Goal: Task Accomplishment & Management: Manage account settings

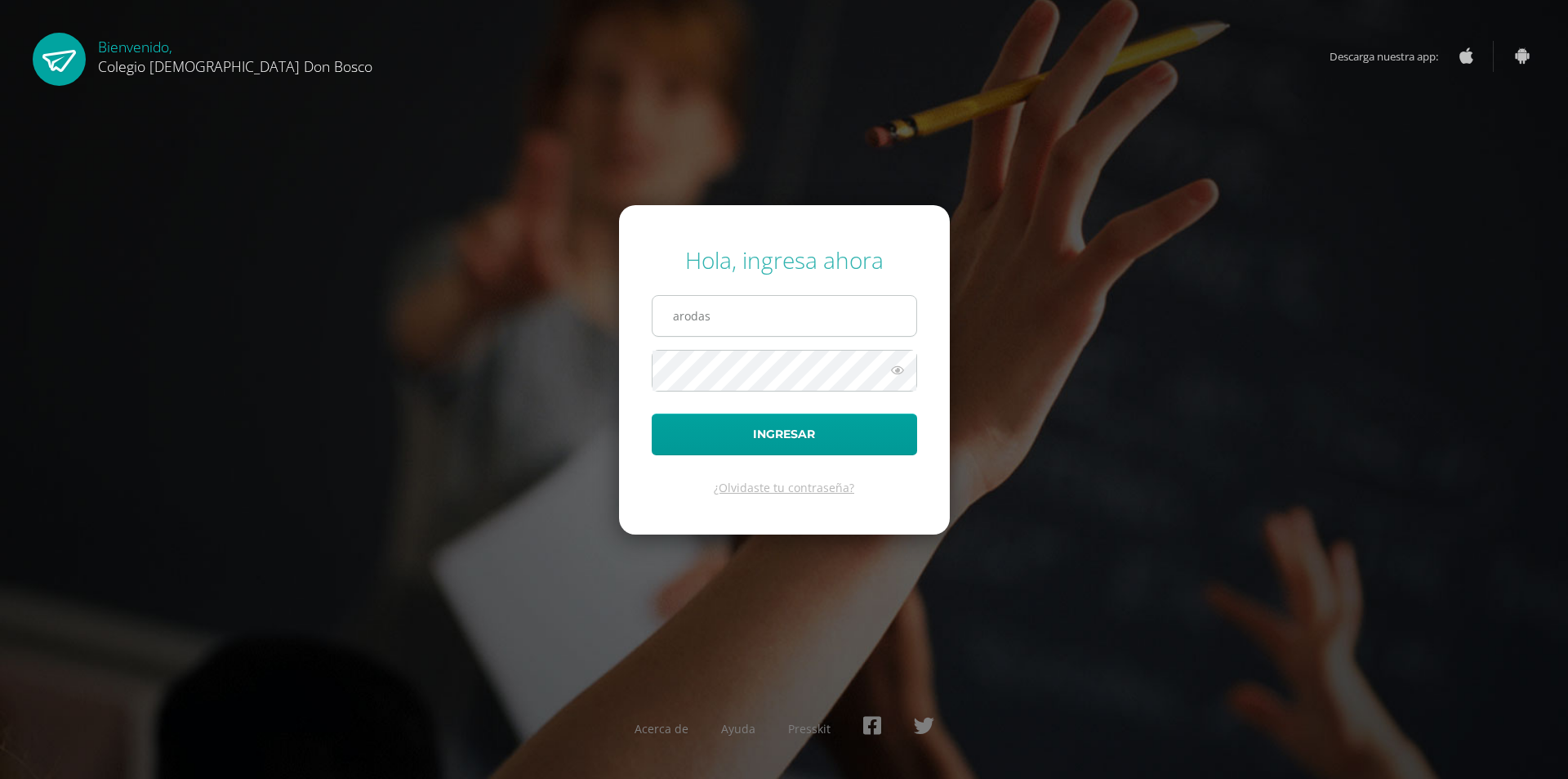
type input "arodas@donbosco.edu.gt"
click at [652, 414] on button "Ingresar" at bounding box center [784, 434] width 266 height 42
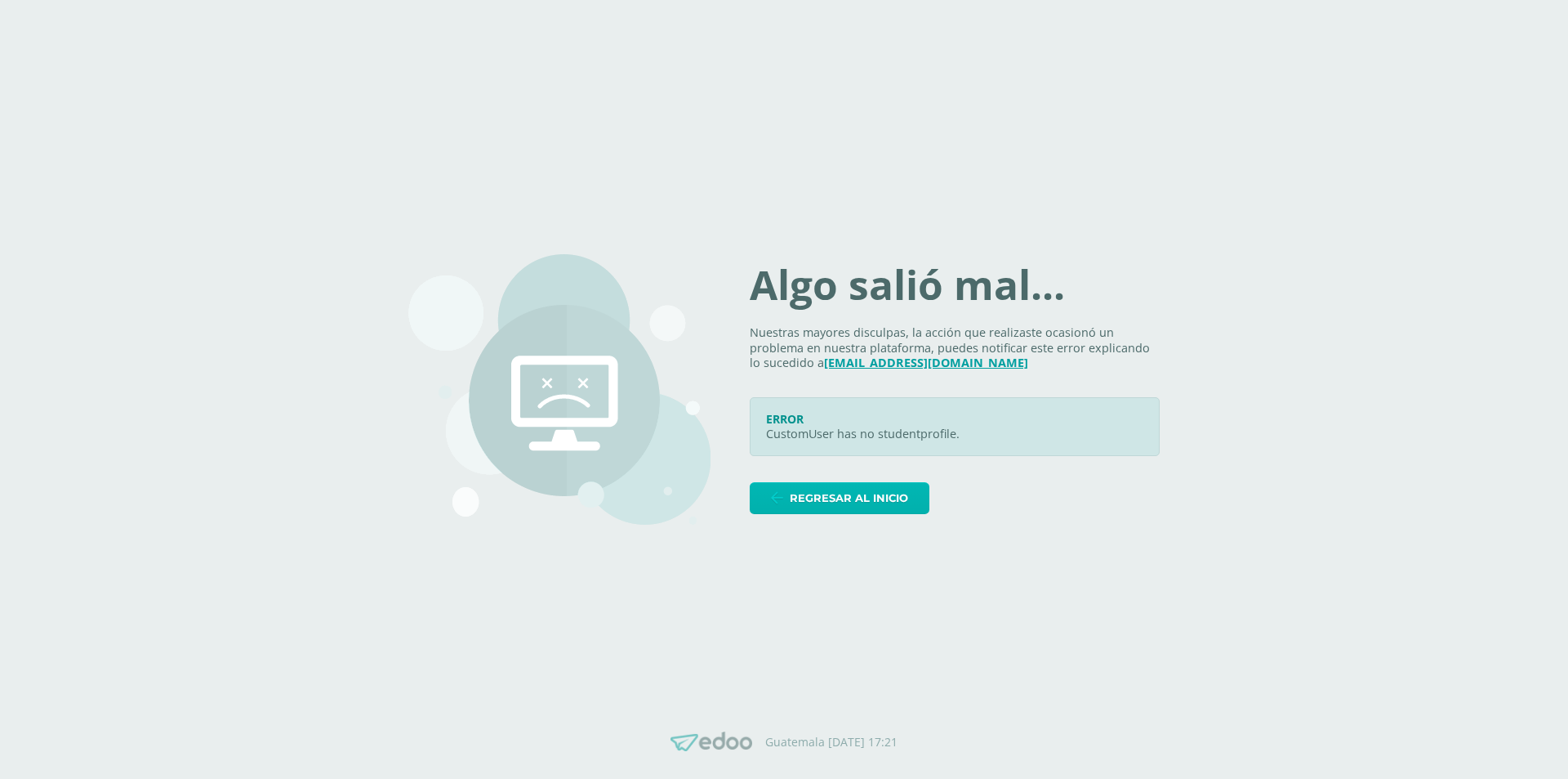
click at [851, 503] on span "Regresar al inicio" at bounding box center [849, 498] width 118 height 30
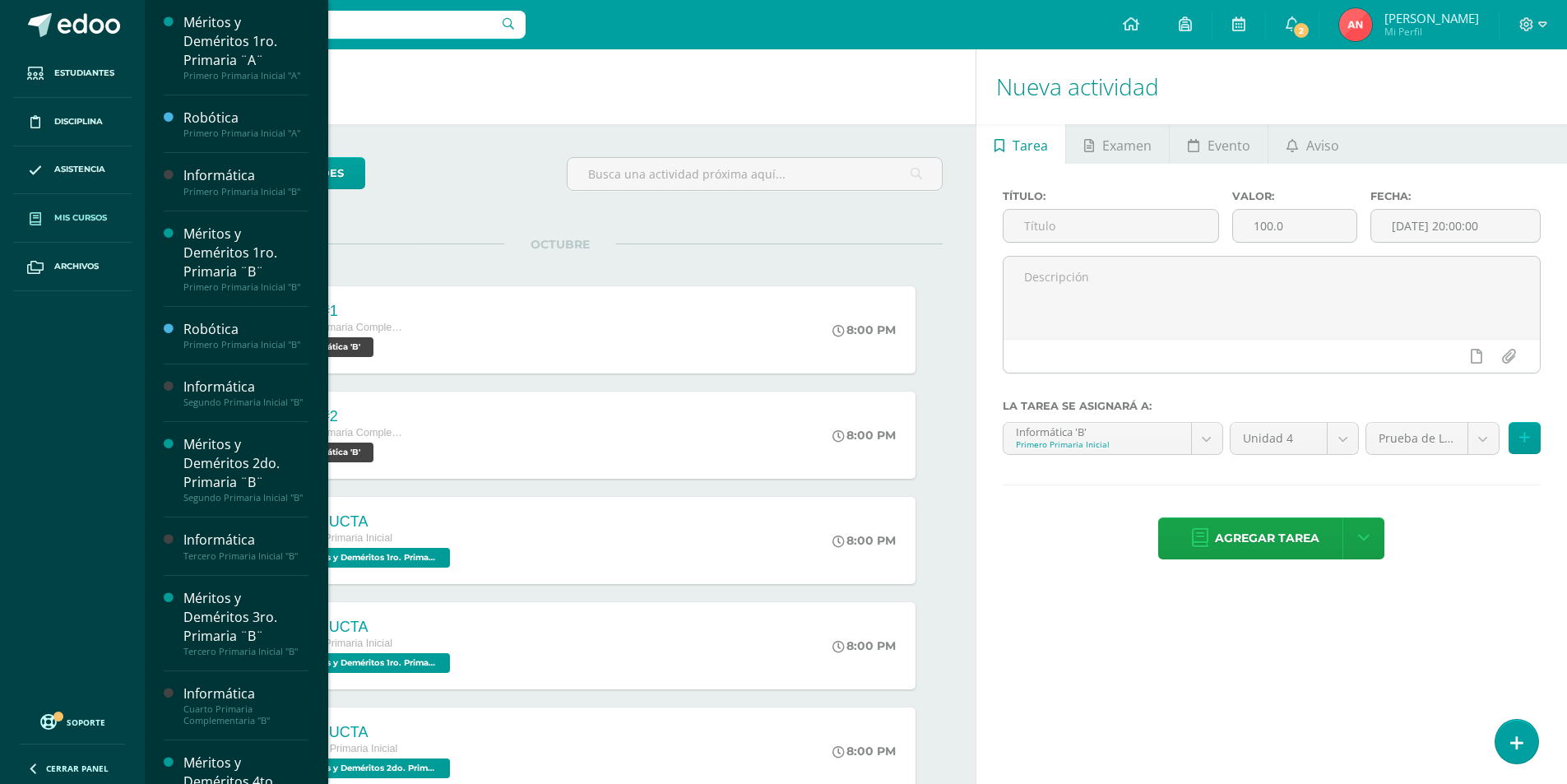
click at [86, 219] on span "Mis cursos" at bounding box center [81, 218] width 53 height 13
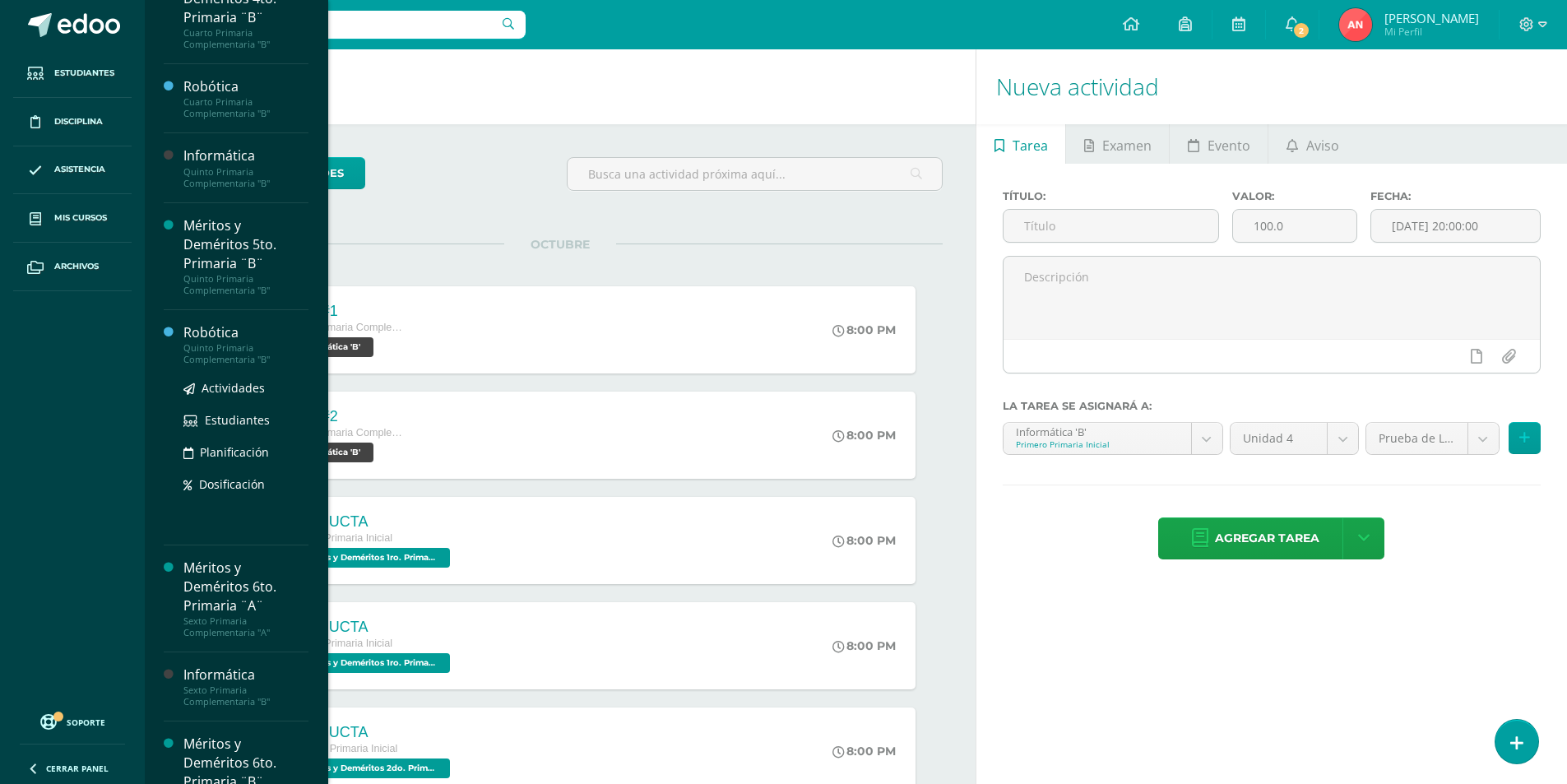
scroll to position [902, 0]
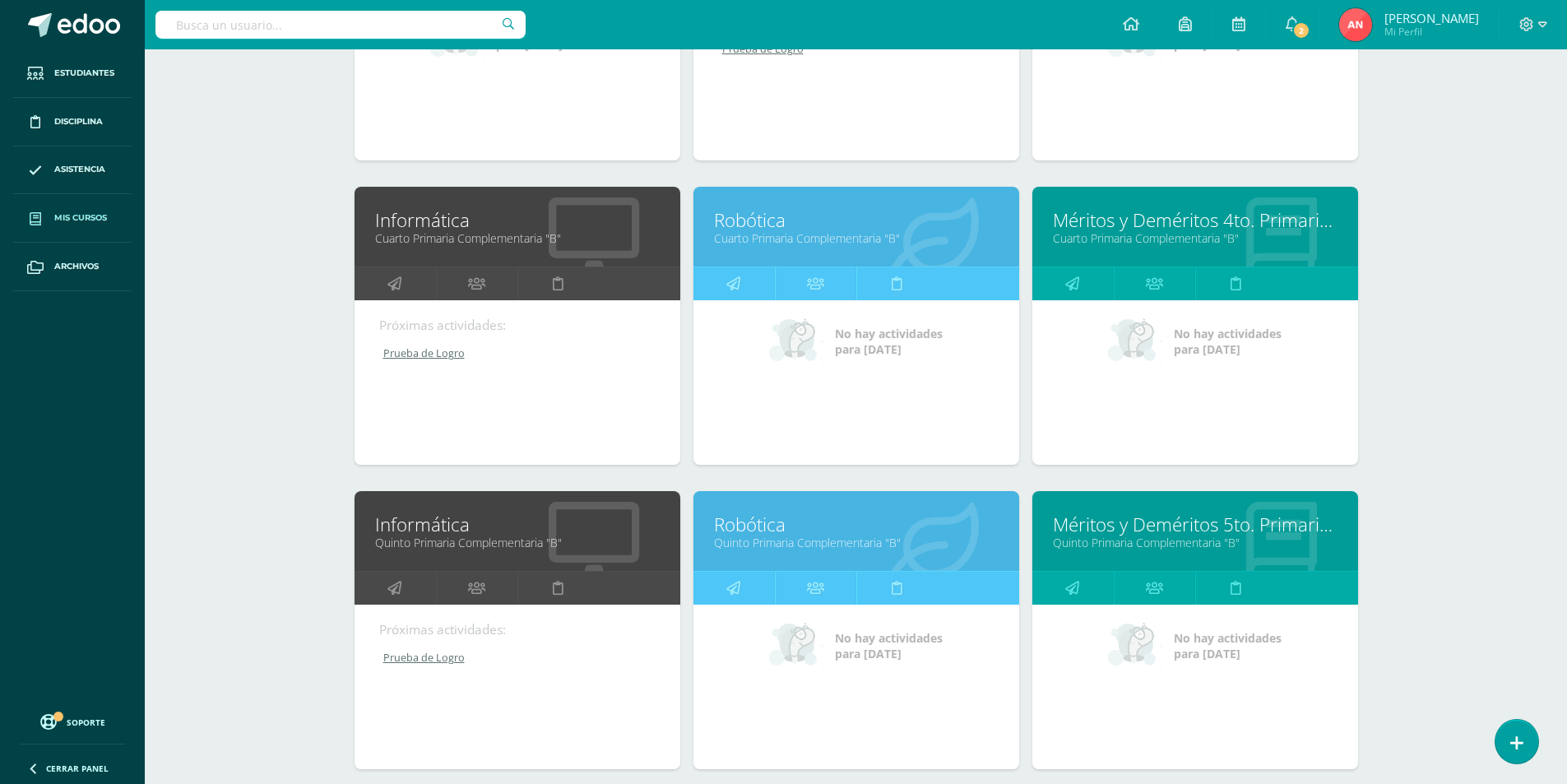
scroll to position [1114, 0]
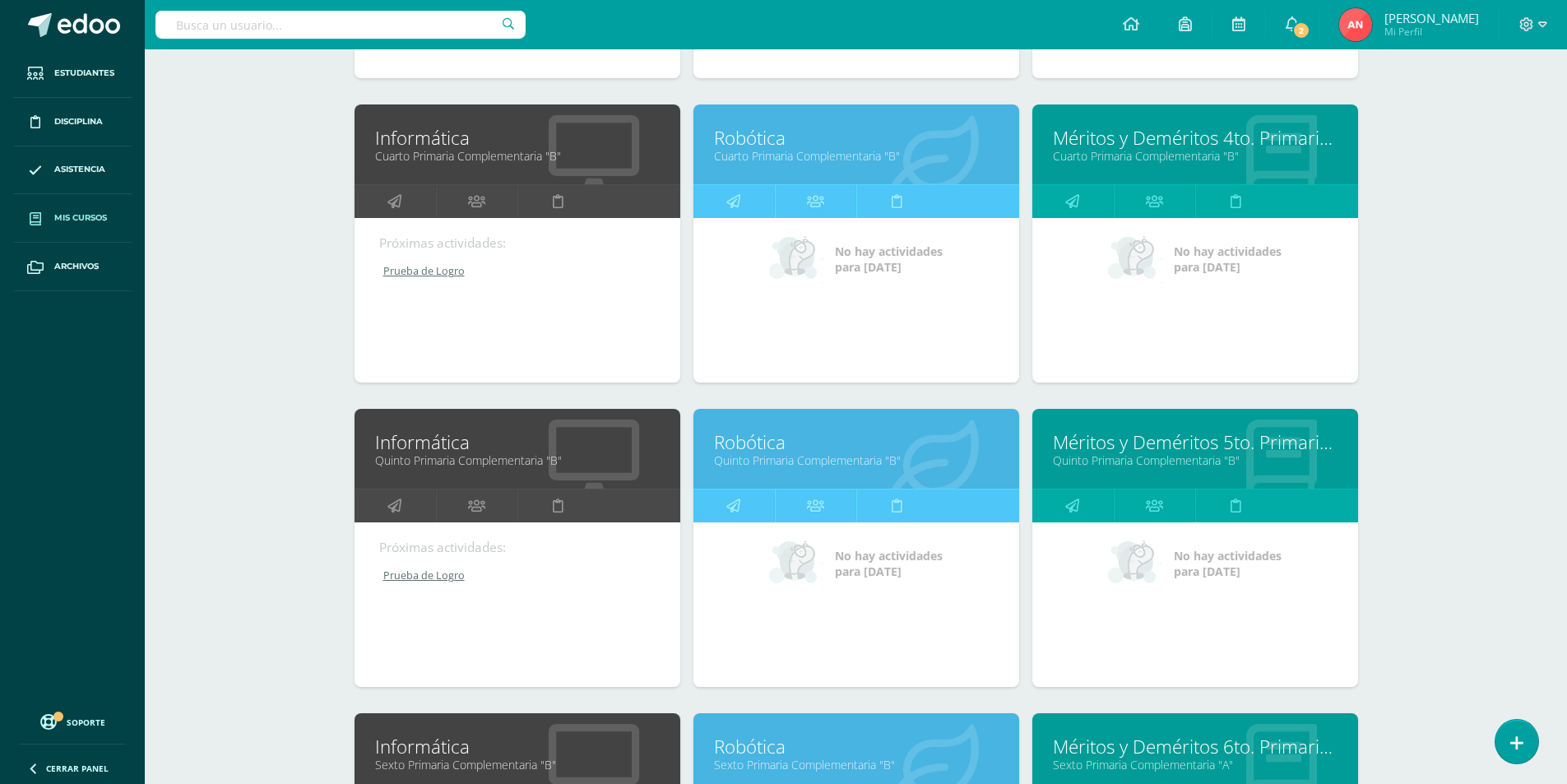
click at [498, 464] on link "Quinto Primaria Complementaria "B"" at bounding box center [518, 459] width 285 height 16
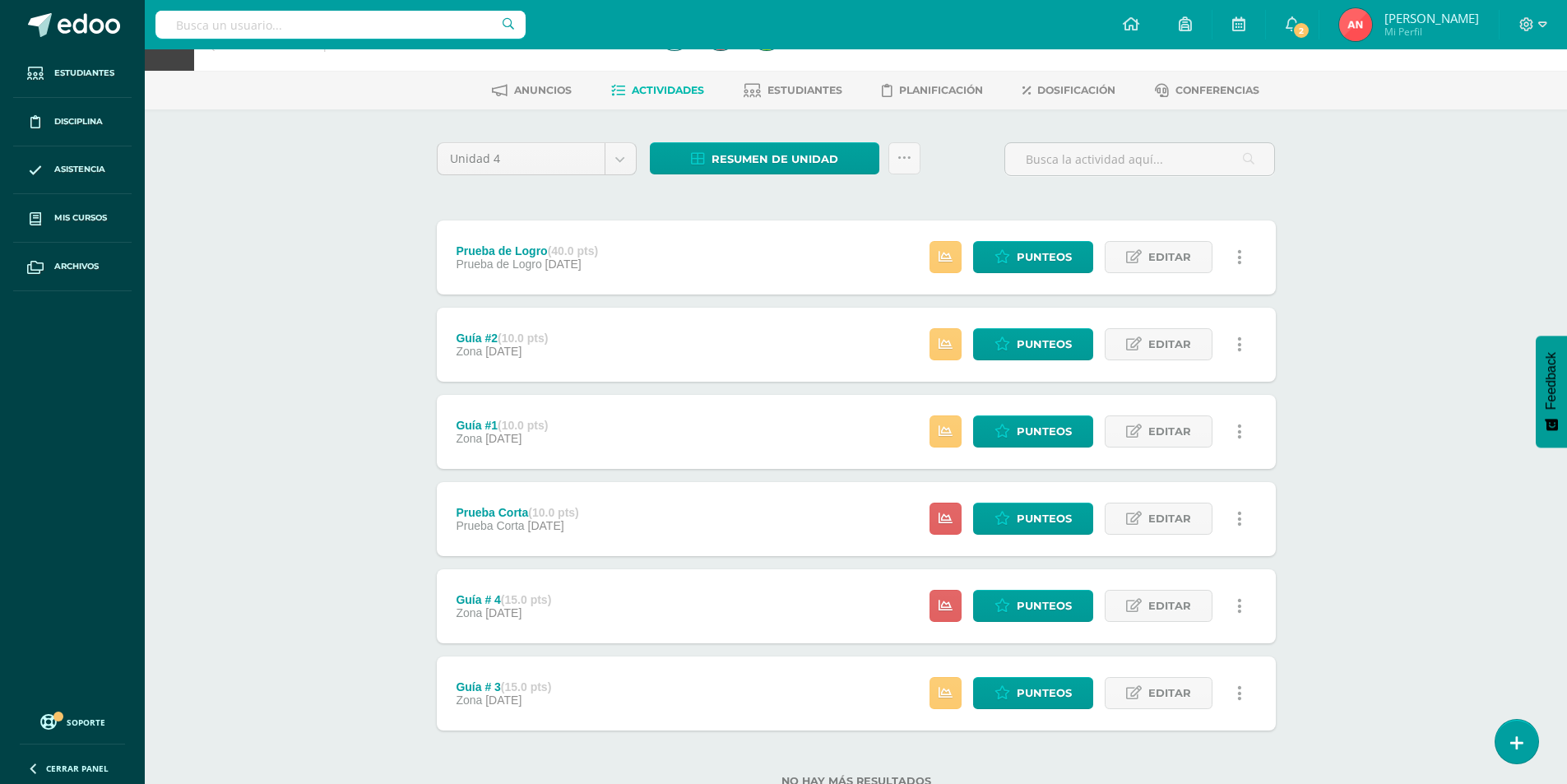
scroll to position [82, 0]
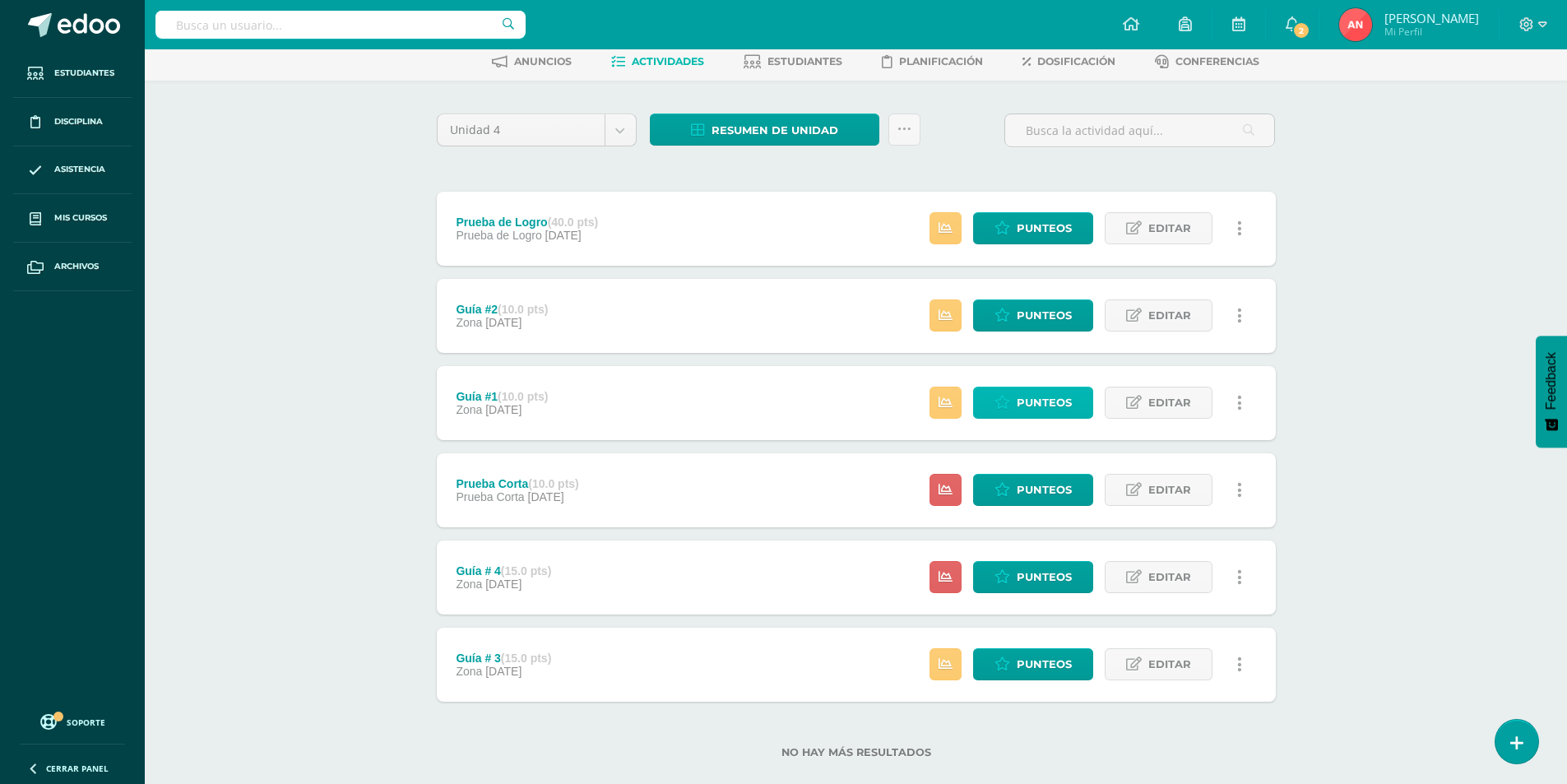
click at [1031, 404] on span "Punteos" at bounding box center [1044, 402] width 55 height 31
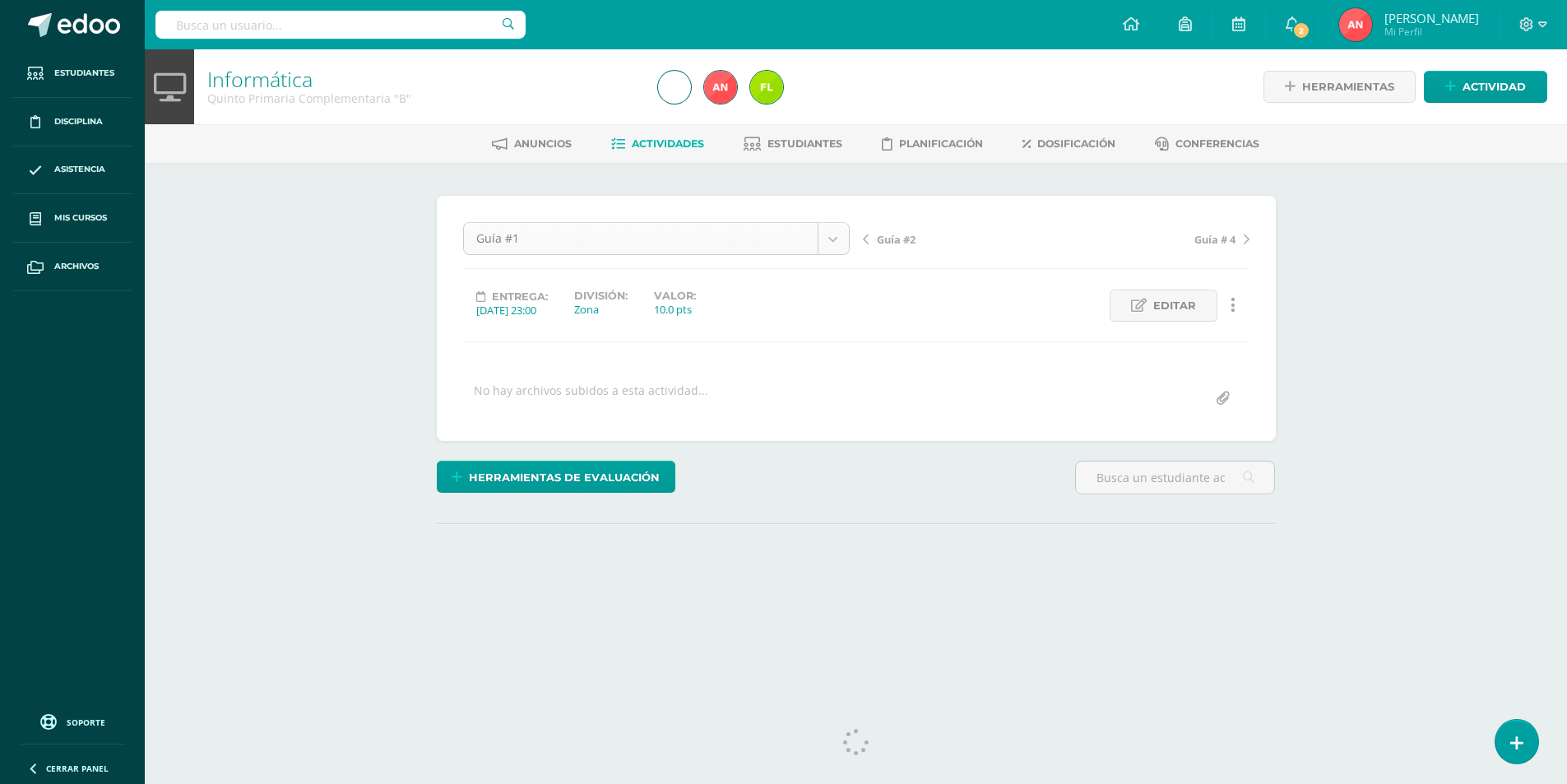
click at [828, 245] on body "Estudiantes Disciplina Asistencia Mis cursos Archivos Soporte Ayuda Reportar un…" at bounding box center [784, 325] width 1567 height 652
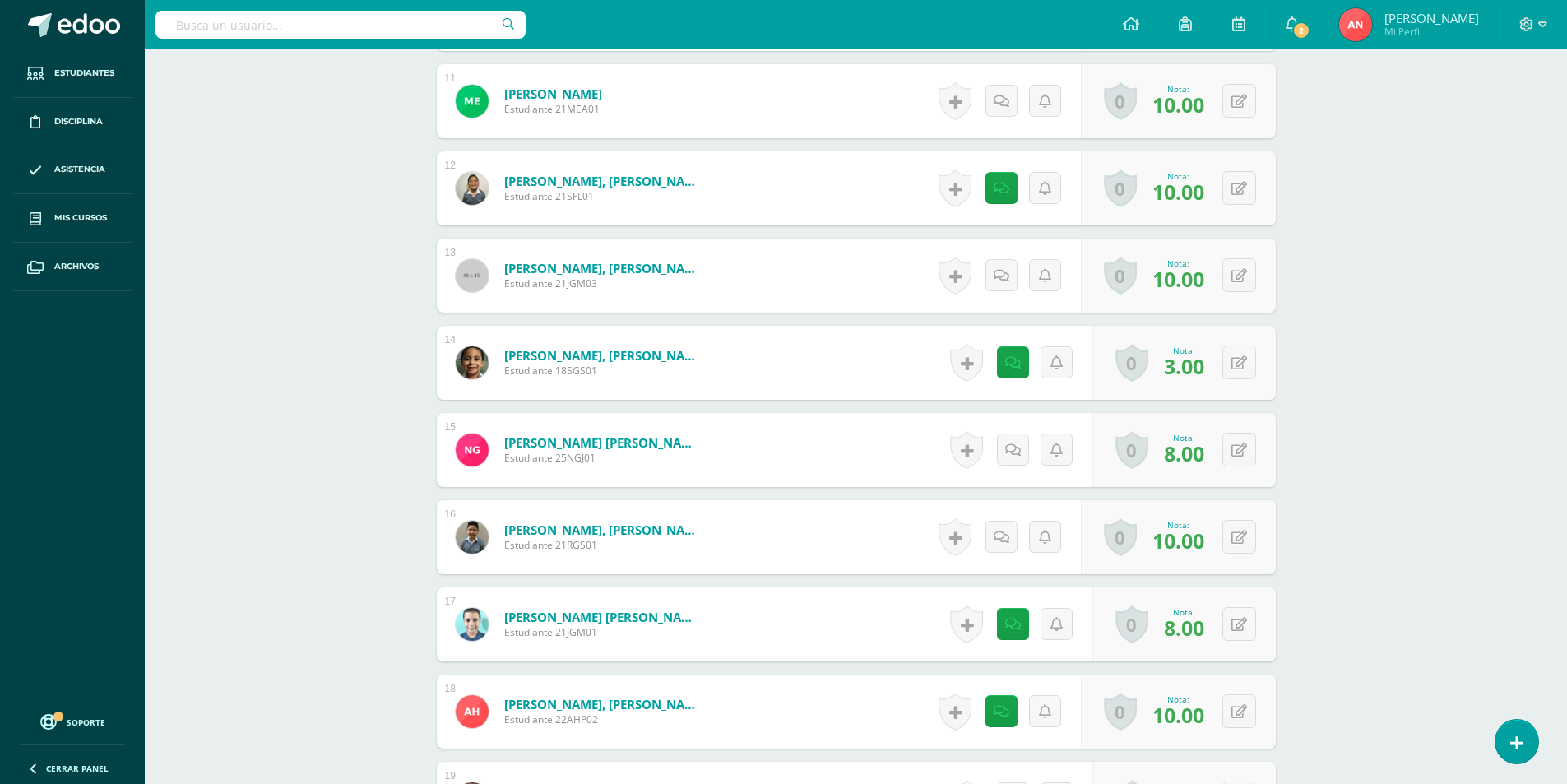
scroll to position [1407, 0]
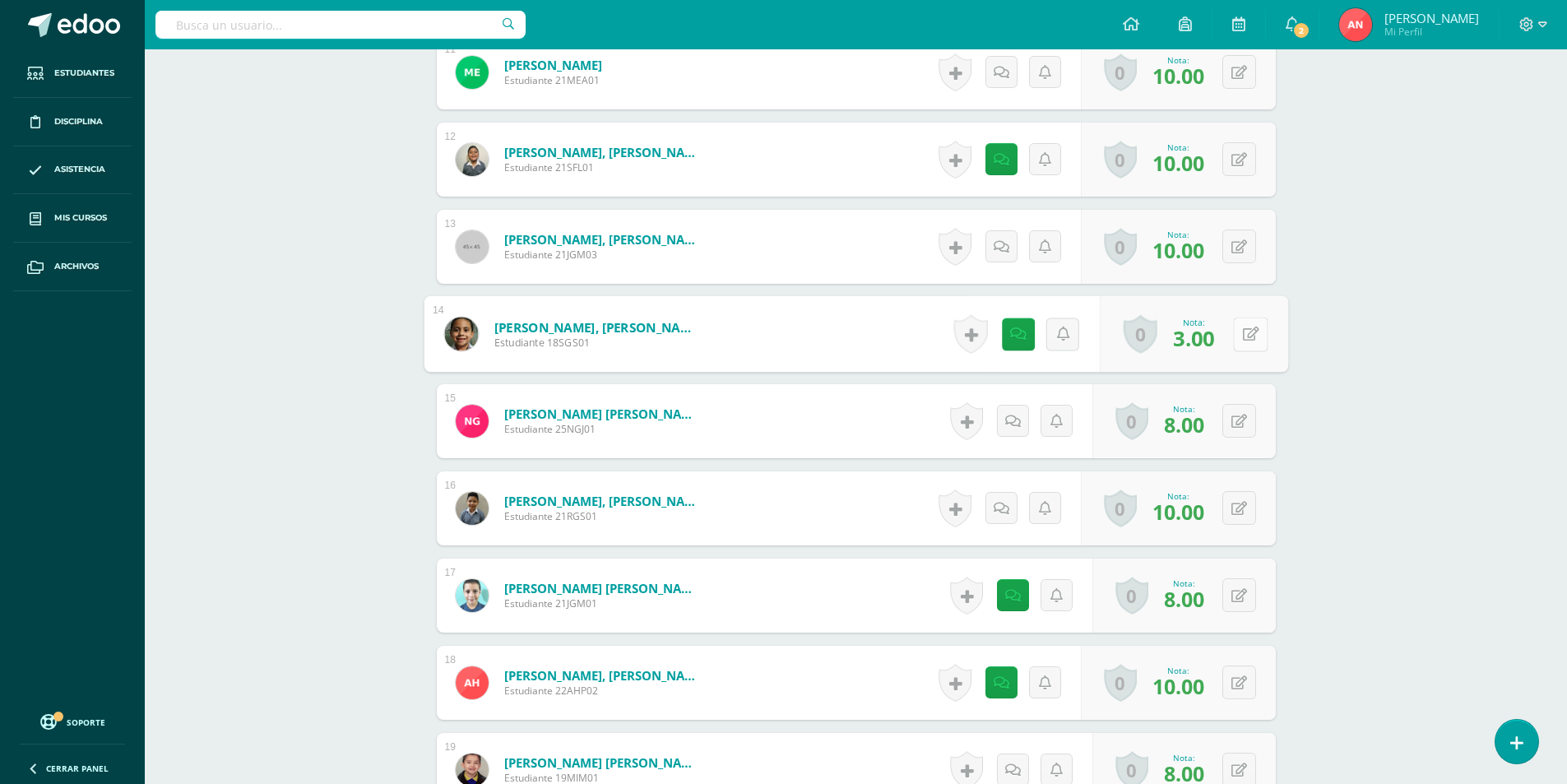
click at [1247, 340] on button at bounding box center [1251, 334] width 35 height 35
type input "6"
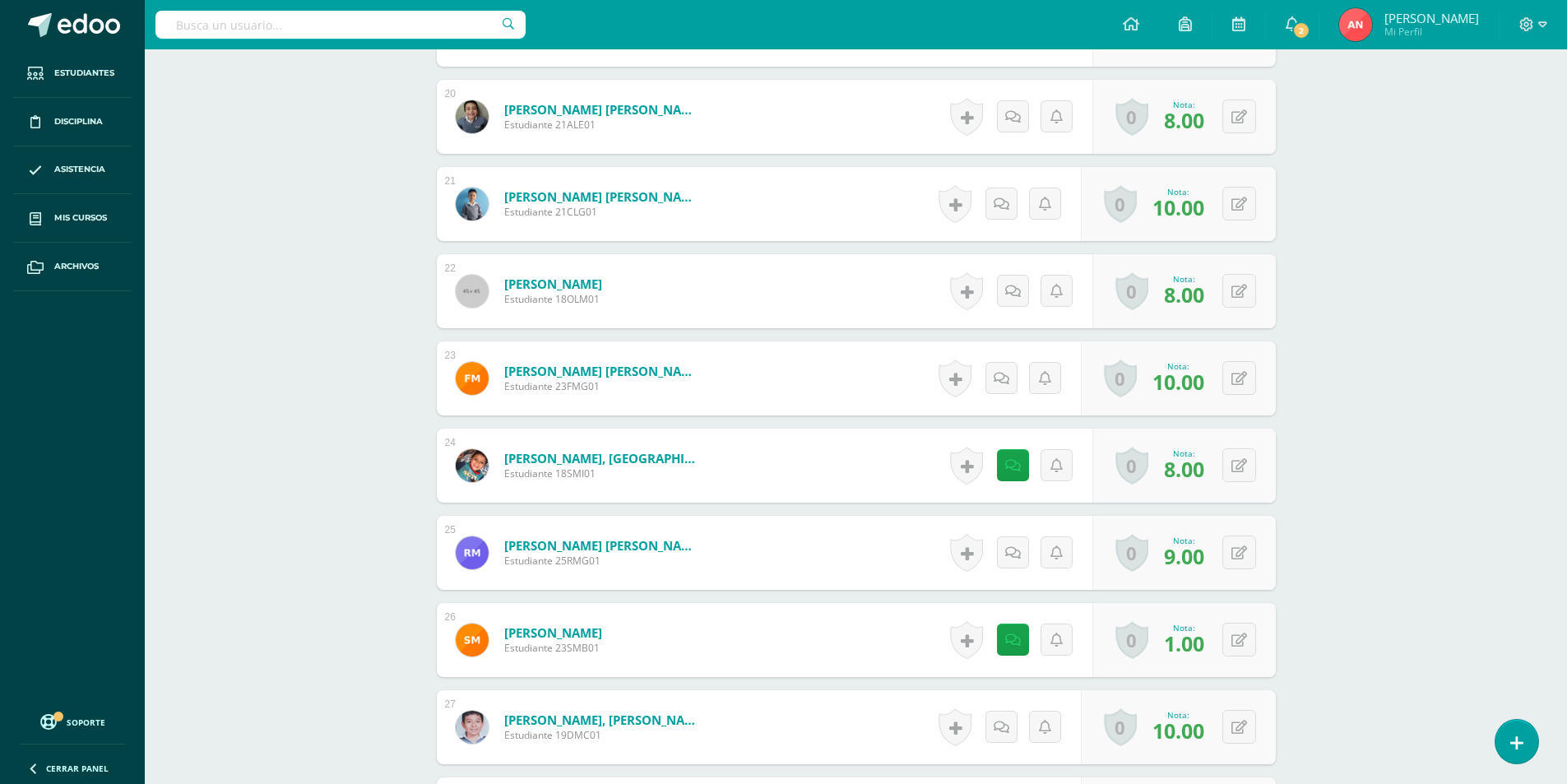
scroll to position [2312, 0]
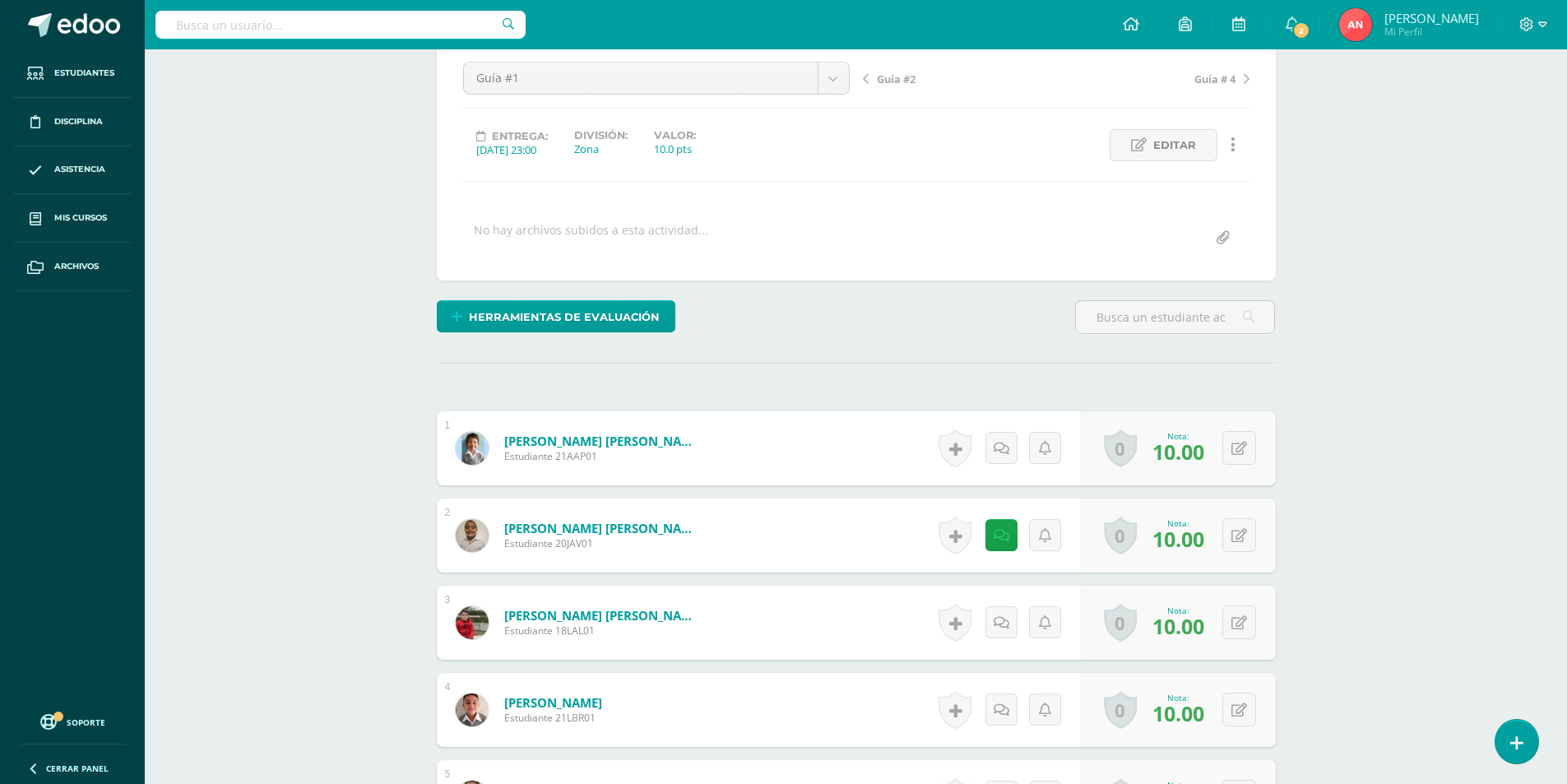
scroll to position [0, 0]
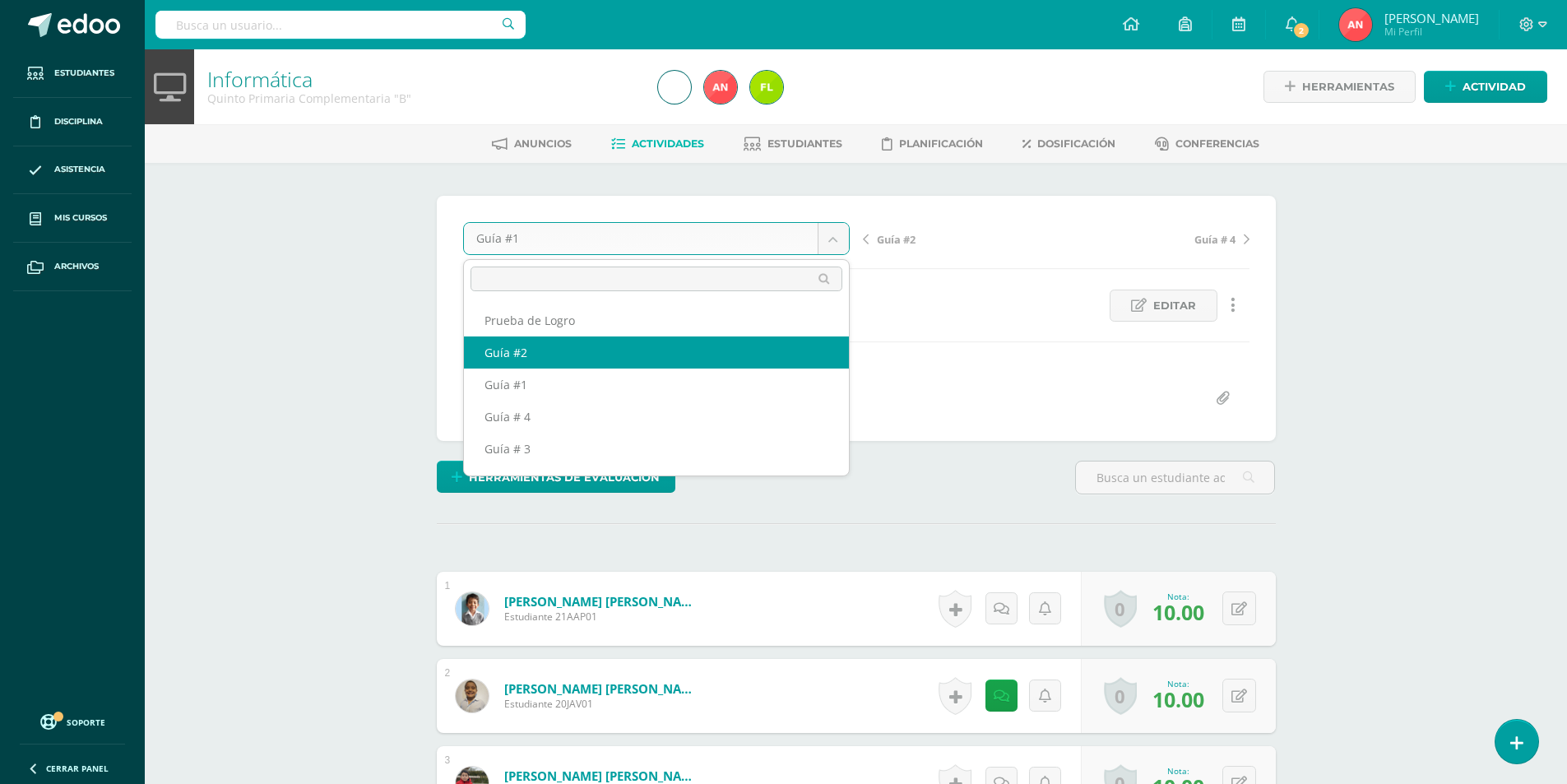
select select "/dashboard/teacher/grade-activity/180496/"
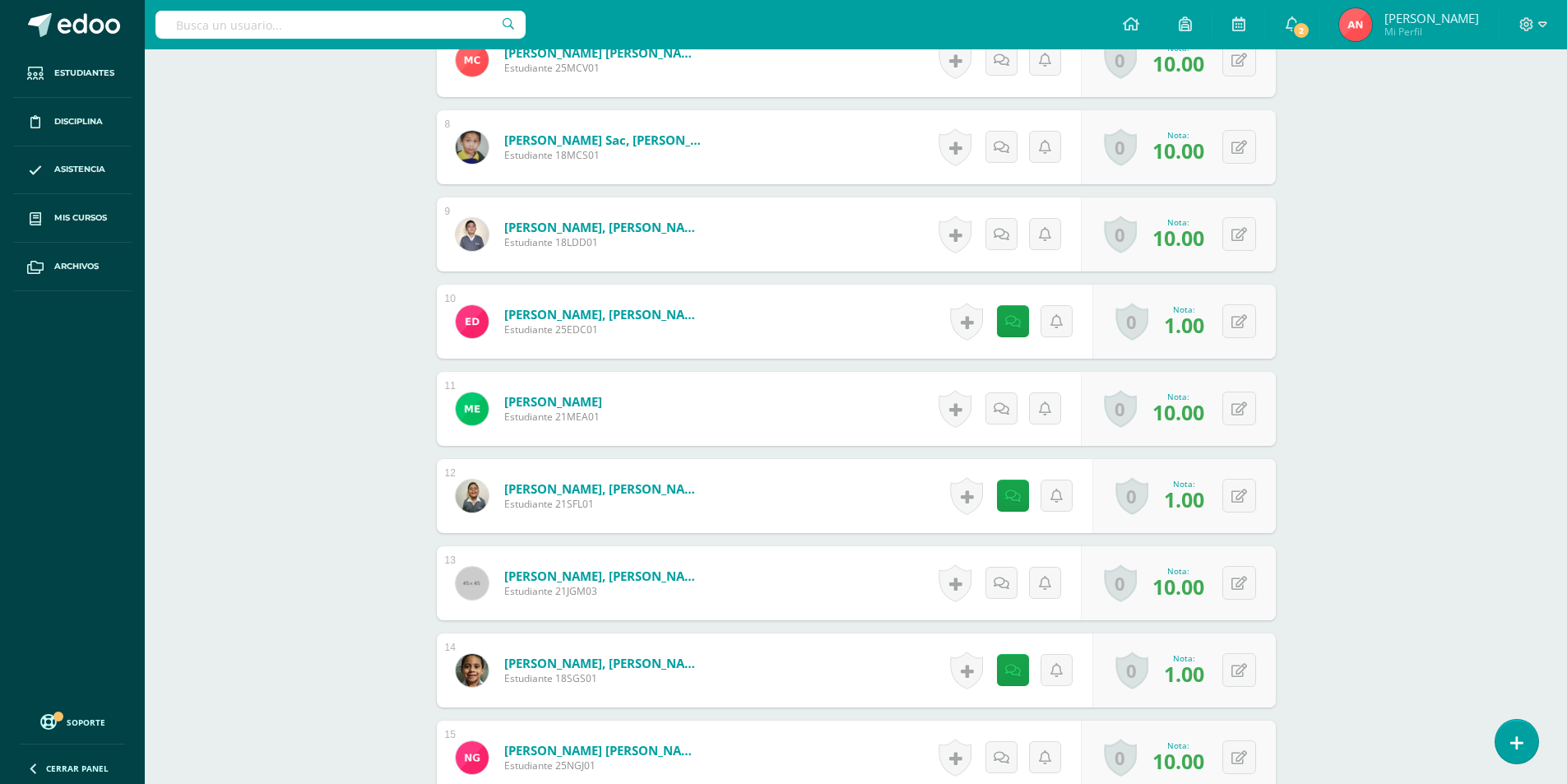
scroll to position [1072, 0]
click at [1245, 311] on button at bounding box center [1251, 320] width 35 height 35
type input "10"
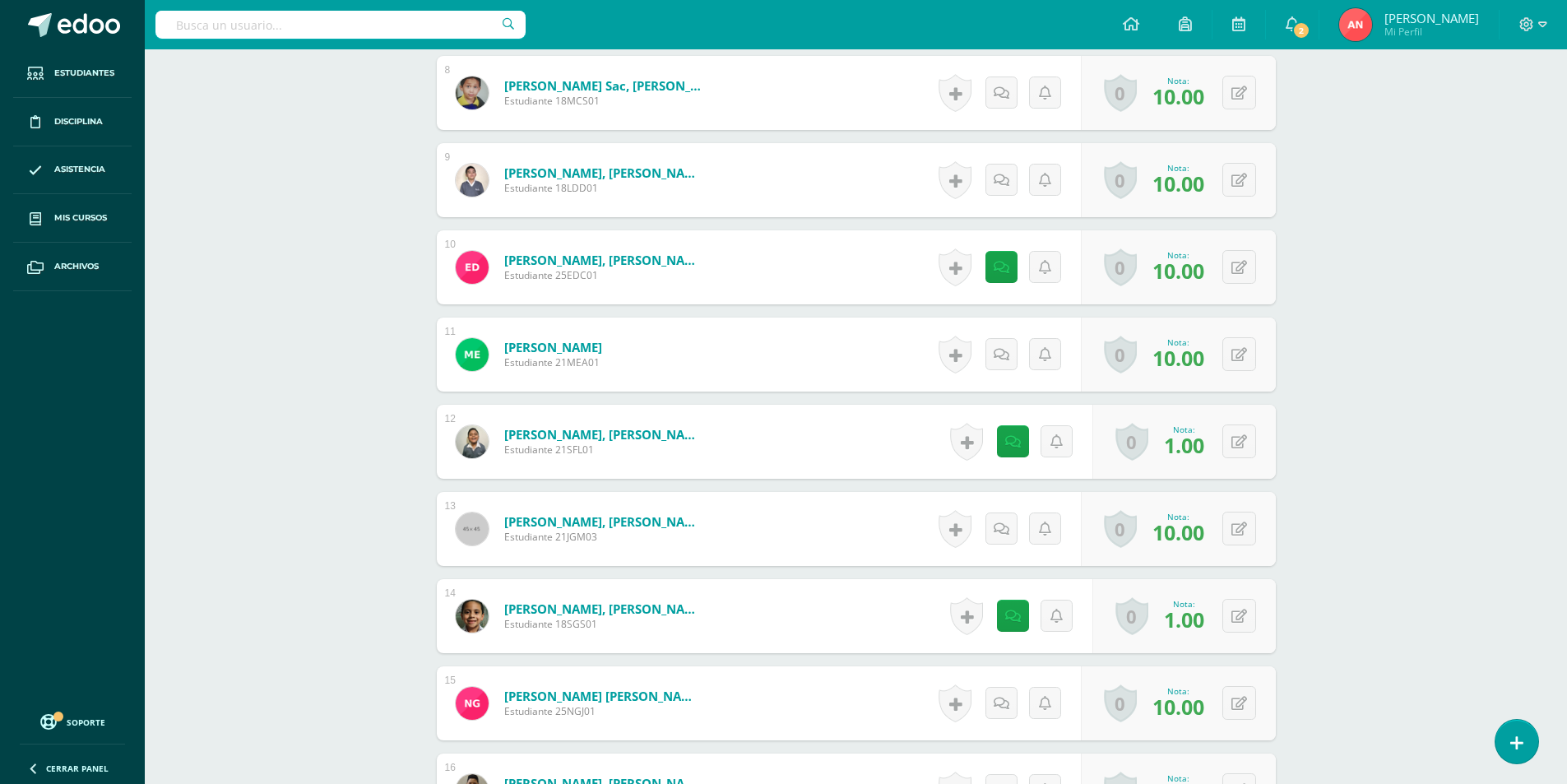
scroll to position [1154, 0]
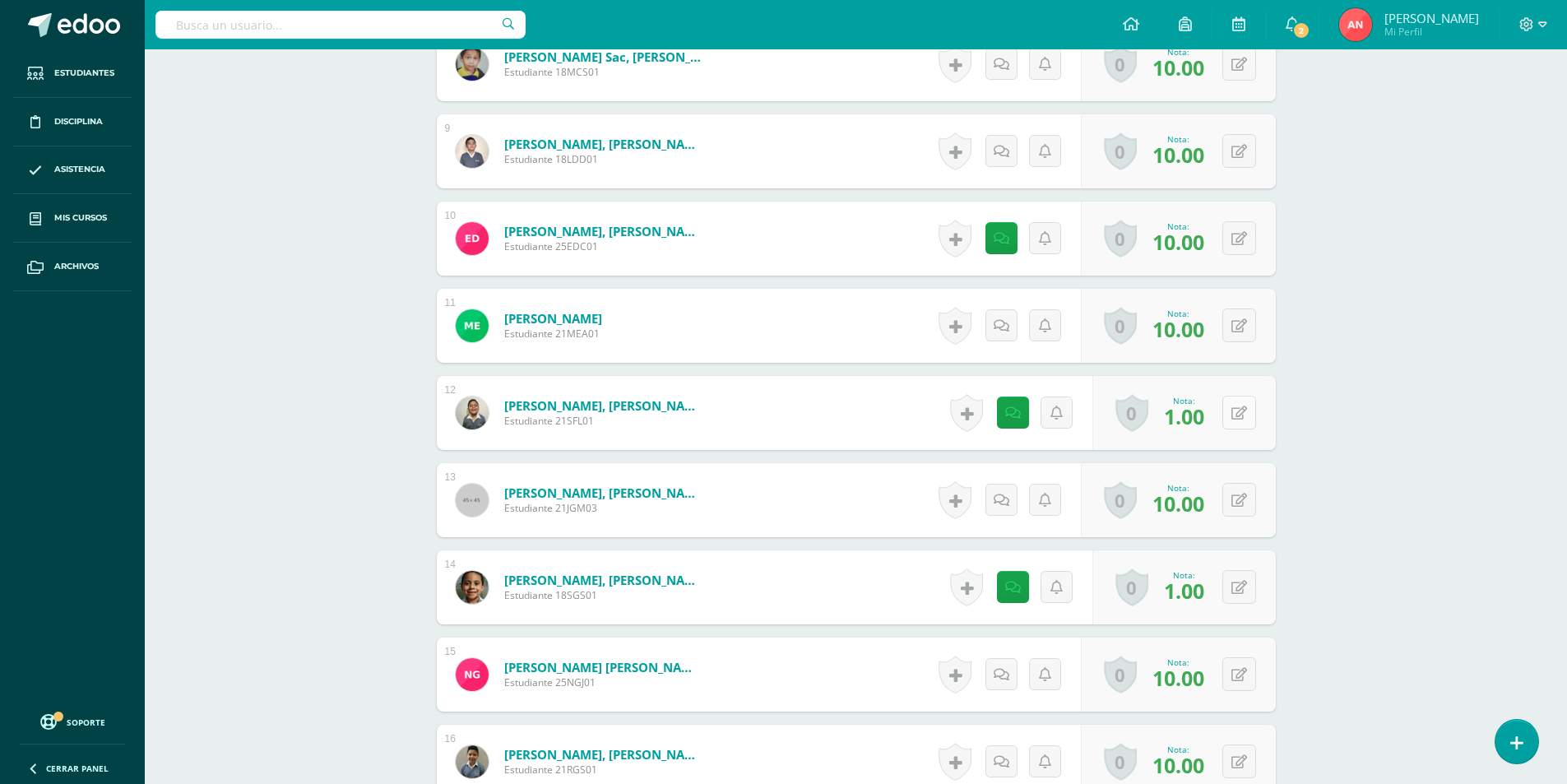
click at [1250, 424] on button at bounding box center [1239, 412] width 34 height 34
type input "10"
click at [1242, 585] on icon at bounding box center [1239, 587] width 16 height 14
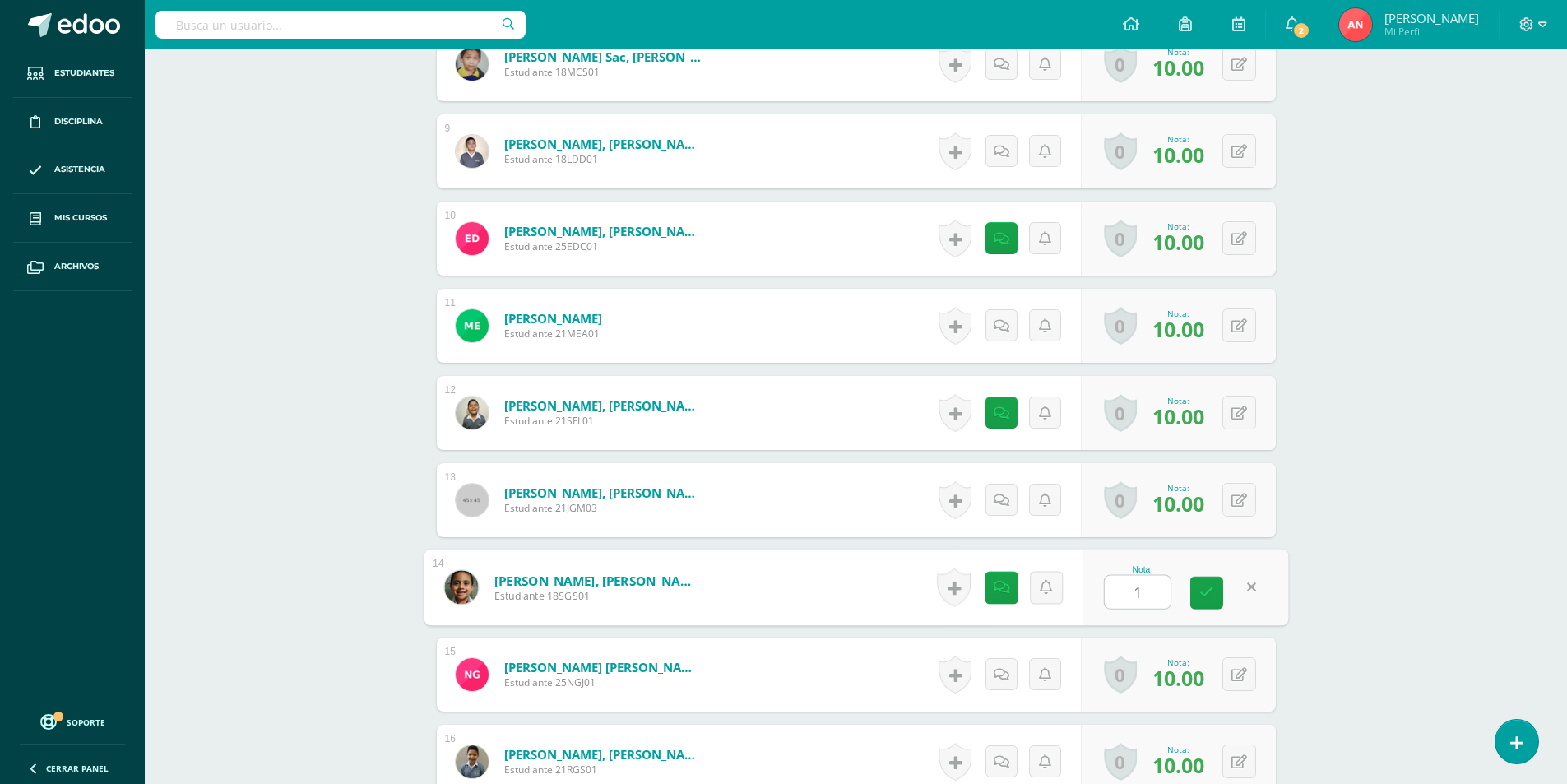
type input "10"
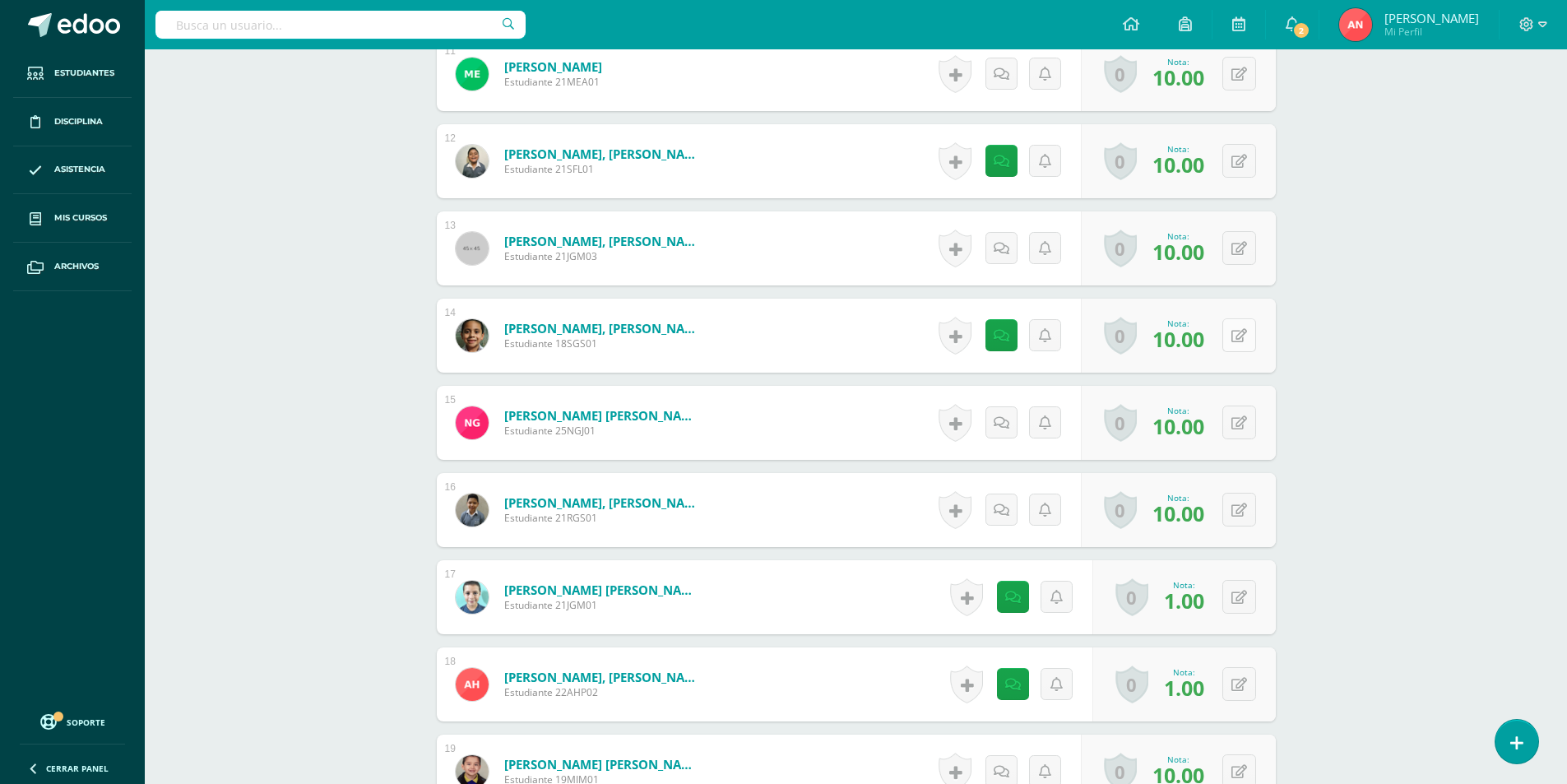
scroll to position [1484, 0]
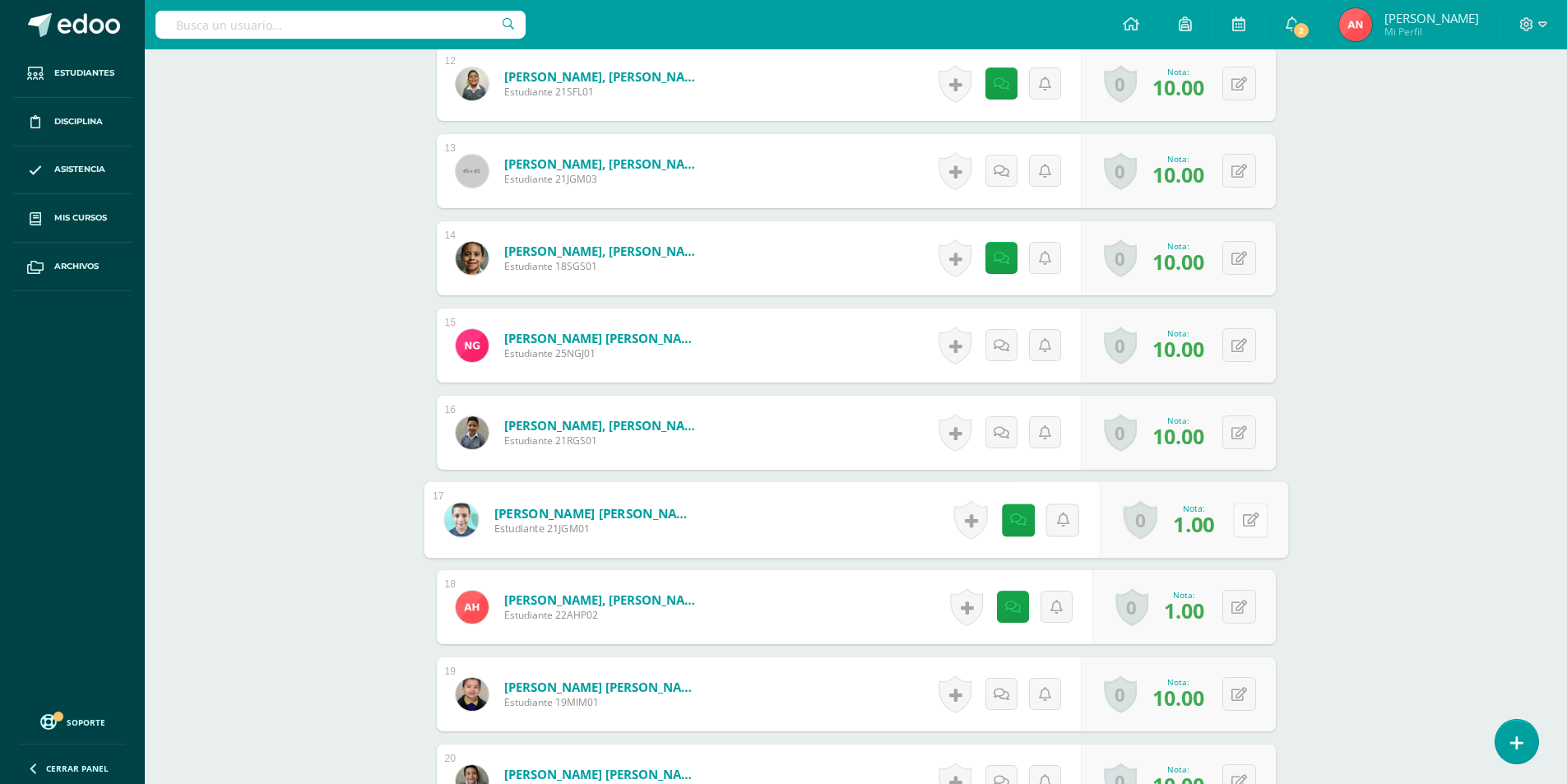
click at [1234, 512] on button at bounding box center [1251, 520] width 35 height 35
type input "10"
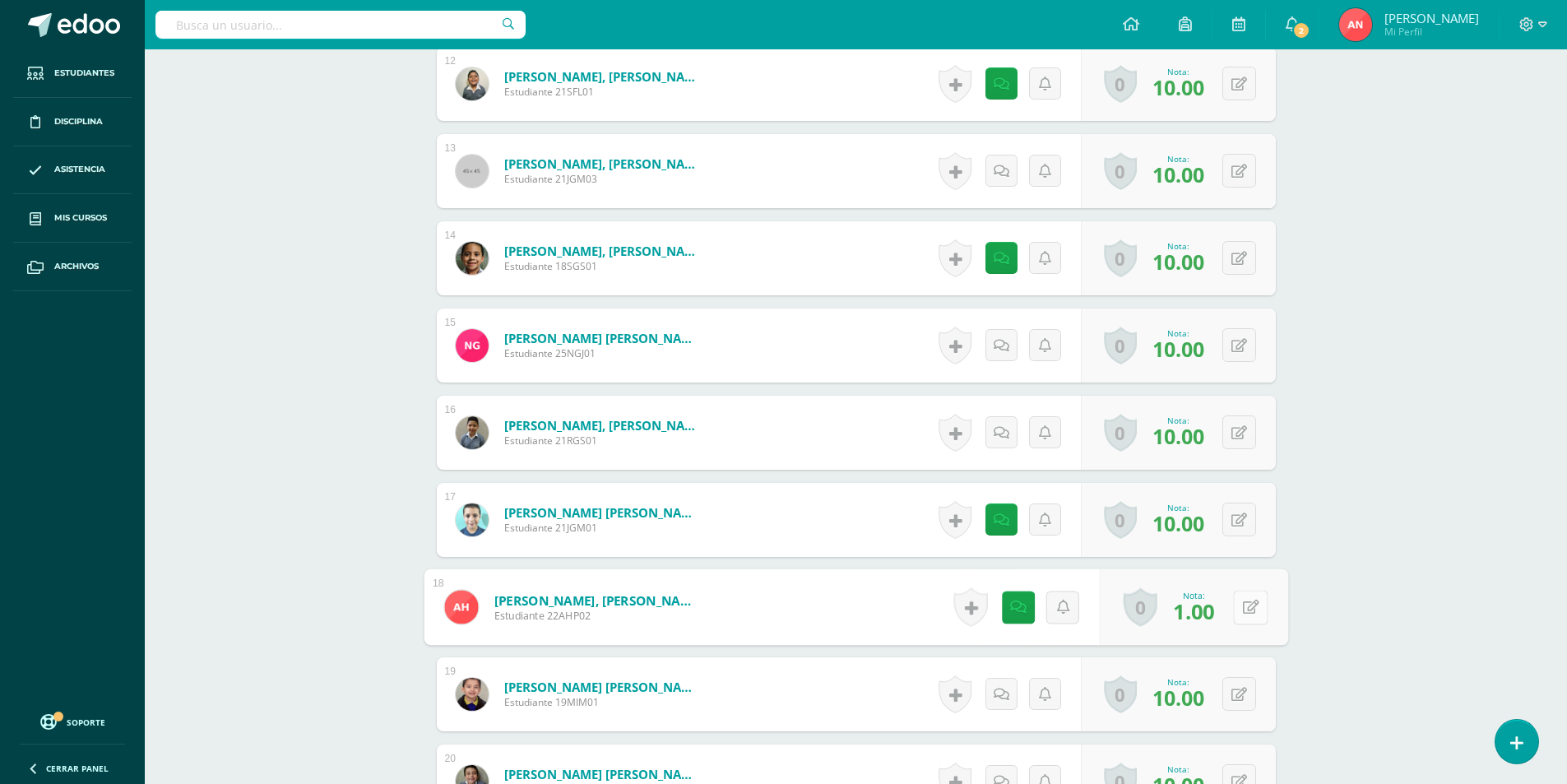
click at [1242, 605] on icon at bounding box center [1251, 606] width 17 height 14
type input "10"
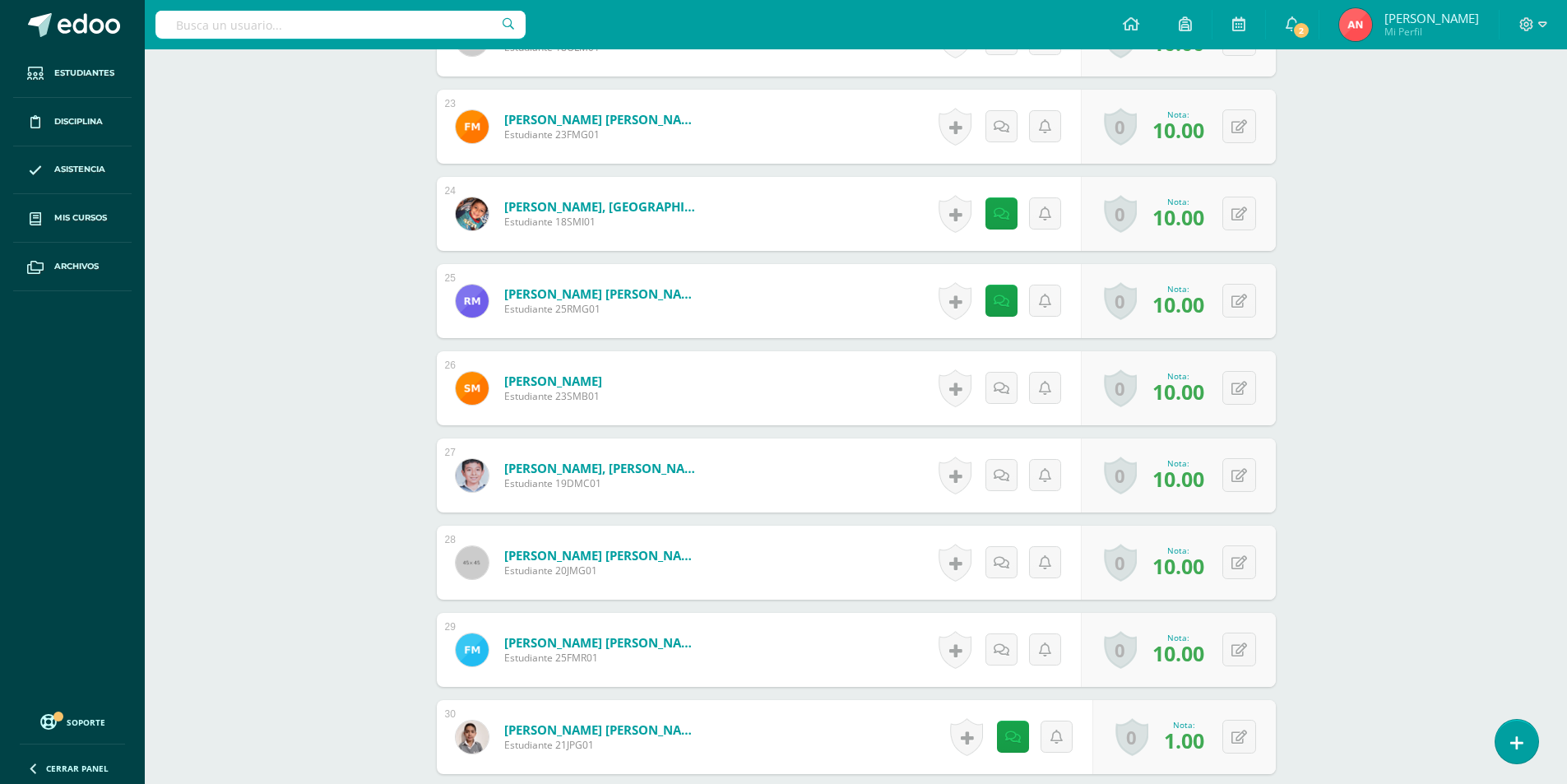
scroll to position [2552, 0]
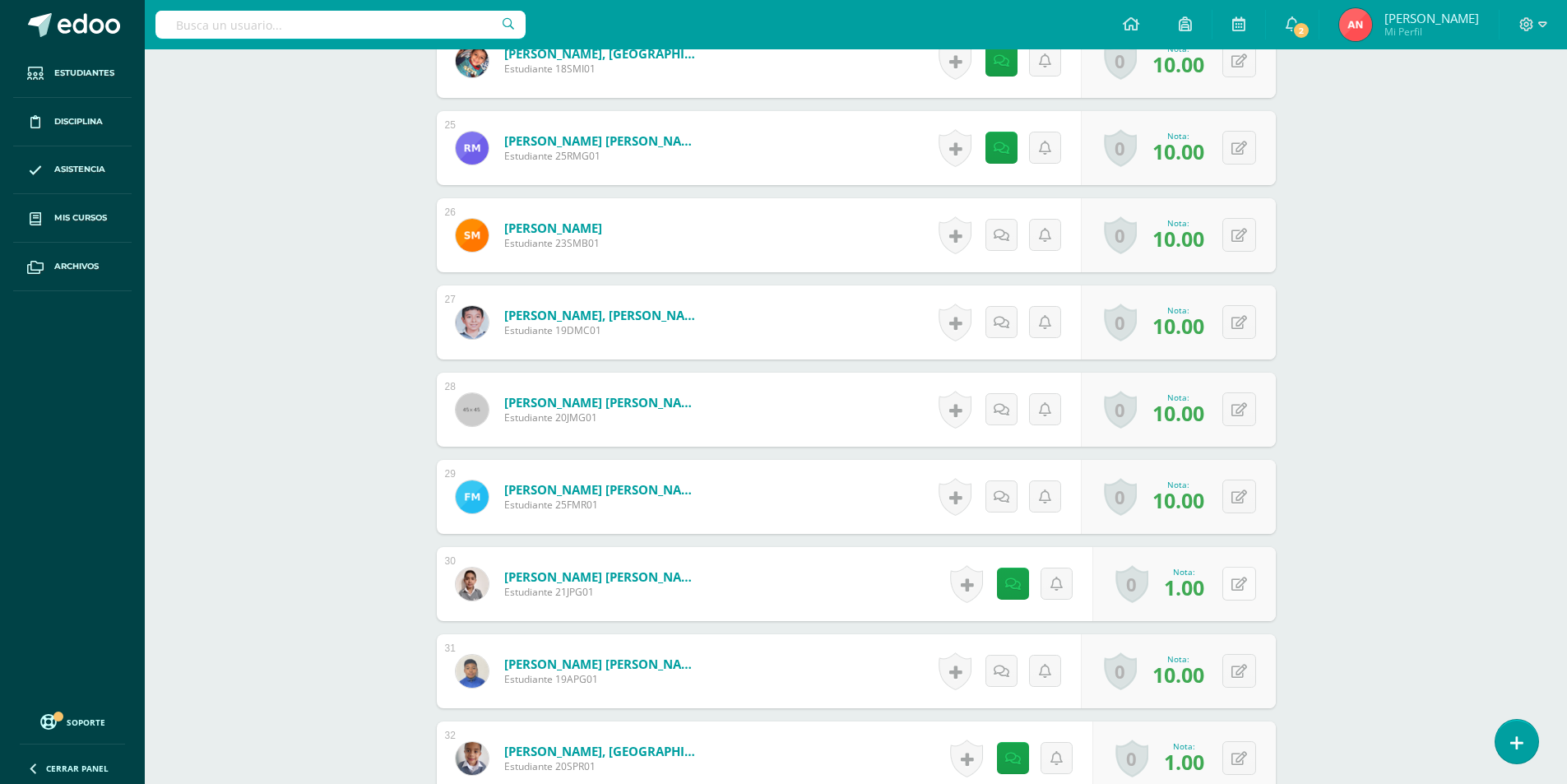
click at [1248, 589] on button at bounding box center [1239, 583] width 34 height 34
type input "10"
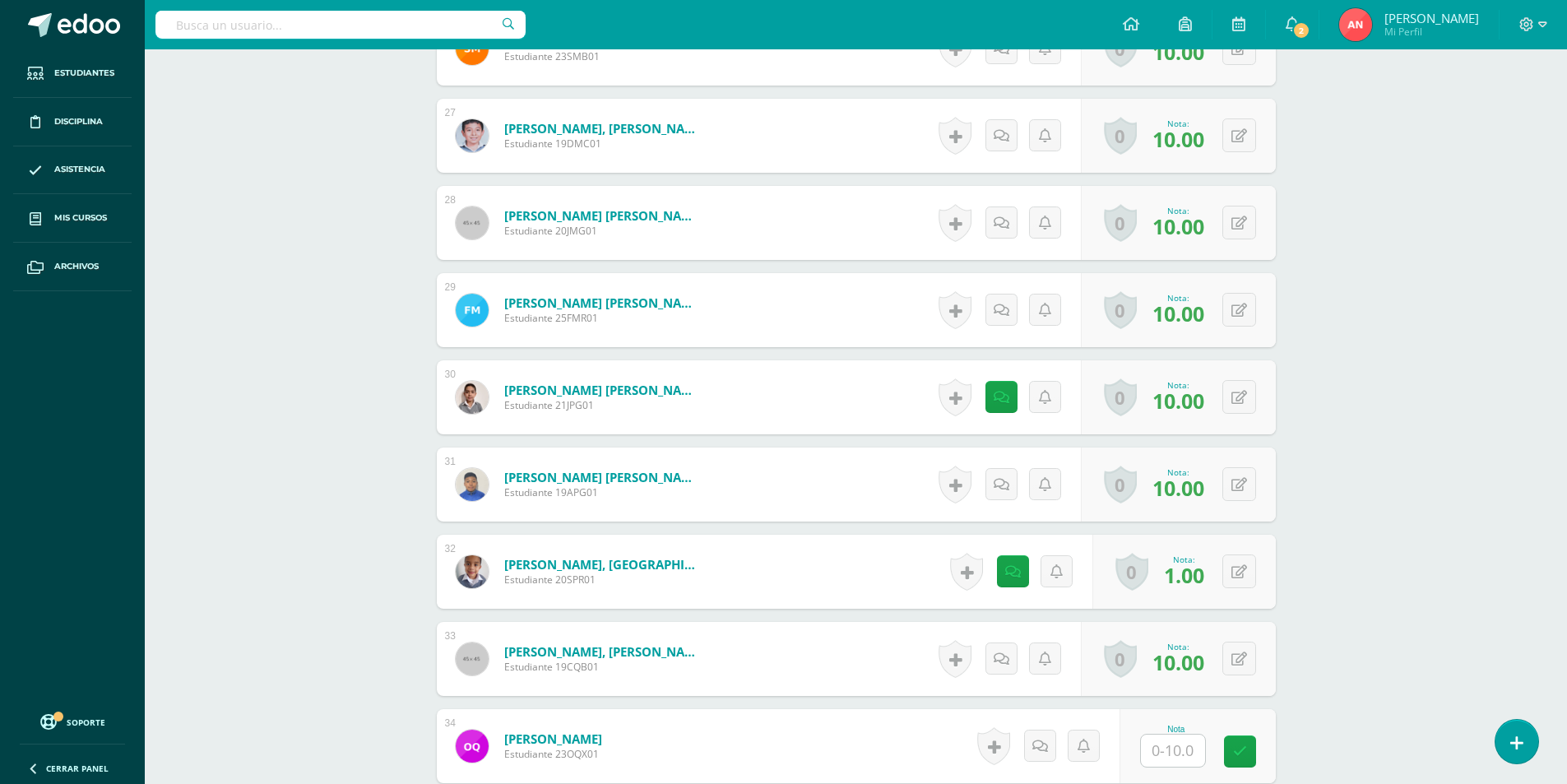
scroll to position [2799, 0]
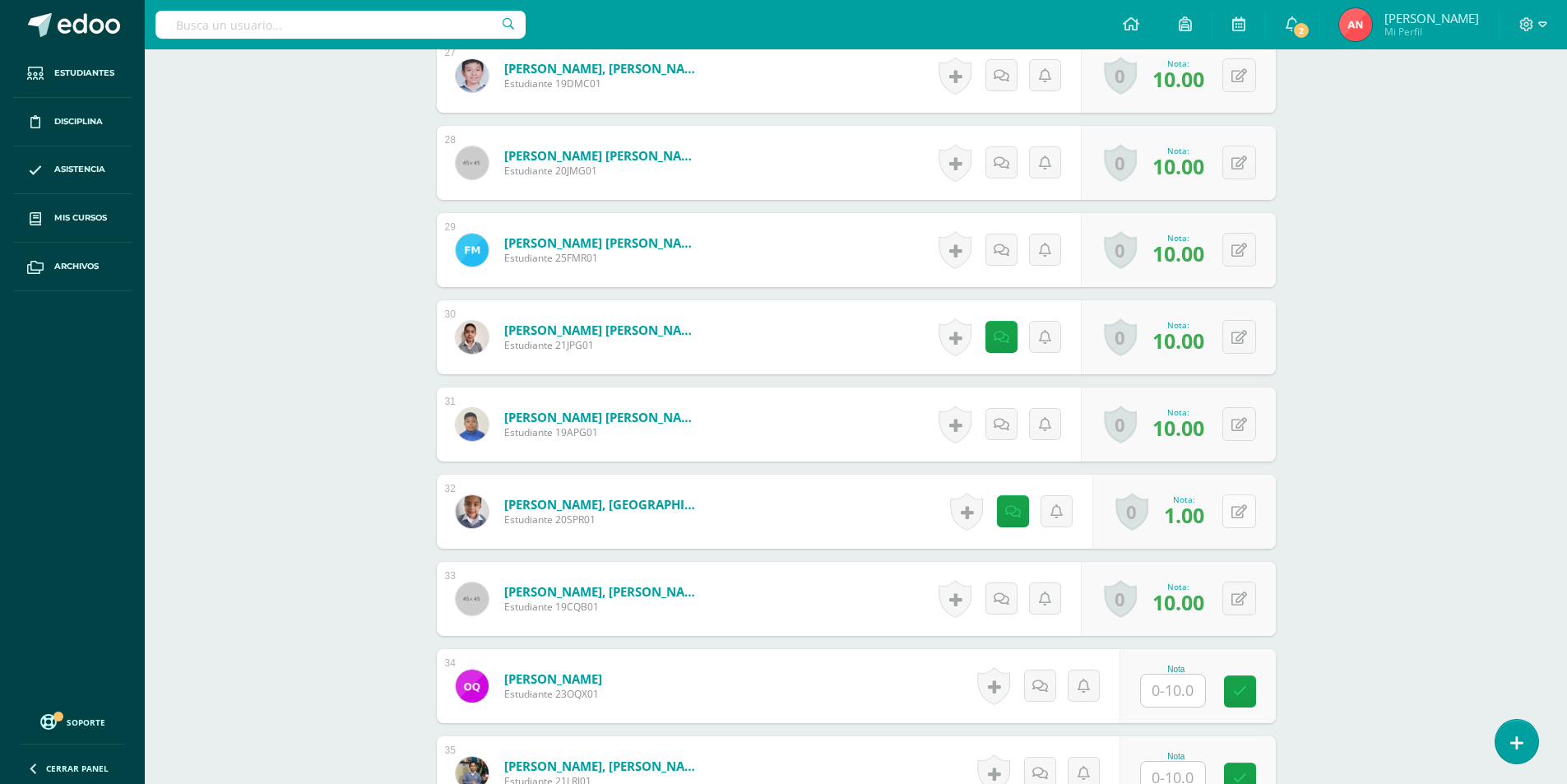
click at [1242, 505] on icon at bounding box center [1239, 512] width 16 height 14
type input "7"
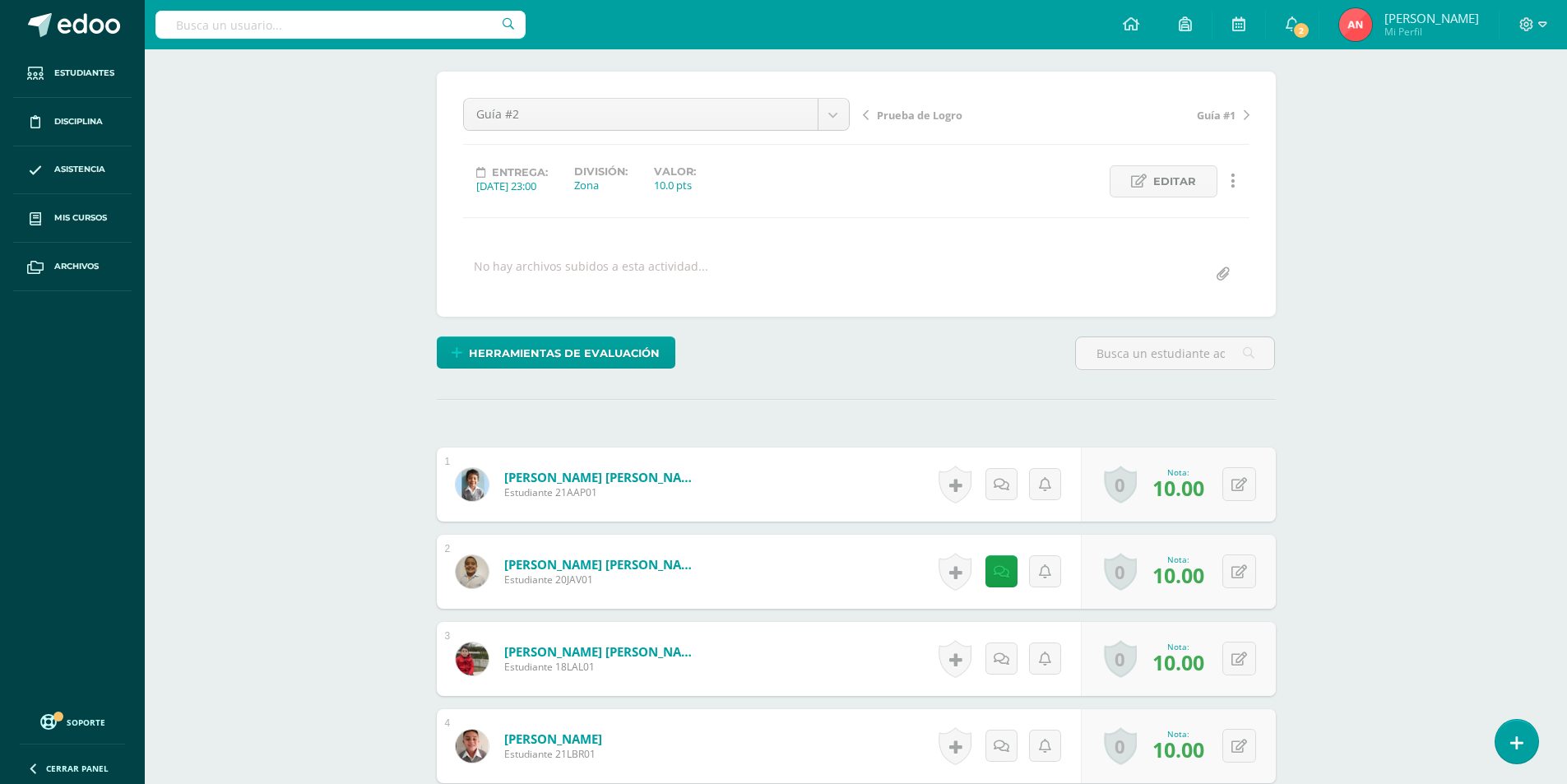
scroll to position [0, 0]
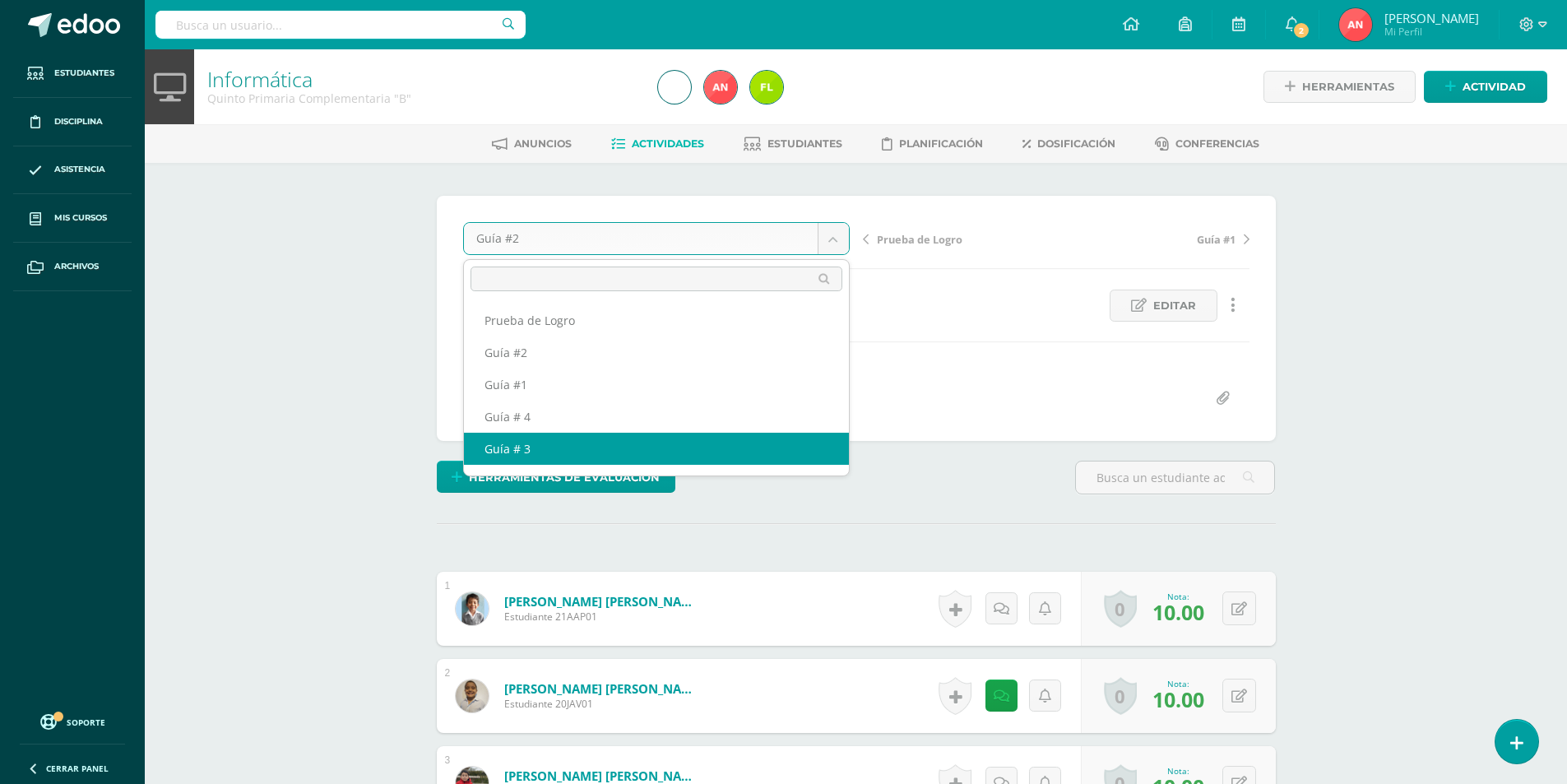
select select "/dashboard/teacher/grade-activity/180589/"
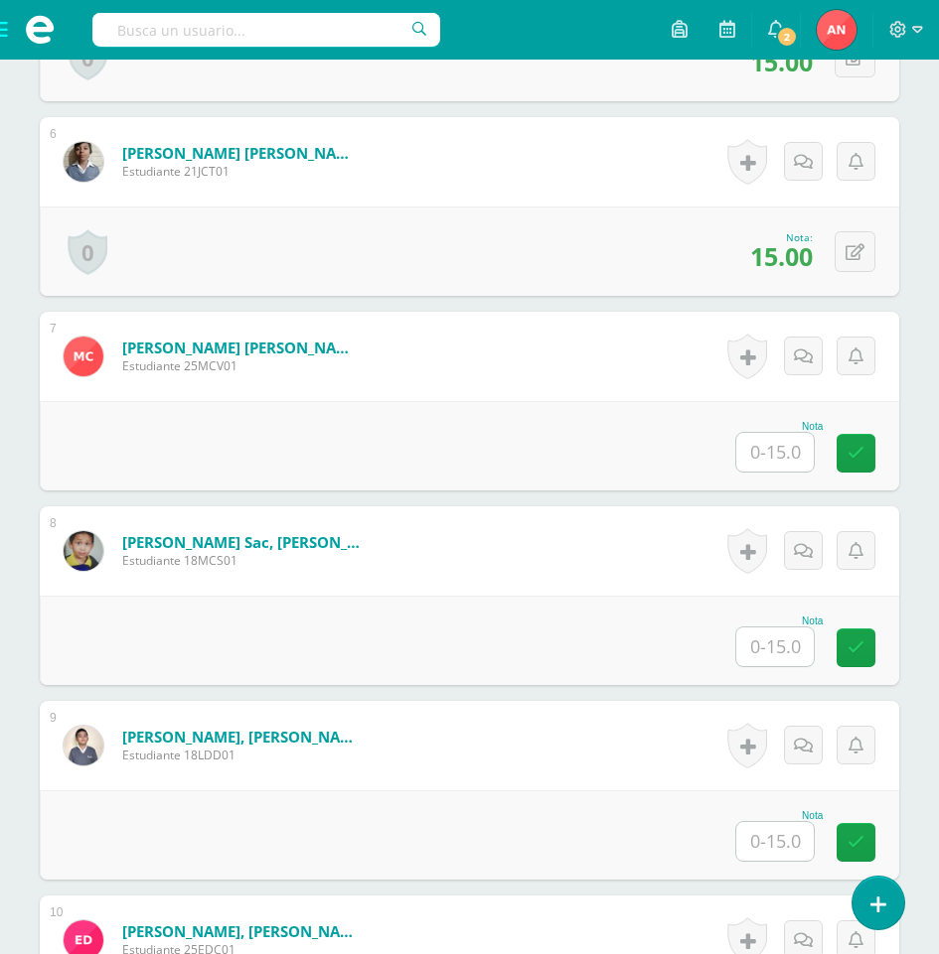
scroll to position [1494, 0]
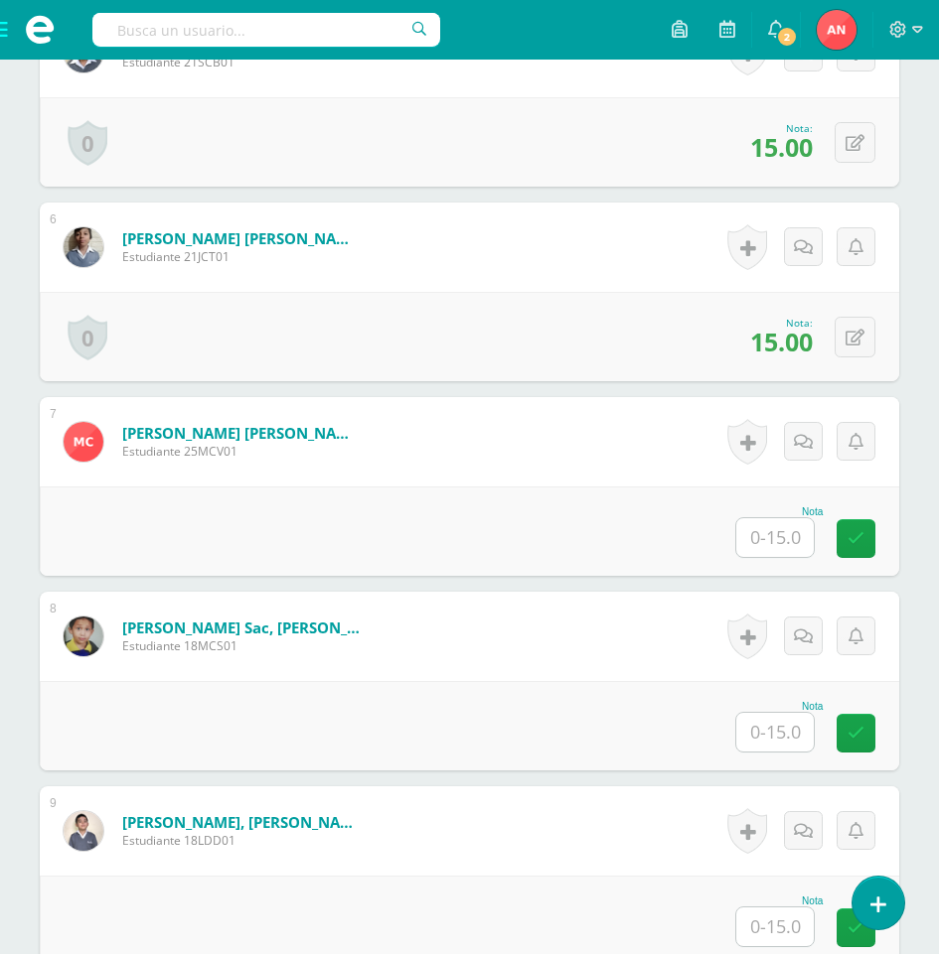
click at [780, 543] on input "text" at bounding box center [774, 537] width 77 height 39
type input "15"
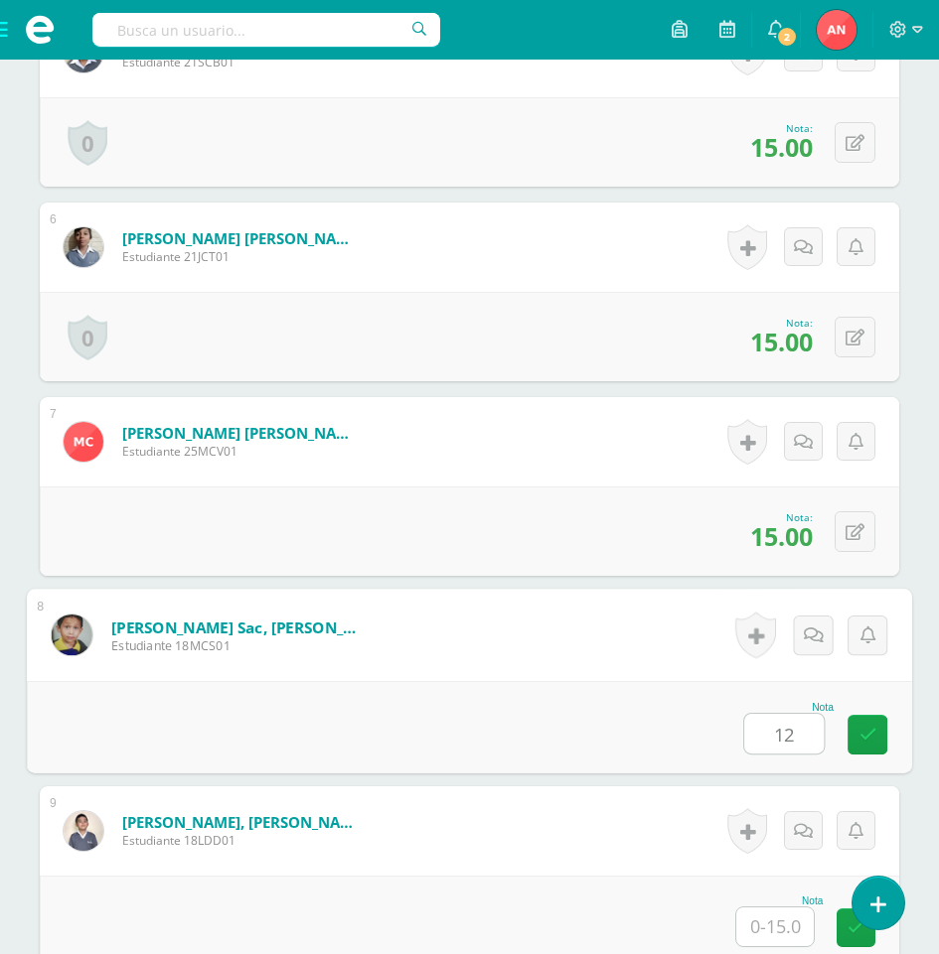
type input "12"
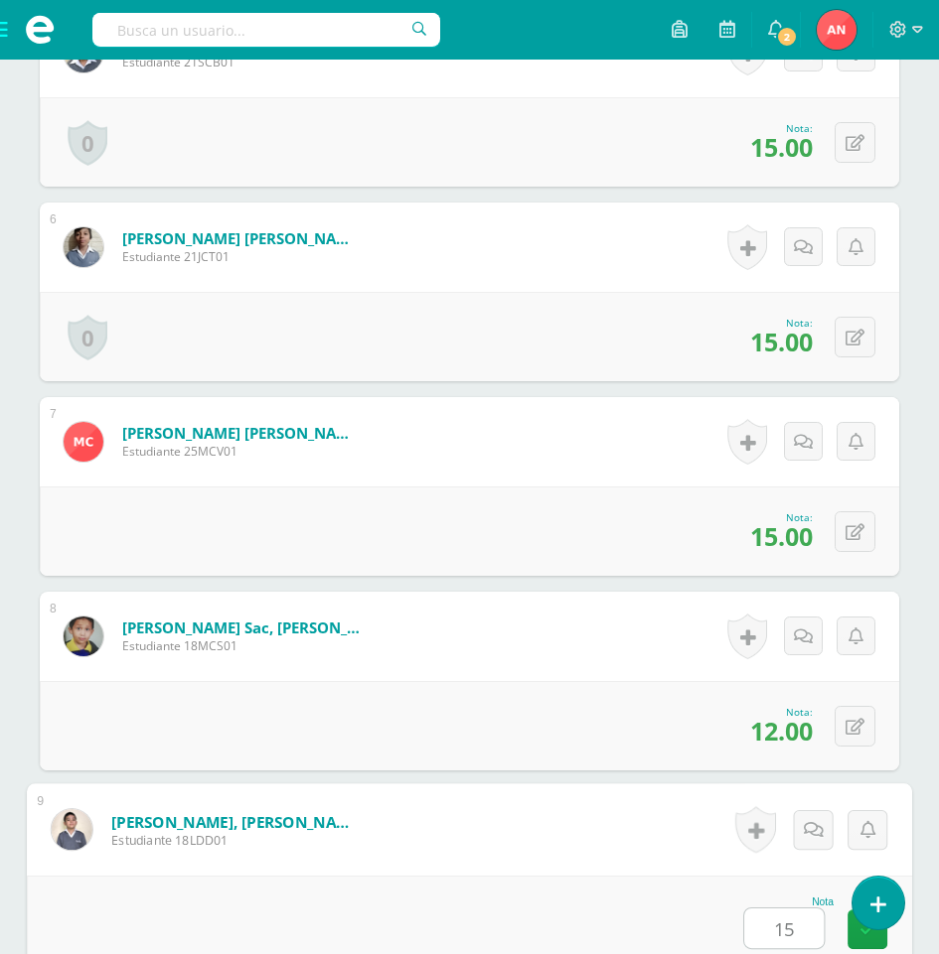
type input "15"
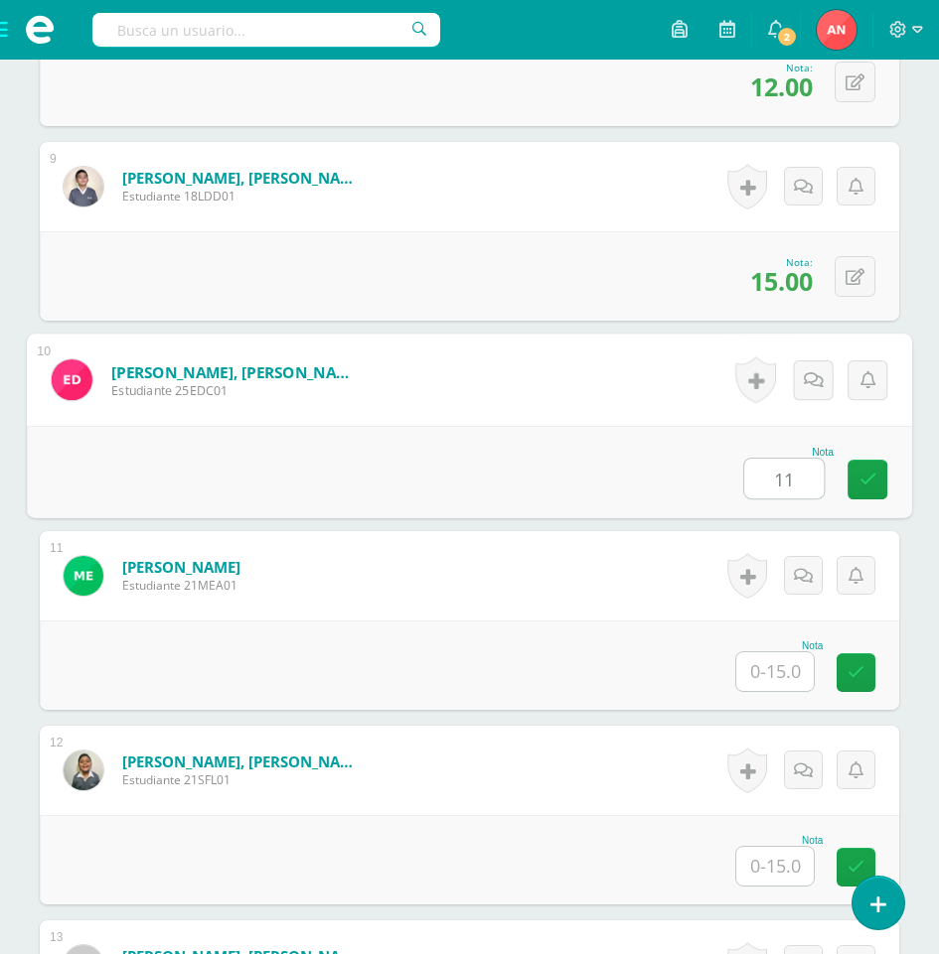
type input "11"
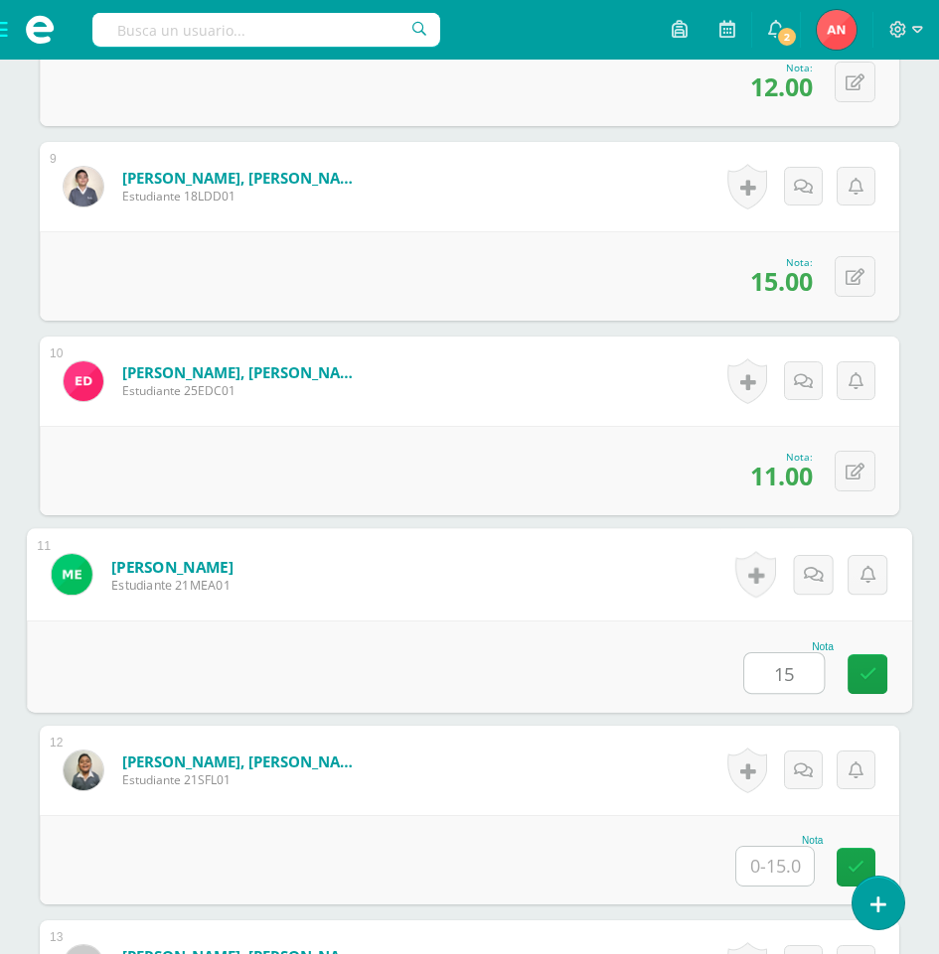
type input "15"
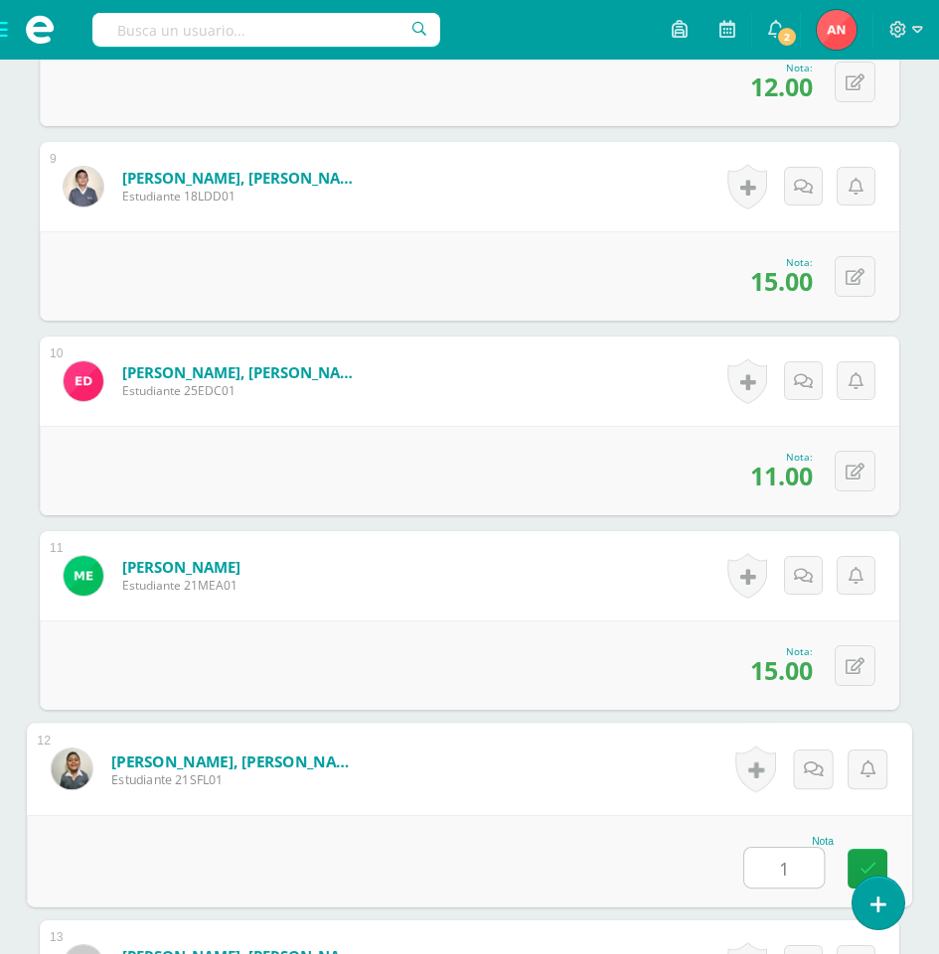
type input "15"
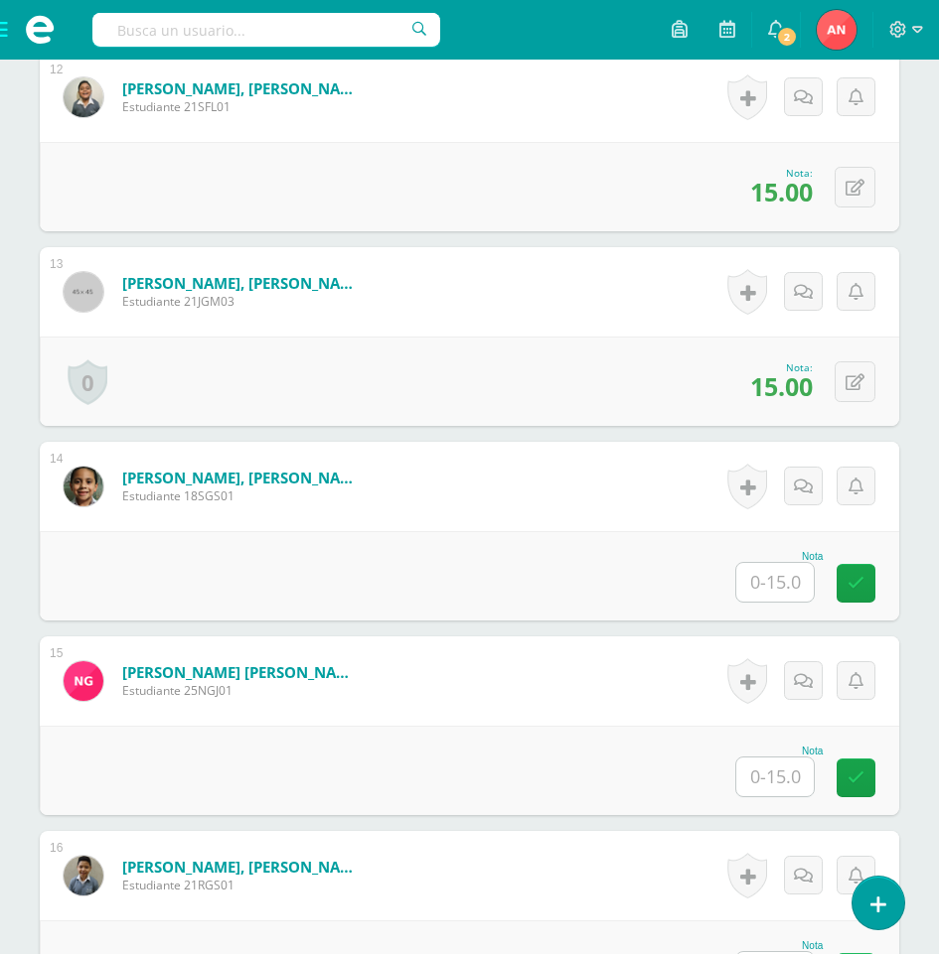
scroll to position [2834, 0]
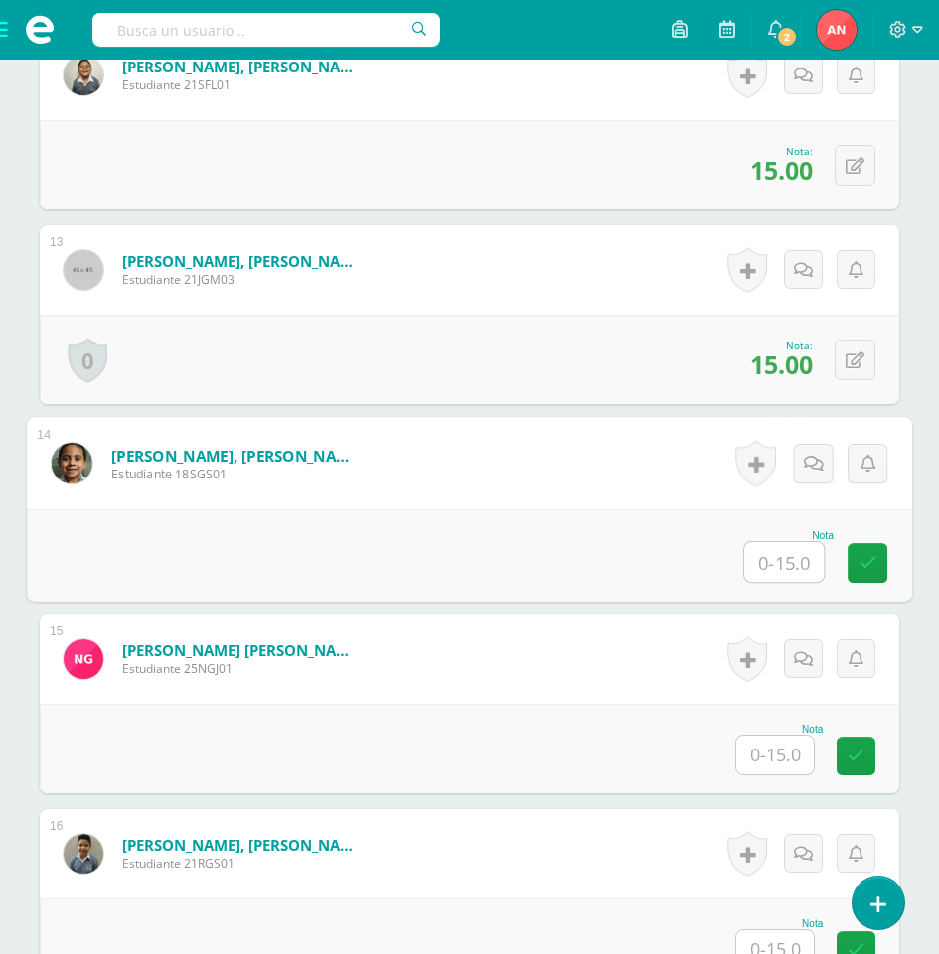
click at [779, 556] on input "text" at bounding box center [783, 562] width 79 height 40
type input "15"
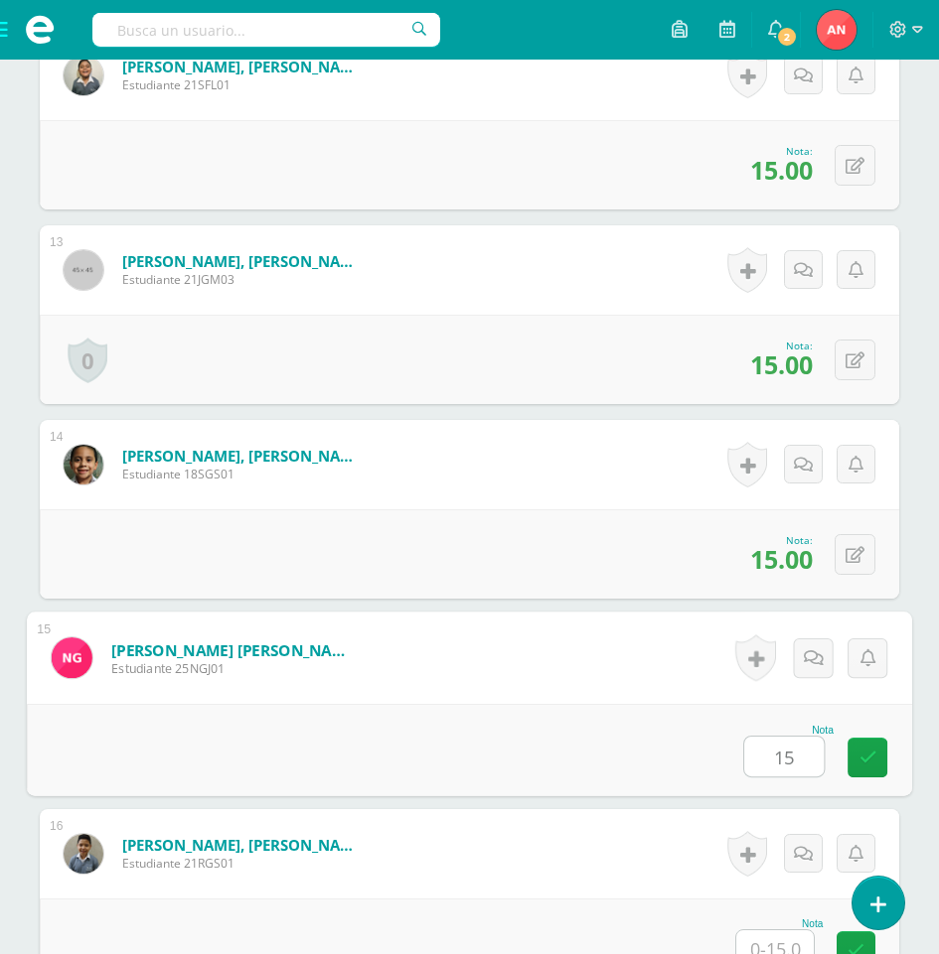
type input "15"
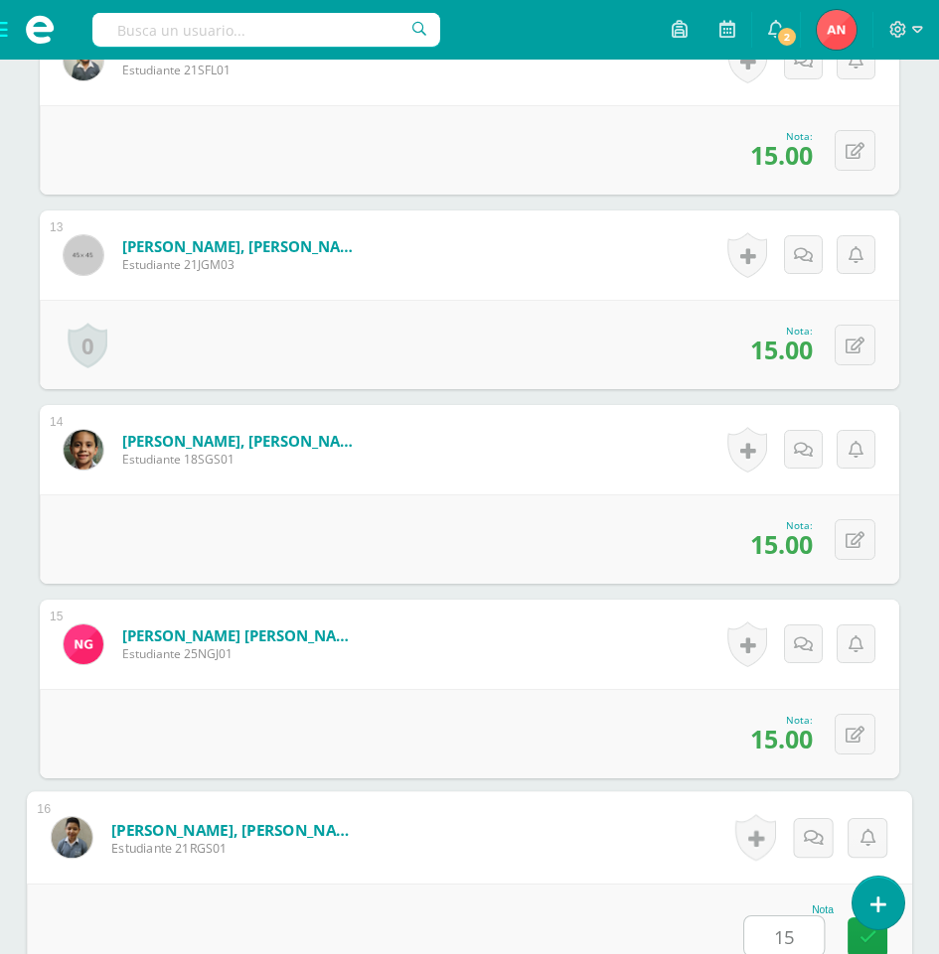
type input "15"
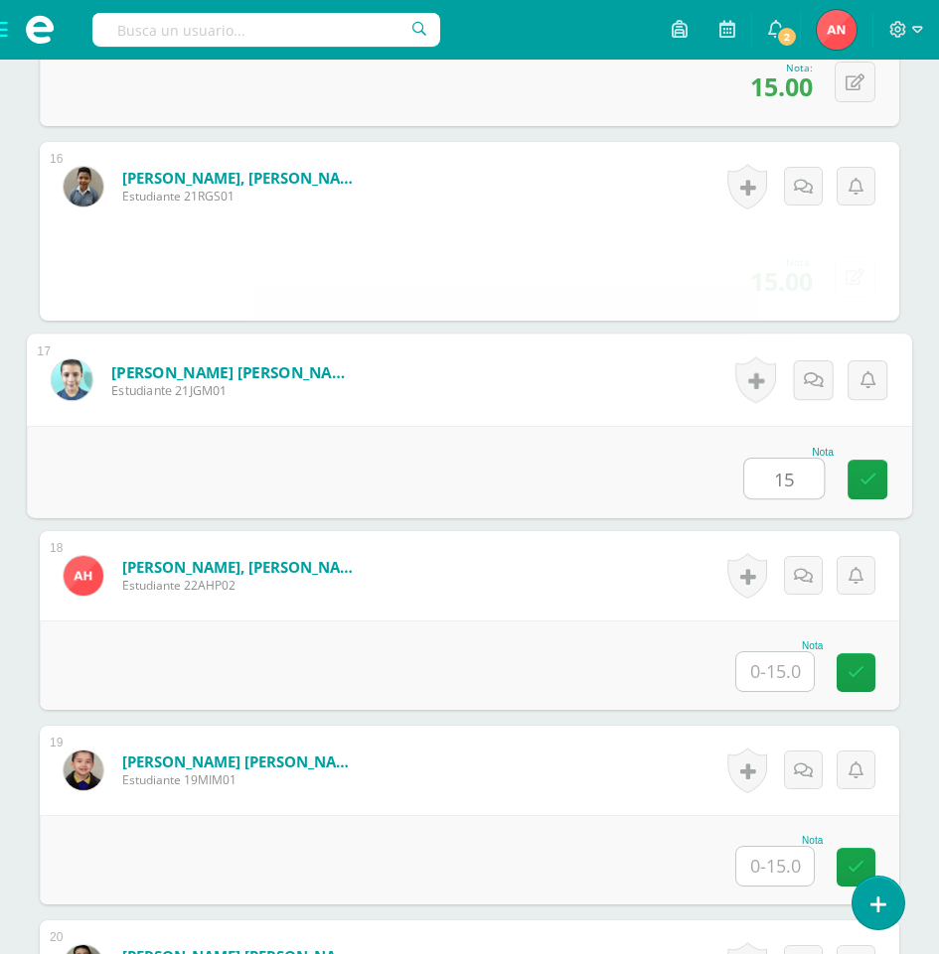
type input "15"
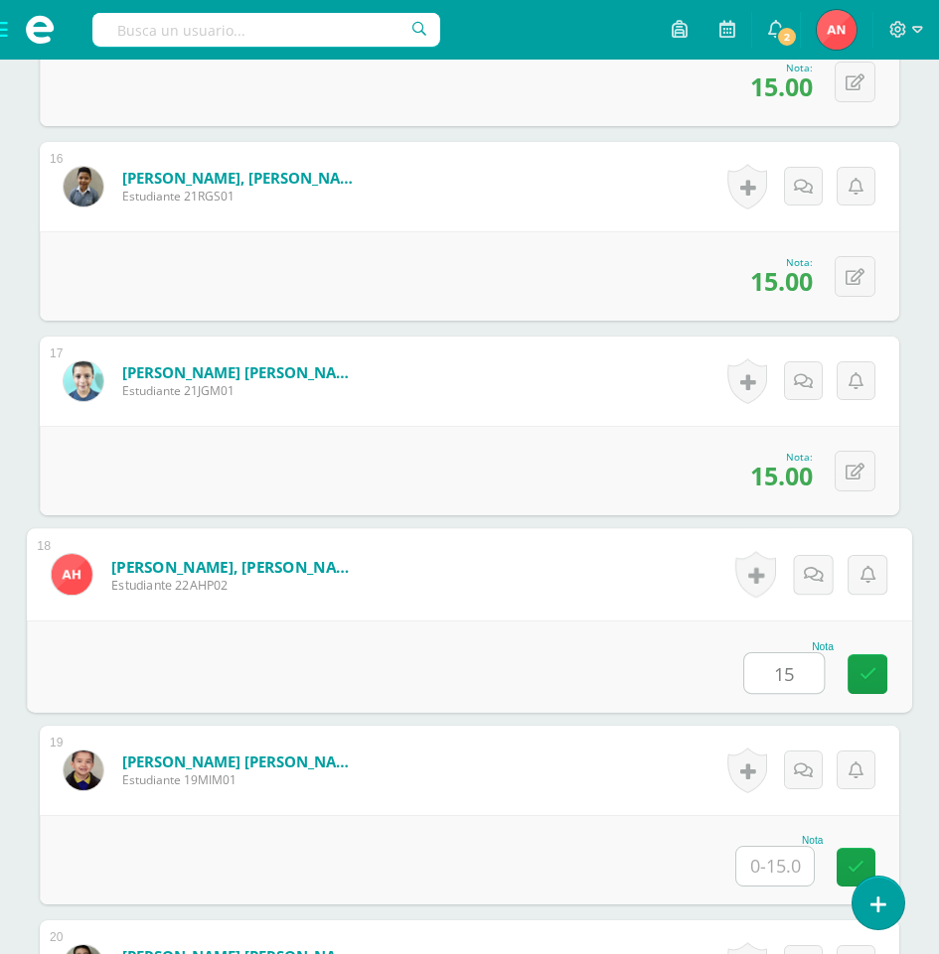
type input "15"
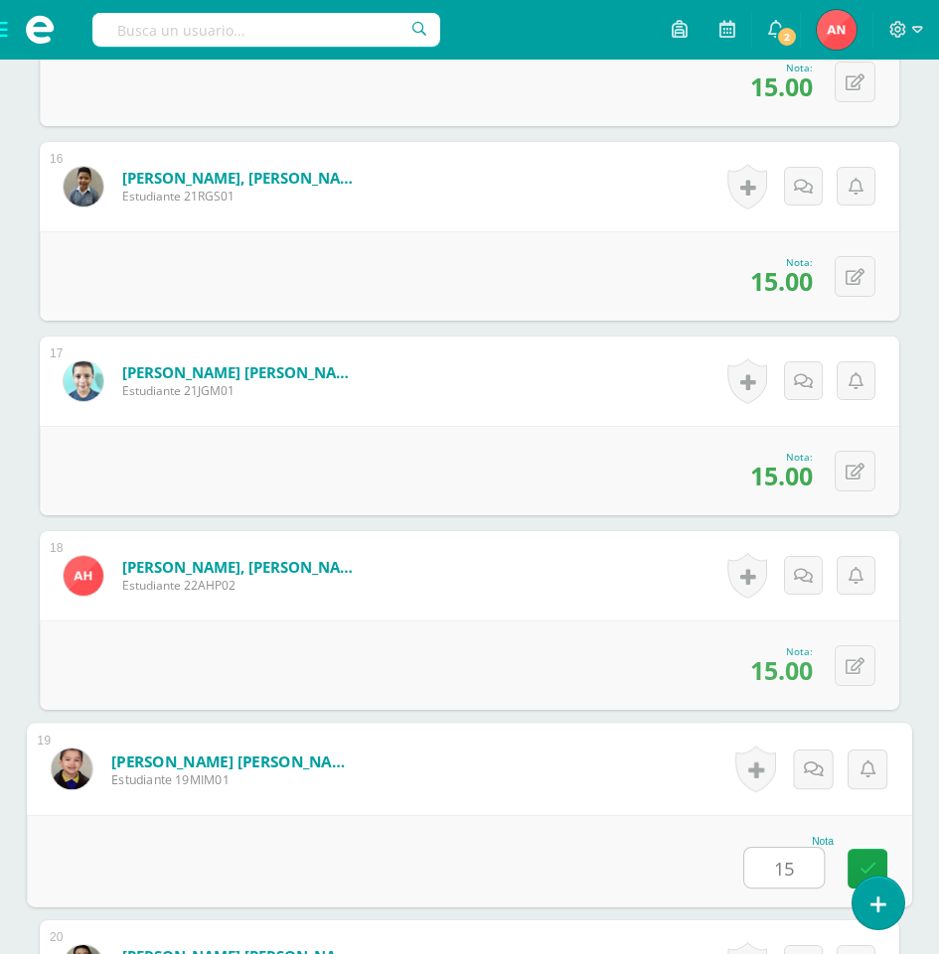
type input "15"
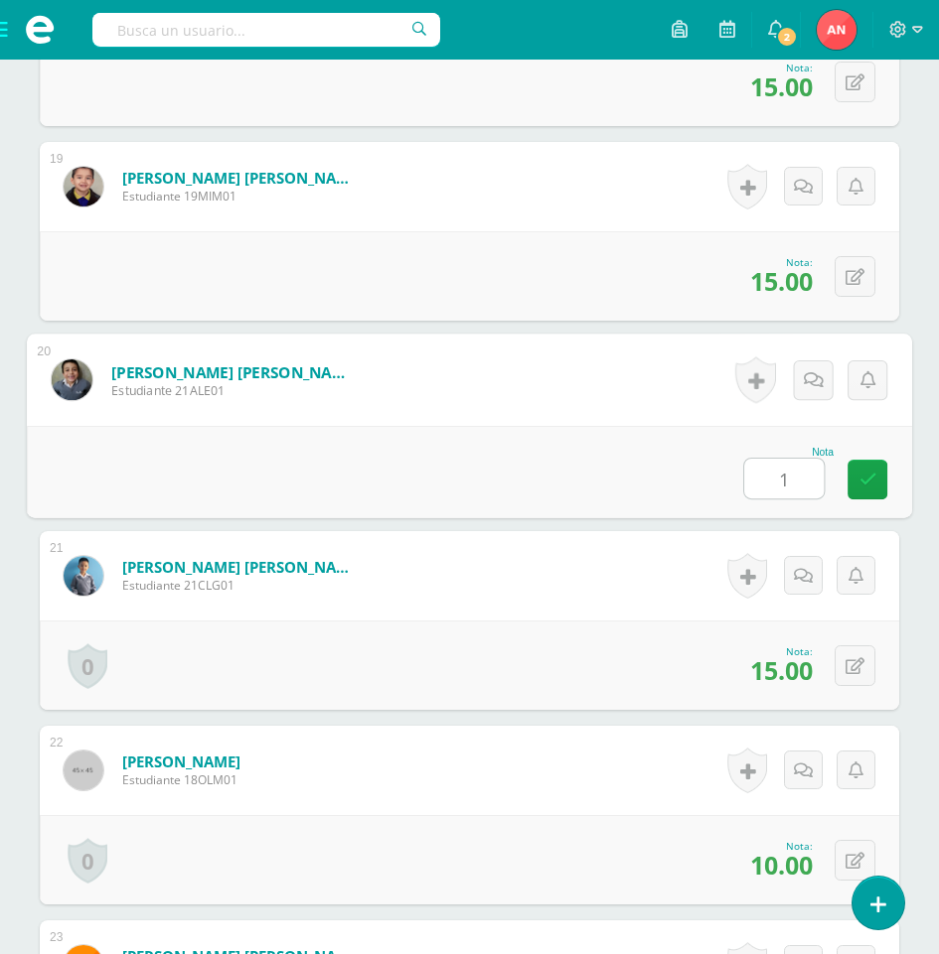
type input "15"
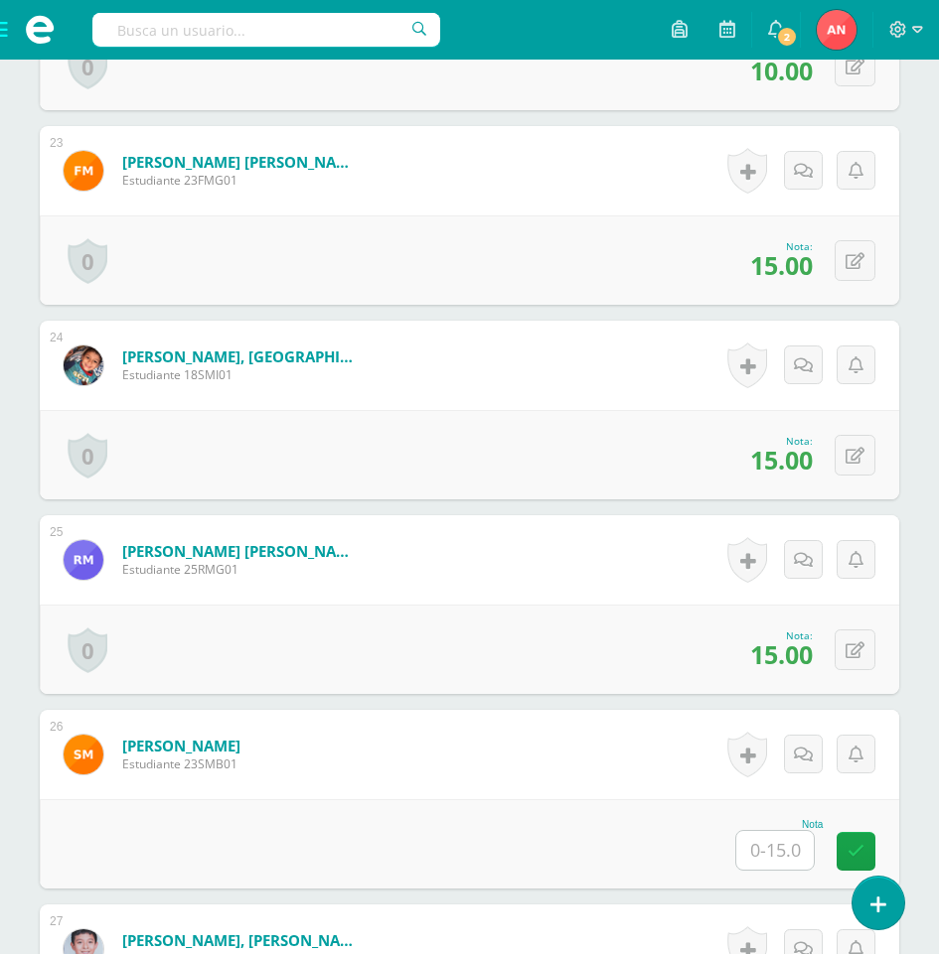
scroll to position [5078, 0]
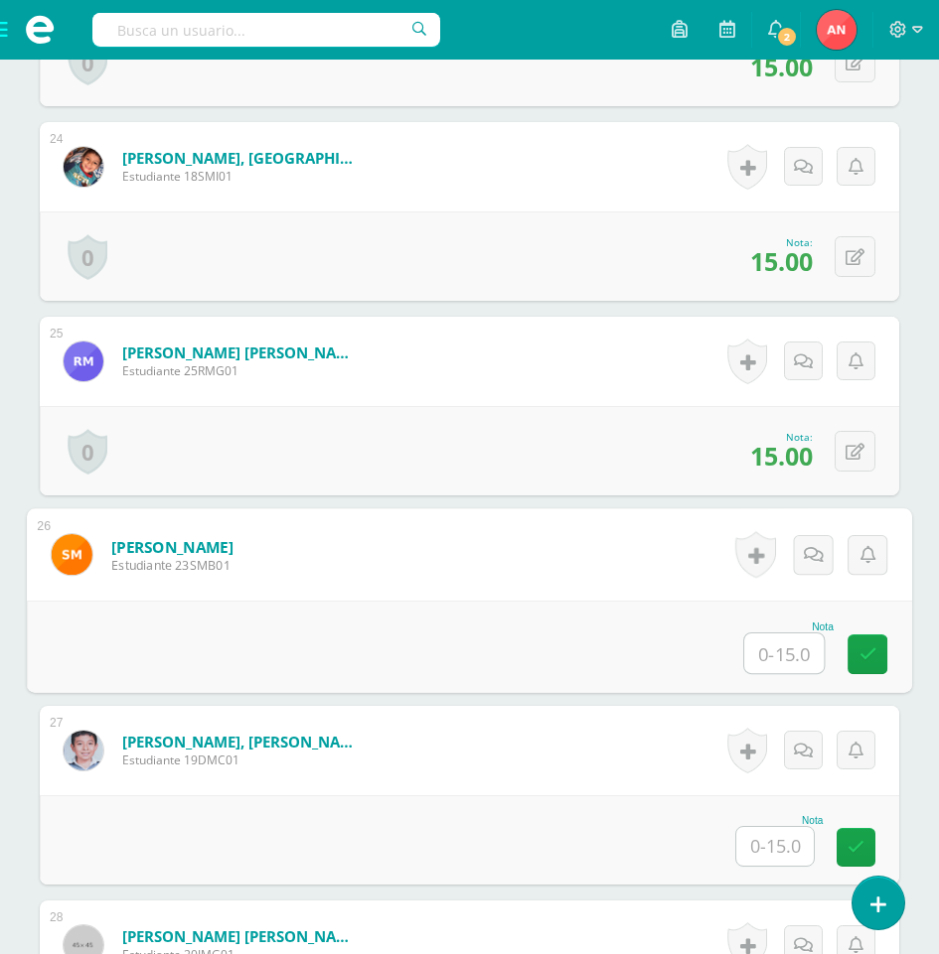
click at [780, 651] on input "text" at bounding box center [783, 654] width 79 height 40
type input "15"
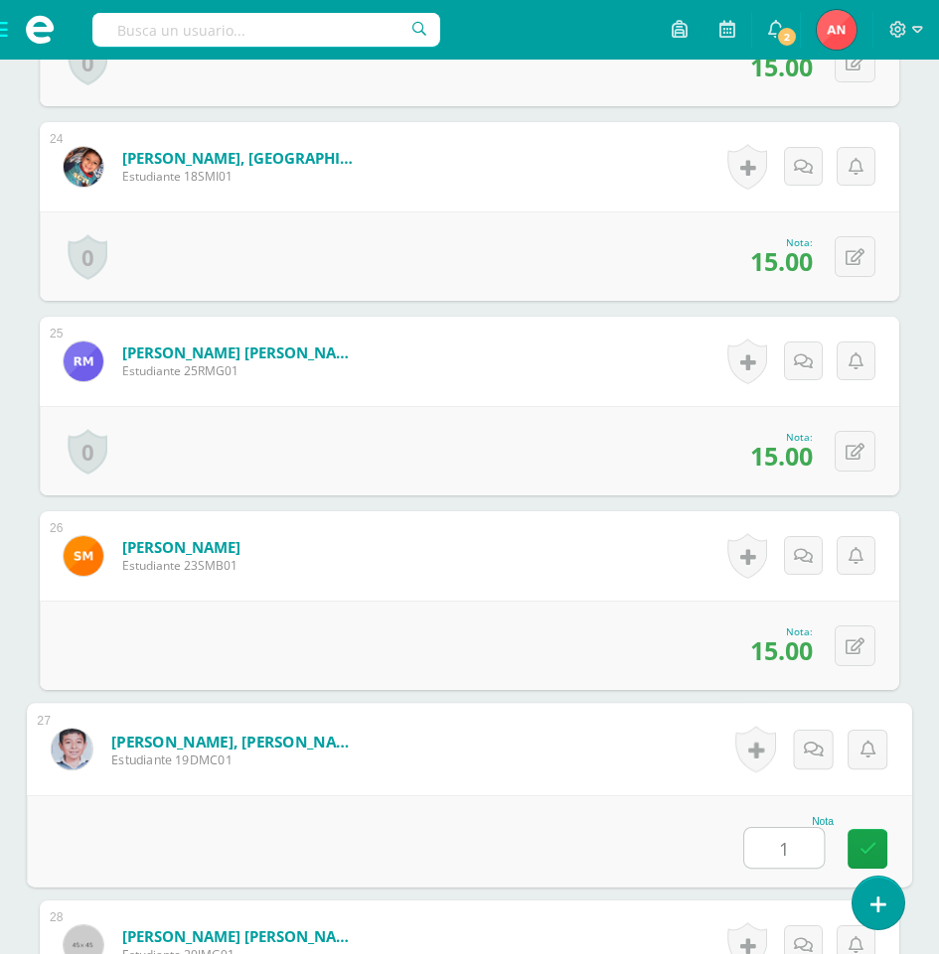
type input "13"
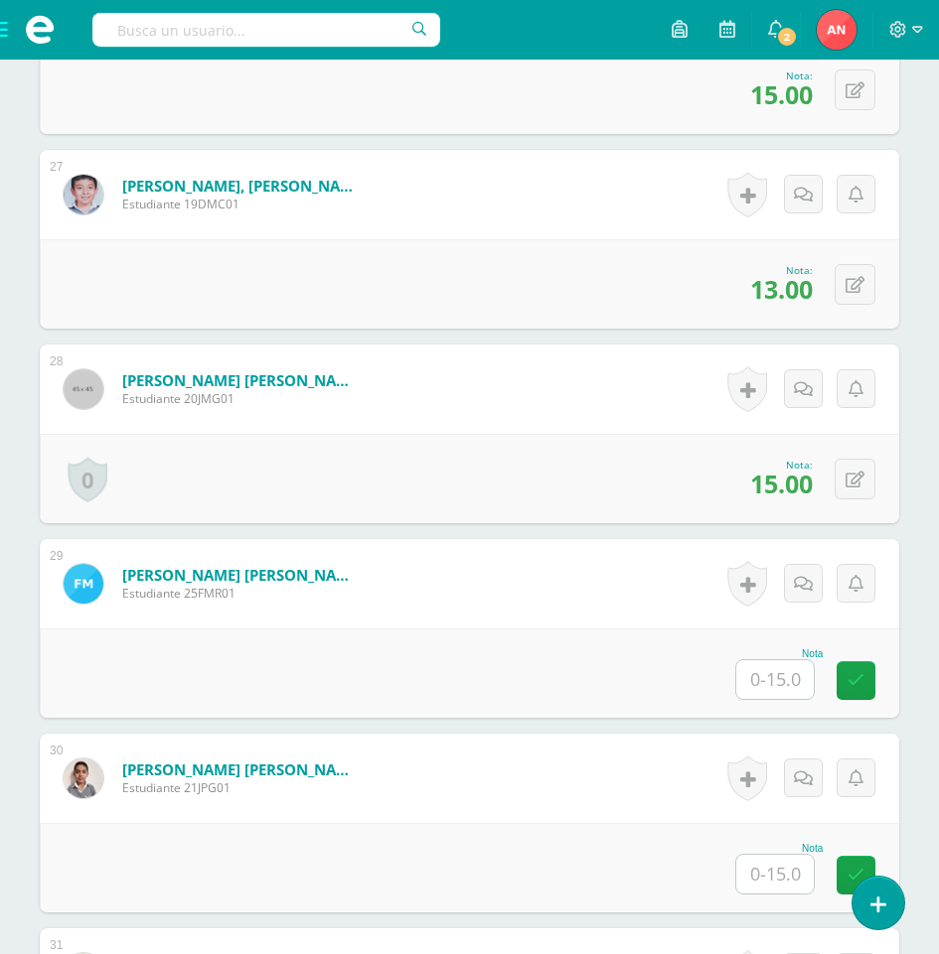
scroll to position [5674, 0]
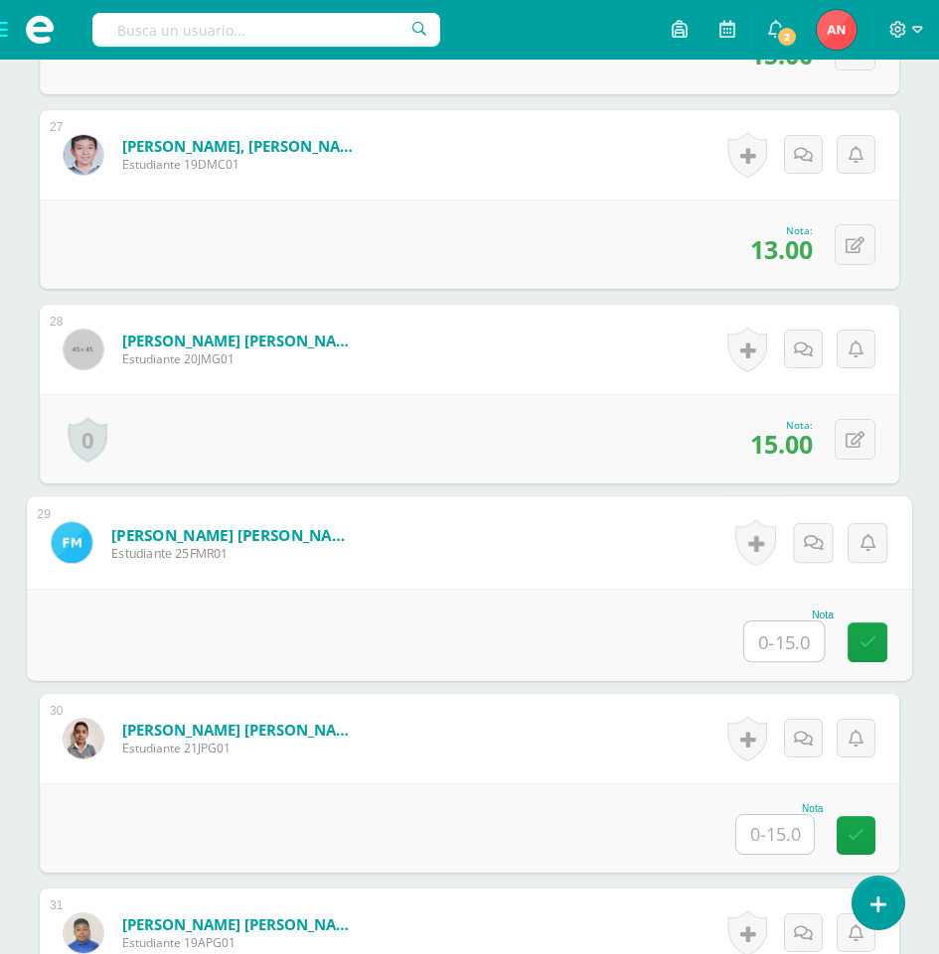
click at [772, 640] on input "text" at bounding box center [783, 642] width 79 height 40
type input "15"
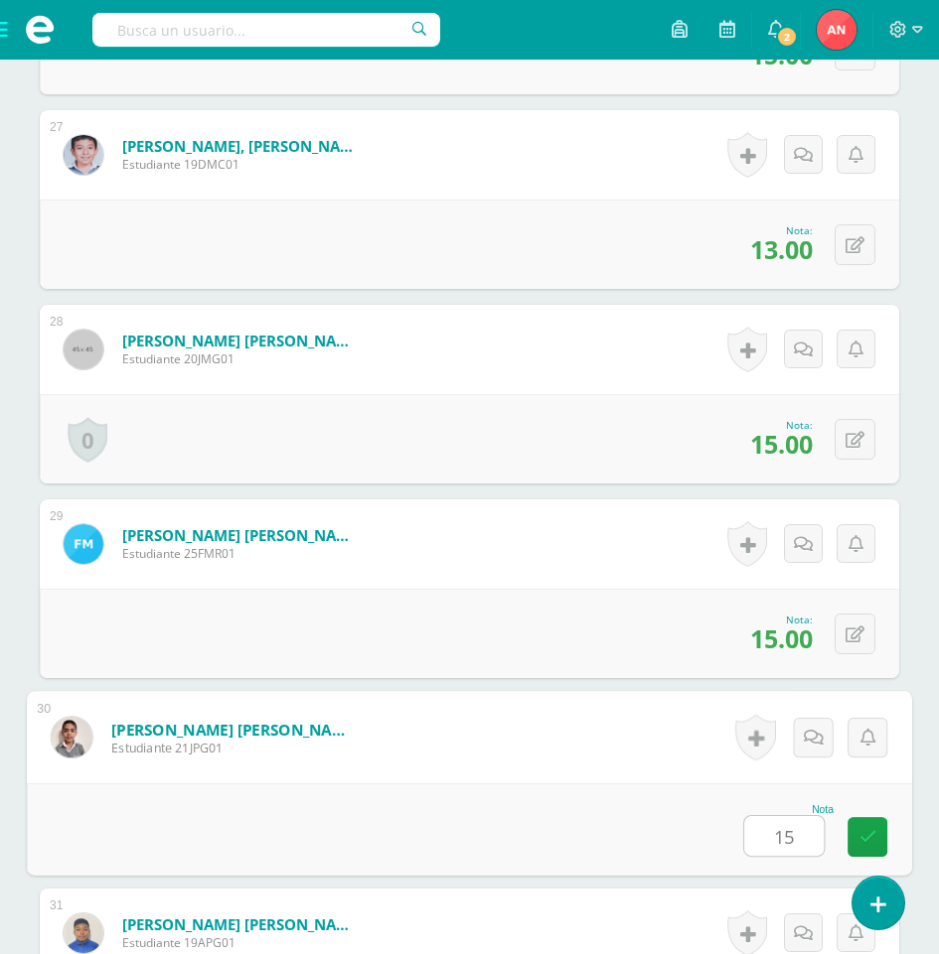
type input "15"
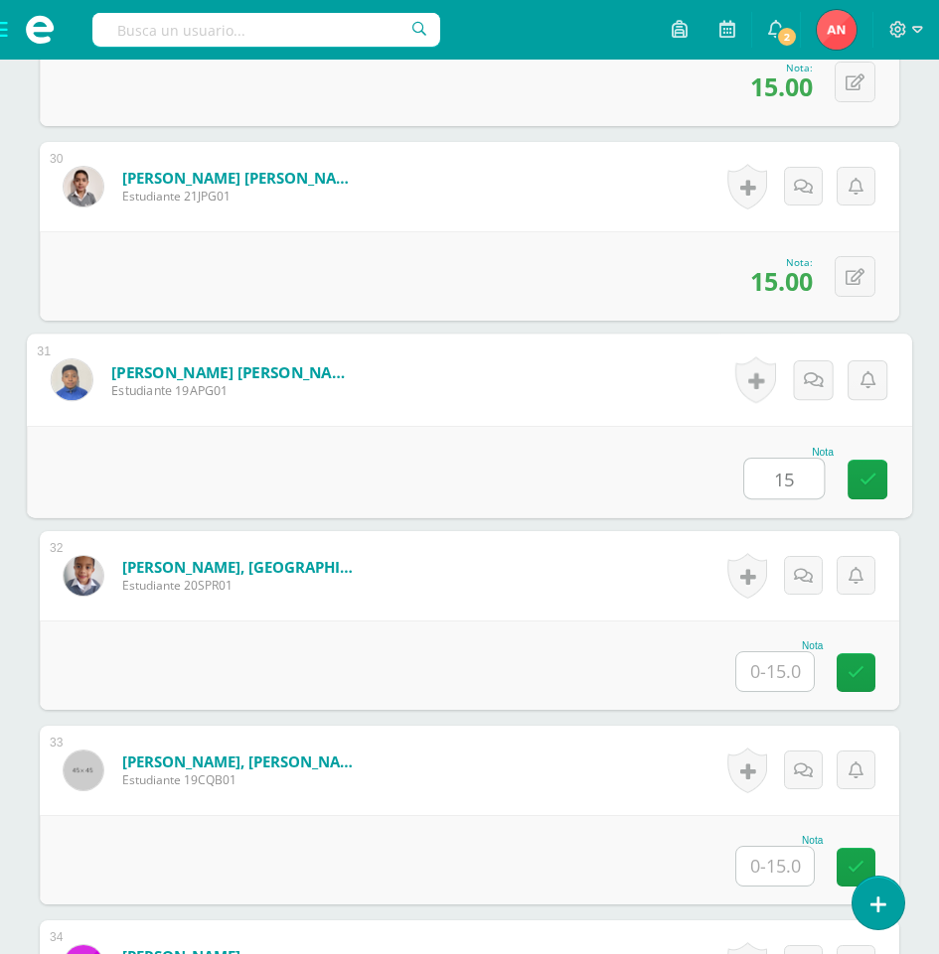
type input "15"
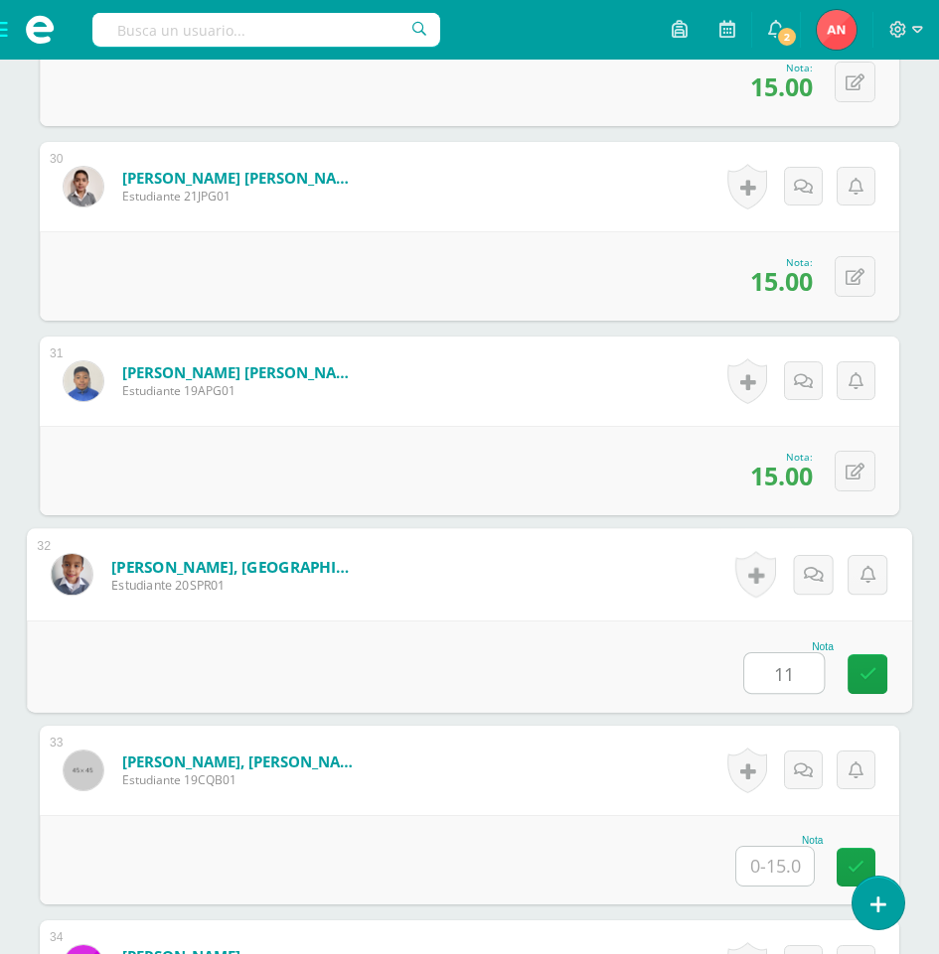
type input "11"
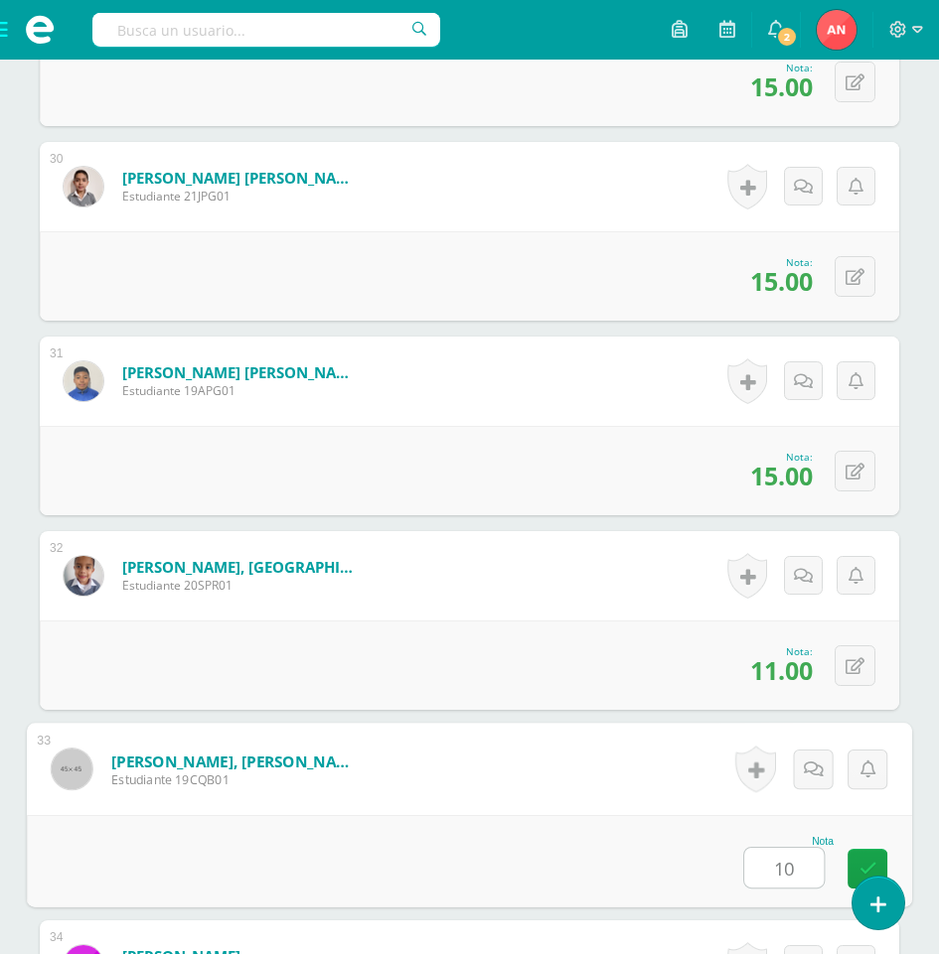
type input "10"
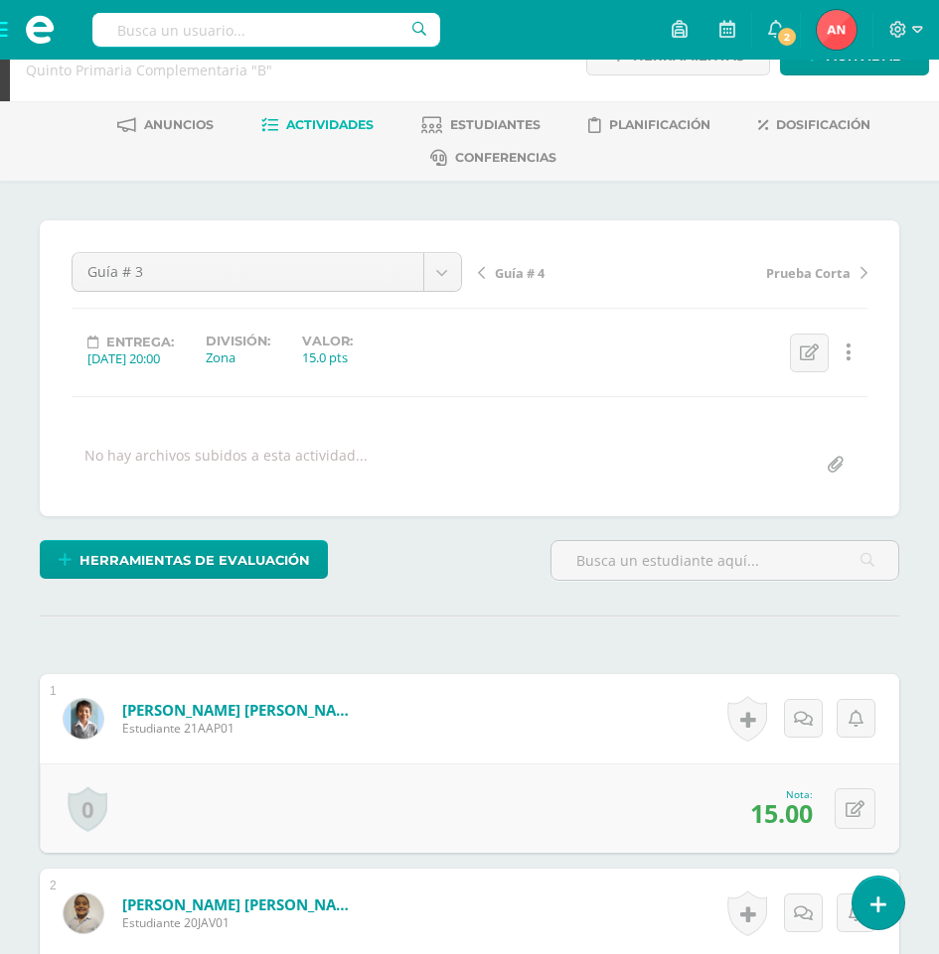
scroll to position [0, 0]
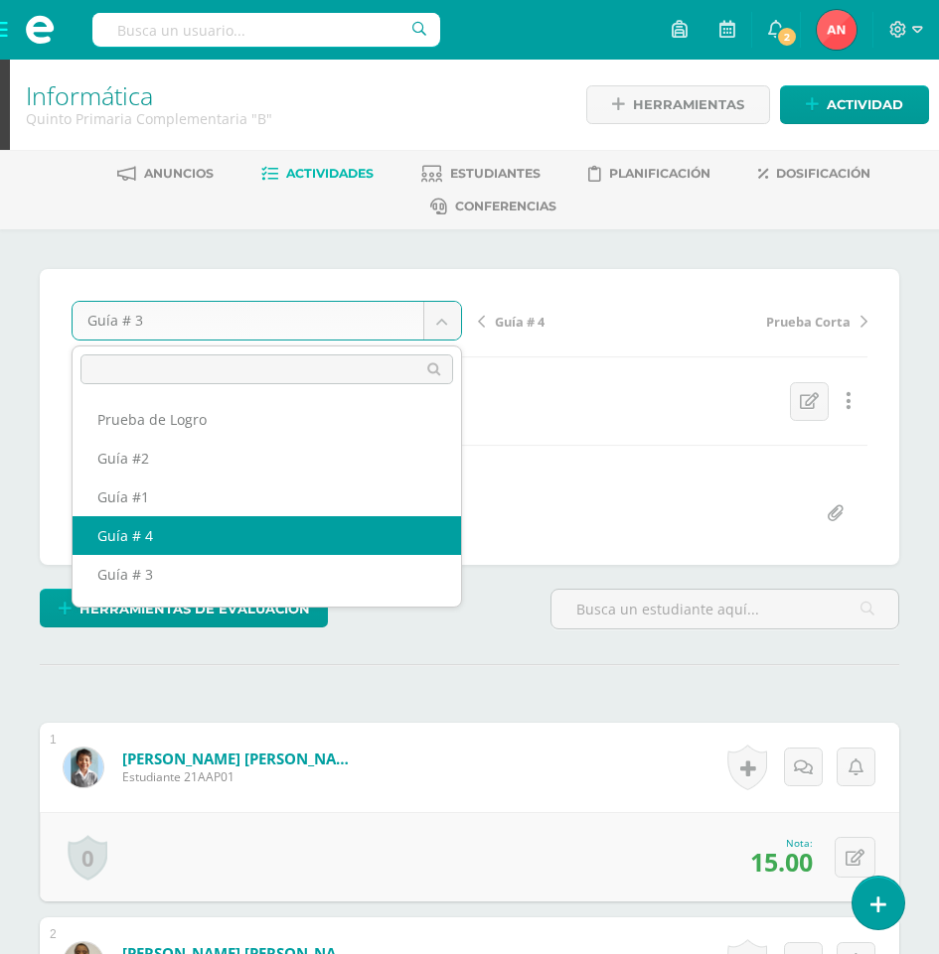
select select "/dashboard/teacher/grade-activity/180590/"
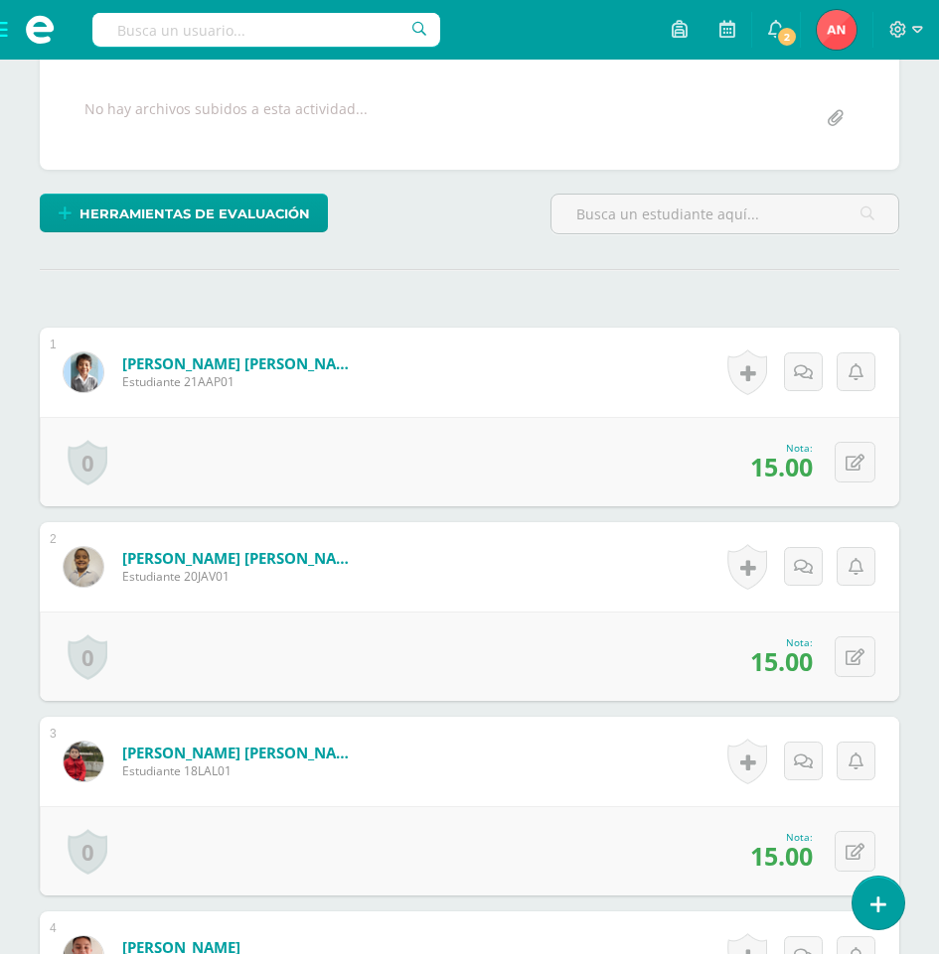
scroll to position [397, 0]
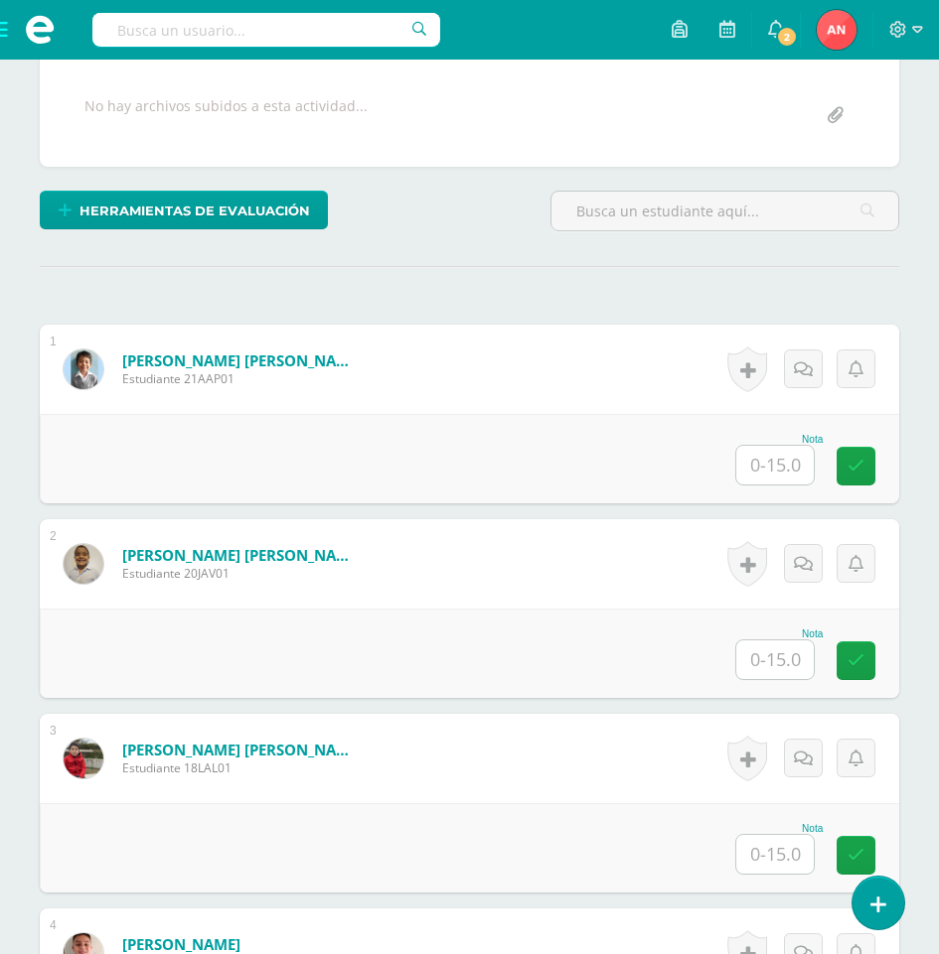
scroll to position [399, 0]
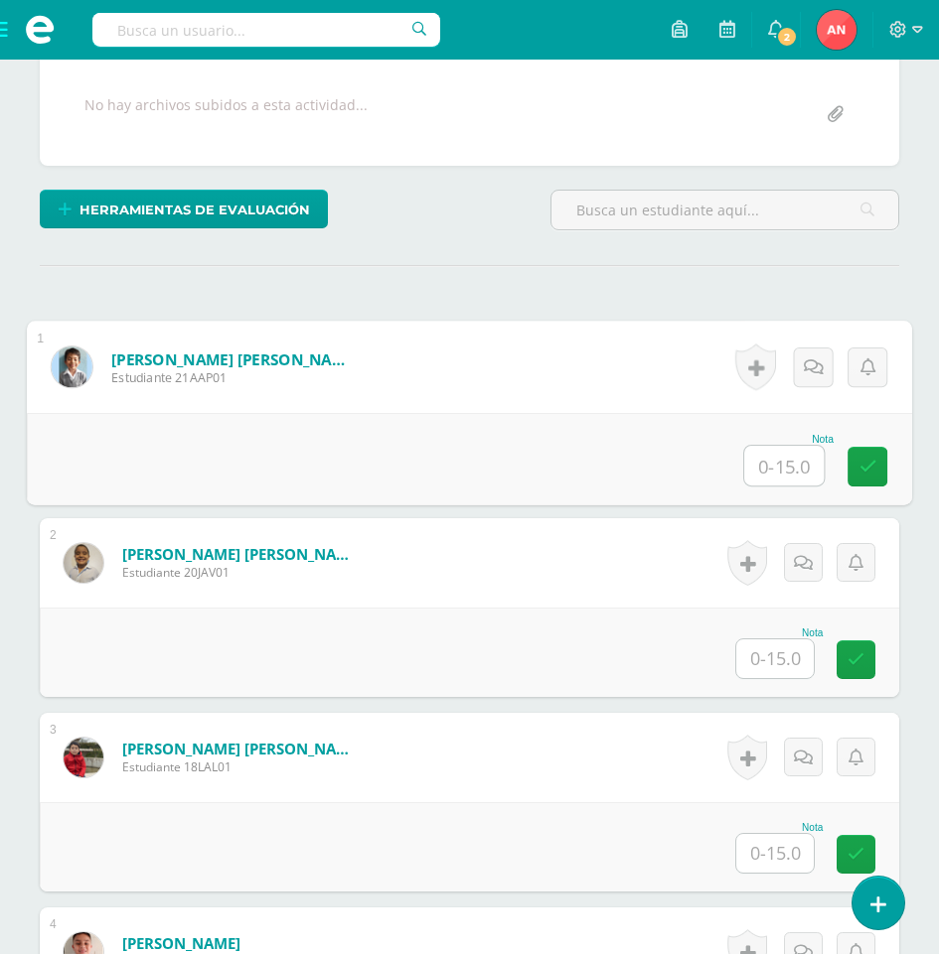
click at [758, 469] on input "text" at bounding box center [783, 466] width 79 height 40
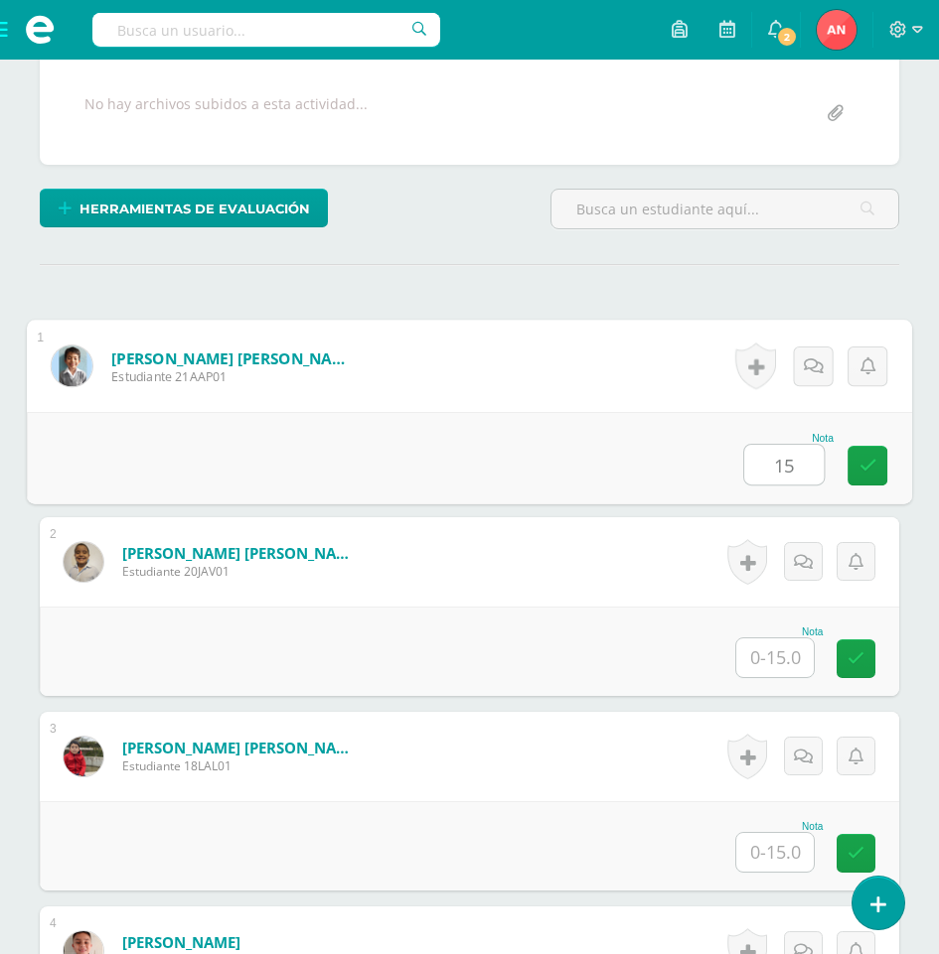
type input "15"
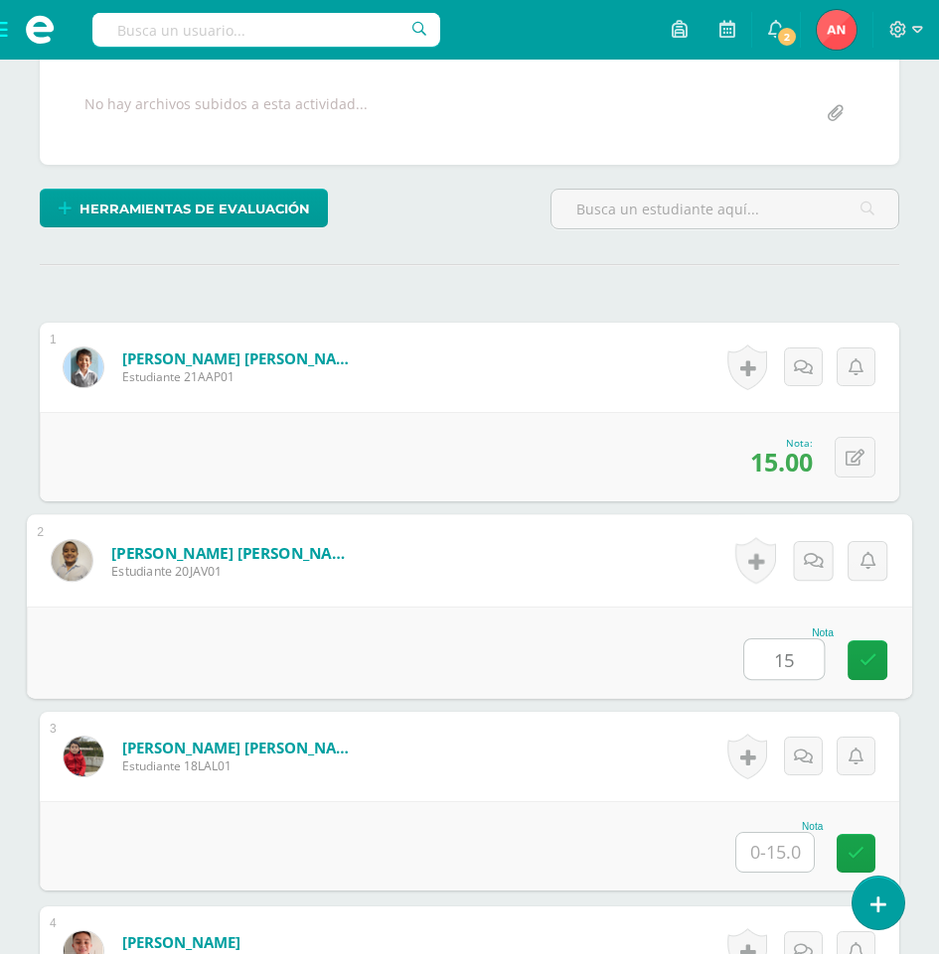
type input "15"
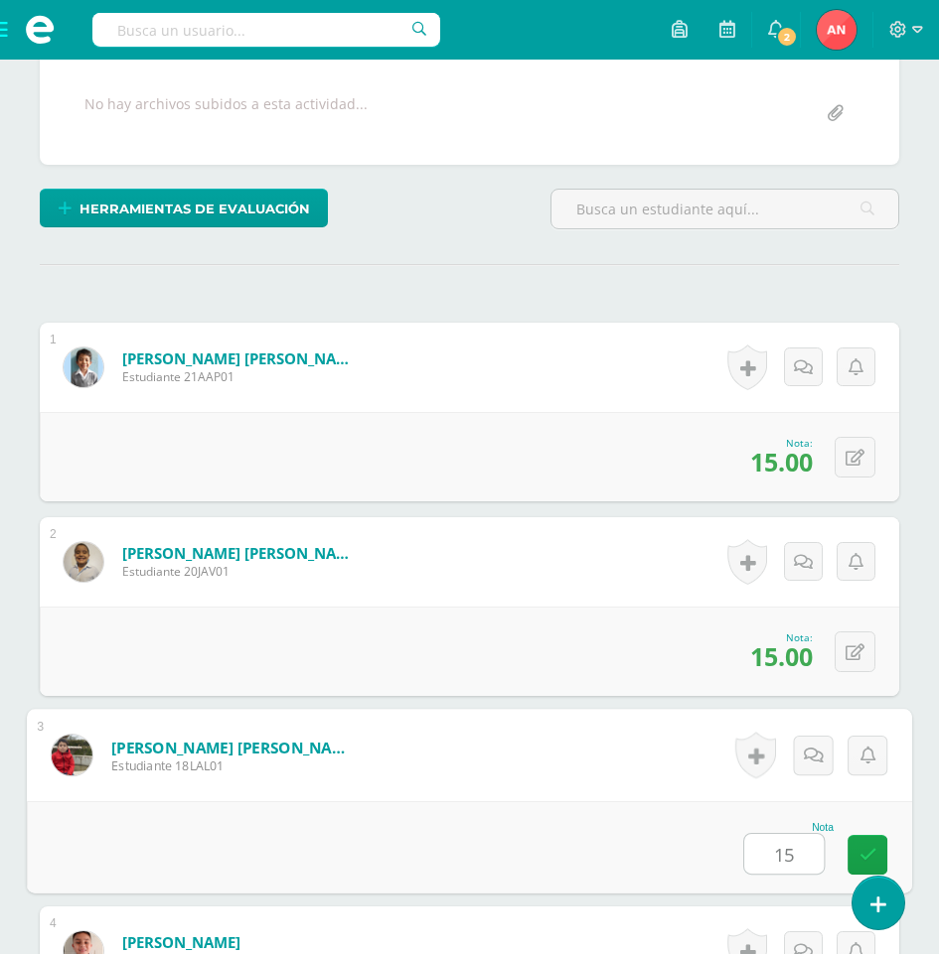
type input "15"
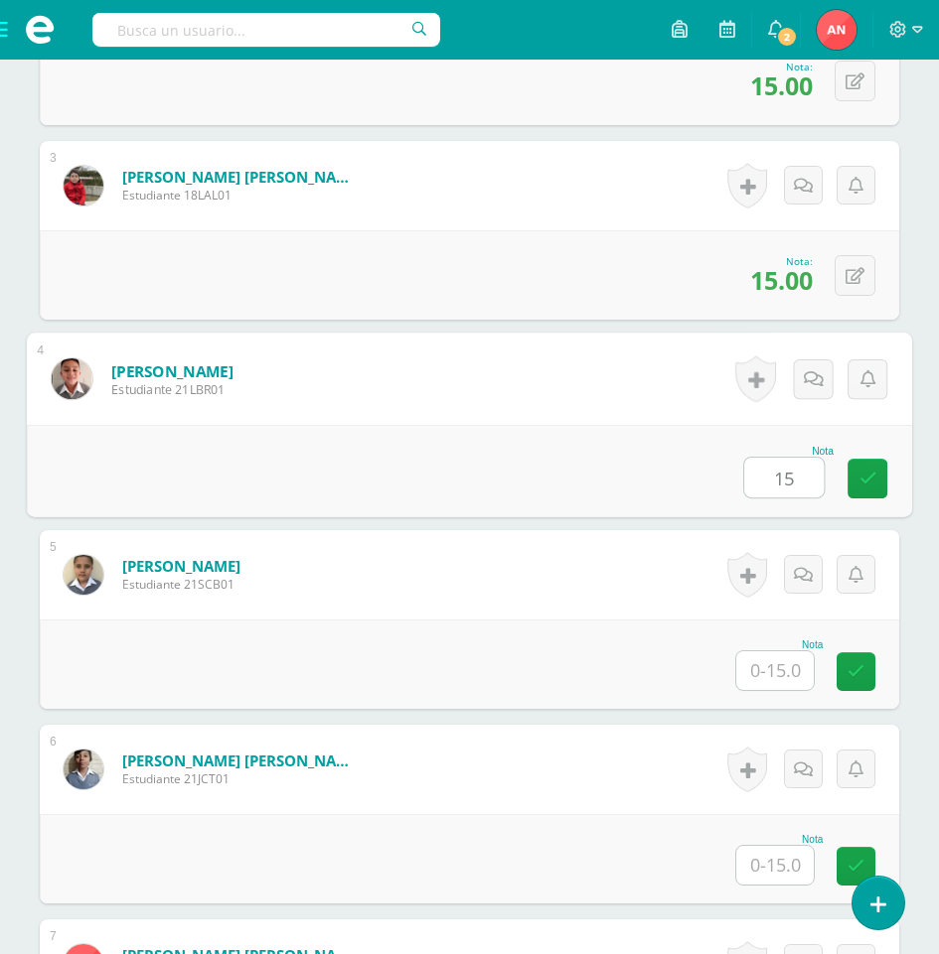
type input "15"
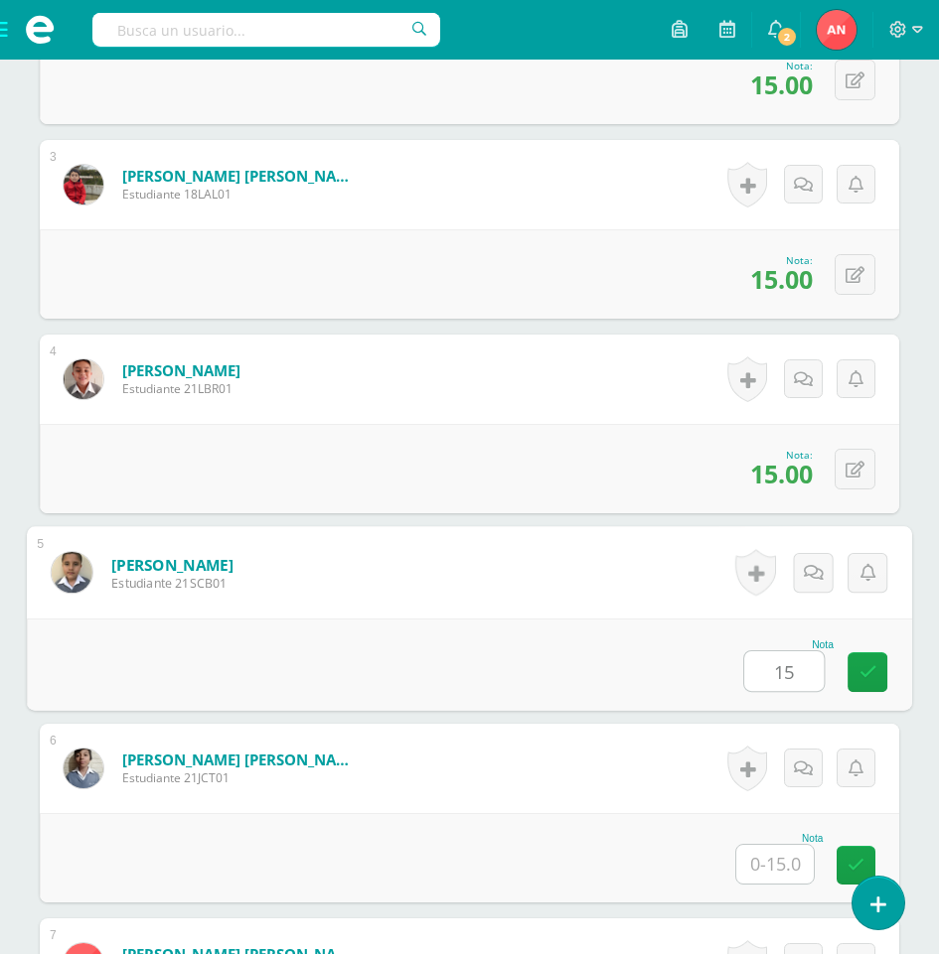
type input "15"
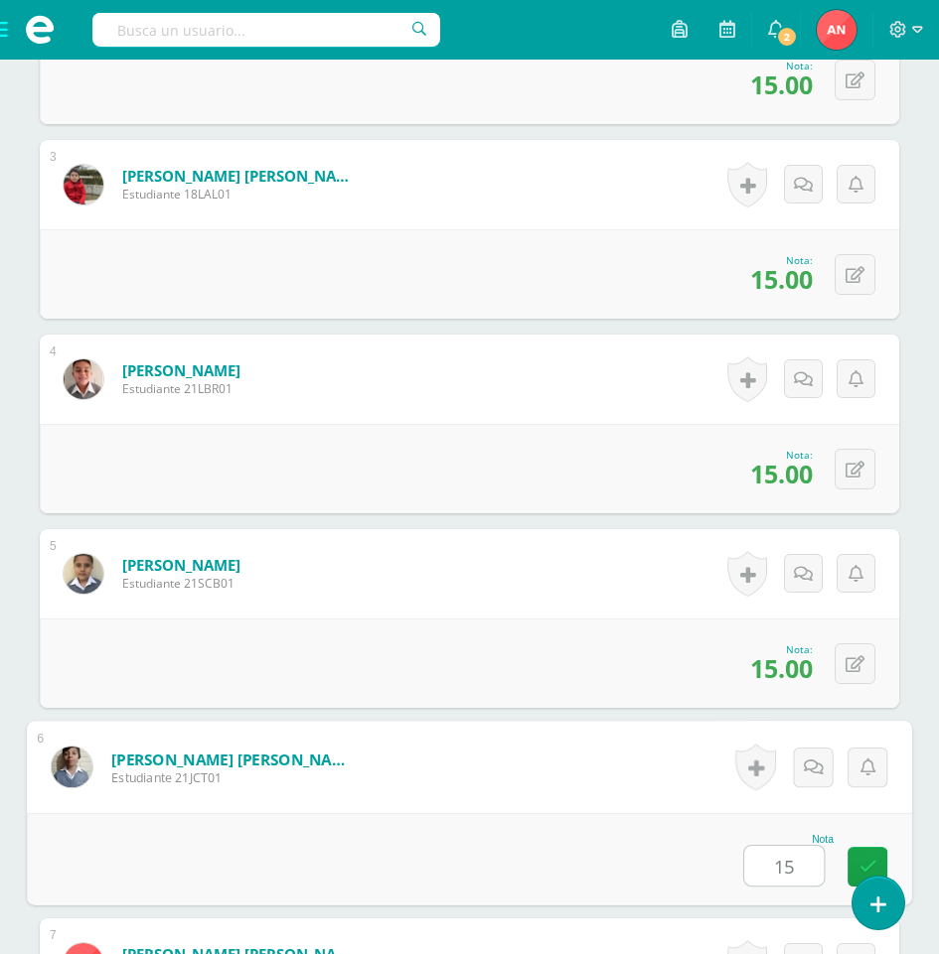
type input "15"
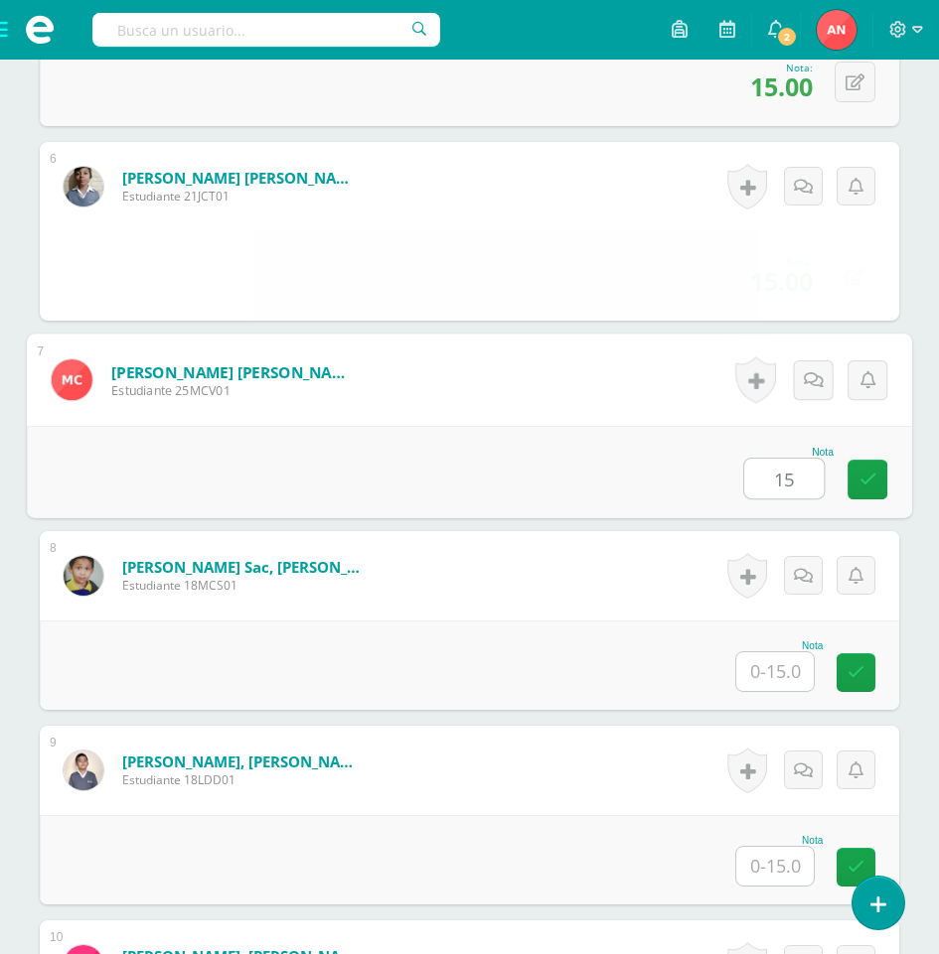
type input "15"
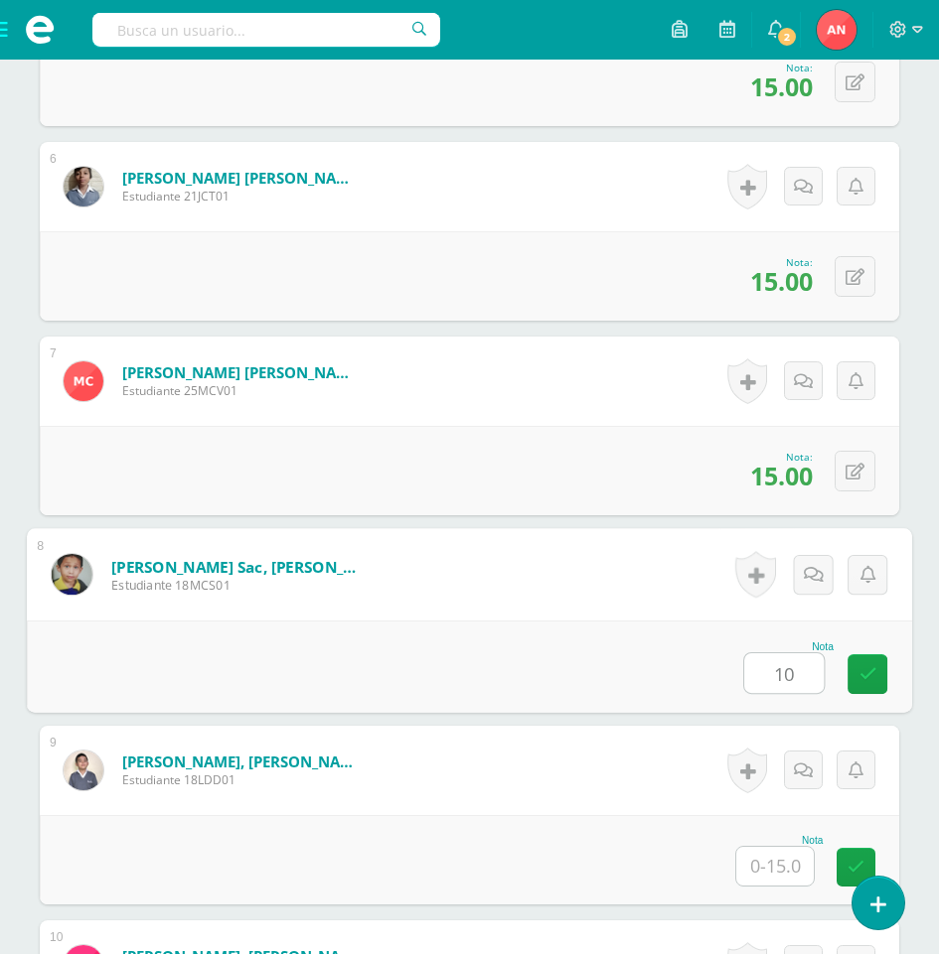
type input "10"
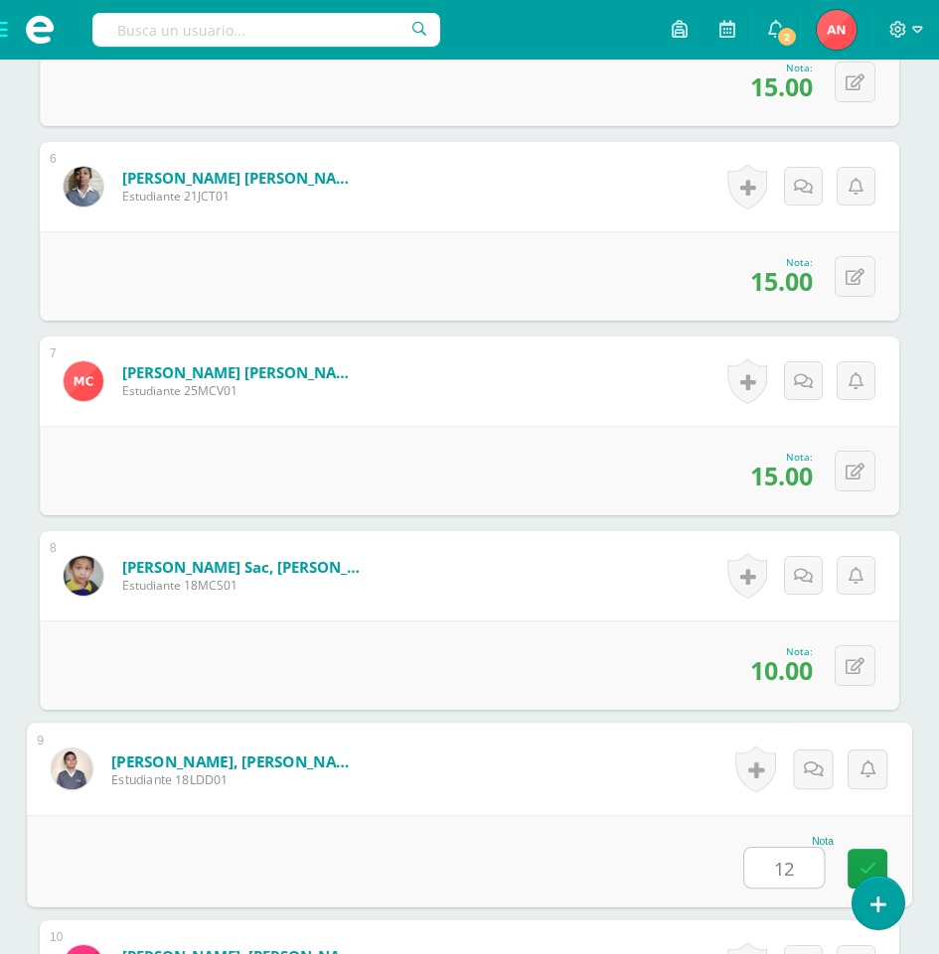
type input "12"
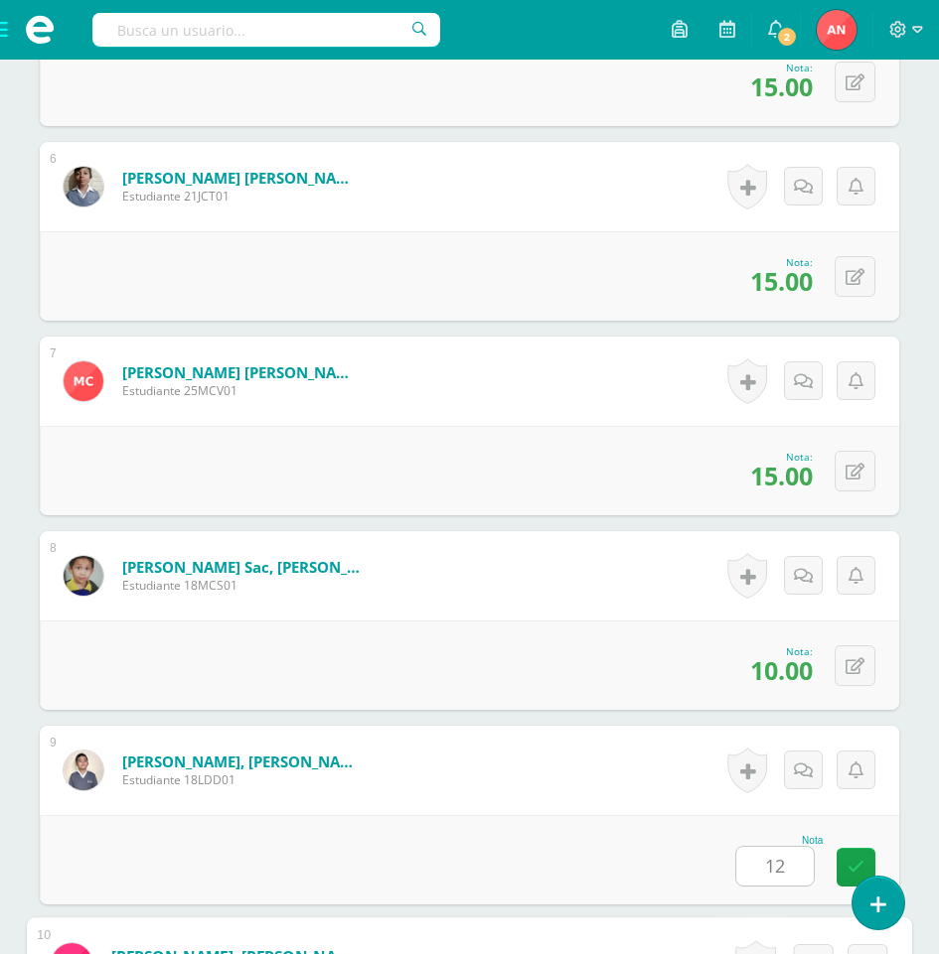
scroll to position [2138, 0]
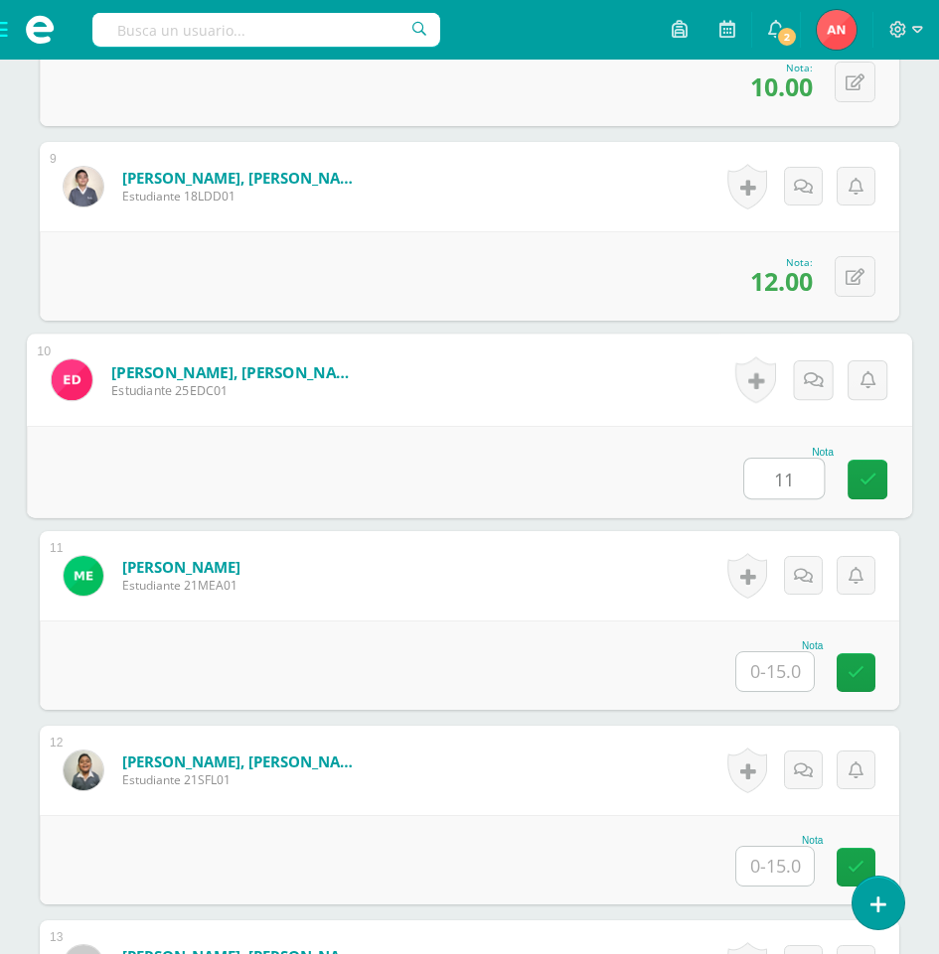
type input "11"
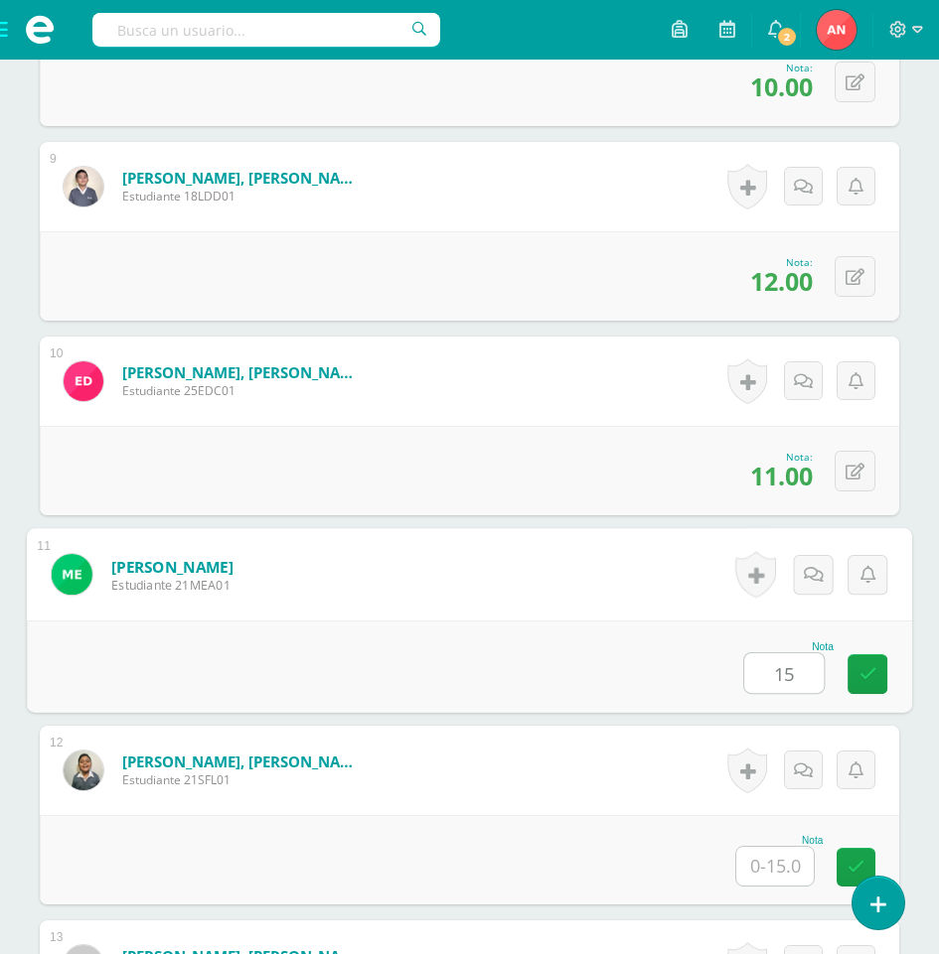
type input "15"
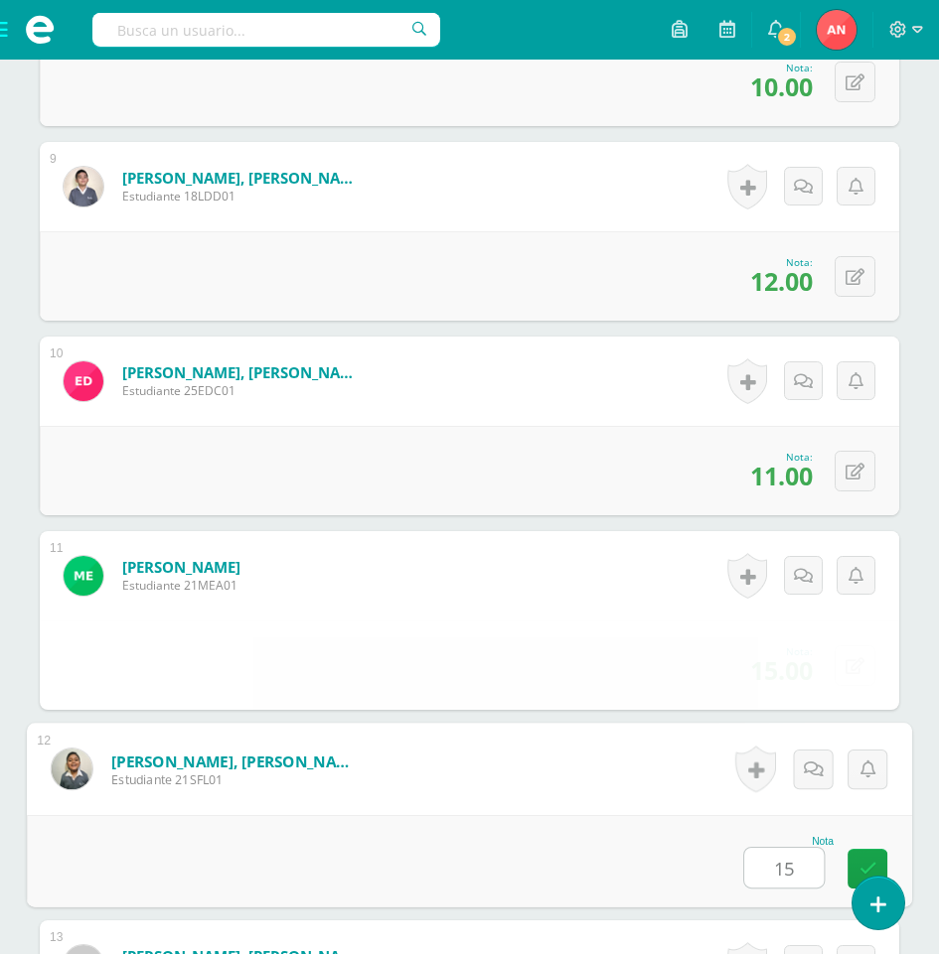
type input "15"
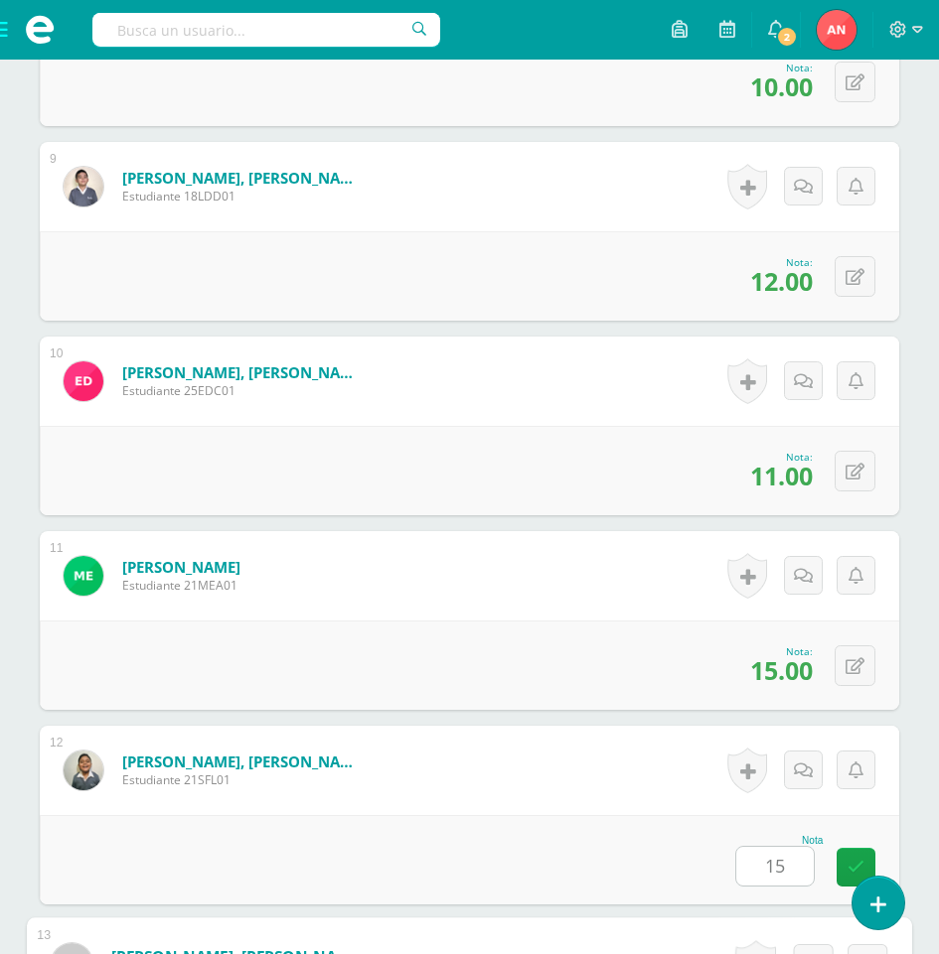
scroll to position [2722, 0]
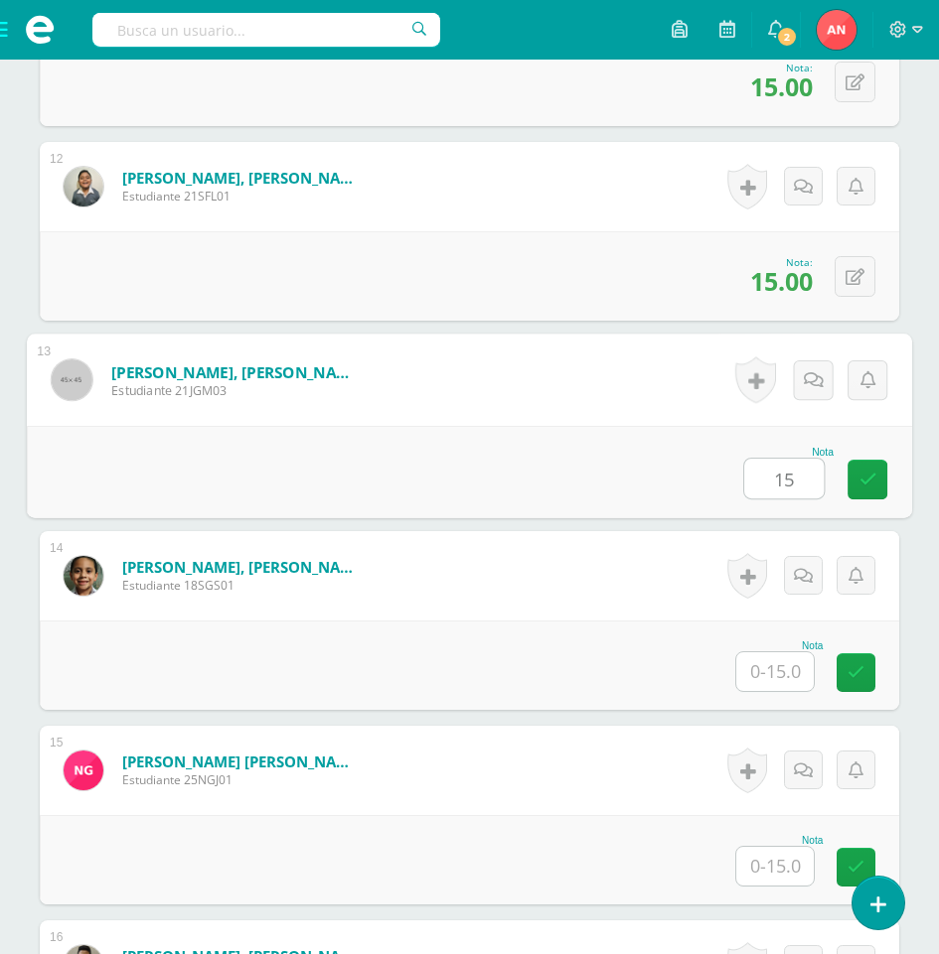
type input "15"
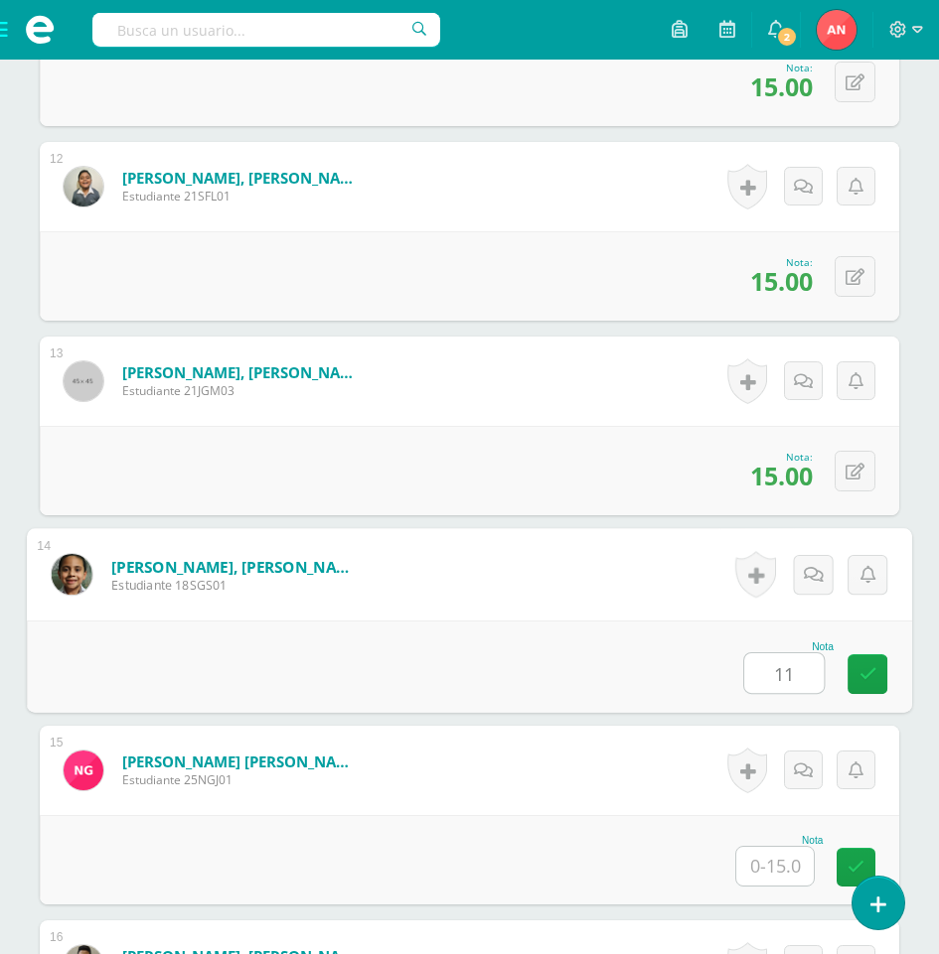
type input "11"
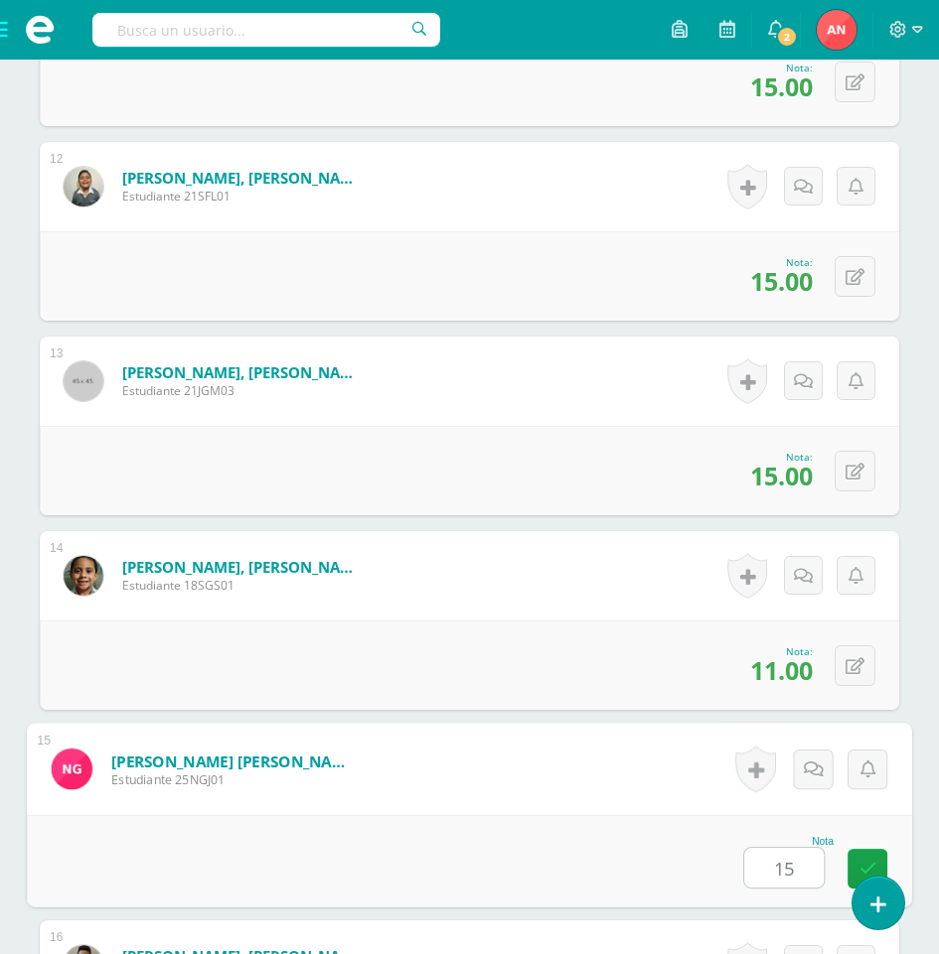
type input "15"
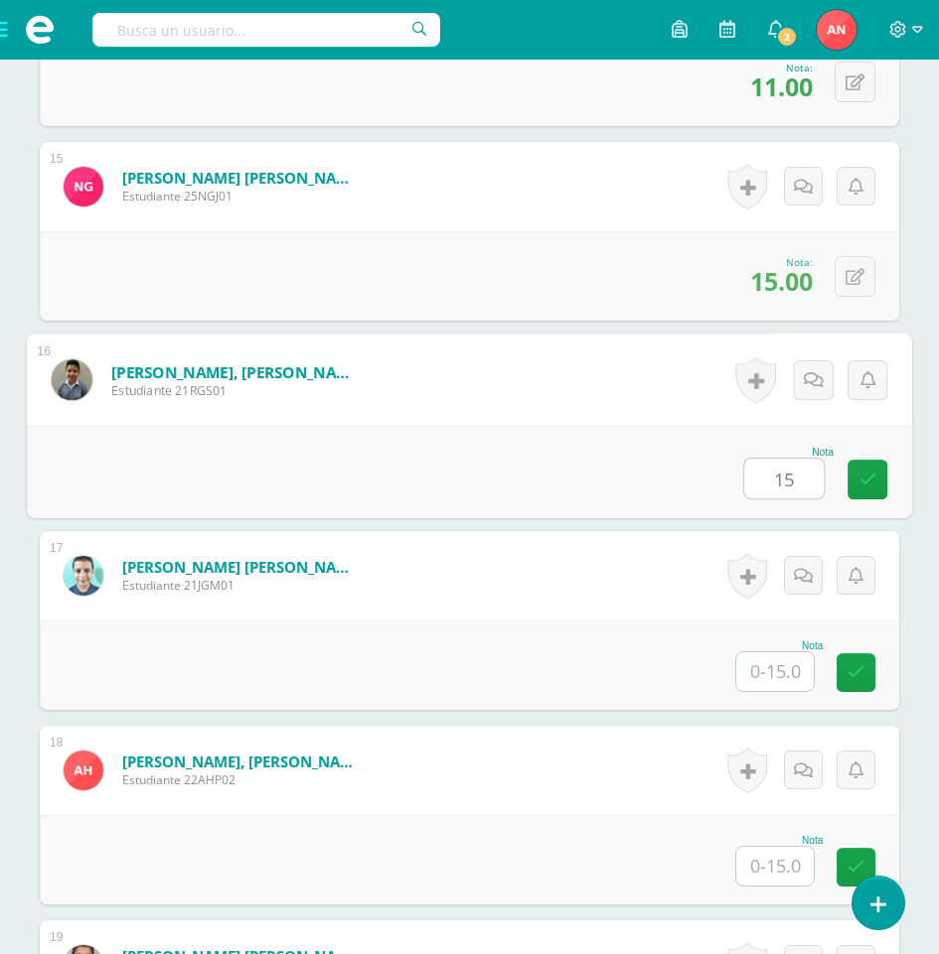
type input "15"
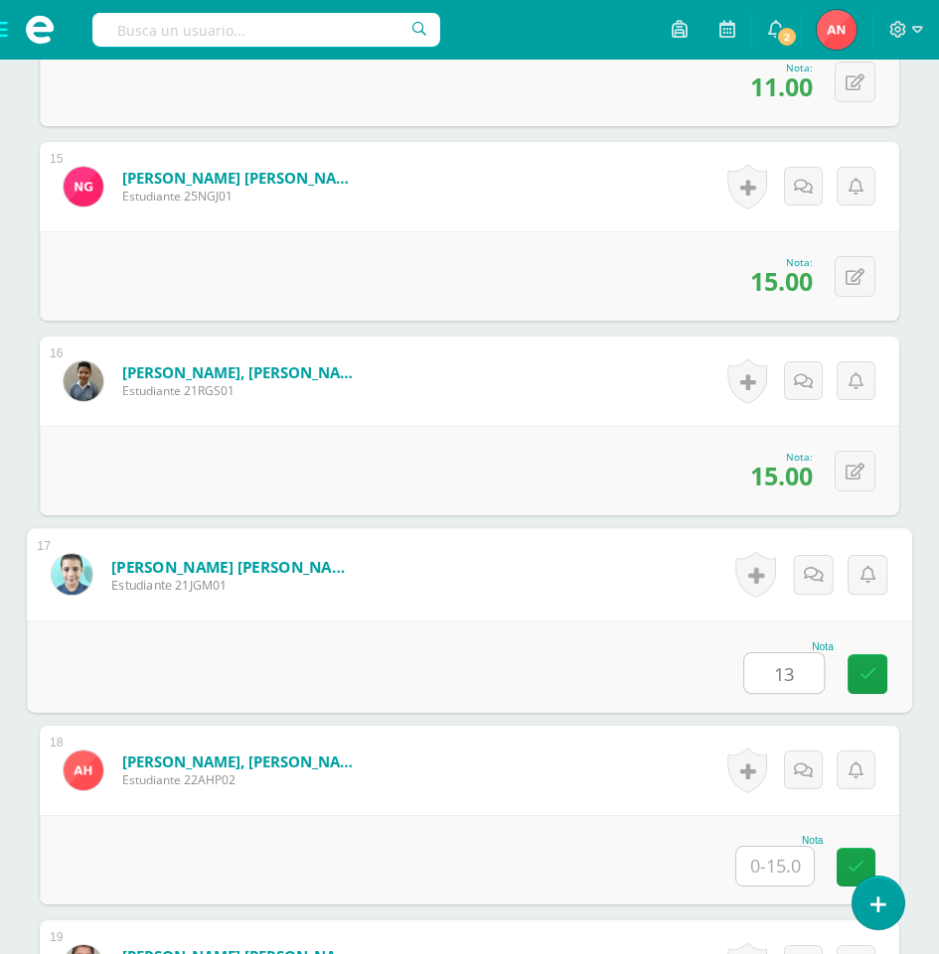
type input "13"
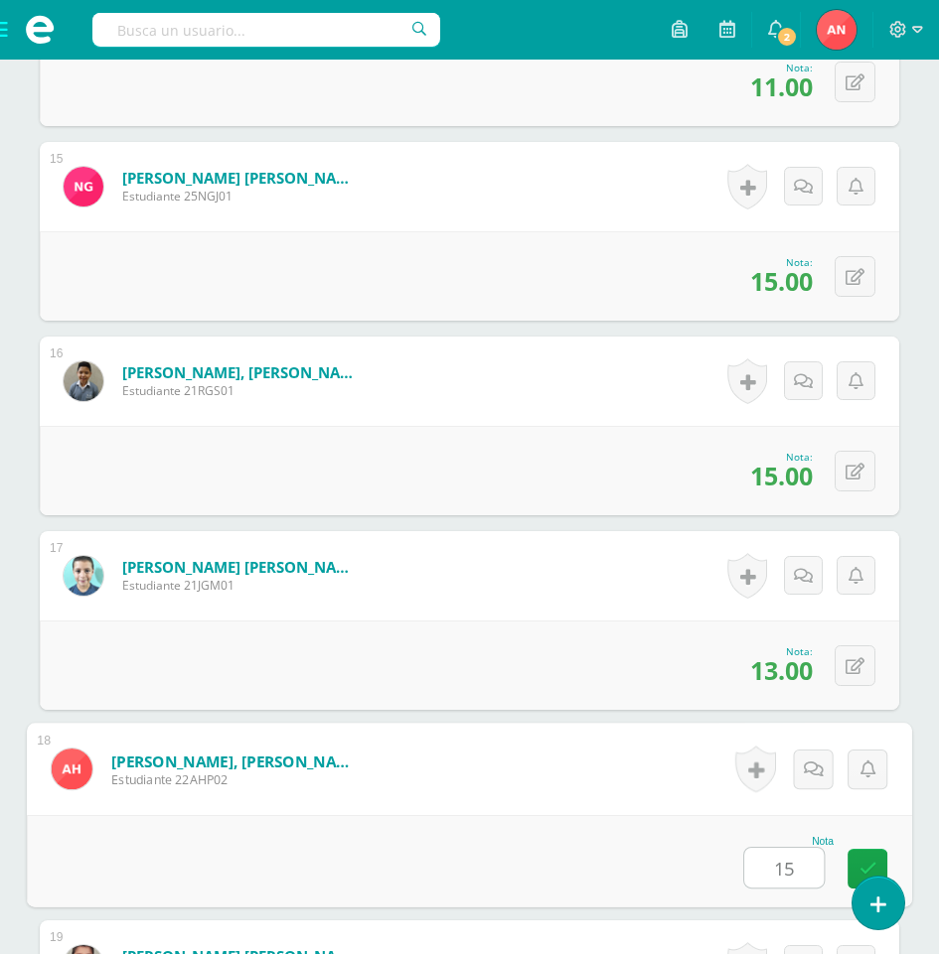
type input "15"
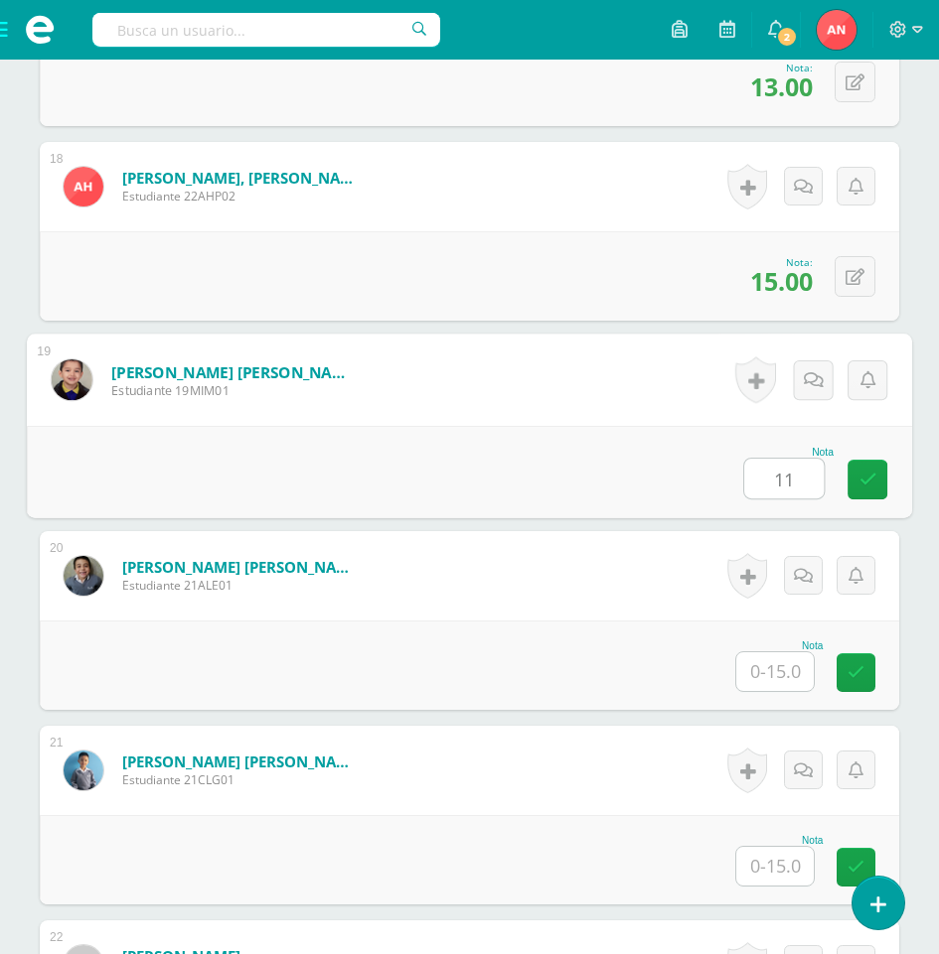
type input "11"
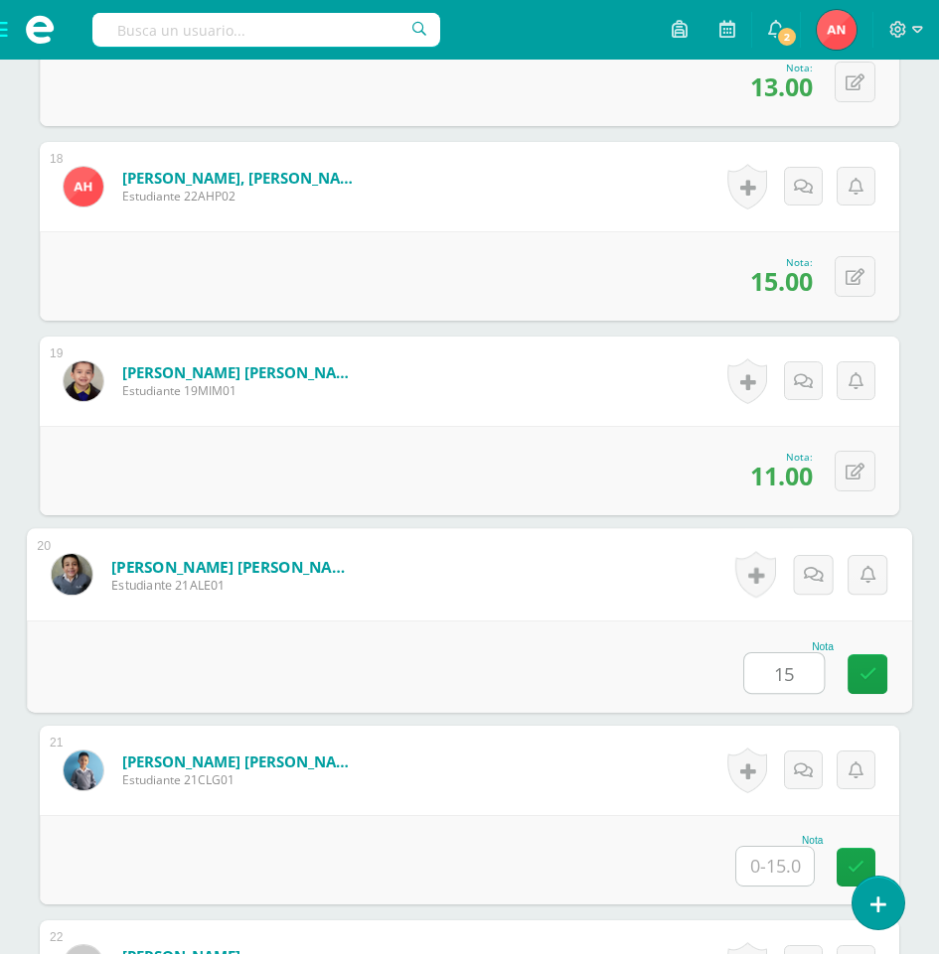
type input "15"
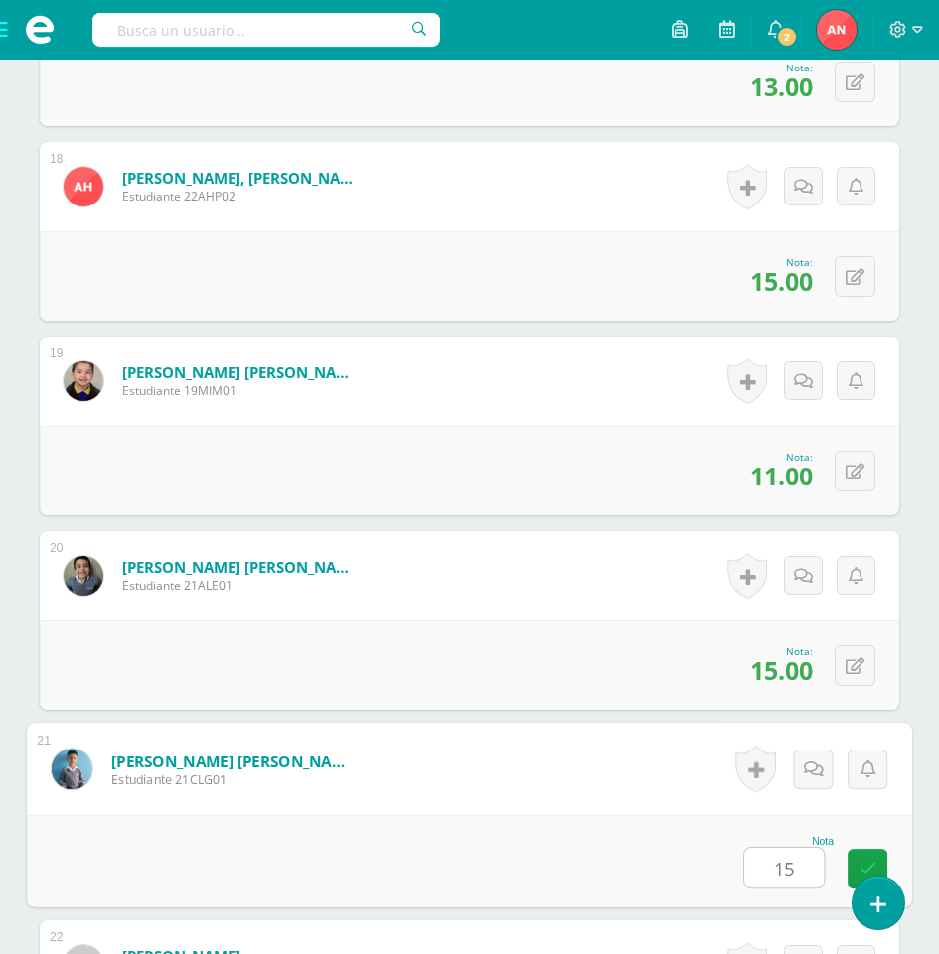
type input "15"
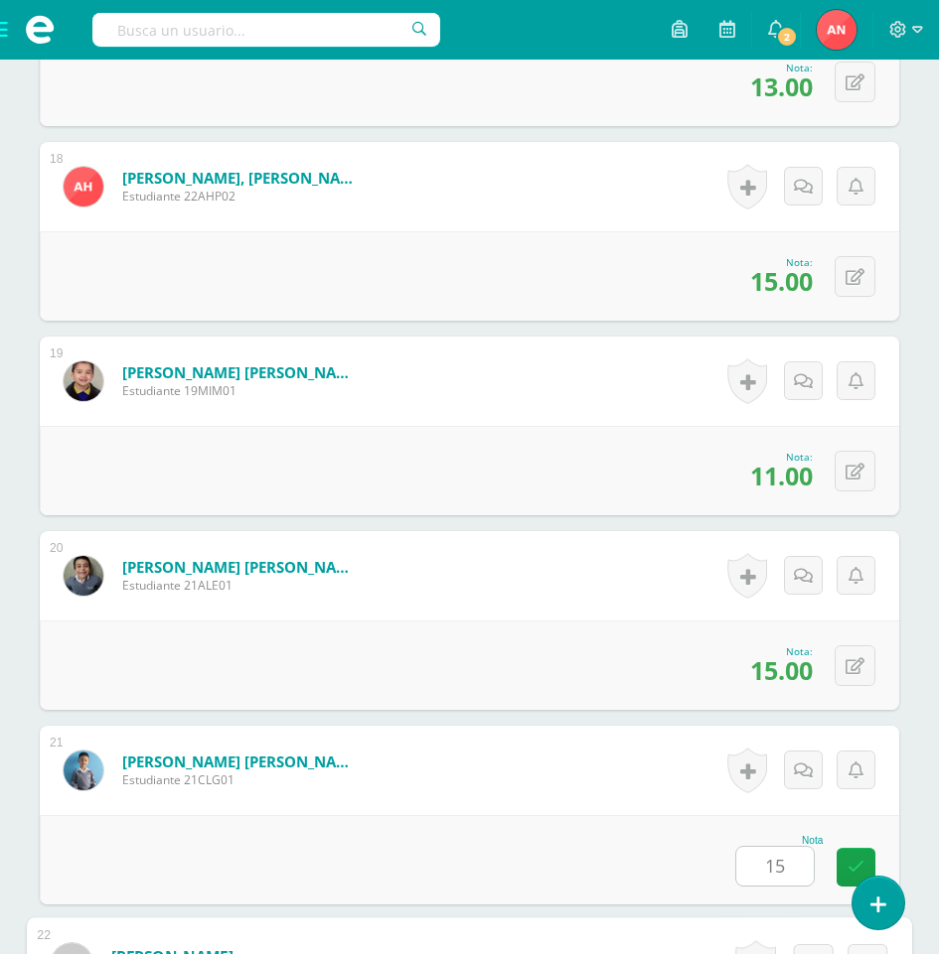
scroll to position [4474, 0]
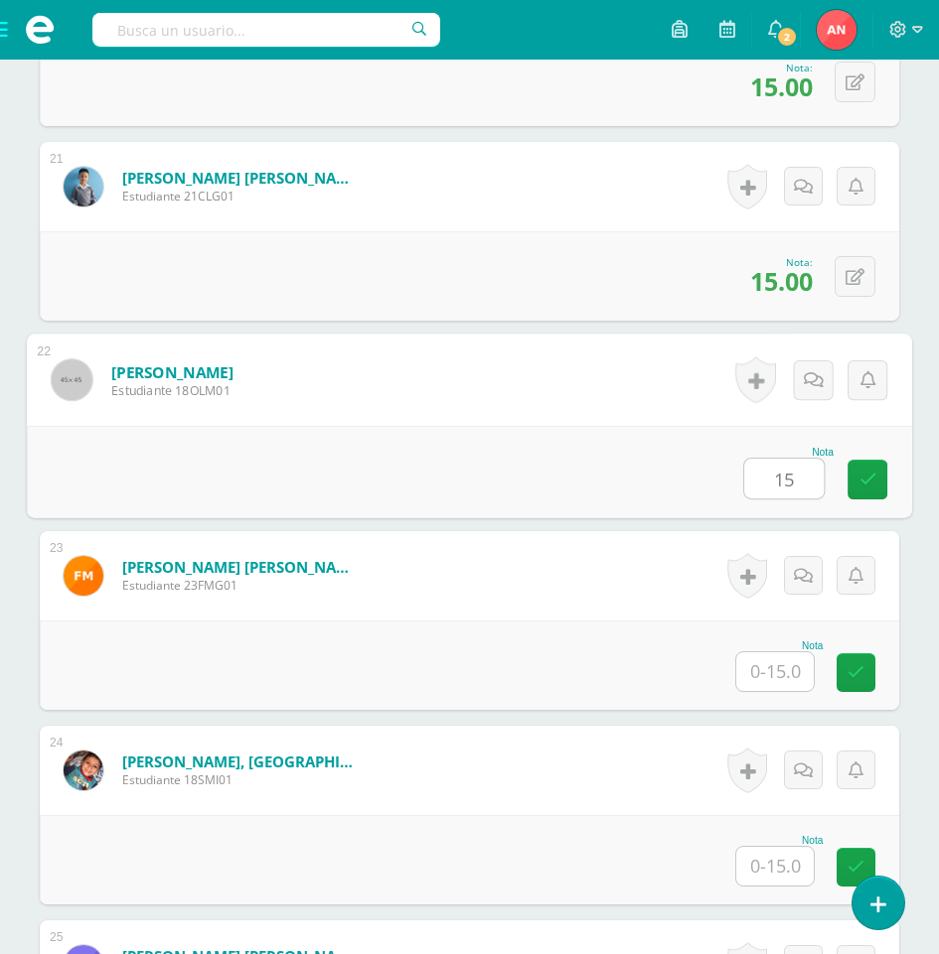
type input "15"
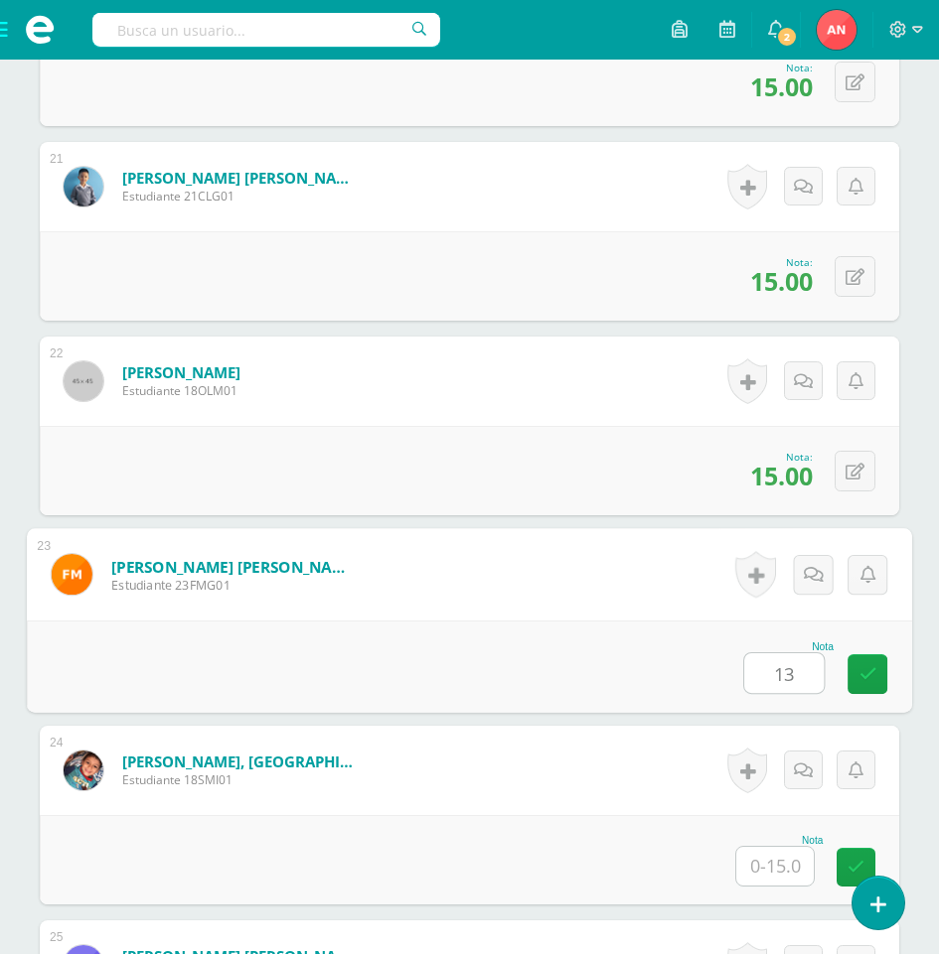
type input "13"
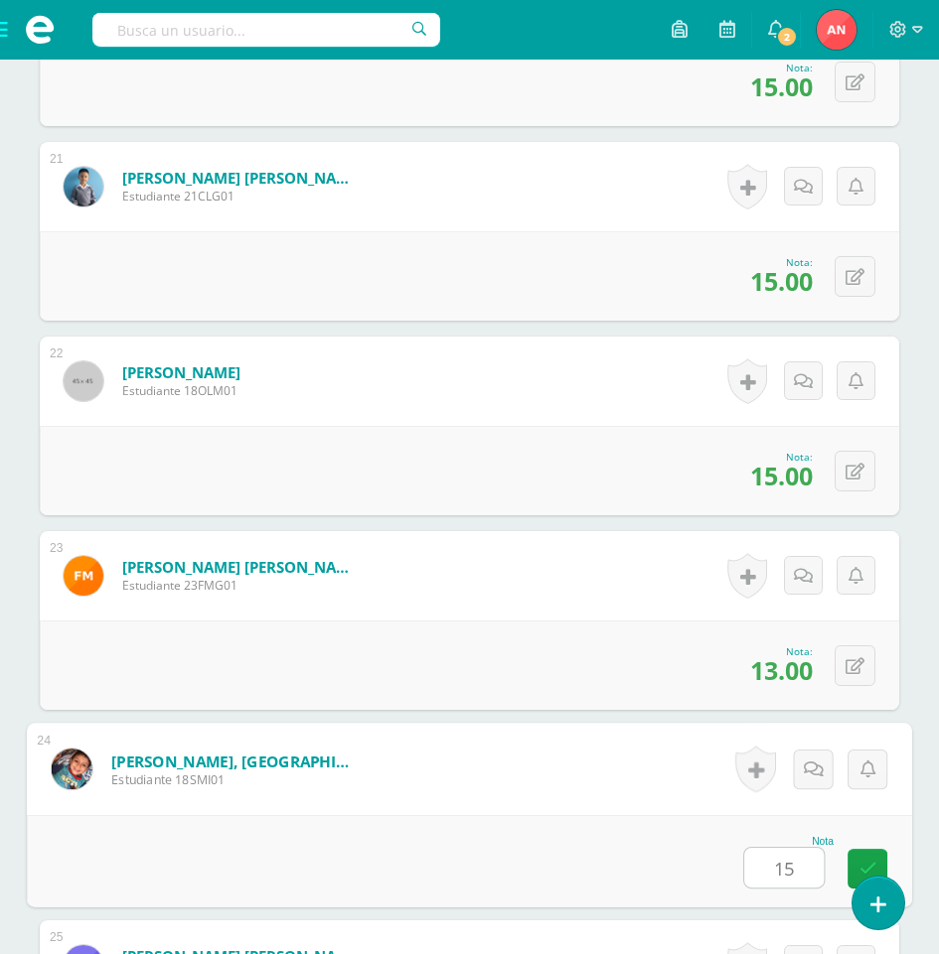
type input "15"
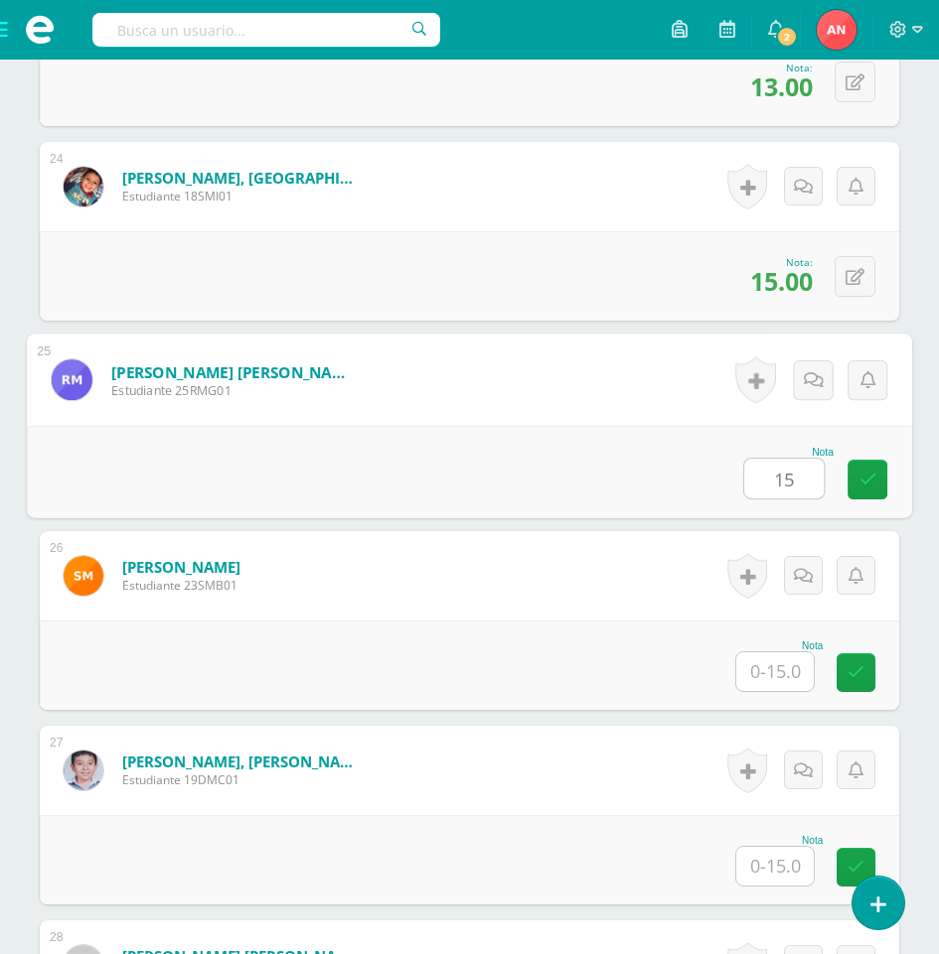
type input "15"
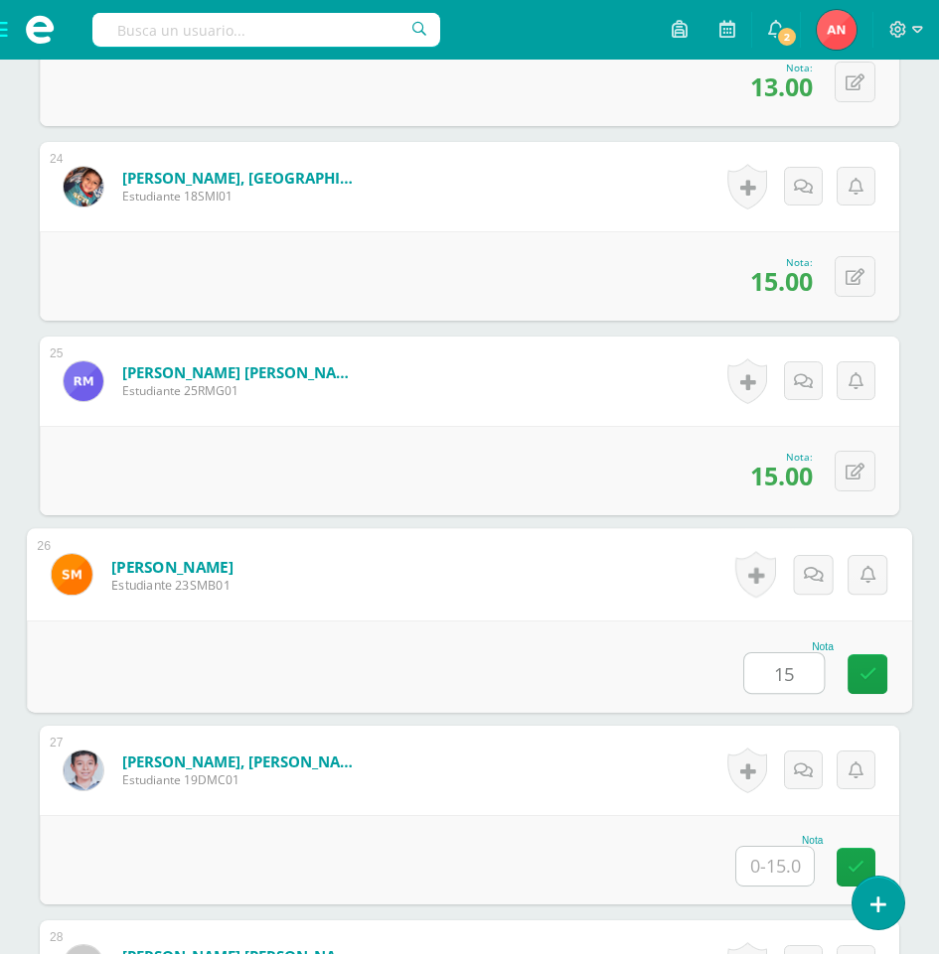
type input "15"
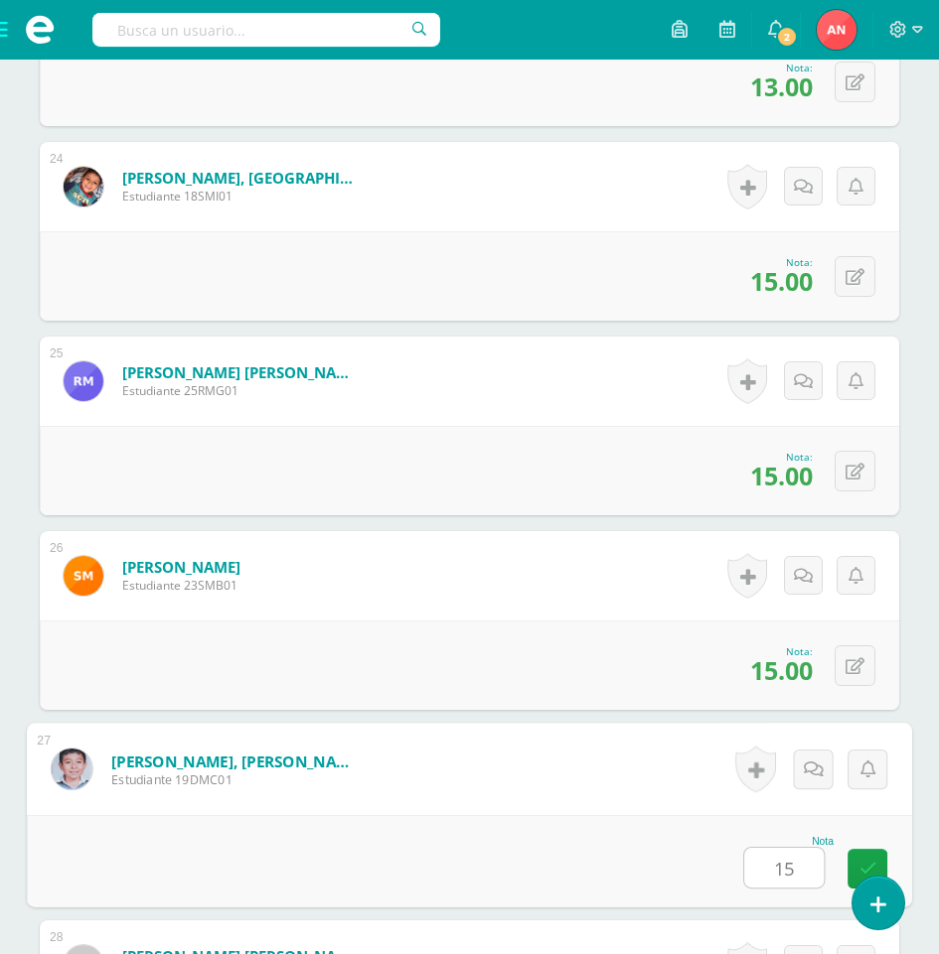
type input "15"
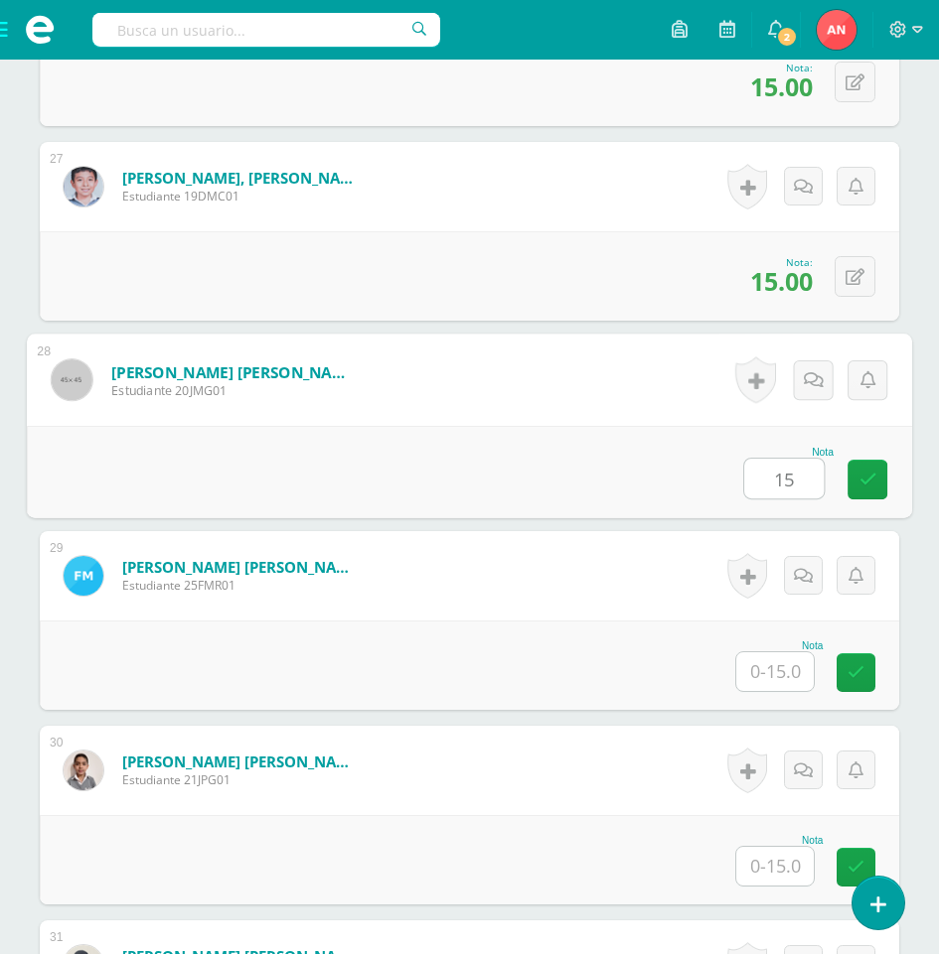
type input "15"
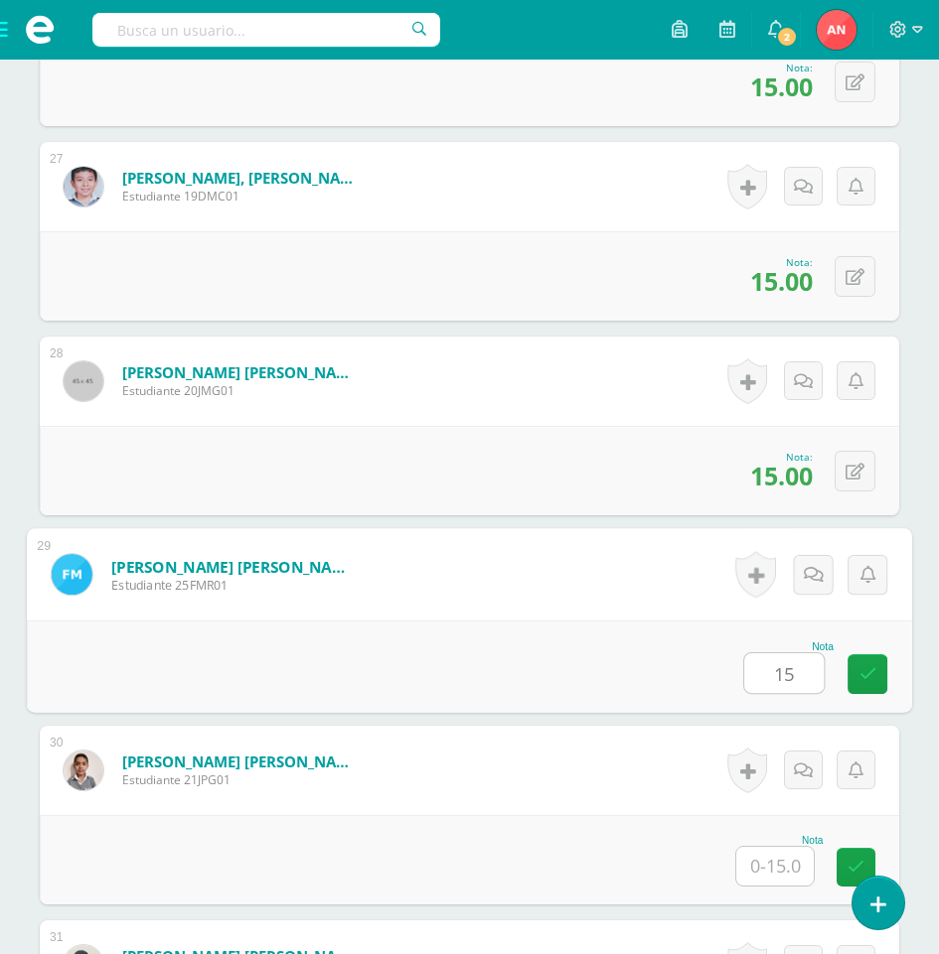
type input "15"
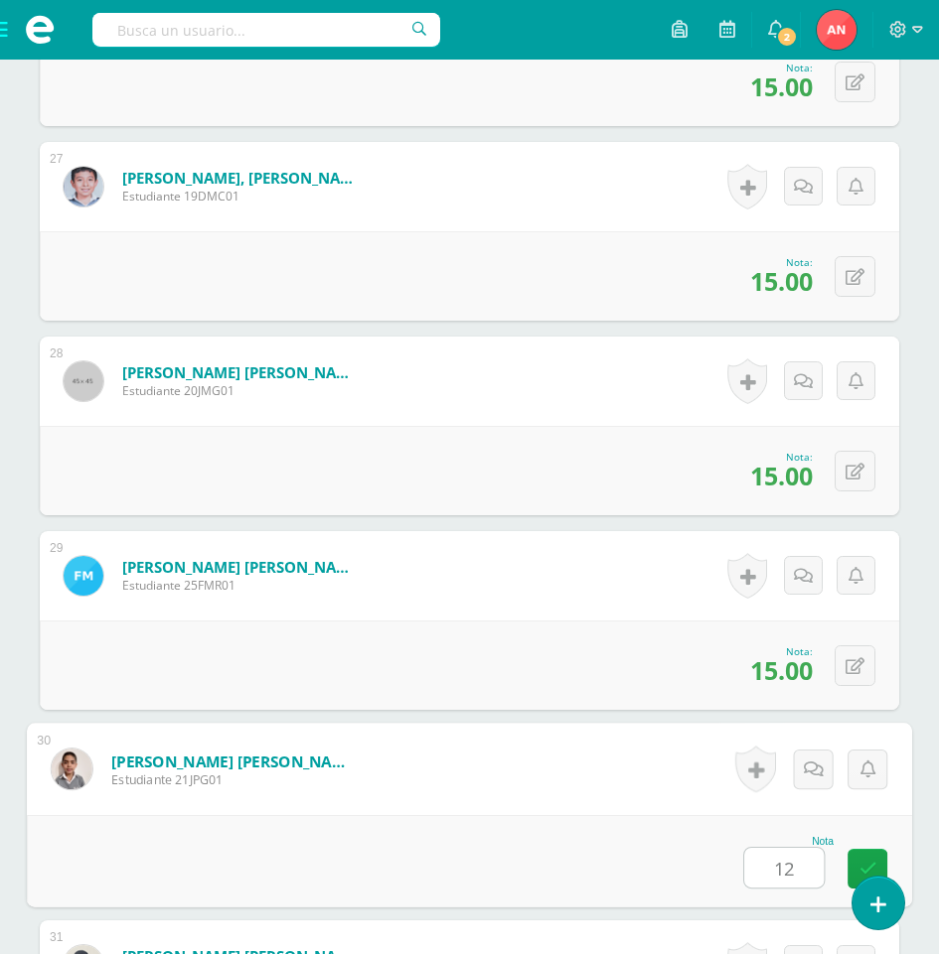
type input "12"
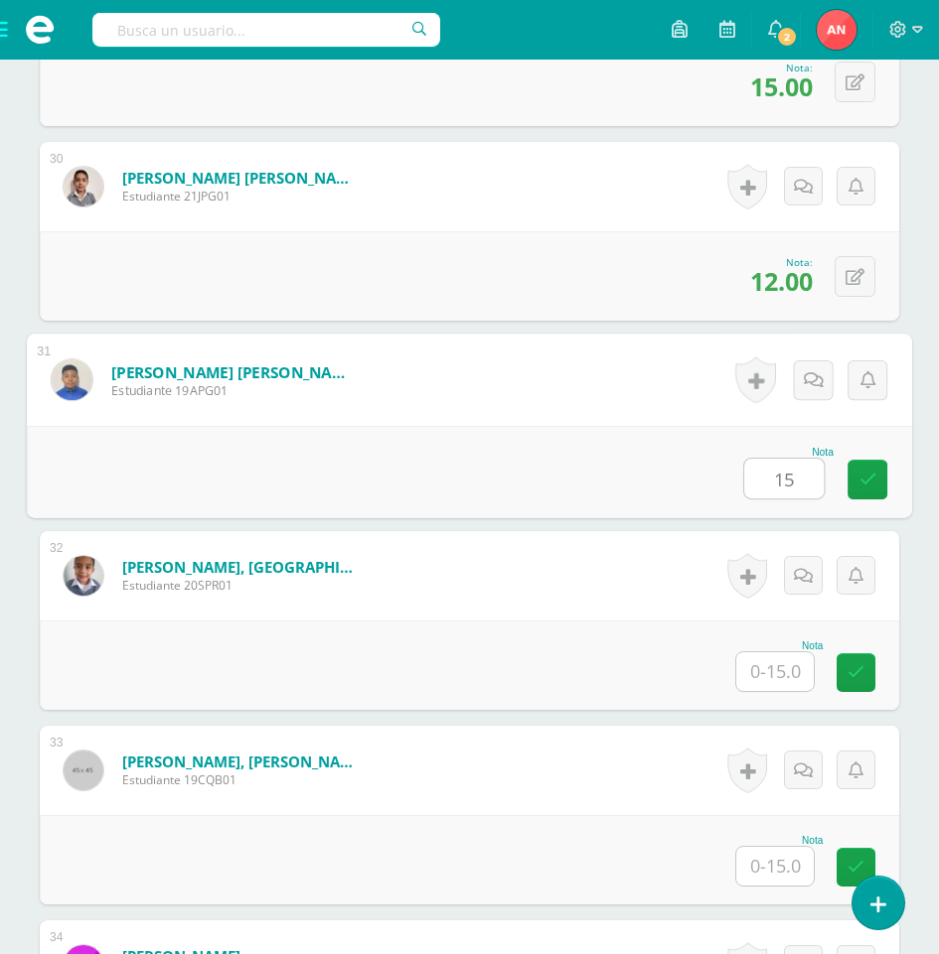
type input "15"
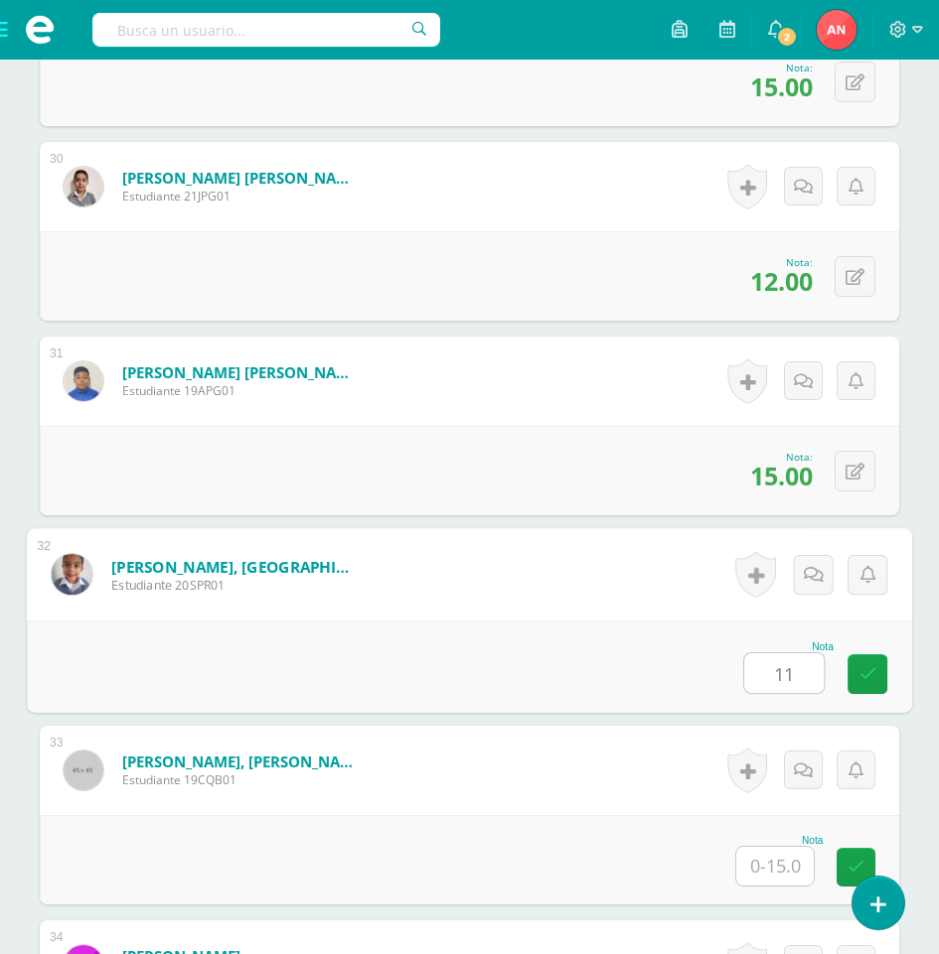
type input "11"
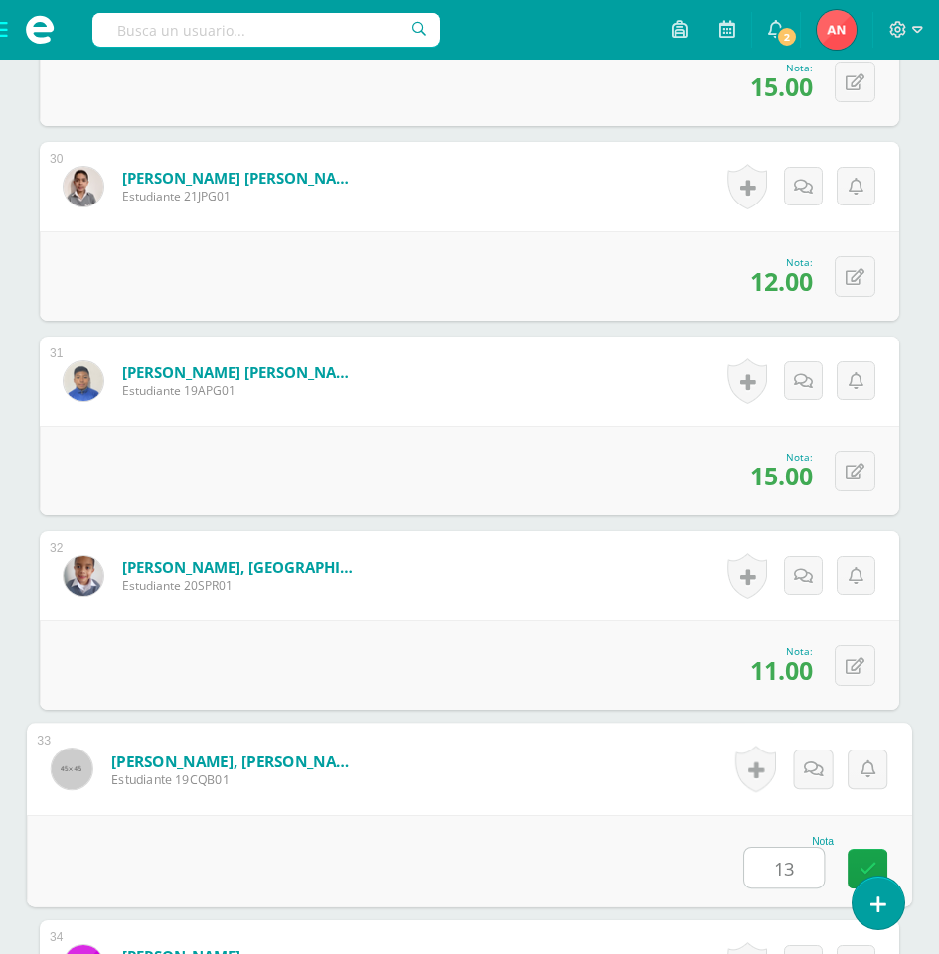
type input "13"
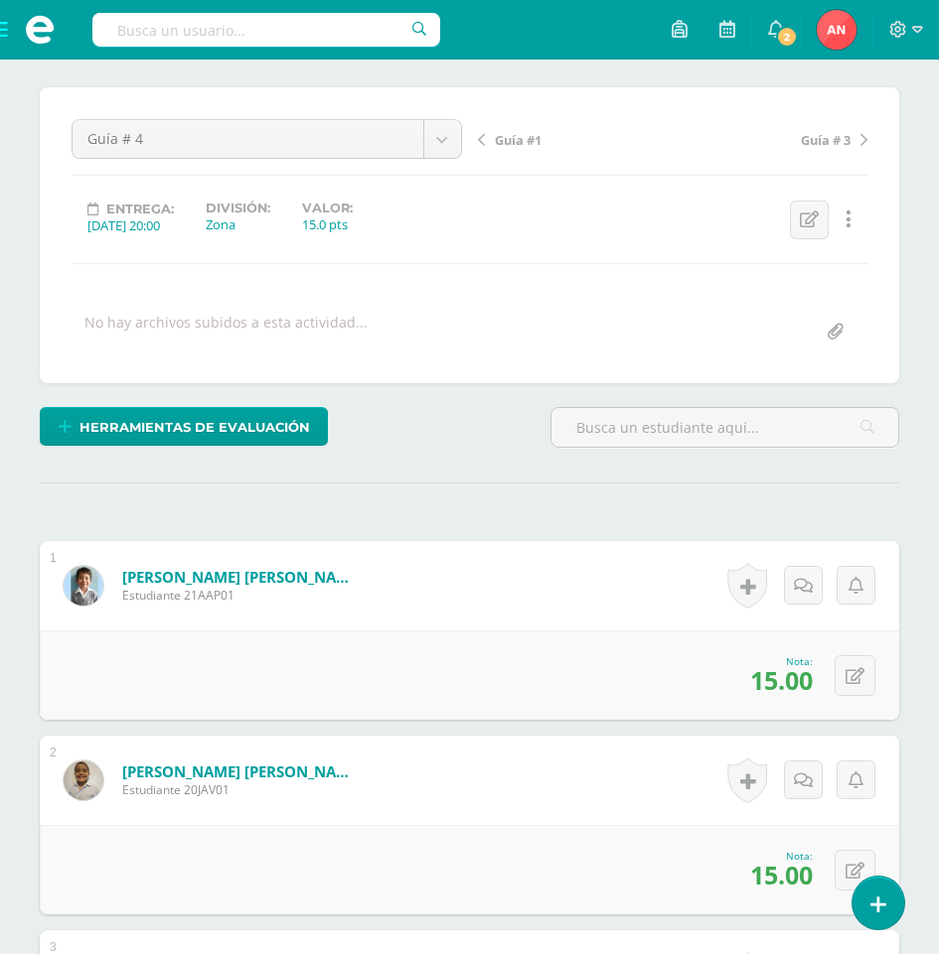
scroll to position [0, 0]
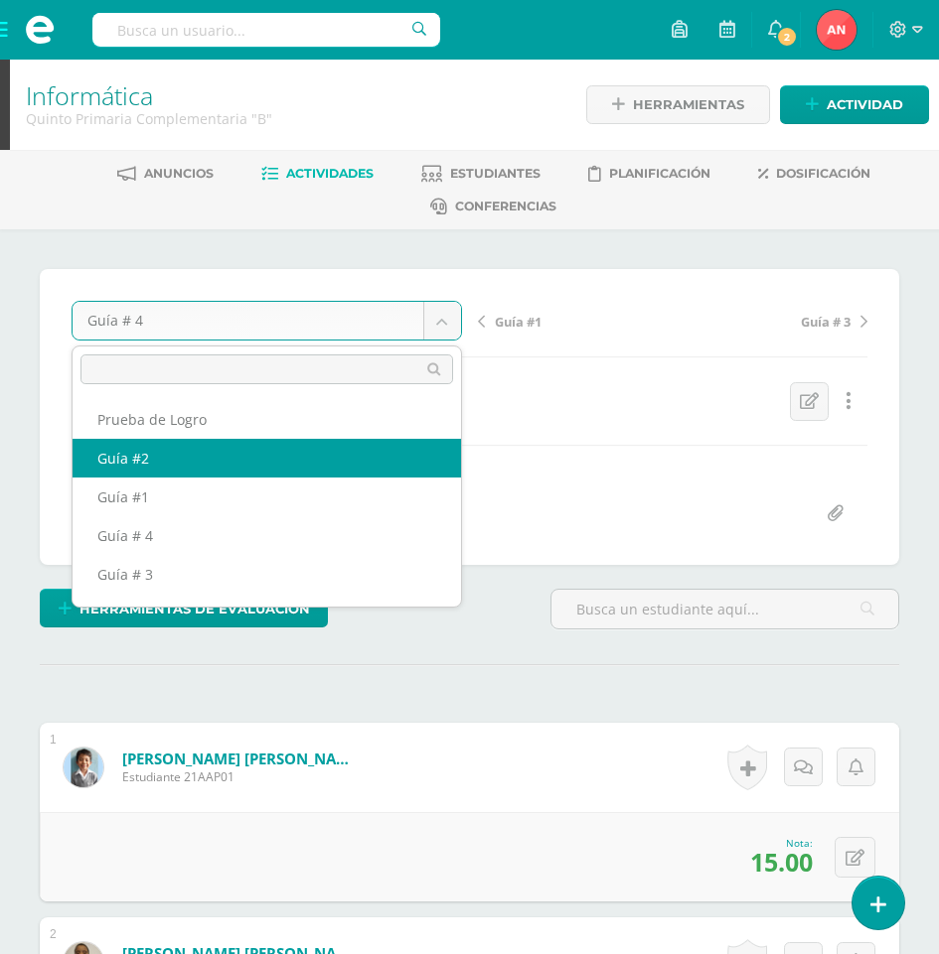
scroll to position [34, 0]
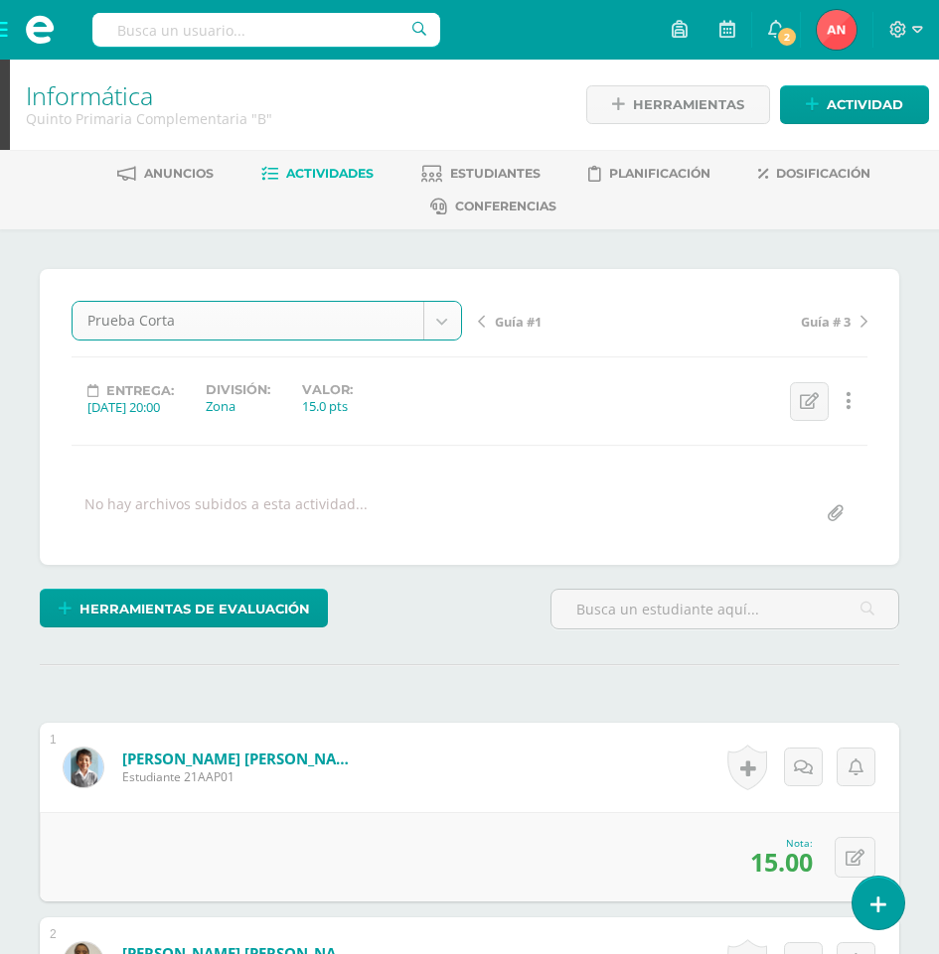
select select "/dashboard/teacher/grade-activity/180591/"
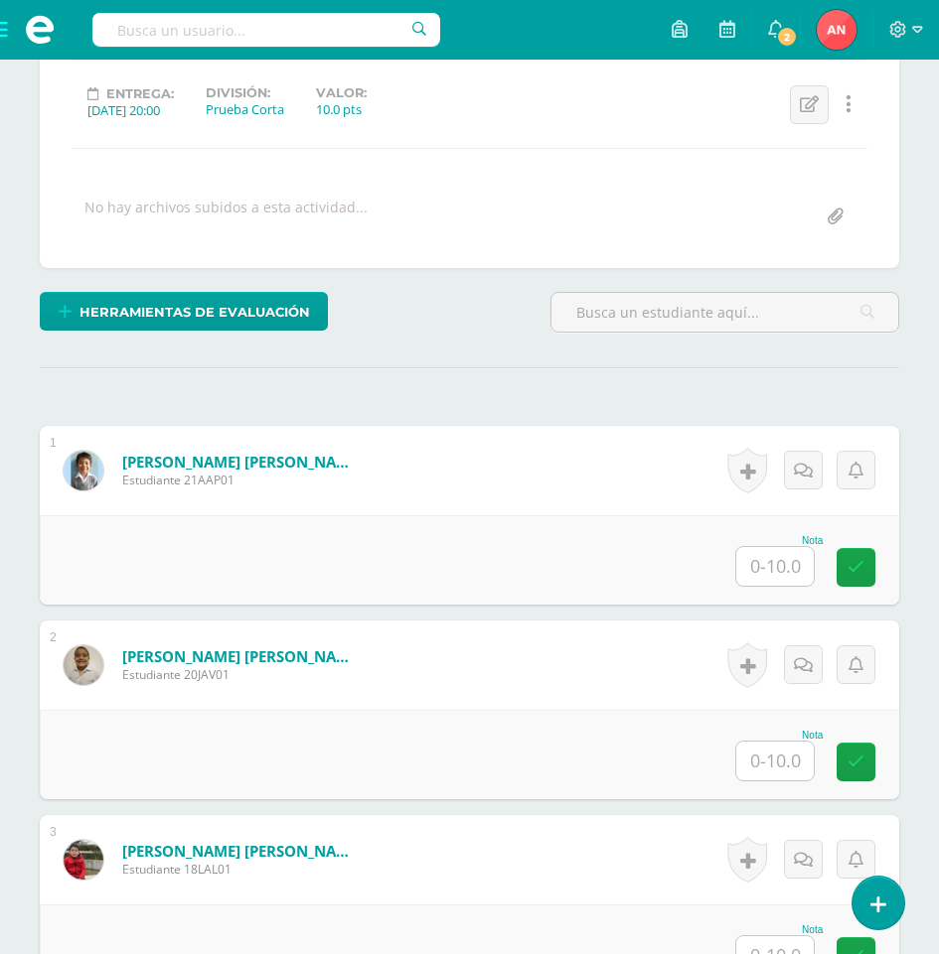
scroll to position [299, 0]
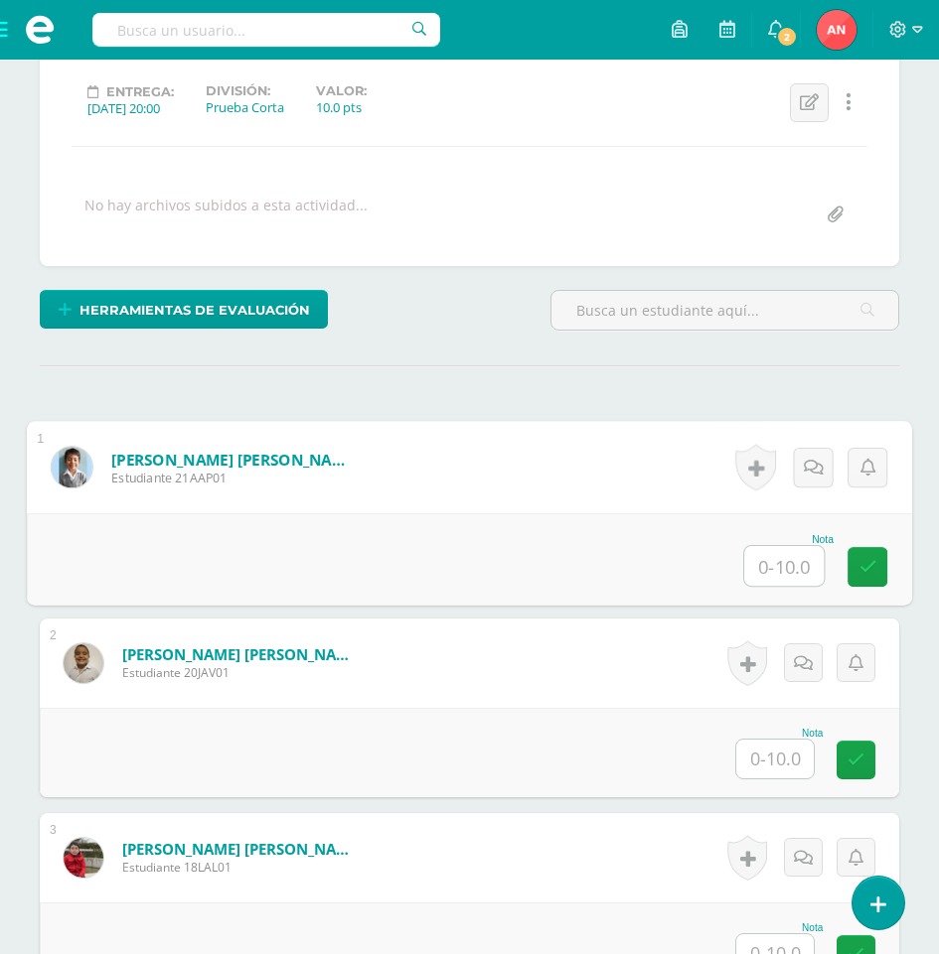
click at [763, 565] on input "text" at bounding box center [783, 566] width 79 height 40
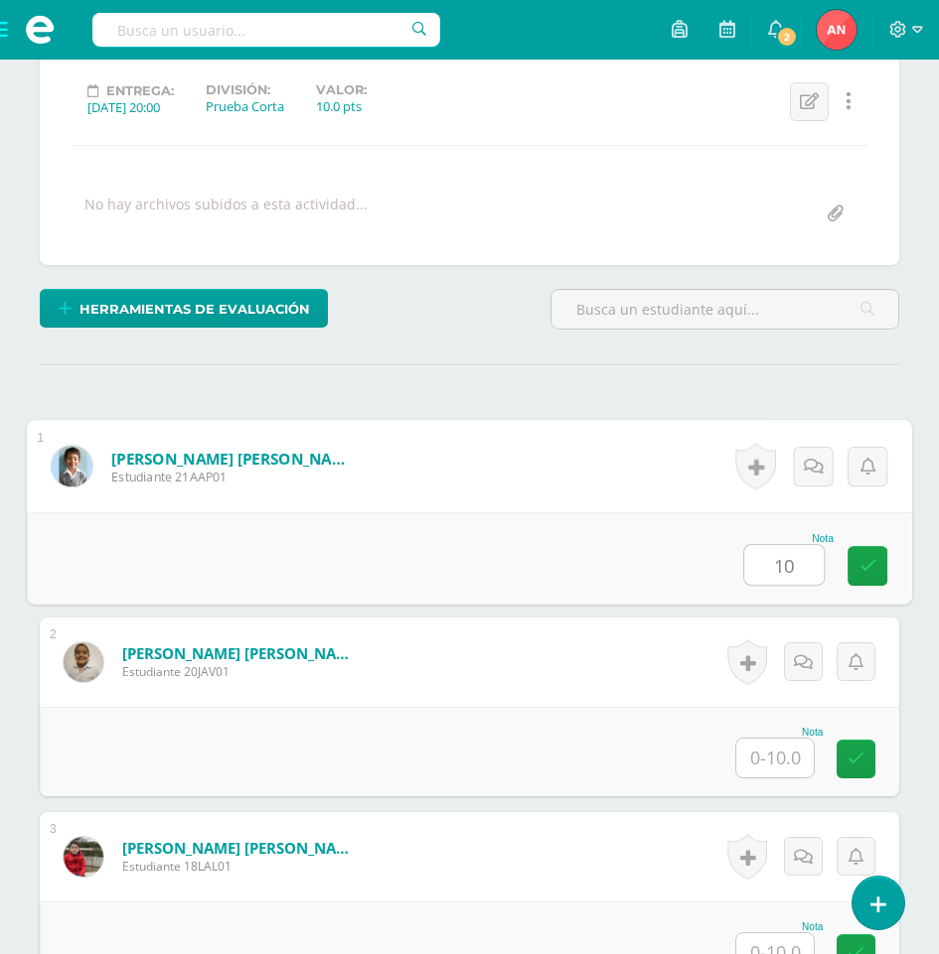
type input "10"
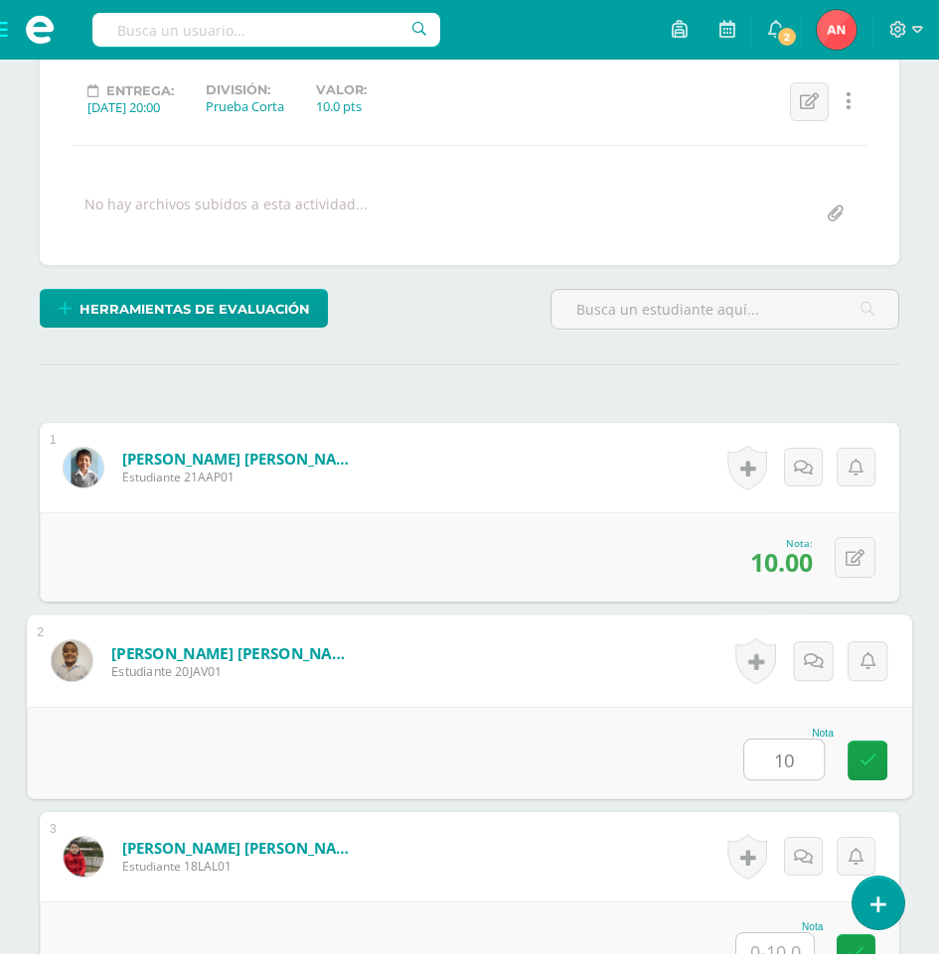
type input "10"
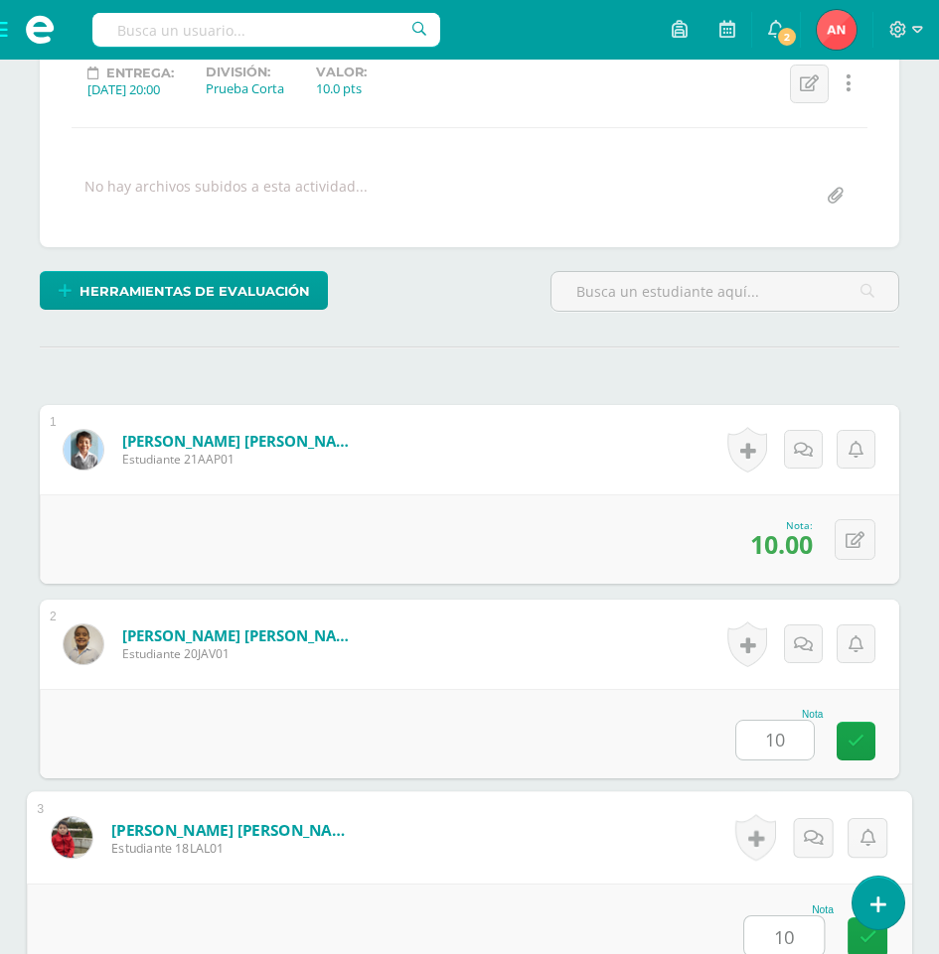
type input "10"
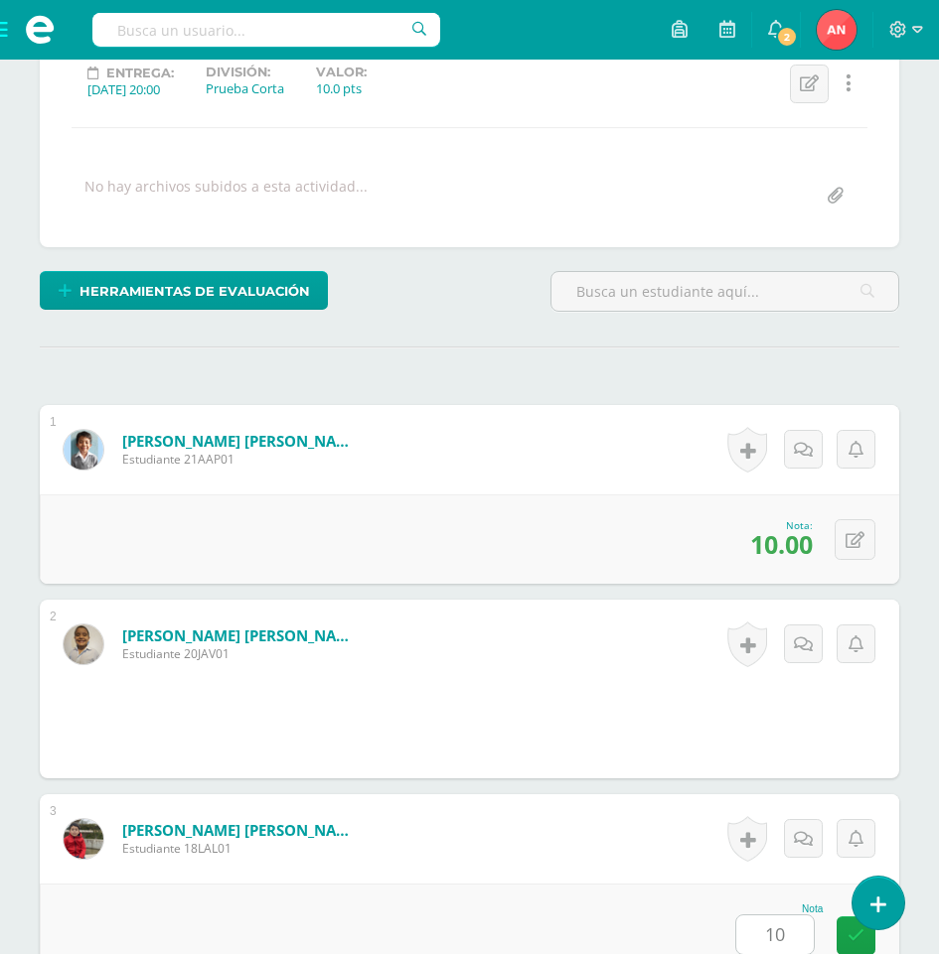
scroll to position [970, 0]
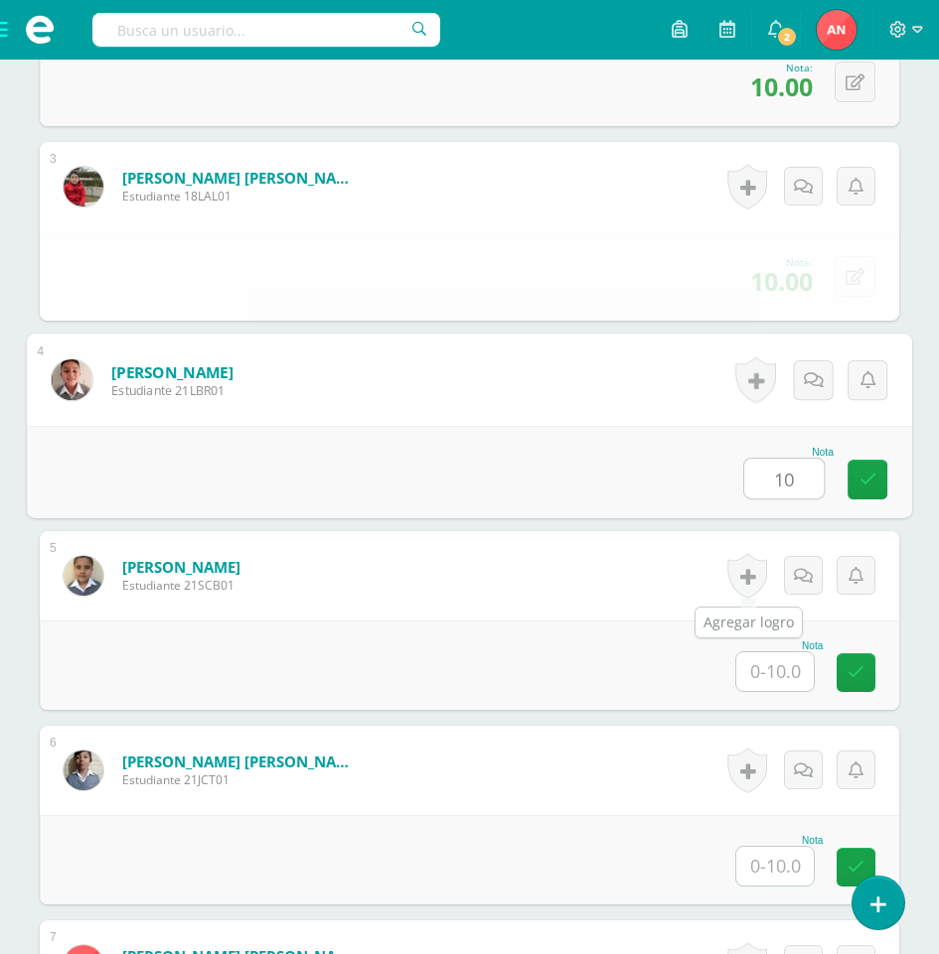
type input "10"
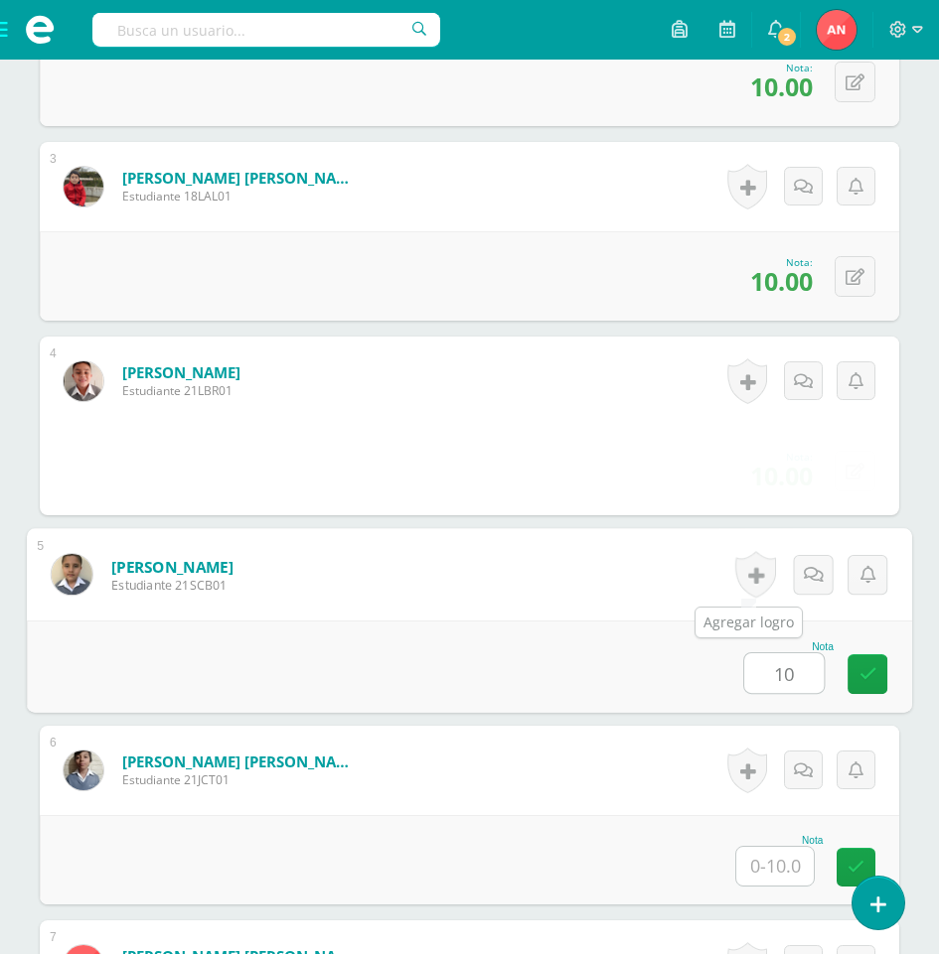
type input "10"
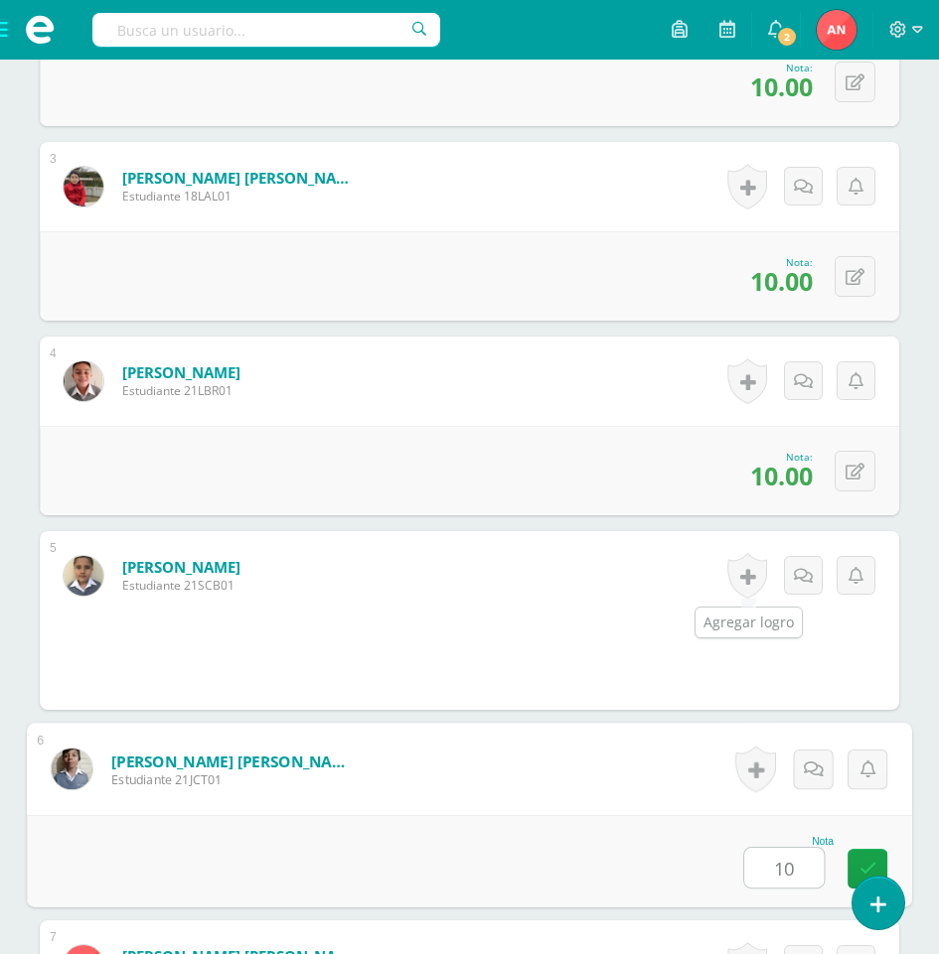
type input "10"
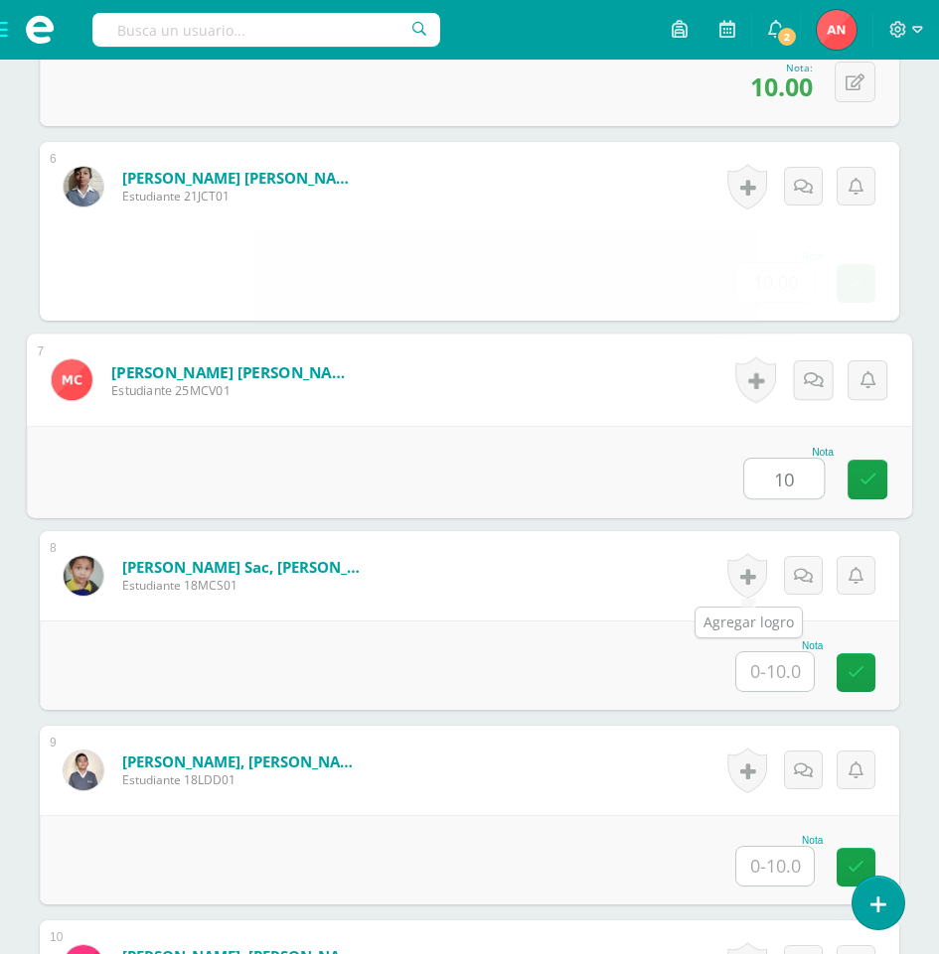
type input "10"
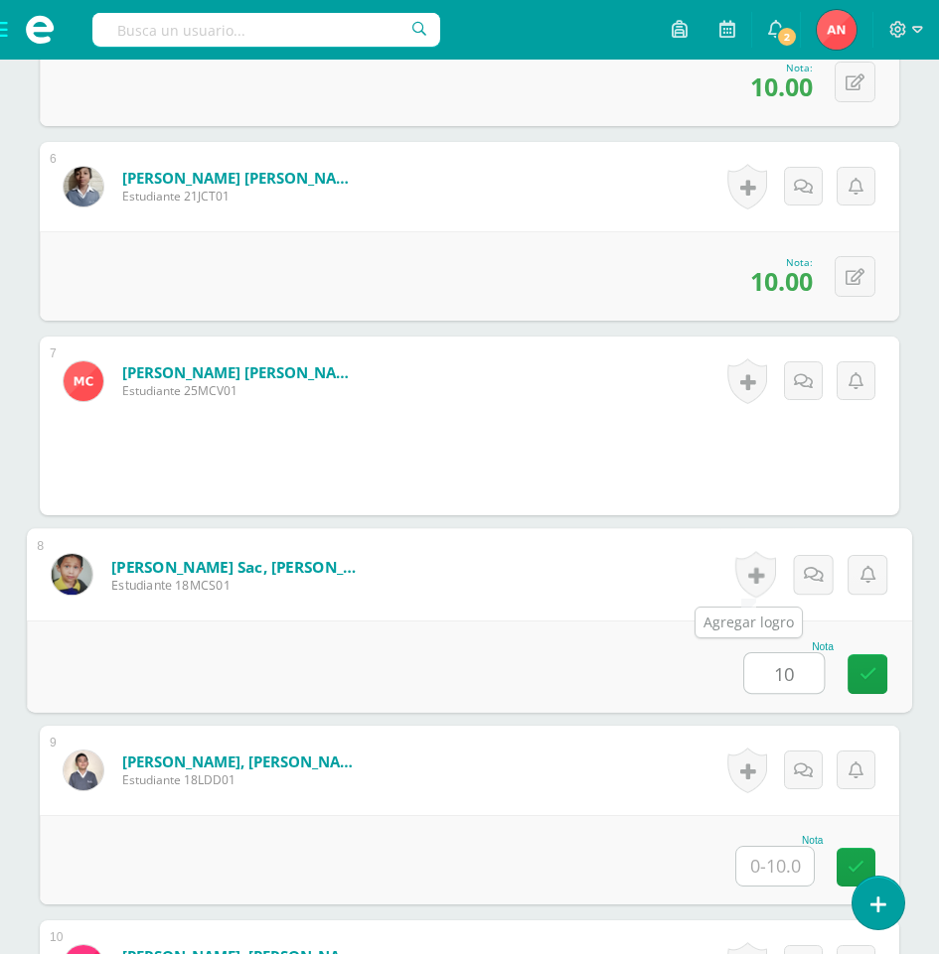
type input "10"
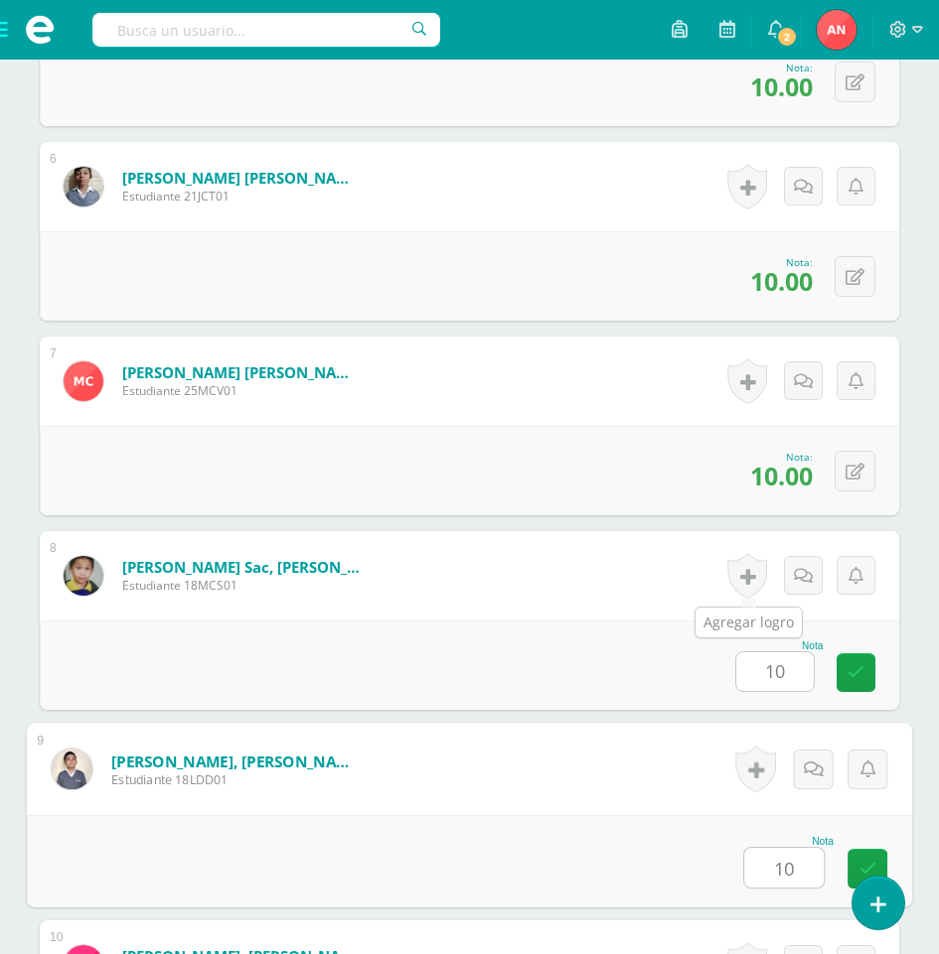
type input "10"
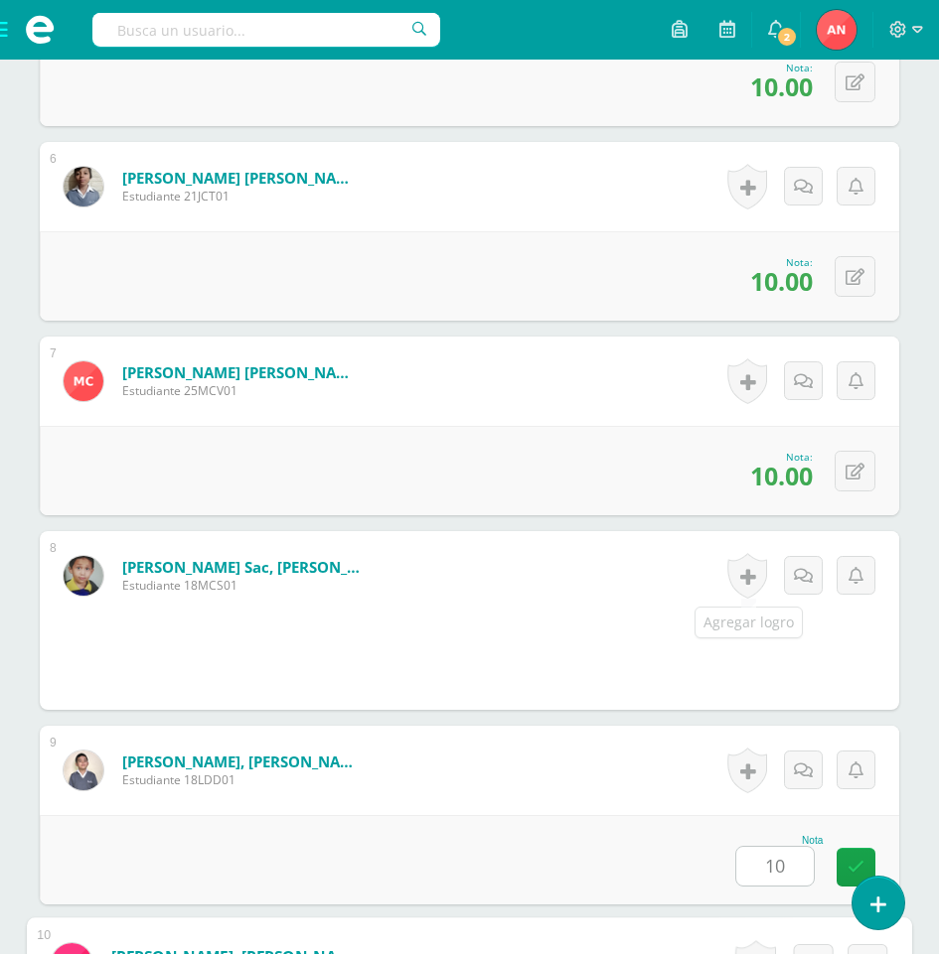
scroll to position [2138, 0]
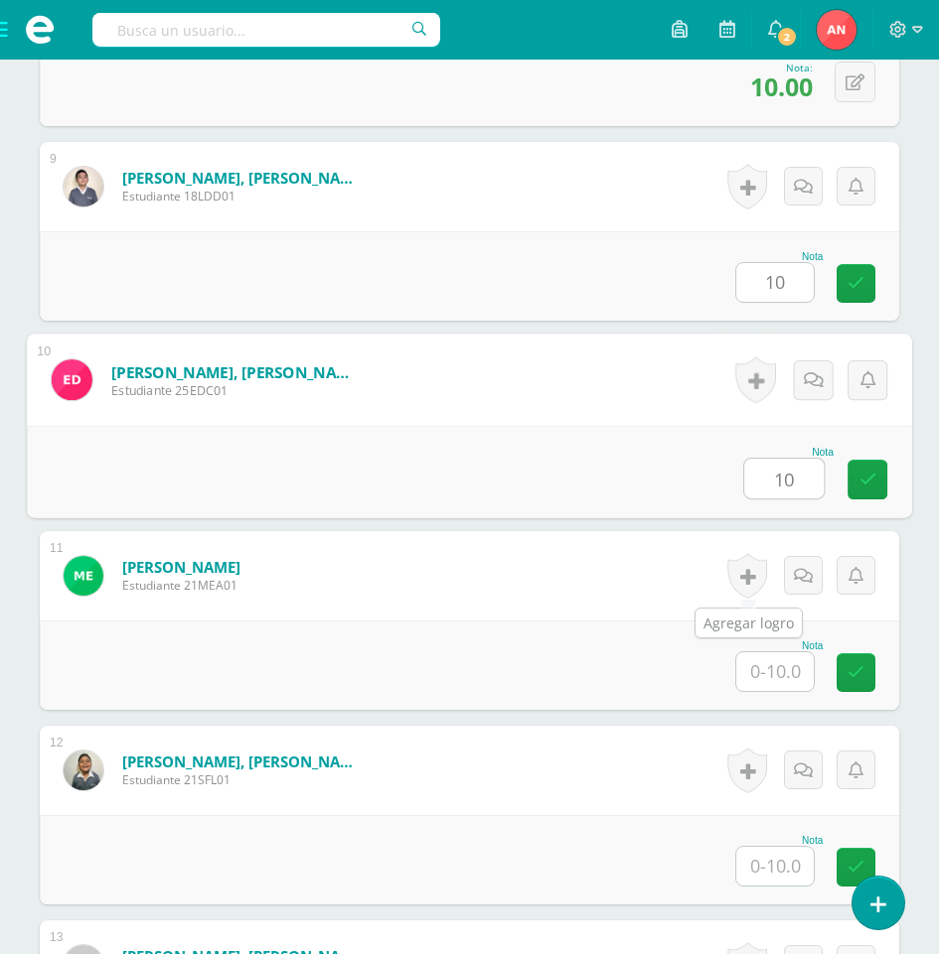
type input "10"
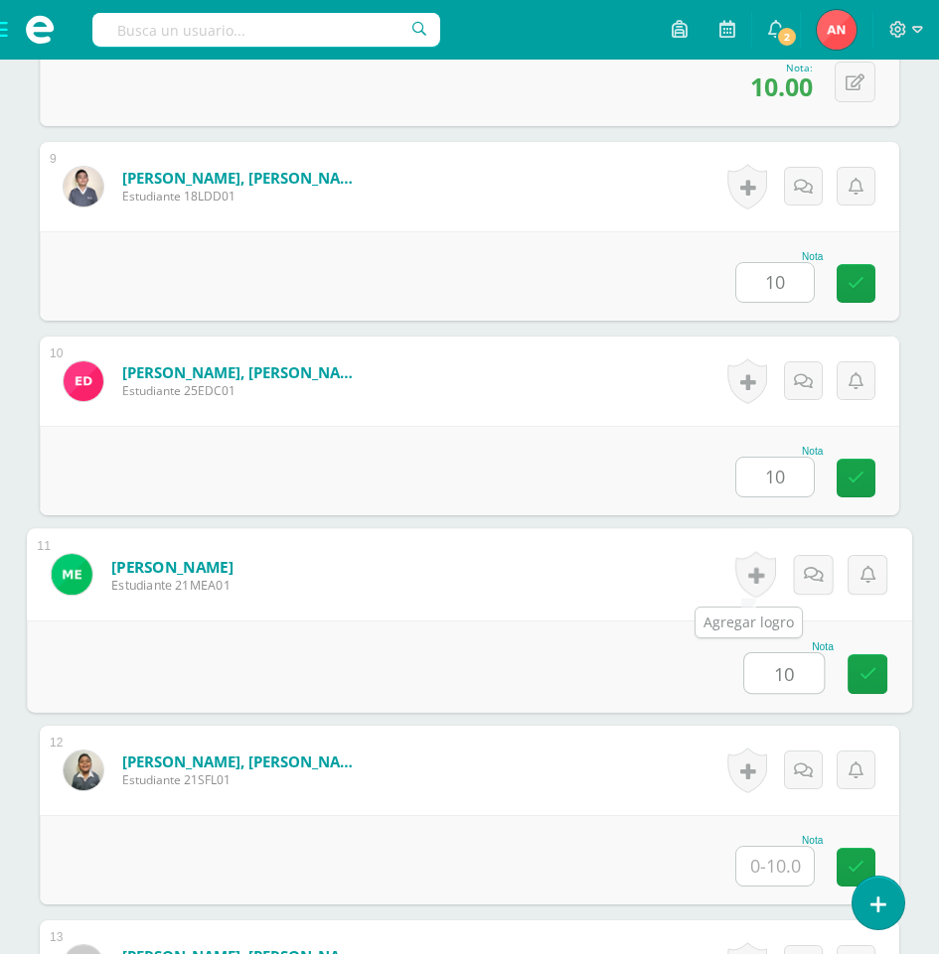
type input "10"
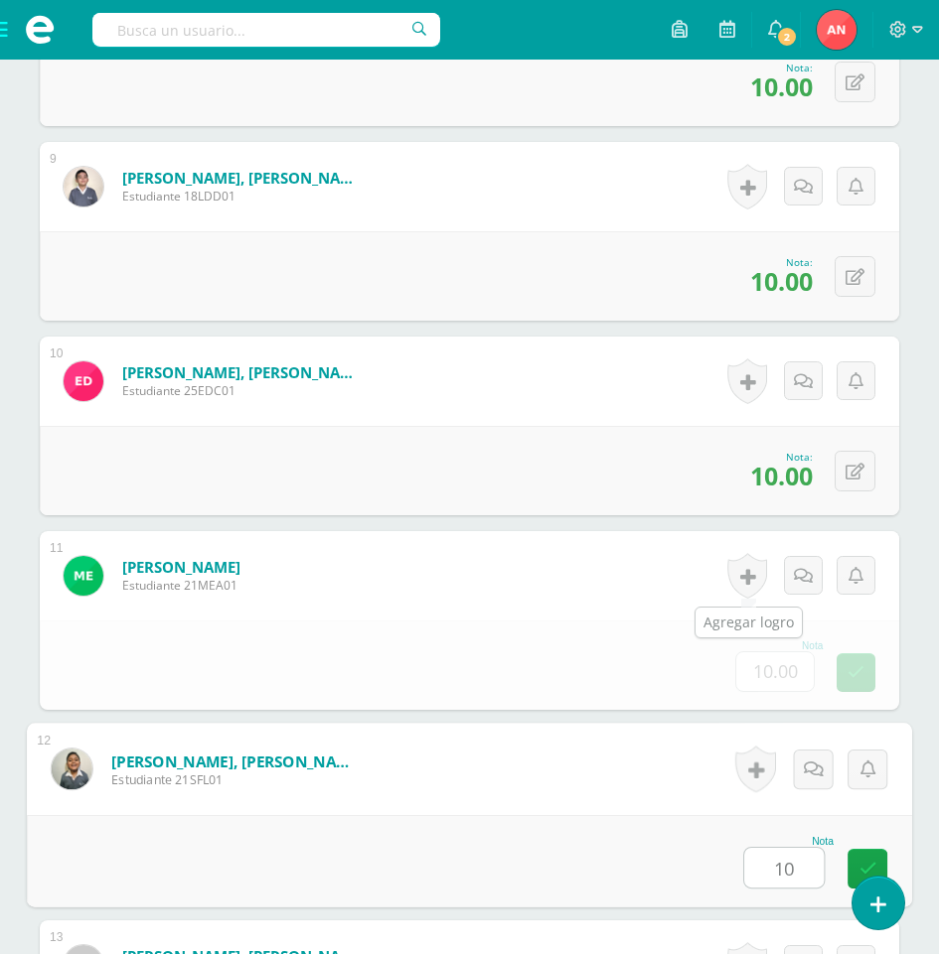
type input "10"
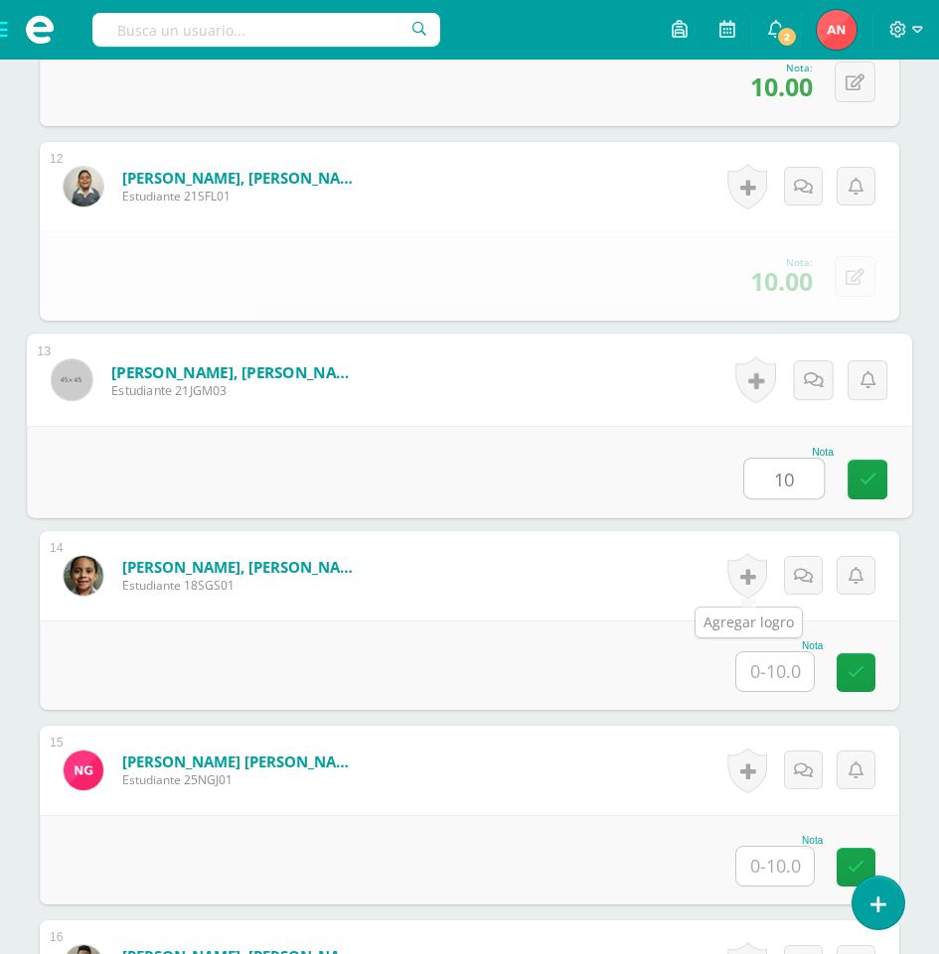
type input "10"
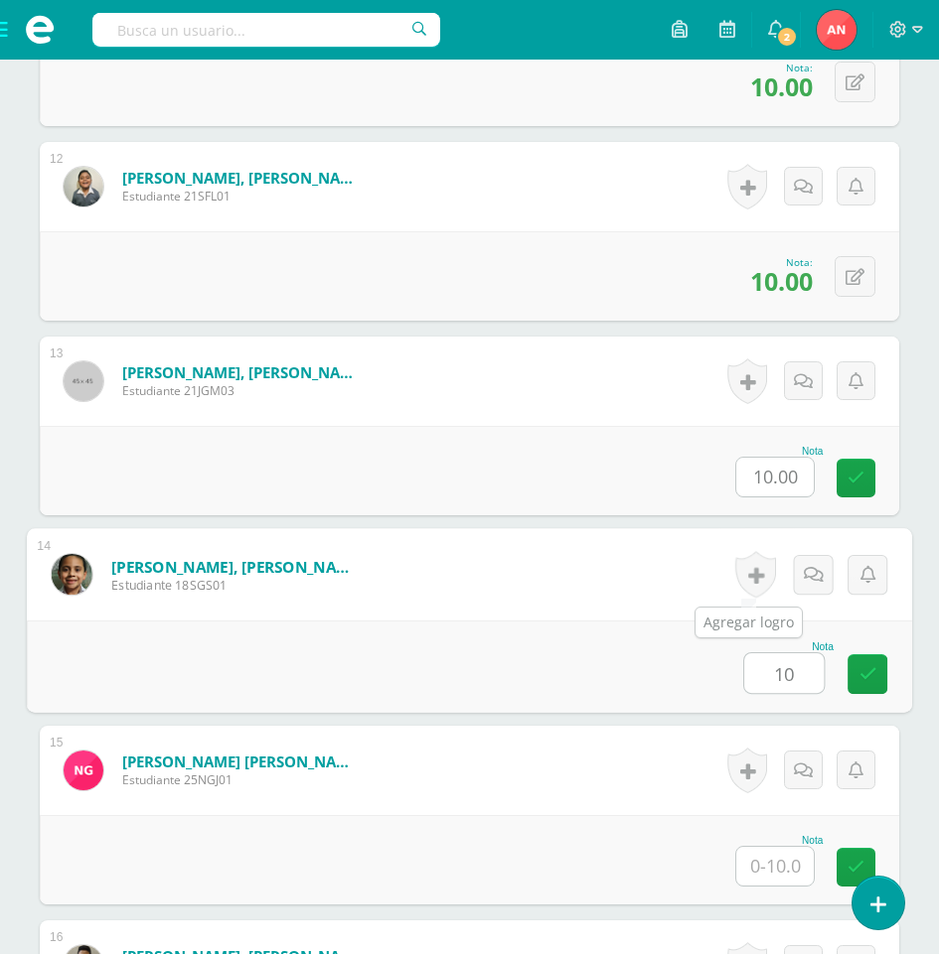
type input "10"
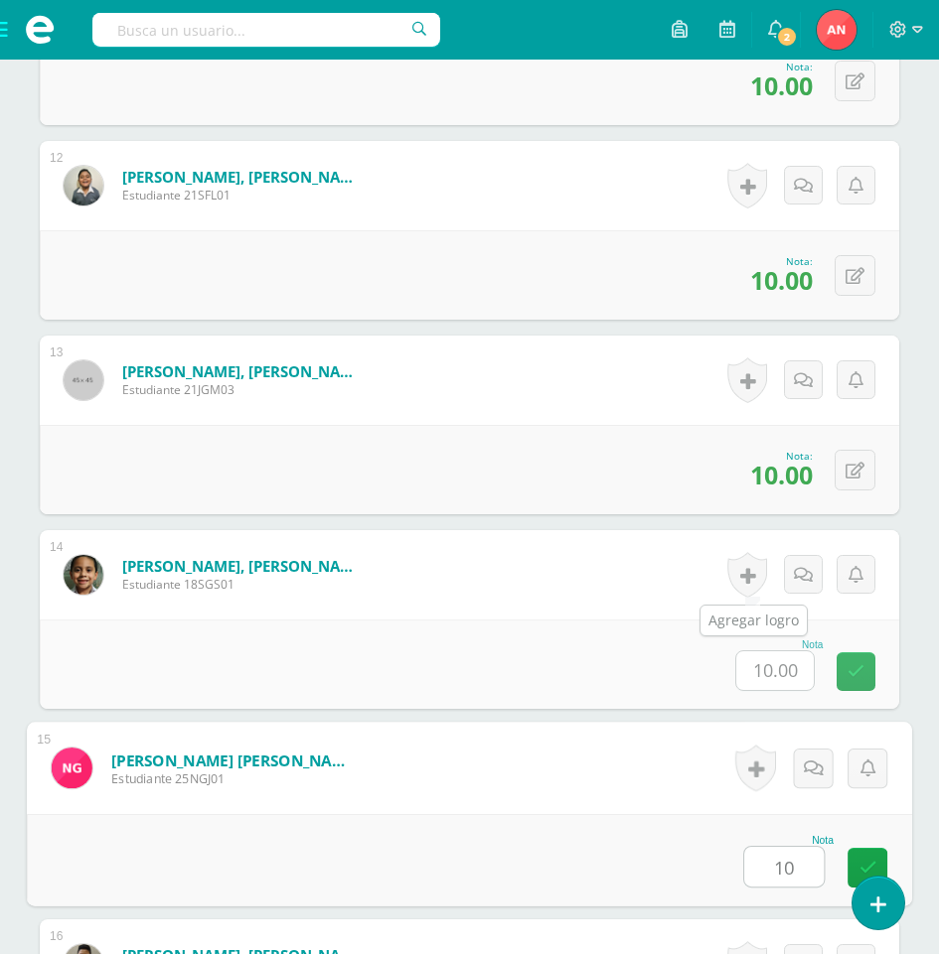
type input "10"
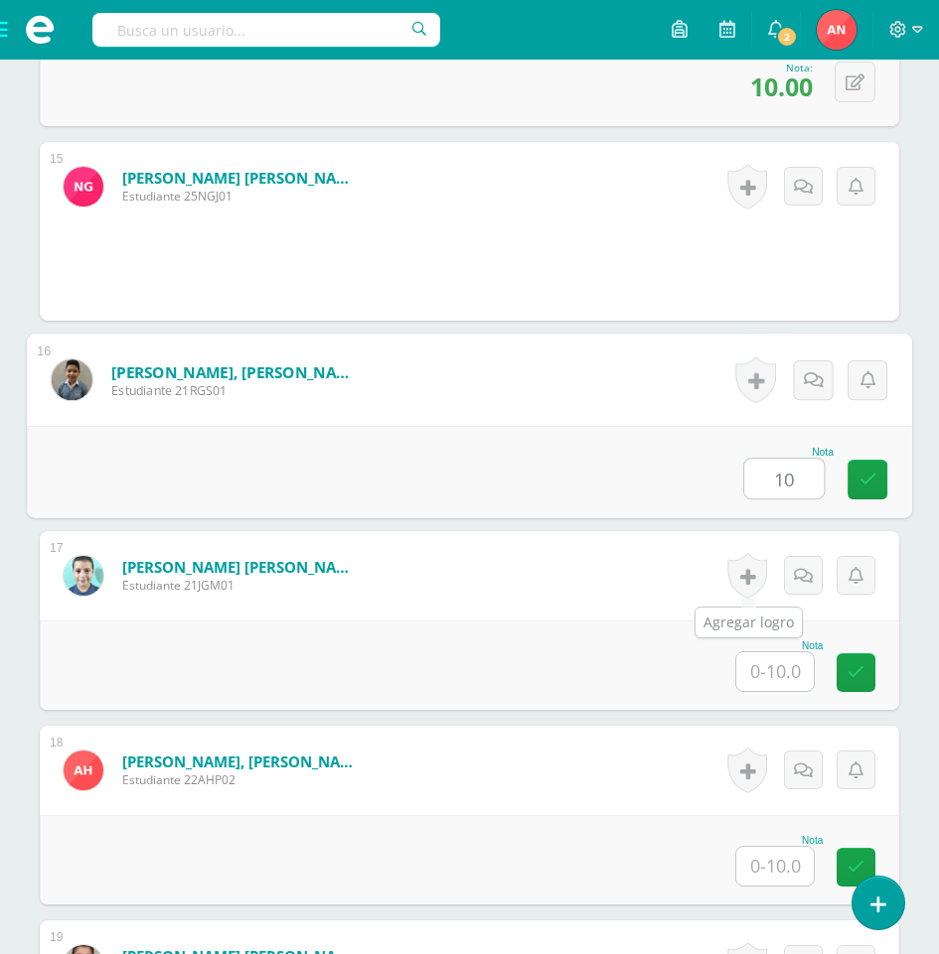
type input "10"
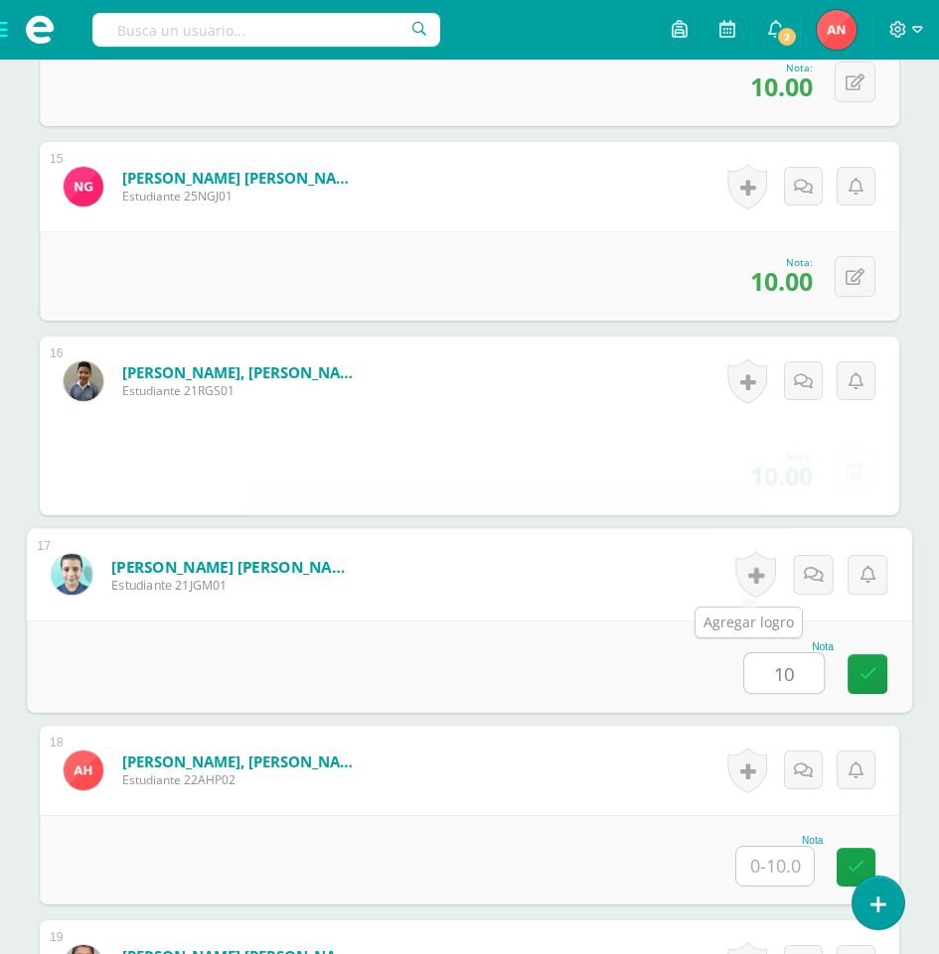
type input "10"
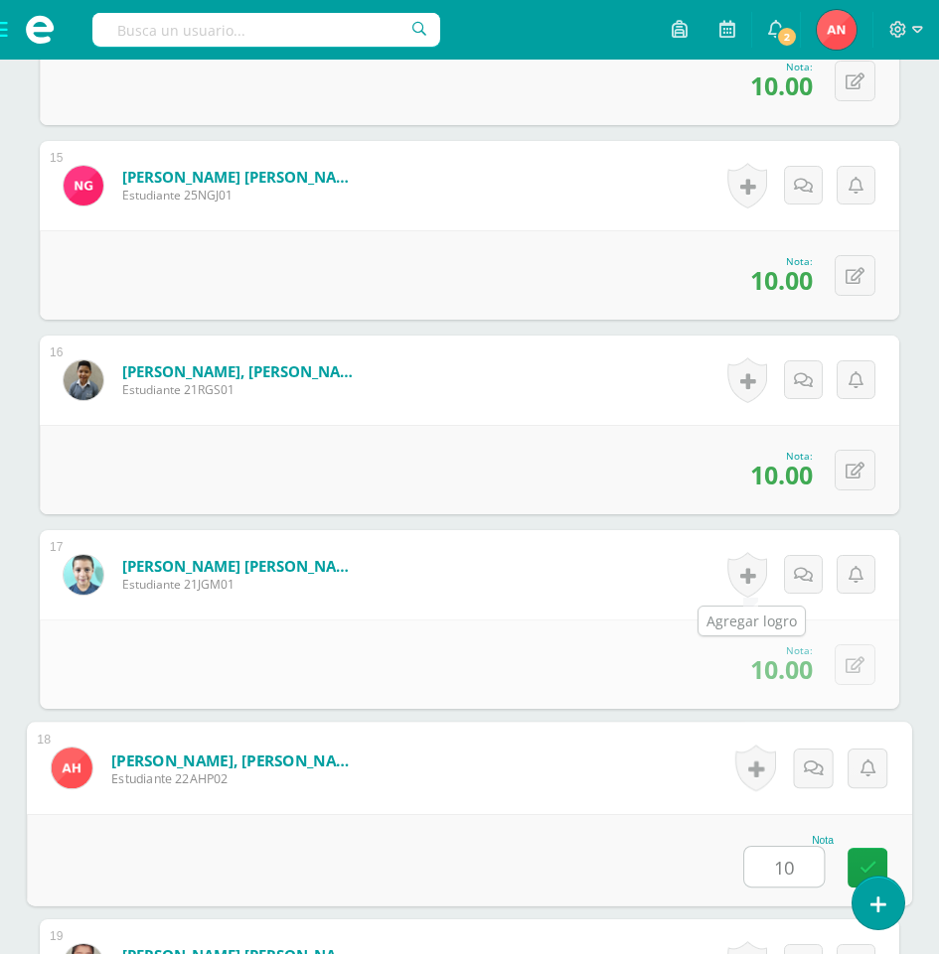
type input "10"
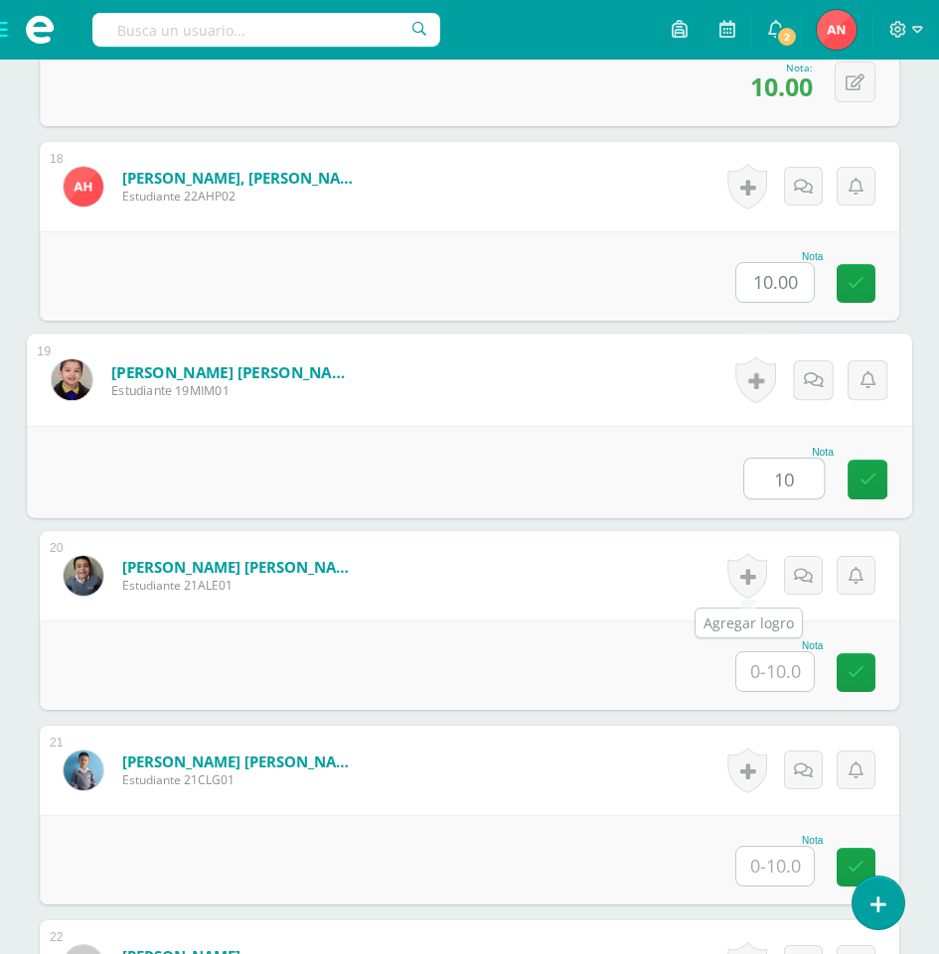
type input "10"
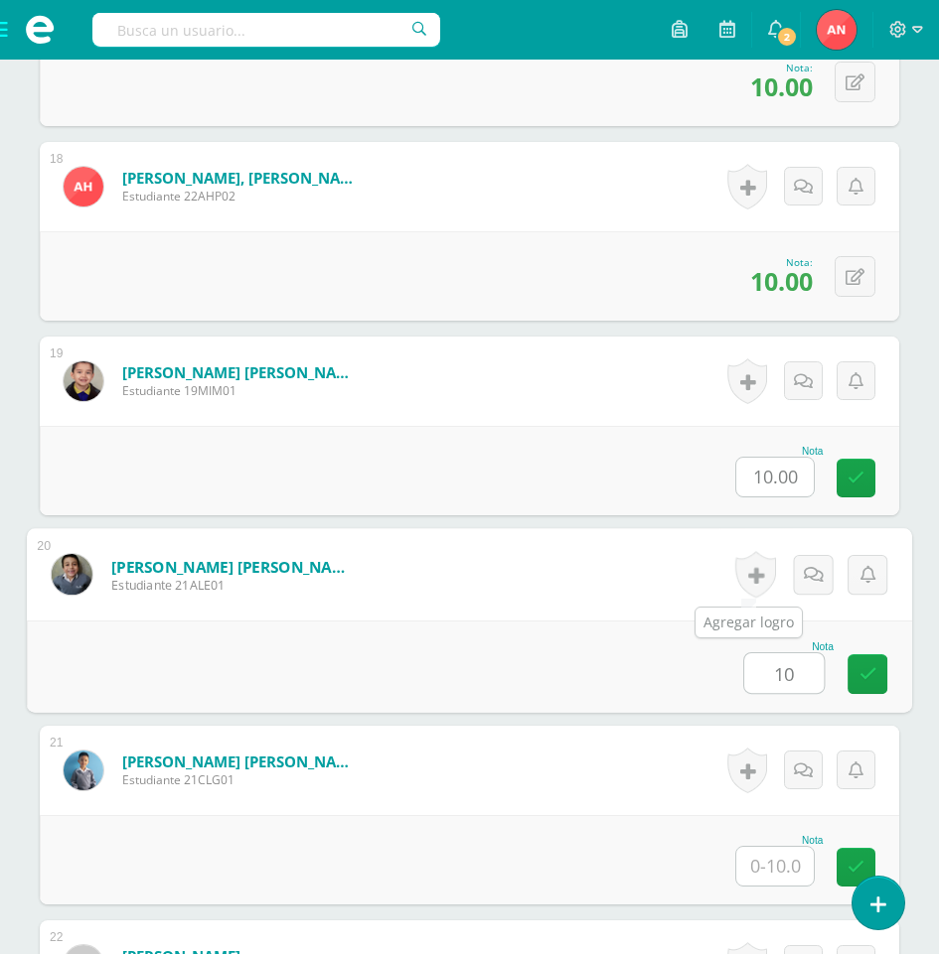
type input "10"
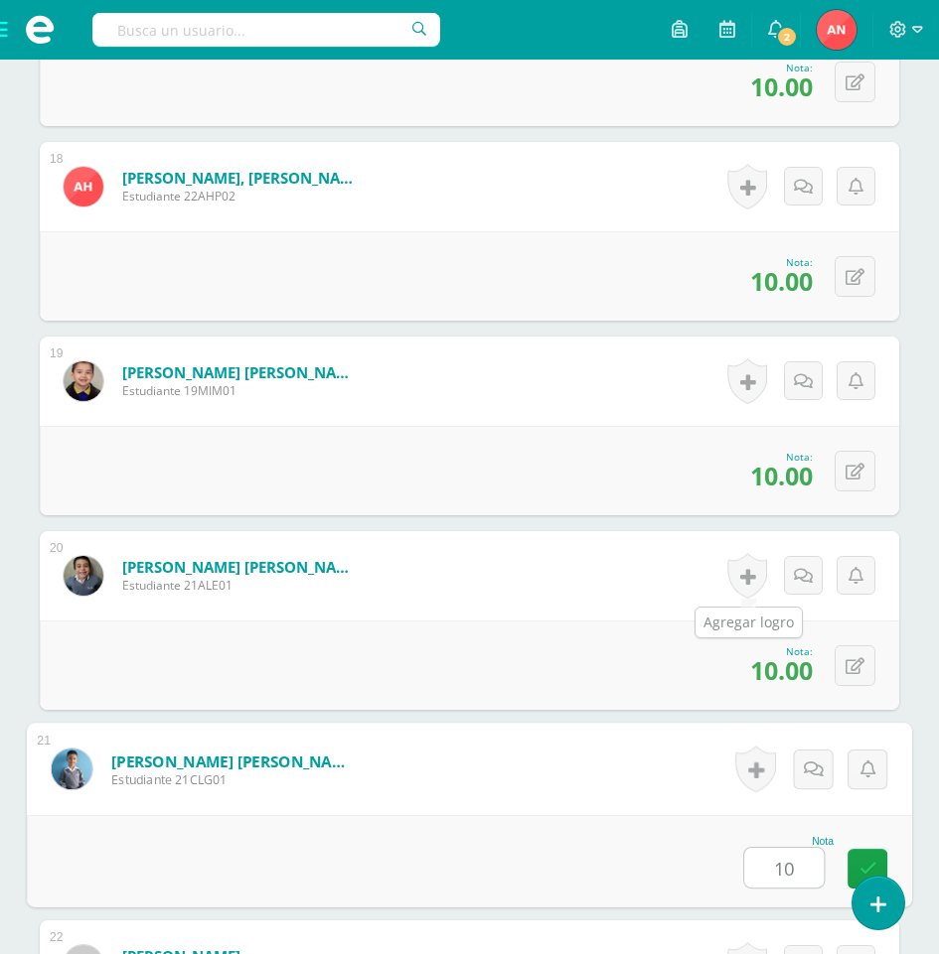
type input "10"
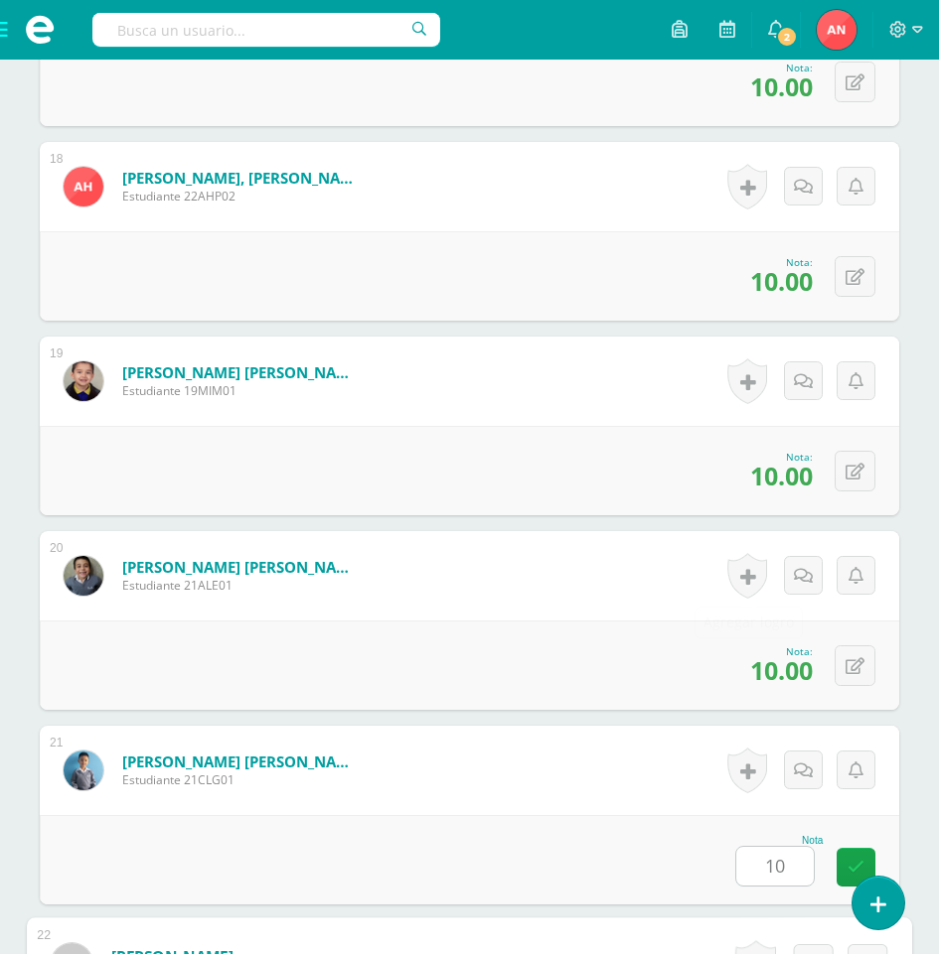
scroll to position [4474, 0]
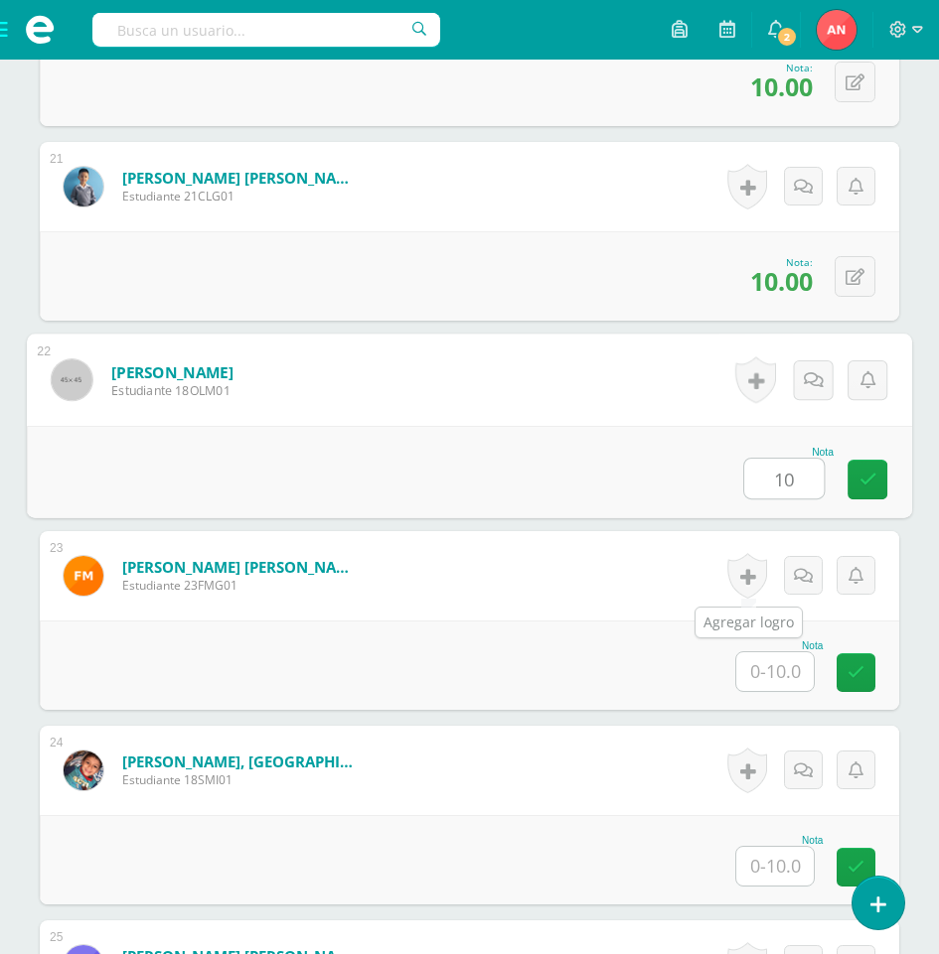
type input "10"
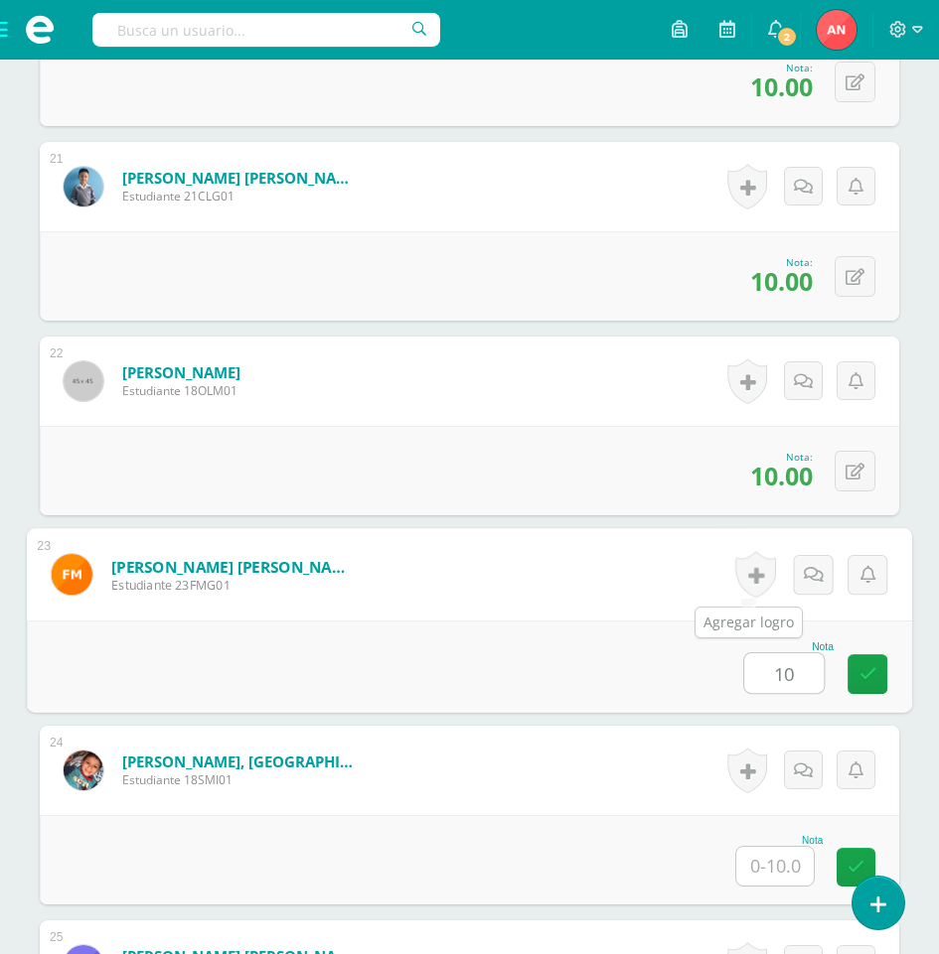
type input "10"
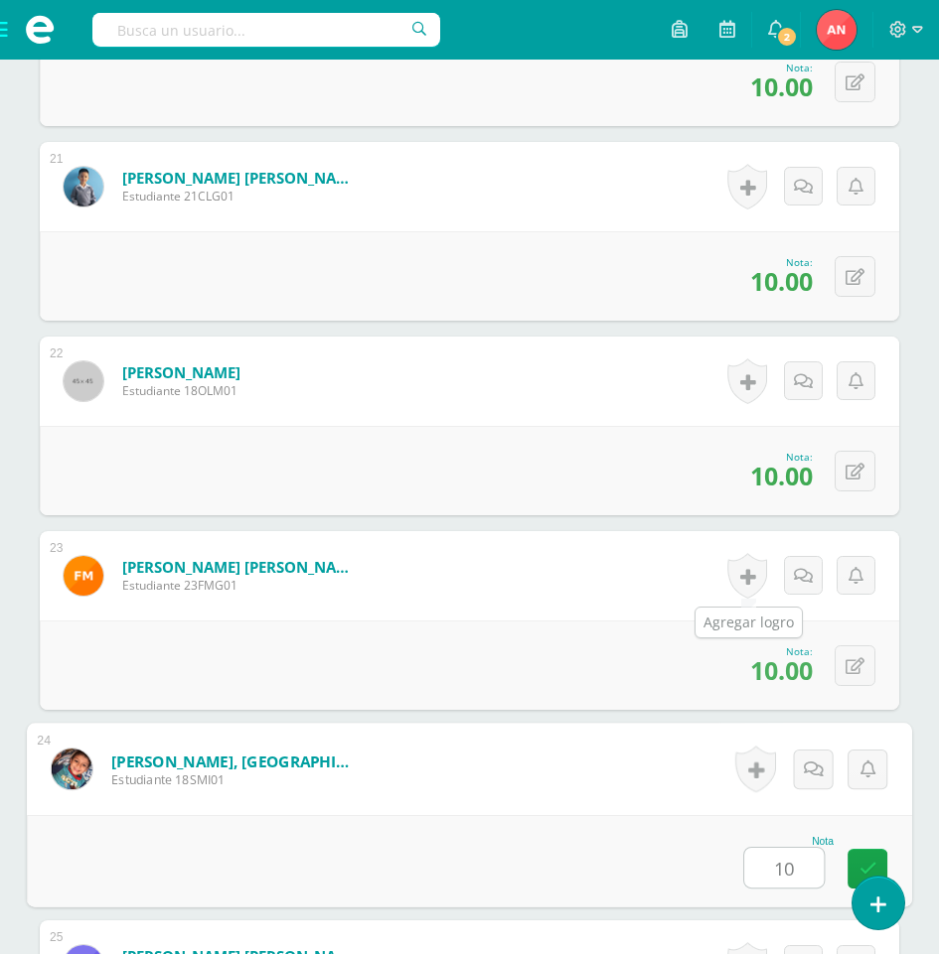
type input "10"
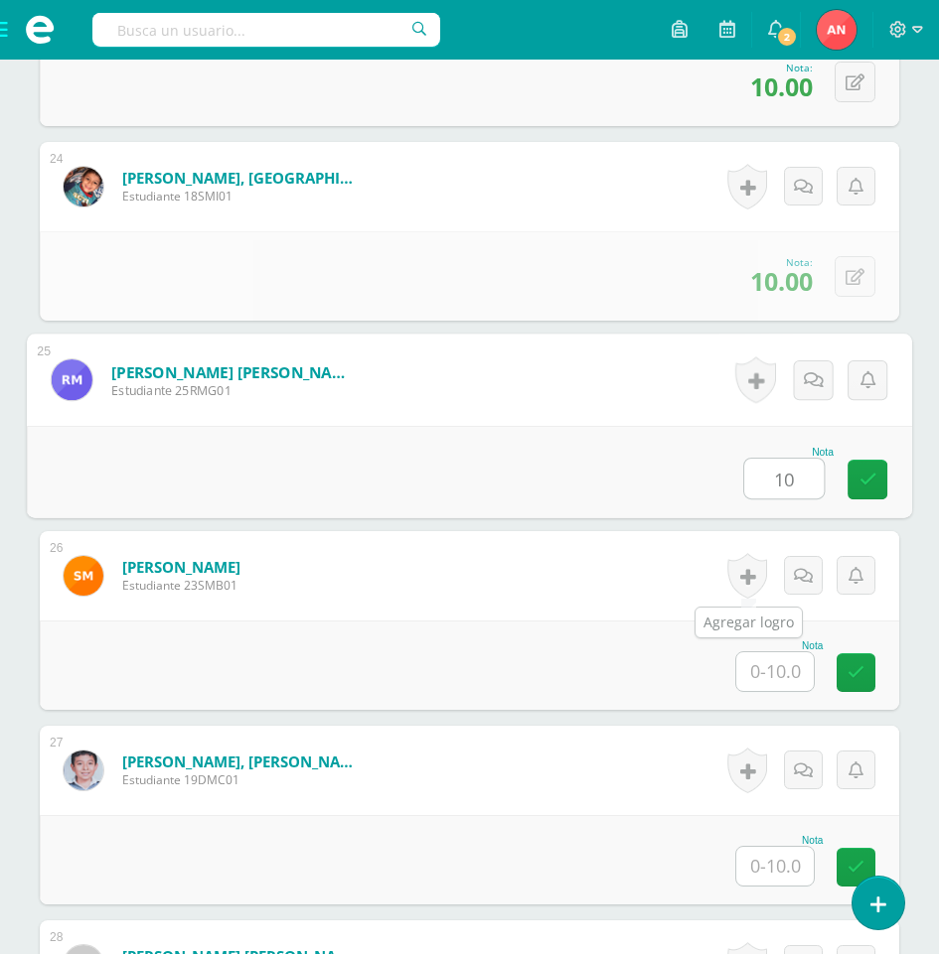
type input "10"
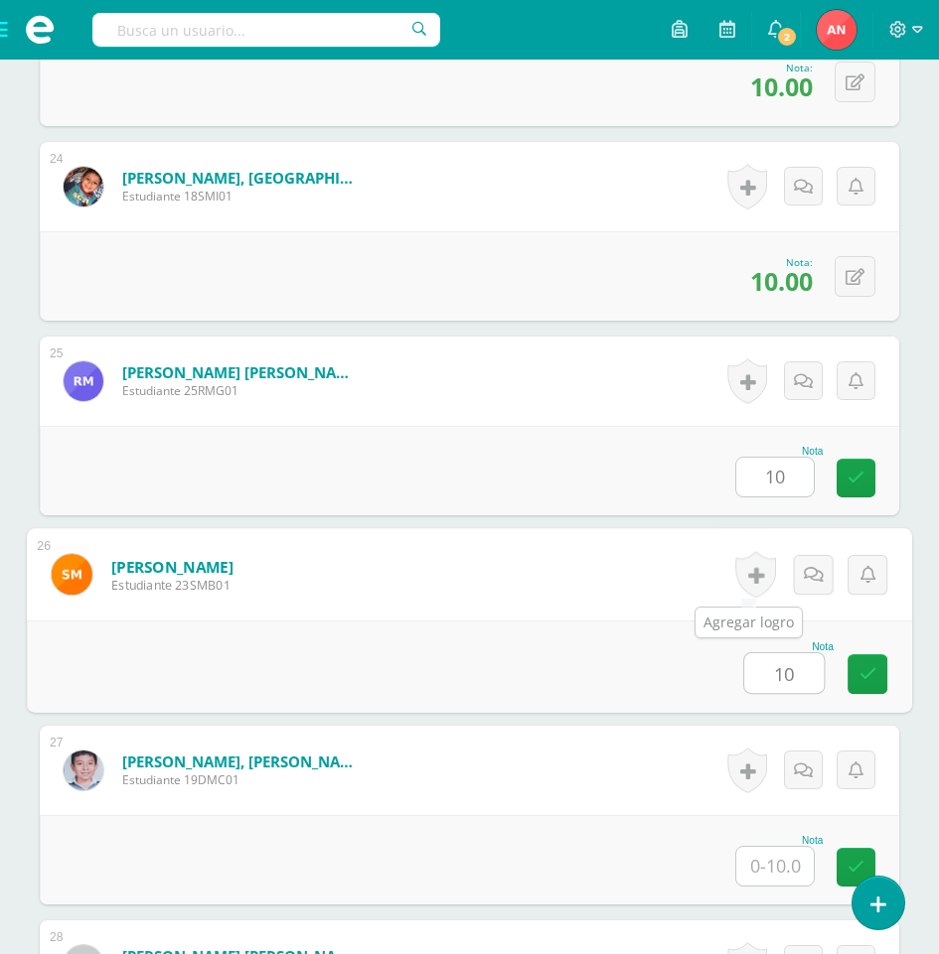
type input "10"
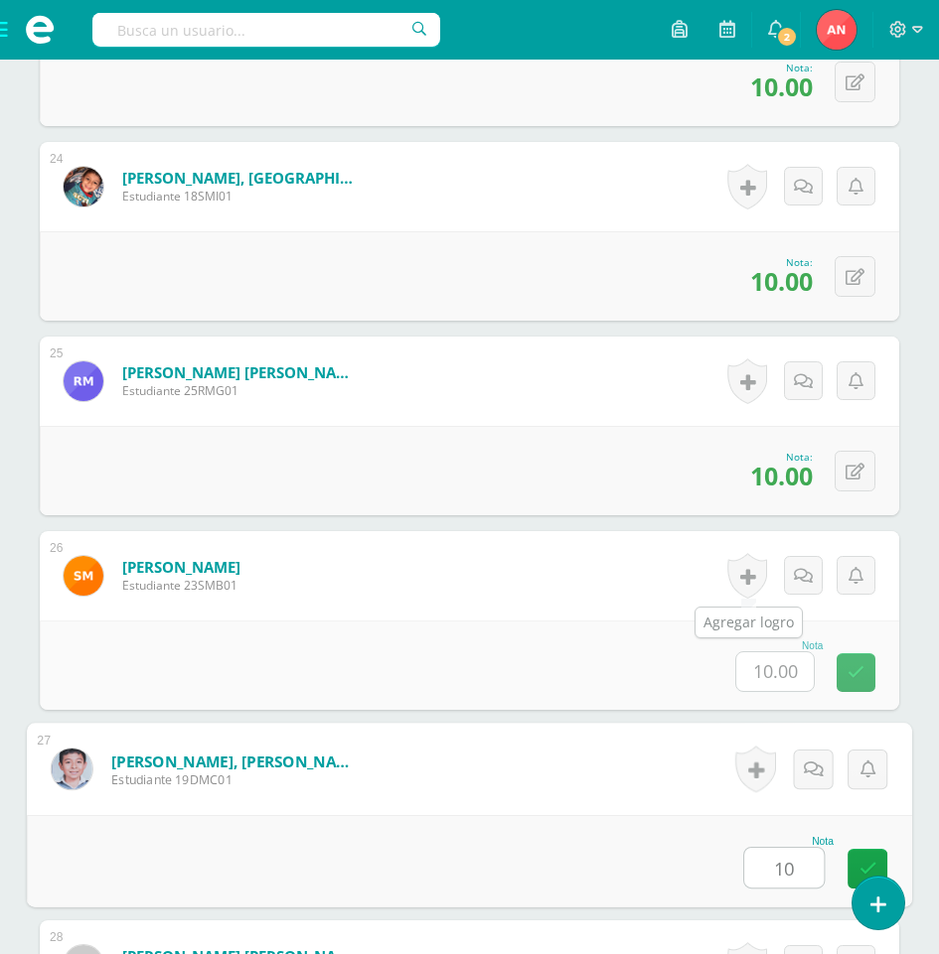
type input "10"
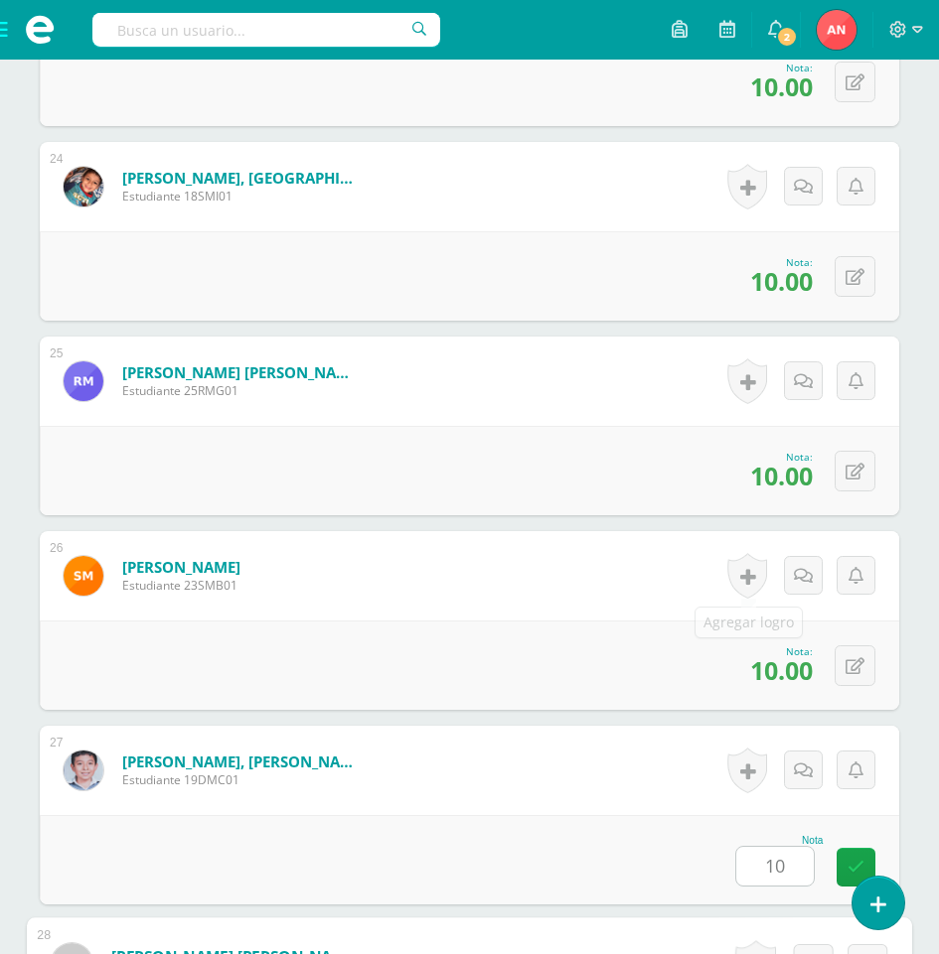
scroll to position [5642, 0]
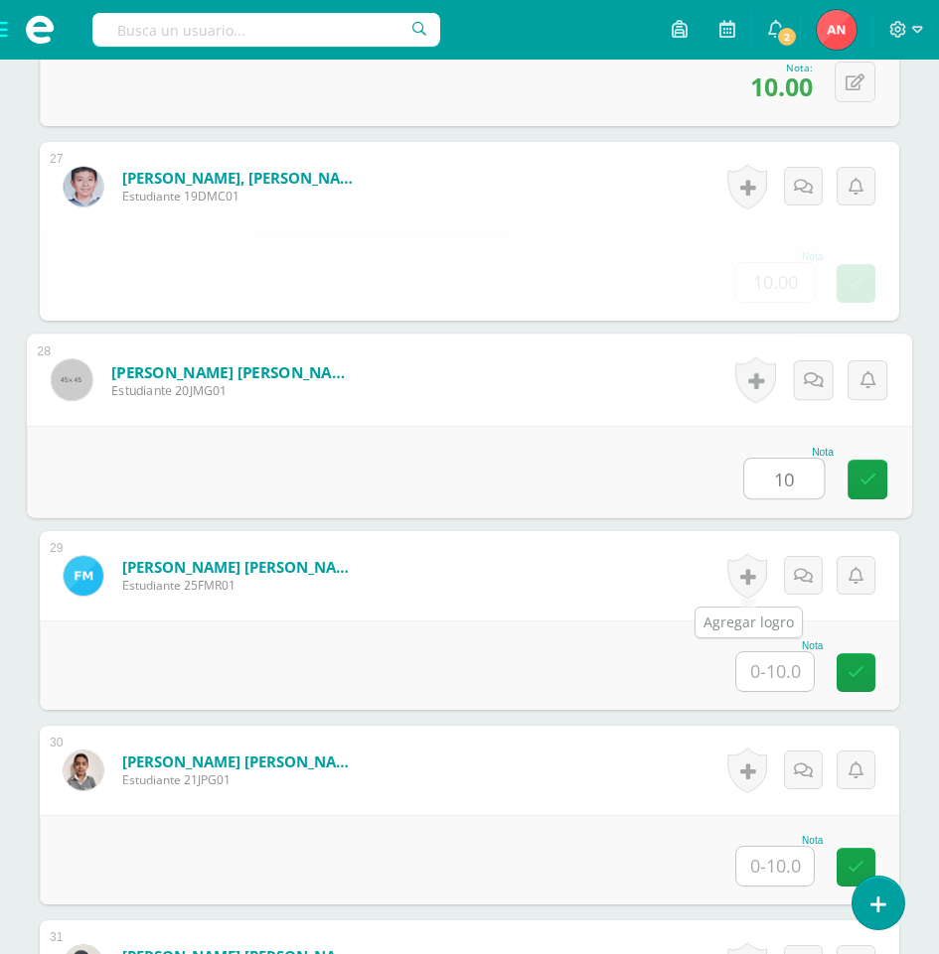
type input "10"
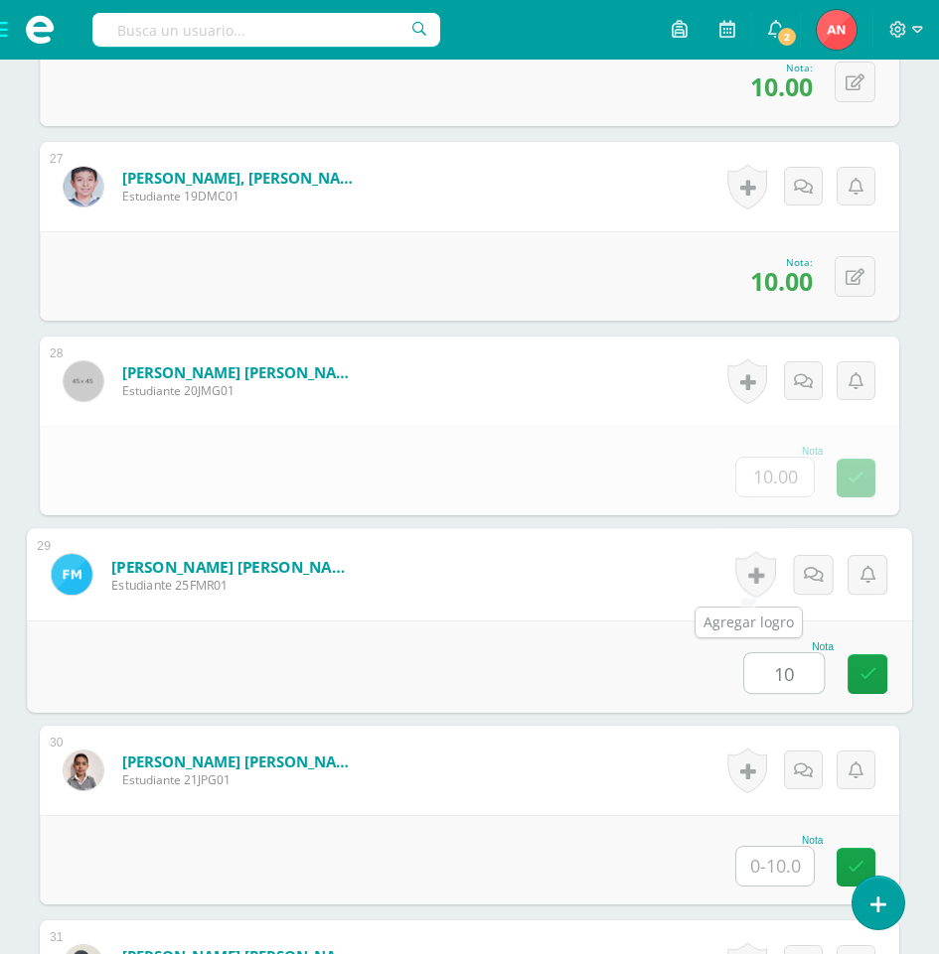
type input "10"
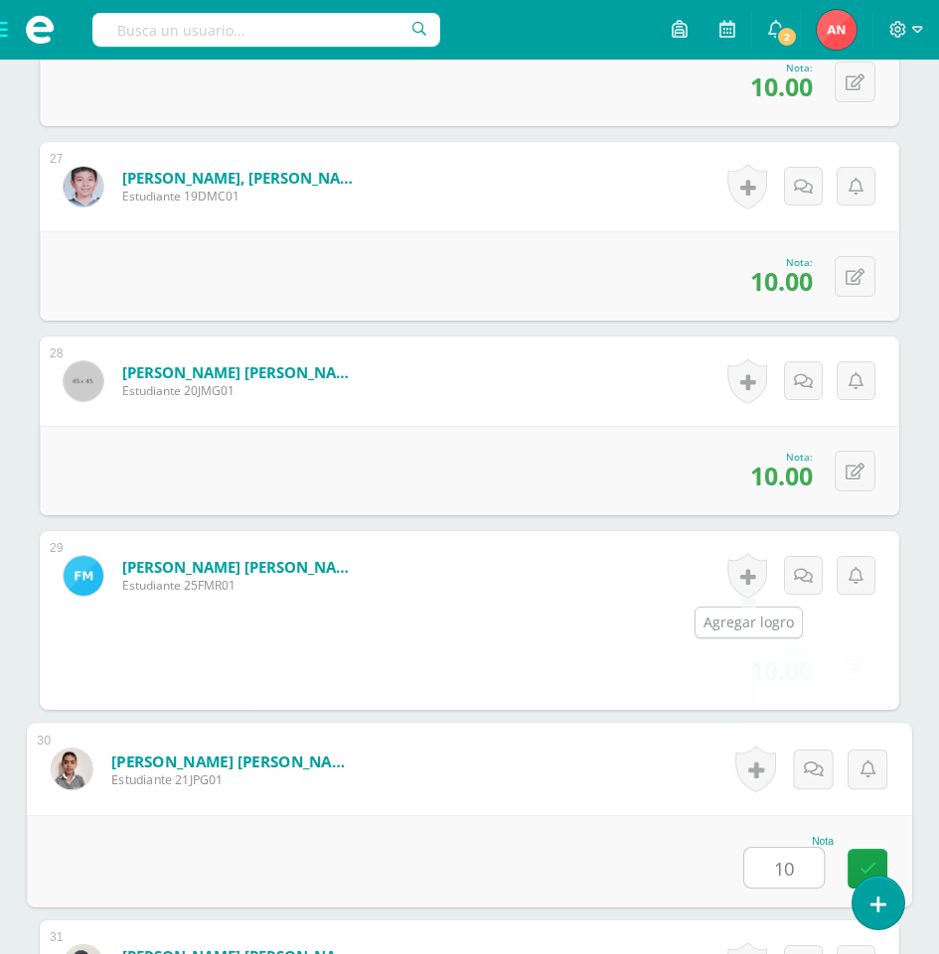
type input "10"
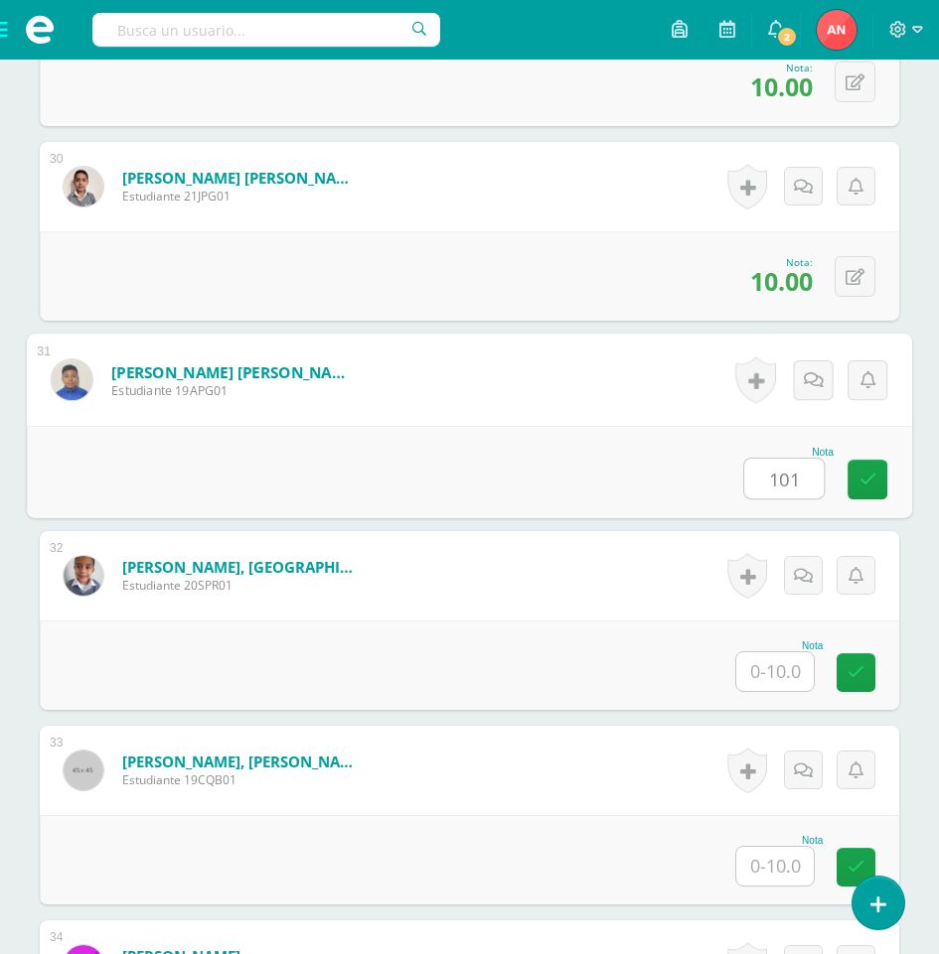
type input "10"
click at [863, 485] on icon at bounding box center [868, 479] width 18 height 17
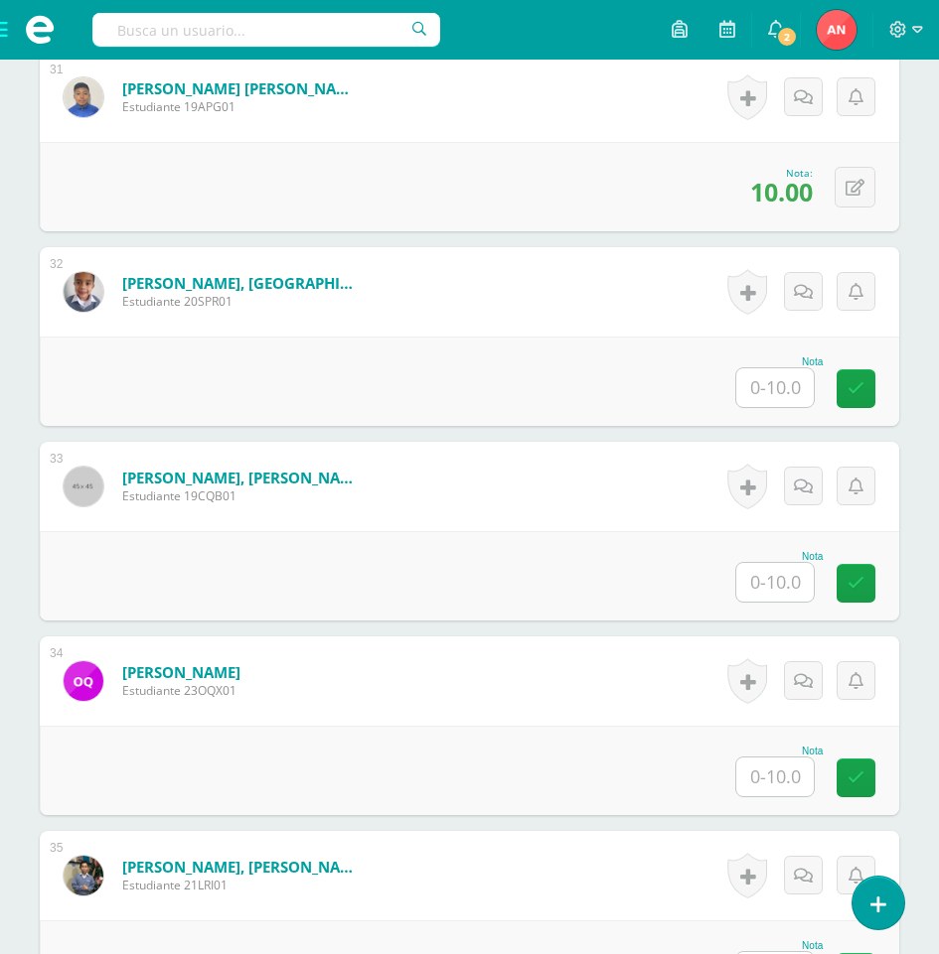
scroll to position [6476, 0]
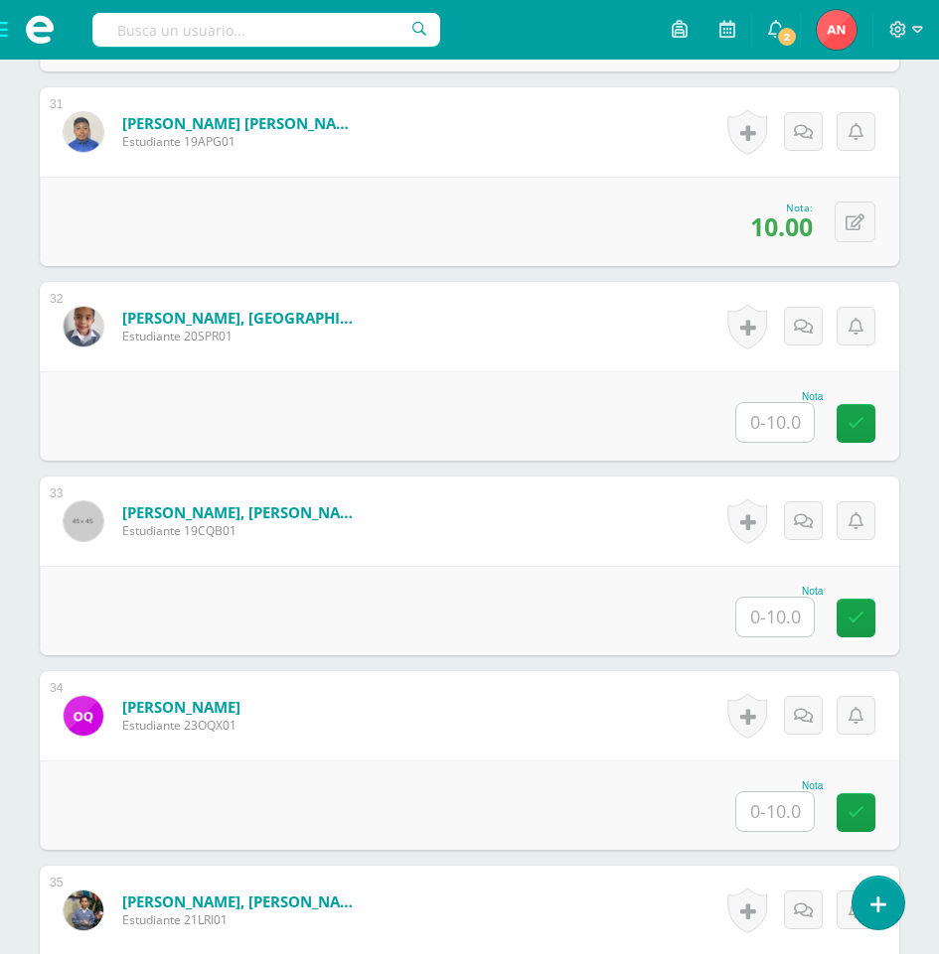
click at [793, 426] on input "text" at bounding box center [774, 422] width 77 height 39
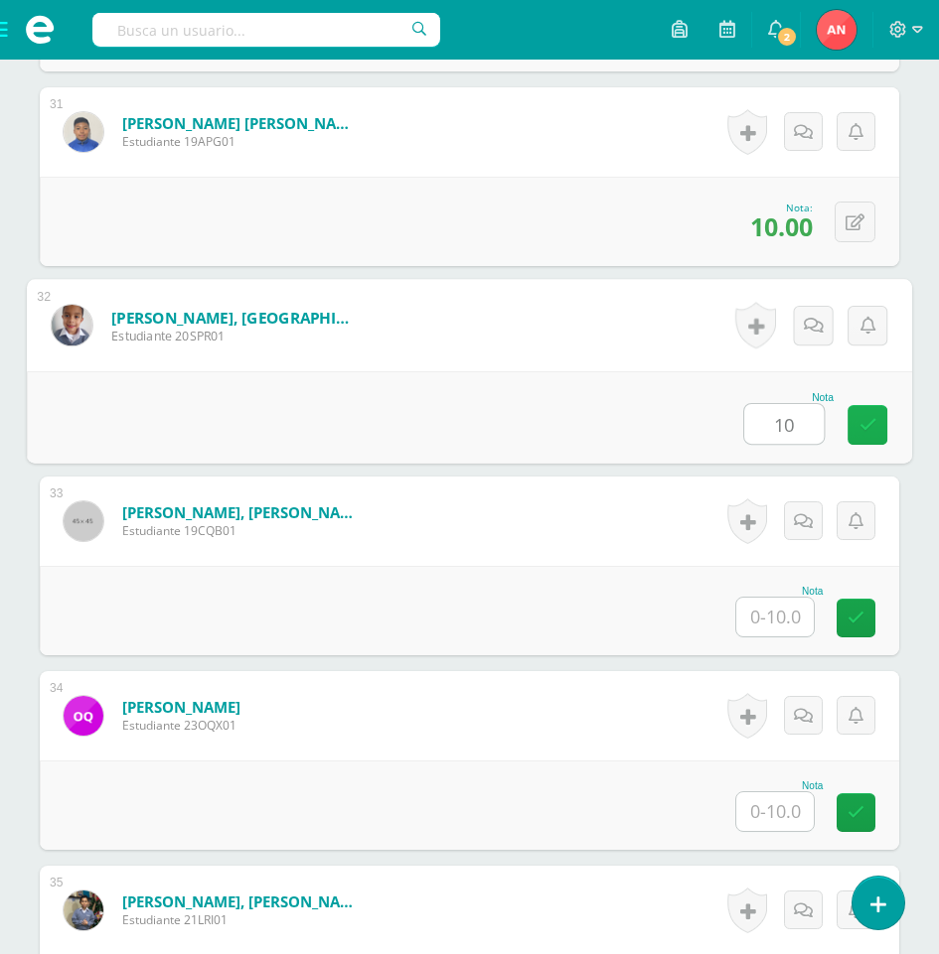
type input "10"
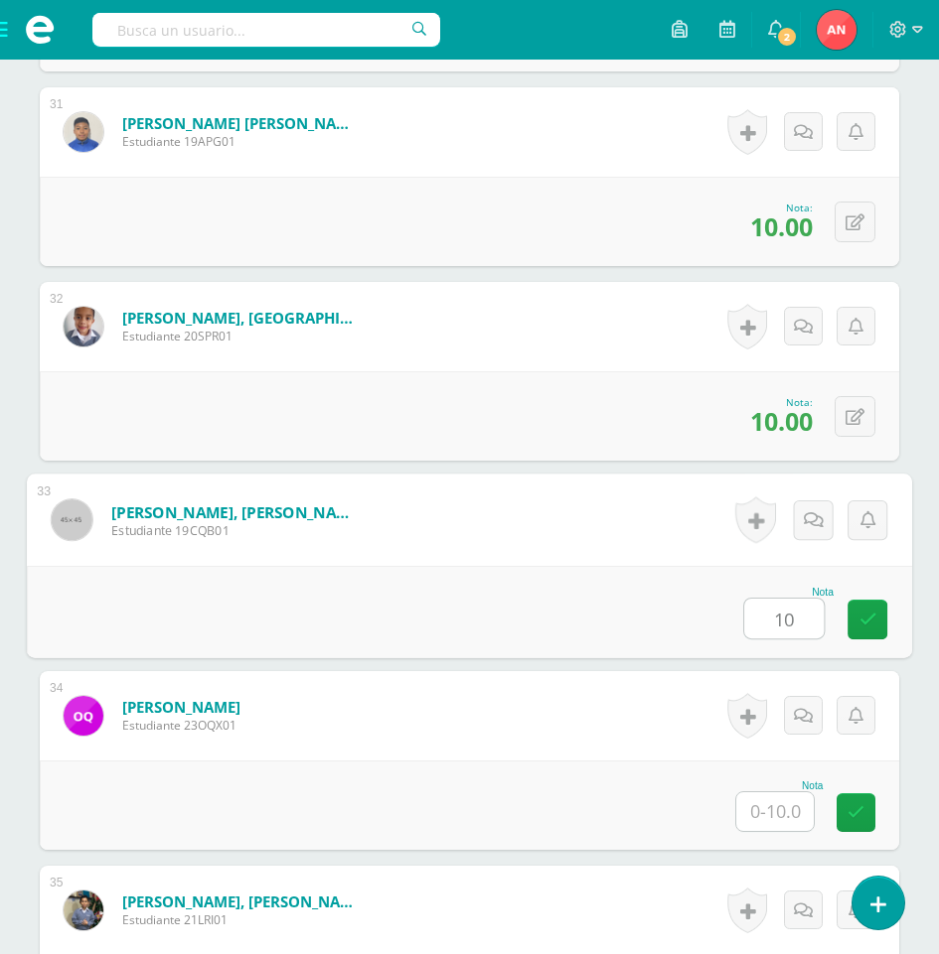
type input "10"
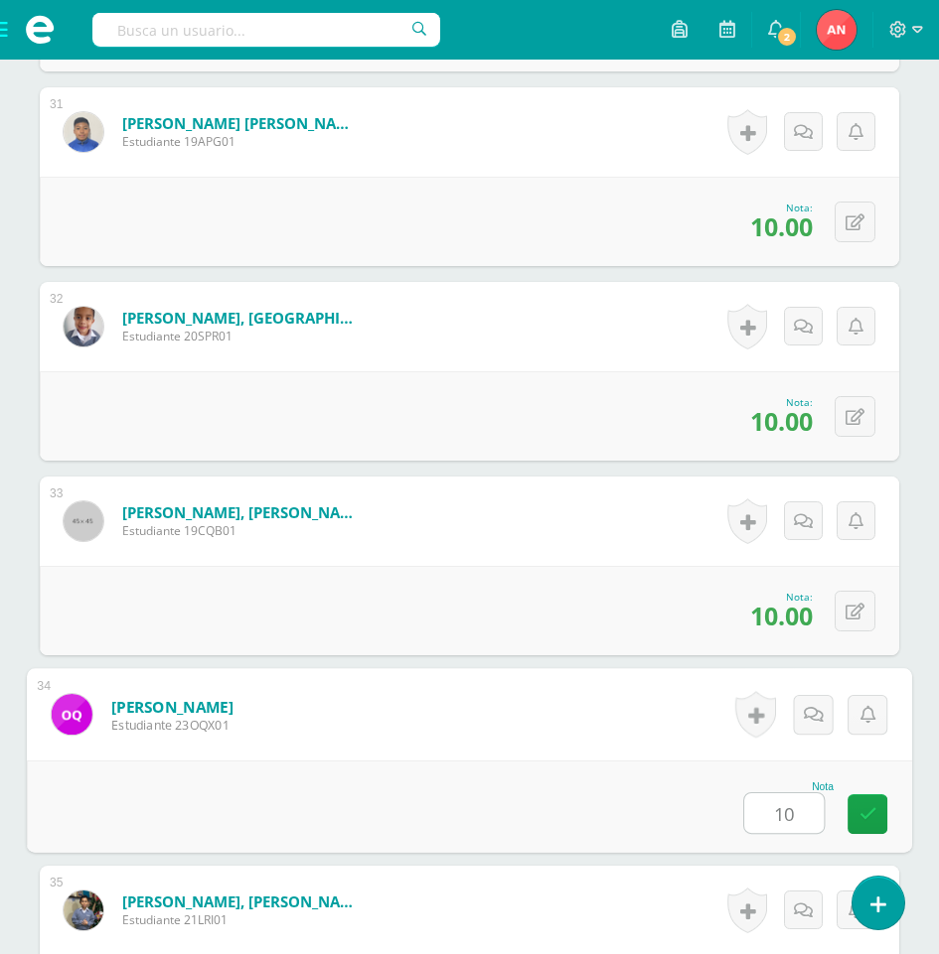
type input "10"
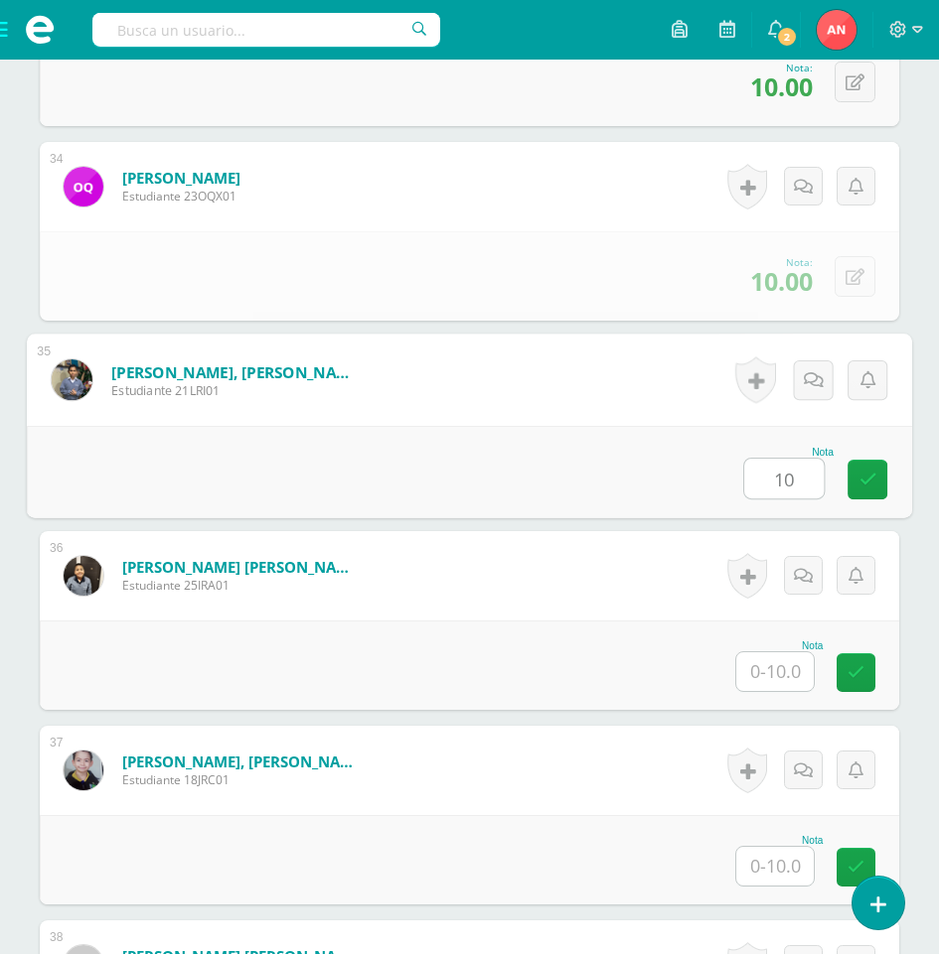
type input "10"
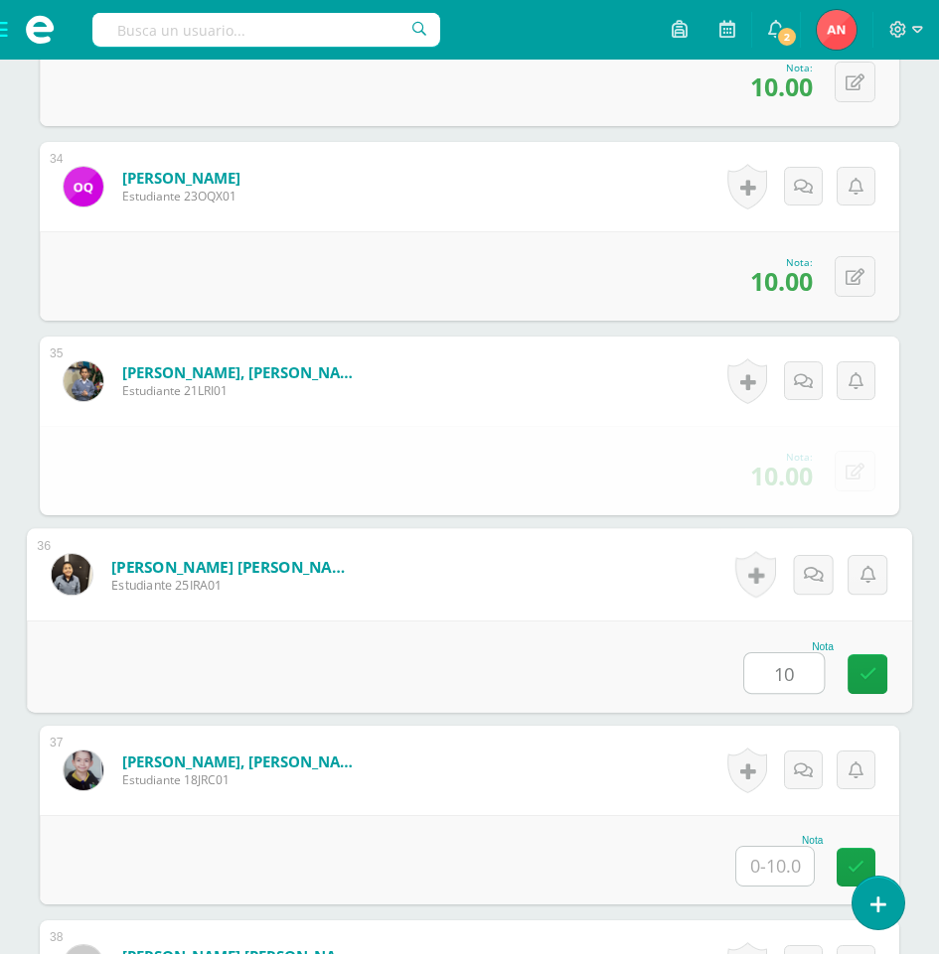
type input "10"
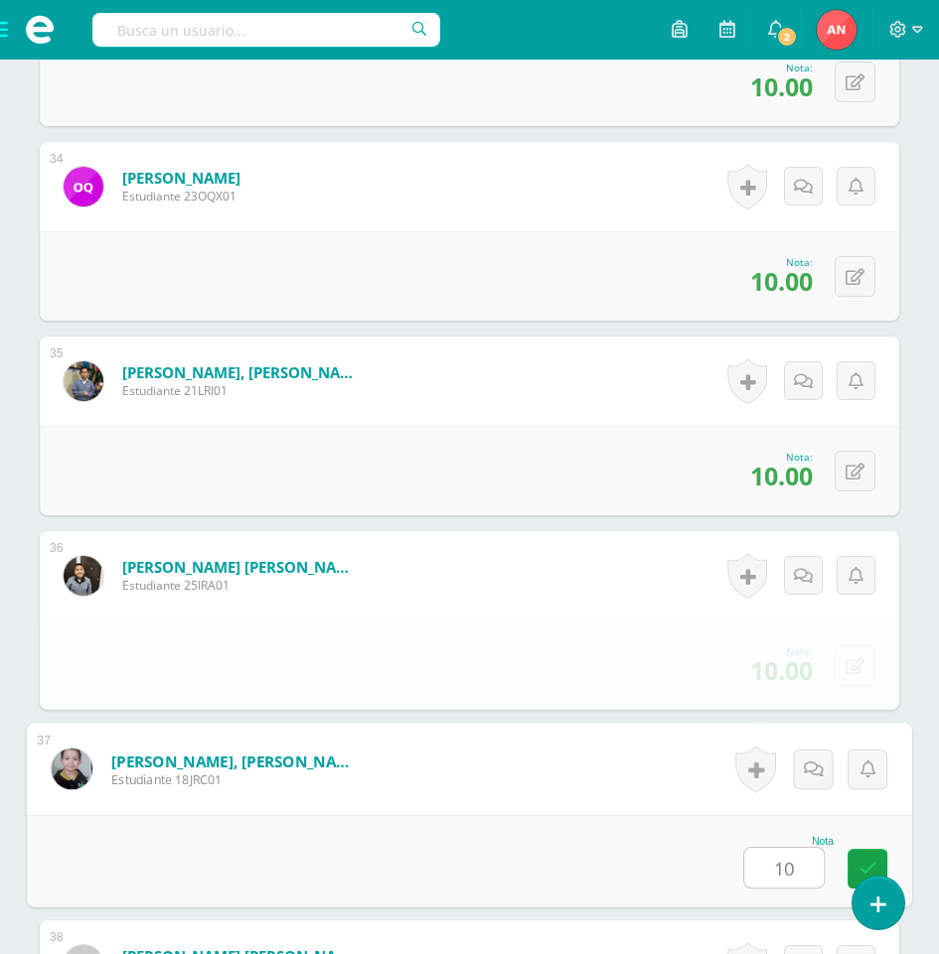
type input "10"
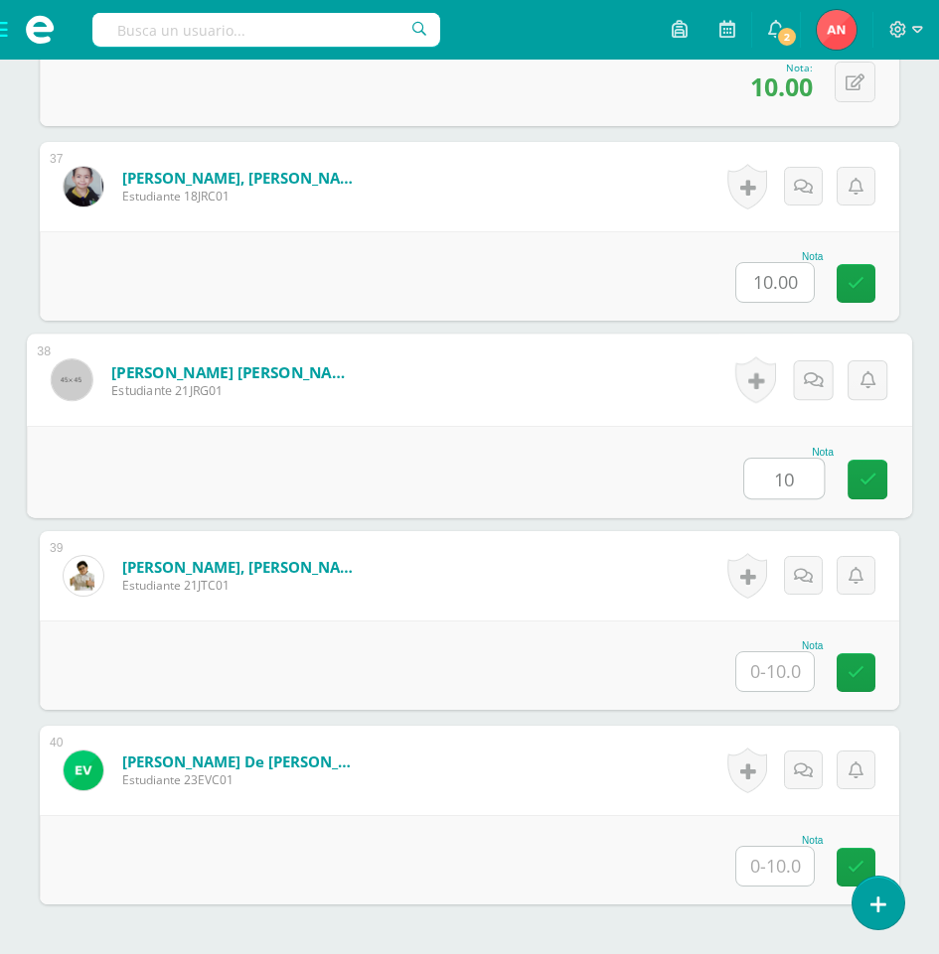
type input "10"
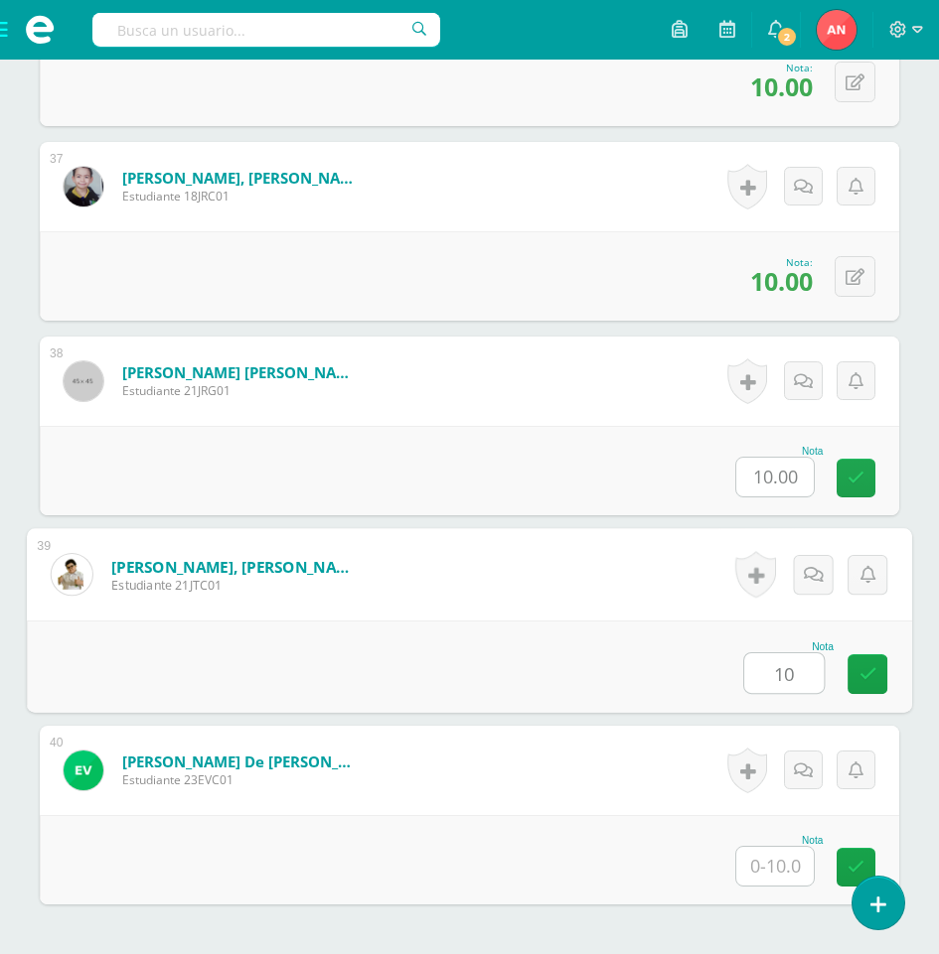
type input "10"
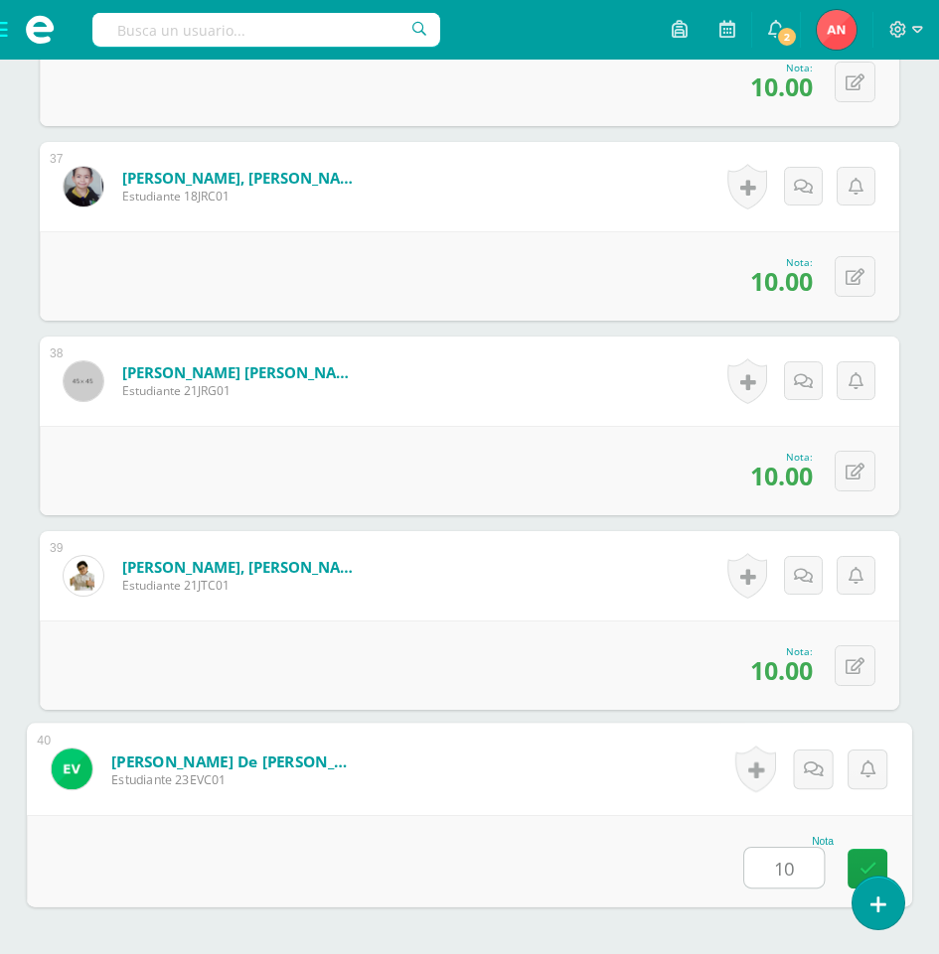
type input "101"
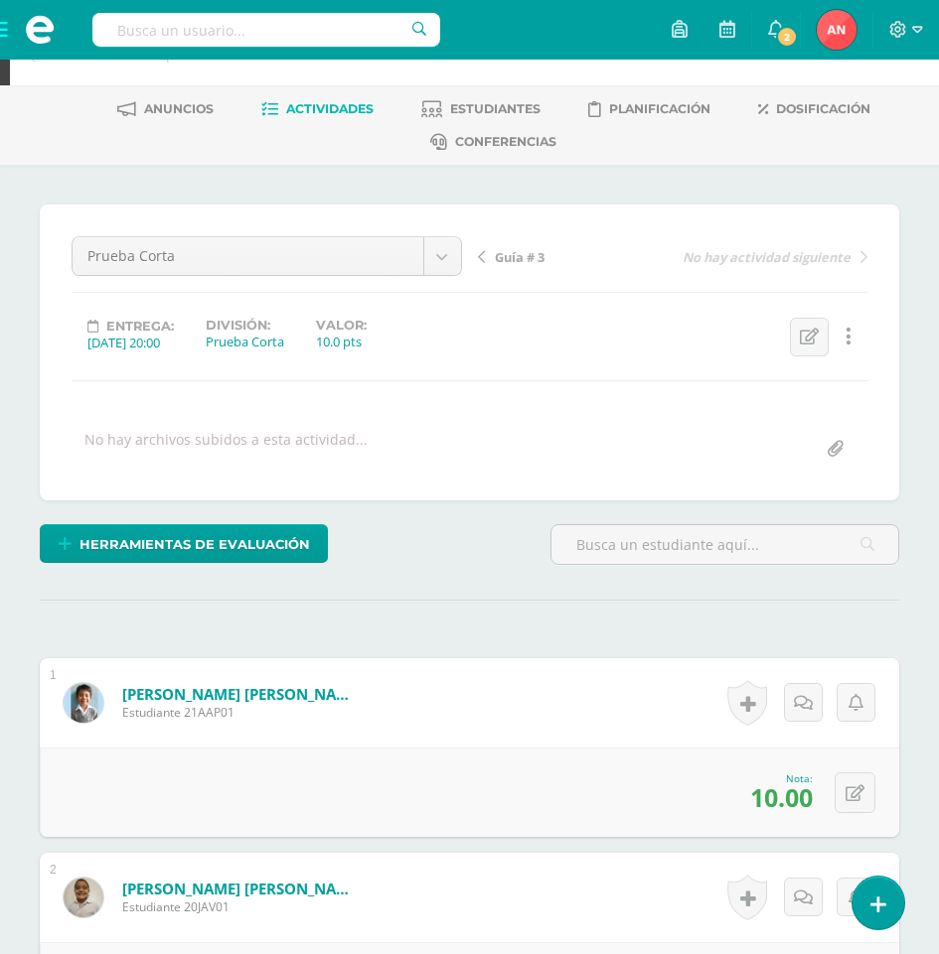
scroll to position [99, 0]
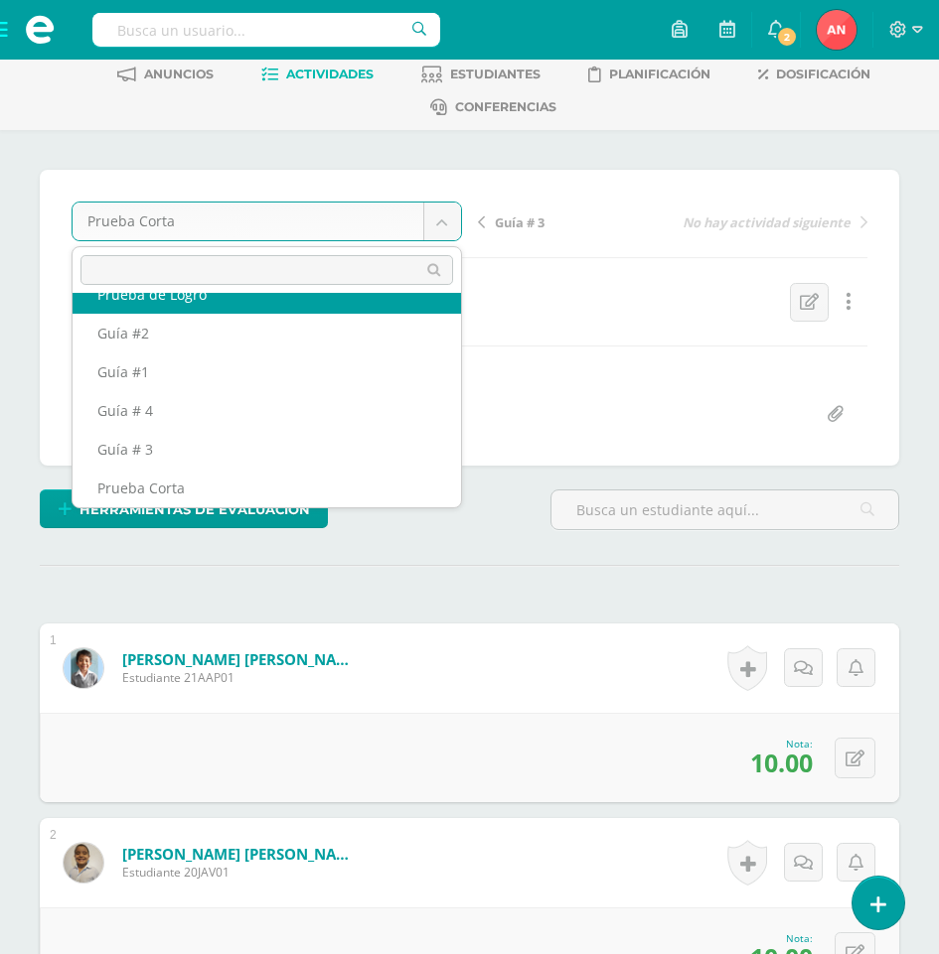
scroll to position [0, 0]
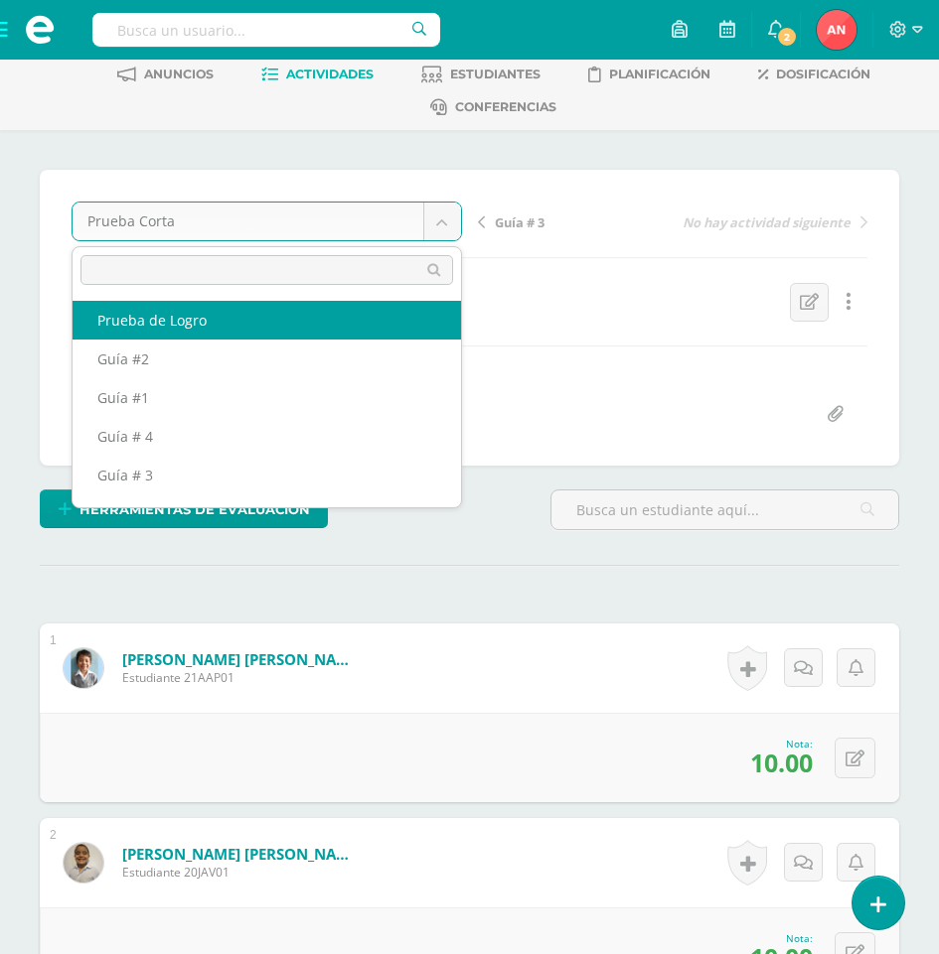
select select "/dashboard/teacher/grade-activity/181240/"
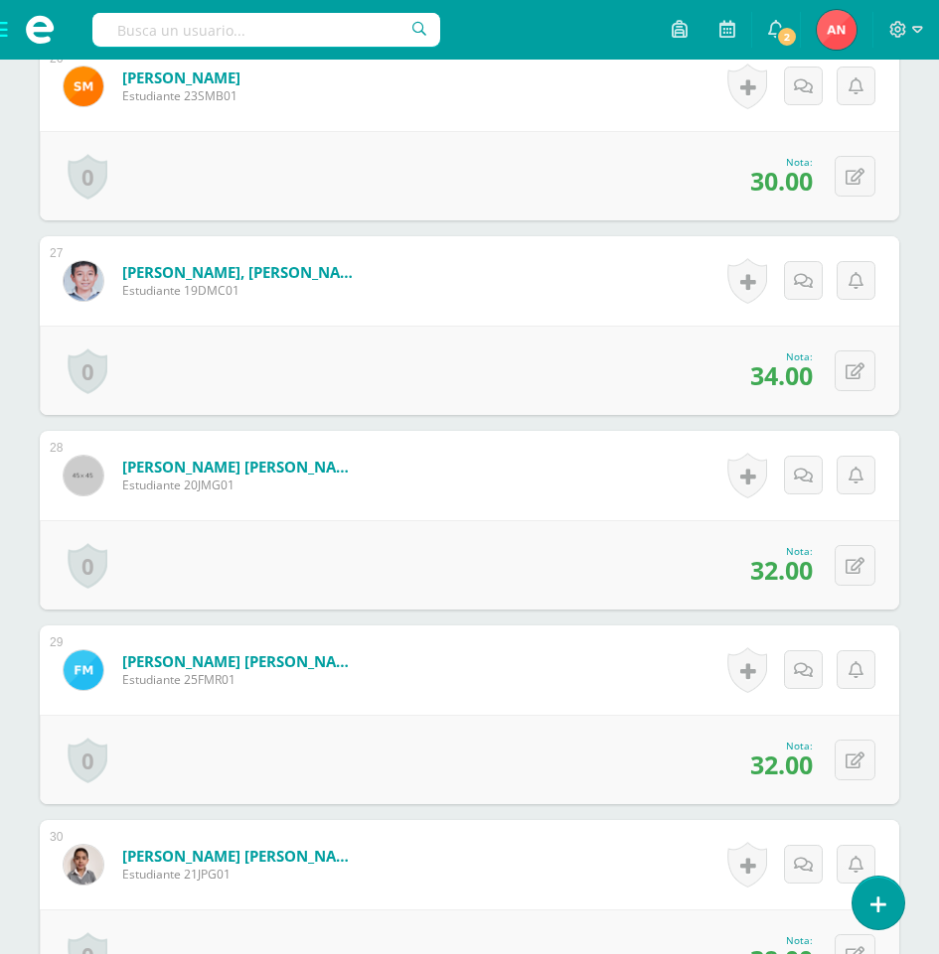
scroll to position [5516, 0]
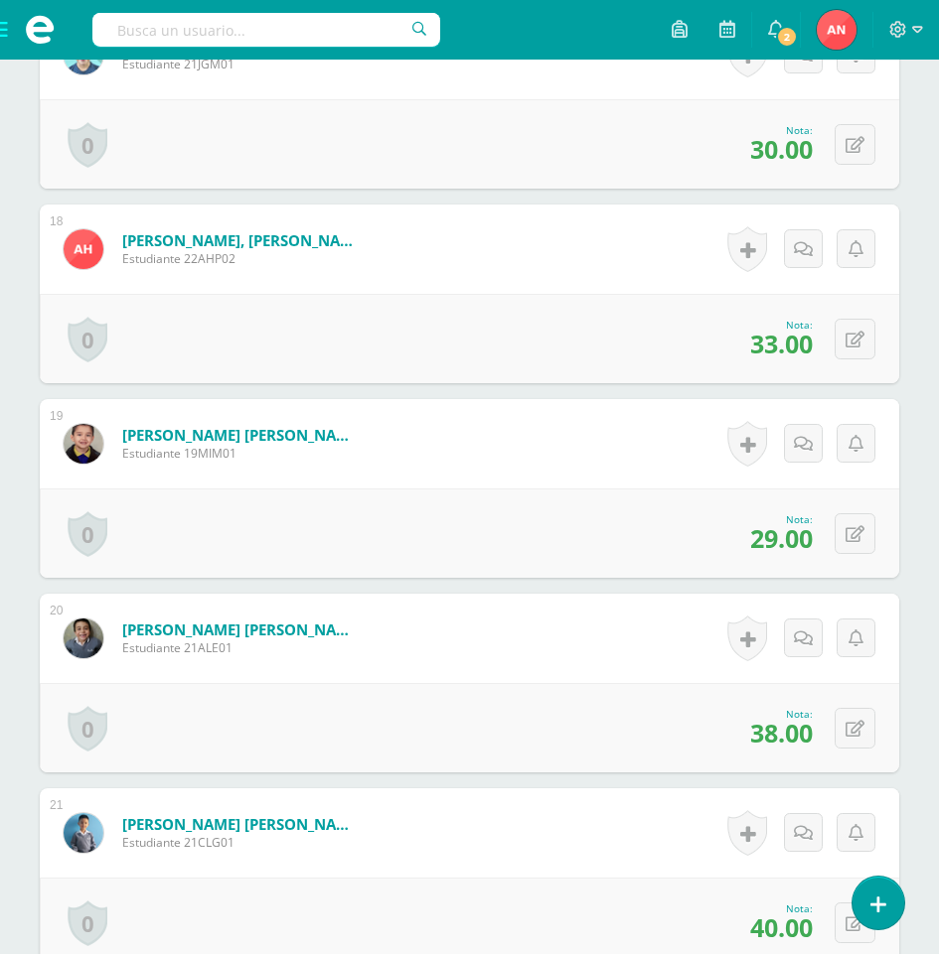
click at [319, 367] on div "0 [GEOGRAPHIC_DATA] Logros obtenidos Aún no hay logros agregados Nota: 33.00" at bounding box center [469, 338] width 859 height 89
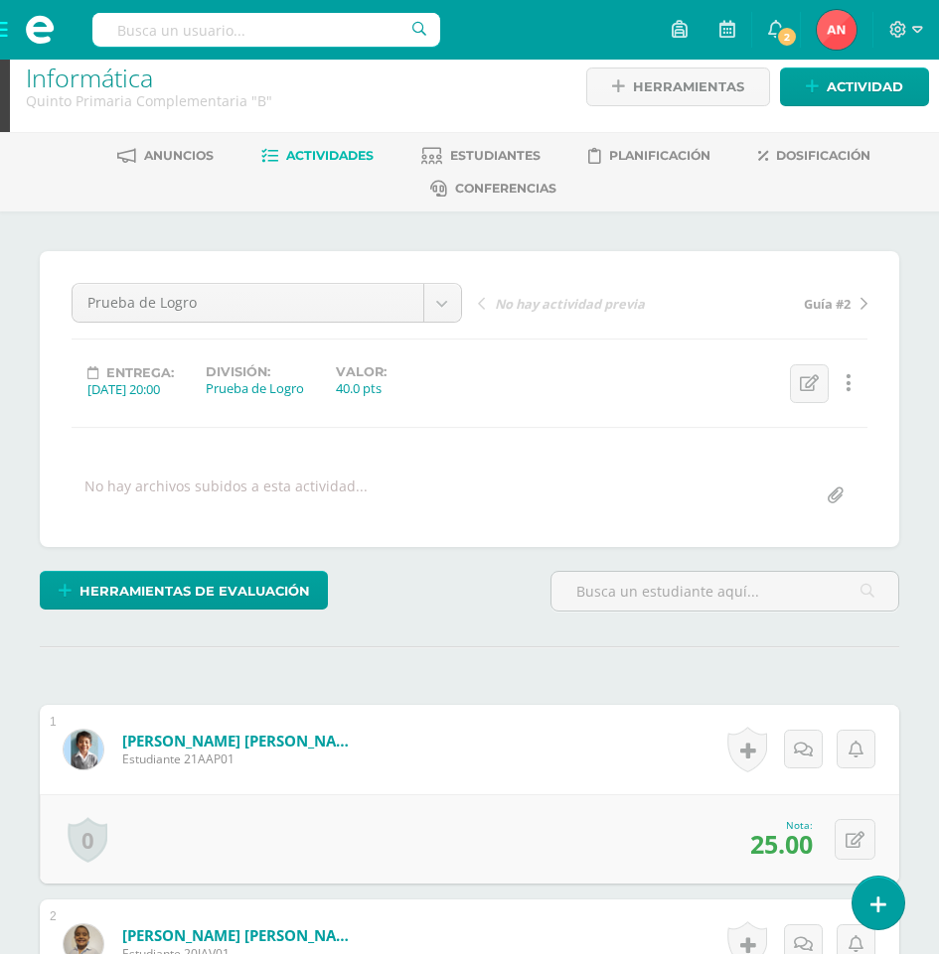
scroll to position [0, 0]
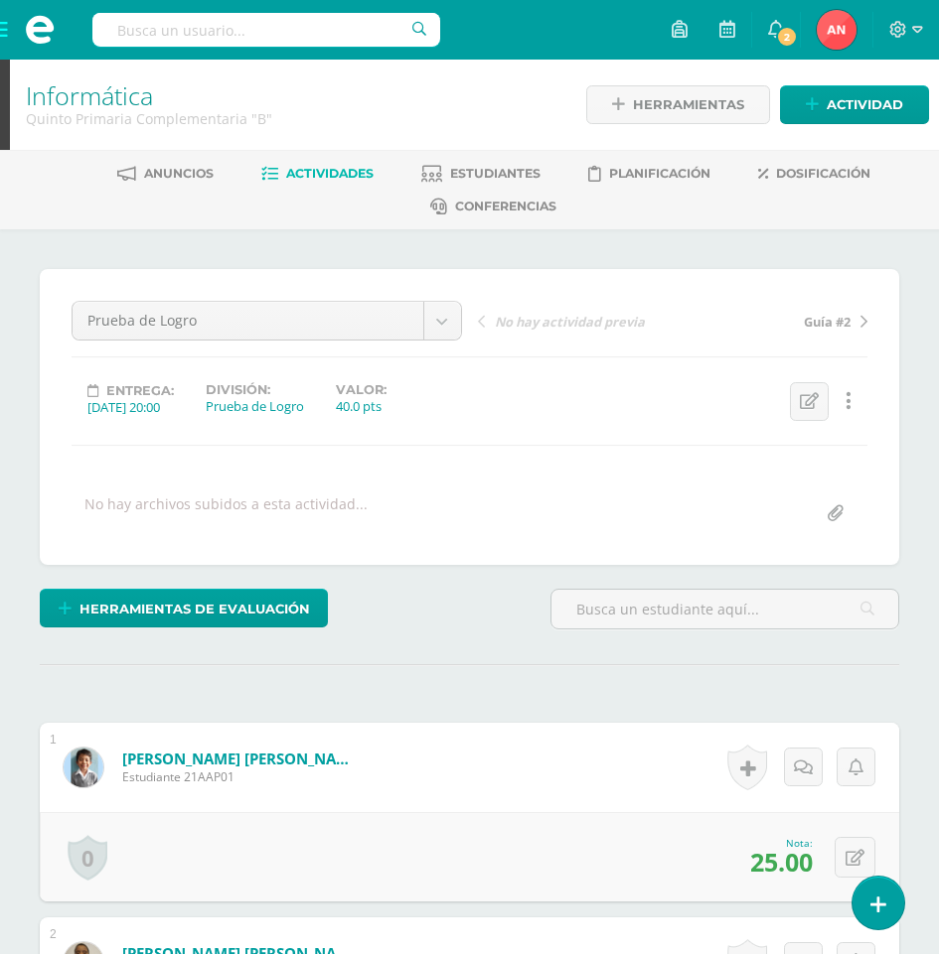
click at [2, 30] on span at bounding box center [39, 30] width 79 height 60
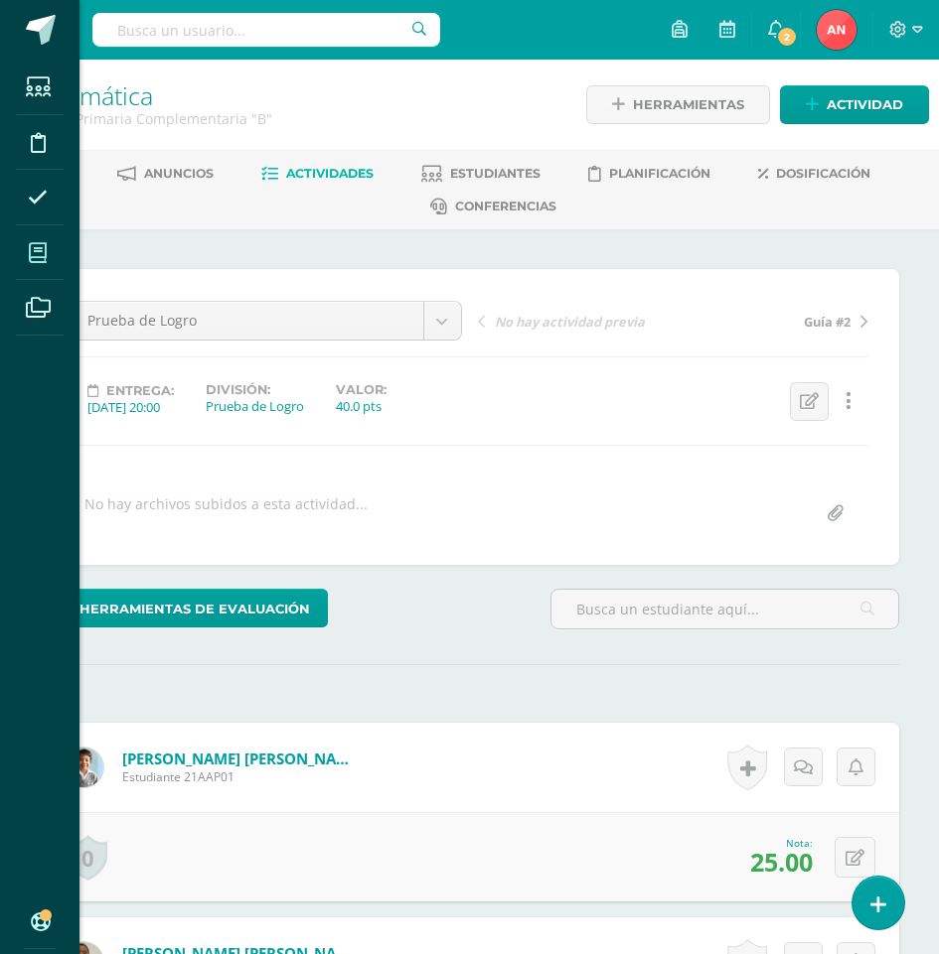
click at [35, 248] on icon at bounding box center [38, 253] width 18 height 20
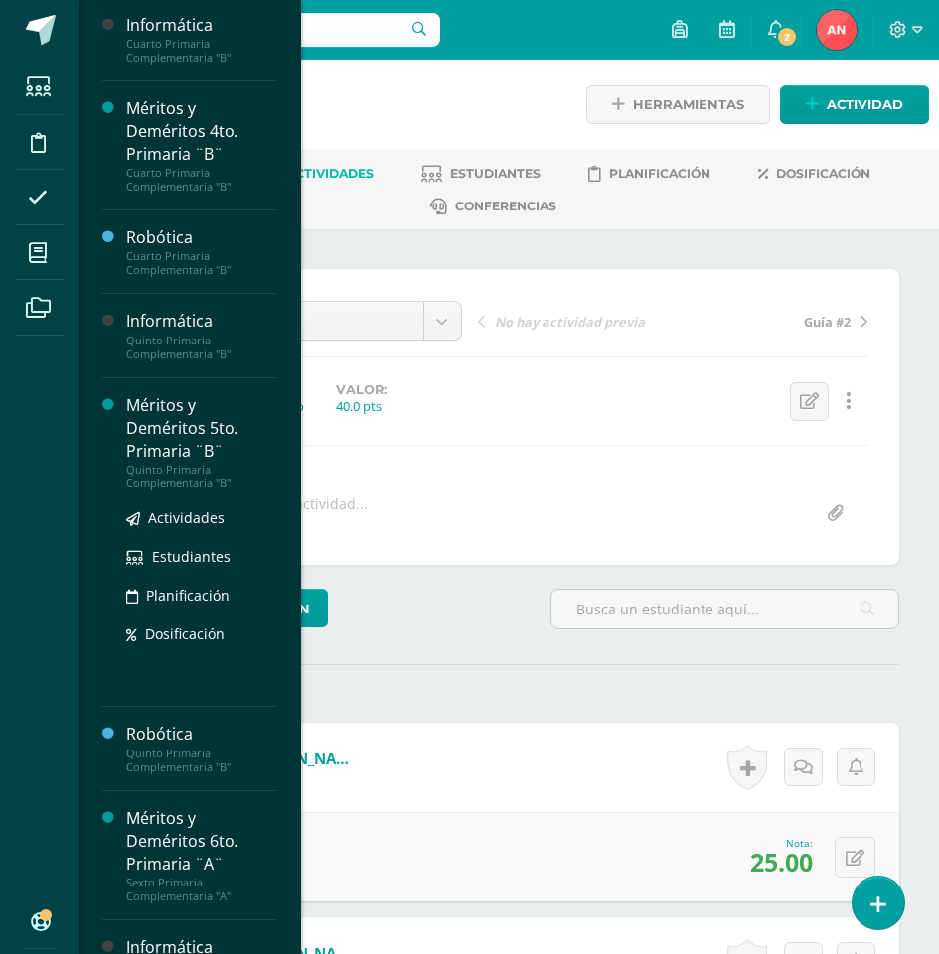
scroll to position [880, 0]
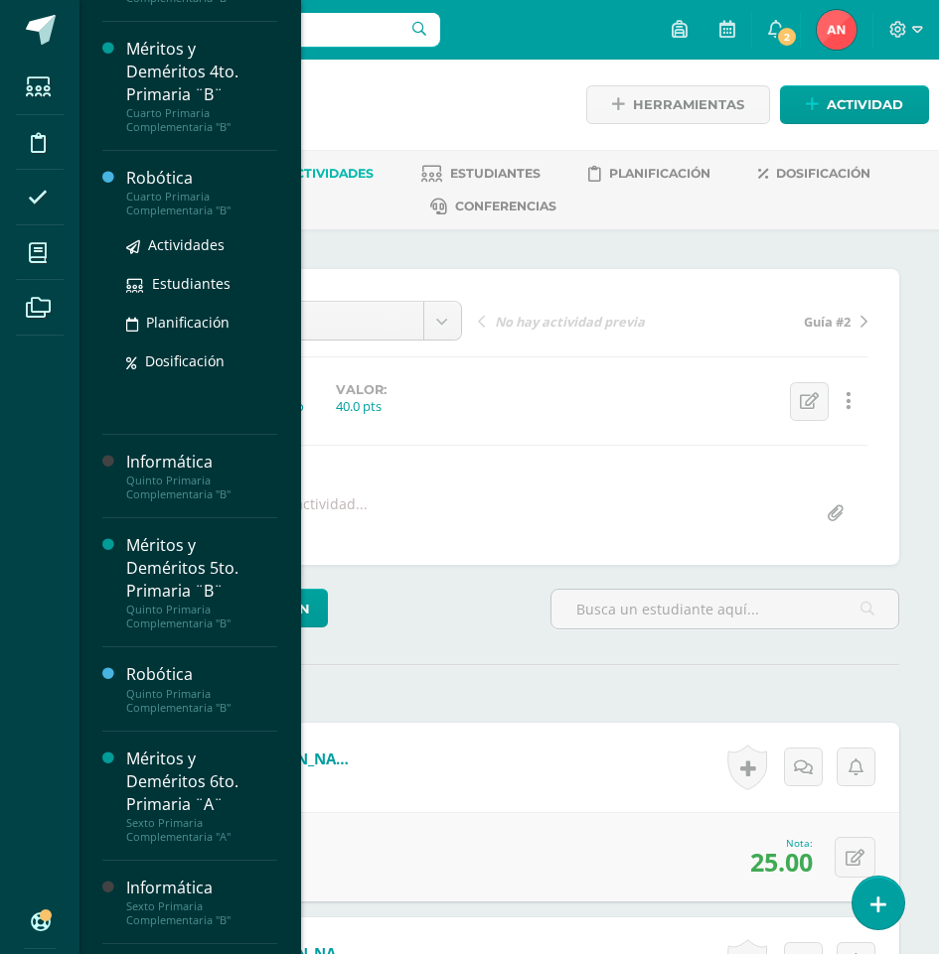
click at [171, 218] on div "Cuarto Primaria Complementaria "B"" at bounding box center [201, 204] width 151 height 28
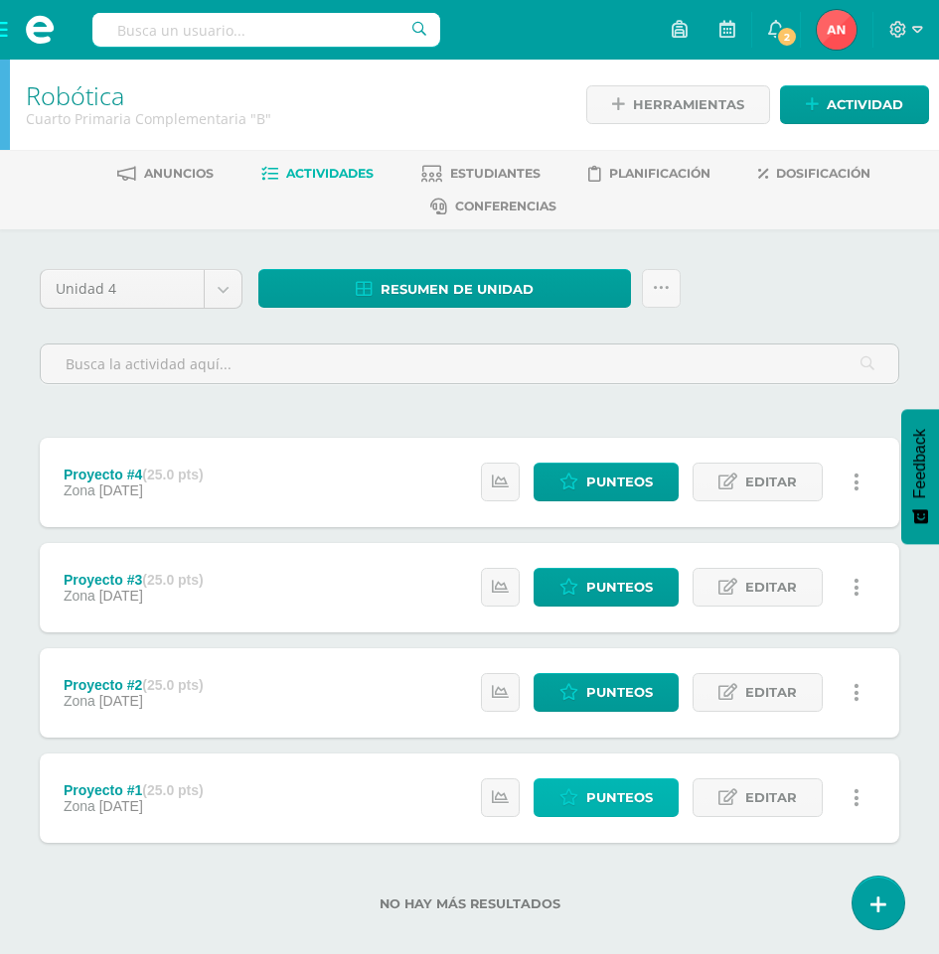
click at [606, 792] on span "Punteos" at bounding box center [619, 798] width 67 height 37
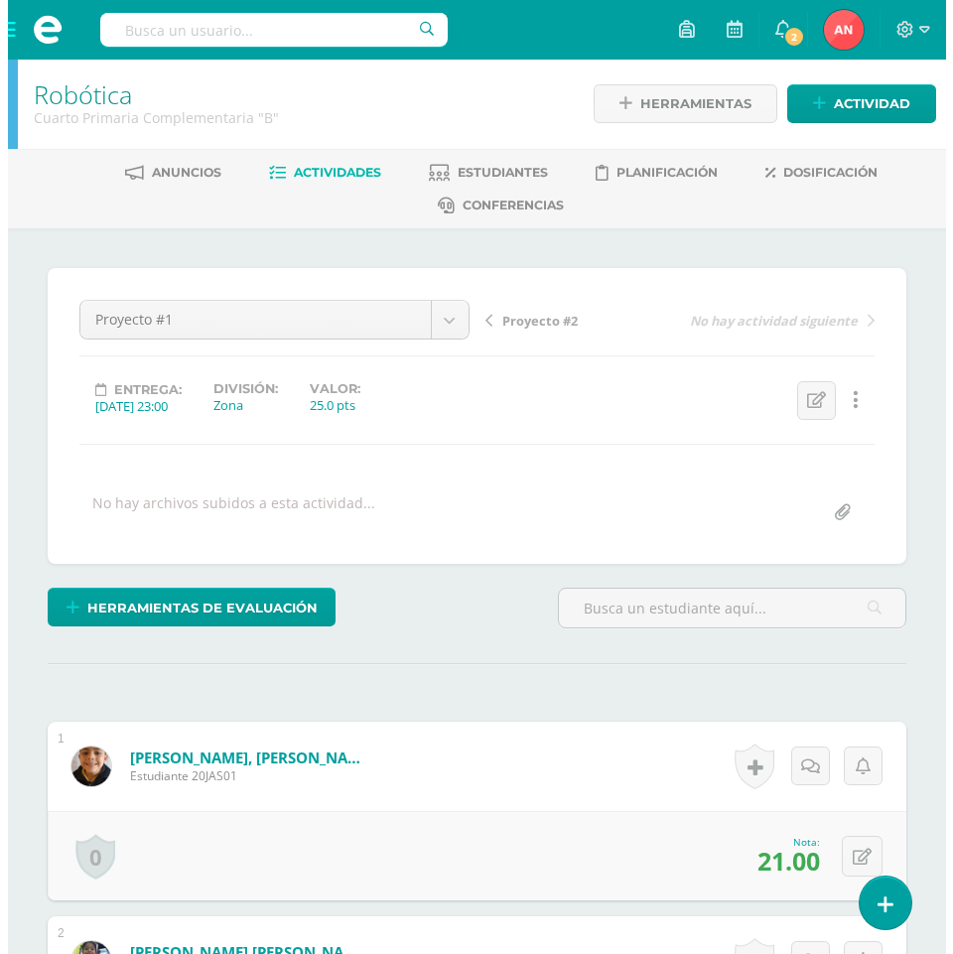
scroll to position [2, 0]
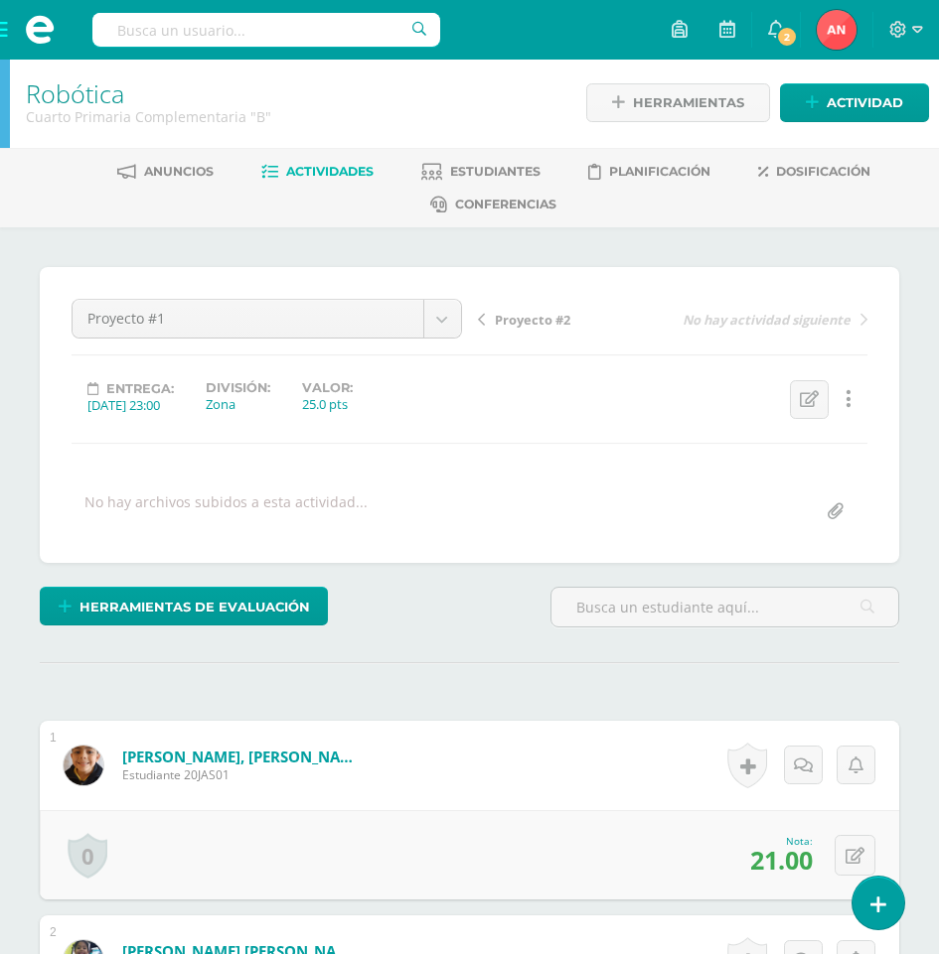
click at [846, 403] on icon at bounding box center [848, 399] width 6 height 22
click at [773, 492] on link "Eliminar" at bounding box center [811, 495] width 204 height 31
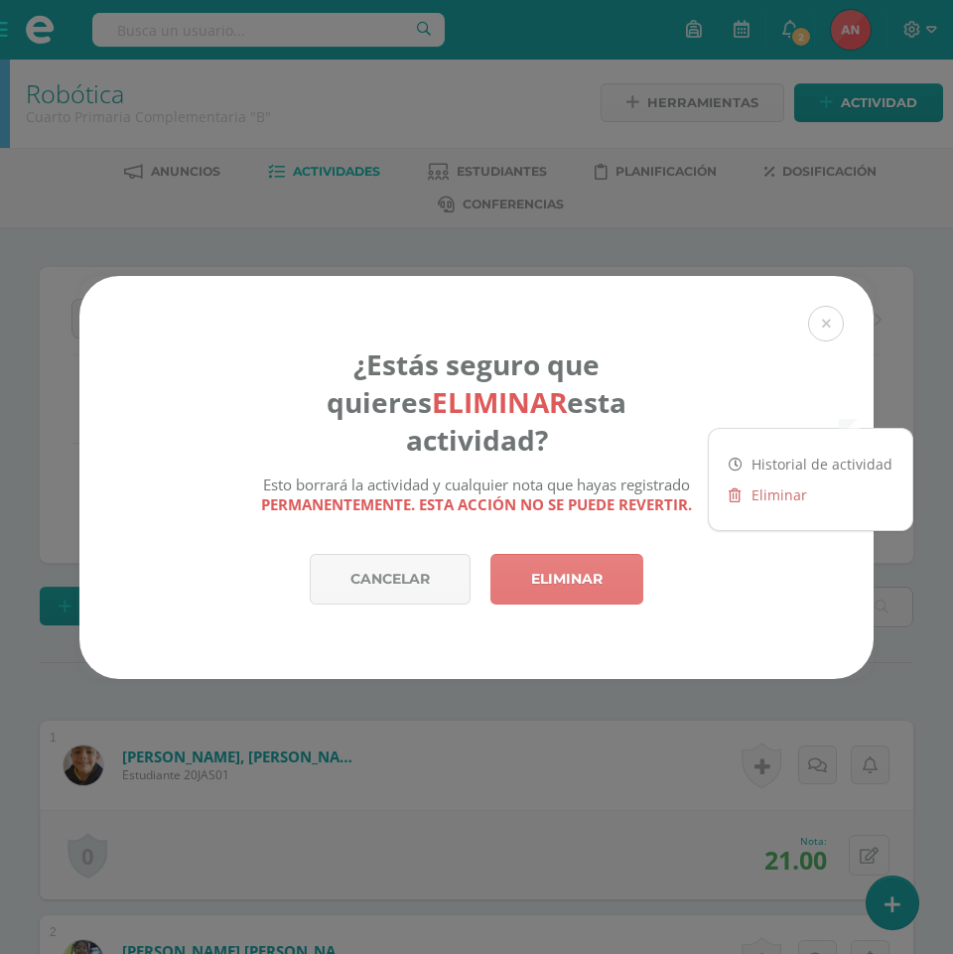
click at [588, 570] on link "Eliminar" at bounding box center [567, 579] width 153 height 51
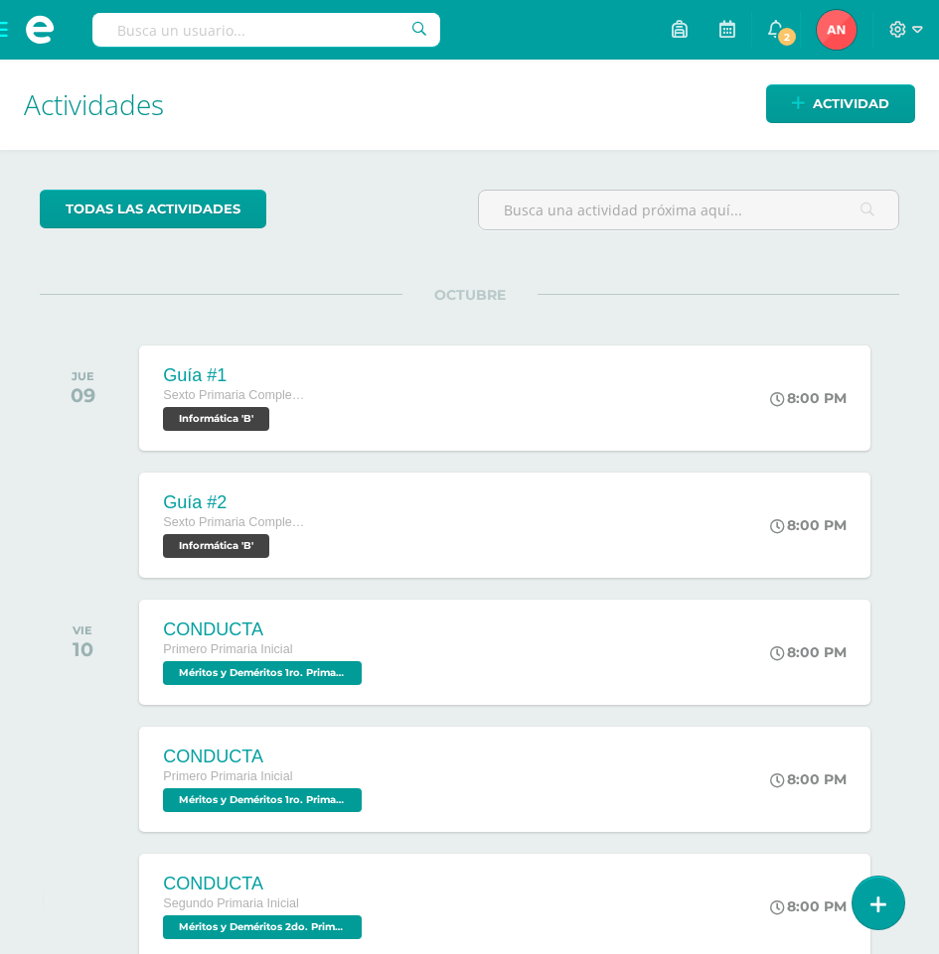
click at [8, 28] on span at bounding box center [39, 30] width 79 height 60
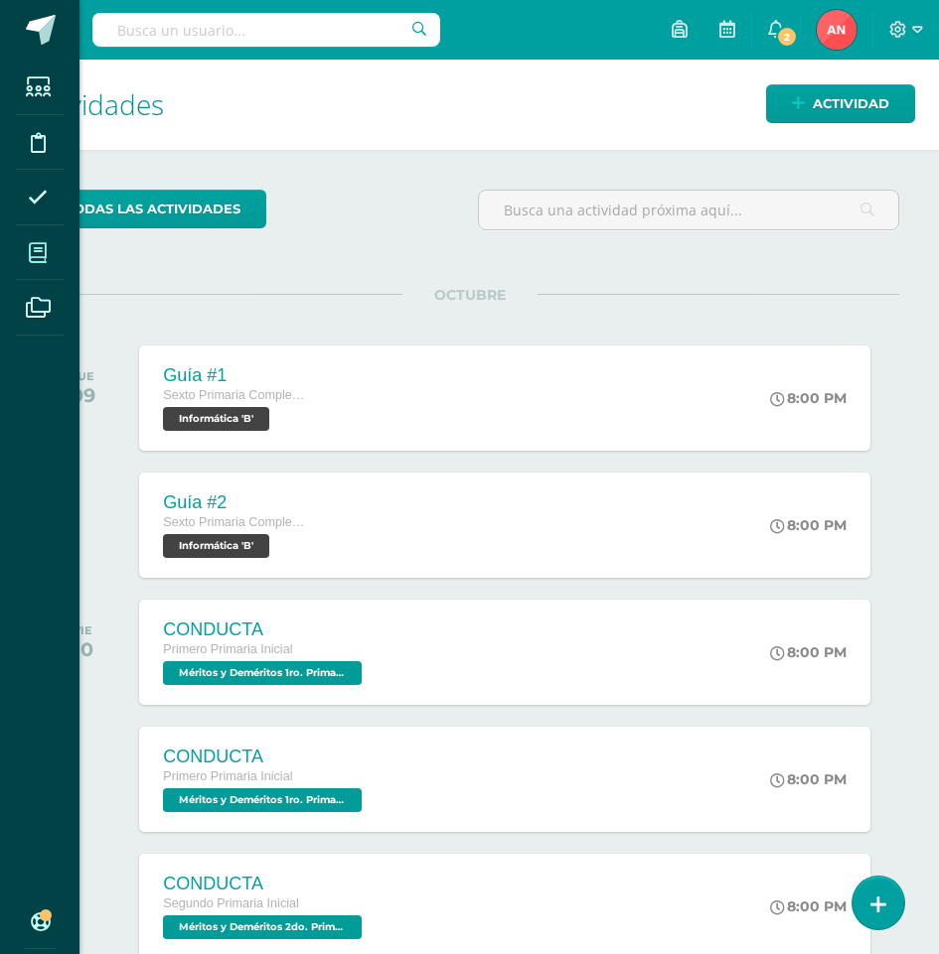
click at [33, 251] on icon at bounding box center [38, 253] width 18 height 20
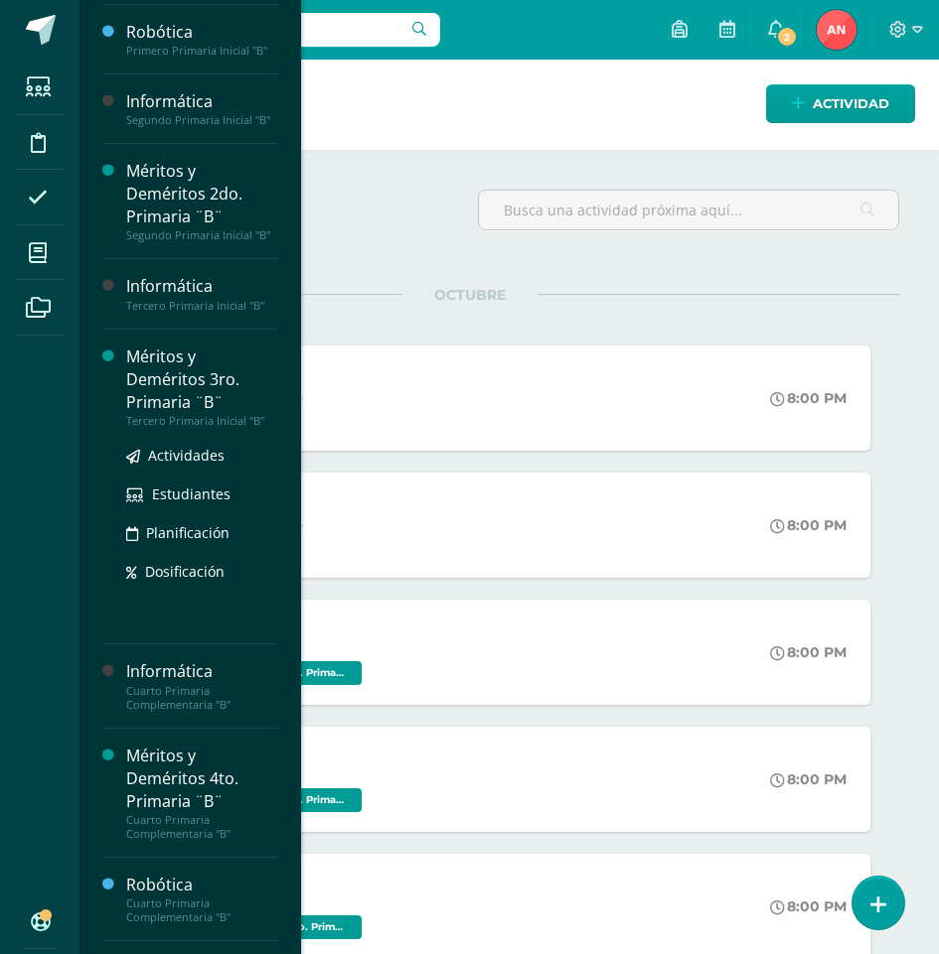
scroll to position [596, 0]
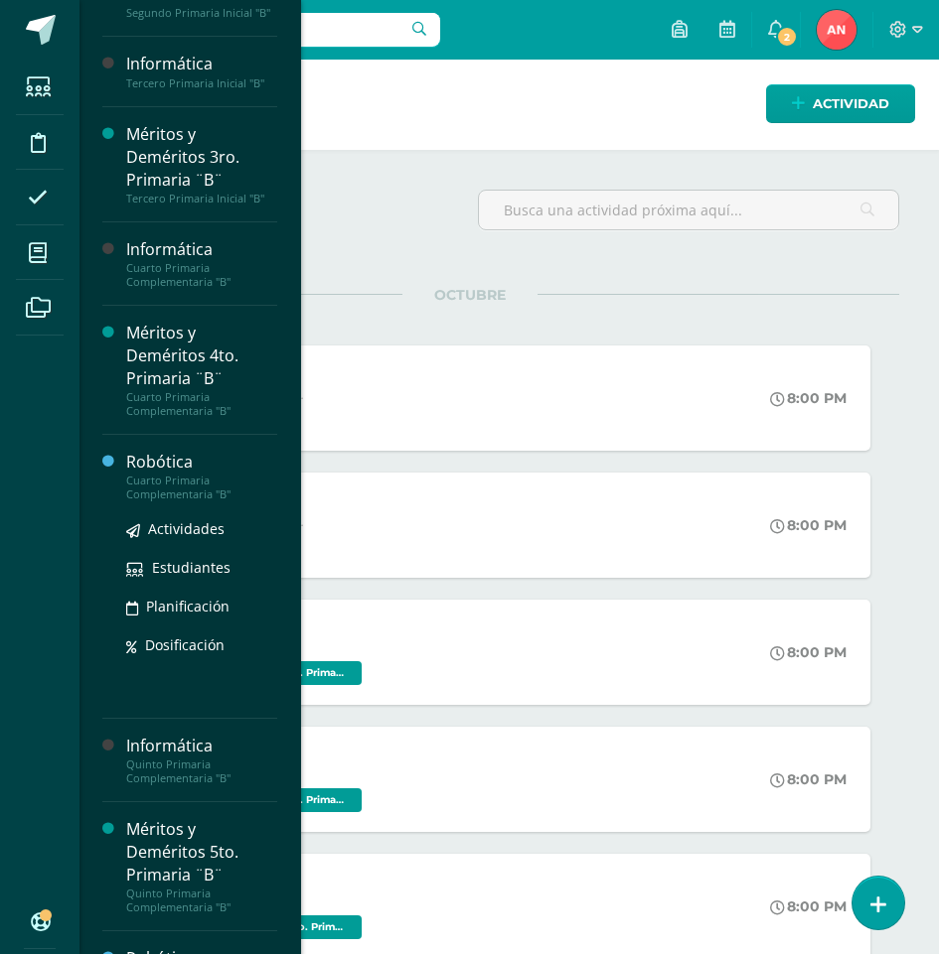
click at [178, 474] on div "Robótica" at bounding box center [201, 462] width 151 height 23
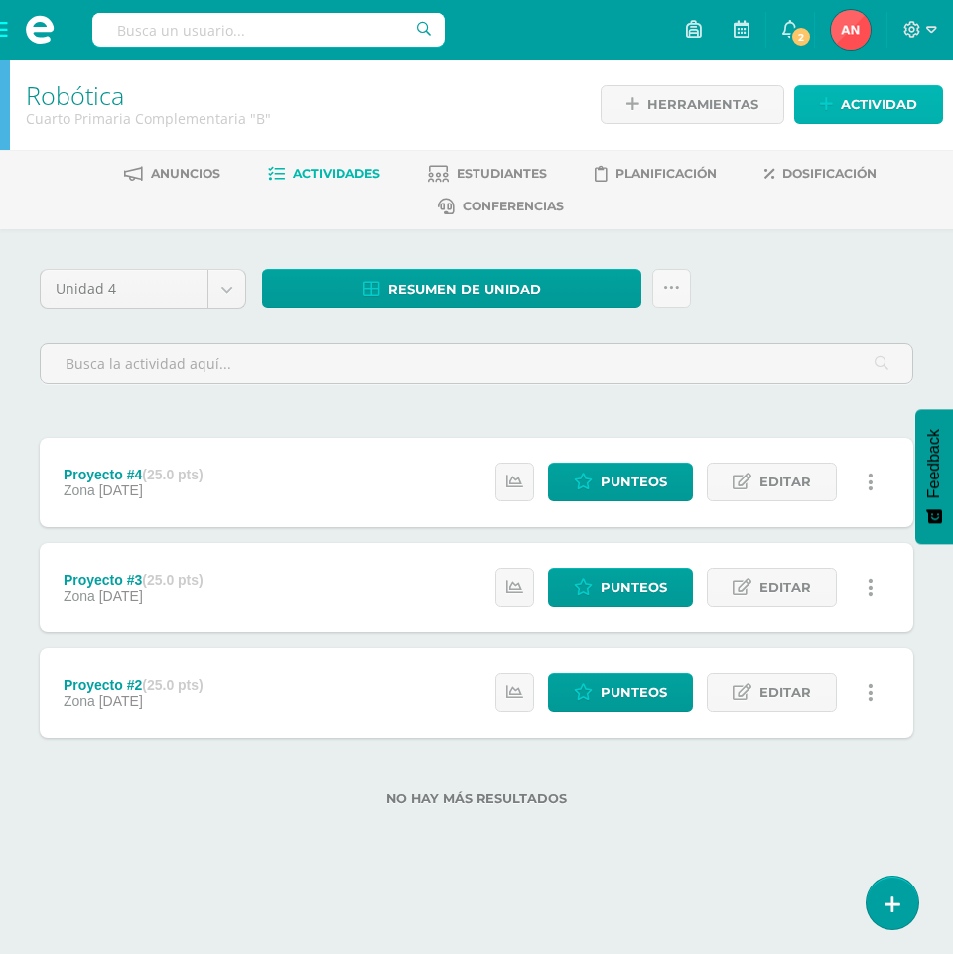
click at [865, 110] on span "Actividad" at bounding box center [879, 104] width 76 height 37
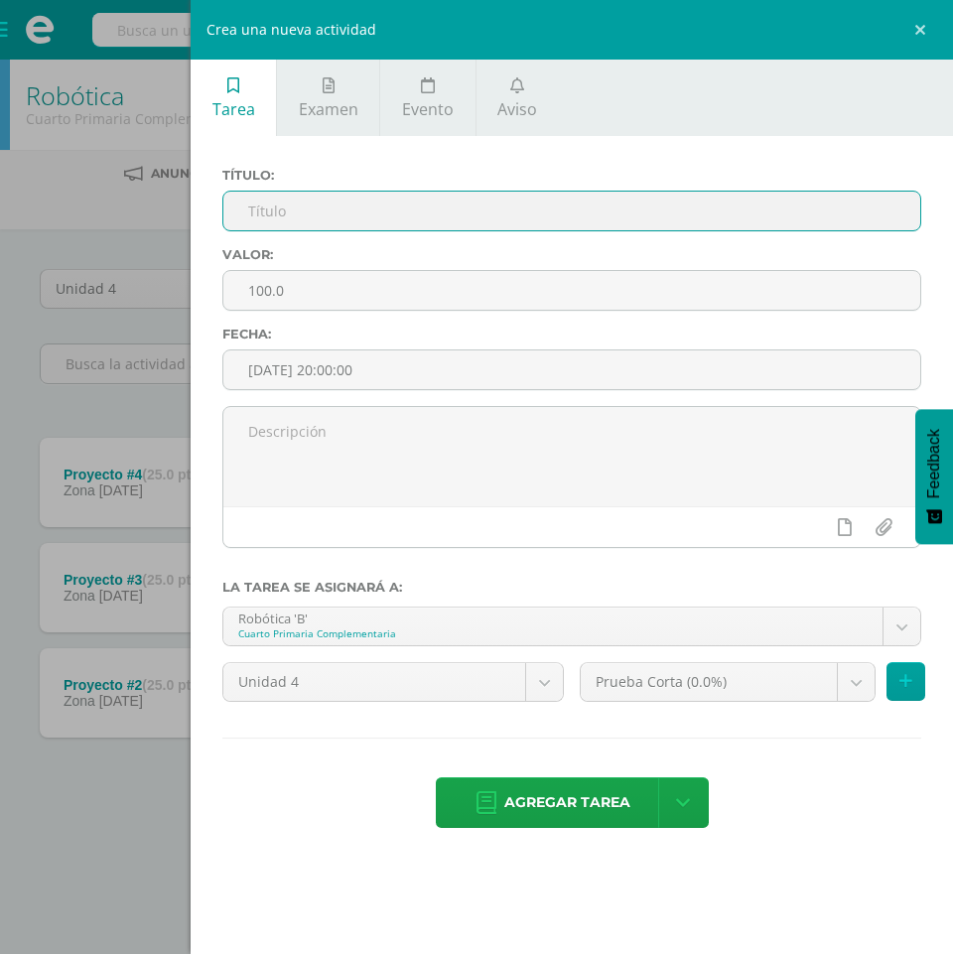
click at [334, 217] on input "text" at bounding box center [571, 211] width 697 height 39
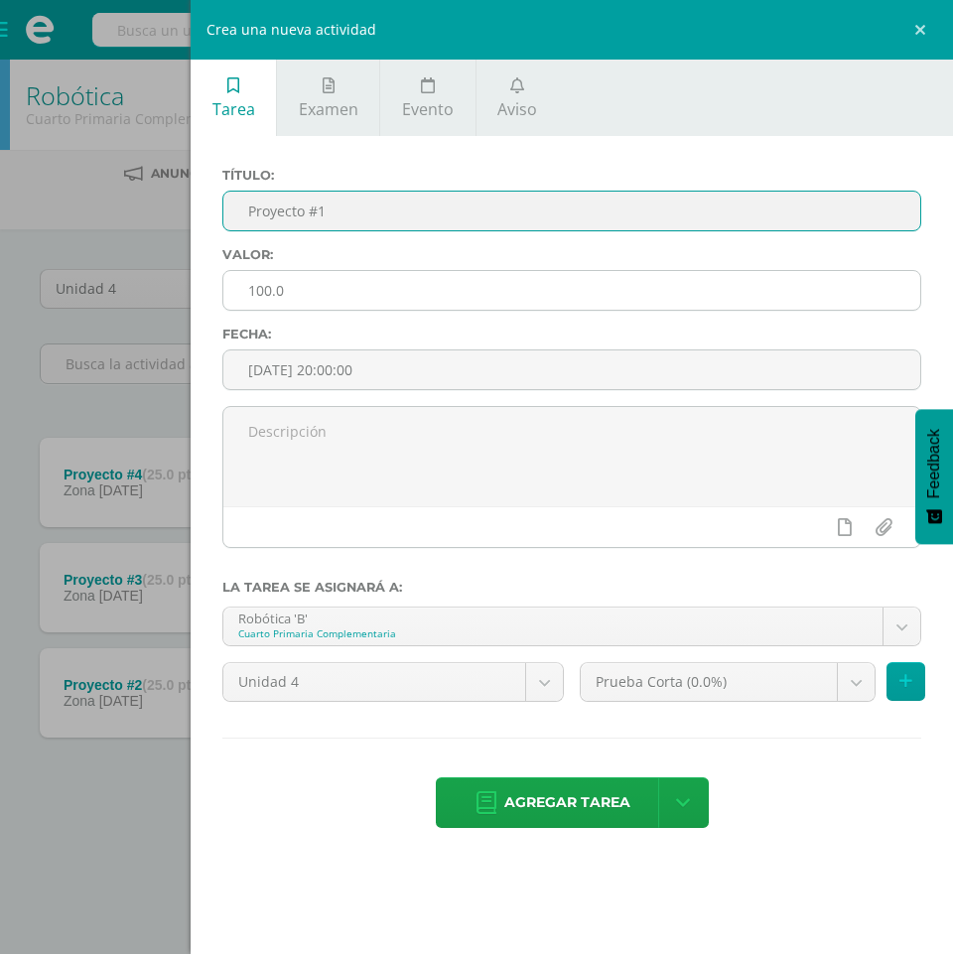
type input "Proyecto #1"
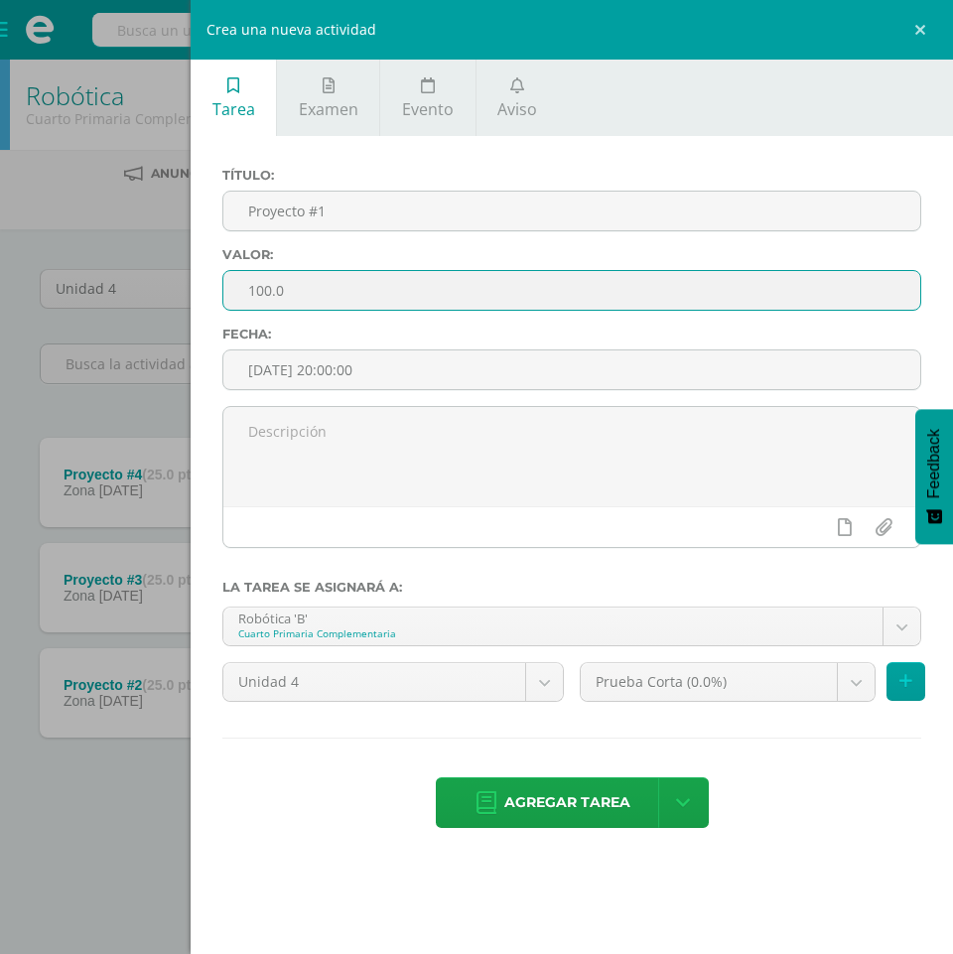
drag, startPoint x: 267, startPoint y: 283, endPoint x: 300, endPoint y: 295, distance: 34.9
click at [270, 285] on input "100.0" at bounding box center [571, 290] width 697 height 39
type input "25.0"
click at [349, 363] on input "[DATE] 20:00:00" at bounding box center [571, 370] width 697 height 39
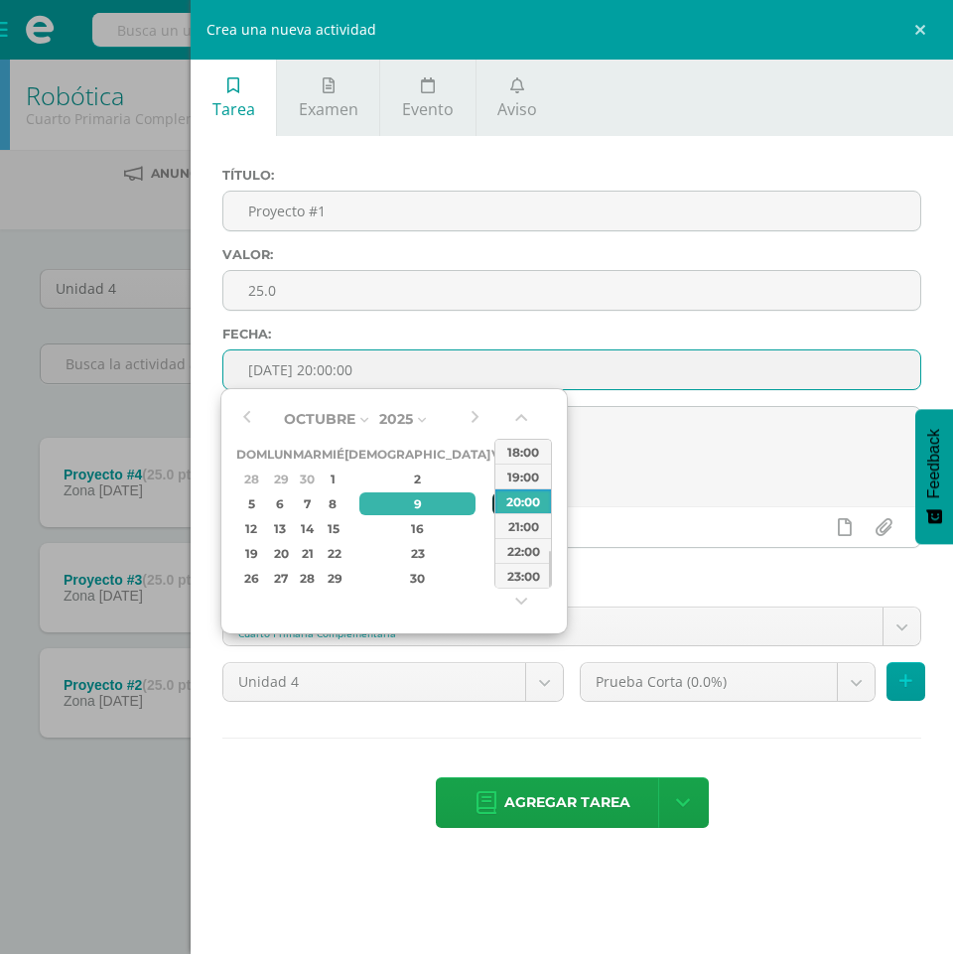
click at [493, 503] on div "10" at bounding box center [502, 504] width 18 height 23
click at [535, 582] on div "23:00" at bounding box center [524, 575] width 56 height 25
type input "2025-10-10 23:00"
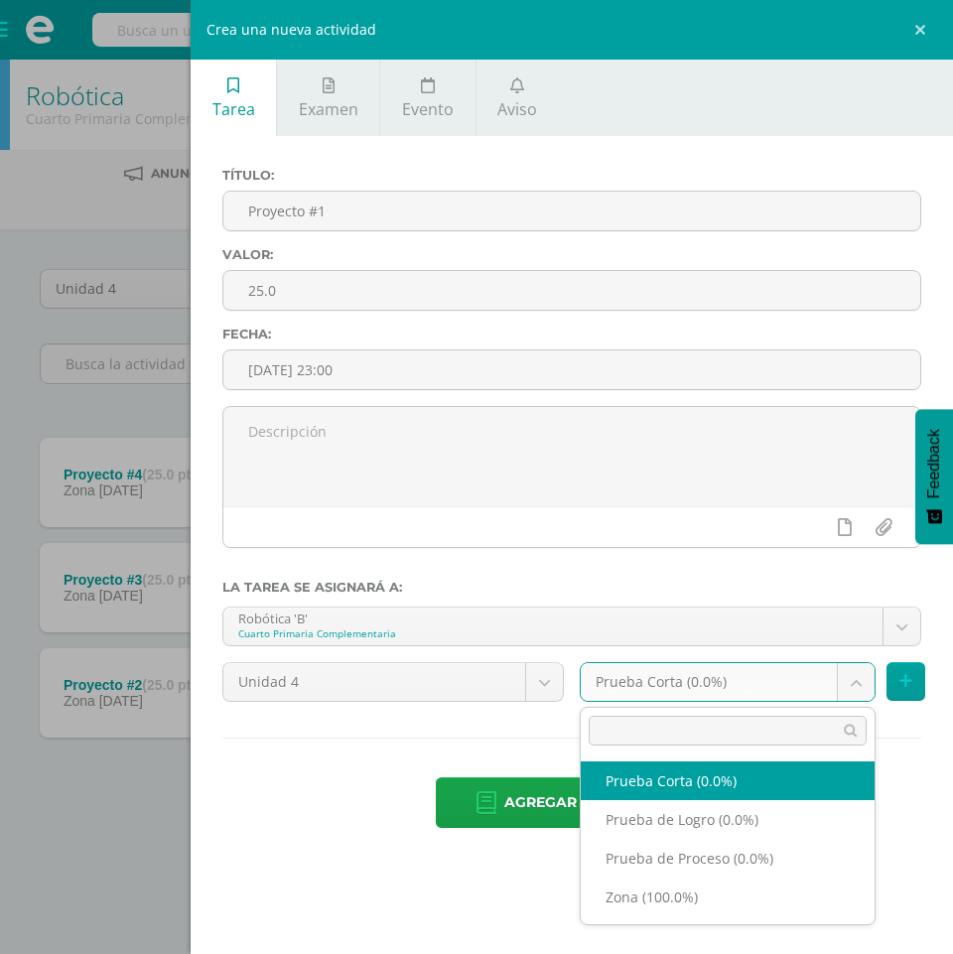
click at [849, 685] on body "Estudiantes Disciplina Asistencia Mis cursos Archivos Soporte Ayuda Reportar un…" at bounding box center [476, 435] width 953 height 870
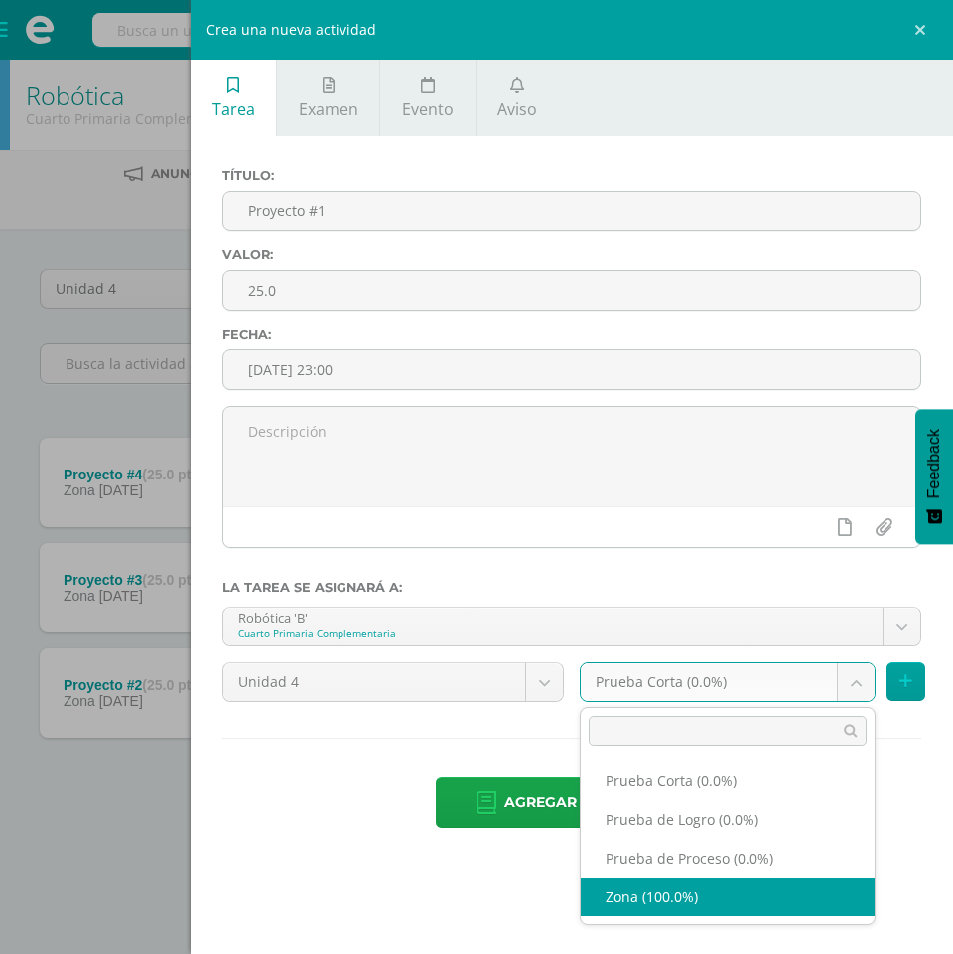
select select "155095"
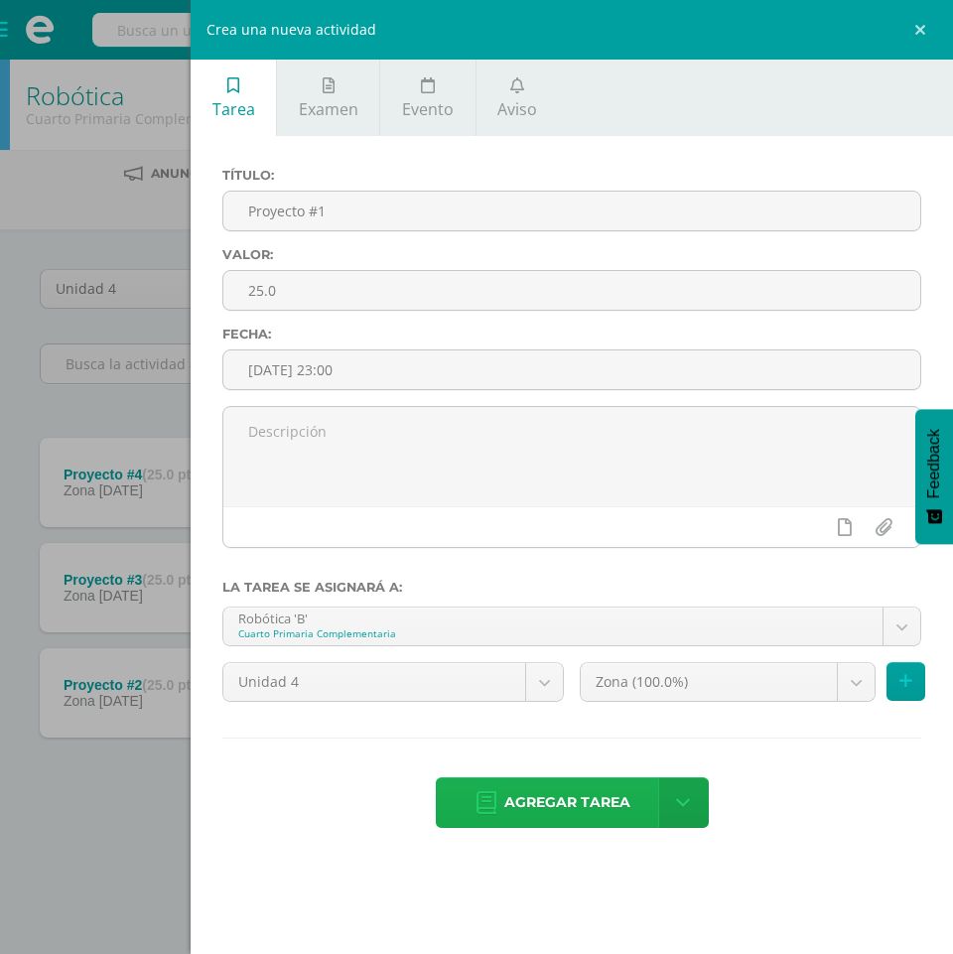
click at [577, 816] on span "Agregar tarea" at bounding box center [568, 803] width 126 height 49
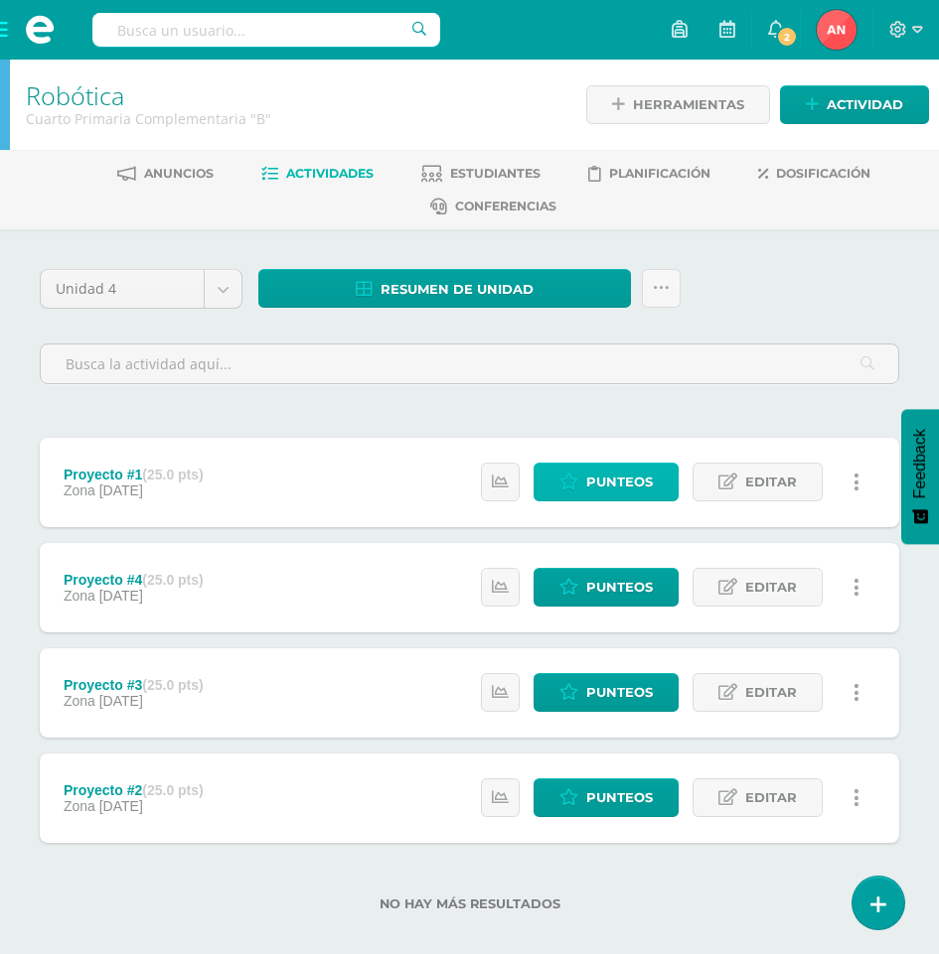
click at [625, 489] on span "Punteos" at bounding box center [619, 482] width 67 height 37
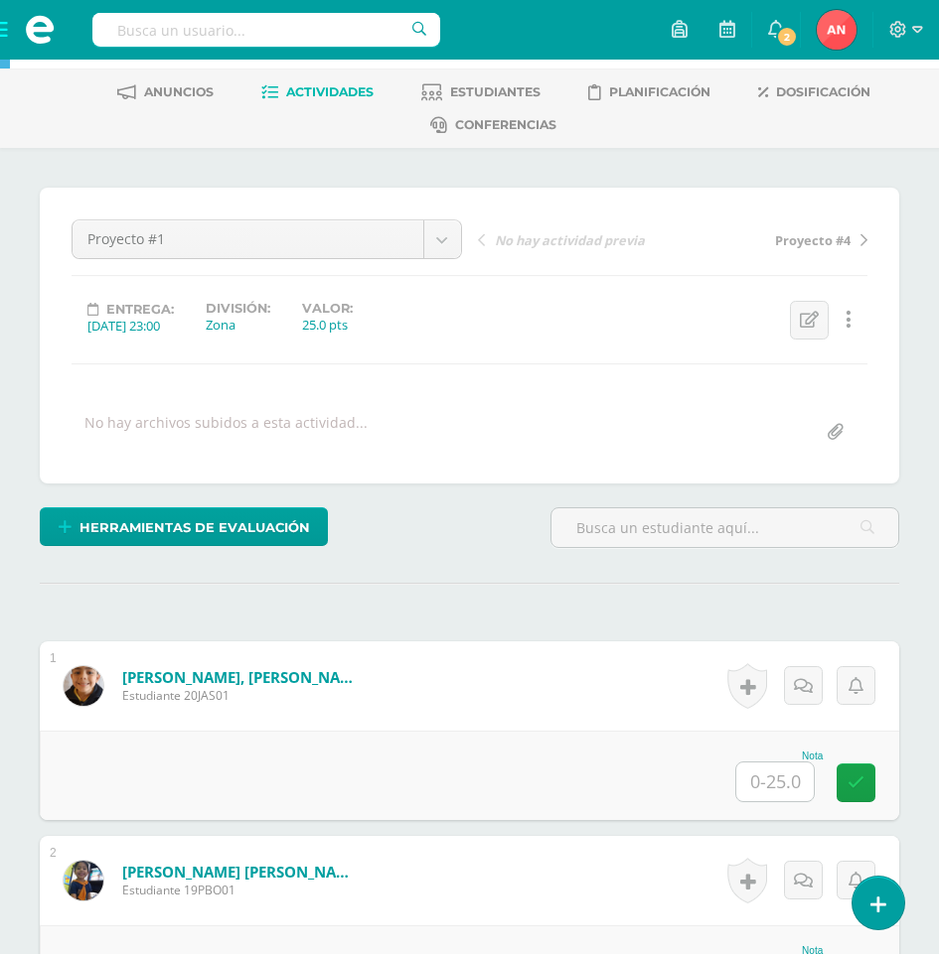
scroll to position [200, 0]
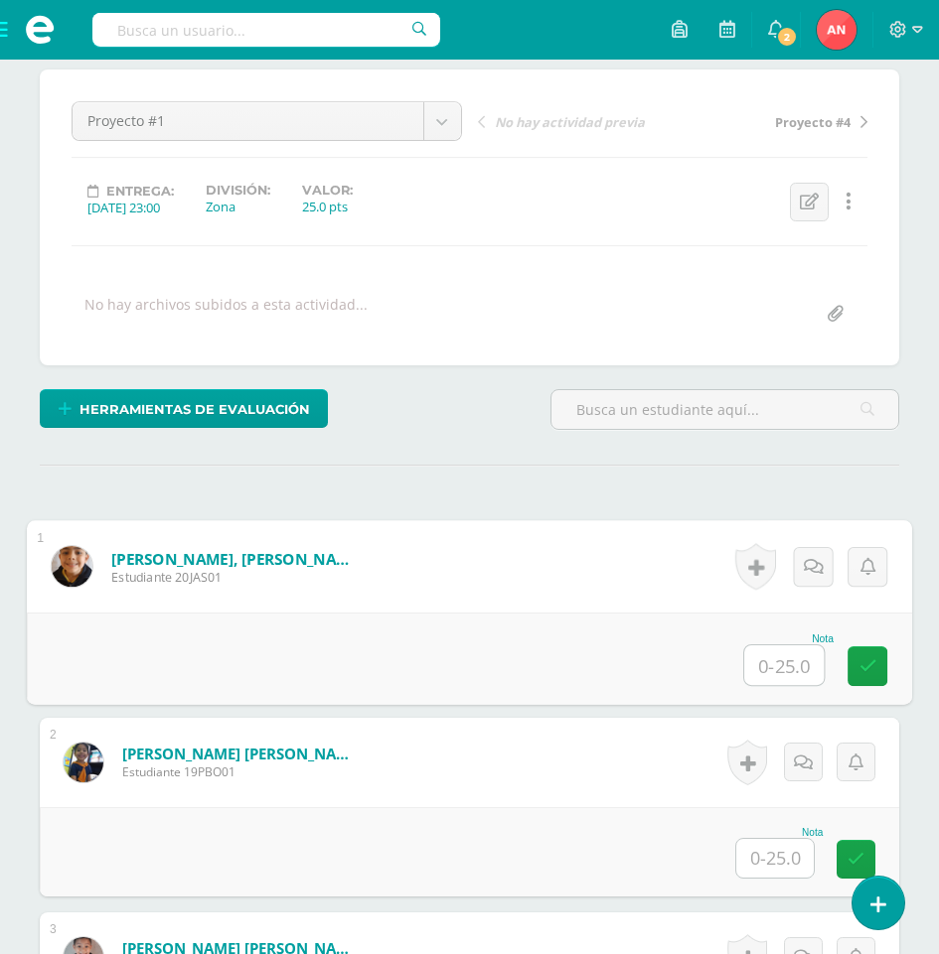
drag, startPoint x: 776, startPoint y: 667, endPoint x: 835, endPoint y: 690, distance: 63.8
click at [776, 668] on input "text" at bounding box center [783, 666] width 79 height 40
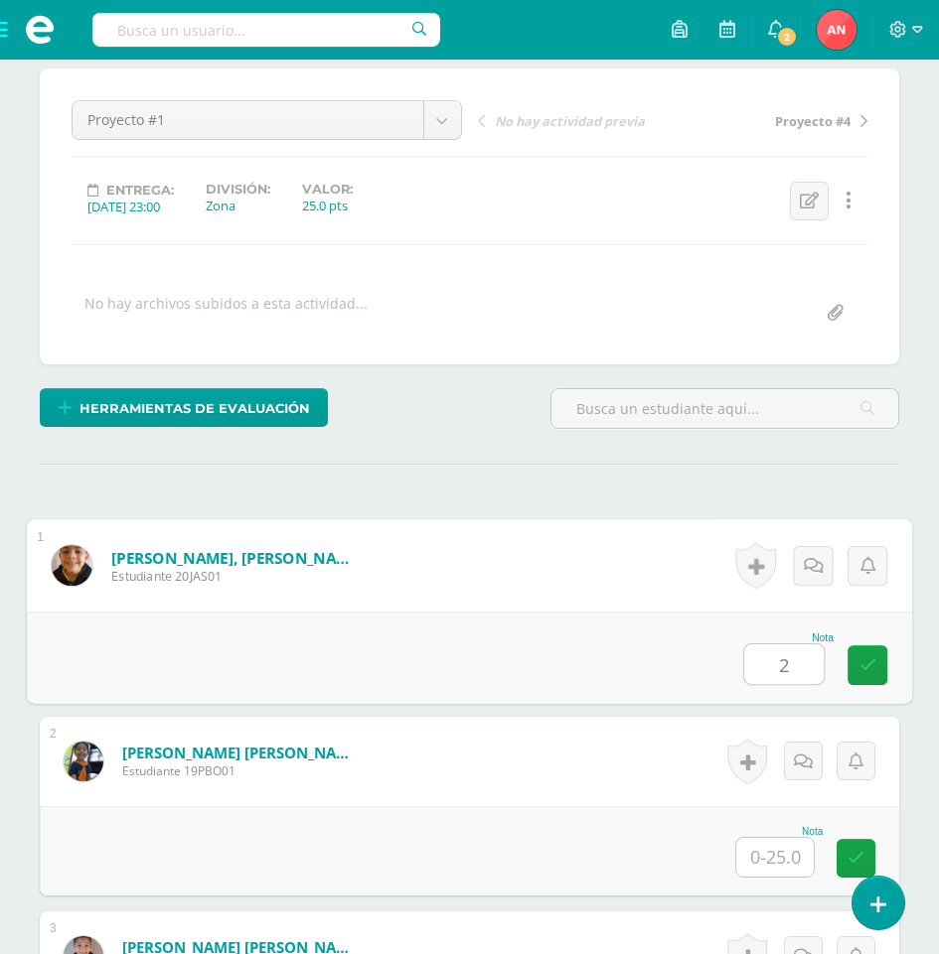
scroll to position [202, 0]
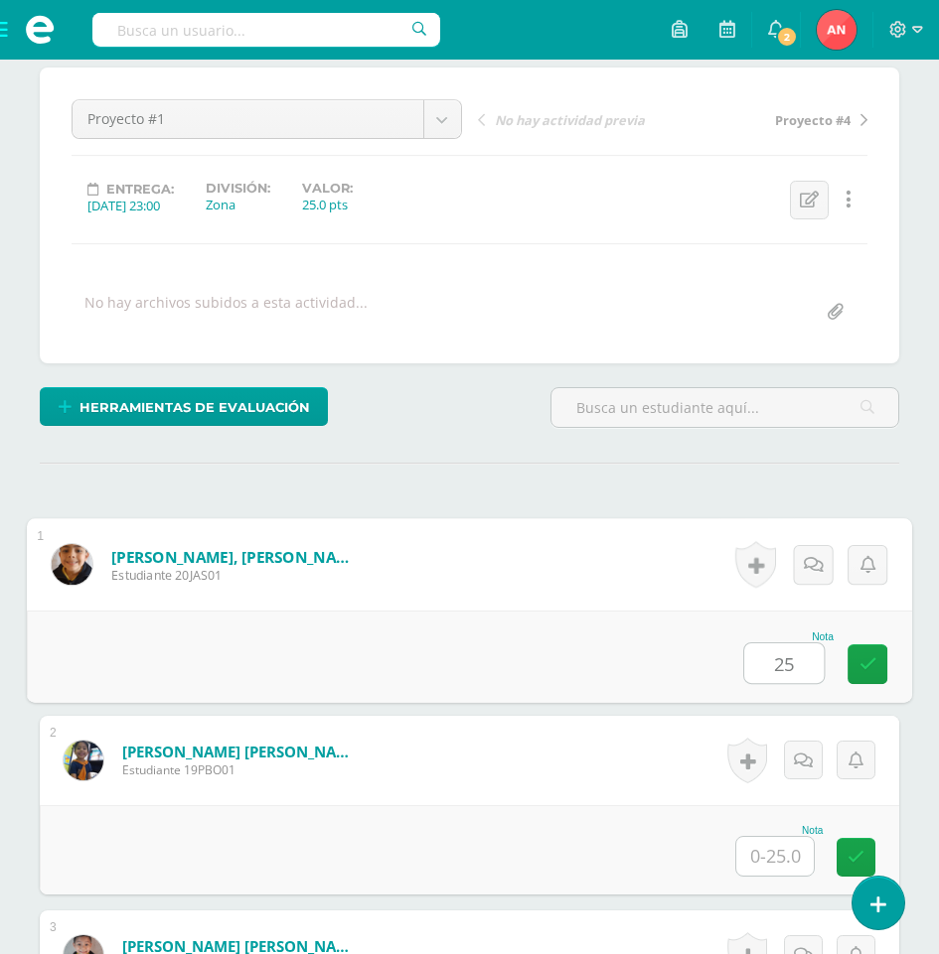
type input "25"
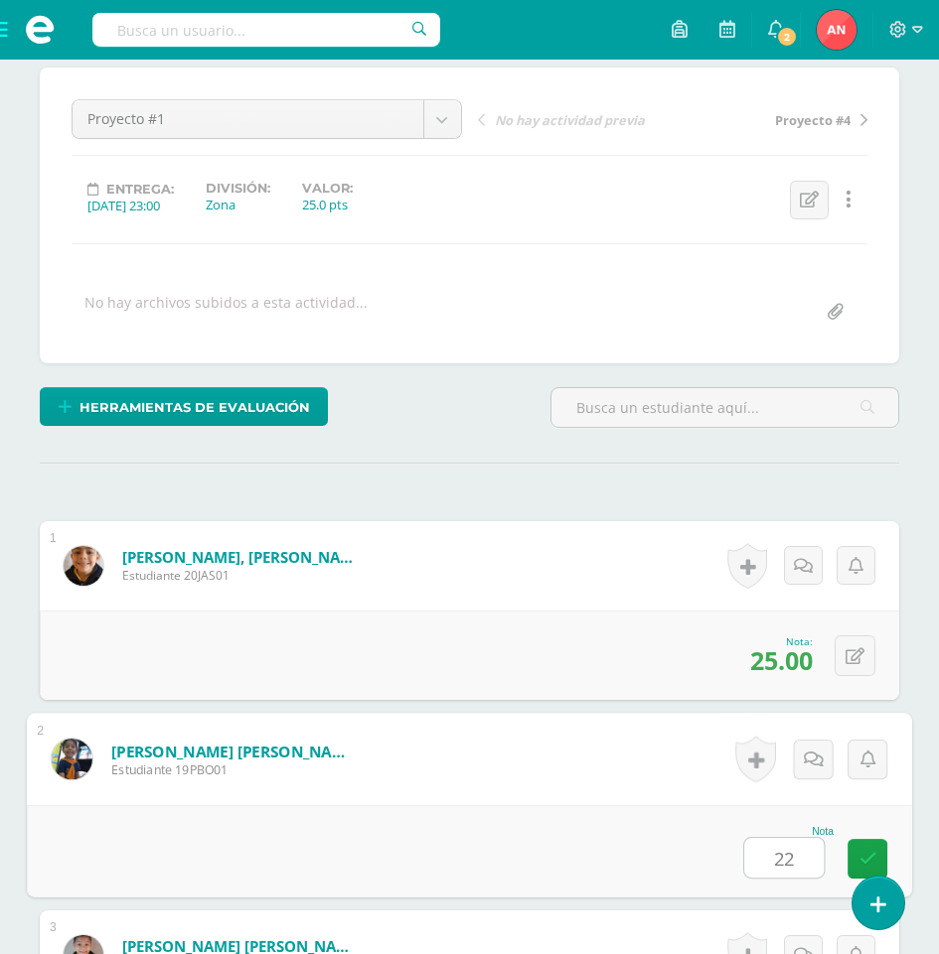
type input "22"
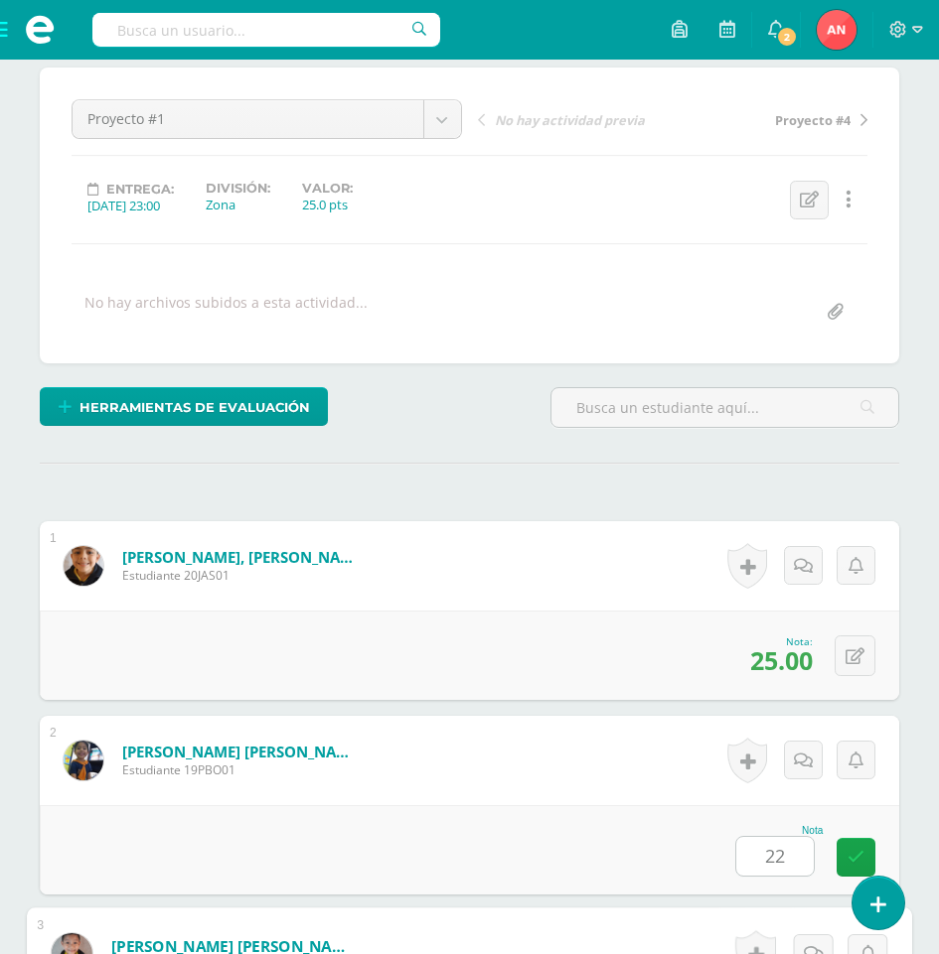
scroll to position [776, 0]
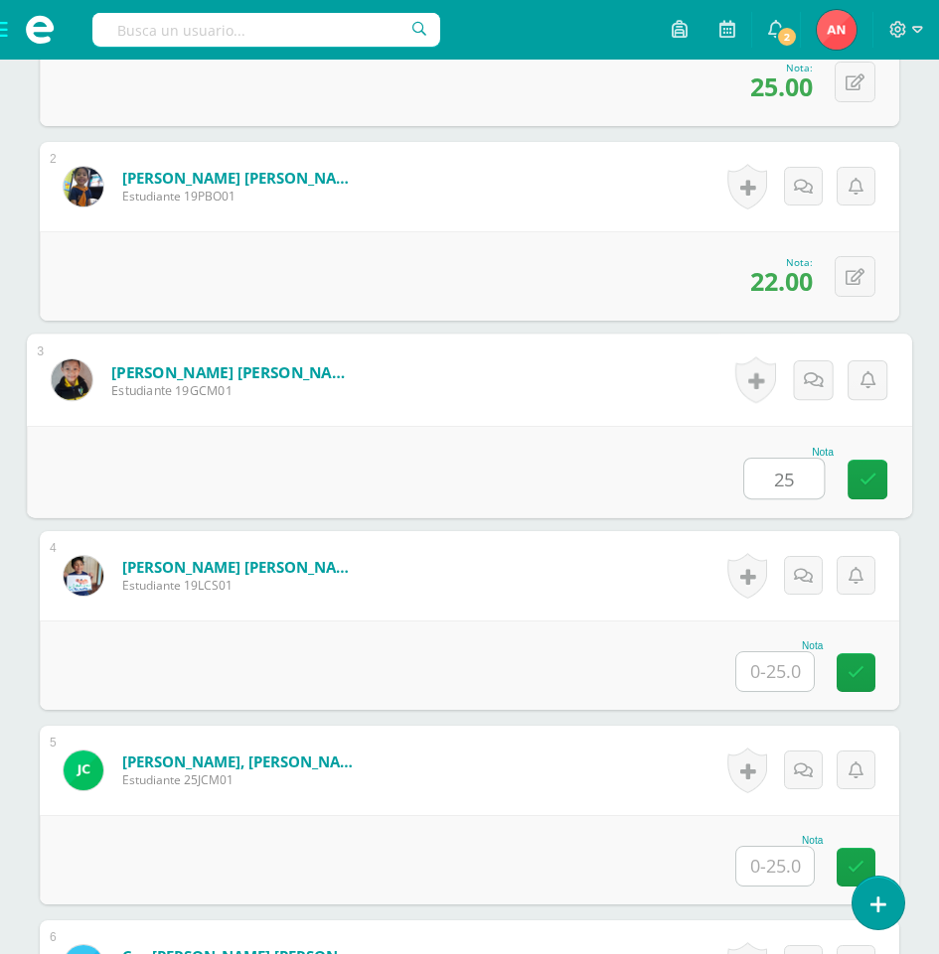
type input "25"
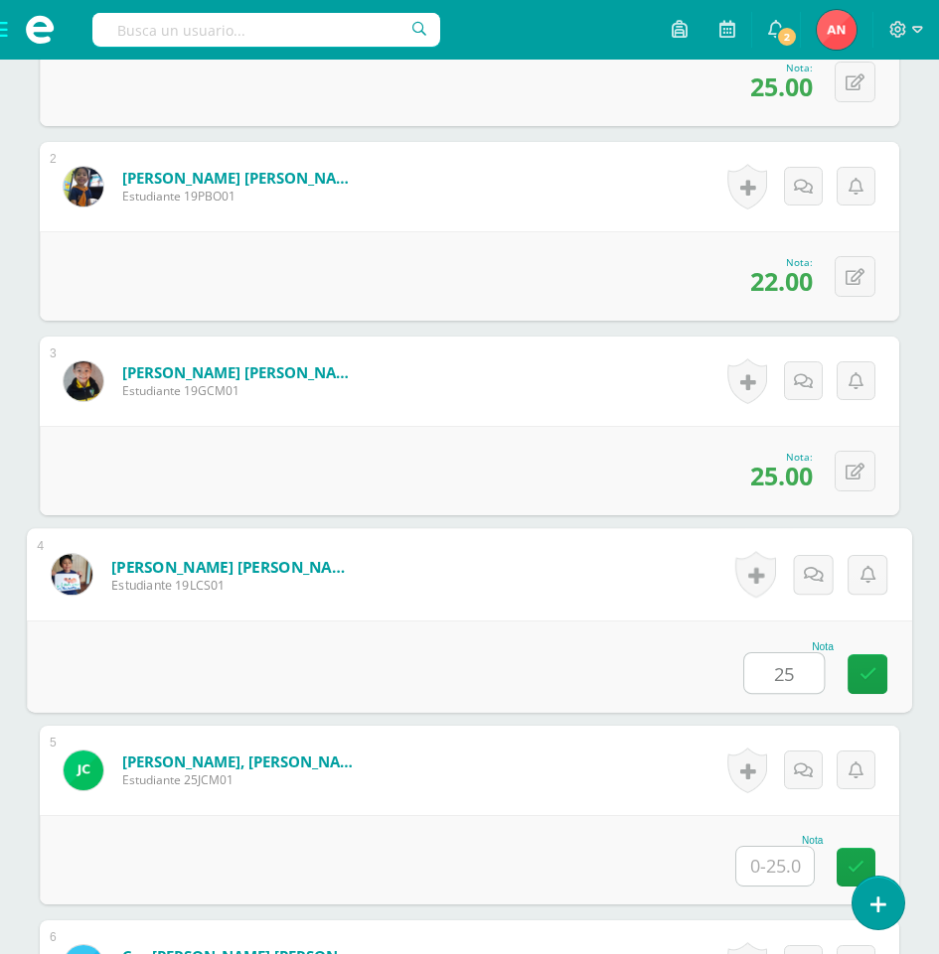
type input "25"
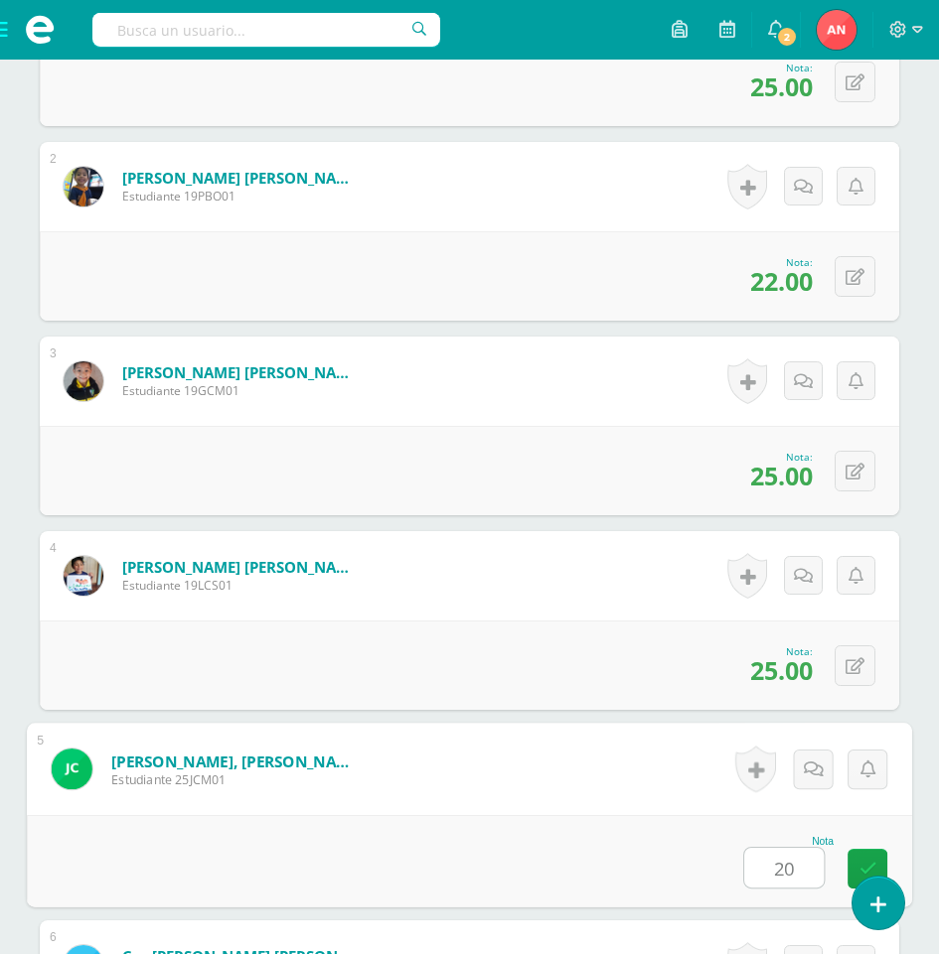
type input "20"
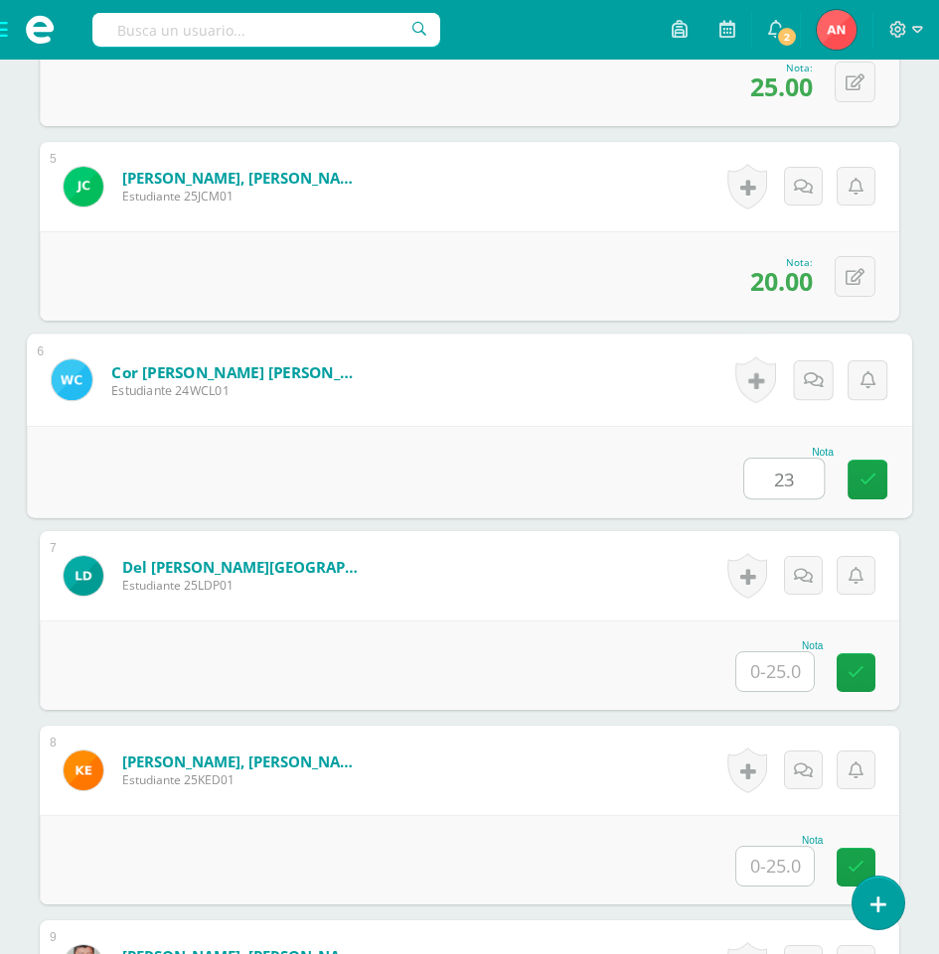
type input "23"
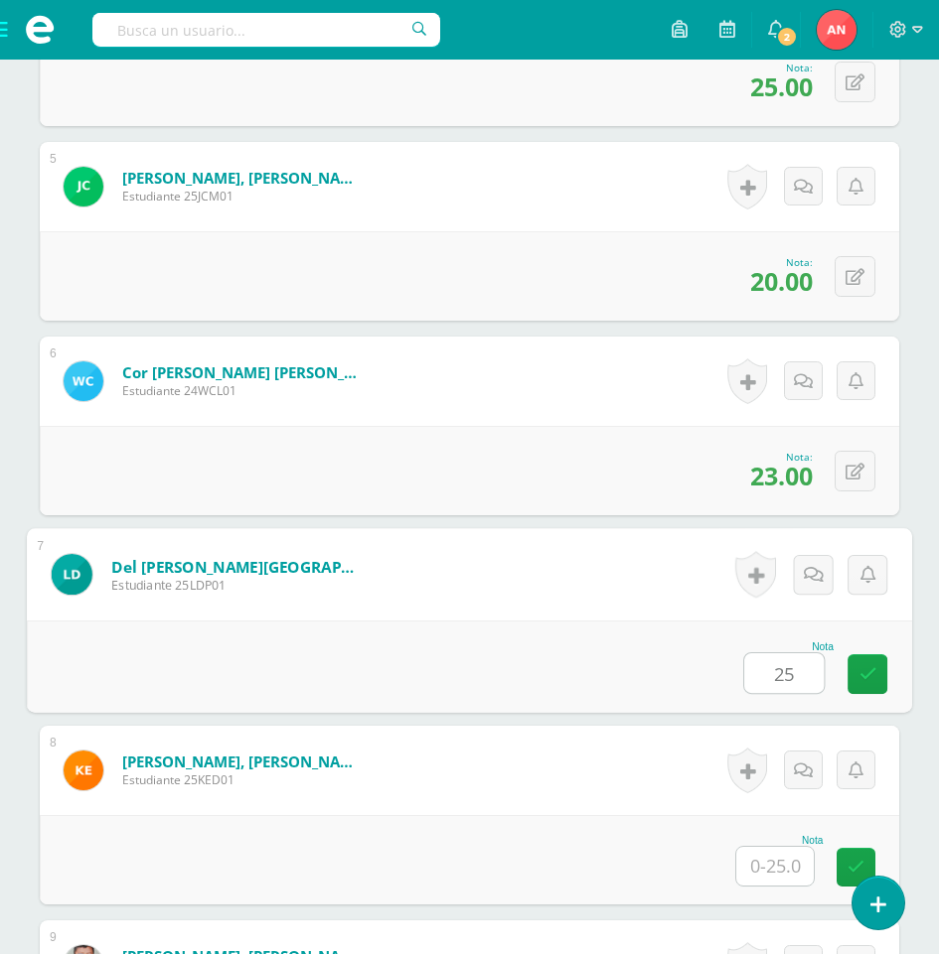
type input "25"
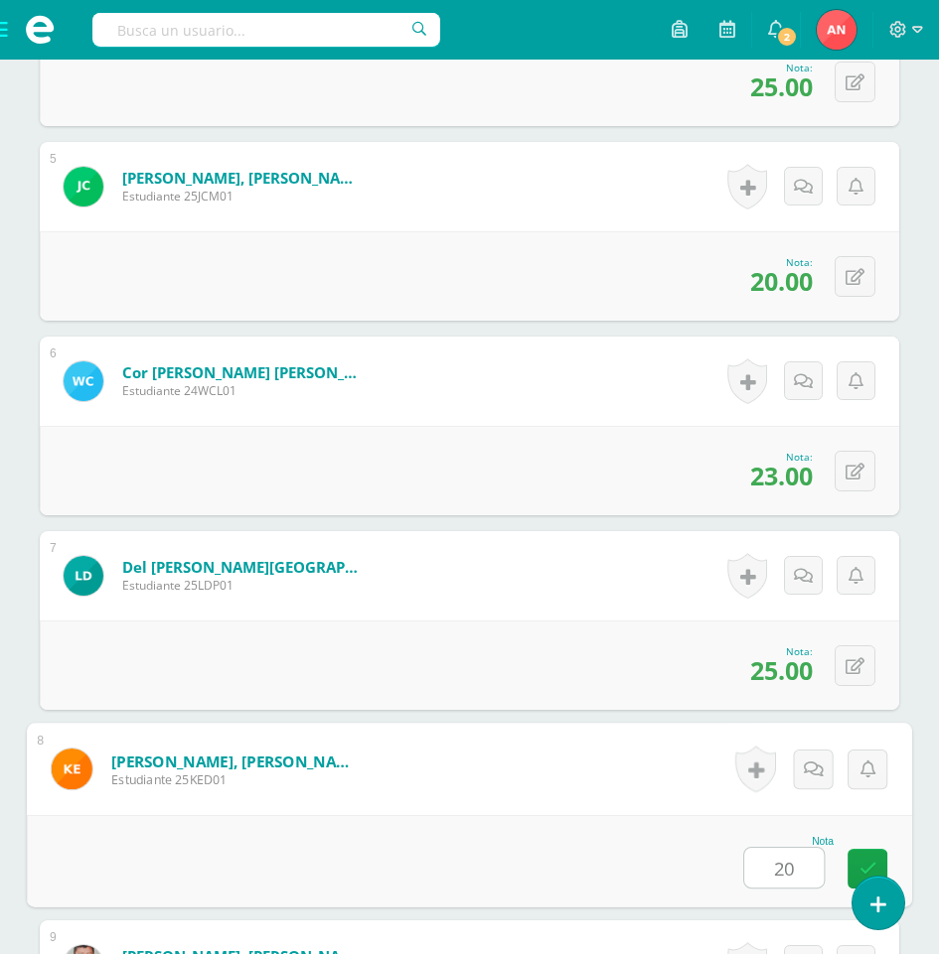
type input "20"
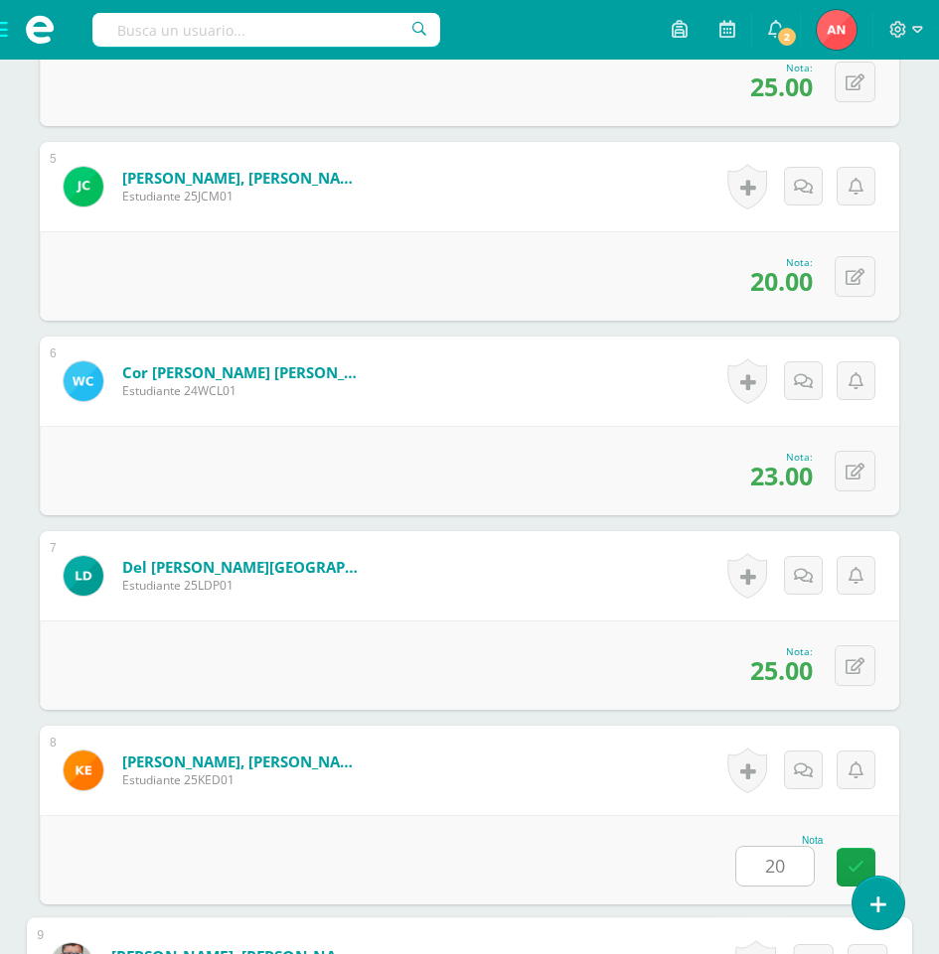
scroll to position [1944, 0]
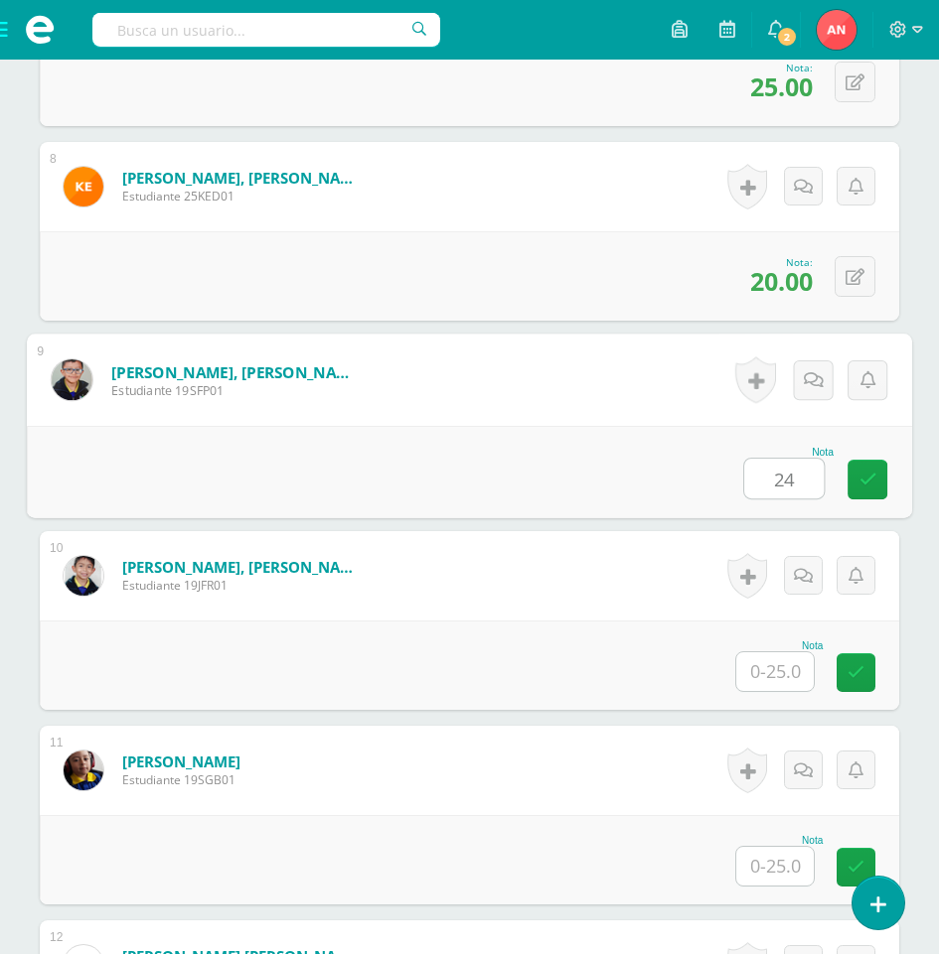
type input "24"
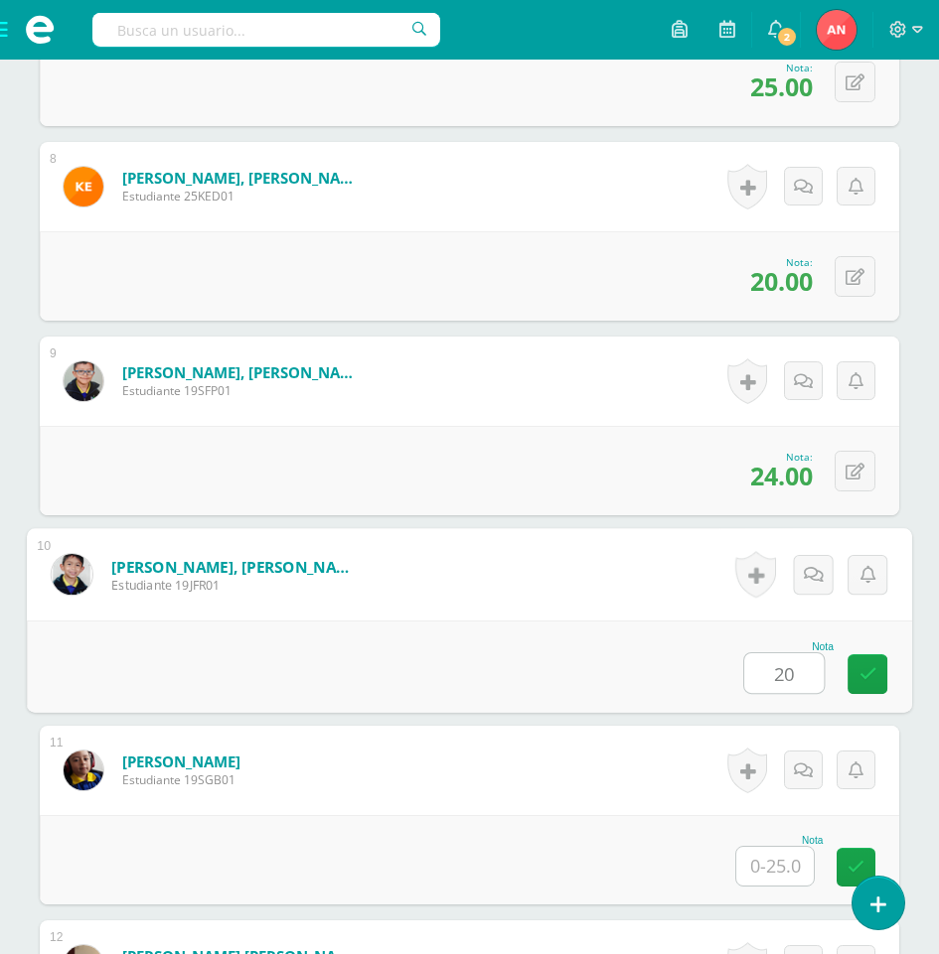
type input "20"
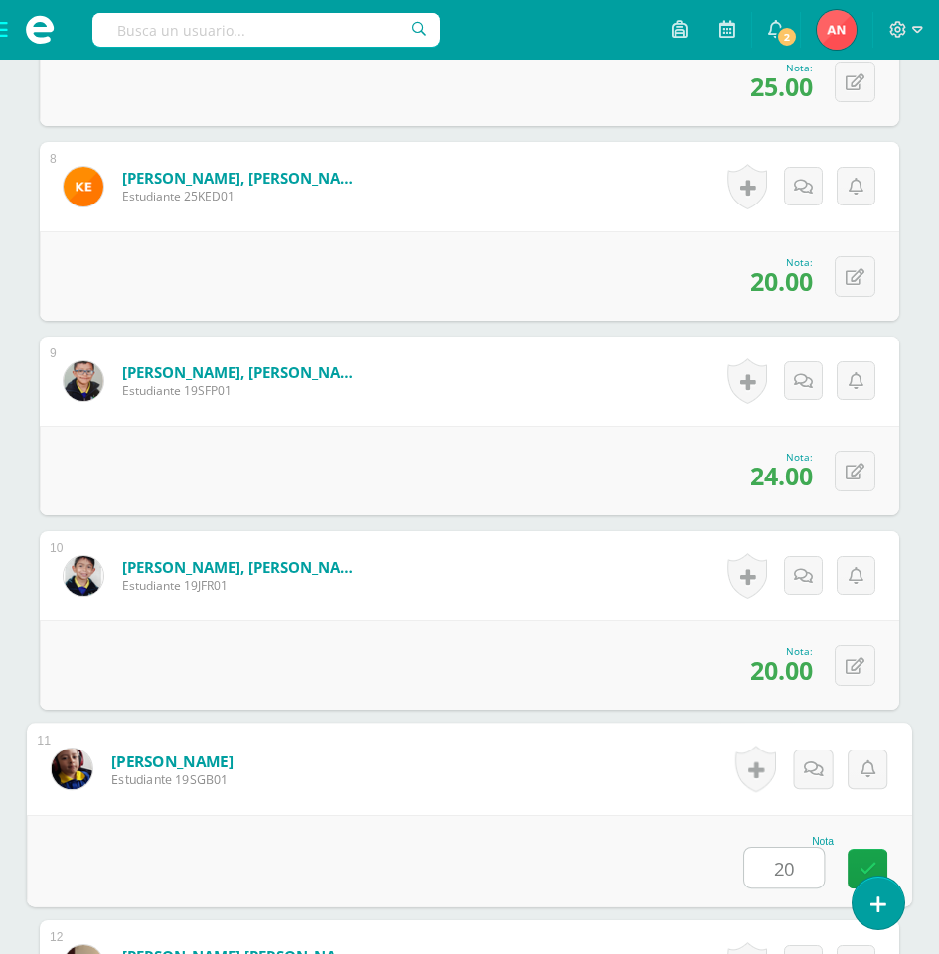
type input "20"
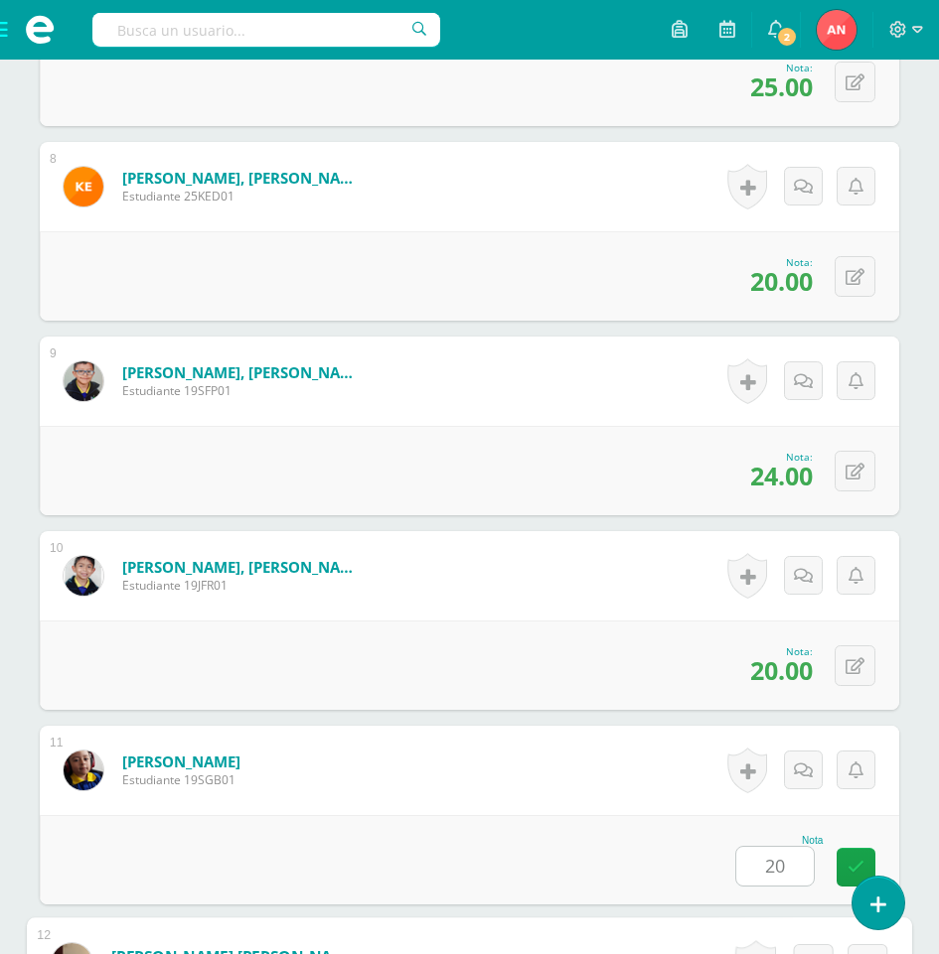
scroll to position [2528, 0]
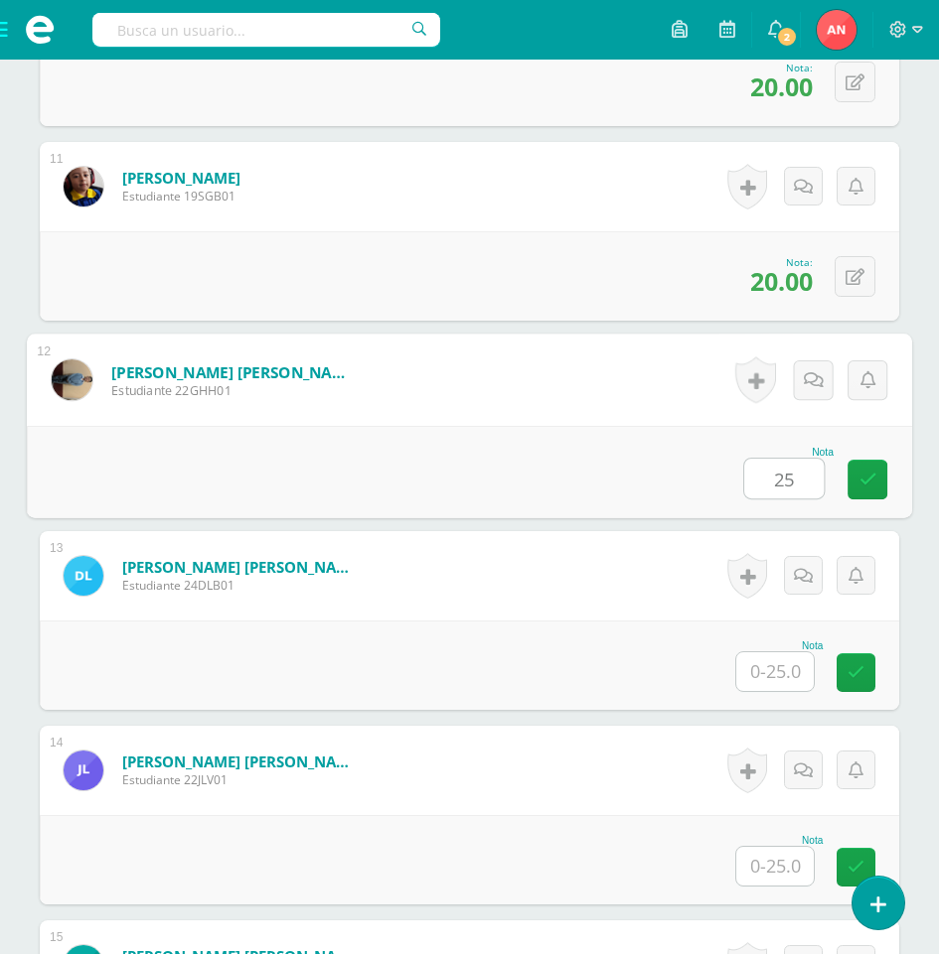
type input "25"
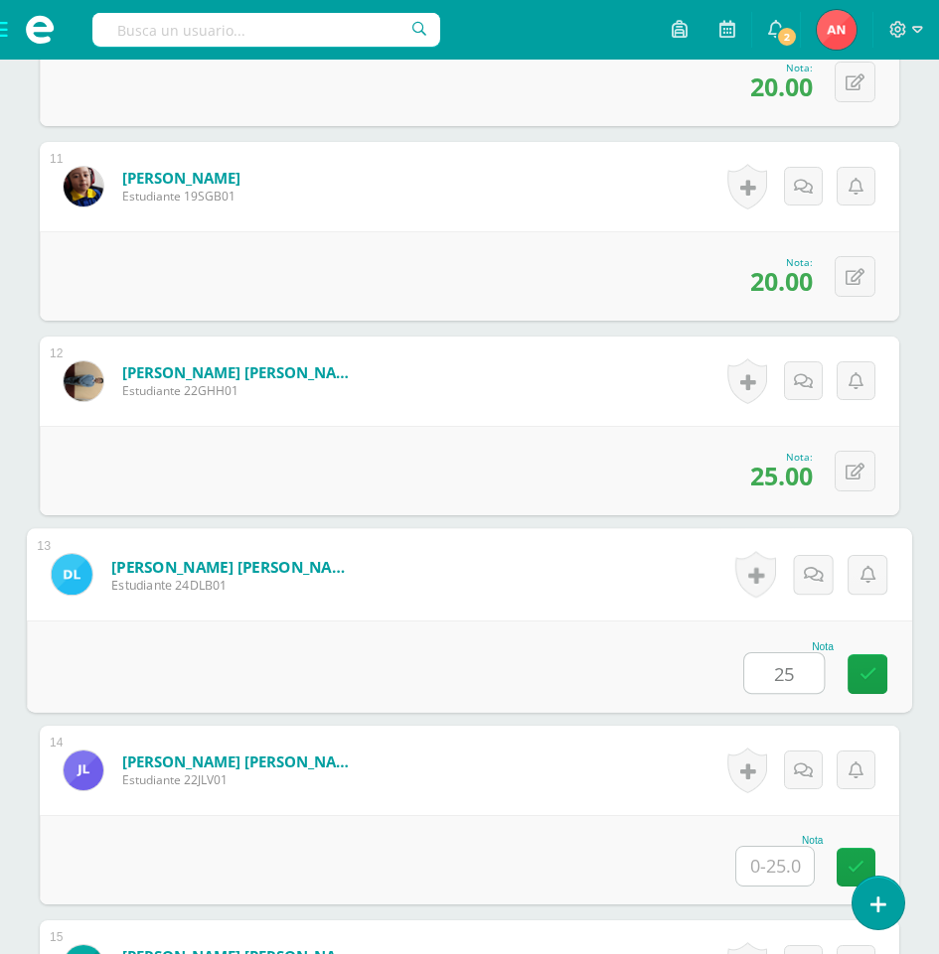
type input "25"
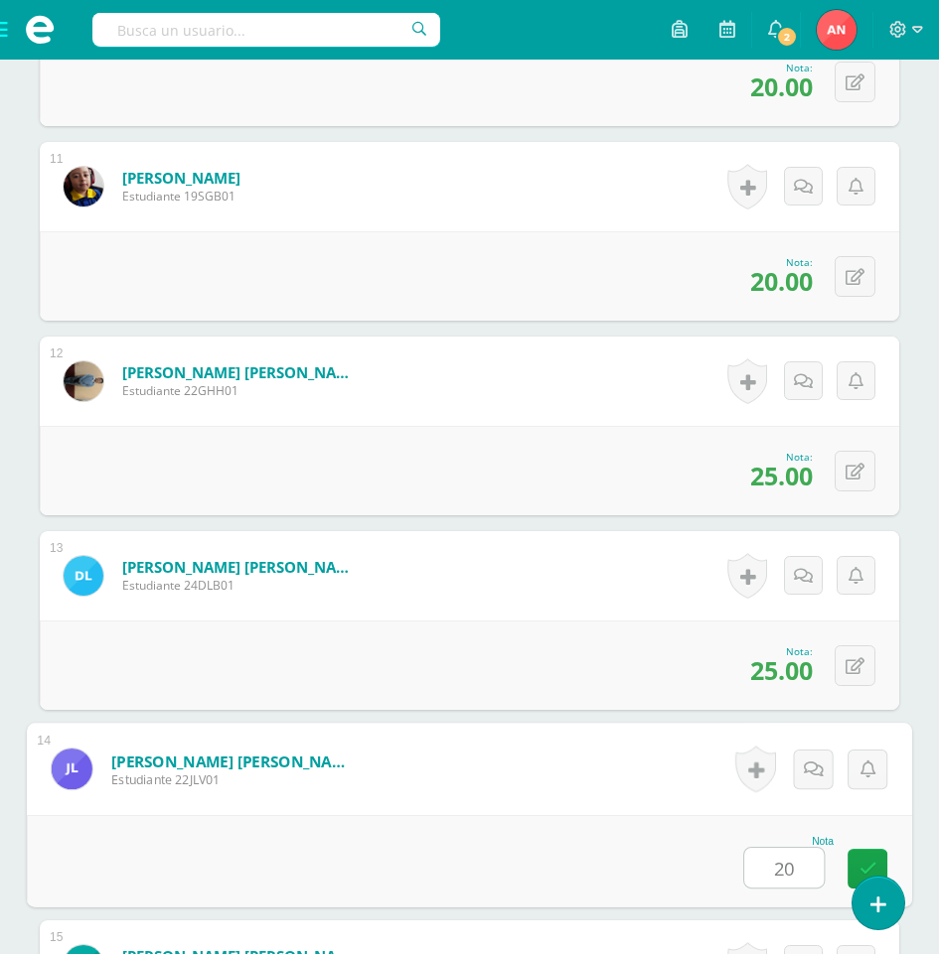
type input "20"
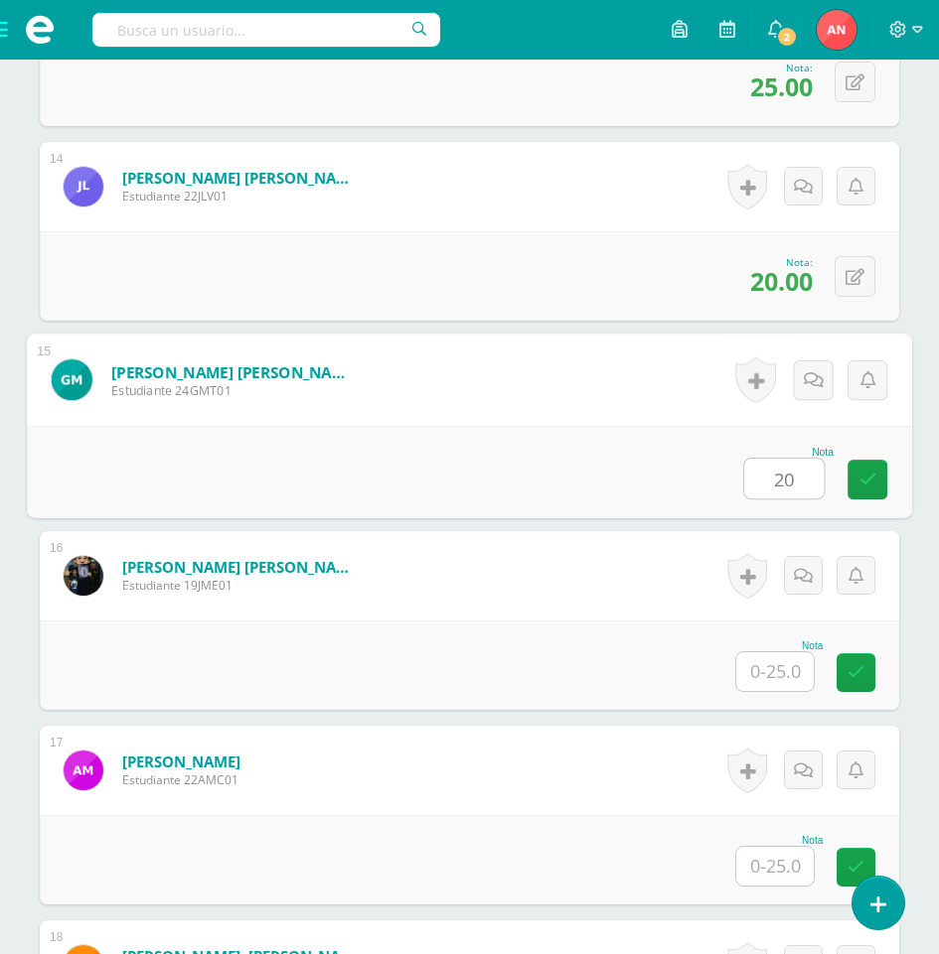
type input "20"
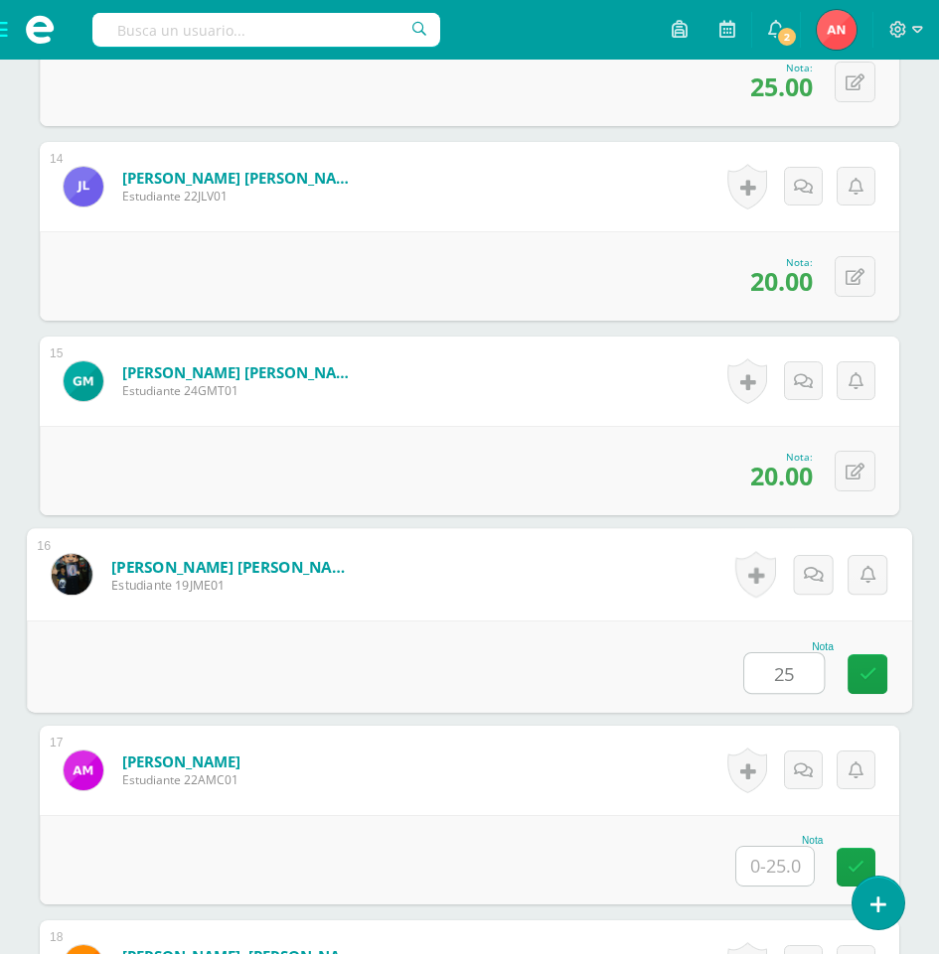
type input "25"
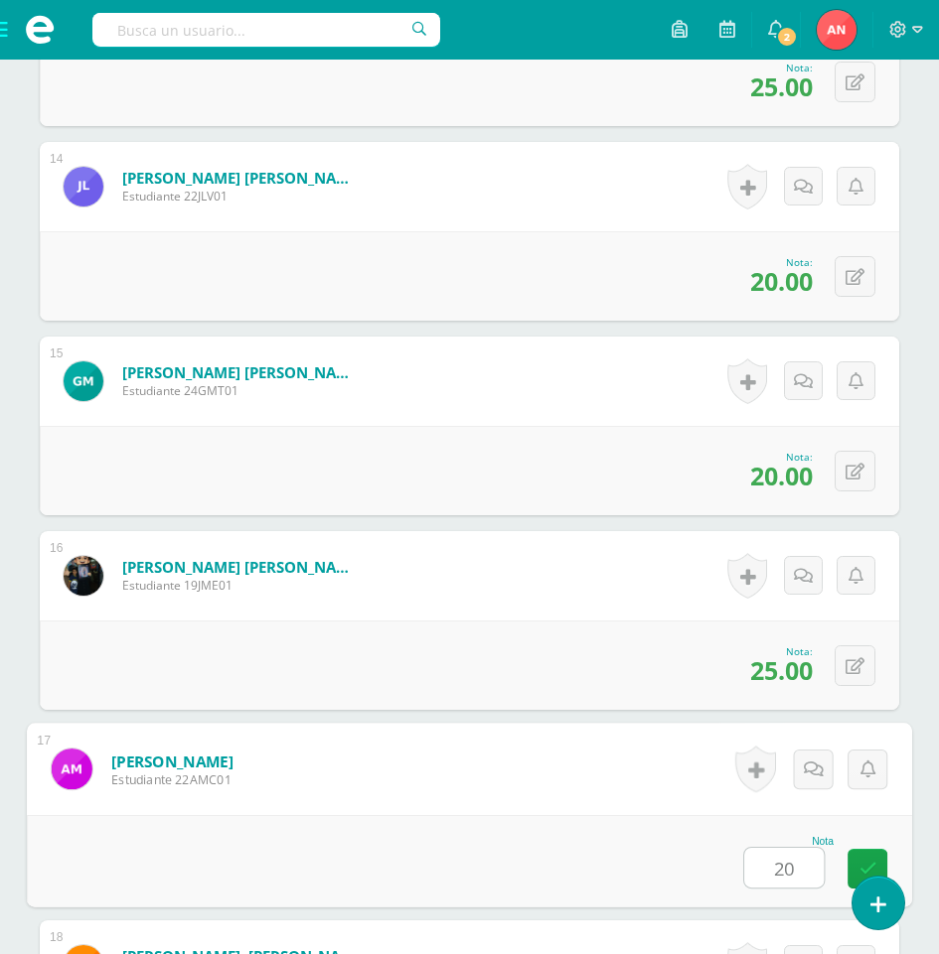
type input "20"
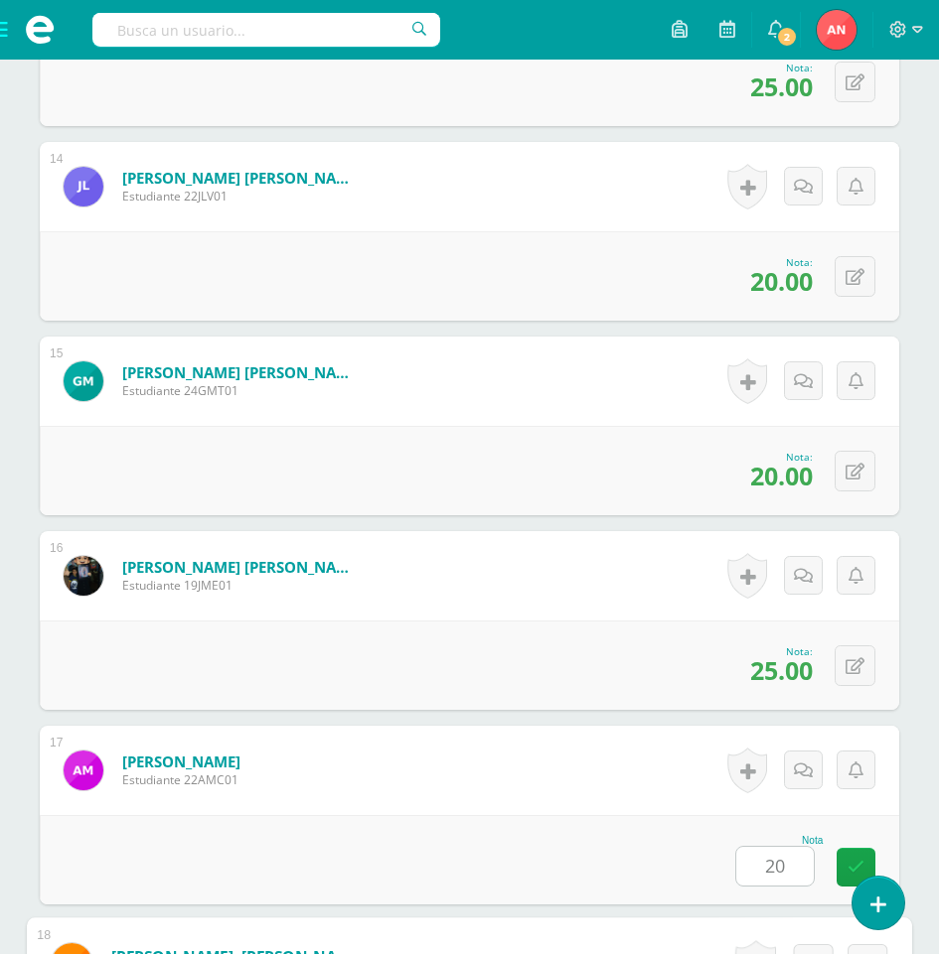
scroll to position [3696, 0]
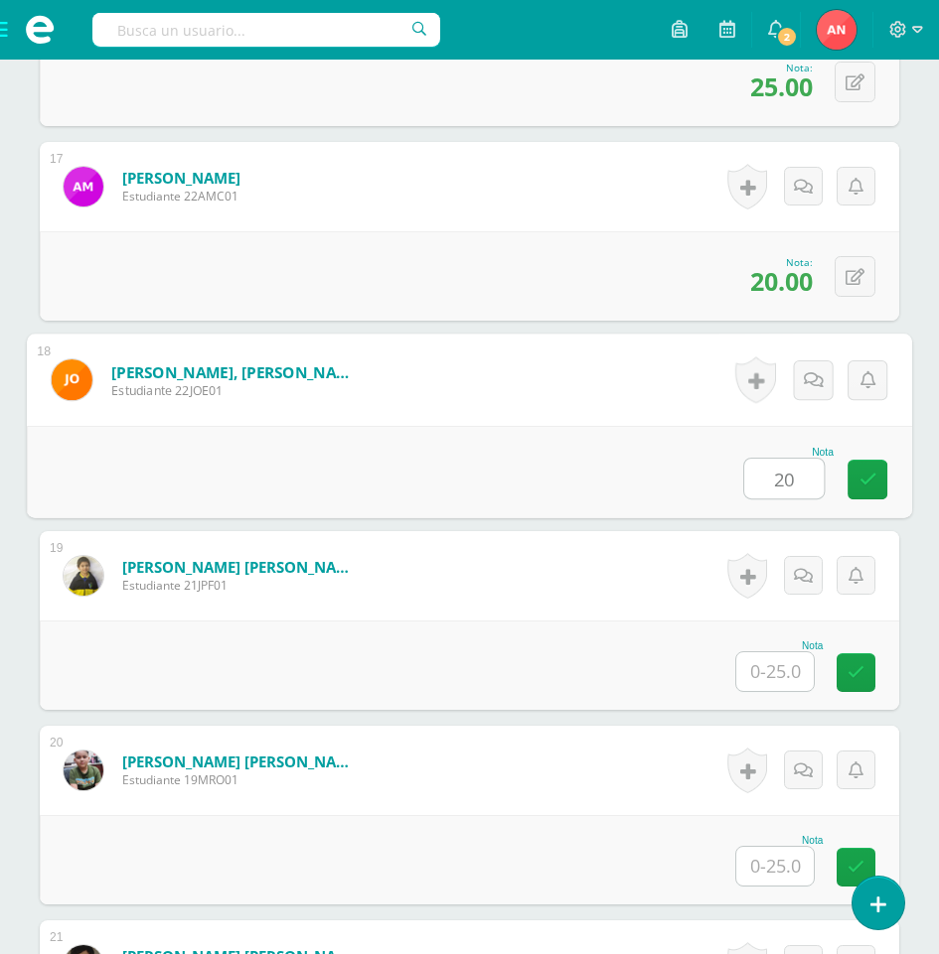
type input "20"
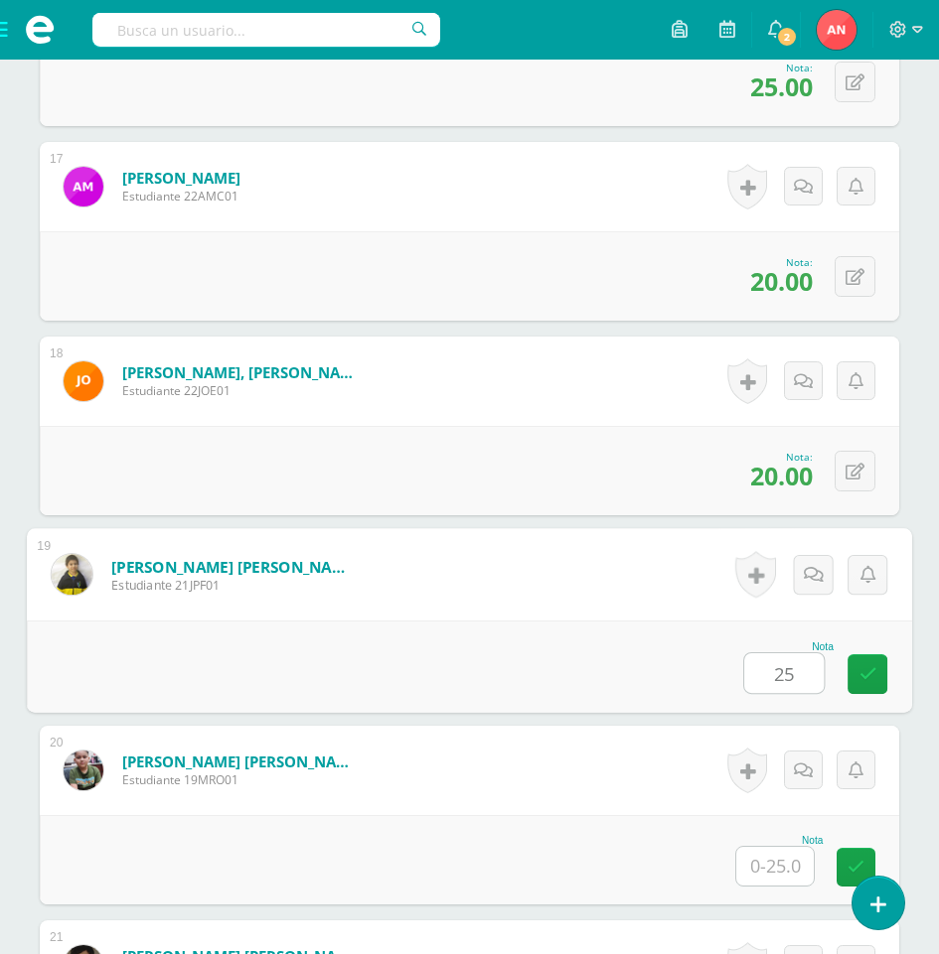
type input "25"
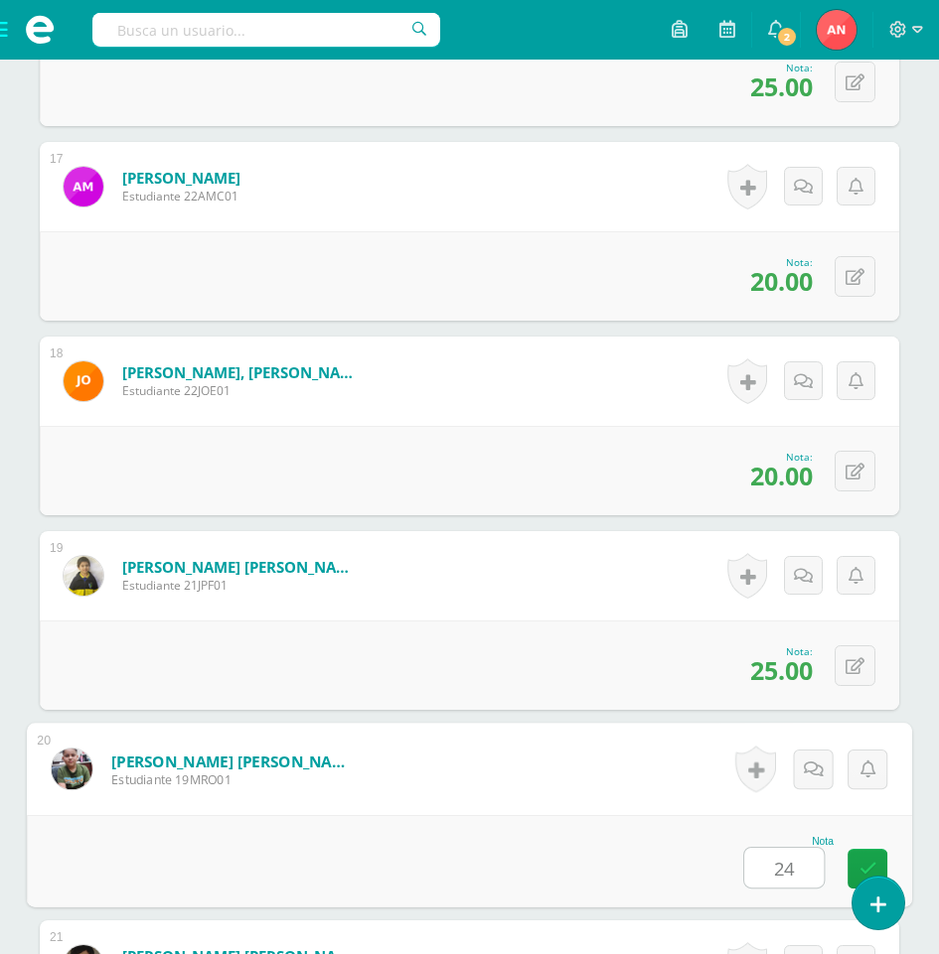
type input "24"
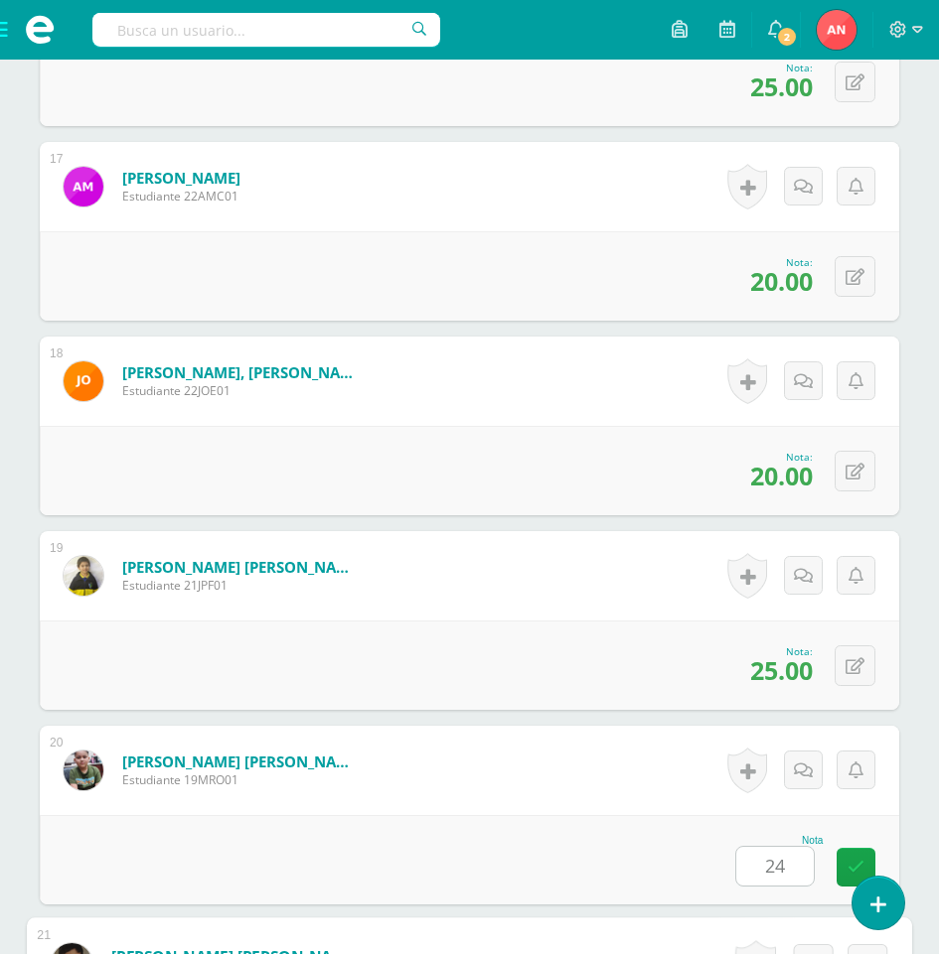
scroll to position [4280, 0]
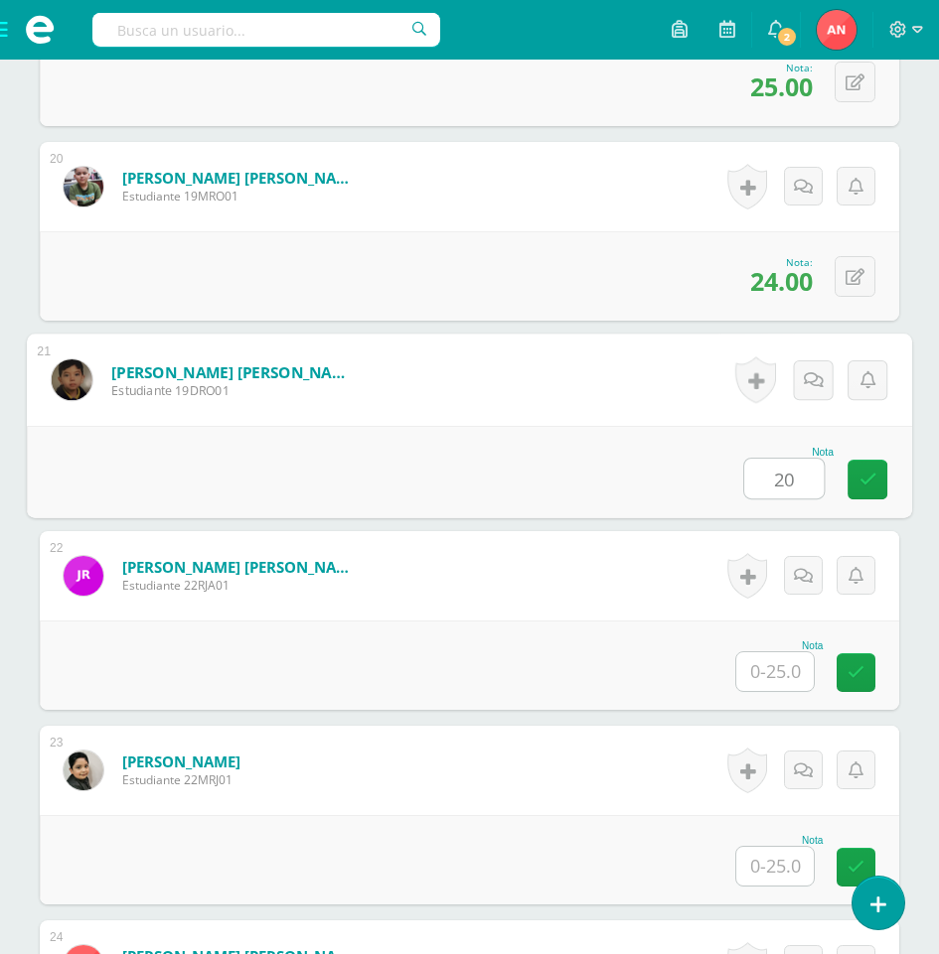
type input "20"
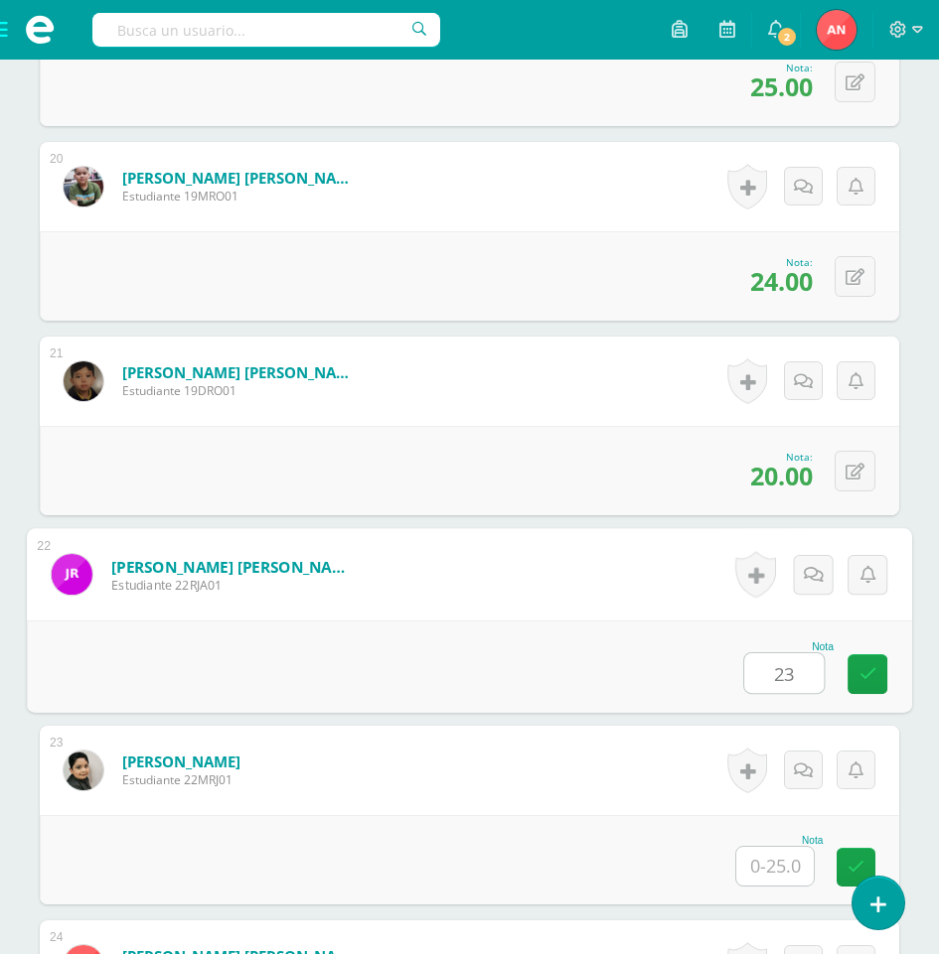
type input "23"
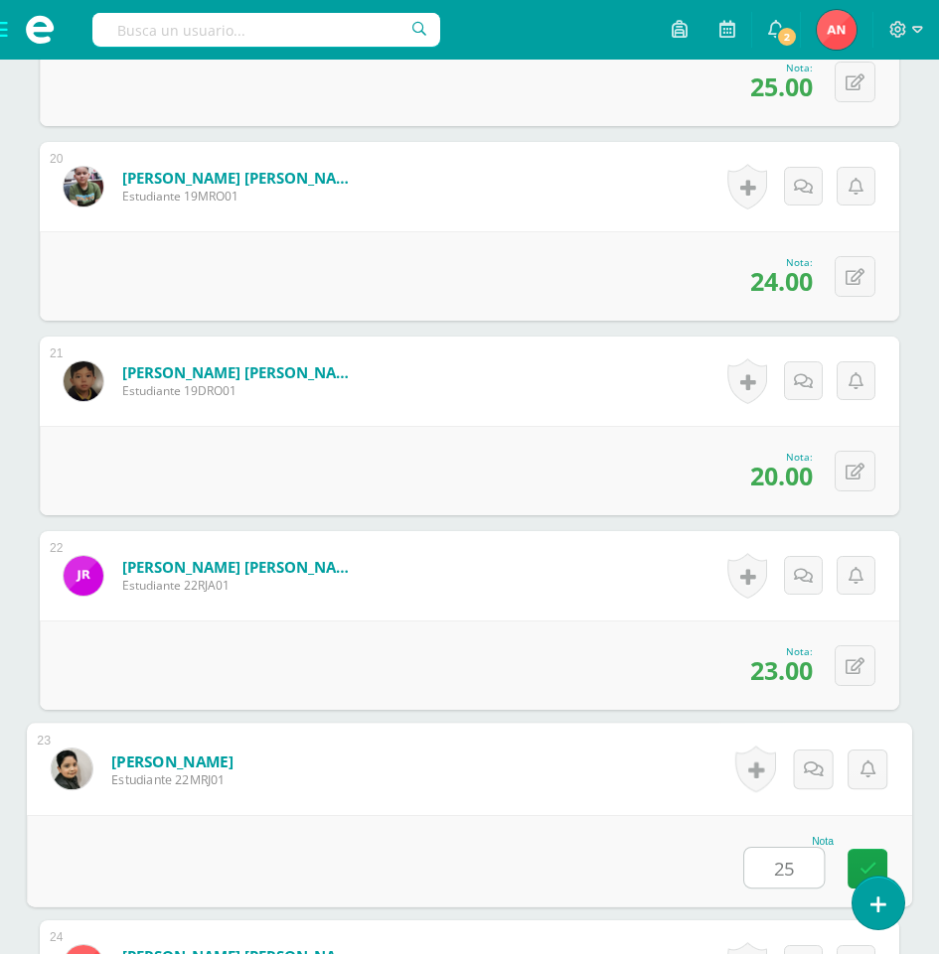
type input "25"
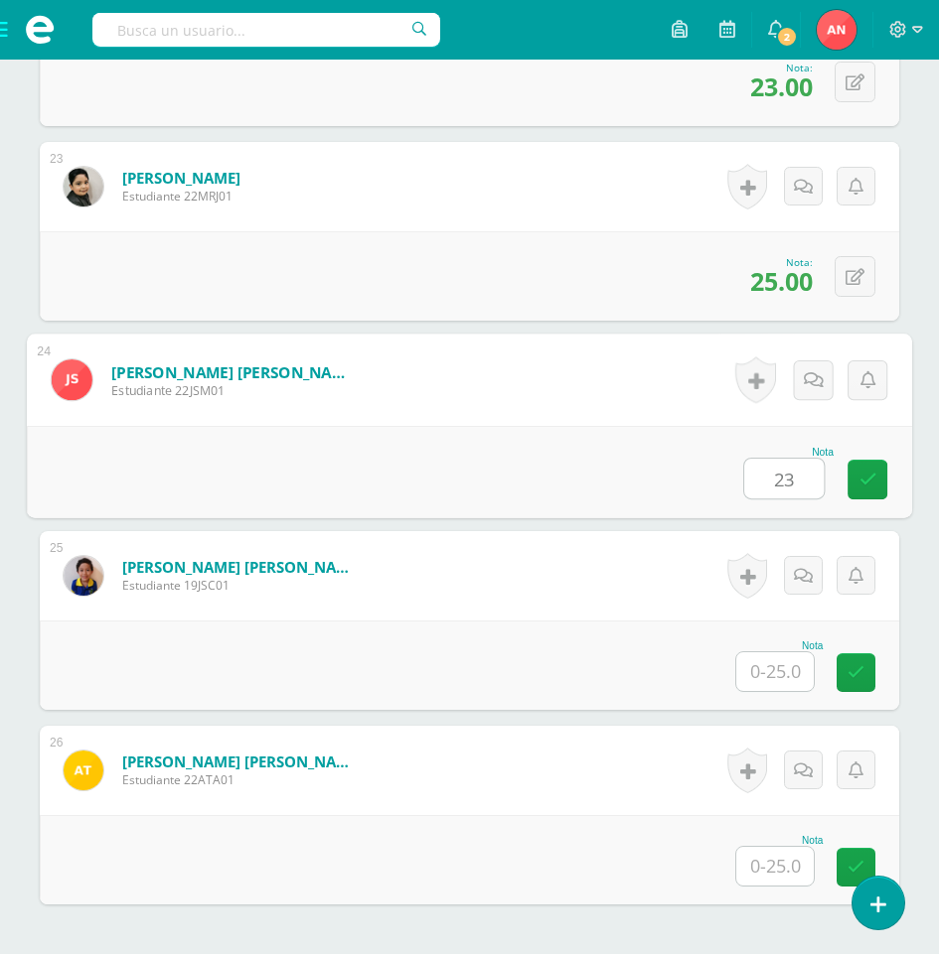
type input "23"
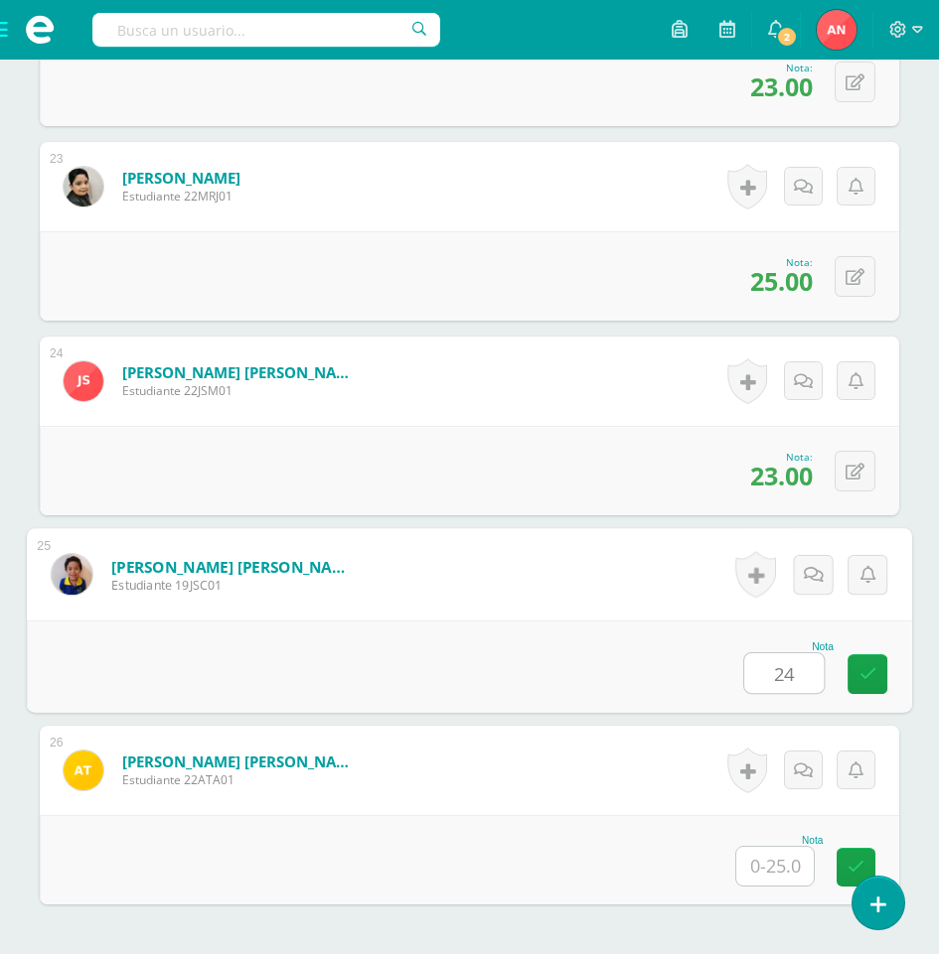
type input "24"
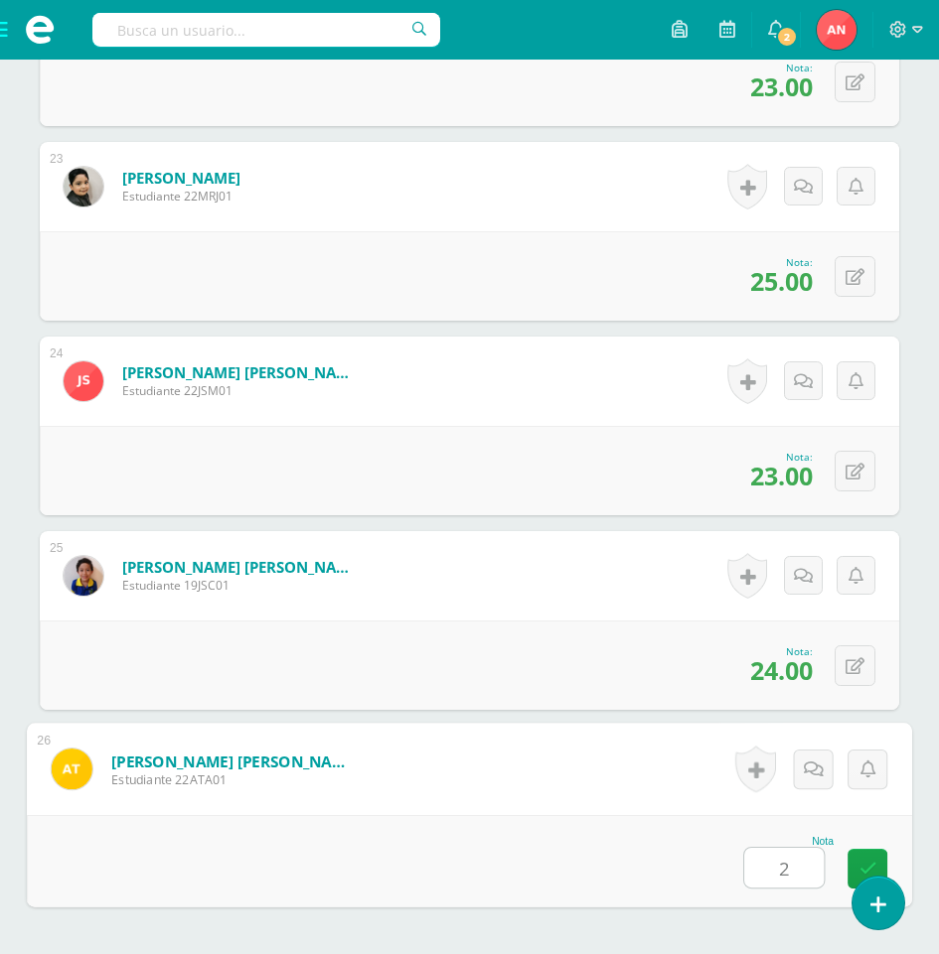
type input "25"
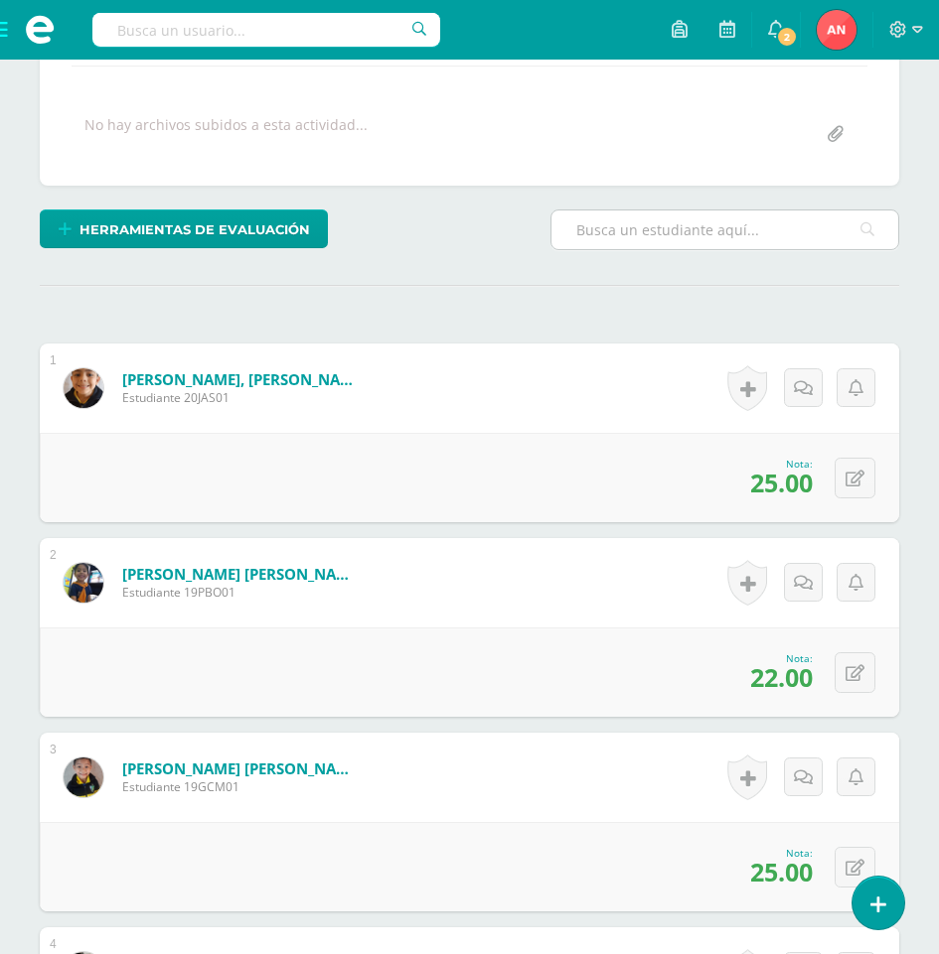
scroll to position [0, 0]
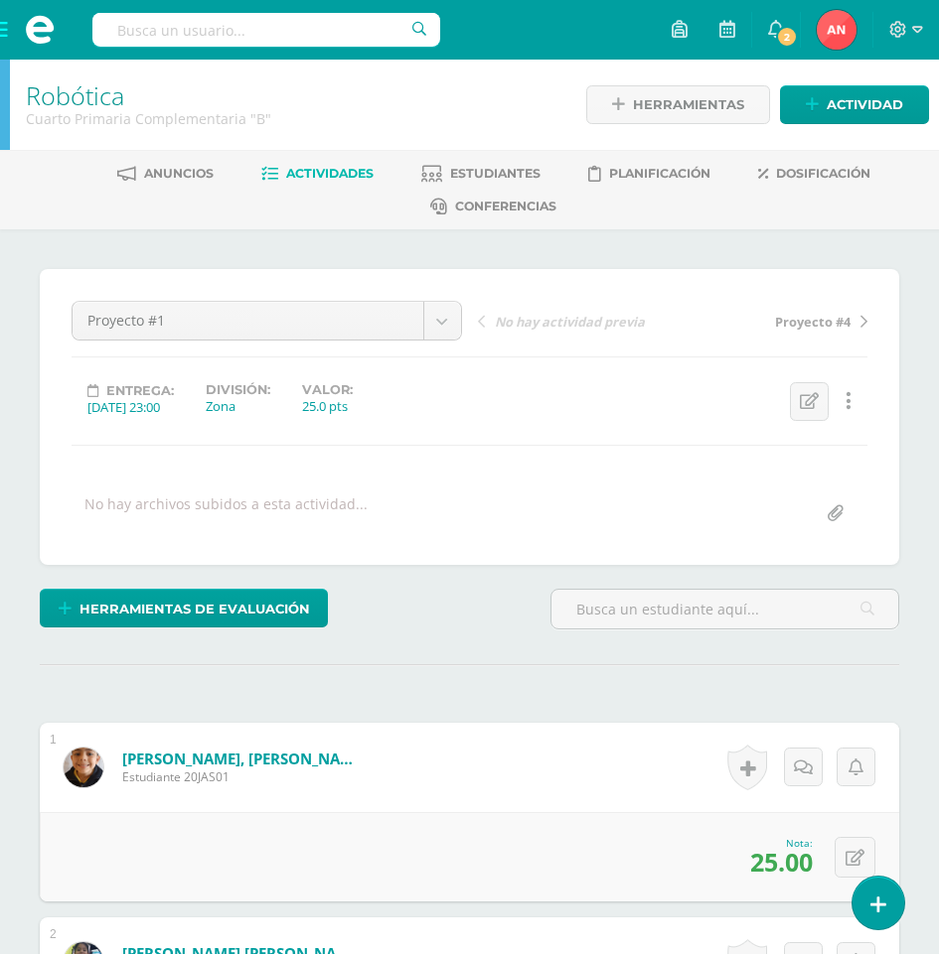
click at [88, 105] on link "Robótica" at bounding box center [75, 95] width 98 height 34
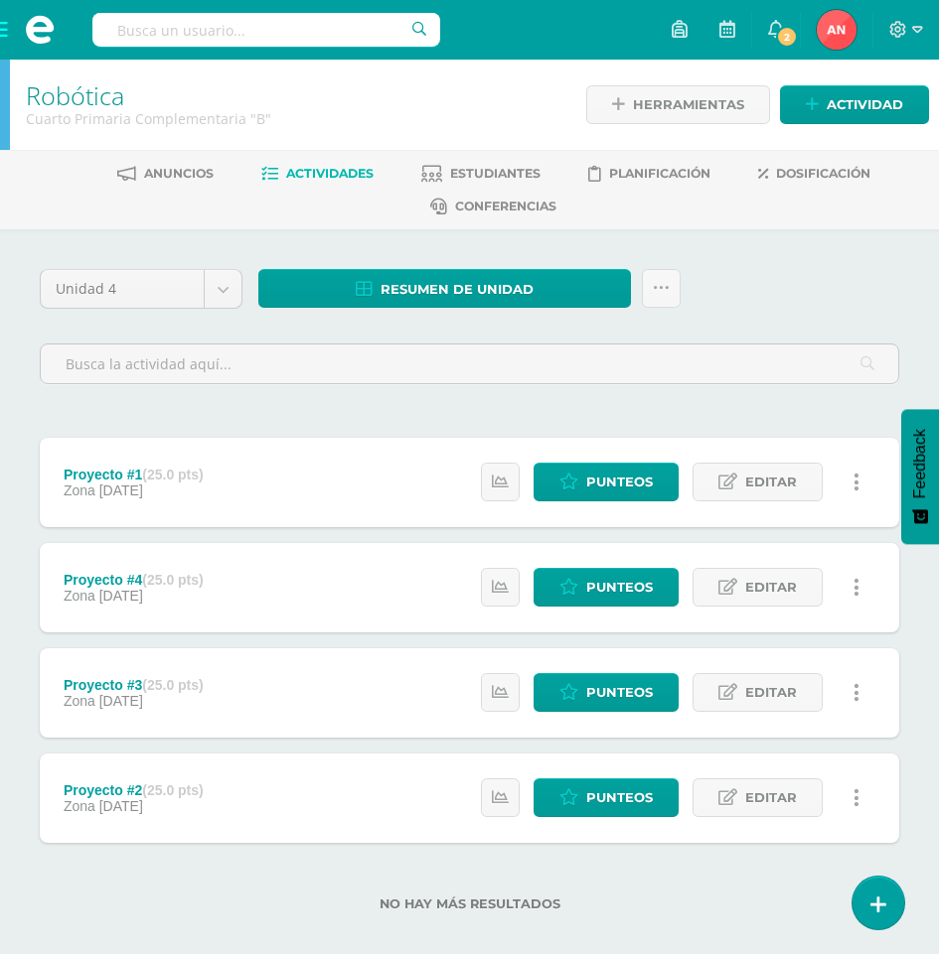
click at [854, 798] on icon at bounding box center [856, 799] width 6 height 22
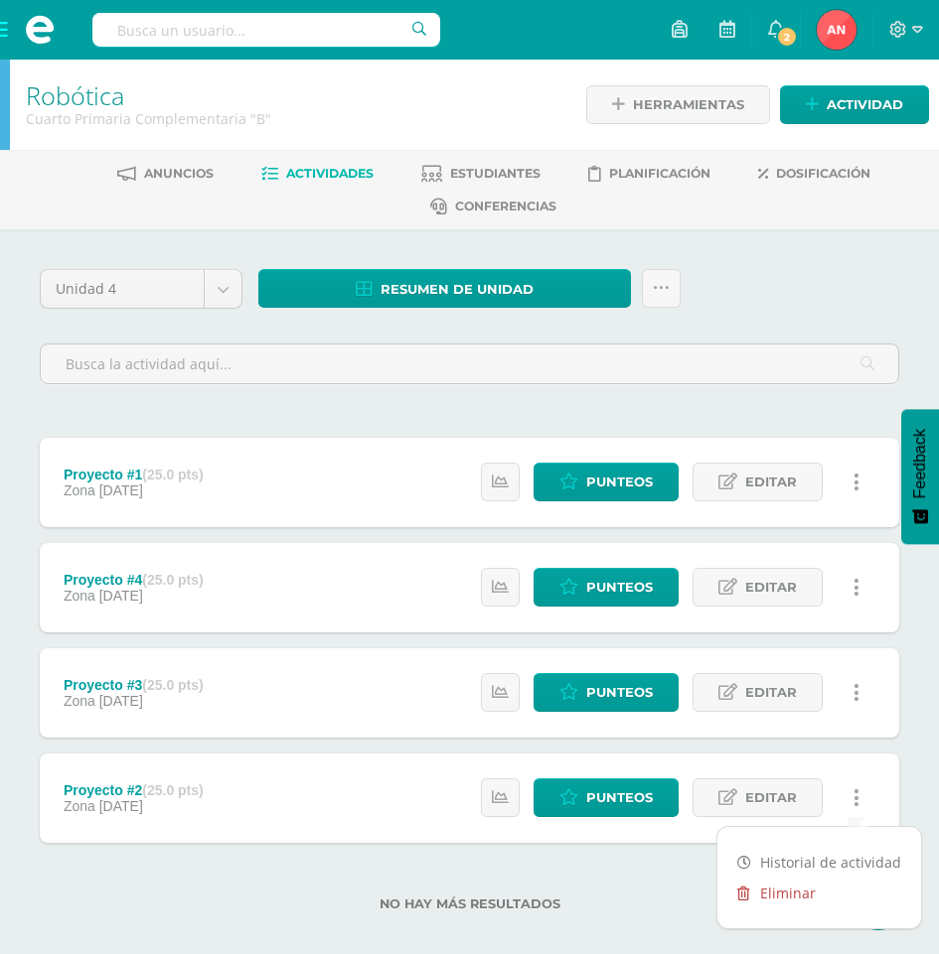
click at [804, 895] on link "Eliminar" at bounding box center [819, 893] width 204 height 31
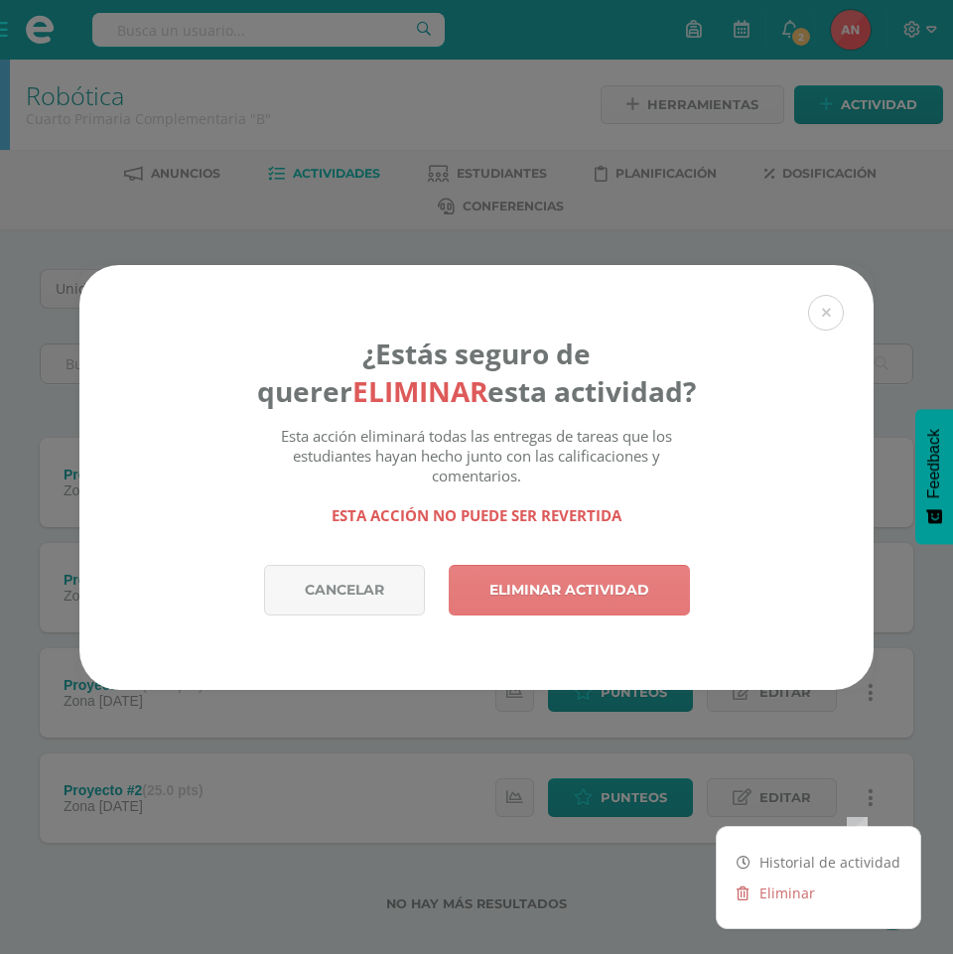
click at [635, 600] on link "Eliminar actividad" at bounding box center [569, 590] width 241 height 51
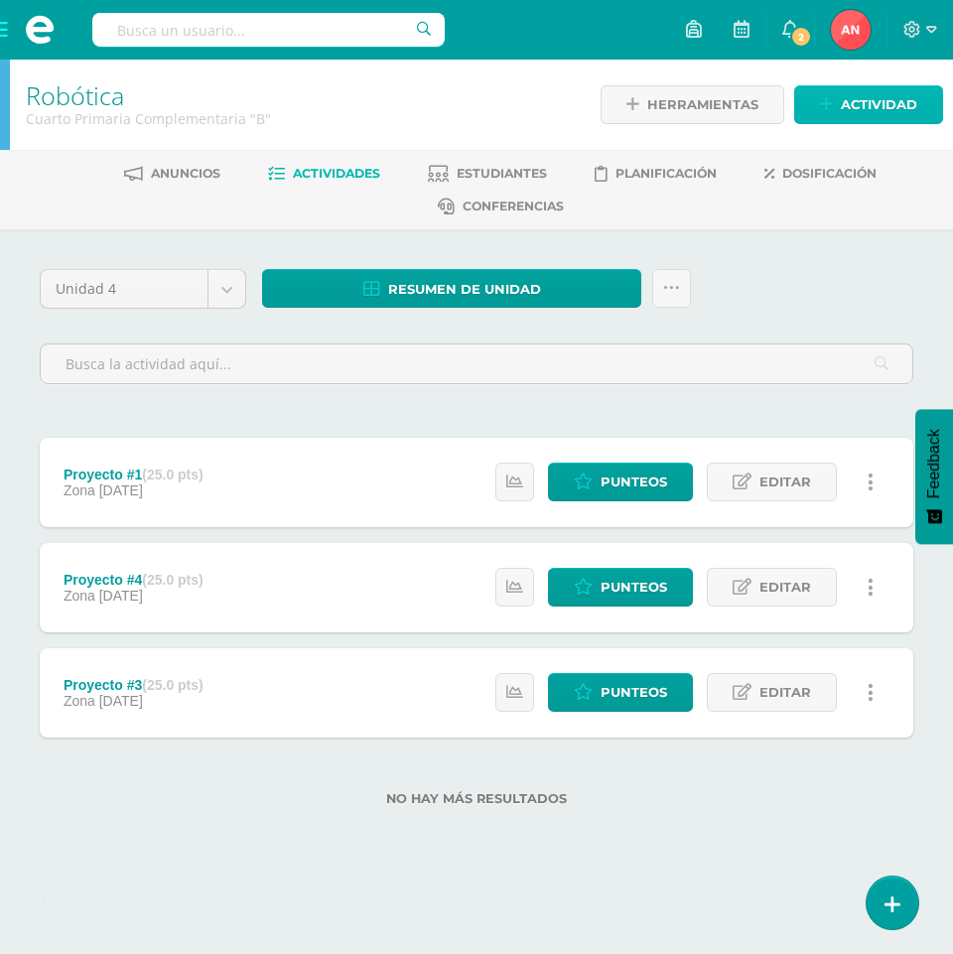
click at [859, 109] on span "Actividad" at bounding box center [879, 104] width 76 height 37
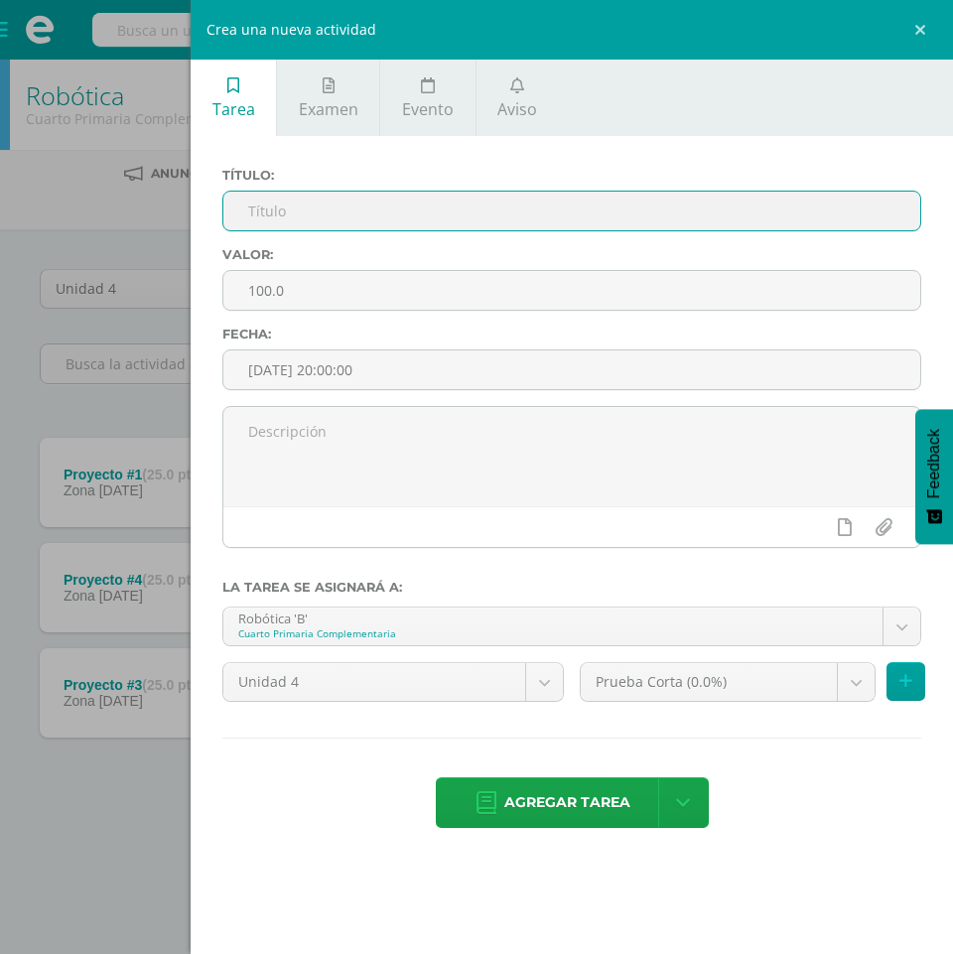
click at [492, 213] on input "text" at bounding box center [571, 211] width 697 height 39
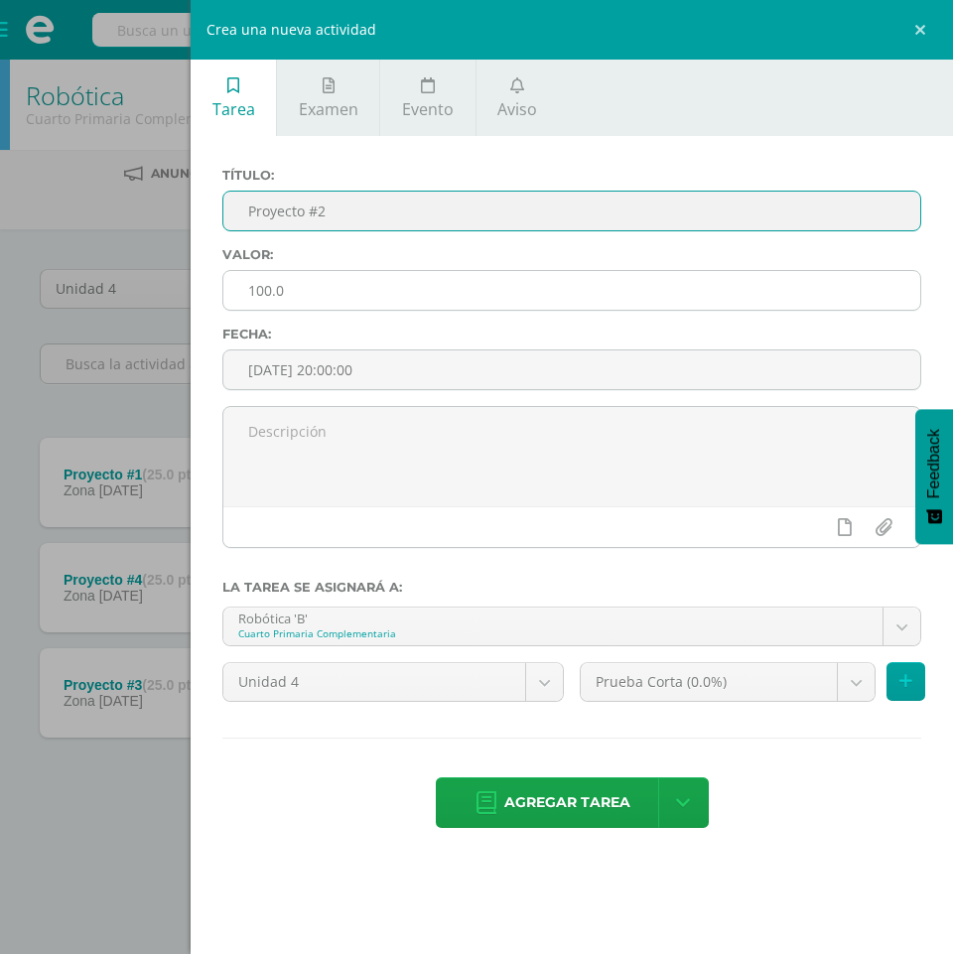
type input "Proyecto #2"
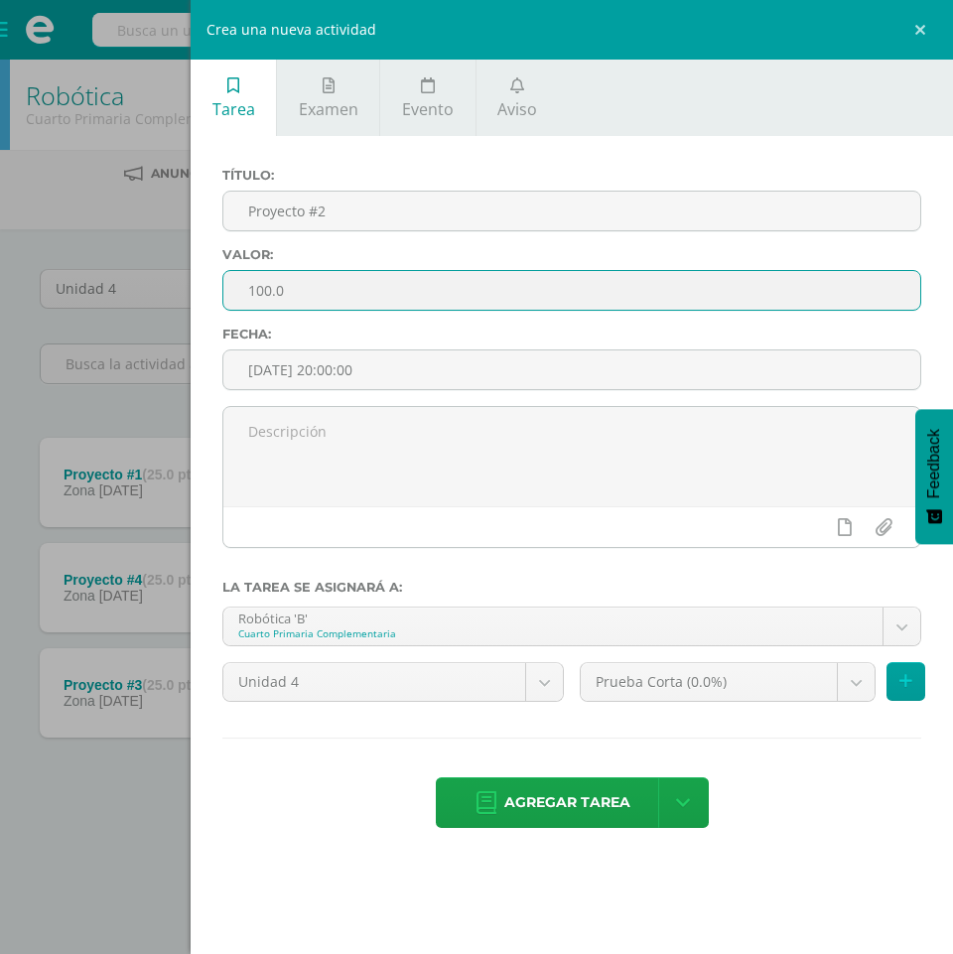
drag, startPoint x: 272, startPoint y: 295, endPoint x: 223, endPoint y: 296, distance: 48.7
click at [223, 296] on input "100.0" at bounding box center [571, 290] width 697 height 39
type input "25"
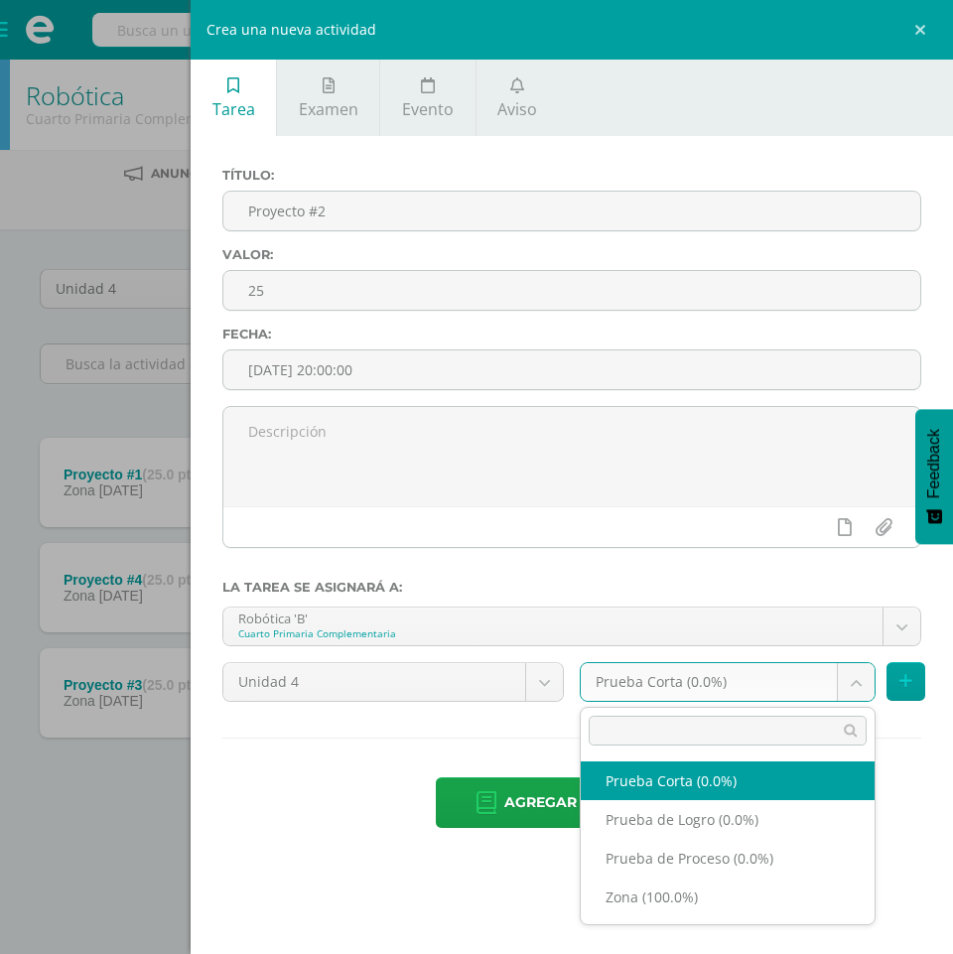
click at [873, 673] on body "La tarea Proyecto #2 fue eliminada exitosamente. Estudiantes Disciplina Asisten…" at bounding box center [476, 435] width 953 height 870
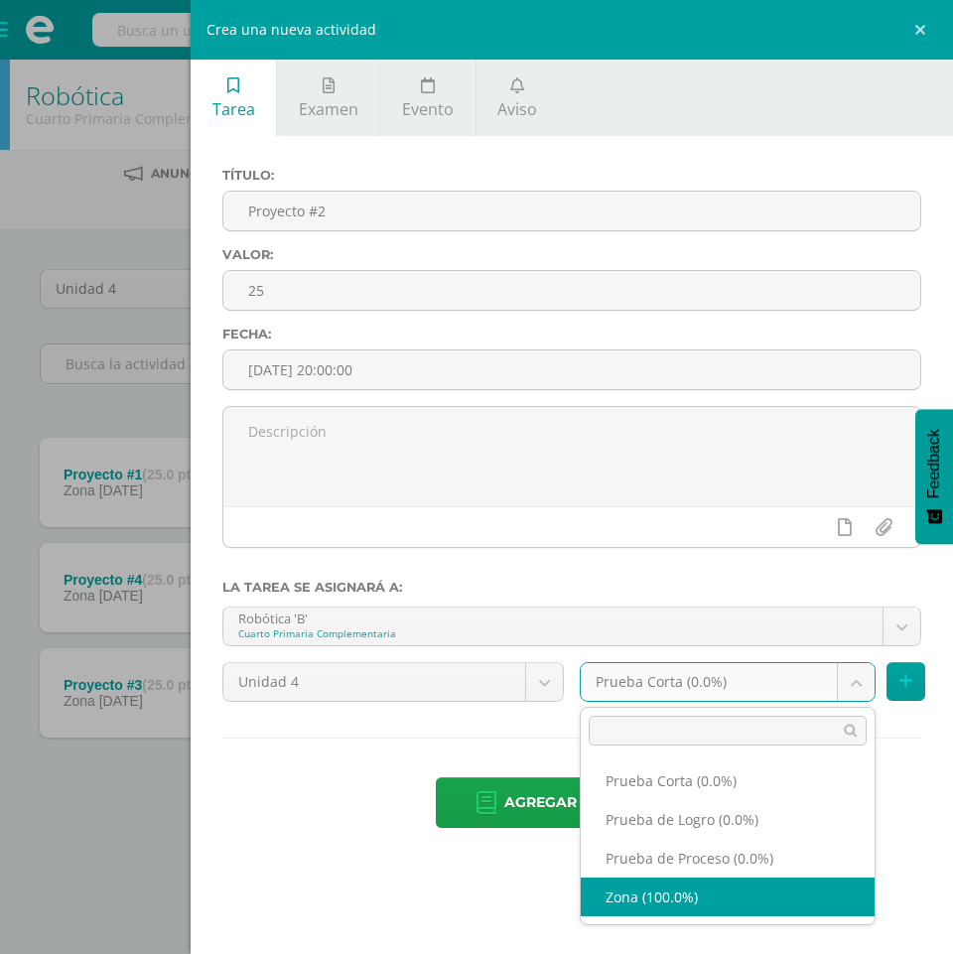
select select "155095"
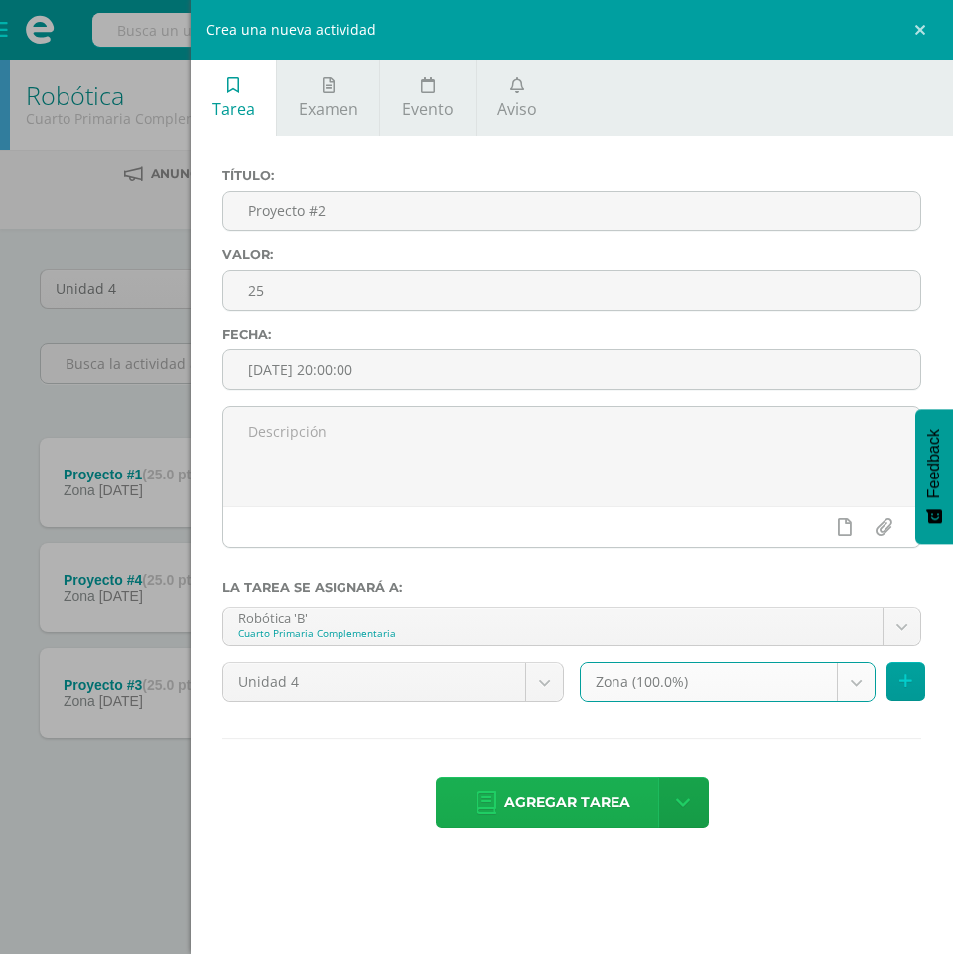
click at [527, 804] on span "Agregar tarea" at bounding box center [568, 803] width 126 height 49
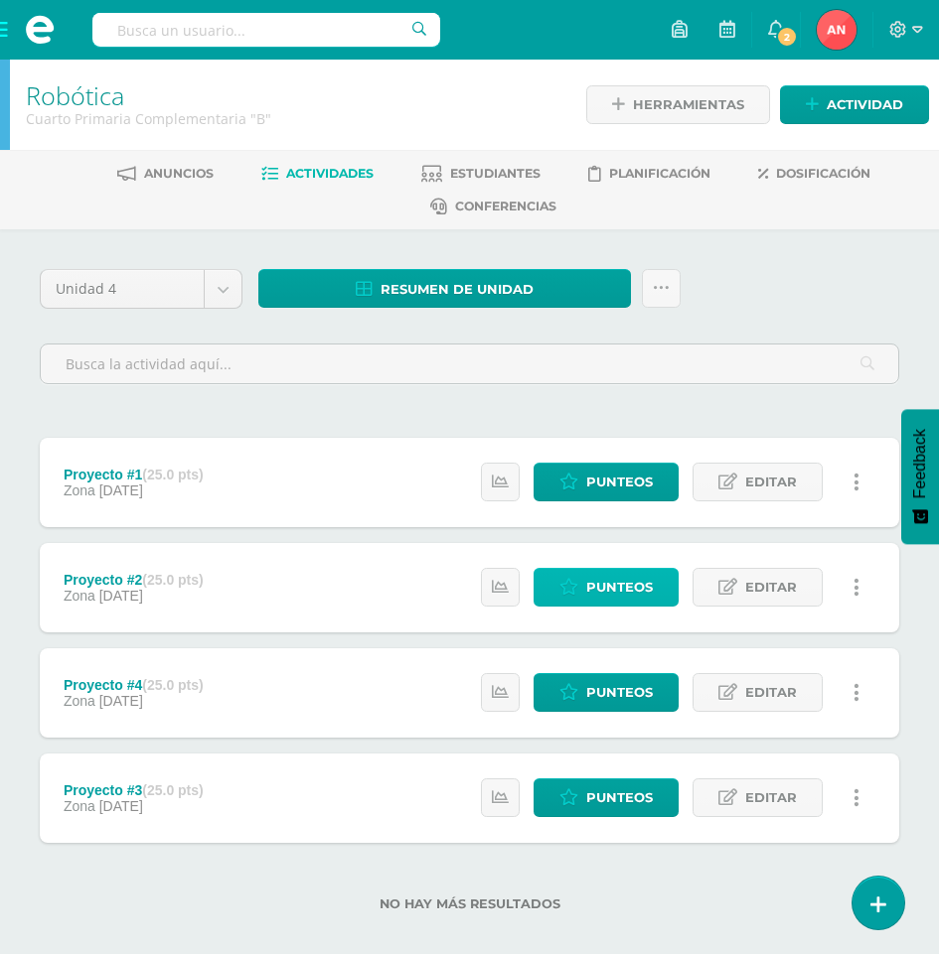
click at [604, 590] on span "Punteos" at bounding box center [619, 587] width 67 height 37
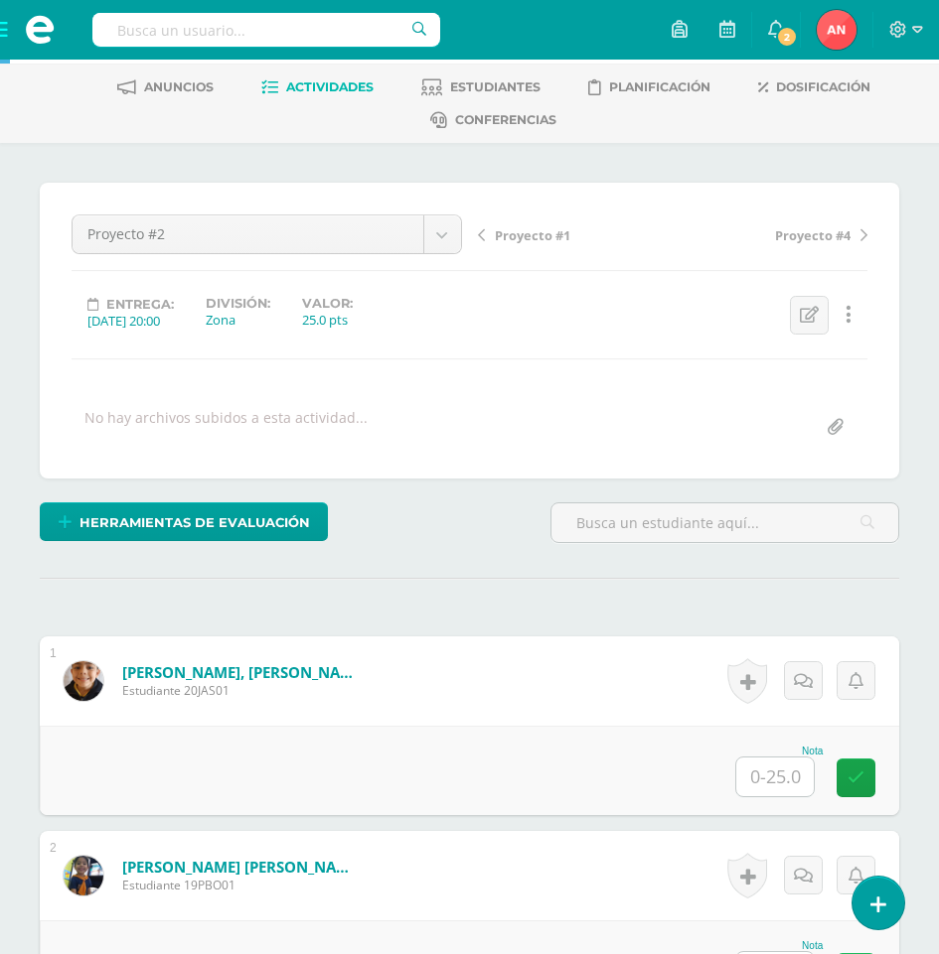
scroll to position [200, 0]
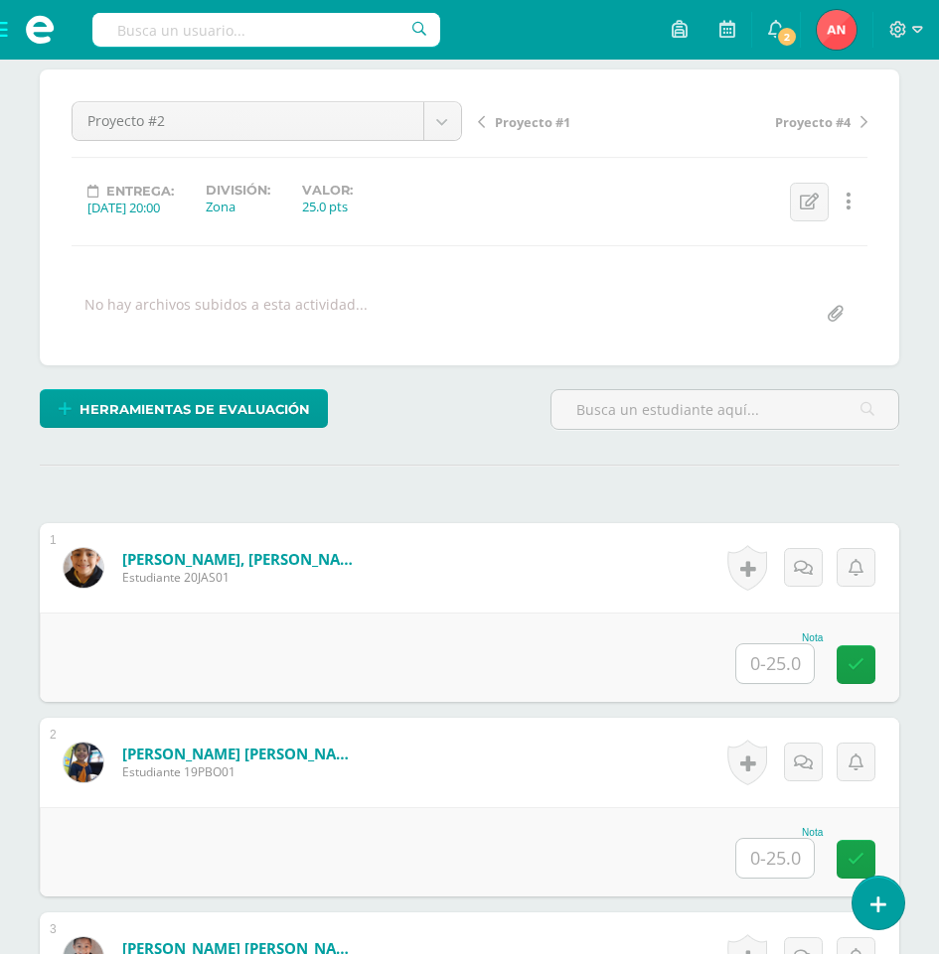
click at [777, 661] on input "text" at bounding box center [774, 664] width 77 height 39
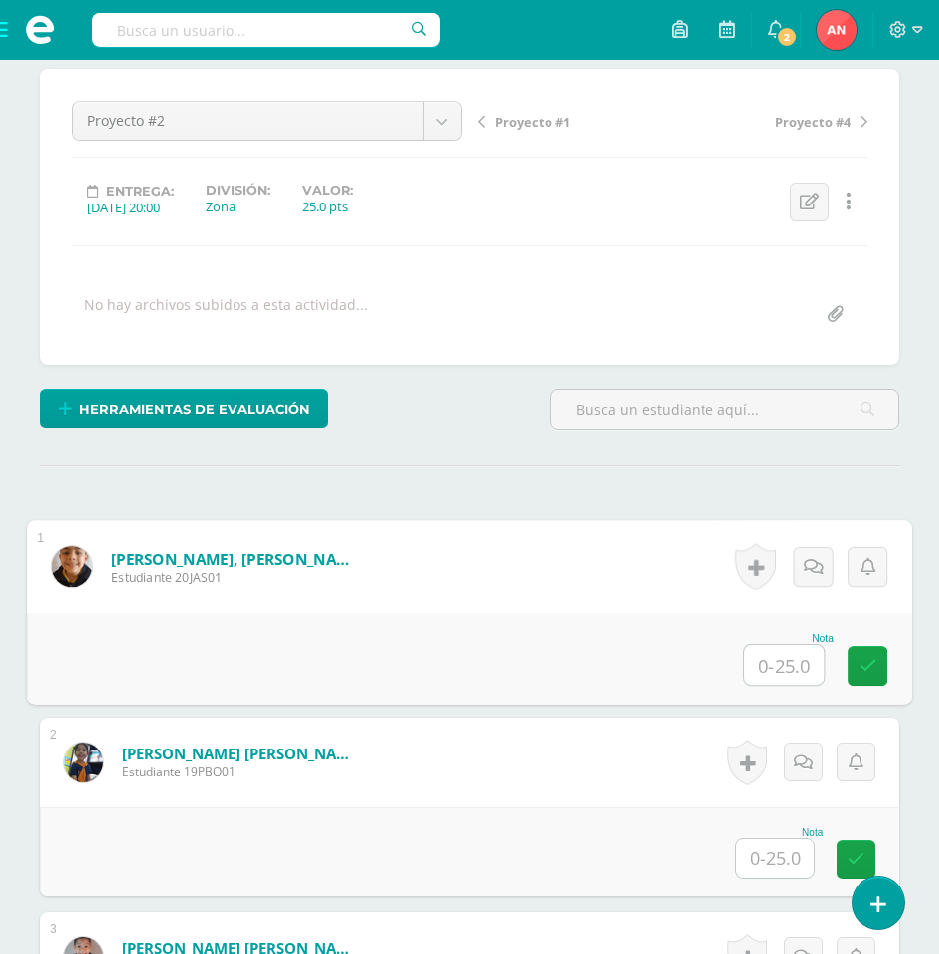
scroll to position [201, 0]
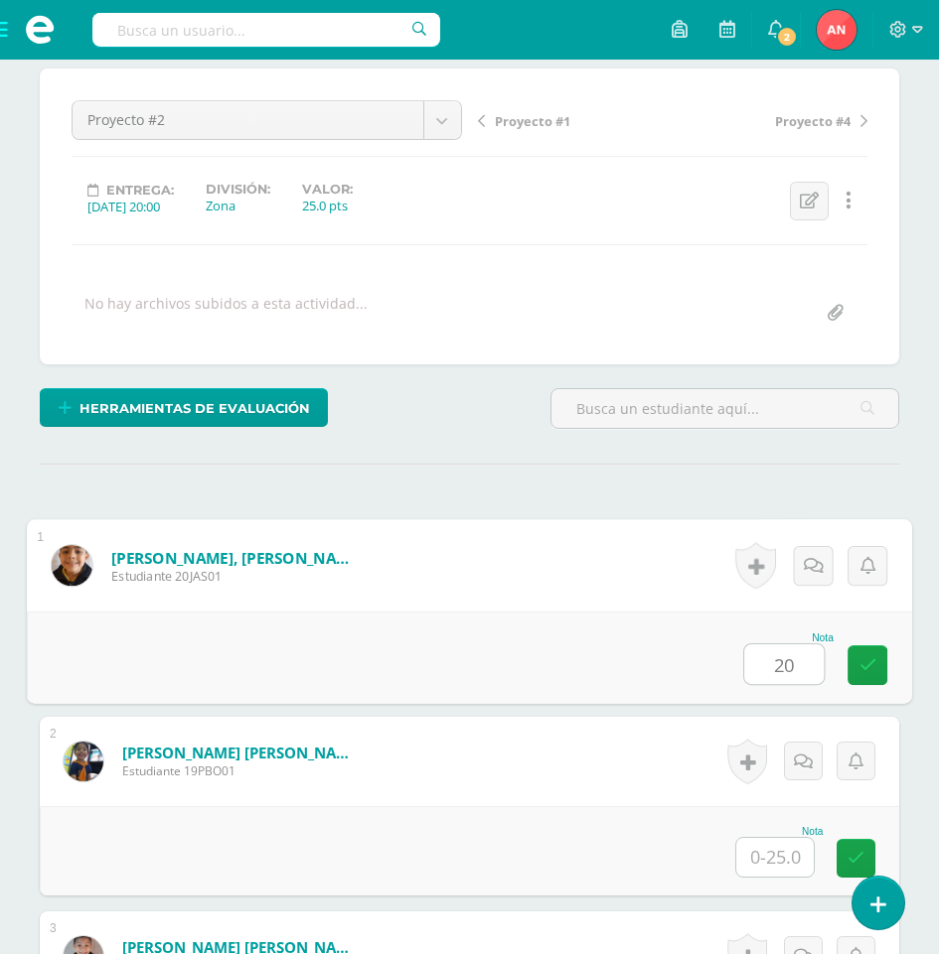
type input "20"
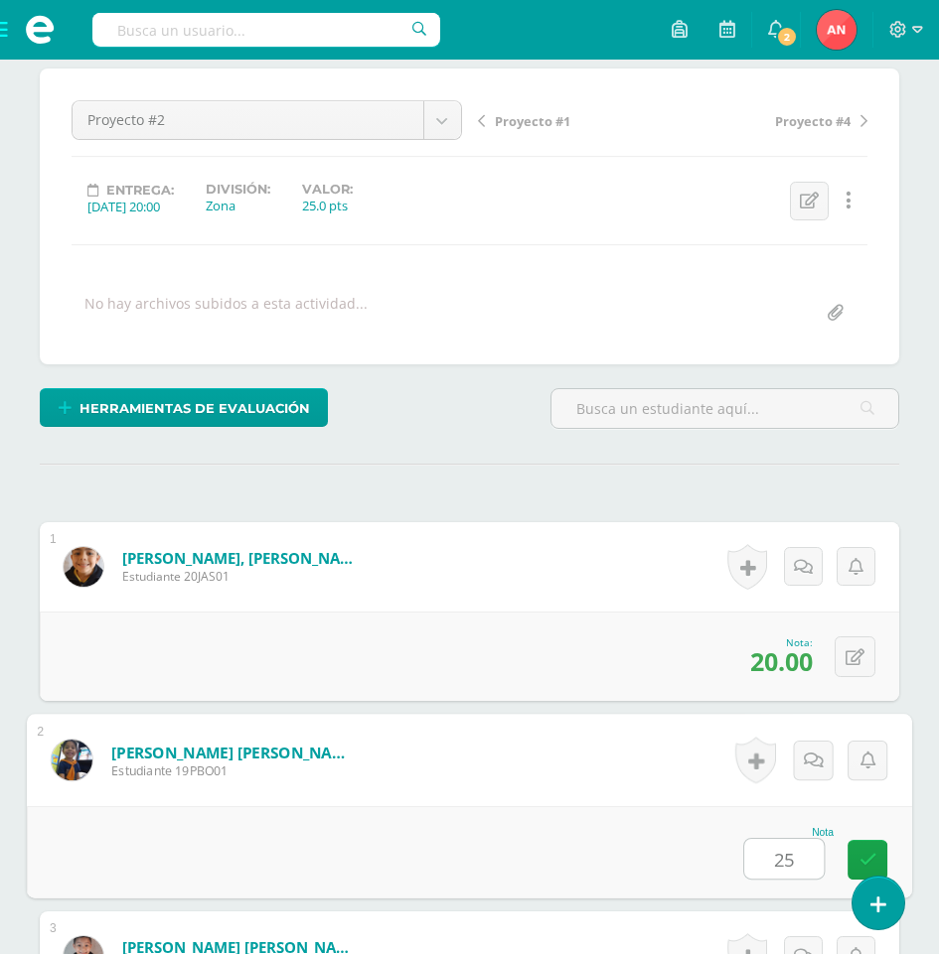
type input "25"
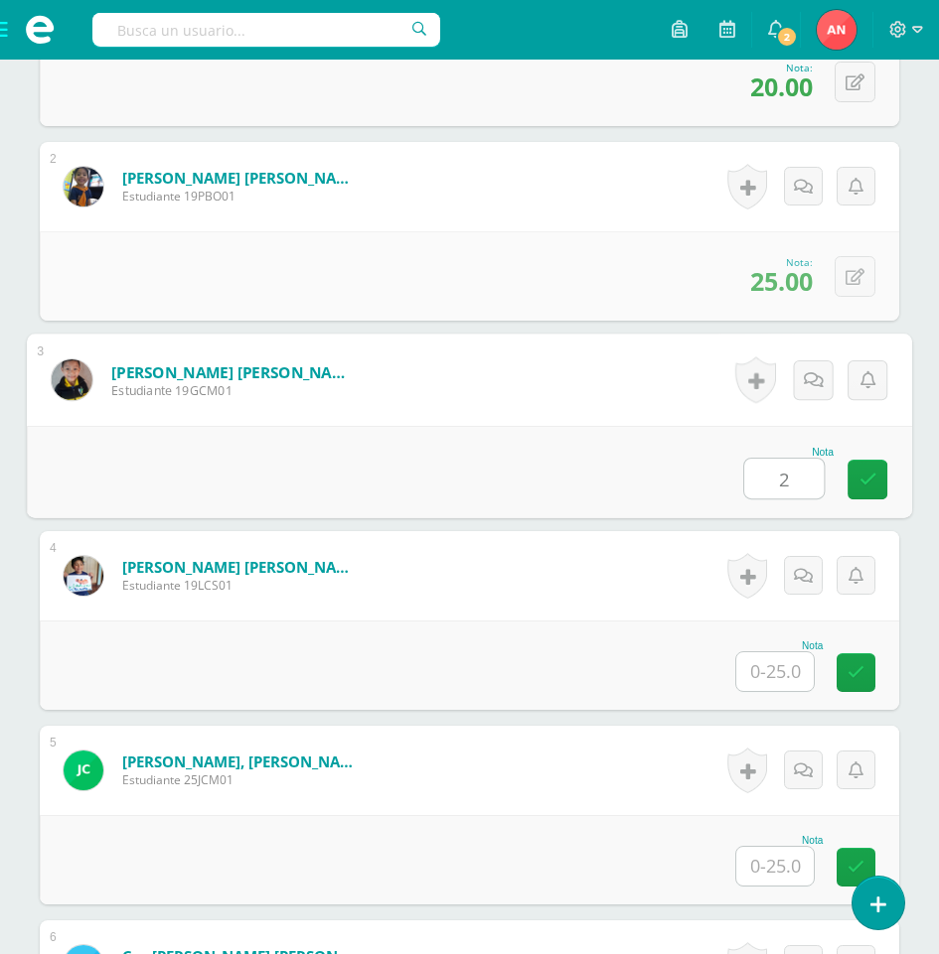
scroll to position [777, 0]
type input "25"
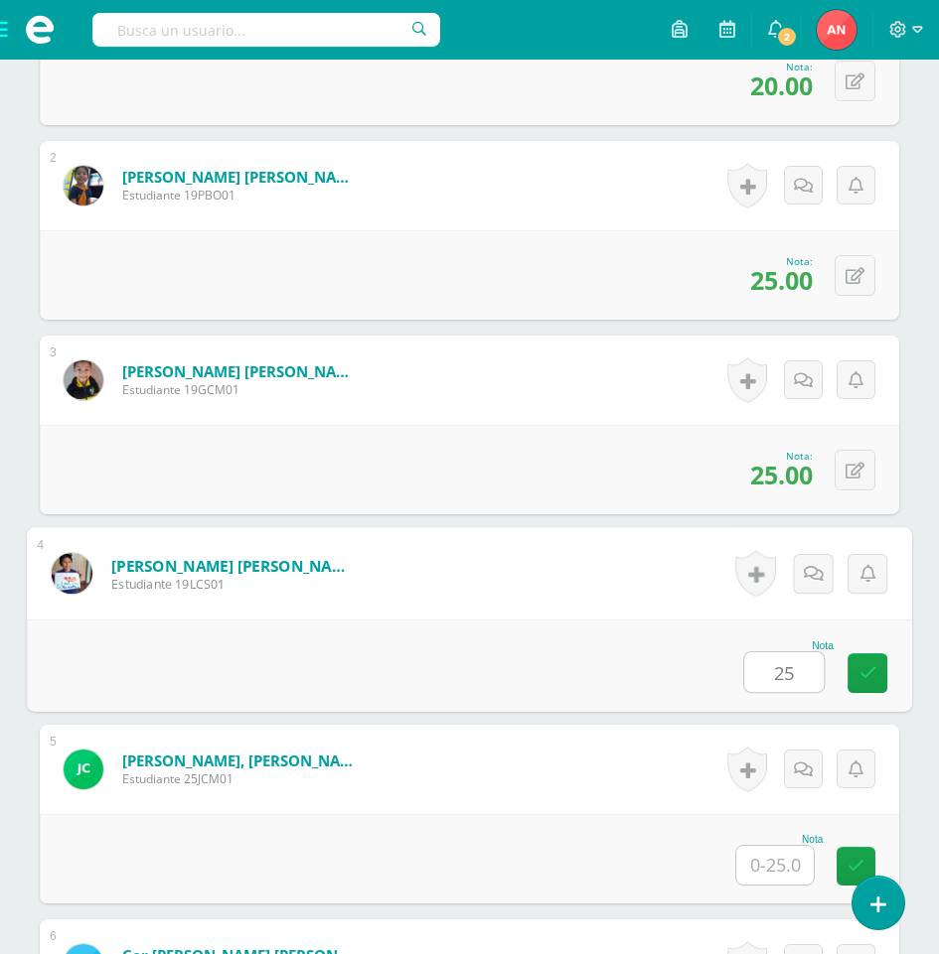
type input "25"
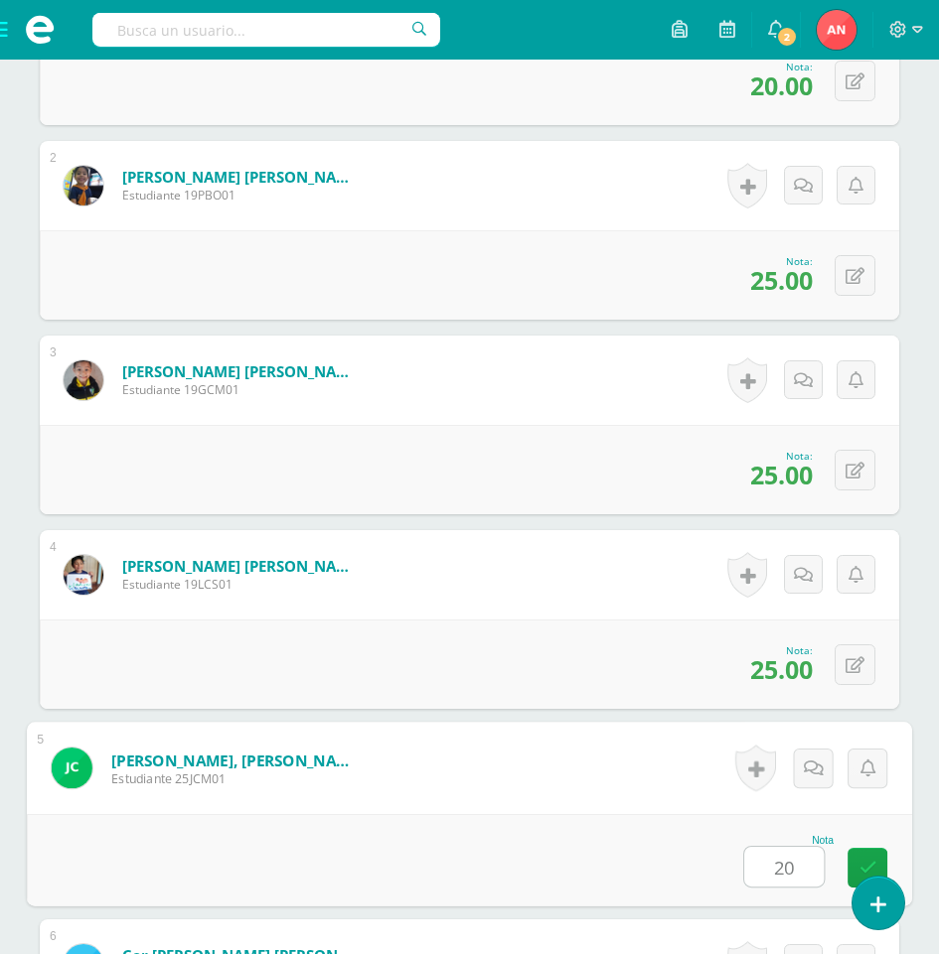
type input "20"
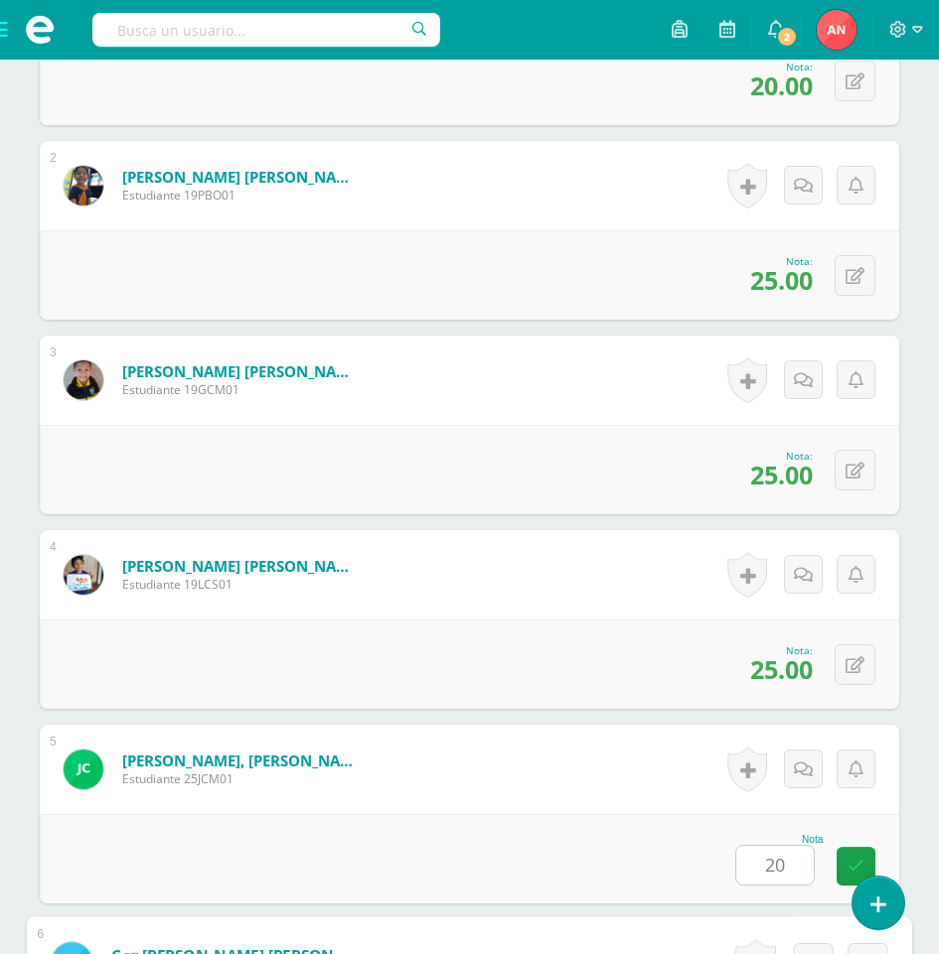
scroll to position [1360, 0]
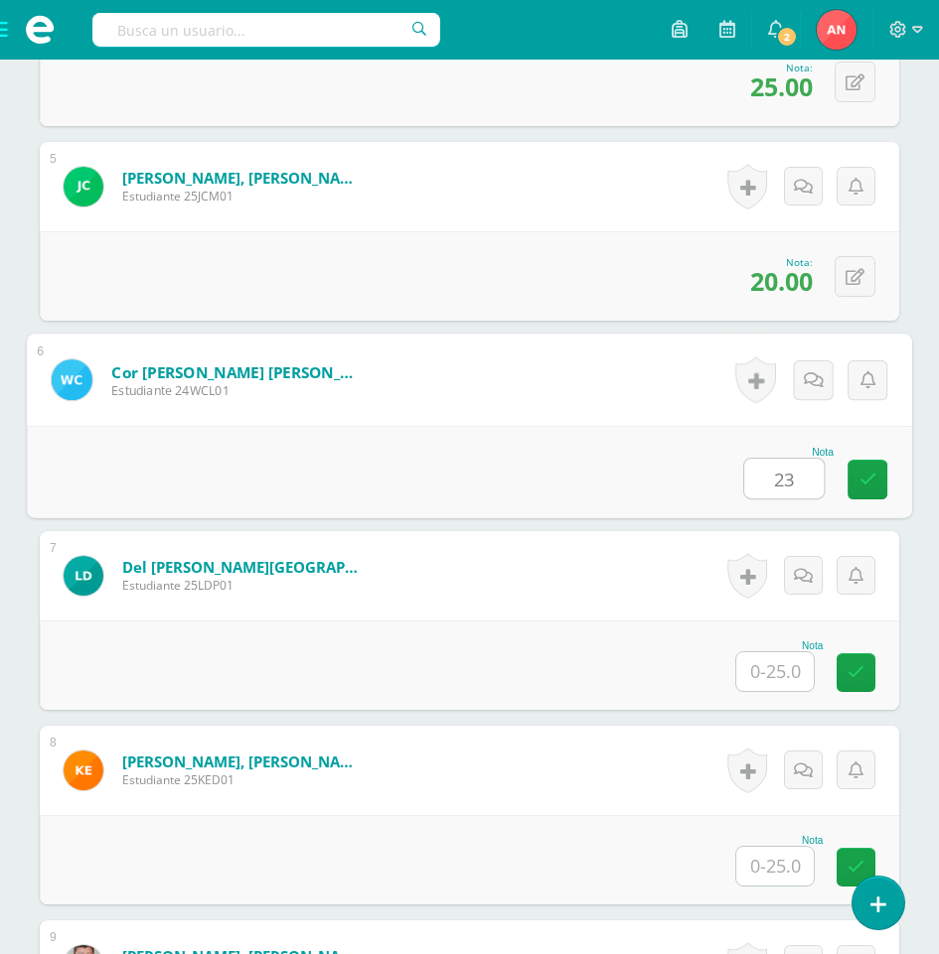
type input "23"
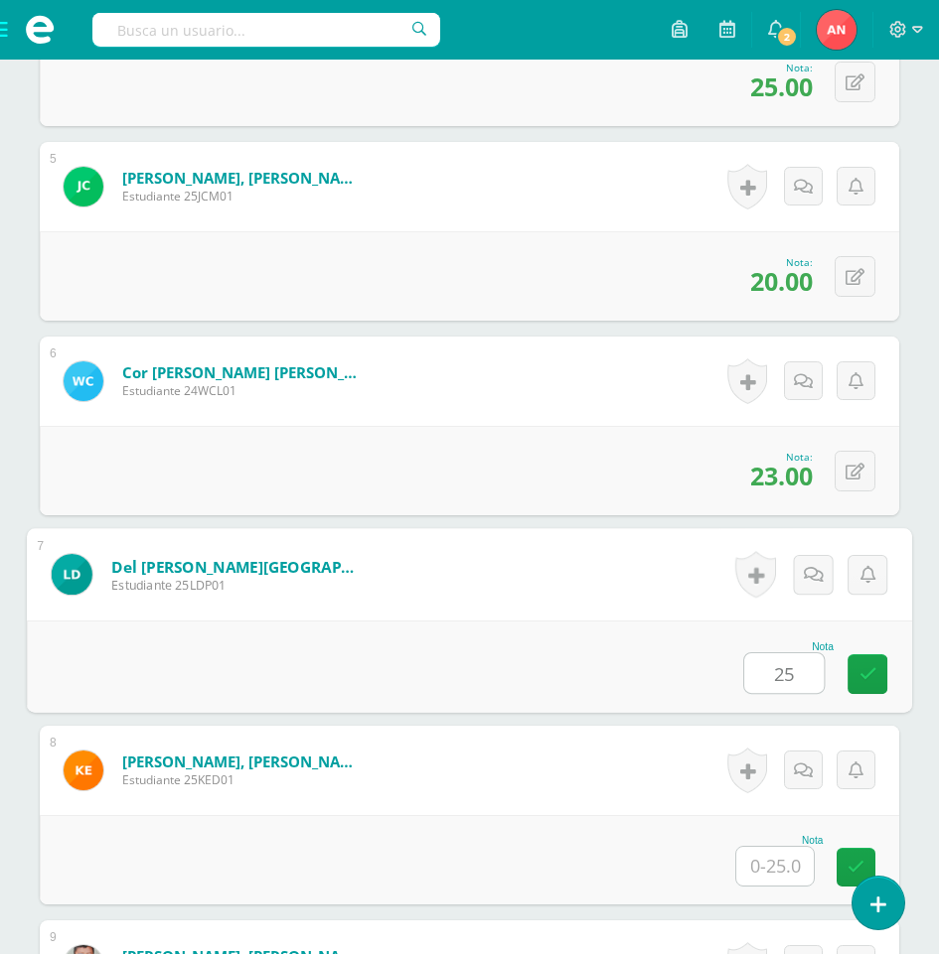
type input "25"
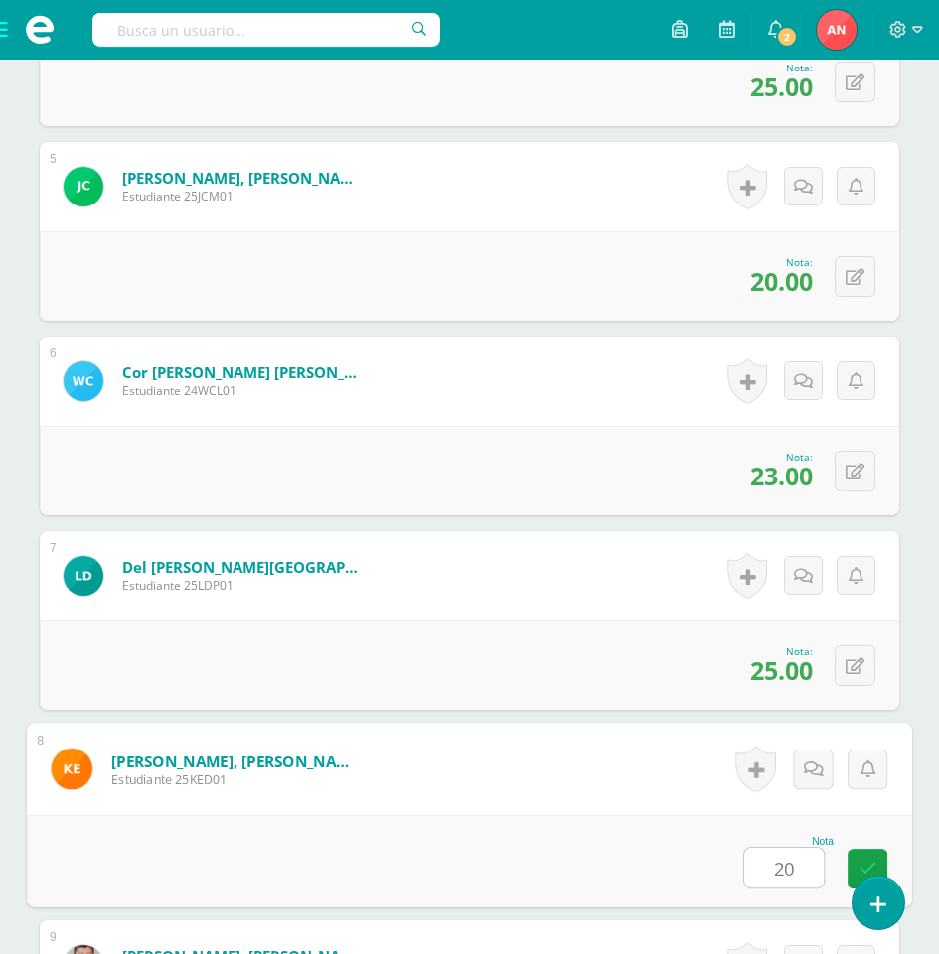
type input "20"
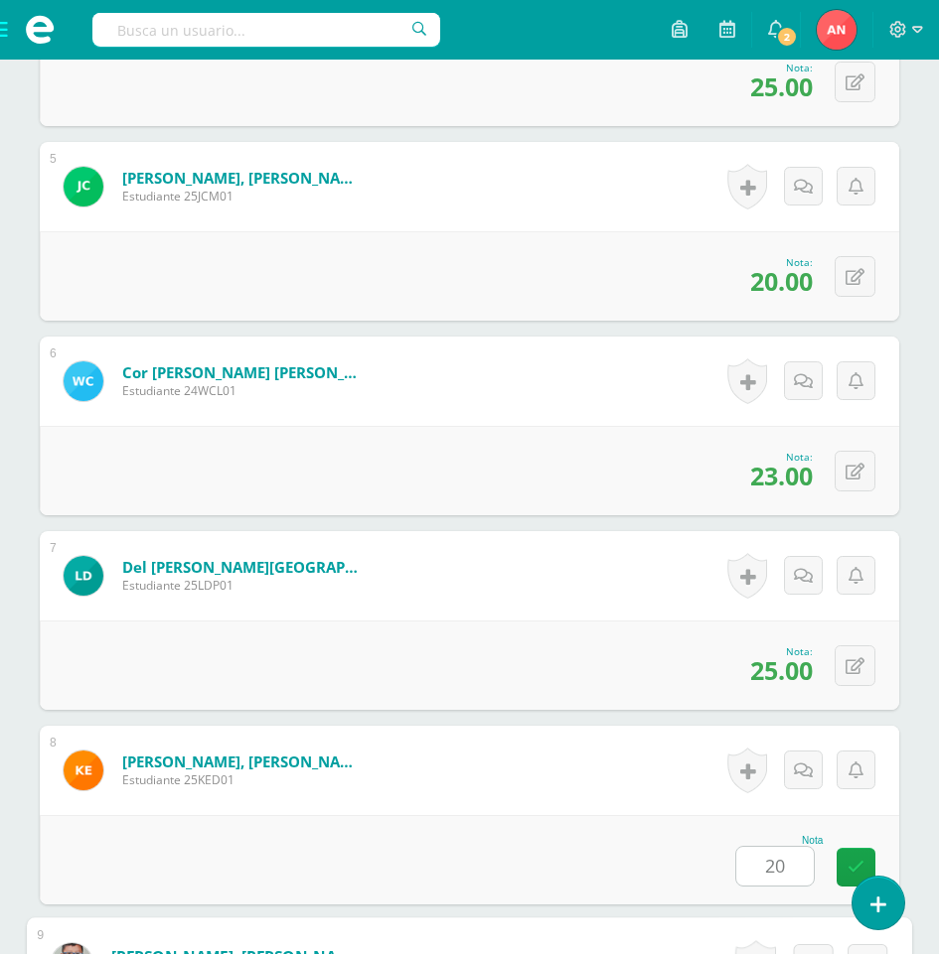
scroll to position [1944, 0]
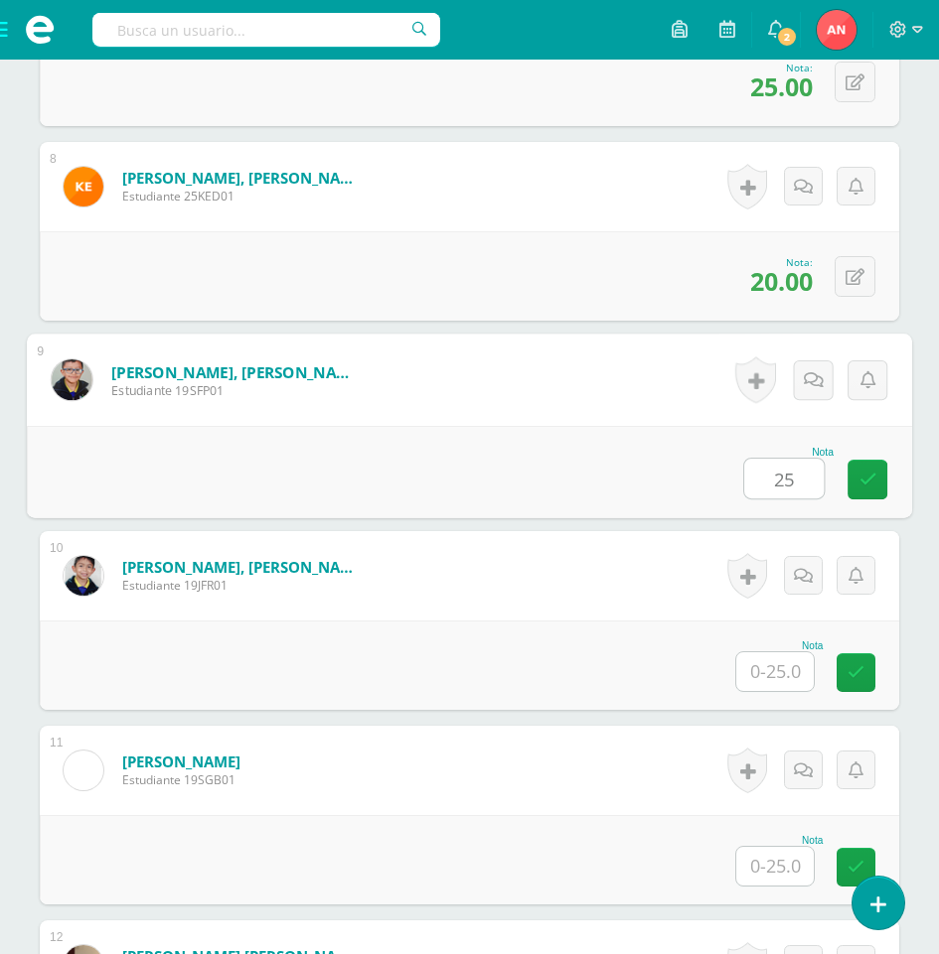
type input "25"
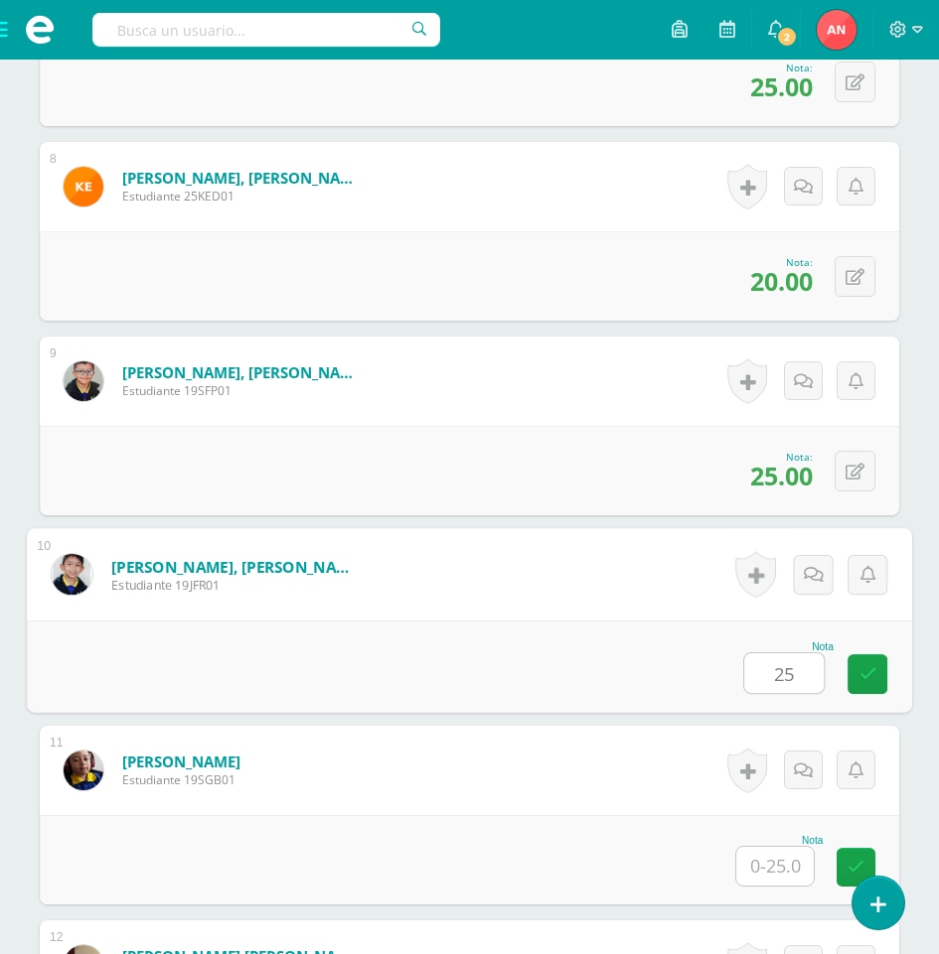
type input "25"
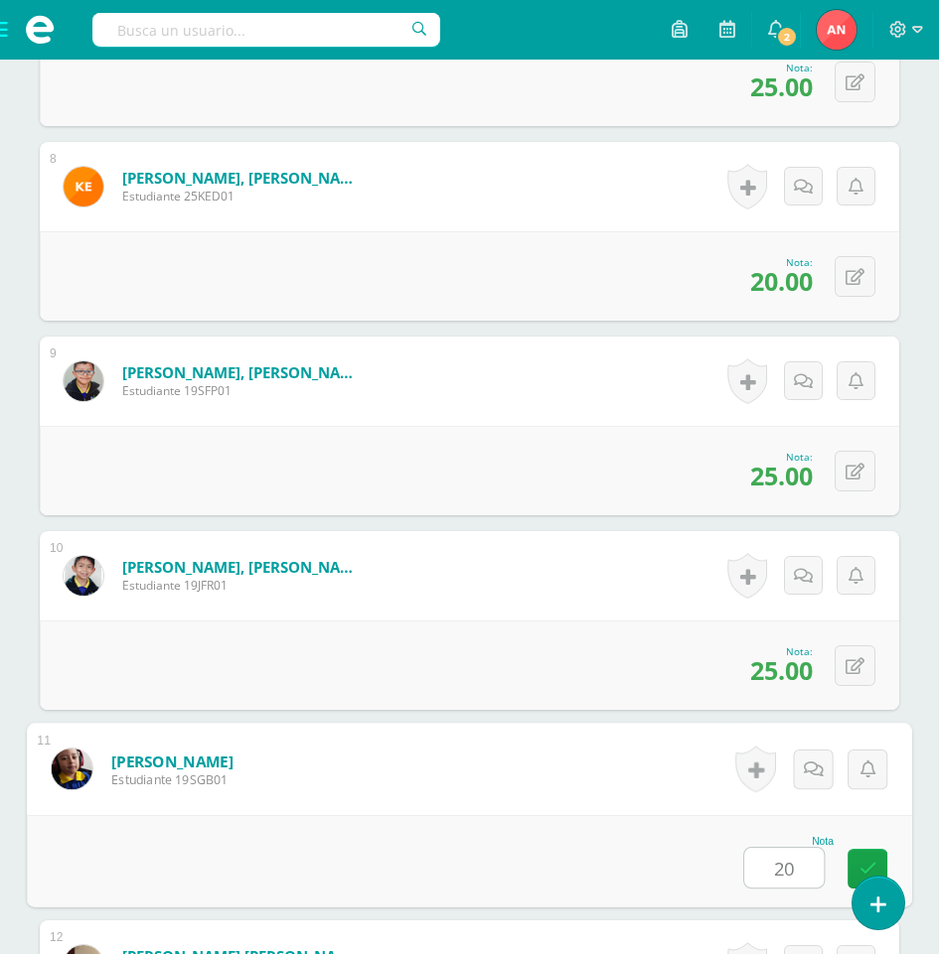
type input "20"
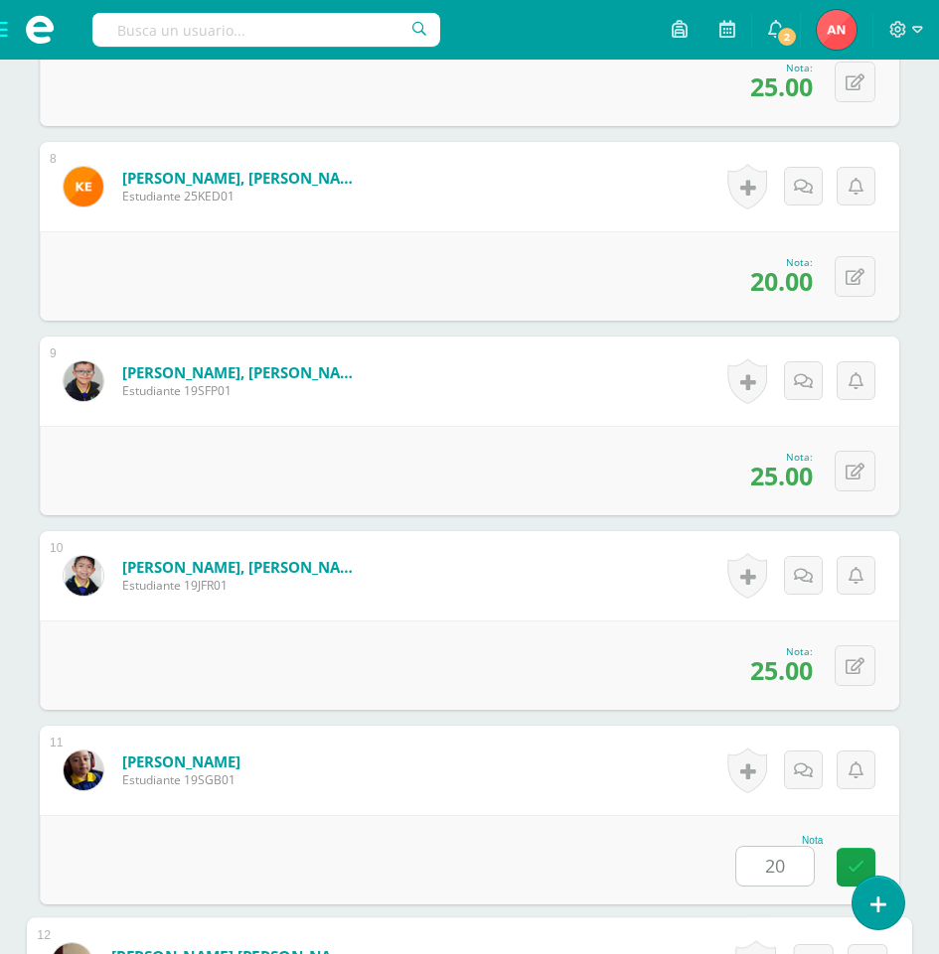
scroll to position [2528, 0]
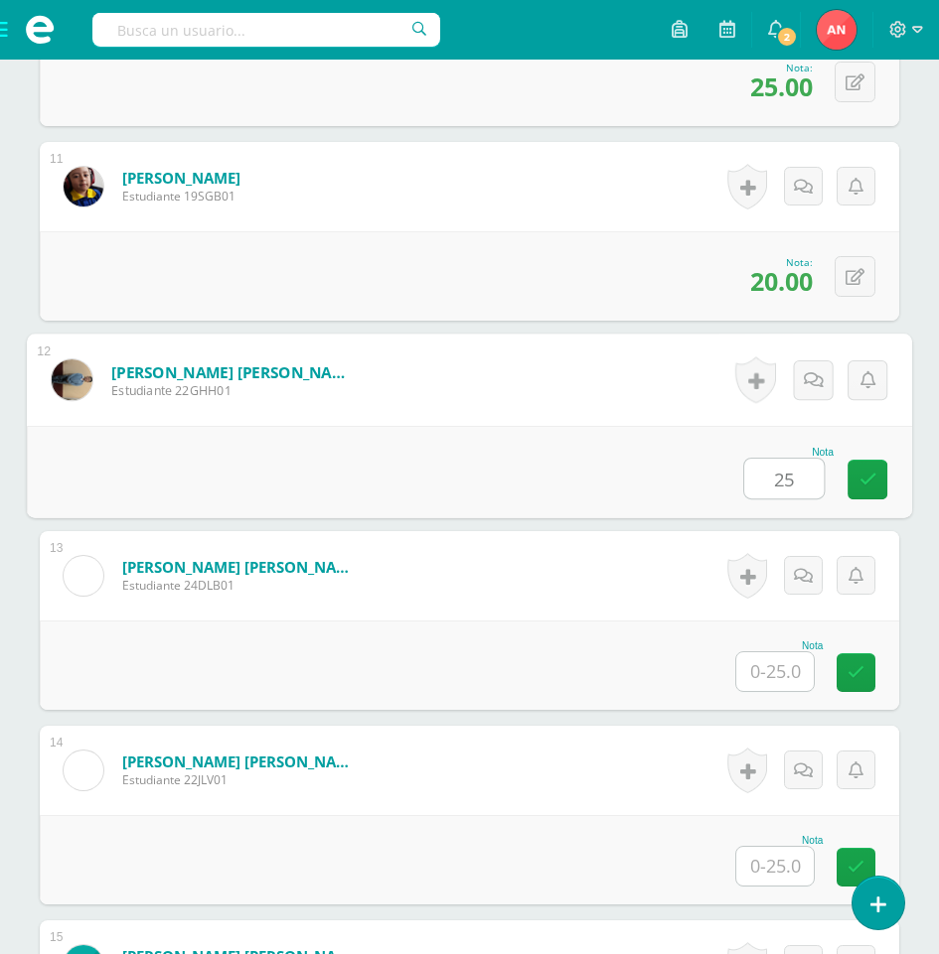
type input "25"
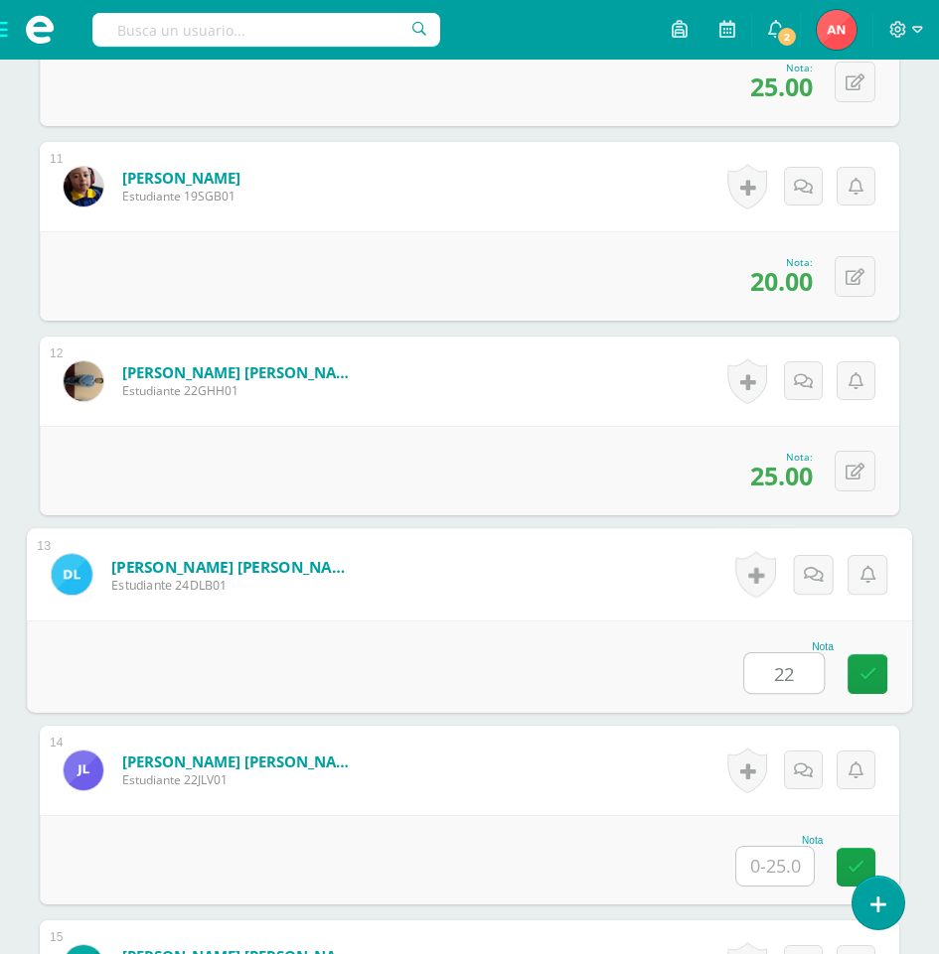
type input "22"
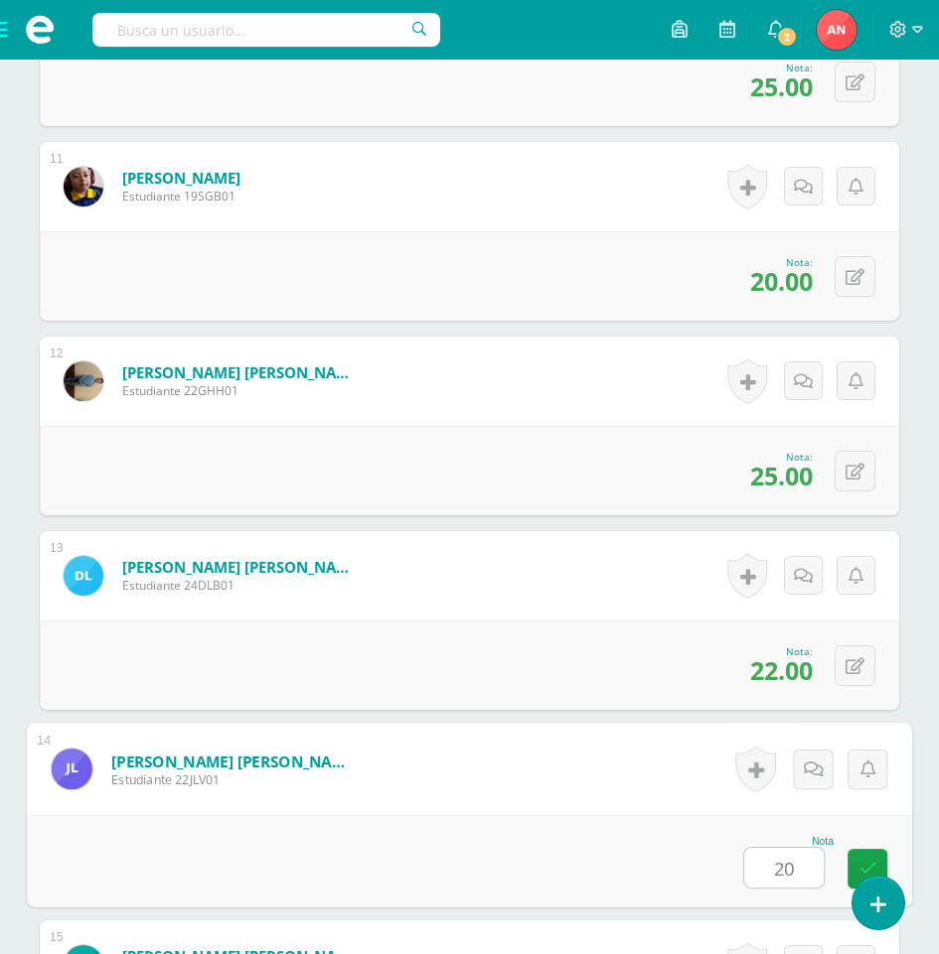
type input "20"
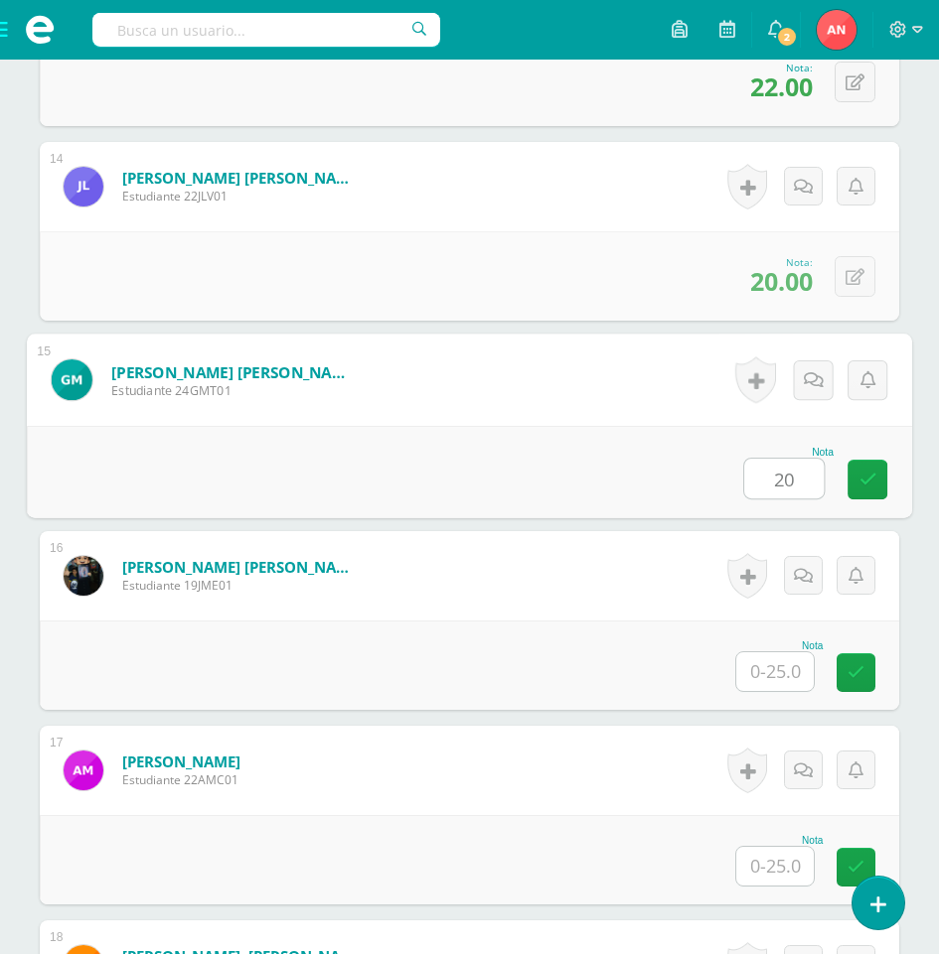
type input "20"
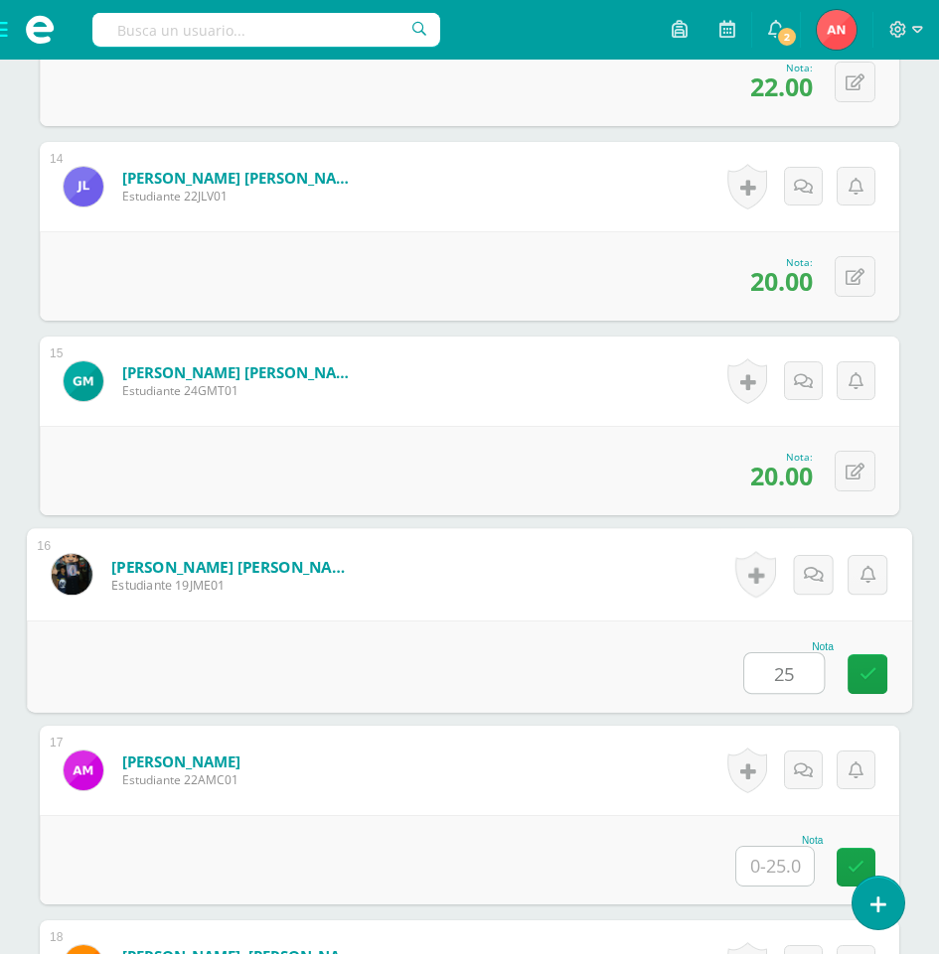
type input "25"
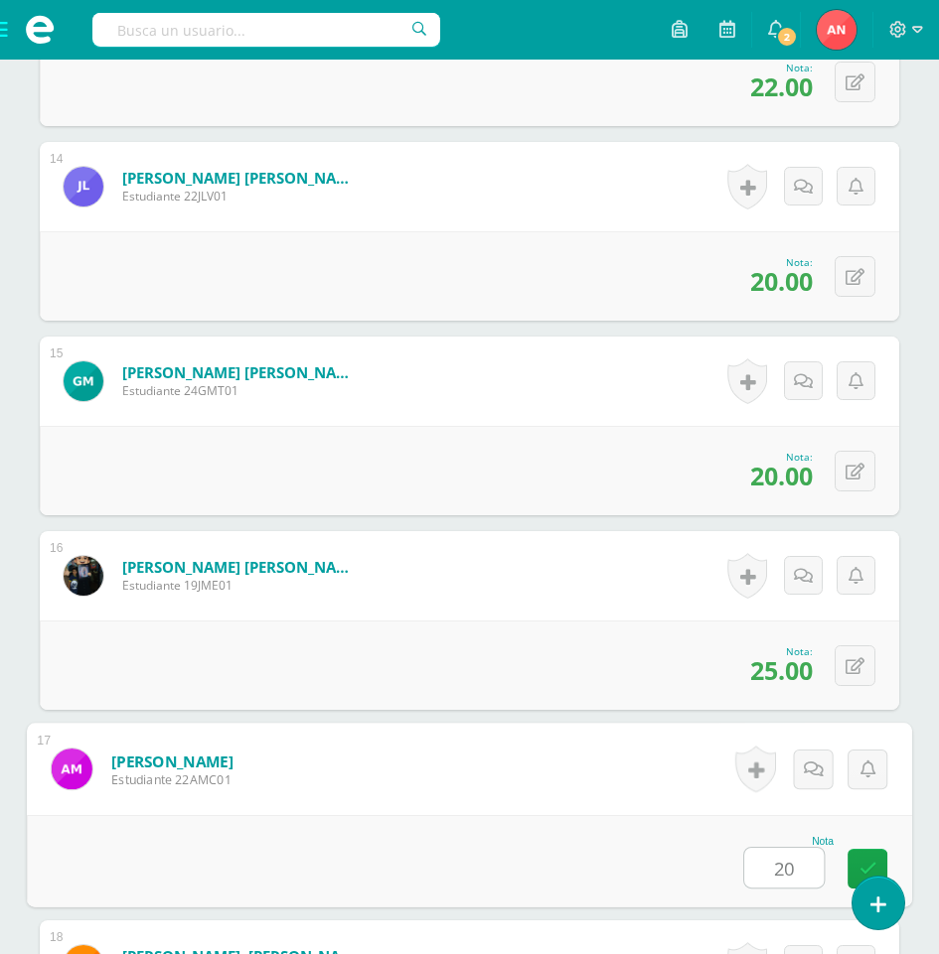
type input "20"
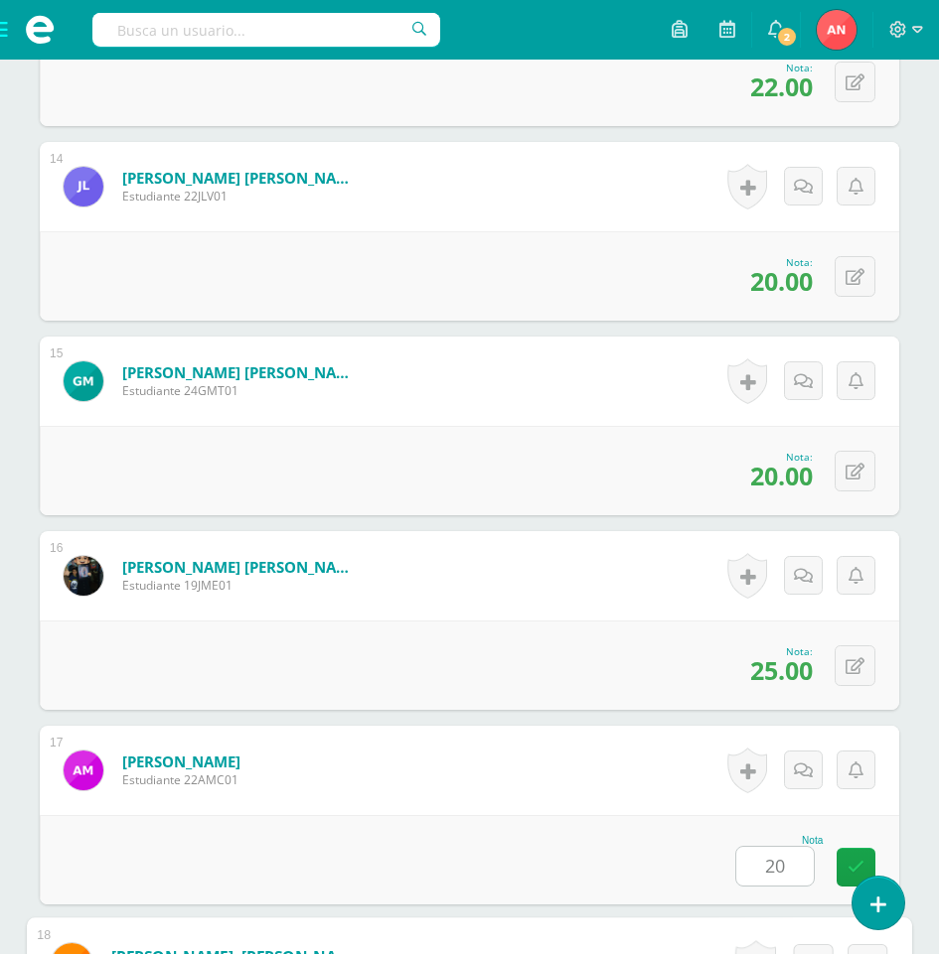
scroll to position [3696, 0]
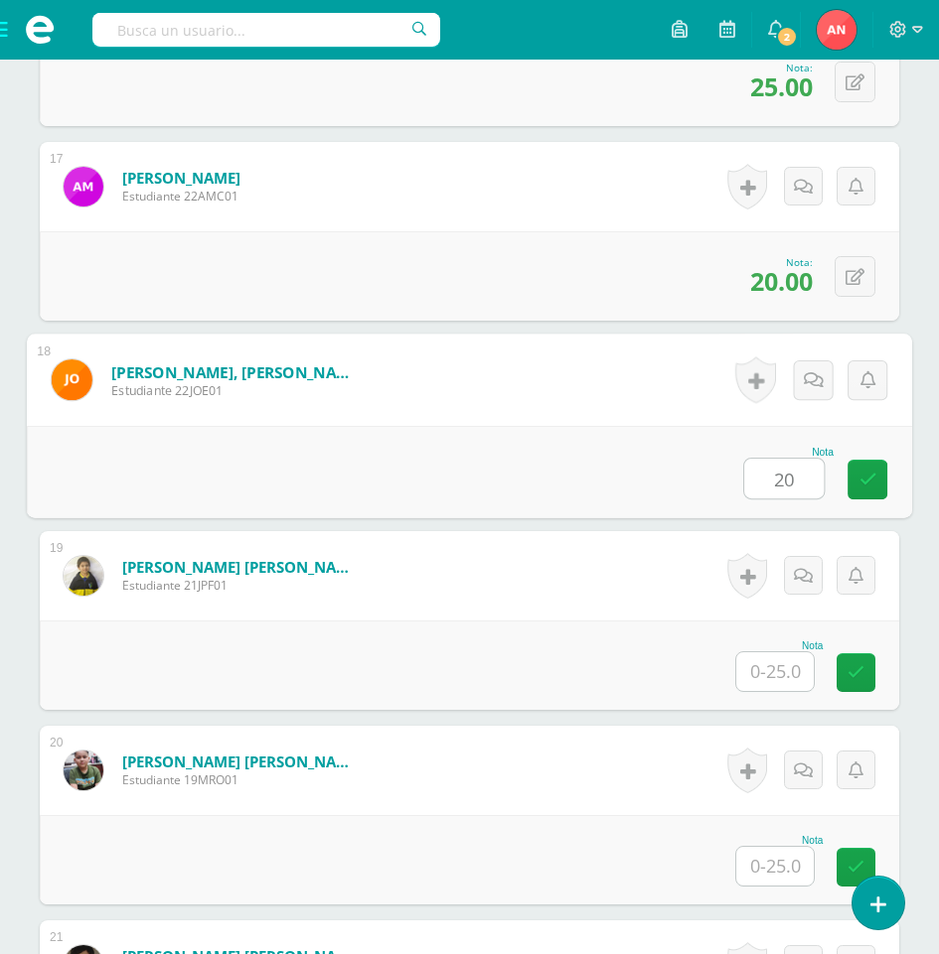
type input "20"
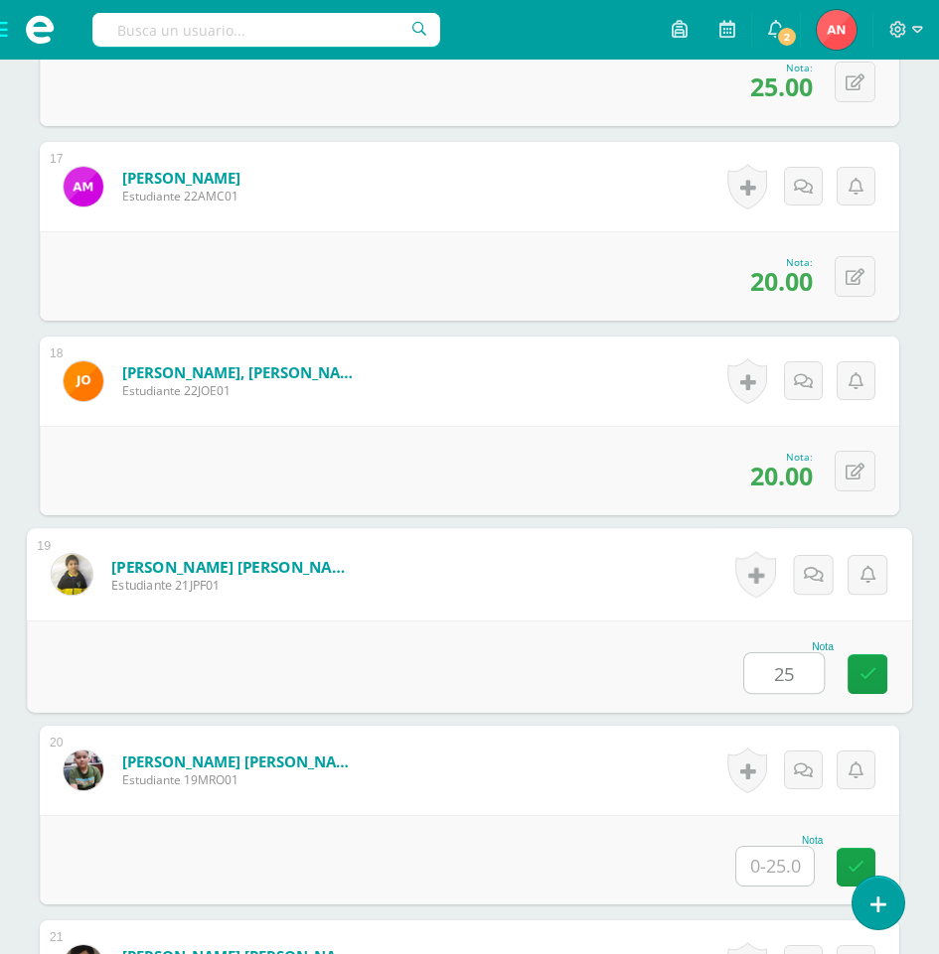
type input "25"
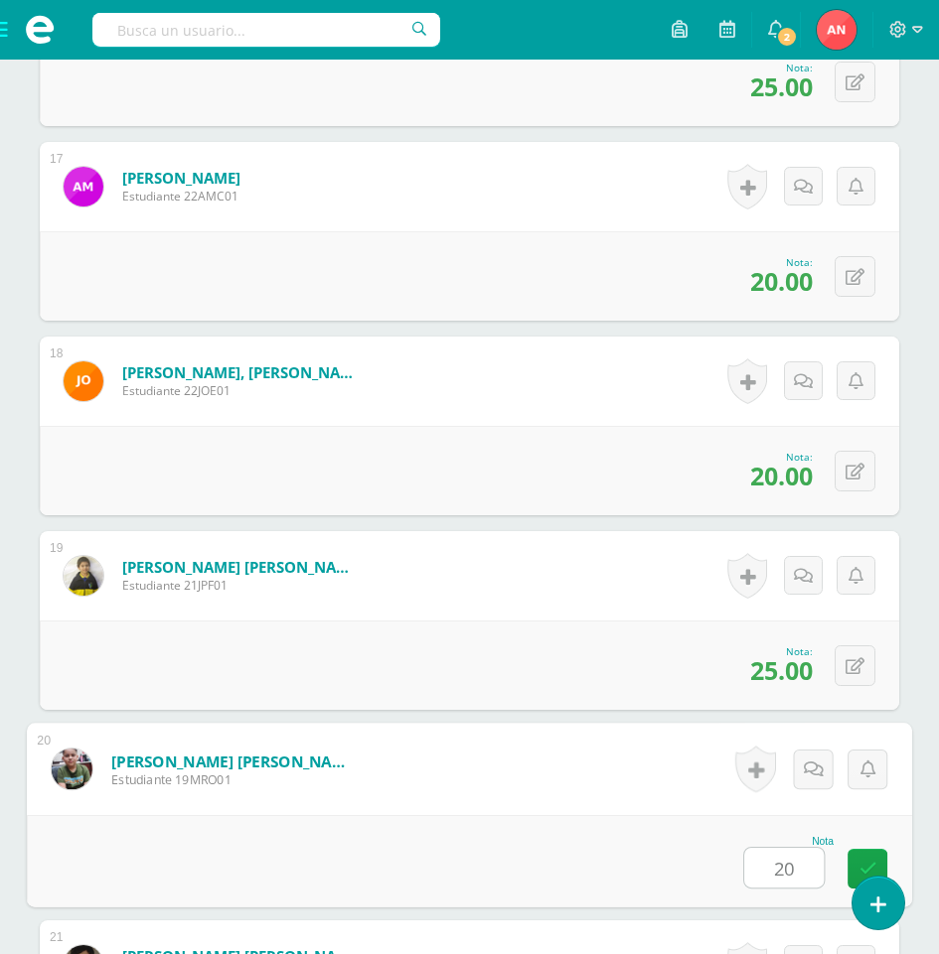
type input "20"
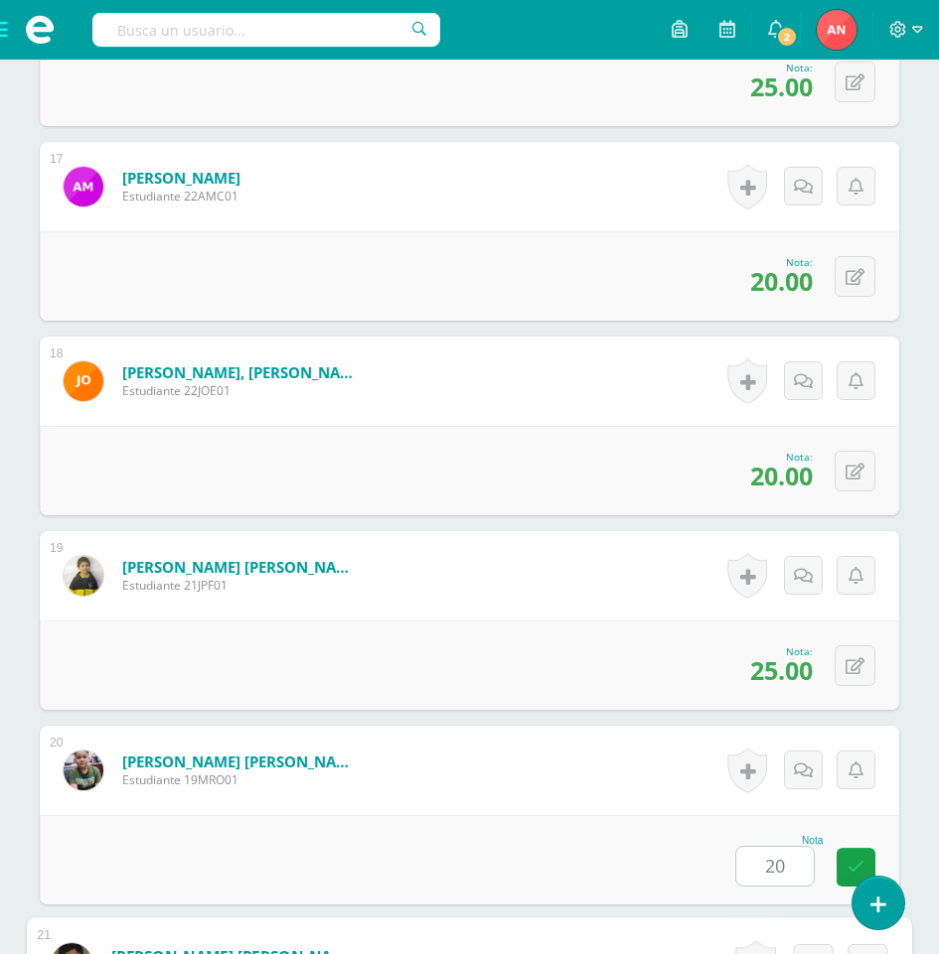
scroll to position [4280, 0]
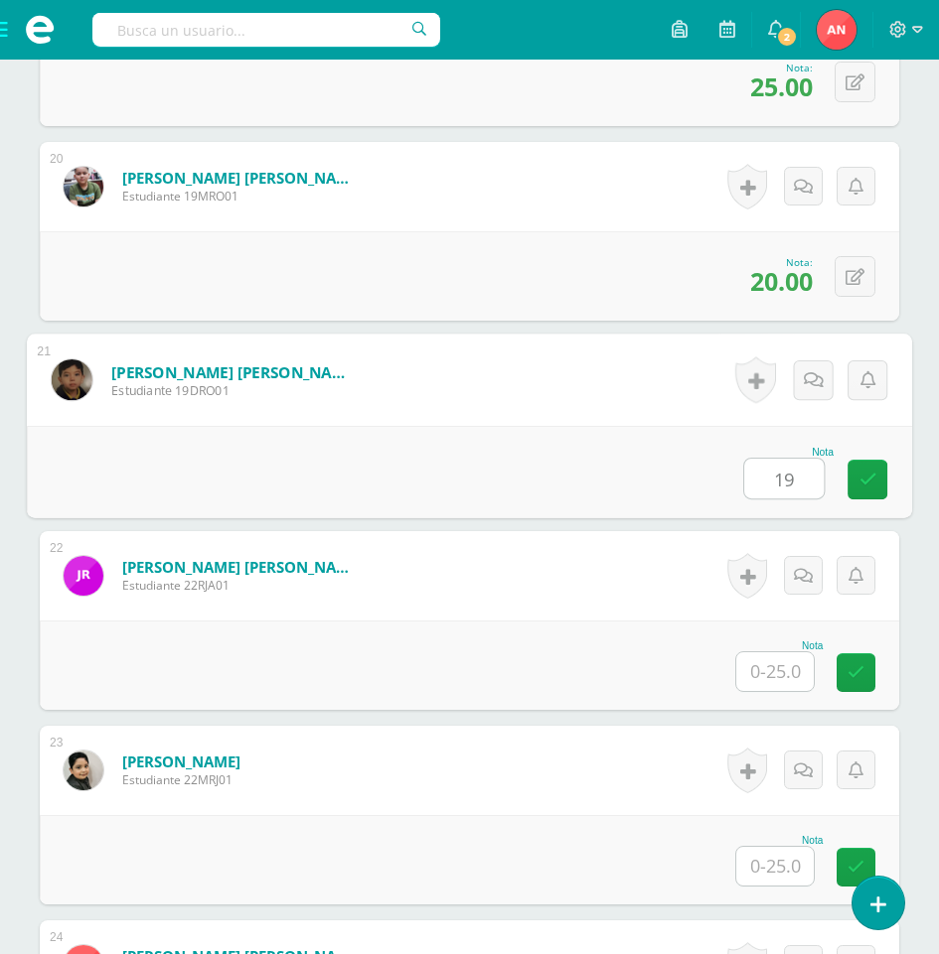
type input "19"
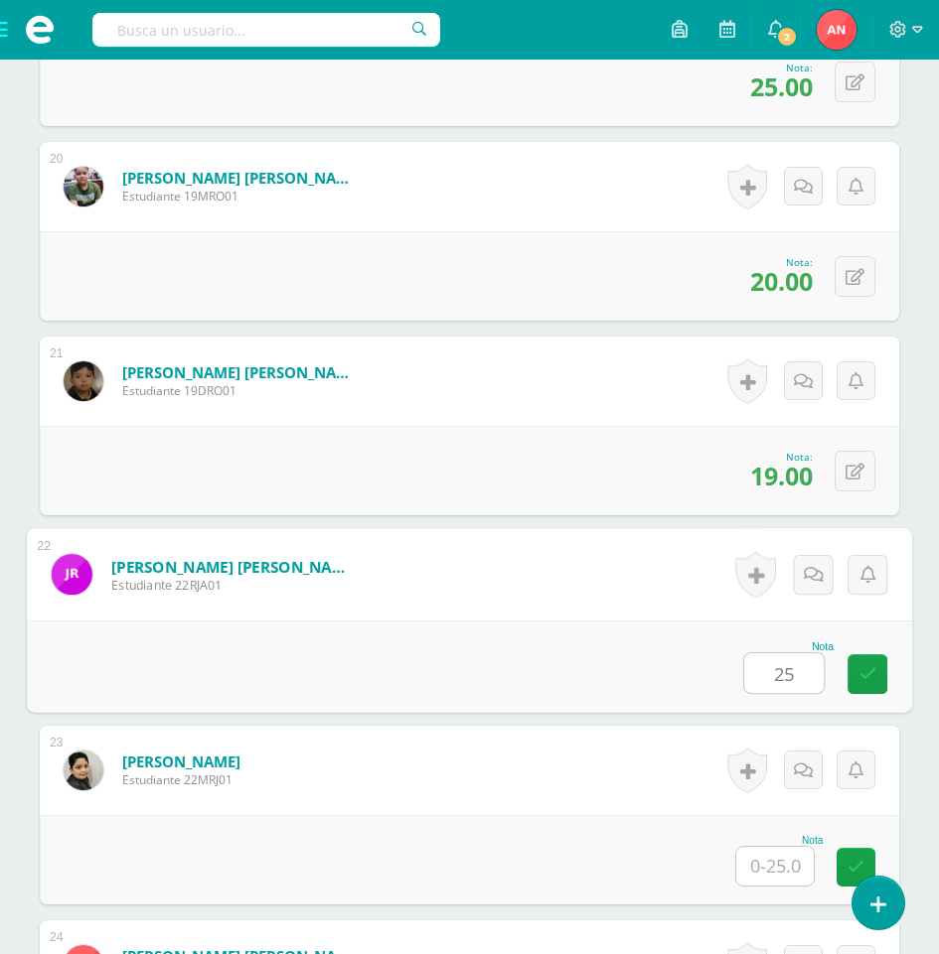
type input "25"
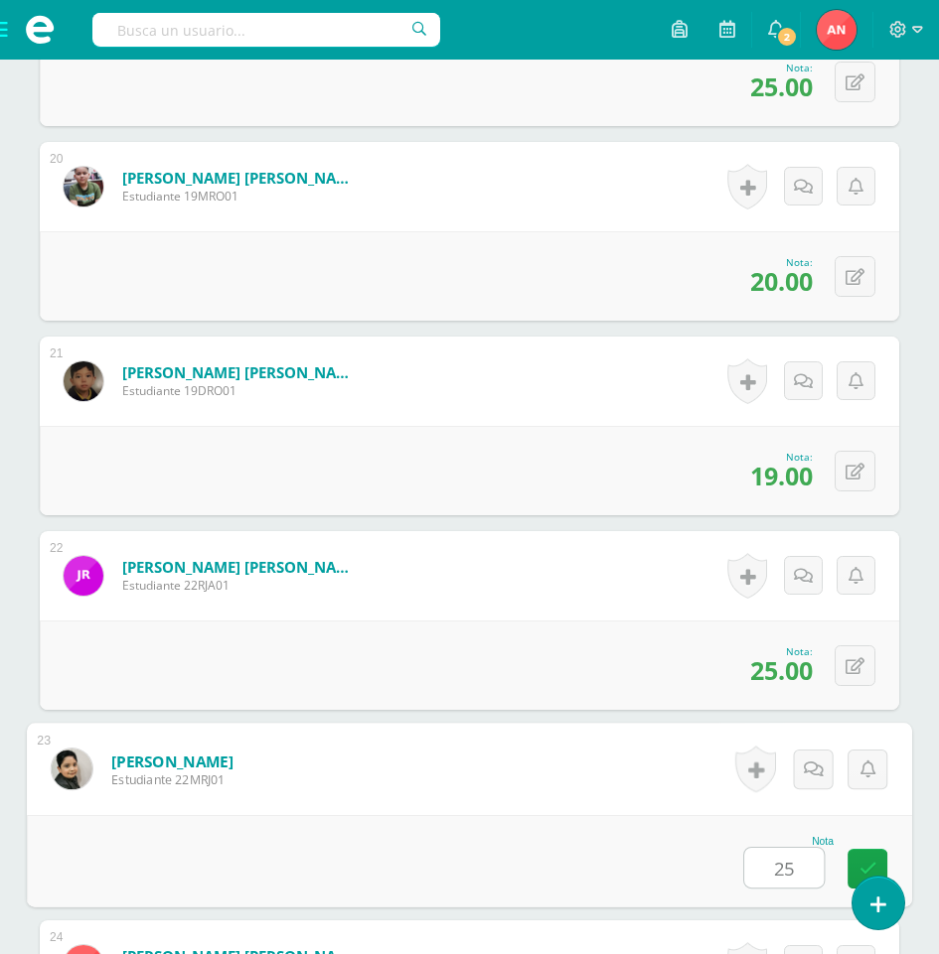
type input "25"
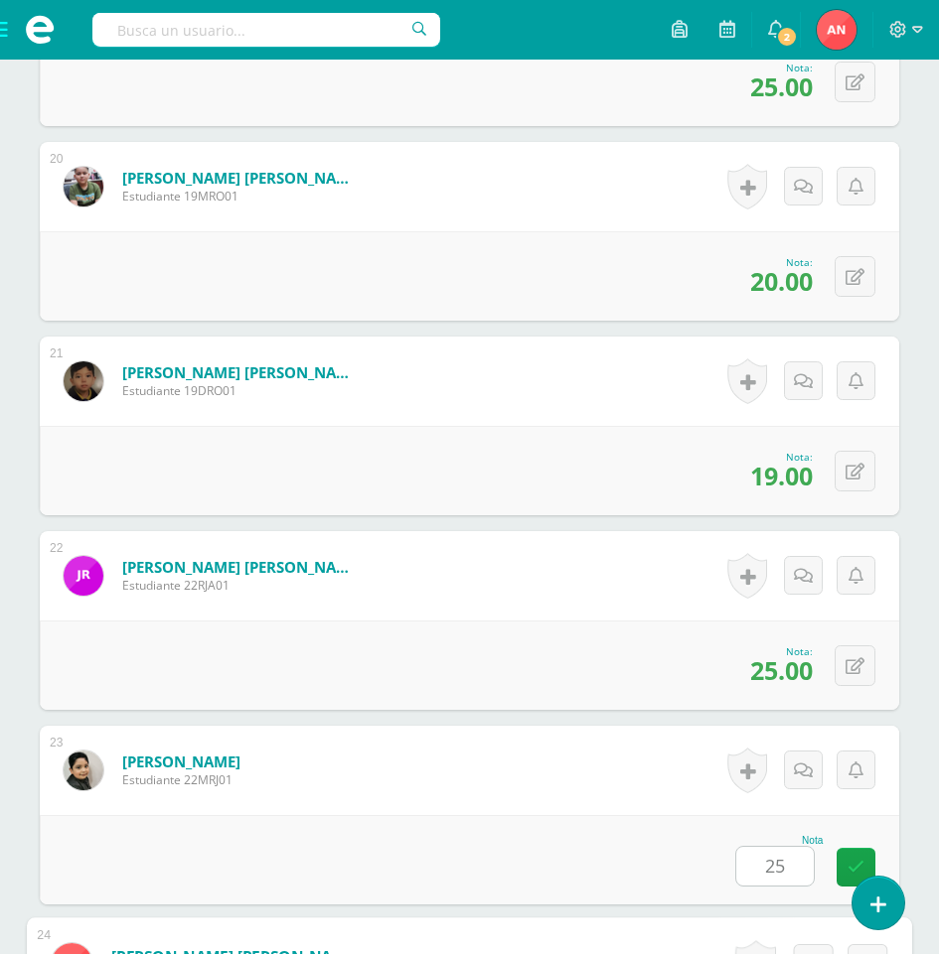
scroll to position [4864, 0]
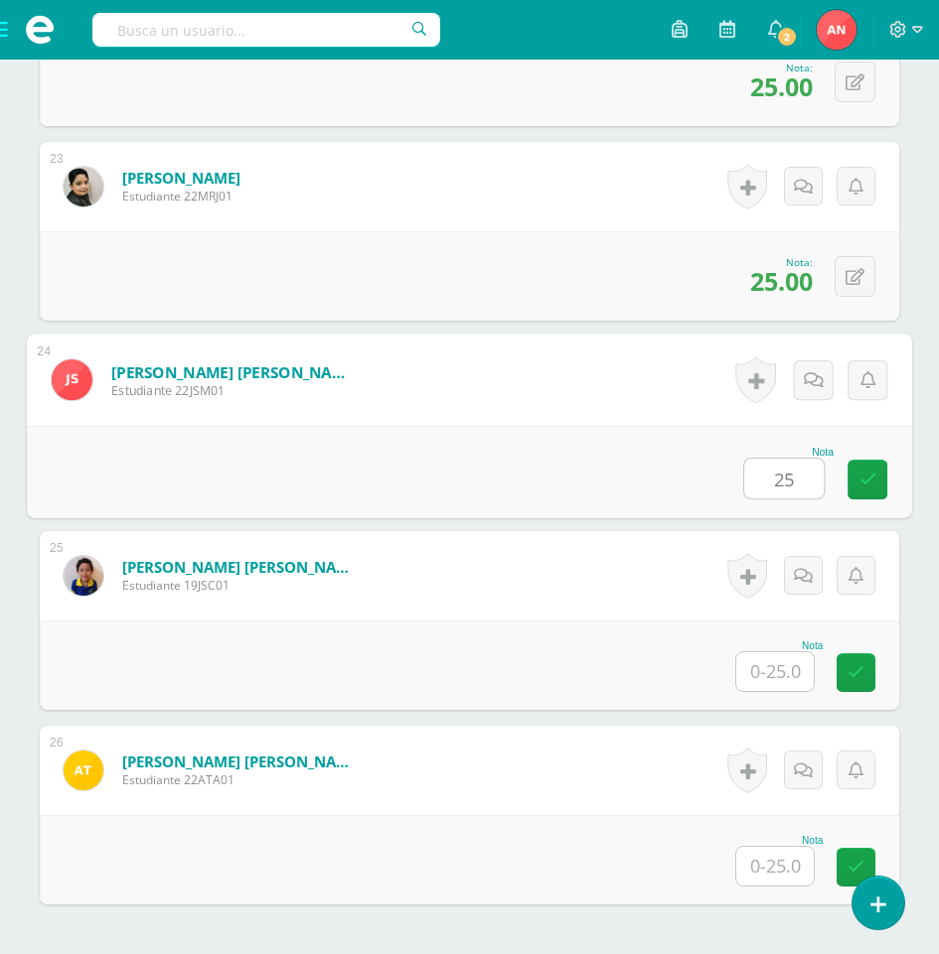
type input "25"
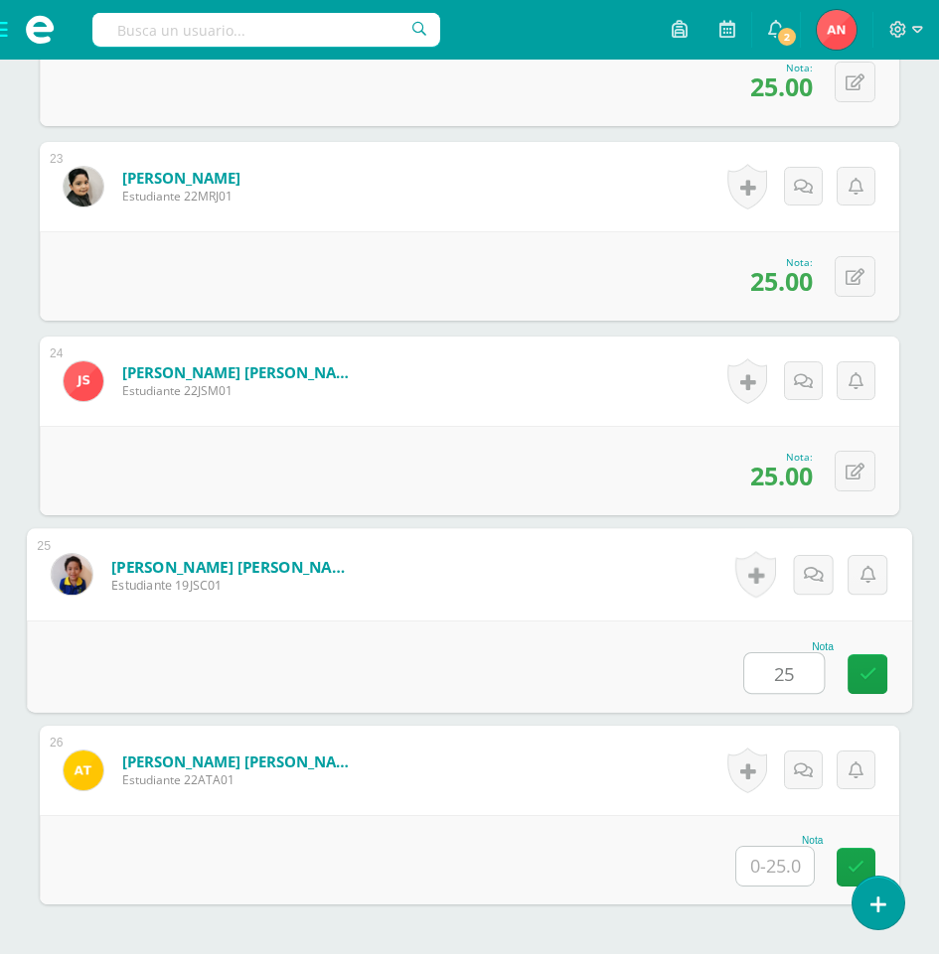
type input "25"
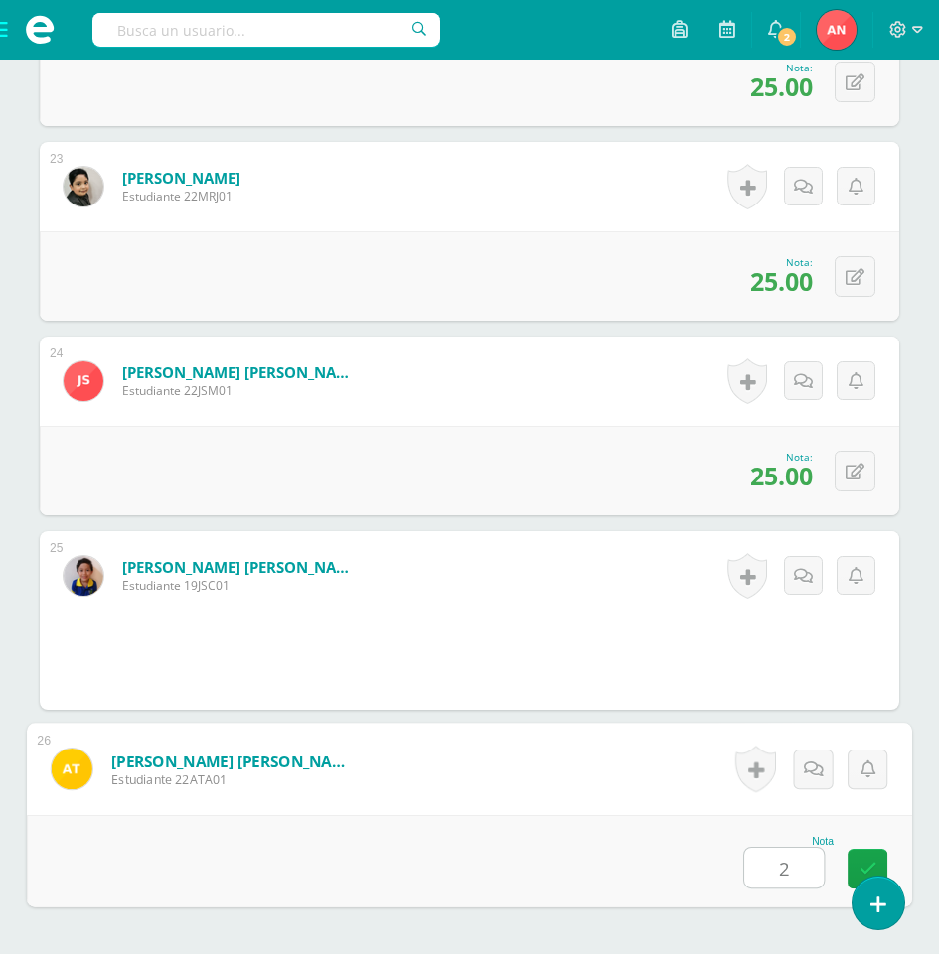
type input "25"
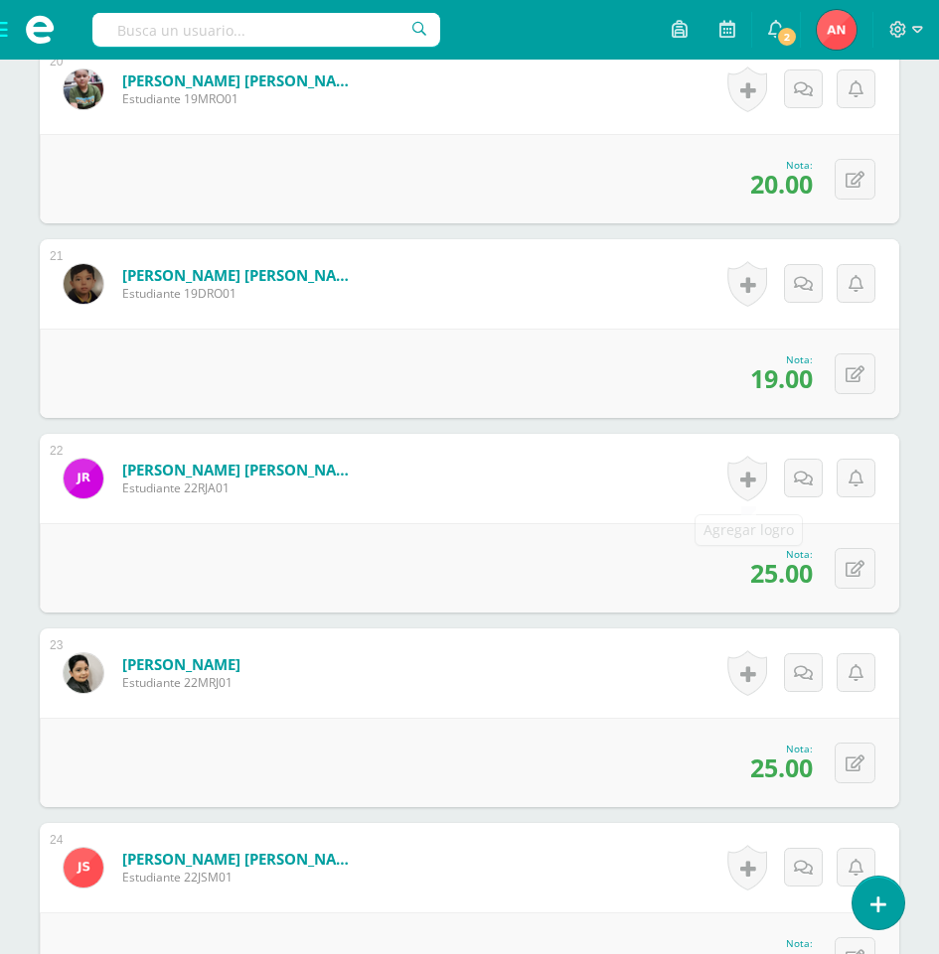
scroll to position [4367, 0]
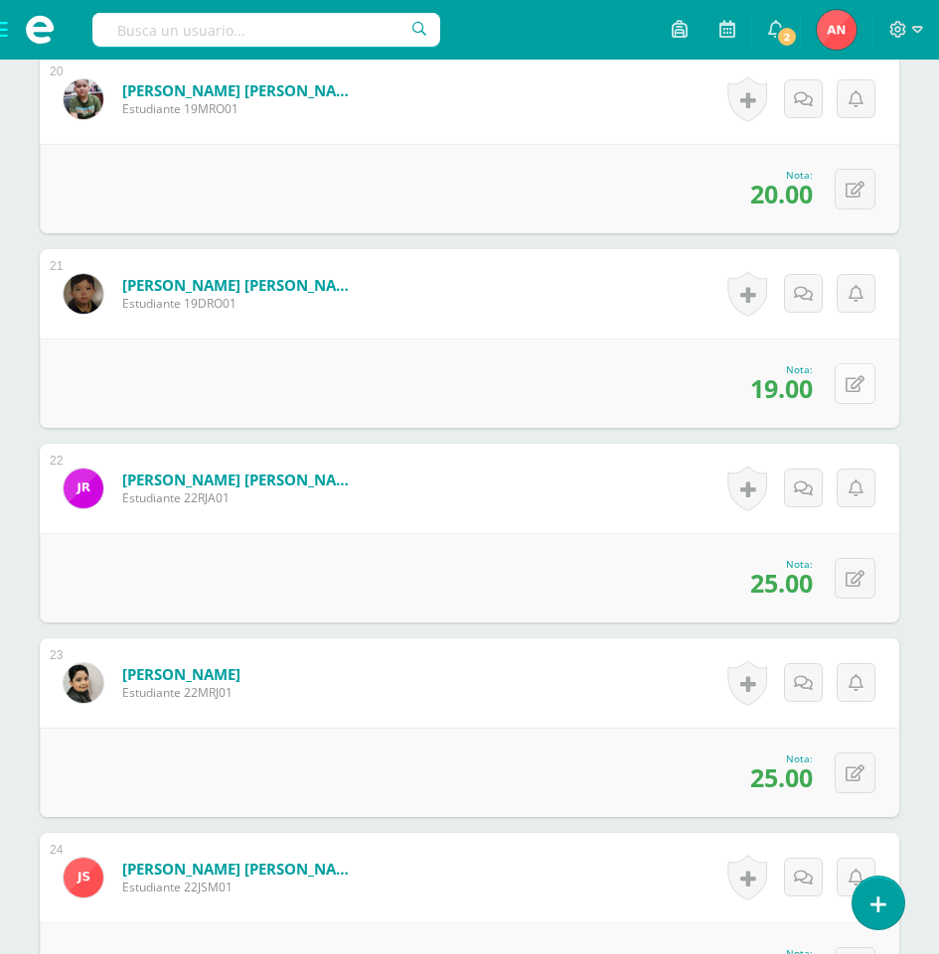
click at [856, 389] on icon at bounding box center [854, 384] width 19 height 17
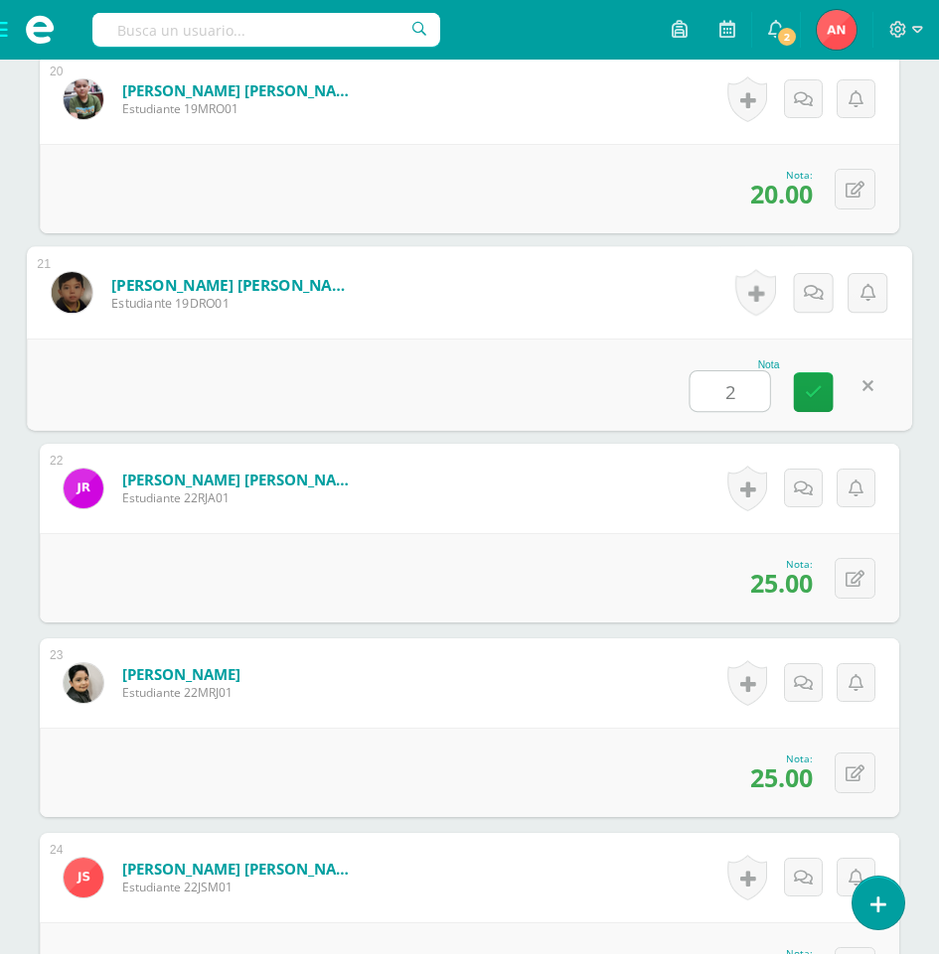
type input "20"
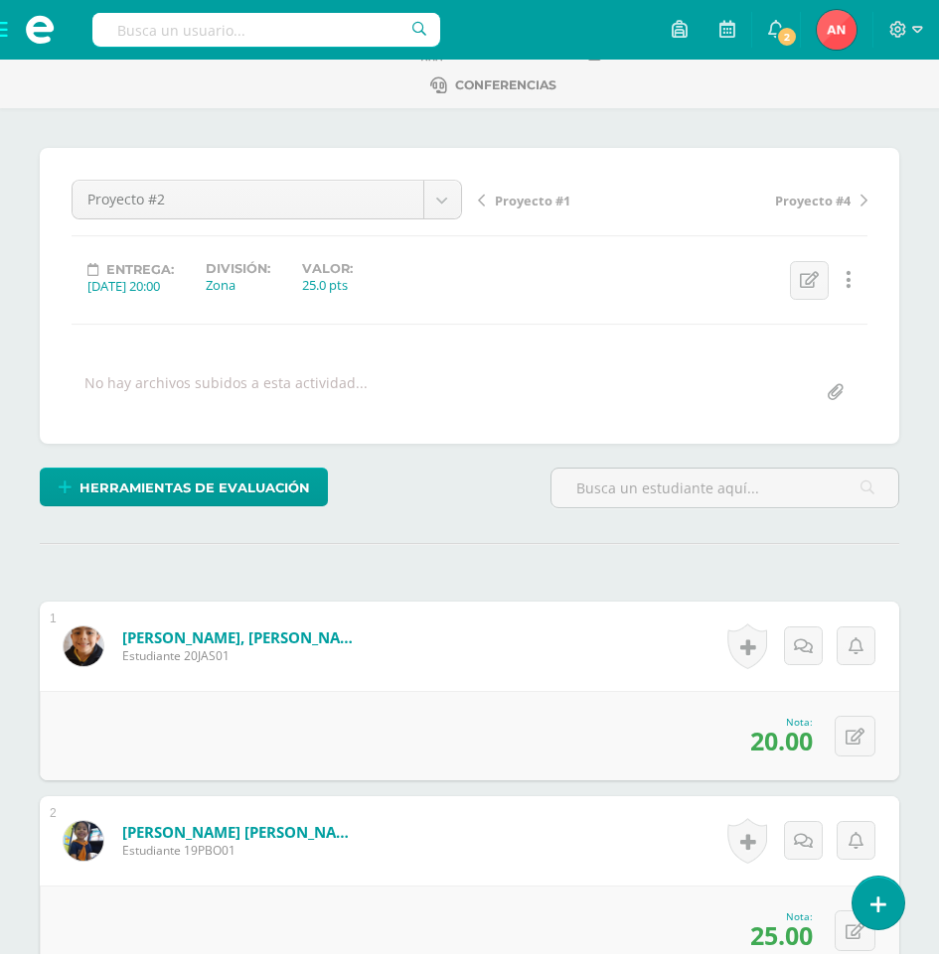
scroll to position [0, 0]
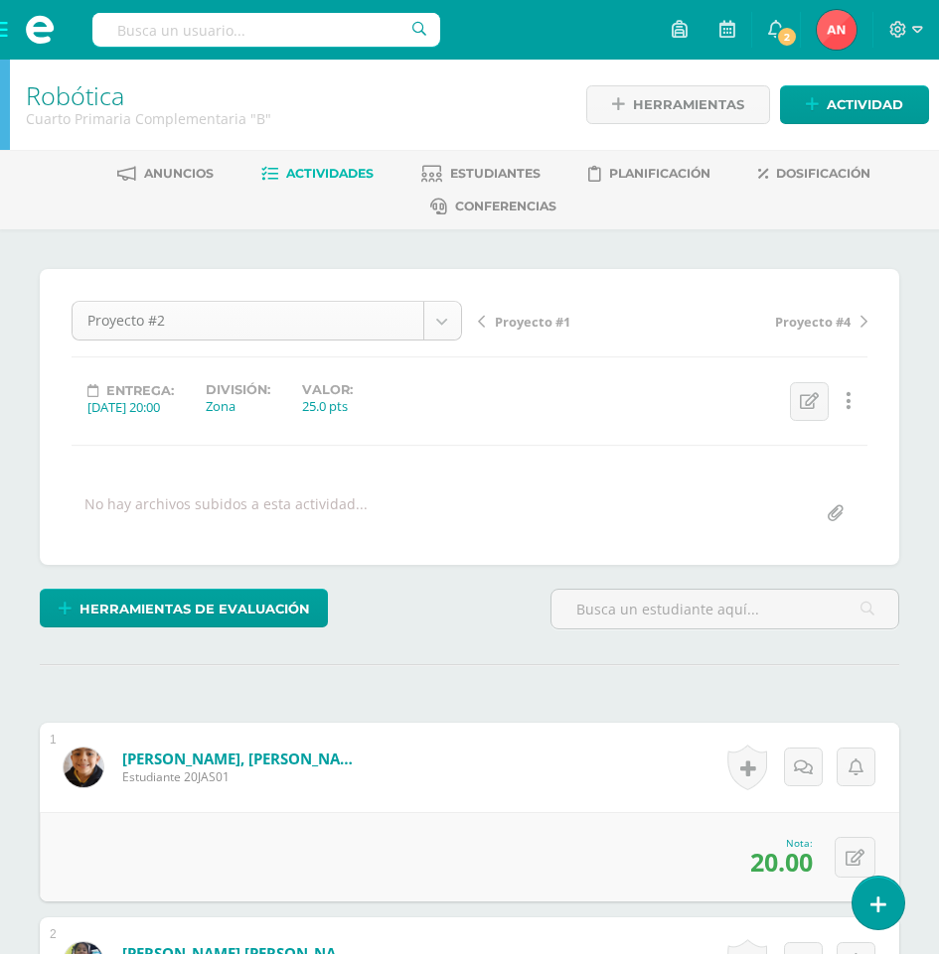
select select "/dashboard/teacher/grade-activity/180493/"
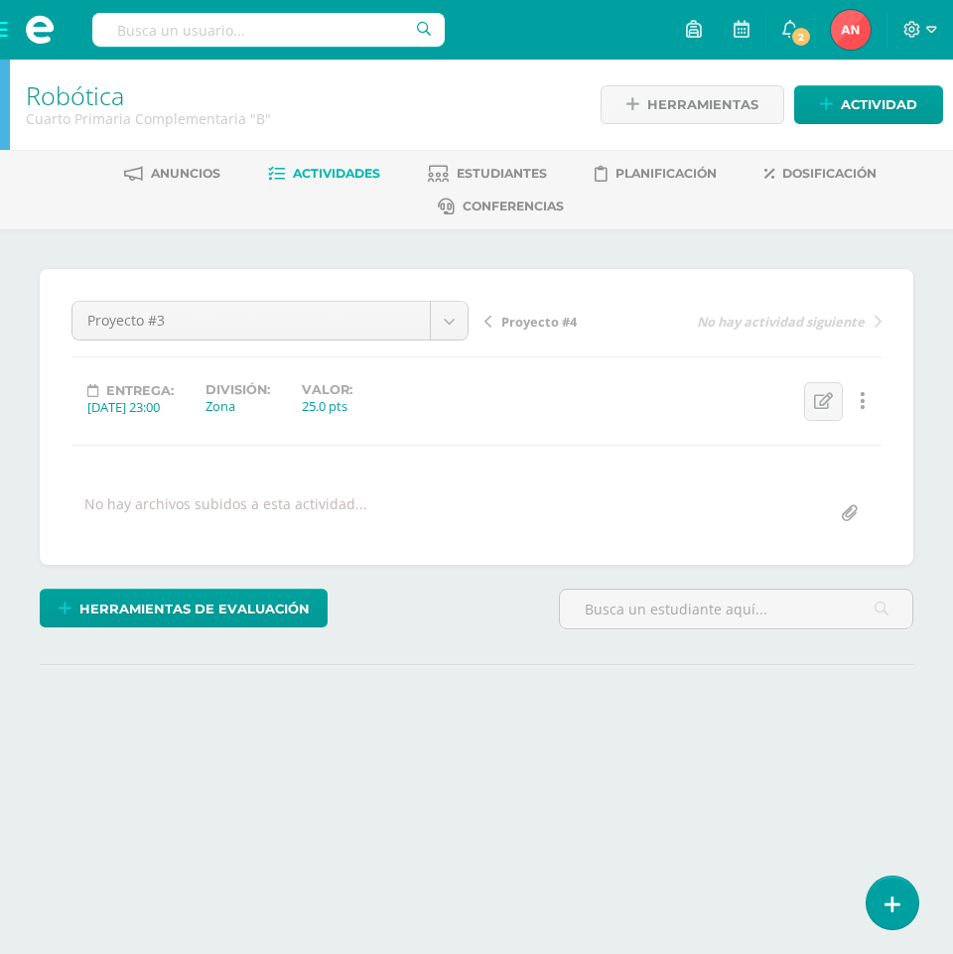
click at [71, 103] on link "Robótica" at bounding box center [75, 95] width 98 height 34
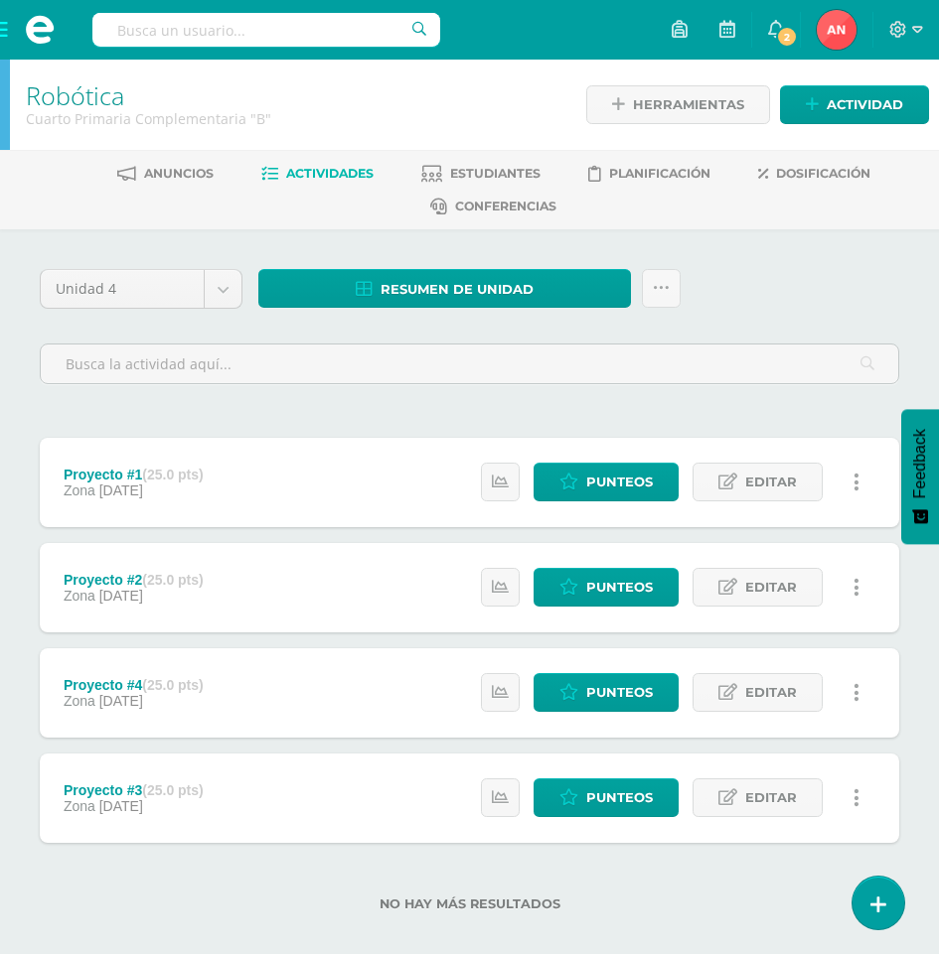
click at [857, 794] on icon at bounding box center [856, 799] width 6 height 22
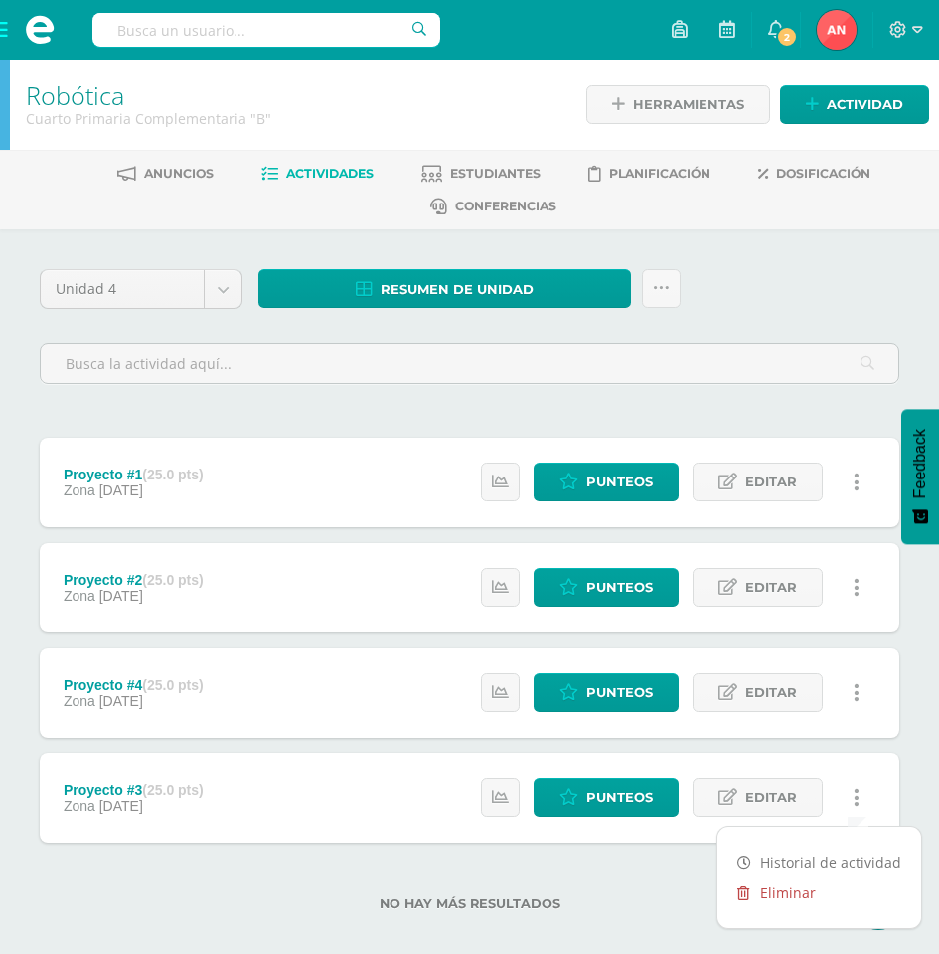
click at [804, 895] on link "Eliminar" at bounding box center [819, 893] width 204 height 31
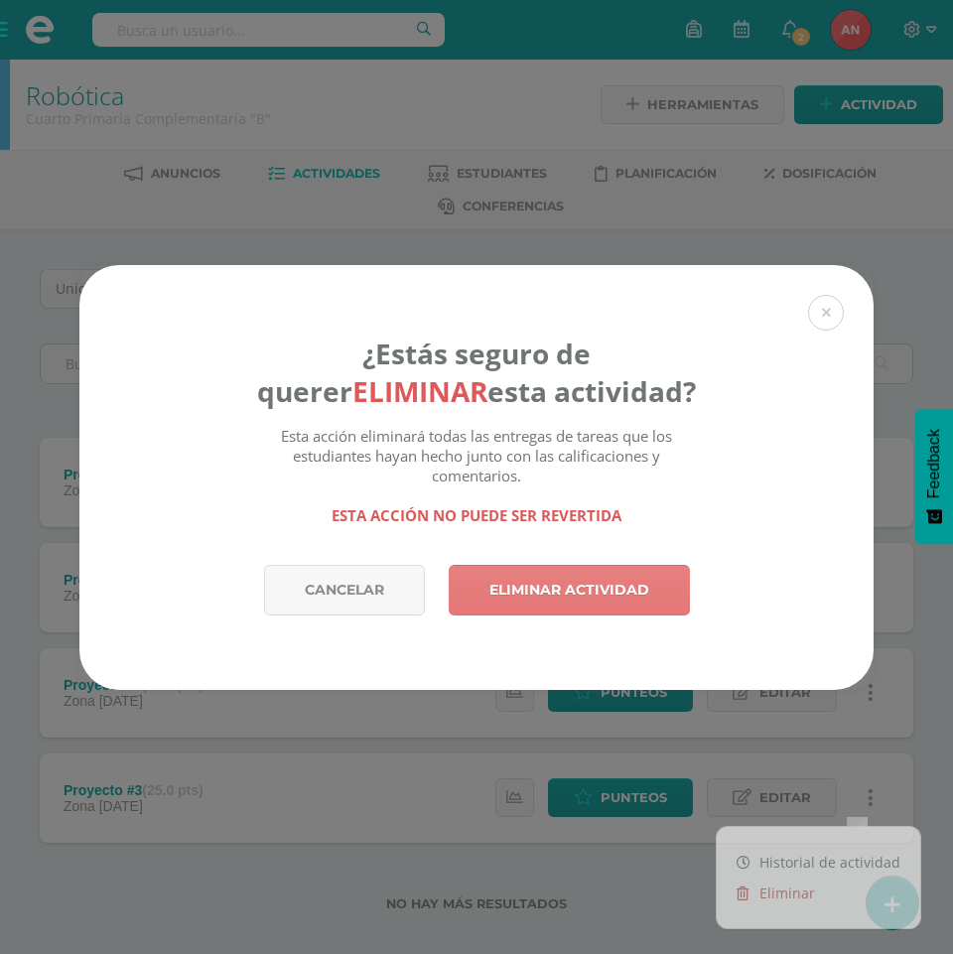
click at [603, 593] on link "Eliminar actividad" at bounding box center [569, 590] width 241 height 51
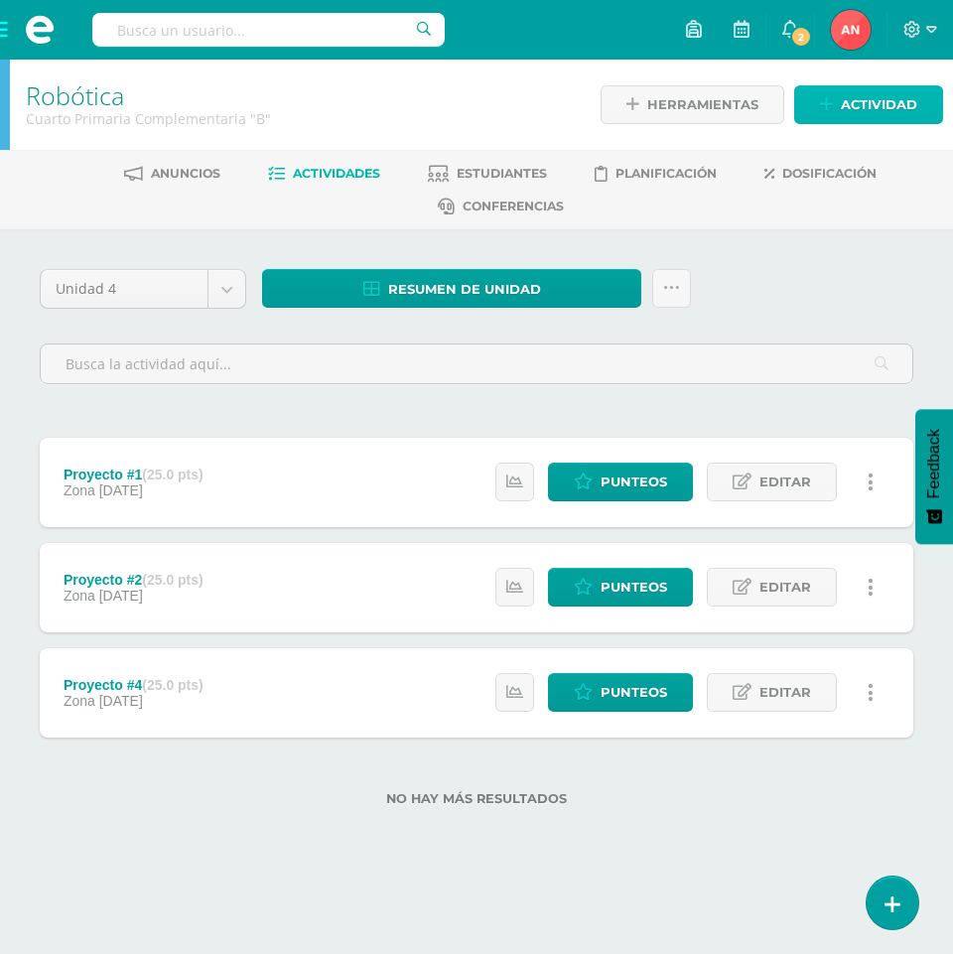
click at [857, 113] on span "Actividad" at bounding box center [879, 104] width 76 height 37
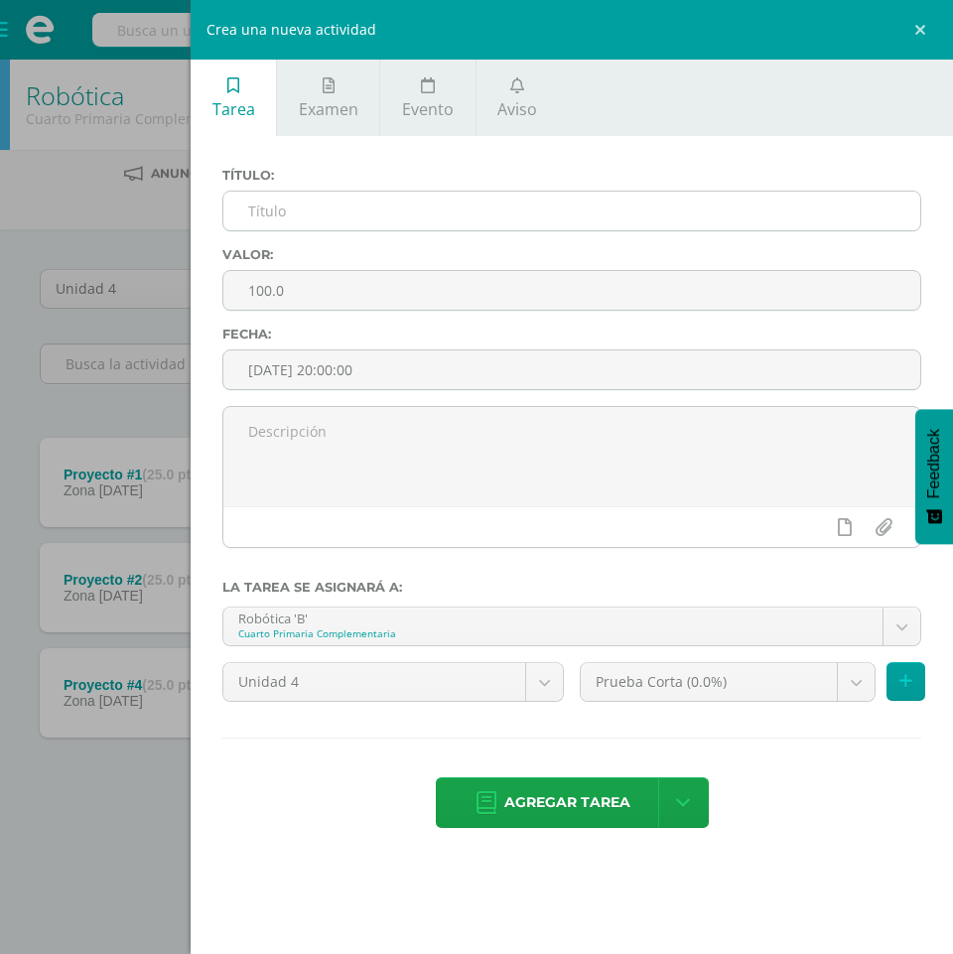
click at [446, 219] on input "text" at bounding box center [571, 211] width 697 height 39
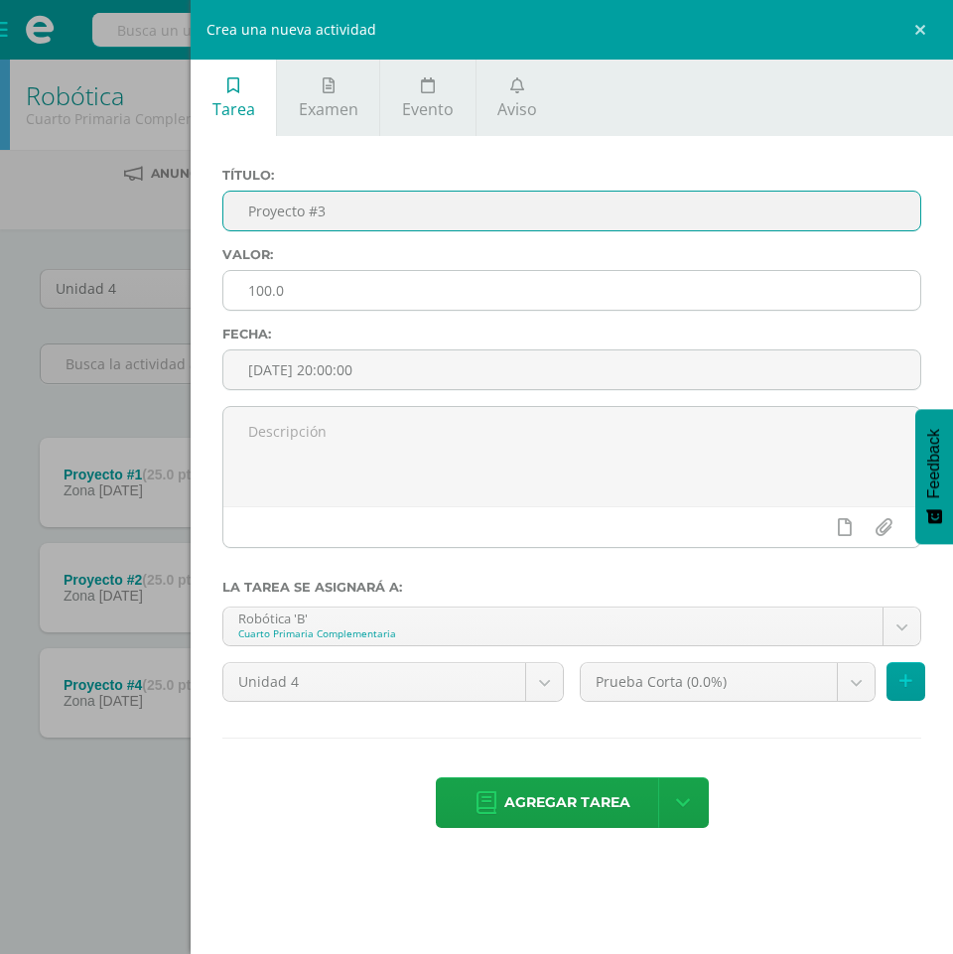
type input "Proyecto #3"
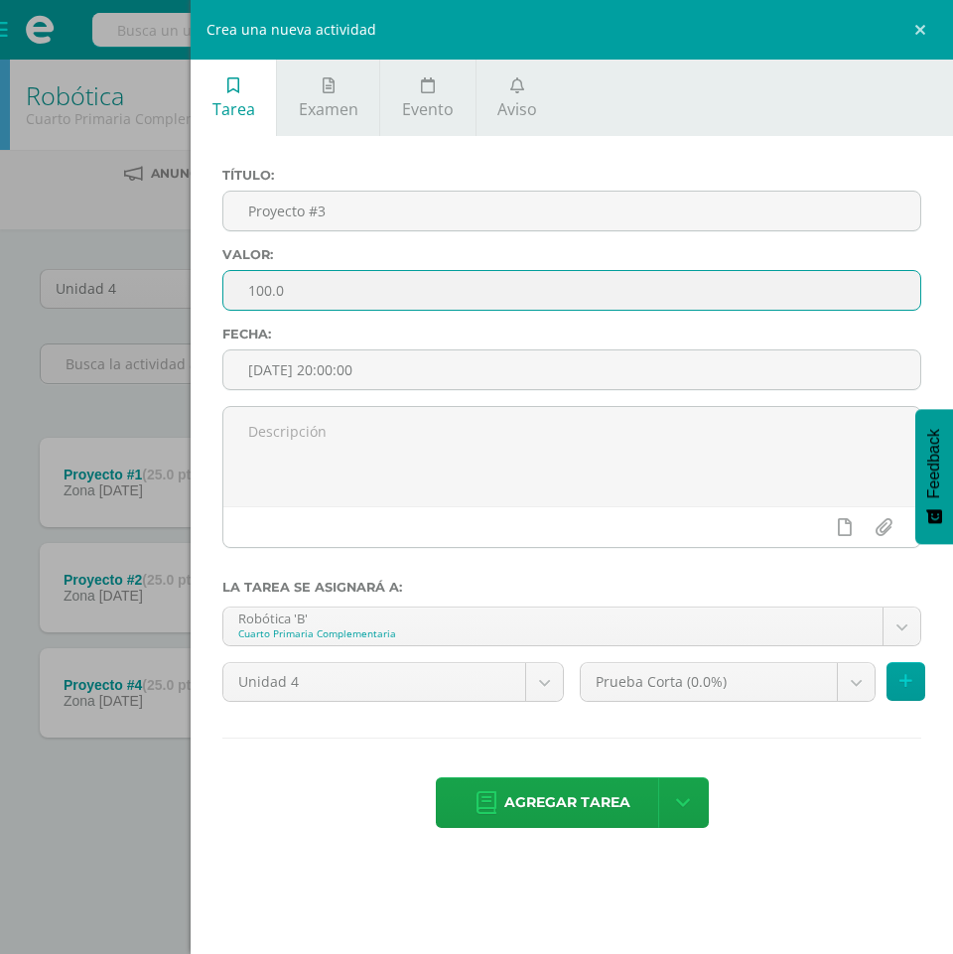
drag, startPoint x: 291, startPoint y: 293, endPoint x: 217, endPoint y: 281, distance: 75.4
click at [217, 281] on div "Valor: 100.0" at bounding box center [572, 286] width 715 height 79
type input "25"
click at [856, 680] on body "La tarea Proyecto #3 fue eliminada exitosamente. Estudiantes Disciplina Asisten…" at bounding box center [476, 435] width 953 height 870
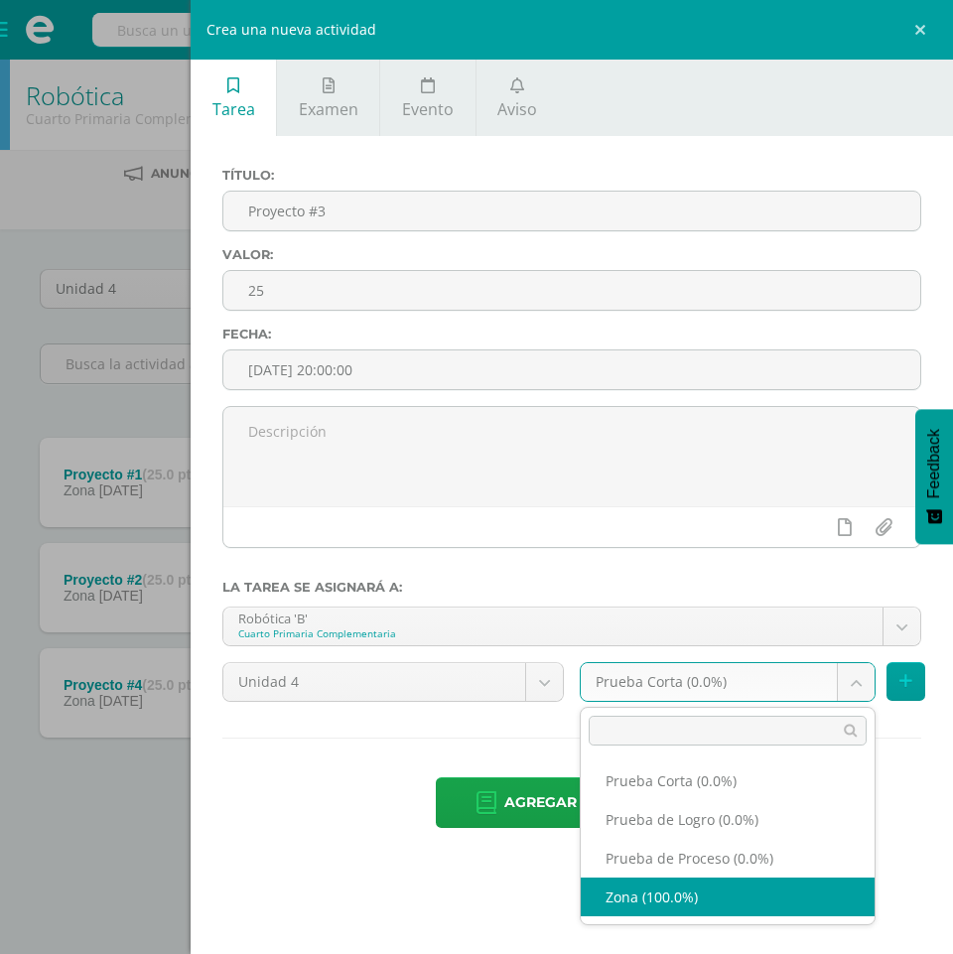
select select "155095"
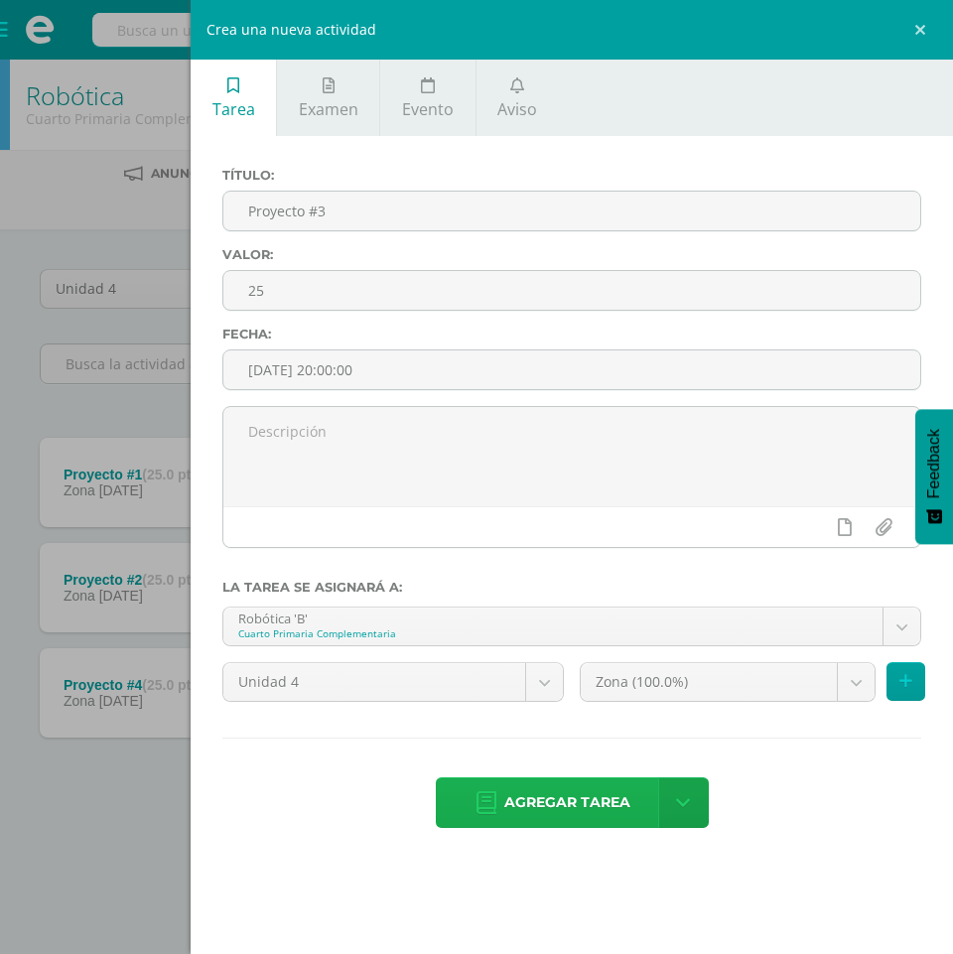
click at [531, 807] on span "Agregar tarea" at bounding box center [568, 803] width 126 height 49
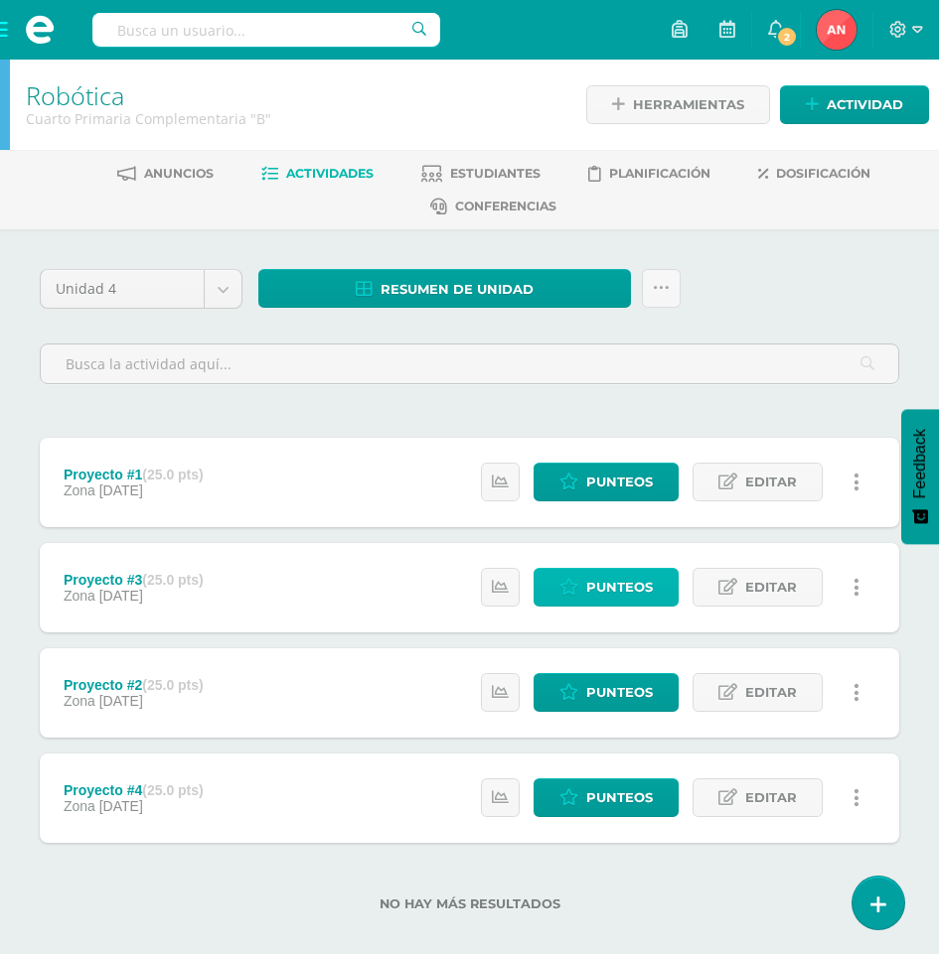
click at [643, 593] on span "Punteos" at bounding box center [619, 587] width 67 height 37
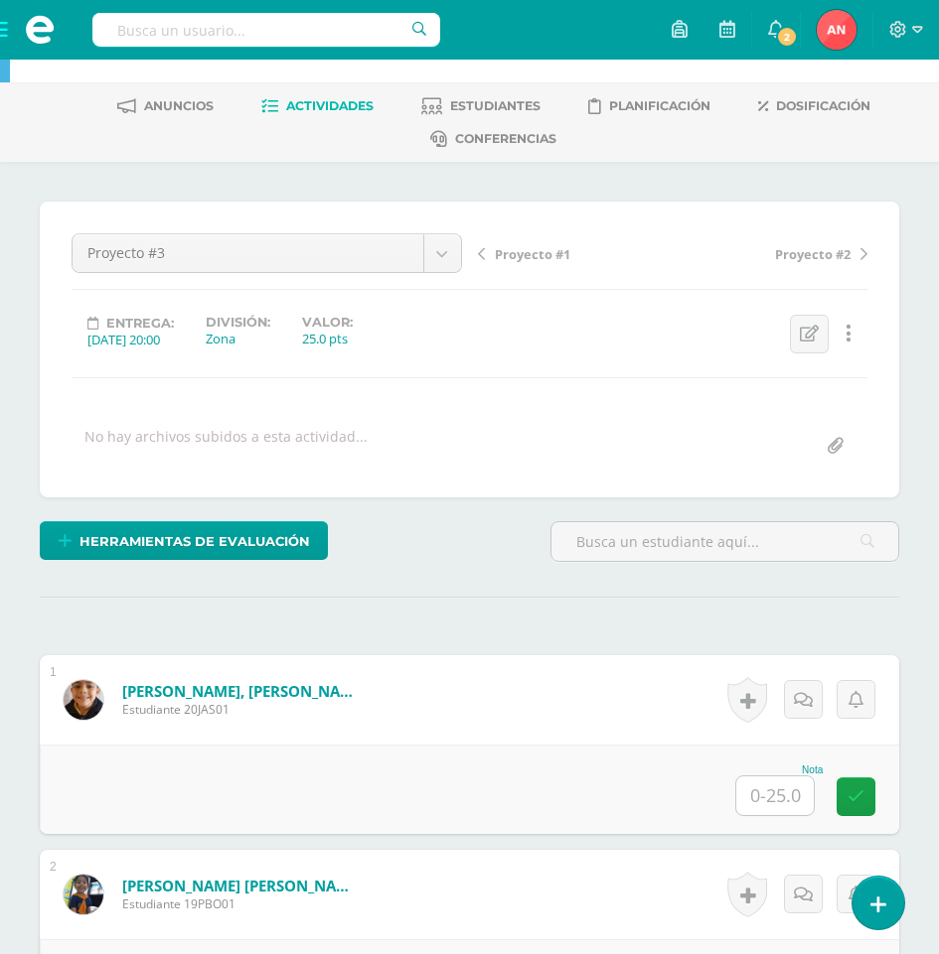
scroll to position [102, 0]
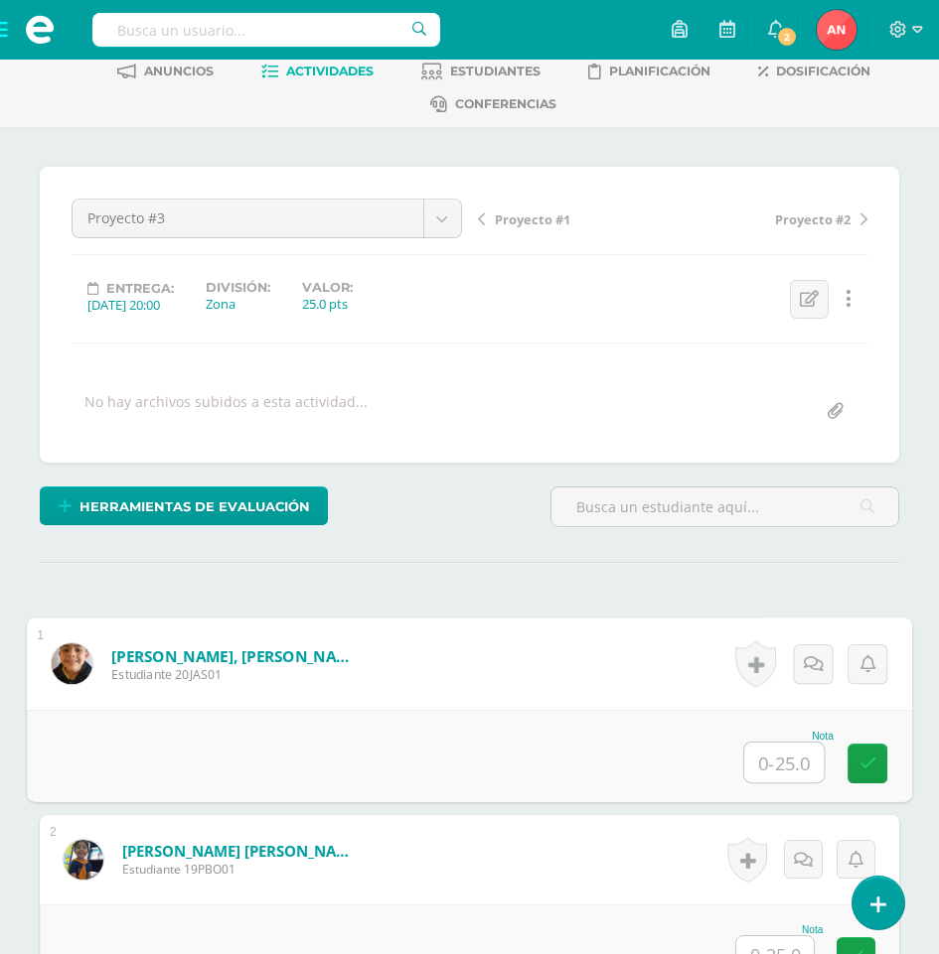
click at [770, 762] on input "text" at bounding box center [783, 763] width 79 height 40
type input "20"
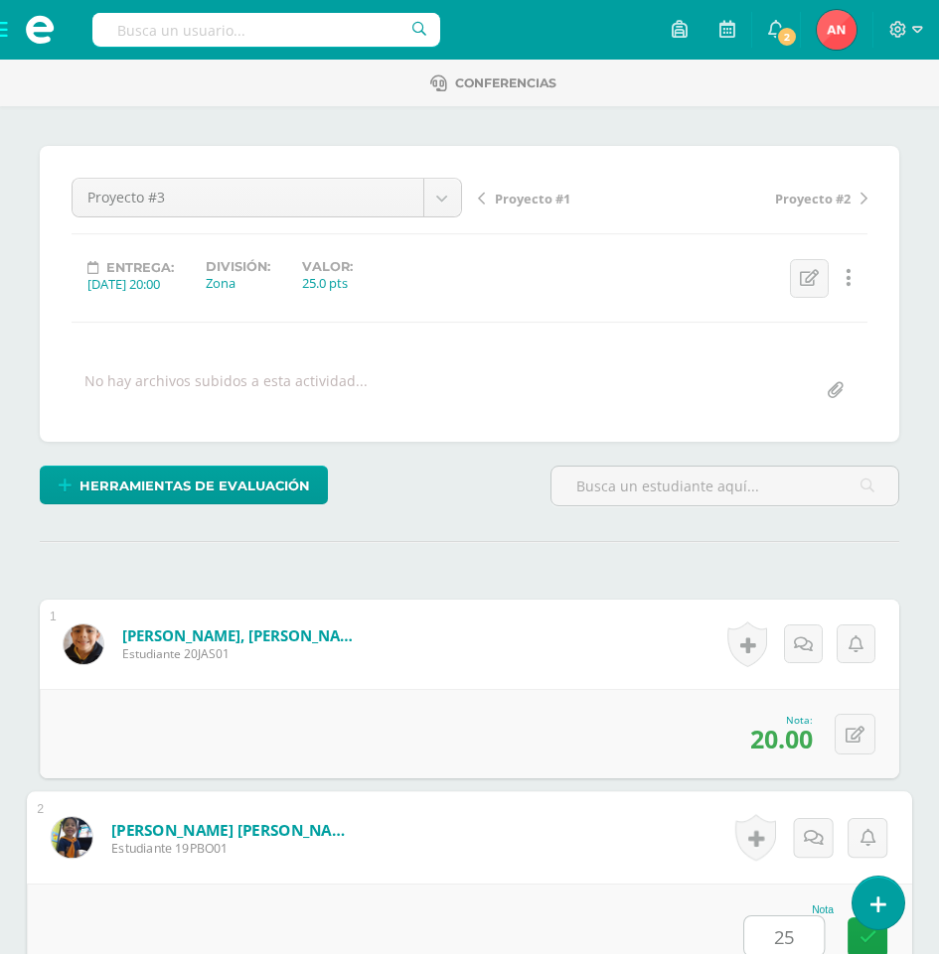
type input "25"
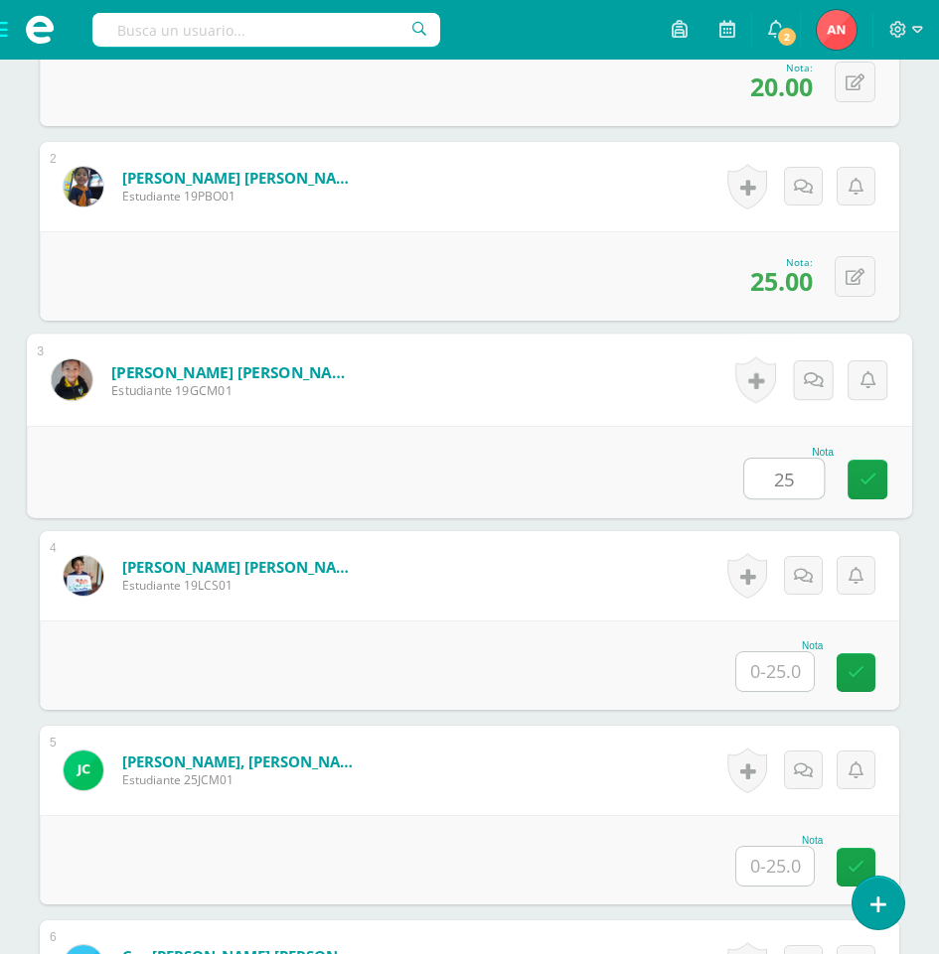
type input "25"
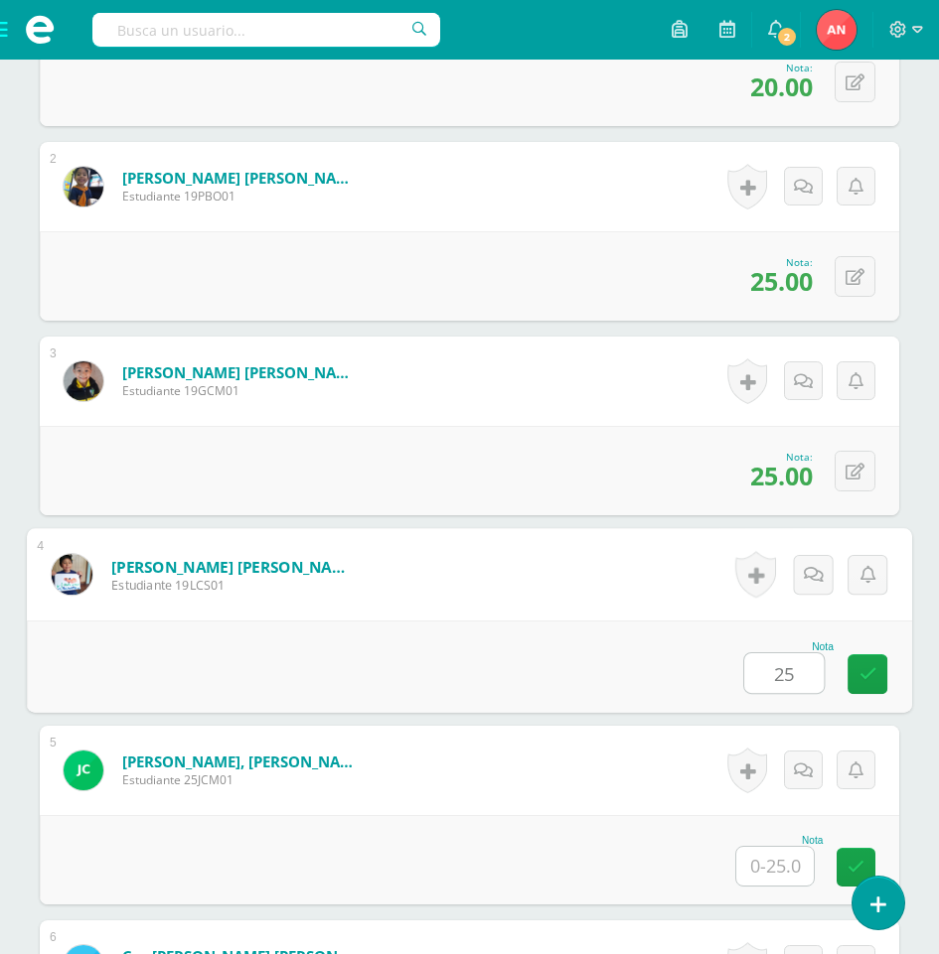
type input "25"
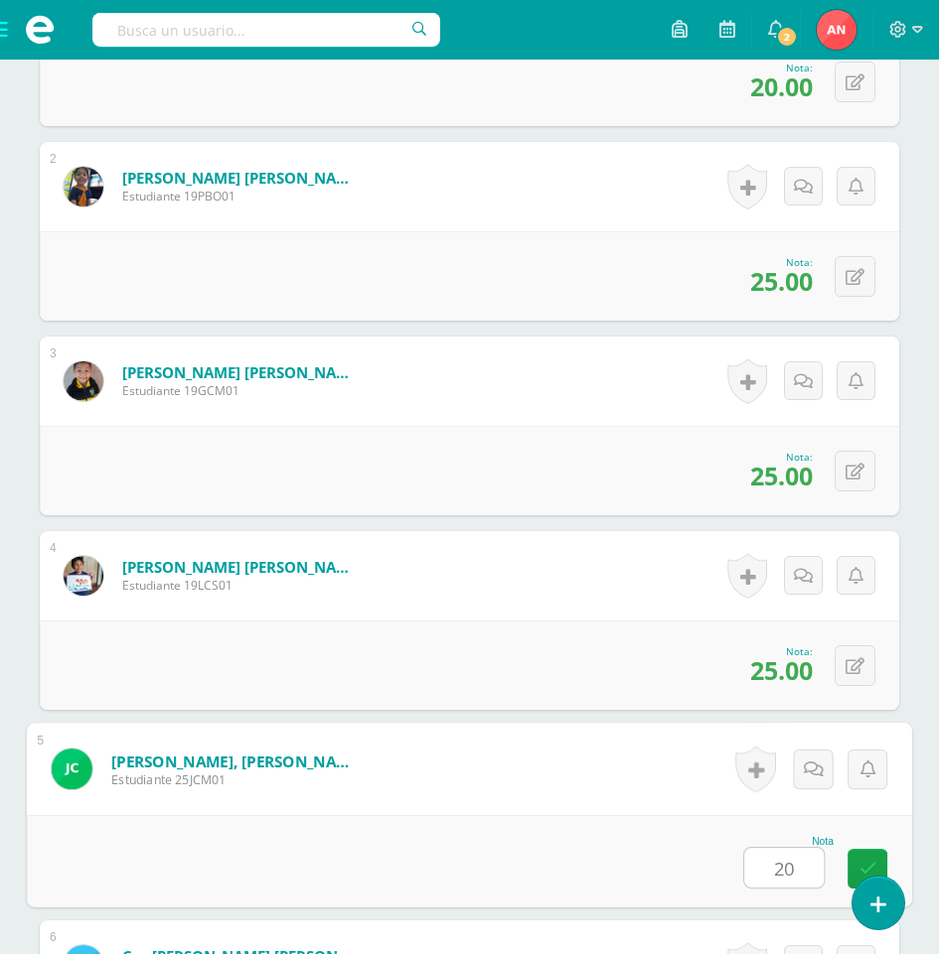
type input "20"
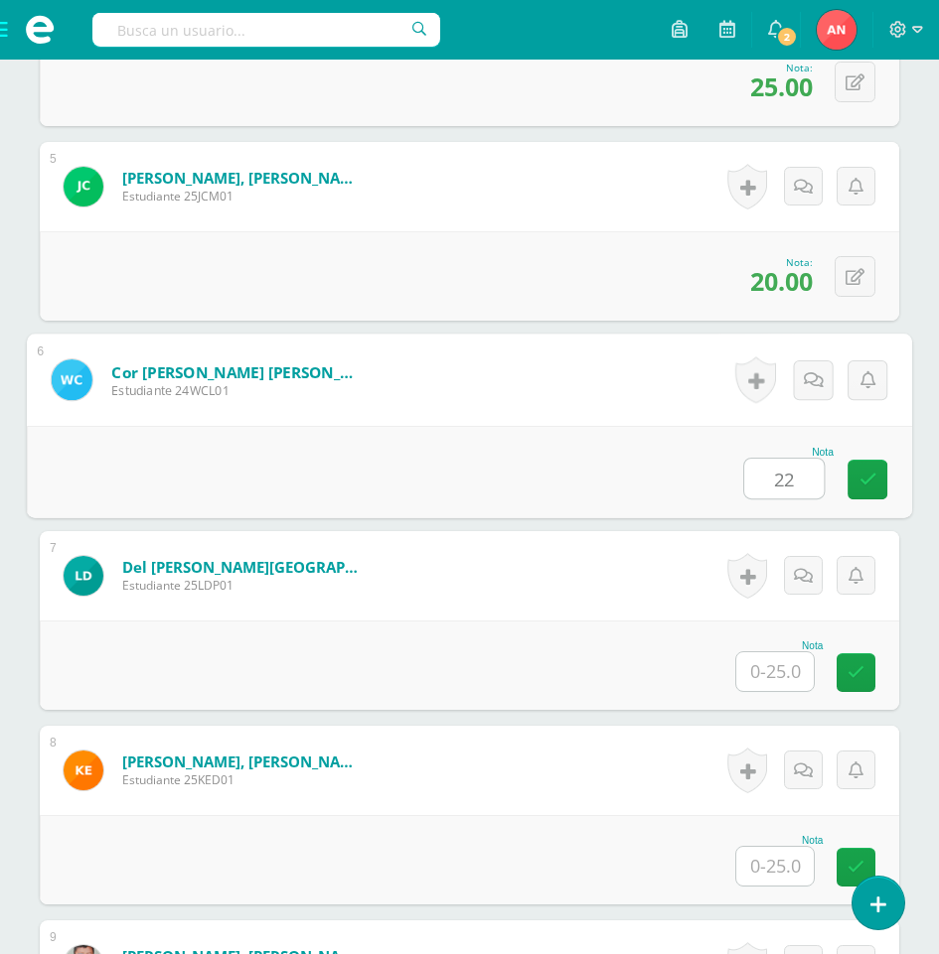
type input "22"
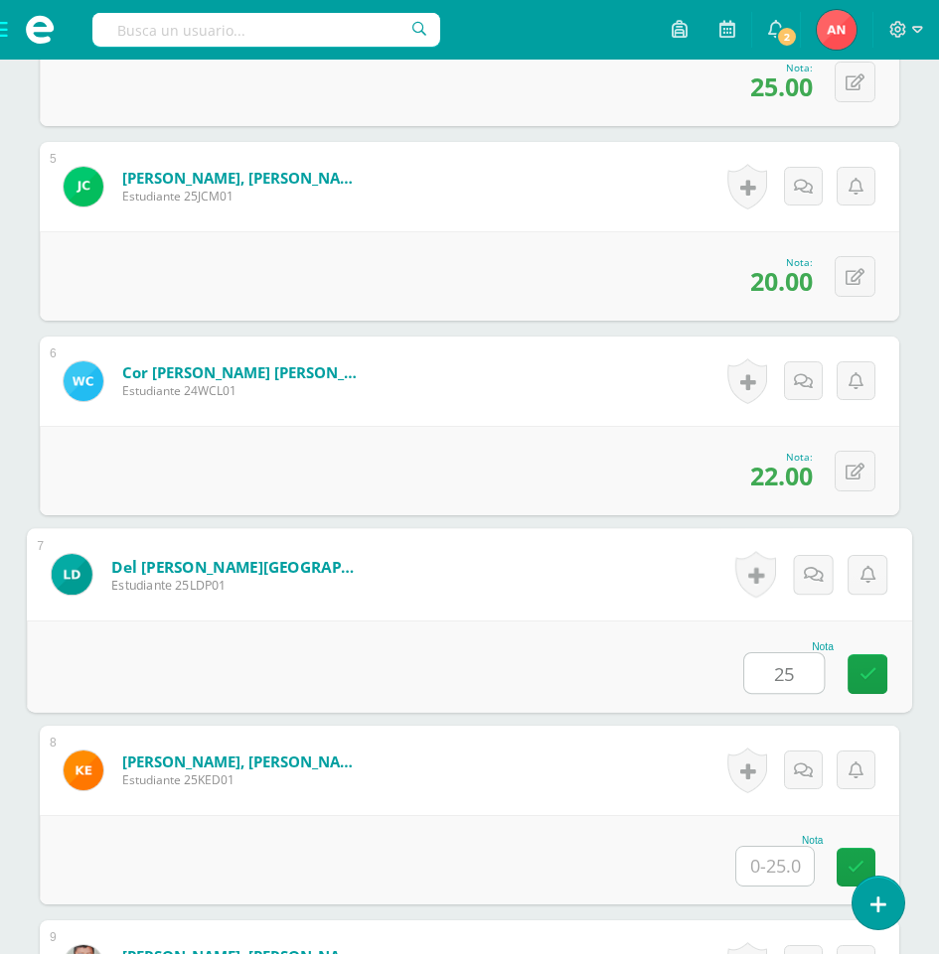
type input "25"
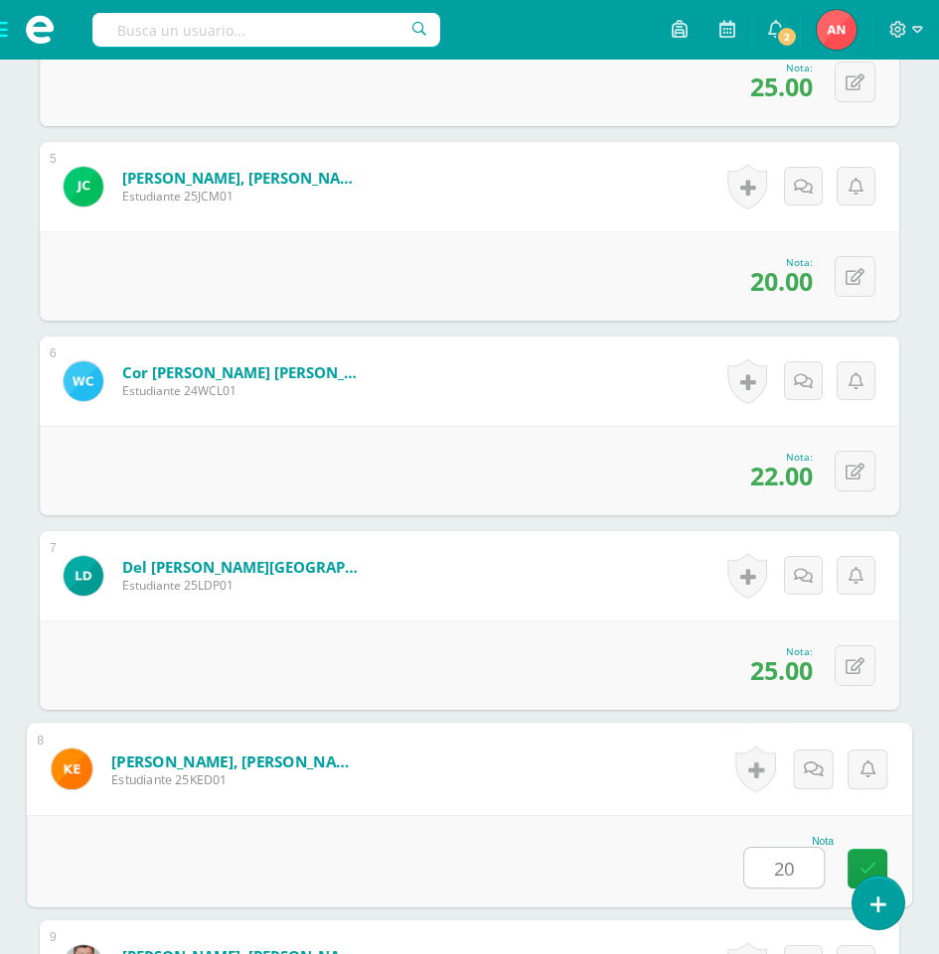
type input "20"
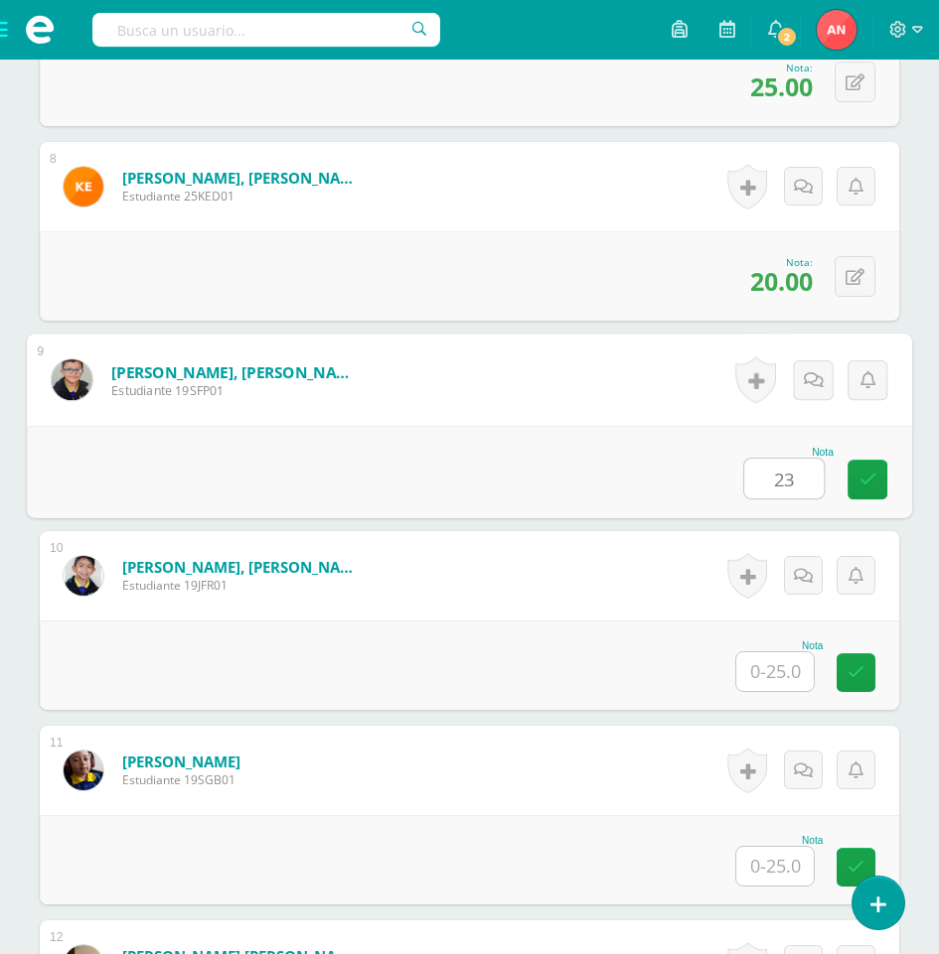
type input "23"
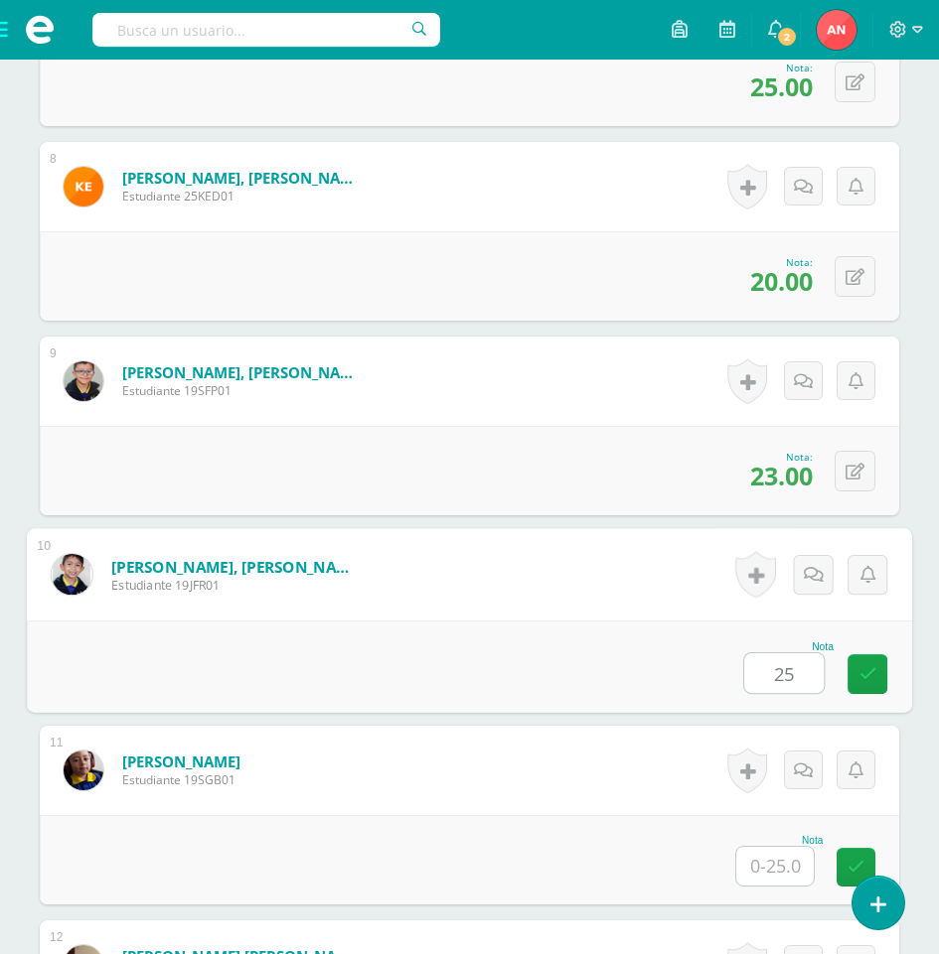
type input "25"
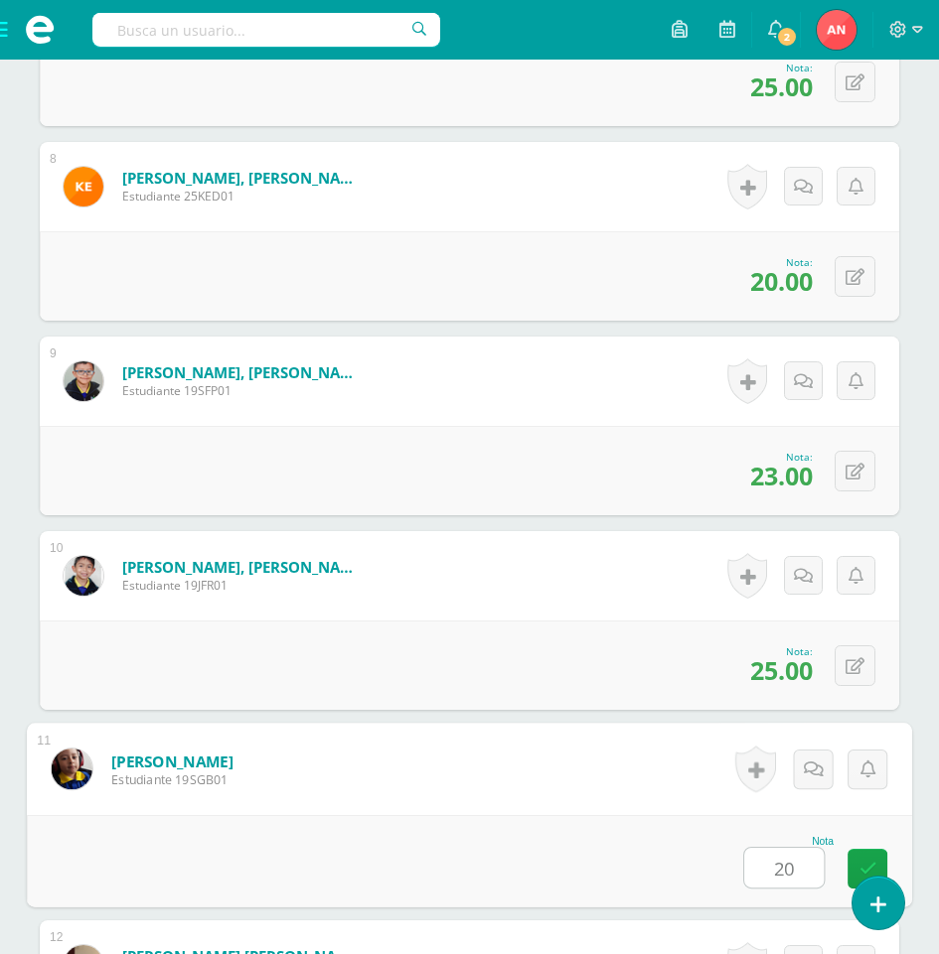
type input "20"
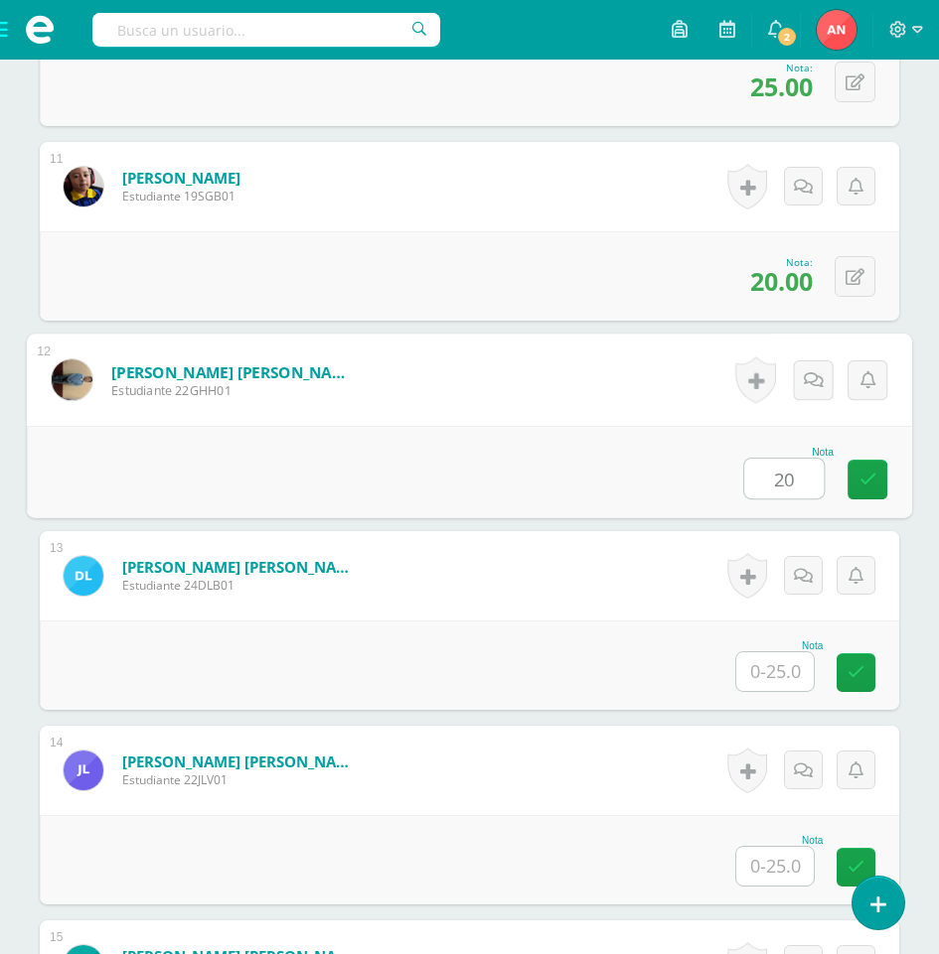
type input "20"
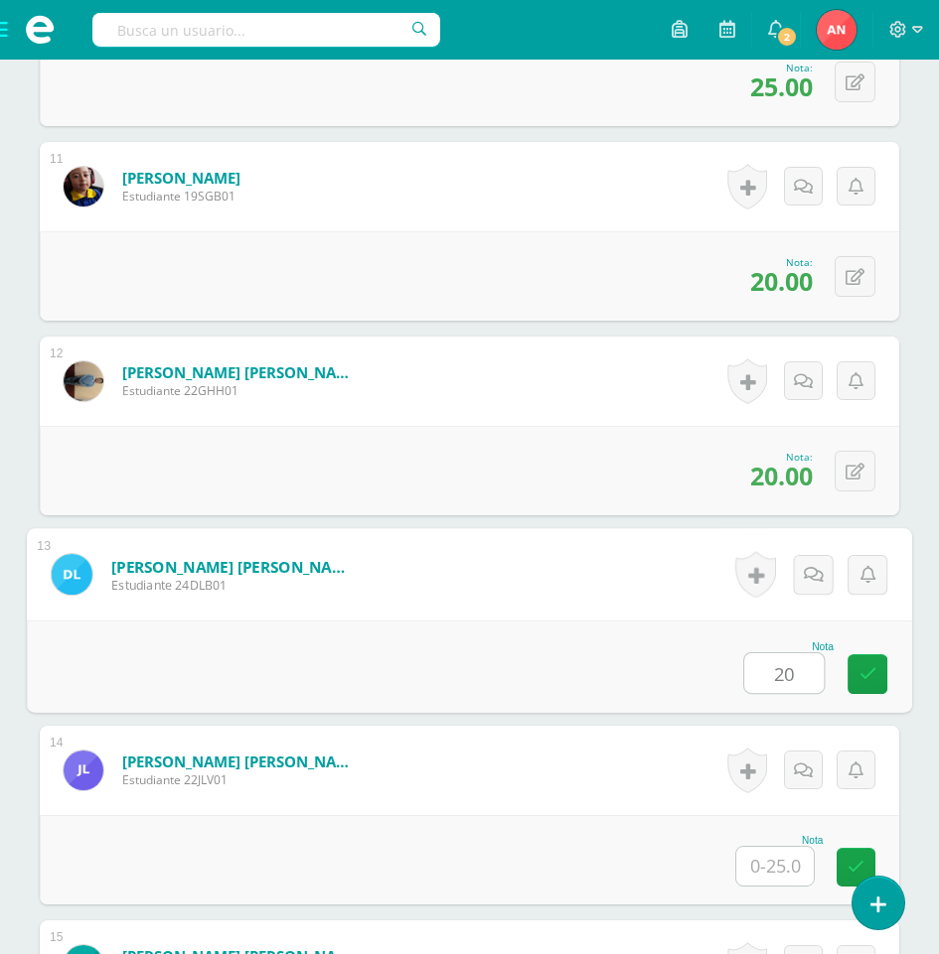
type input "20"
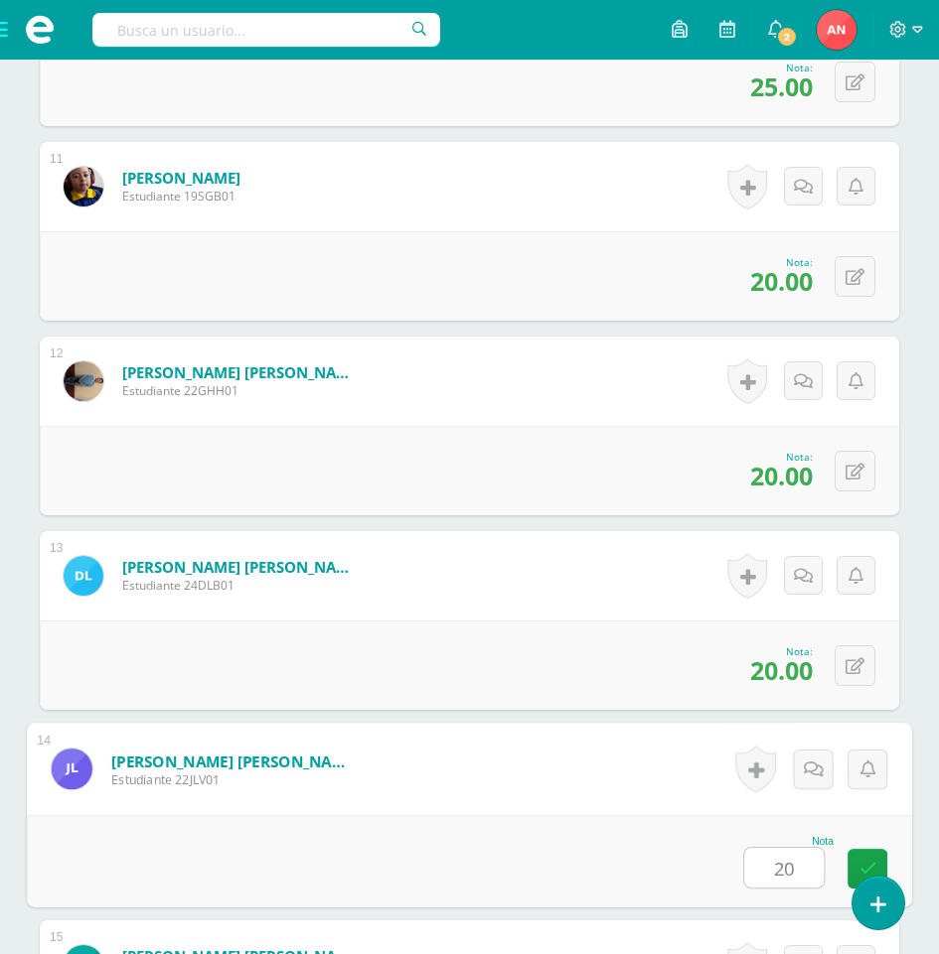
type input "20"
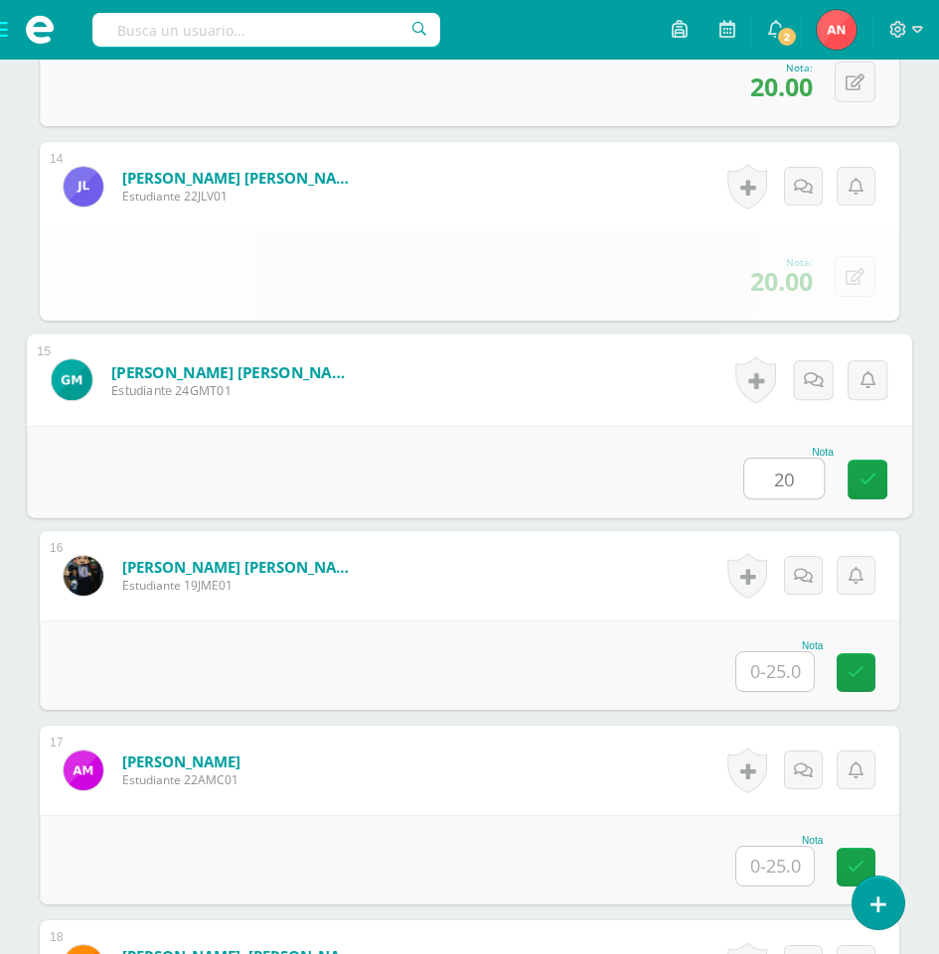
type input "20"
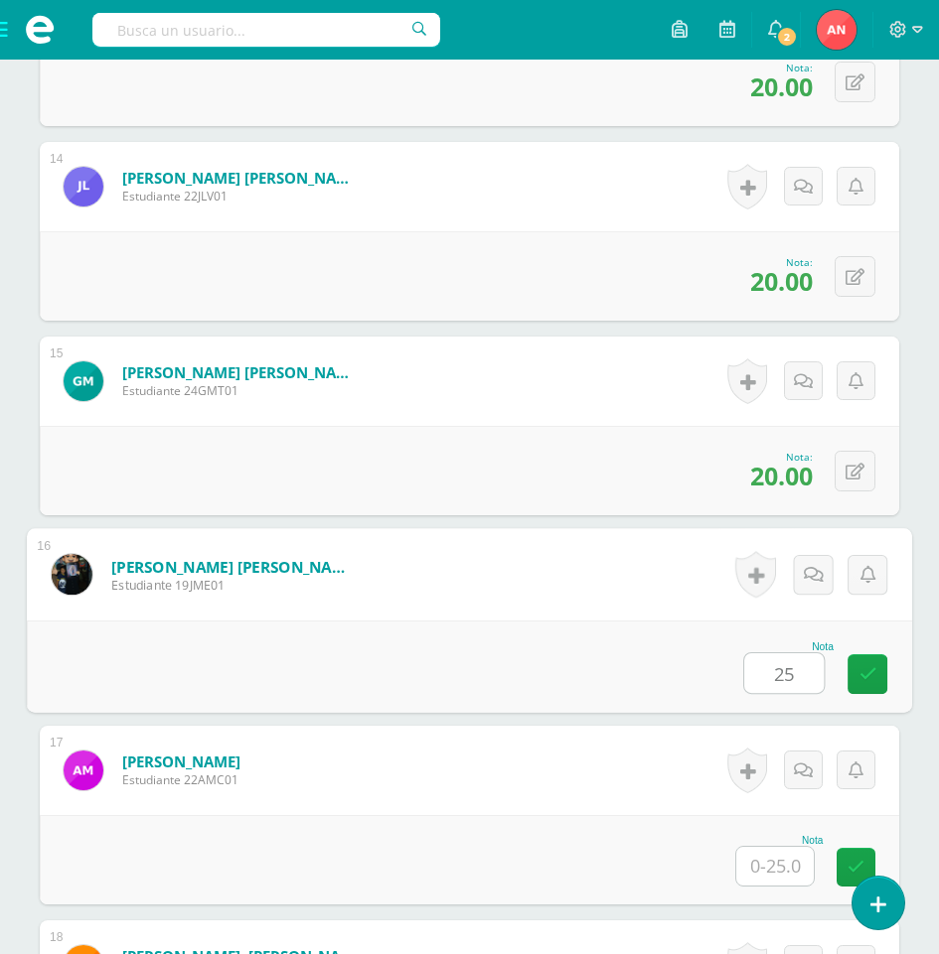
type input "25"
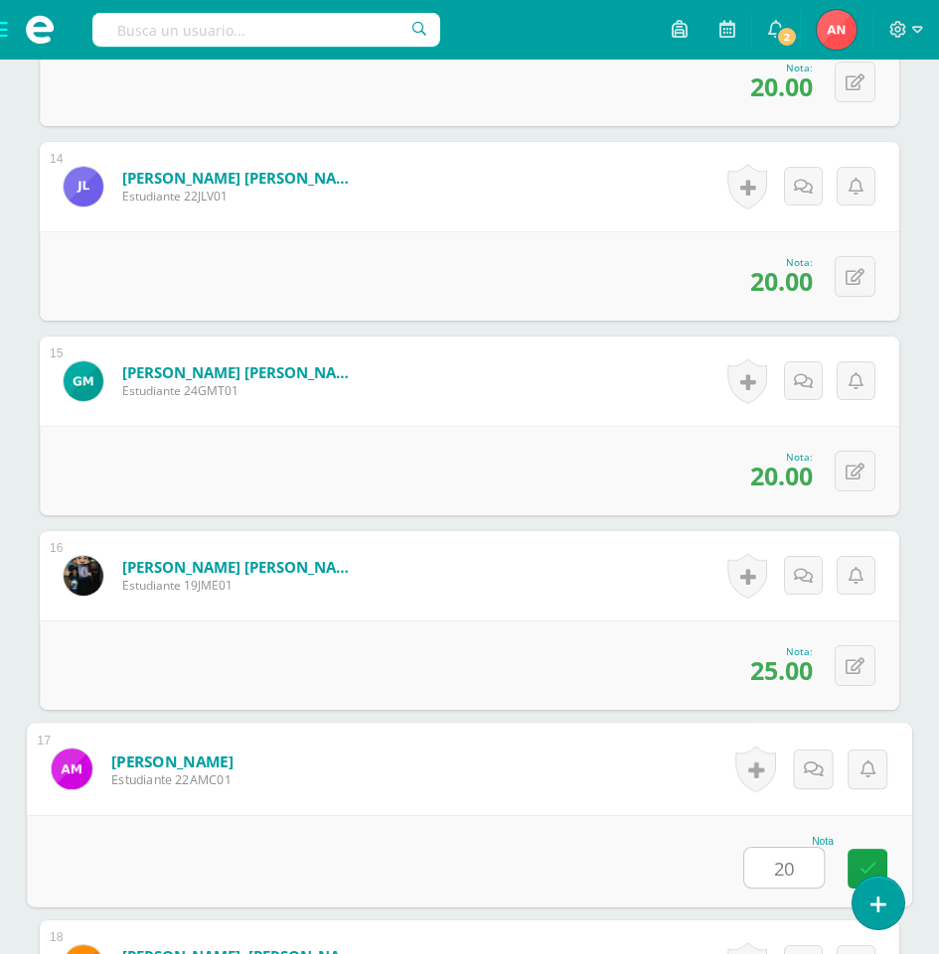
type input "20"
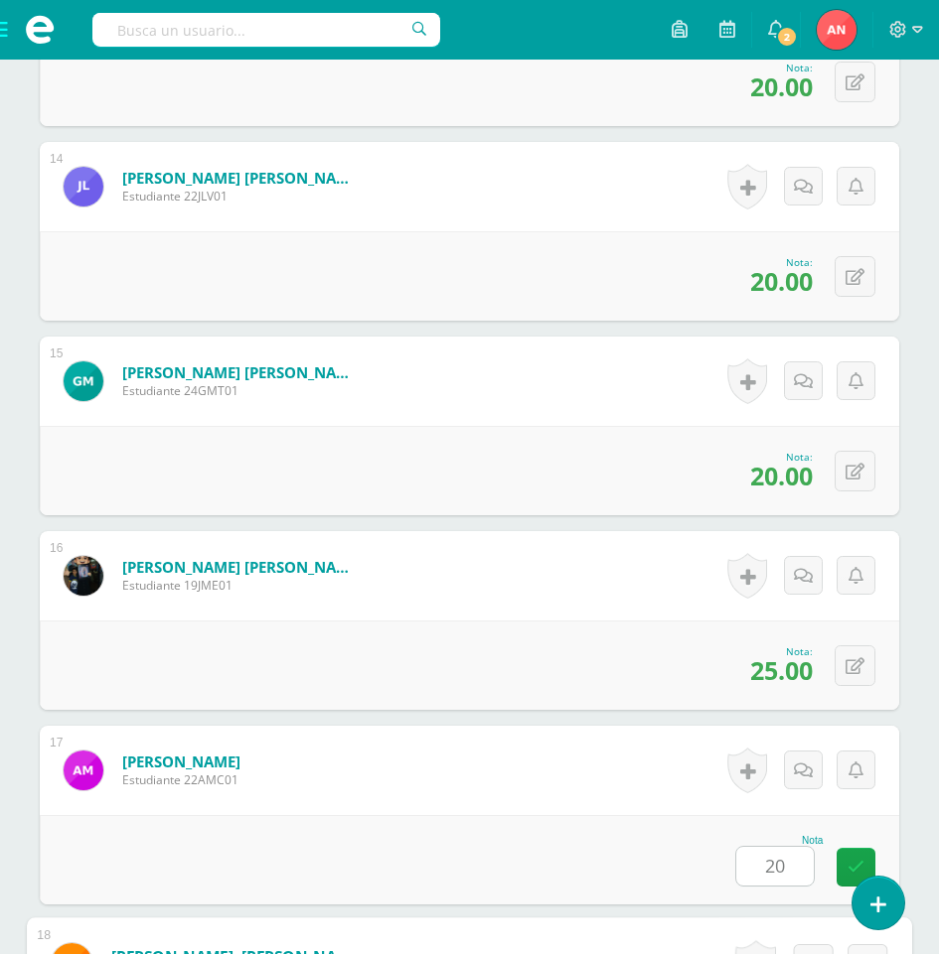
scroll to position [3696, 0]
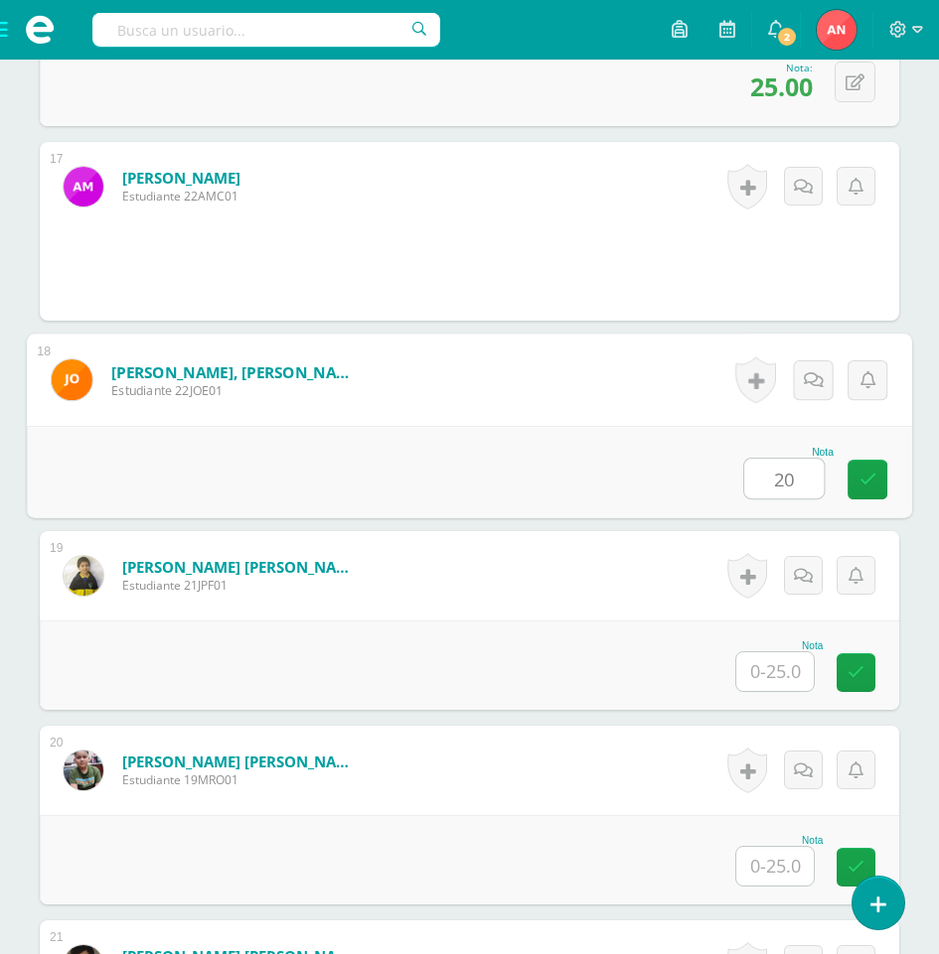
type input "20"
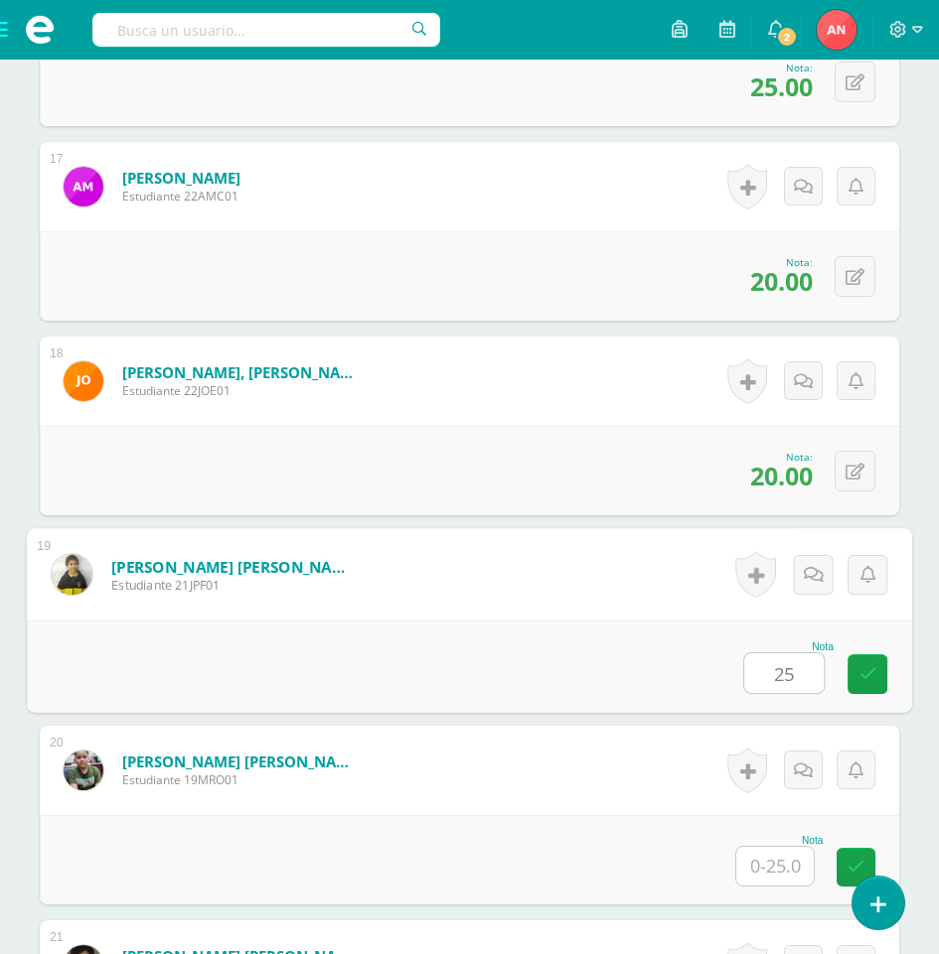
type input "25"
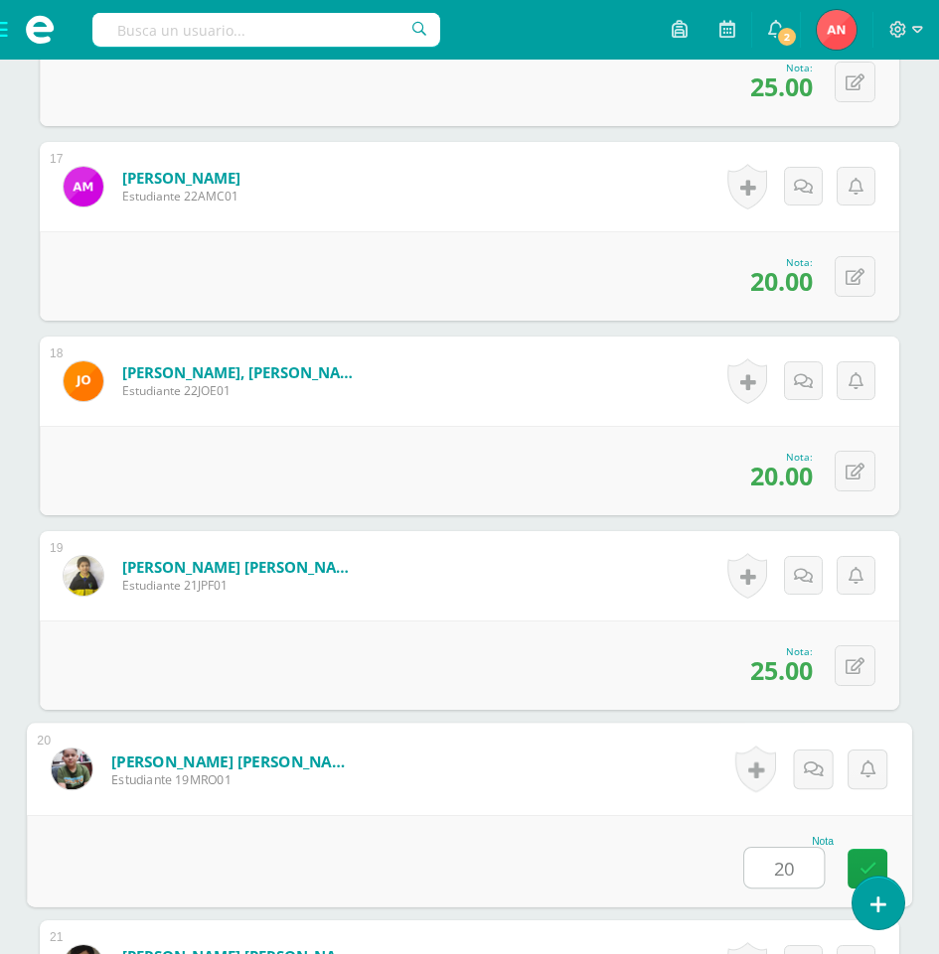
type input "20"
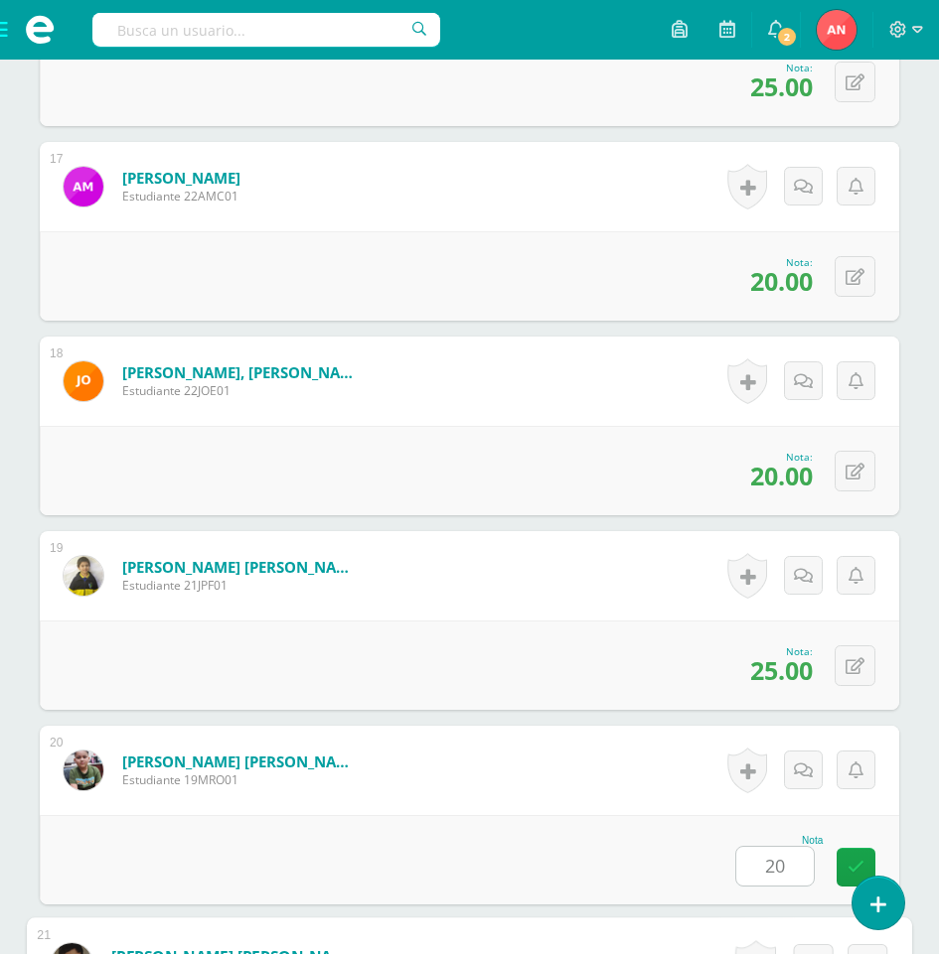
scroll to position [4280, 0]
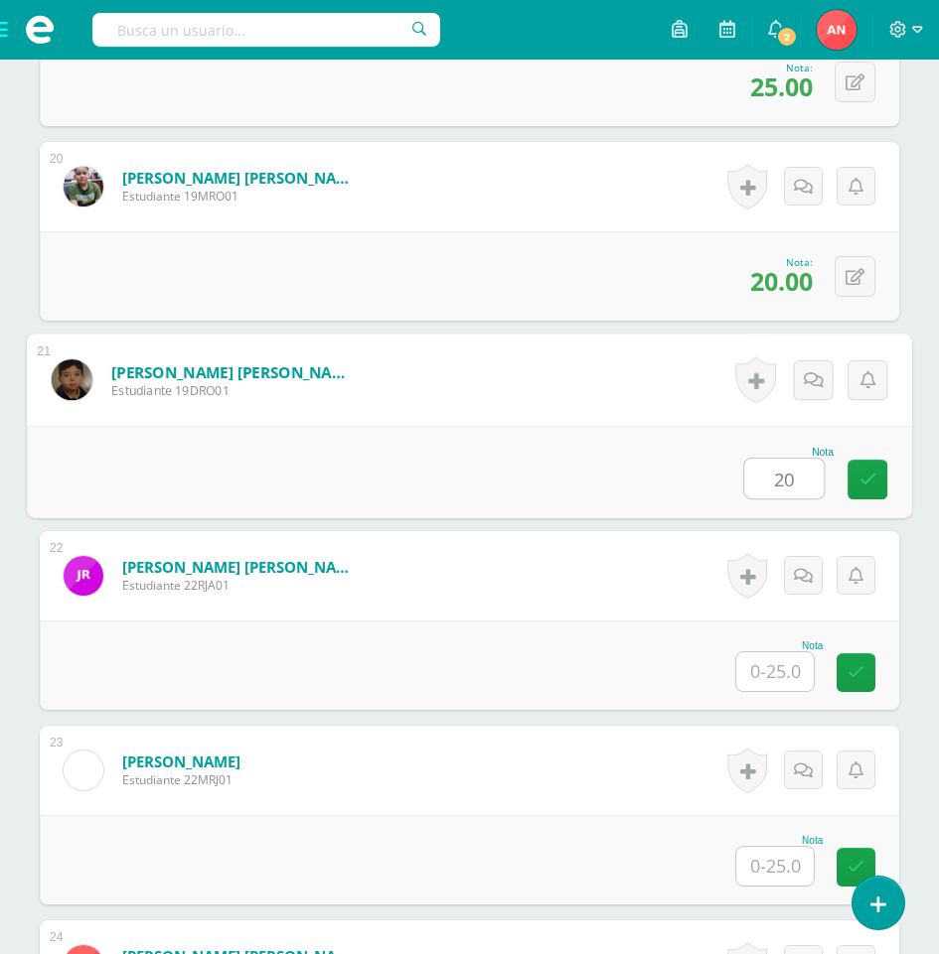
type input "20"
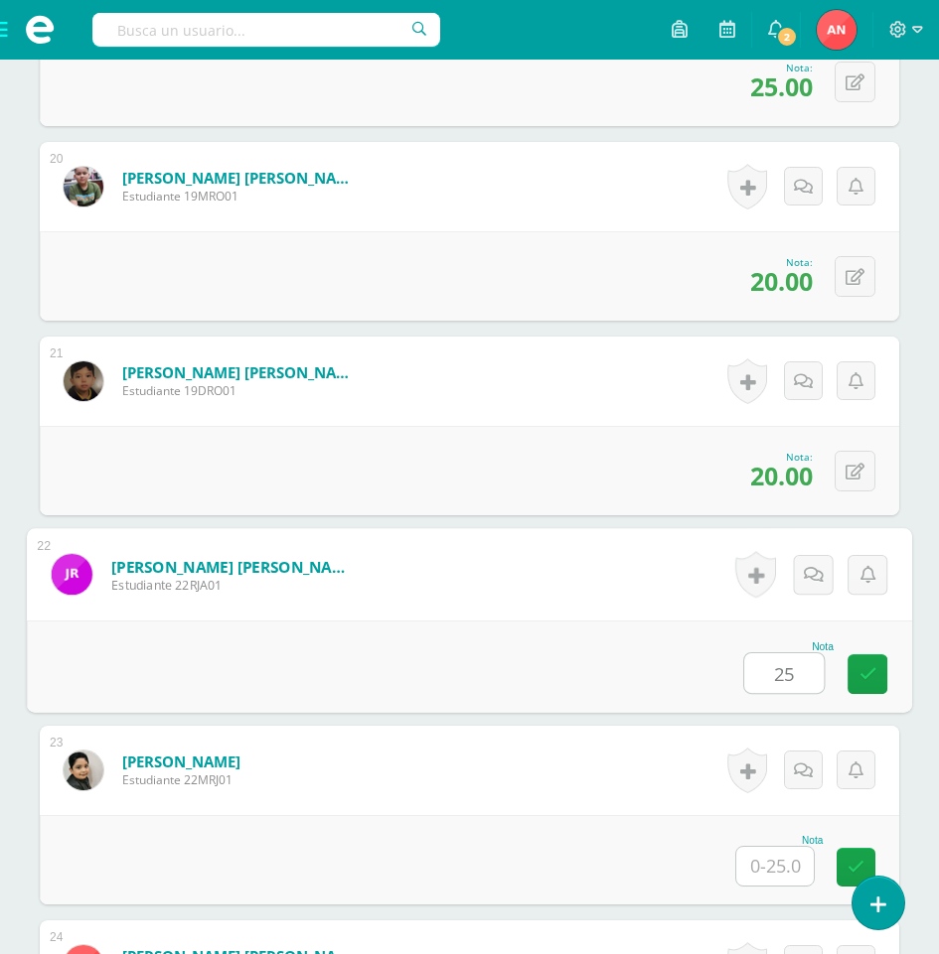
type input "25"
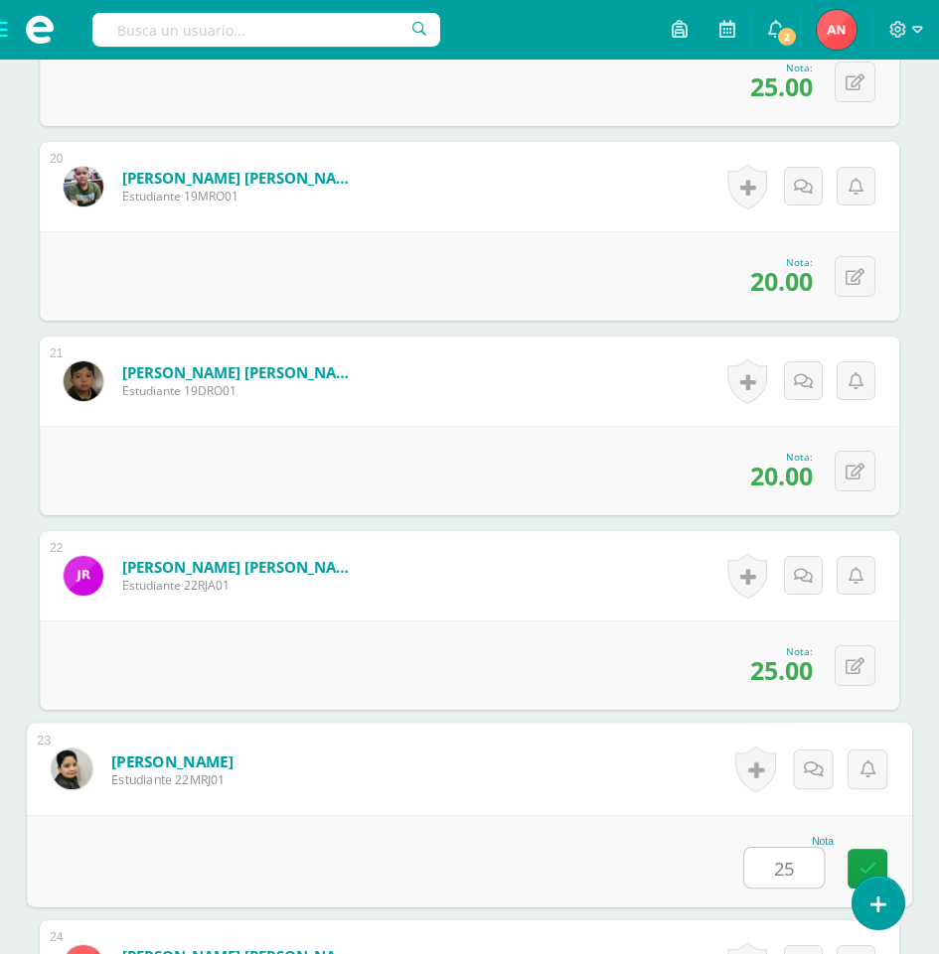
type input "25"
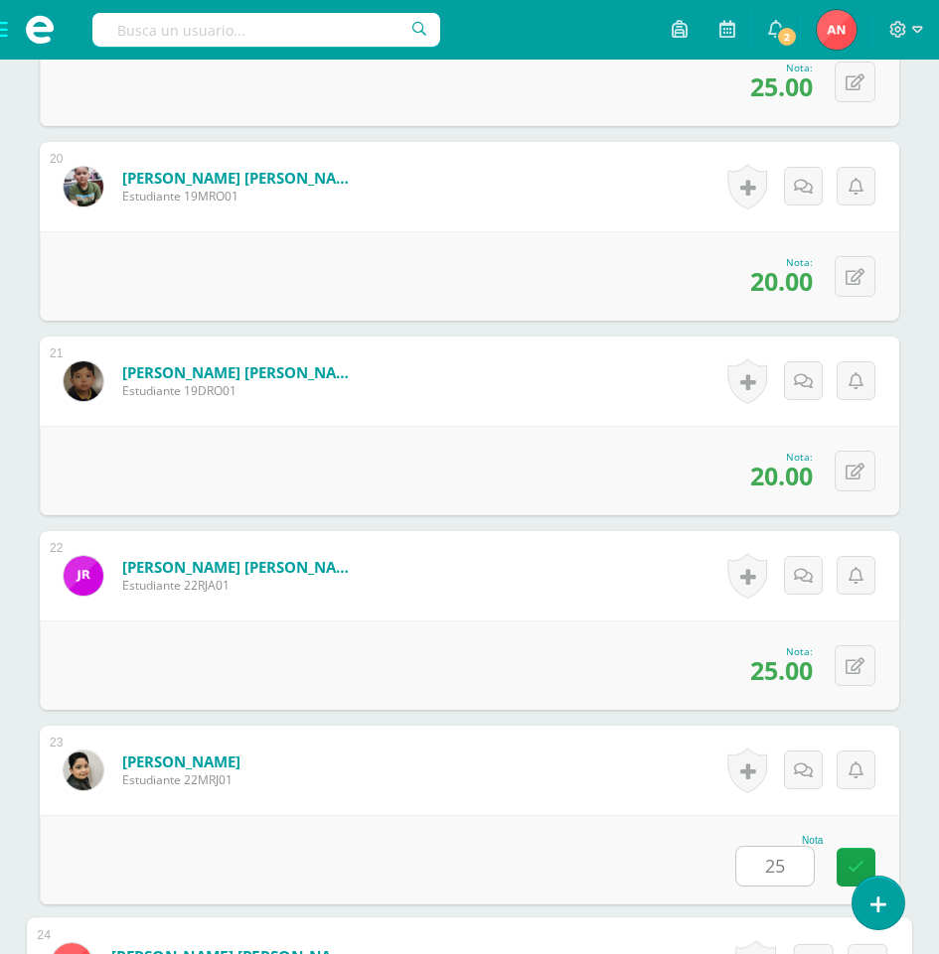
scroll to position [4864, 0]
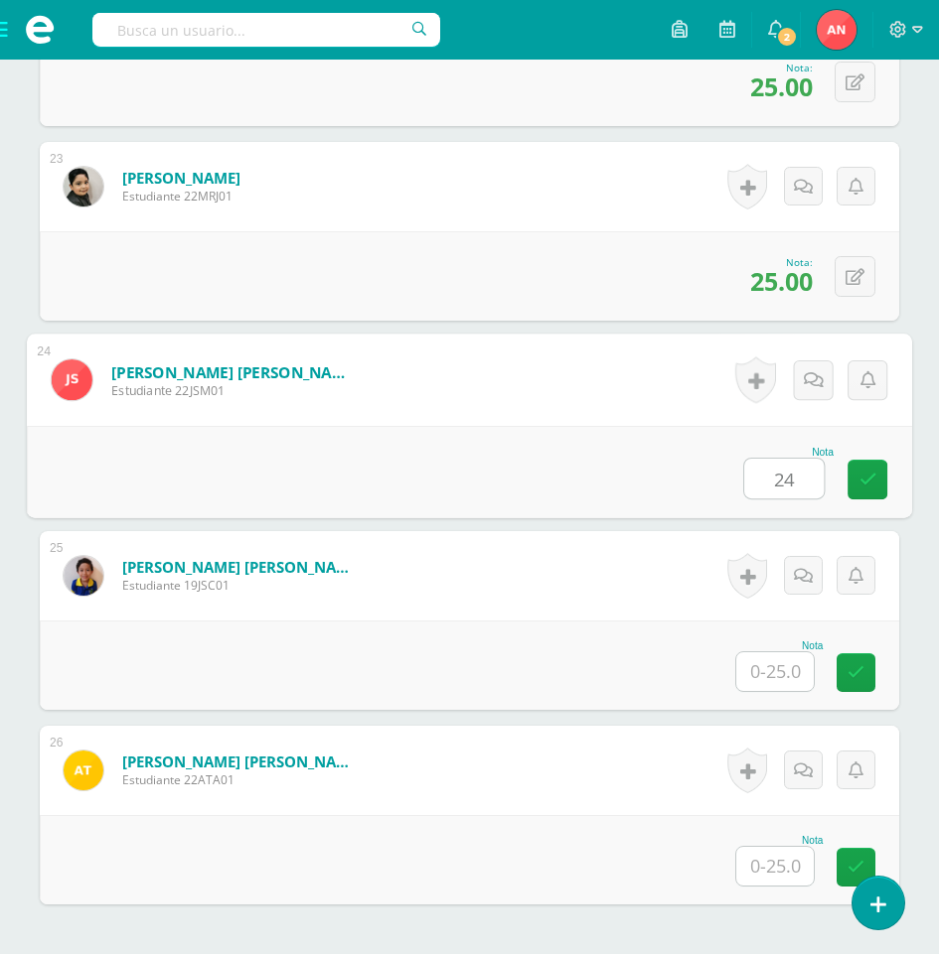
type input "24"
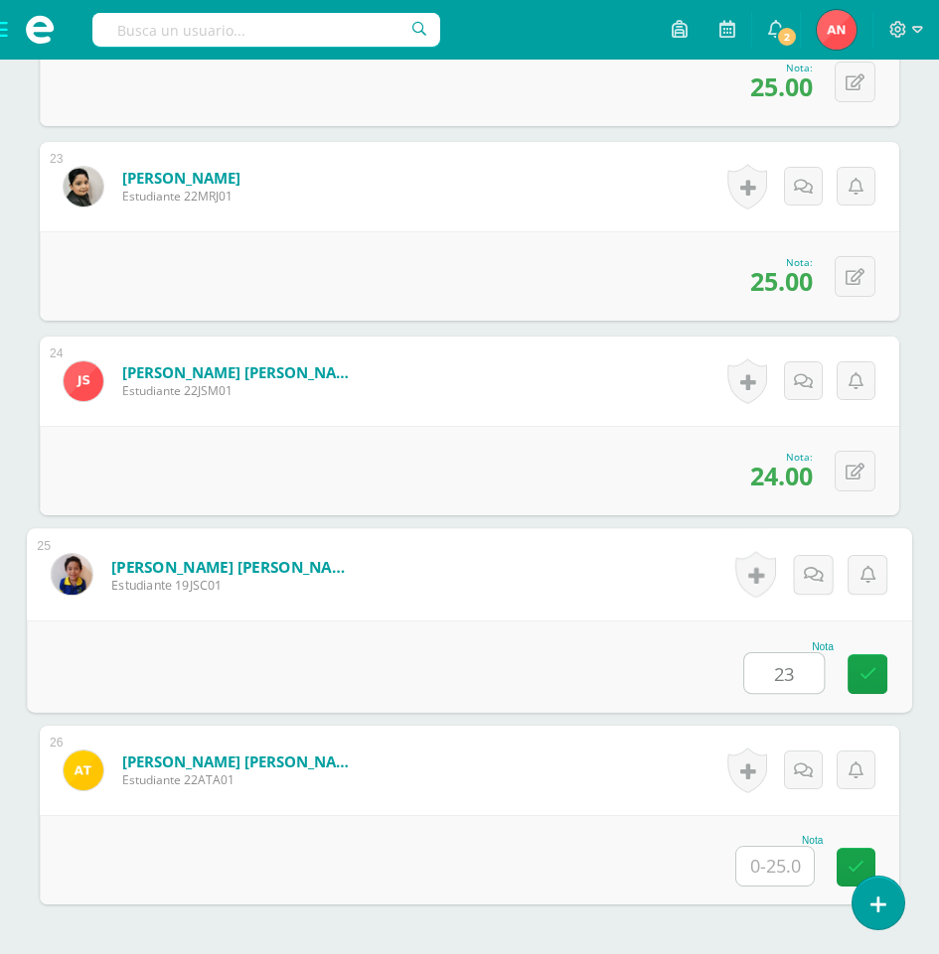
type input "23"
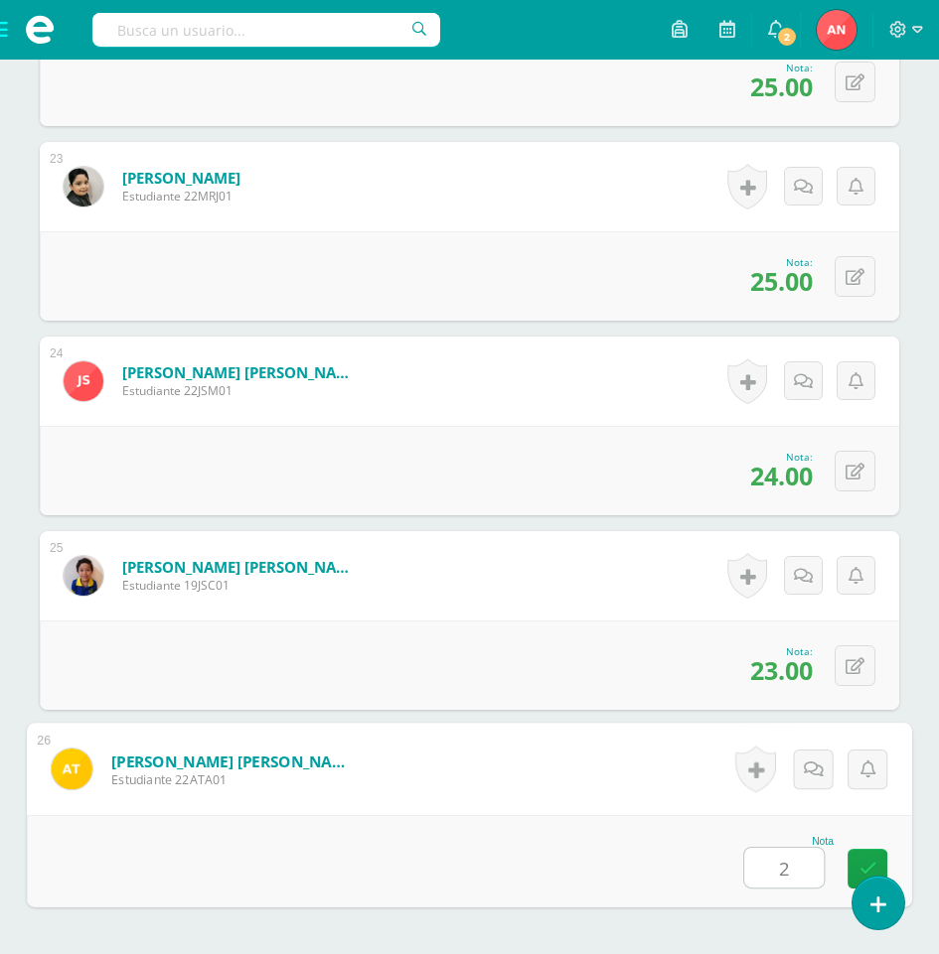
type input "25"
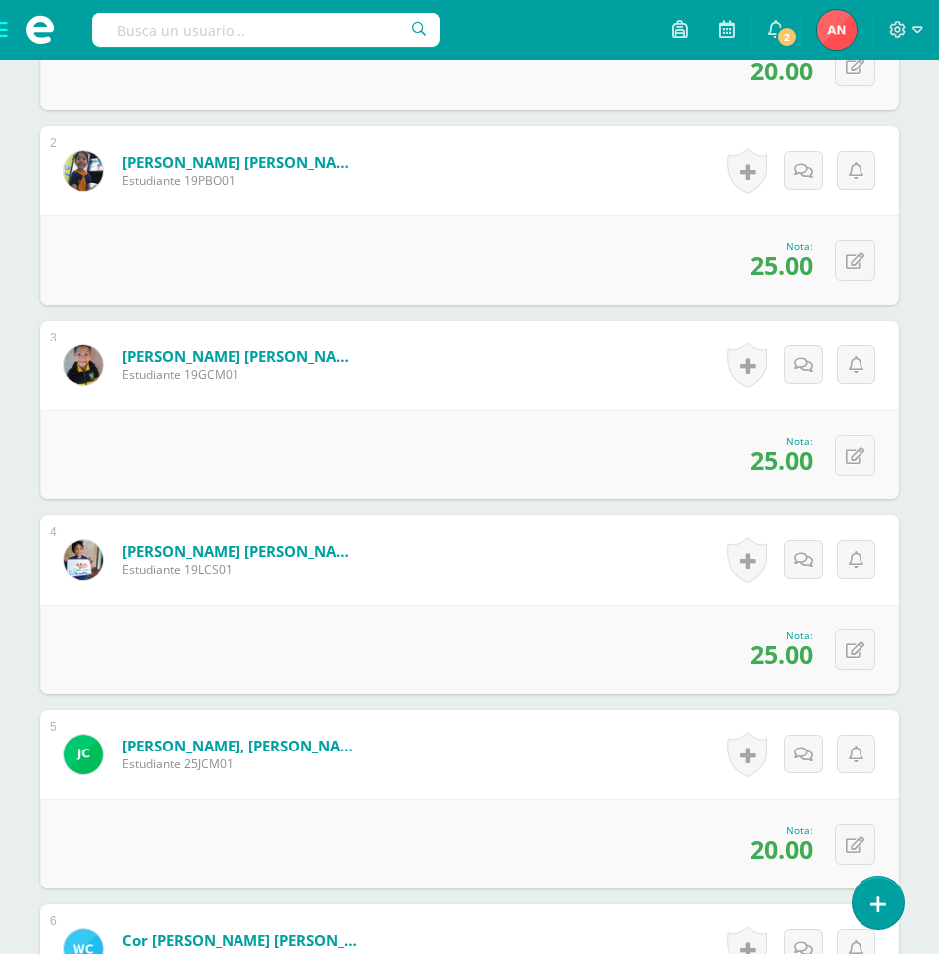
scroll to position [0, 0]
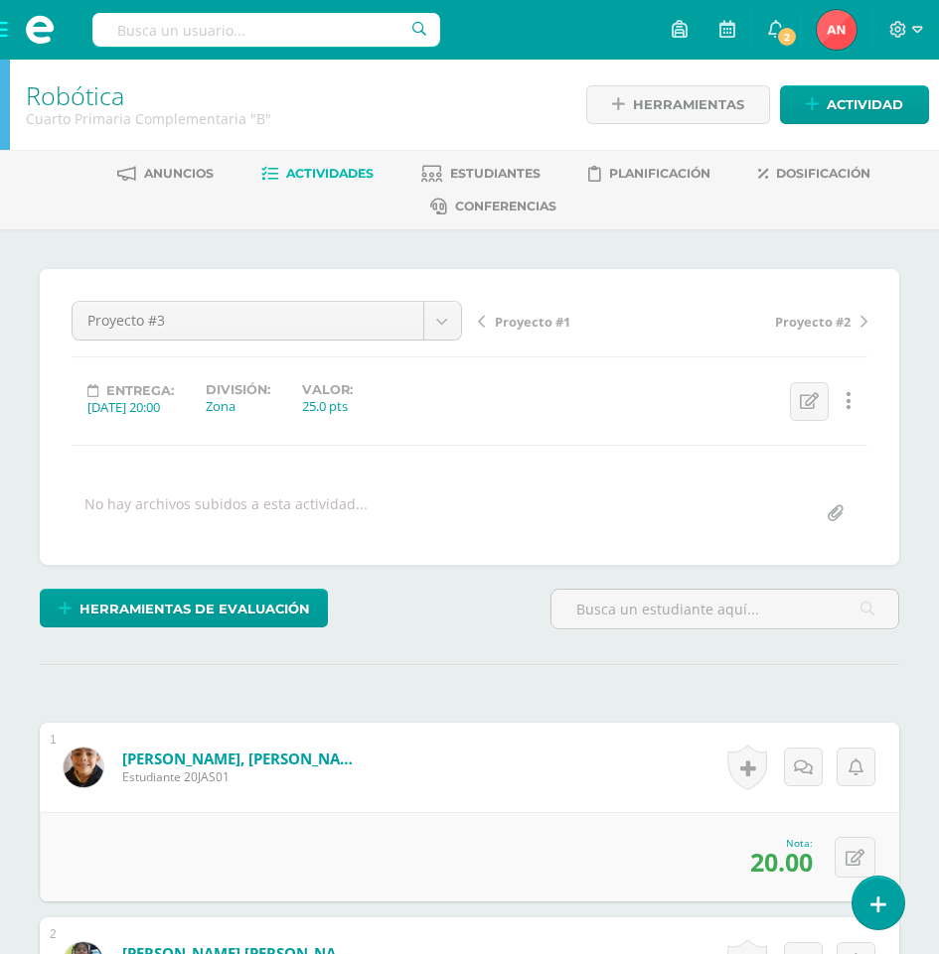
click at [86, 97] on link "Robótica" at bounding box center [75, 95] width 98 height 34
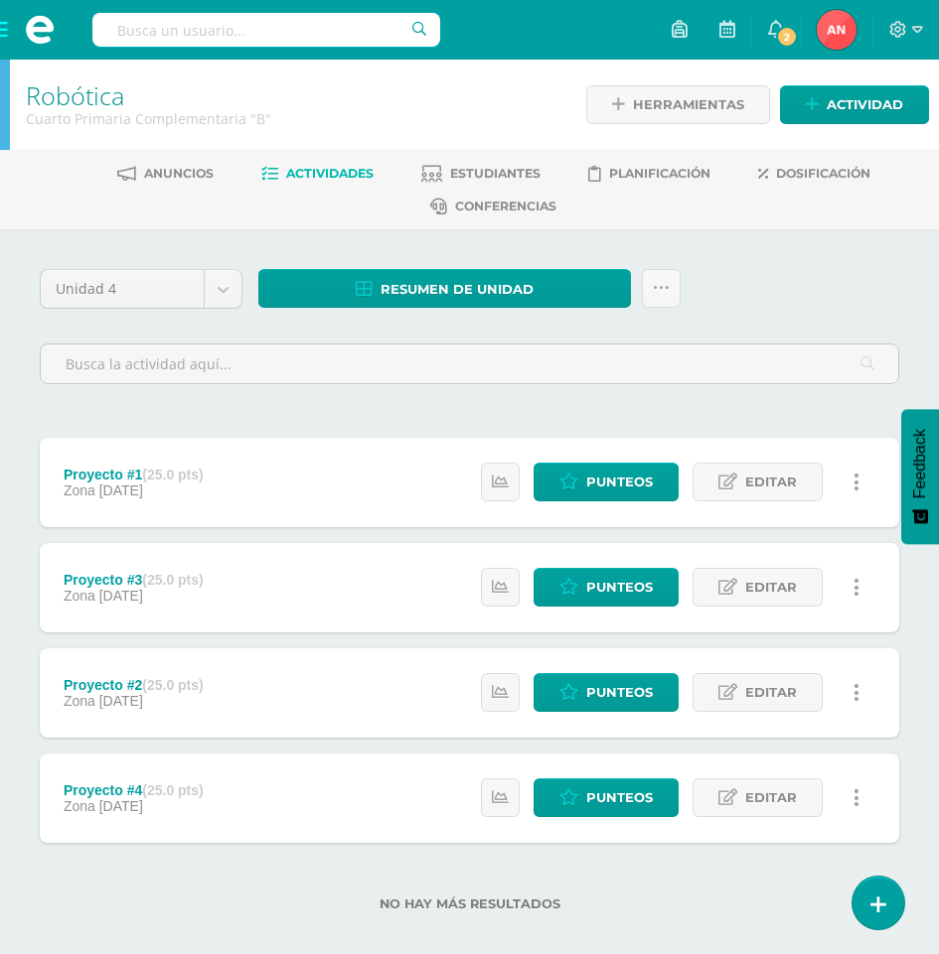
click at [857, 796] on icon at bounding box center [856, 799] width 6 height 22
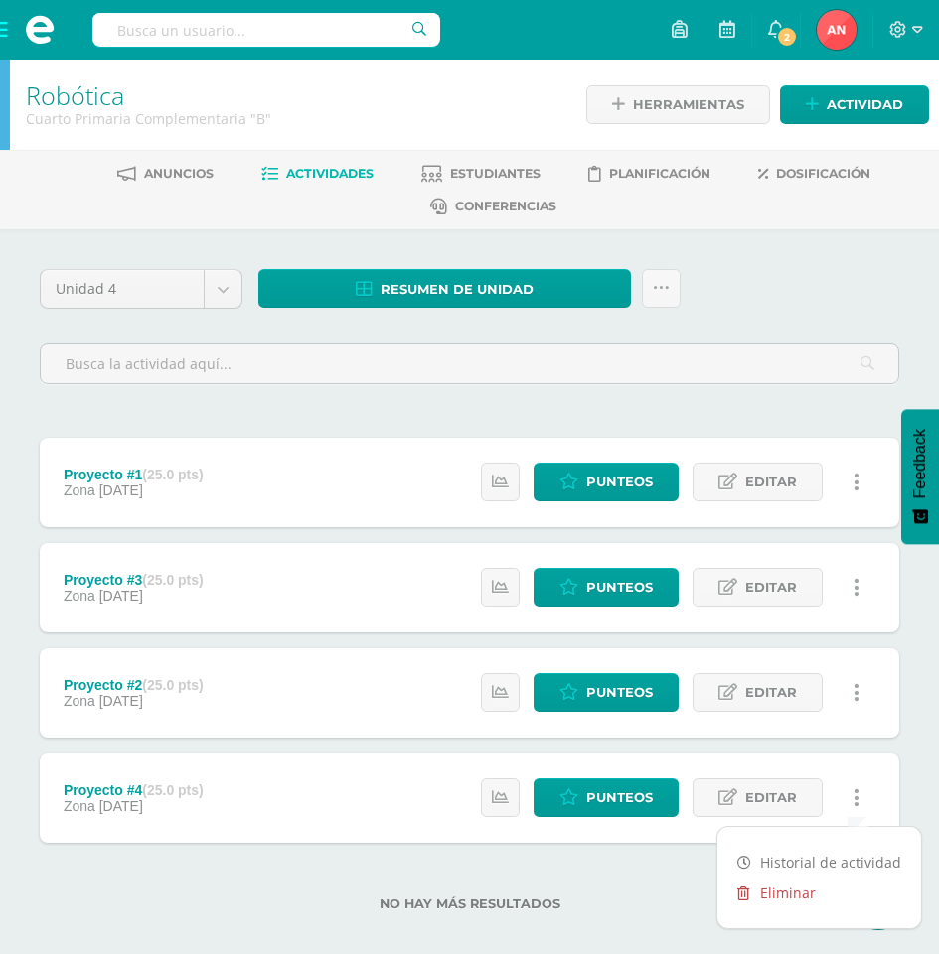
click at [789, 901] on link "Eliminar" at bounding box center [819, 893] width 204 height 31
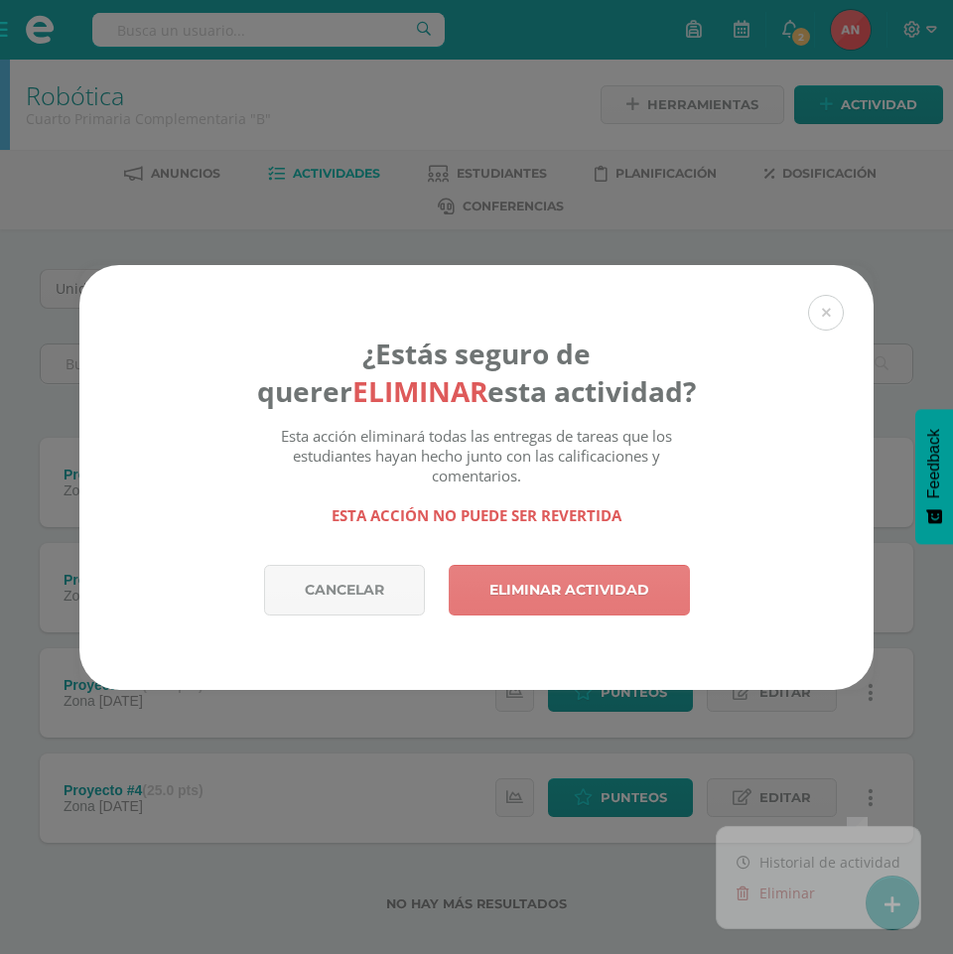
click at [616, 588] on link "Eliminar actividad" at bounding box center [569, 590] width 241 height 51
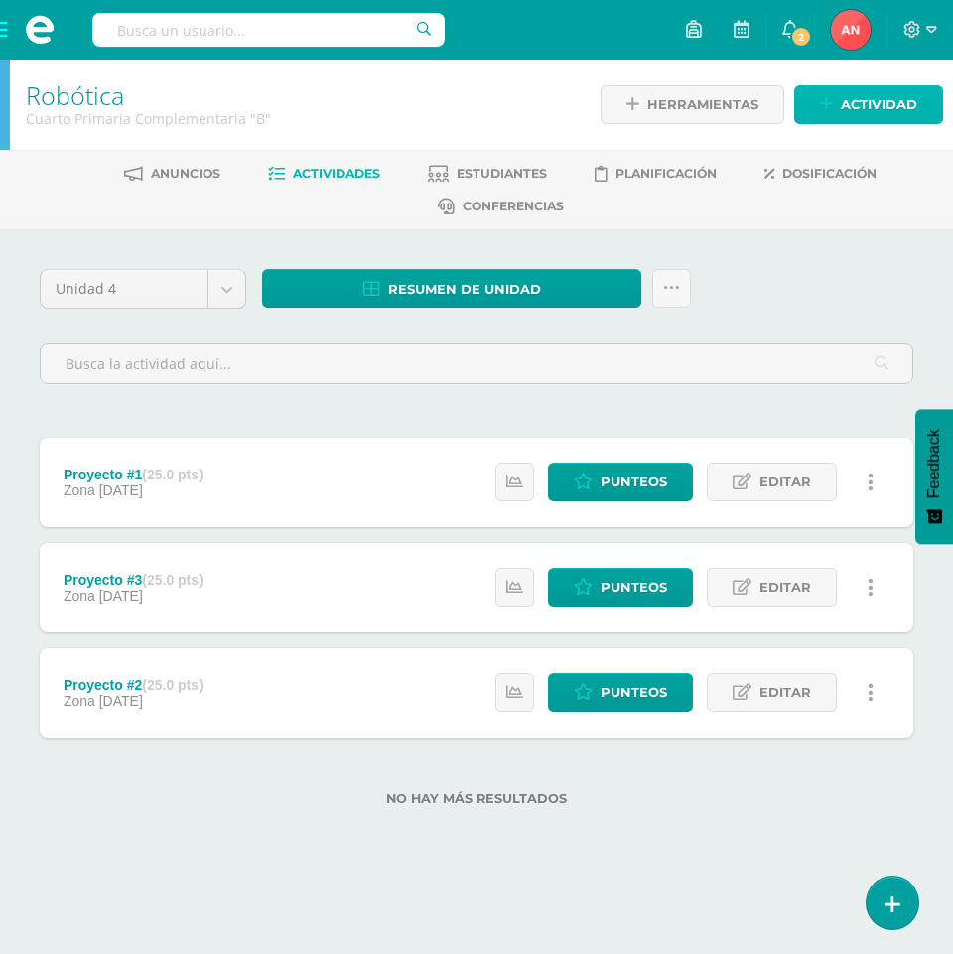
click at [849, 111] on span "Actividad" at bounding box center [879, 104] width 76 height 37
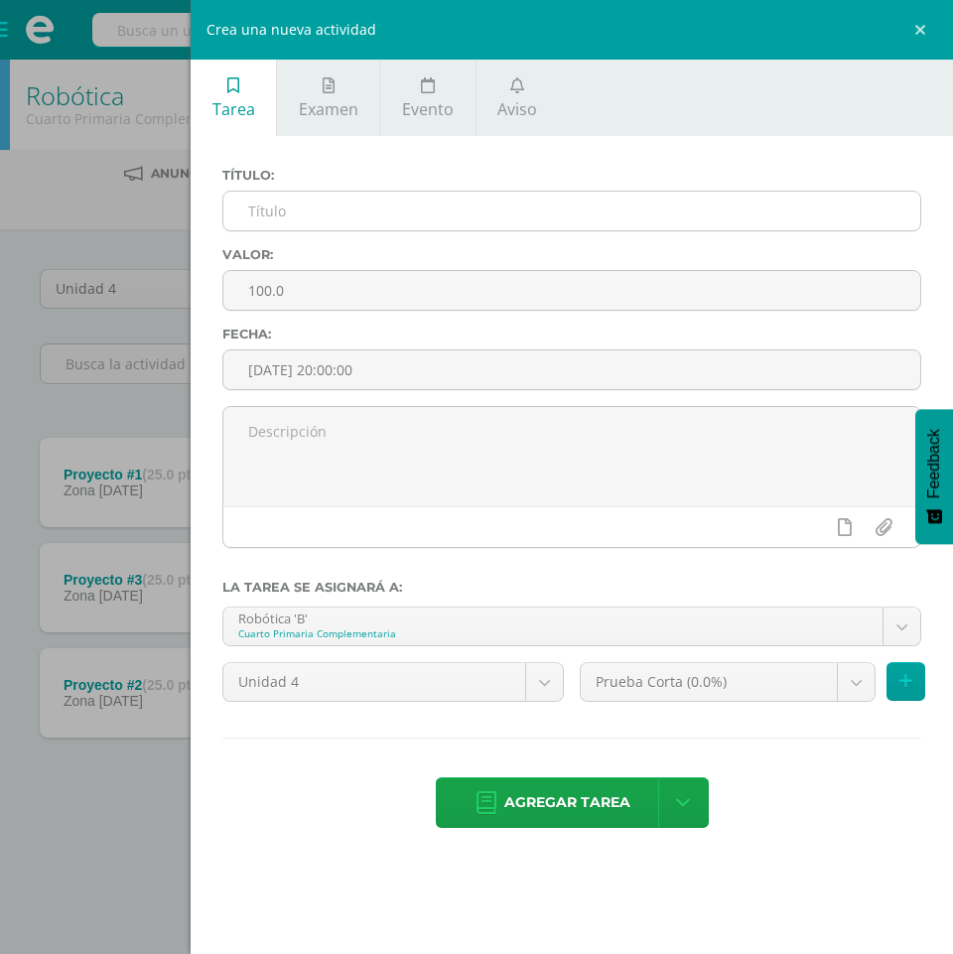
click at [355, 219] on input "text" at bounding box center [571, 211] width 697 height 39
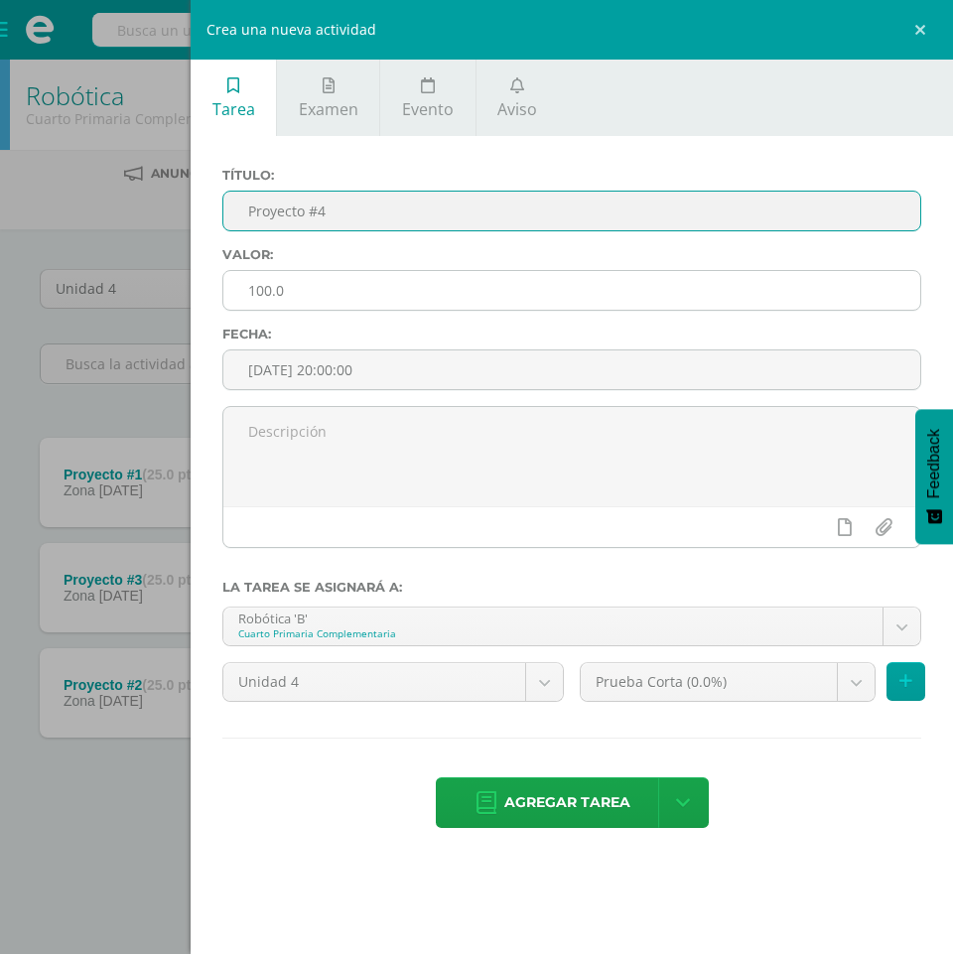
type input "Proyecto #4"
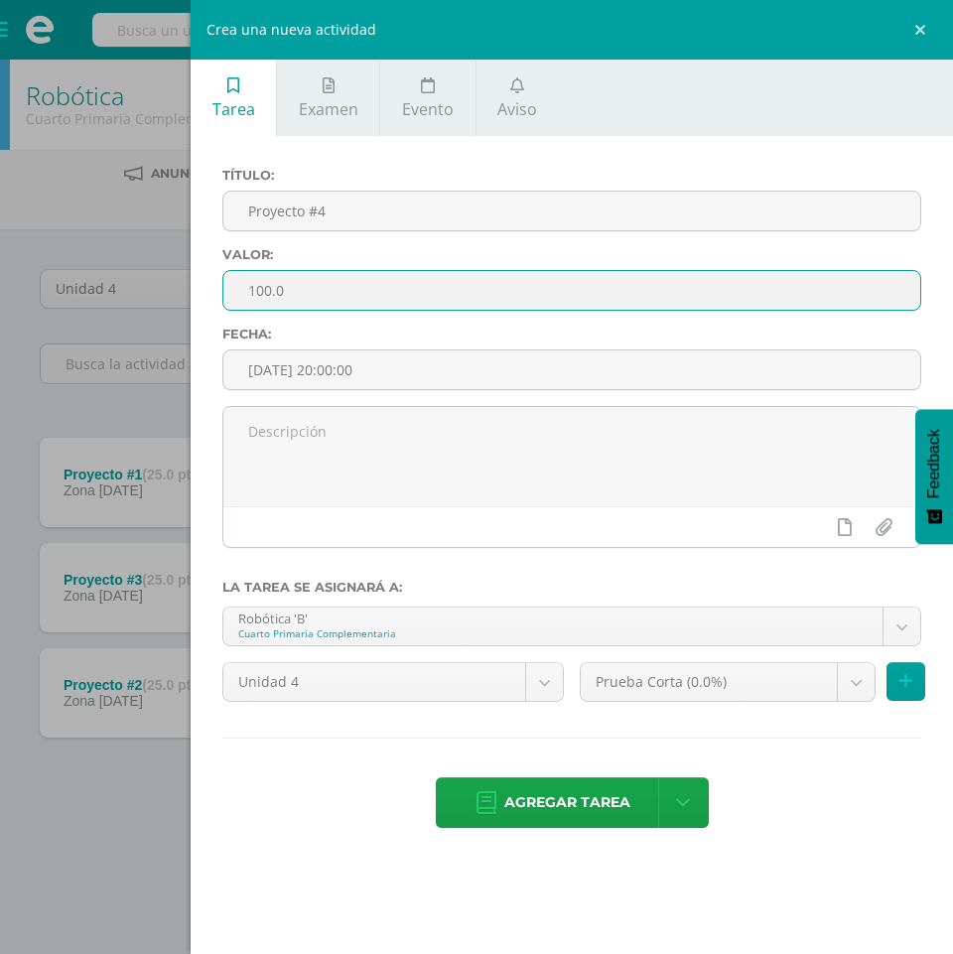
click at [273, 292] on input "100.0" at bounding box center [571, 290] width 697 height 39
type input "25.0"
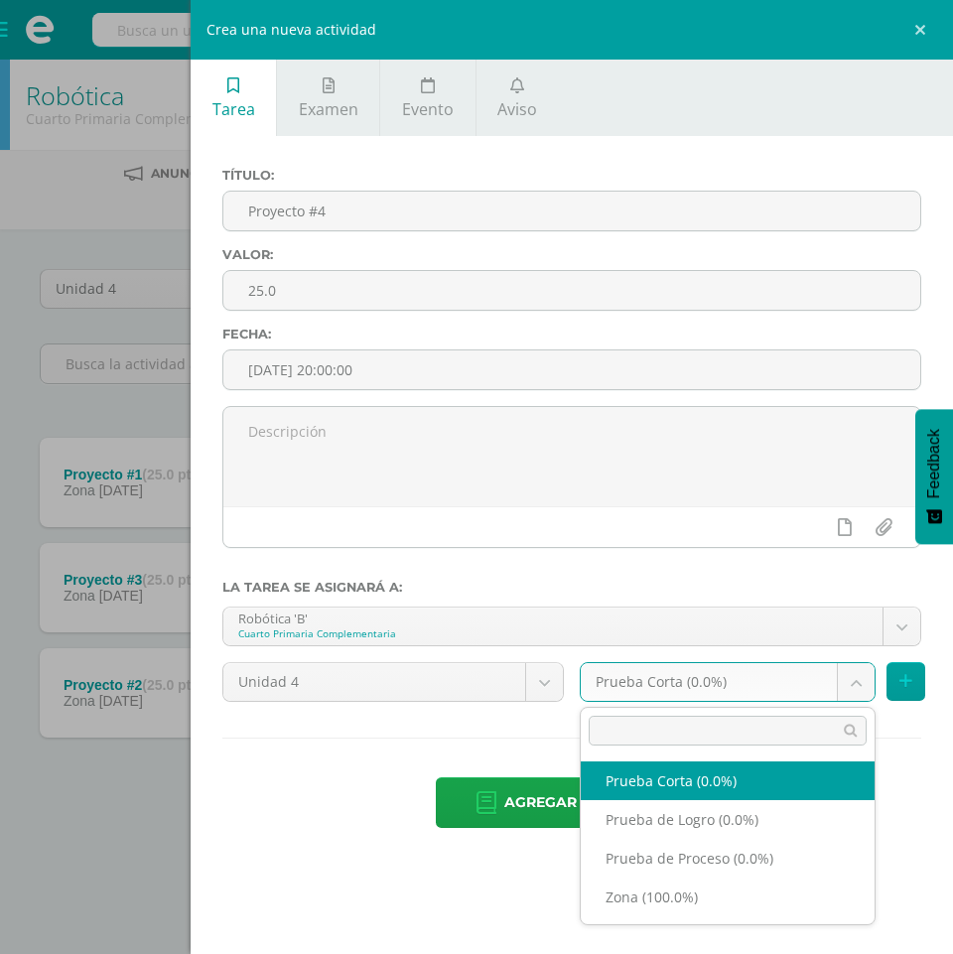
click at [860, 692] on body "La tarea Proyecto #4 fue eliminada exitosamente. Estudiantes Disciplina Asisten…" at bounding box center [476, 435] width 953 height 870
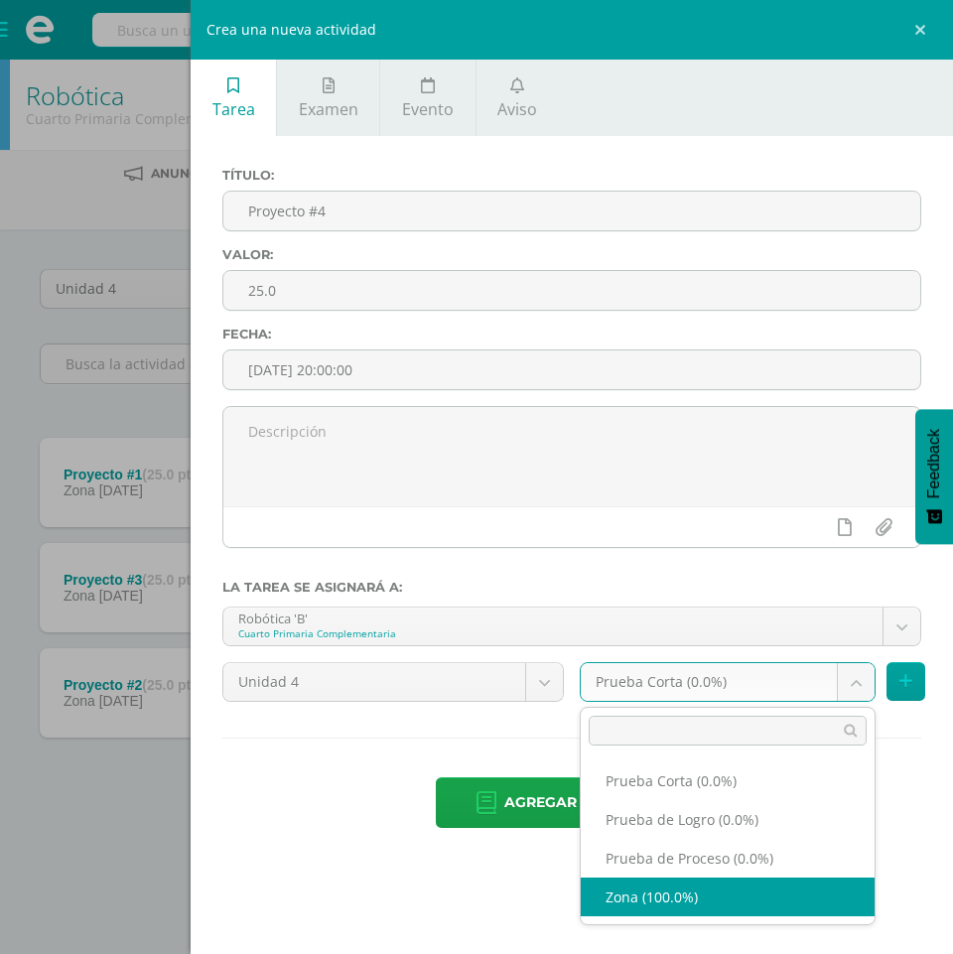
select select "155095"
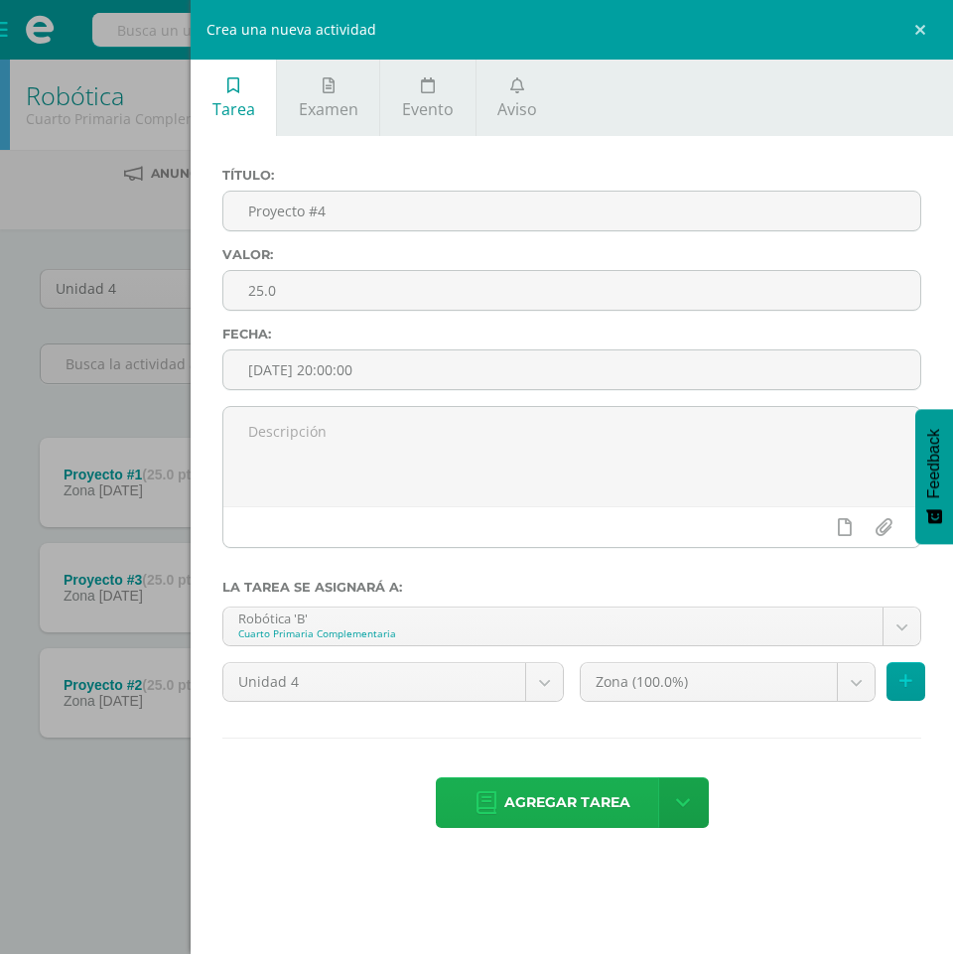
click at [574, 814] on span "Agregar tarea" at bounding box center [568, 803] width 126 height 49
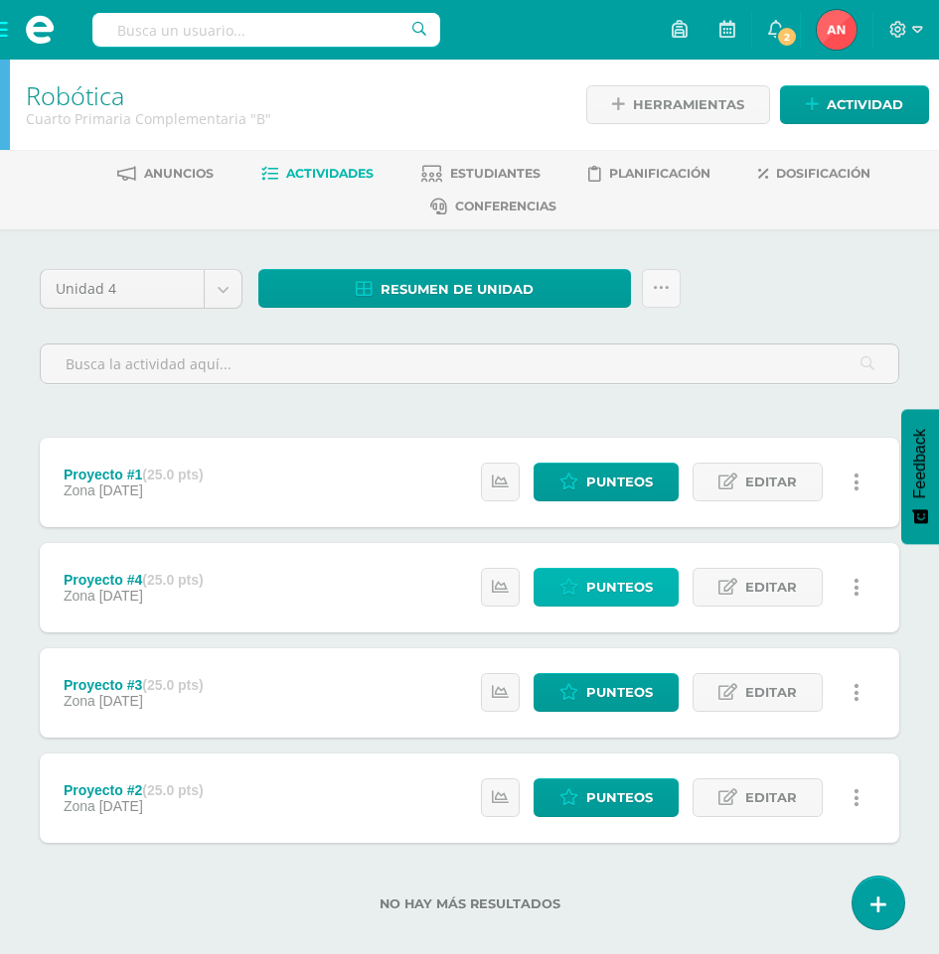
click at [594, 593] on span "Punteos" at bounding box center [619, 587] width 67 height 37
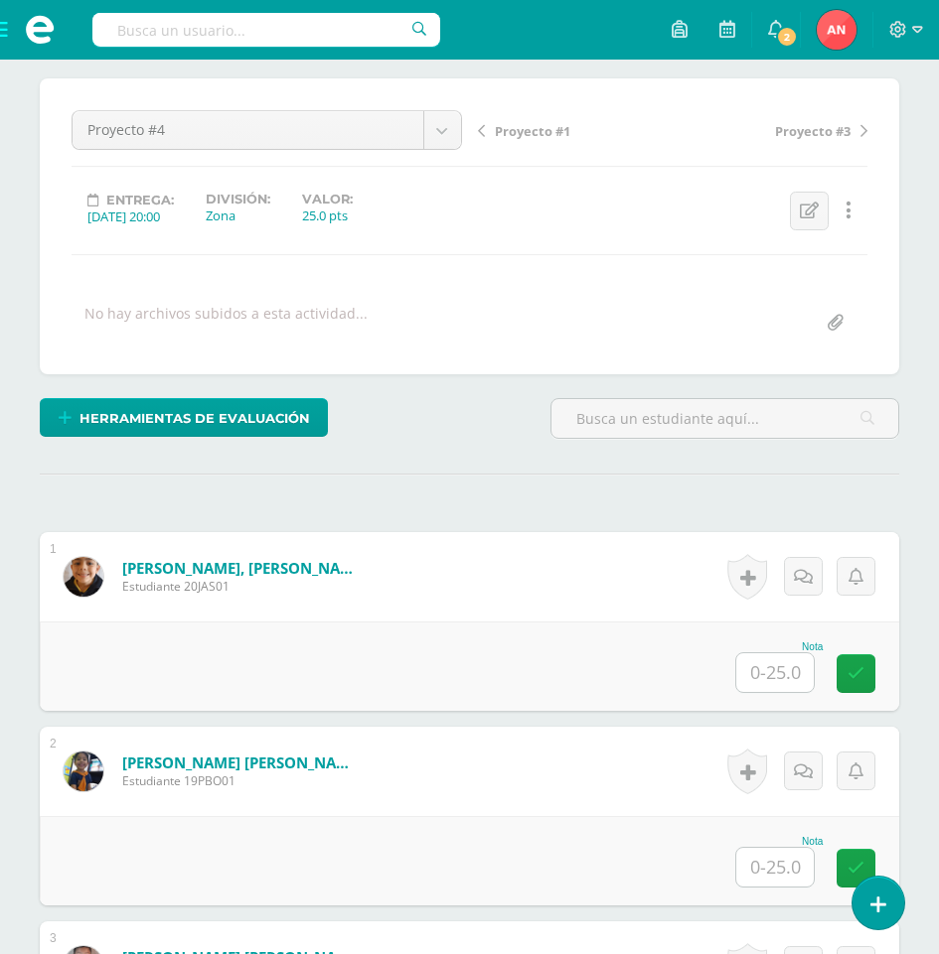
scroll to position [182, 0]
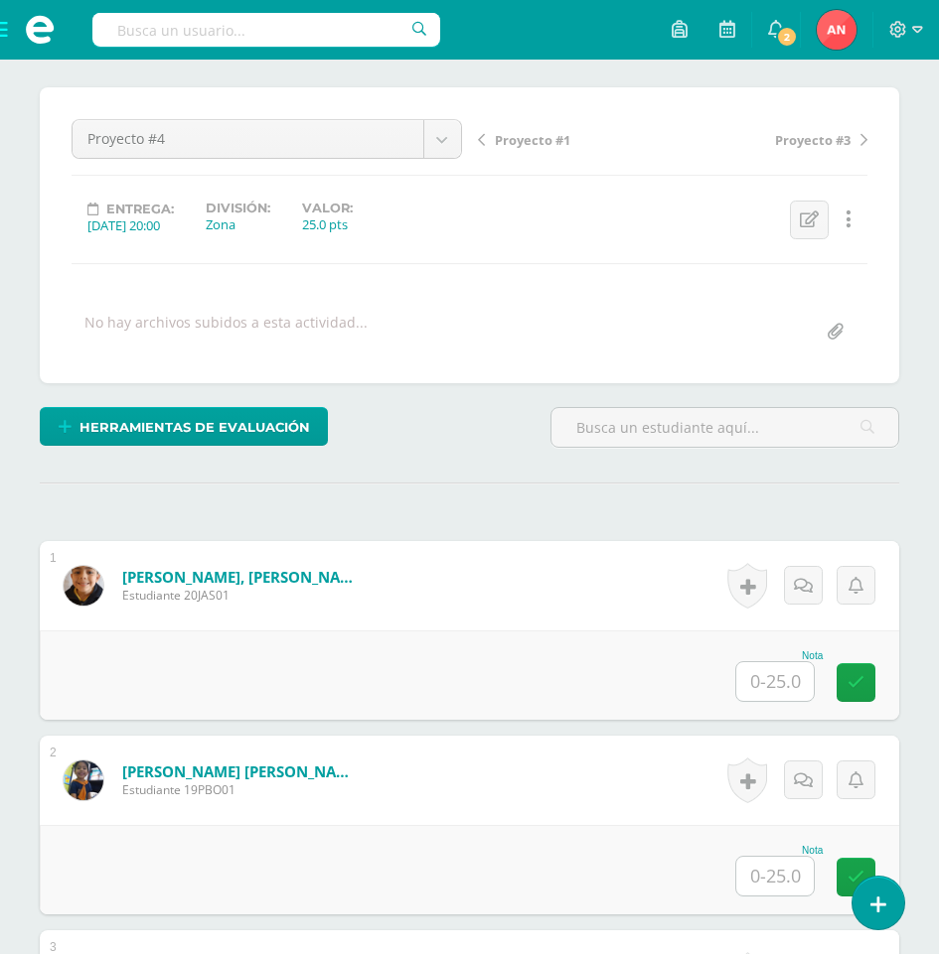
click at [772, 685] on input "text" at bounding box center [774, 681] width 77 height 39
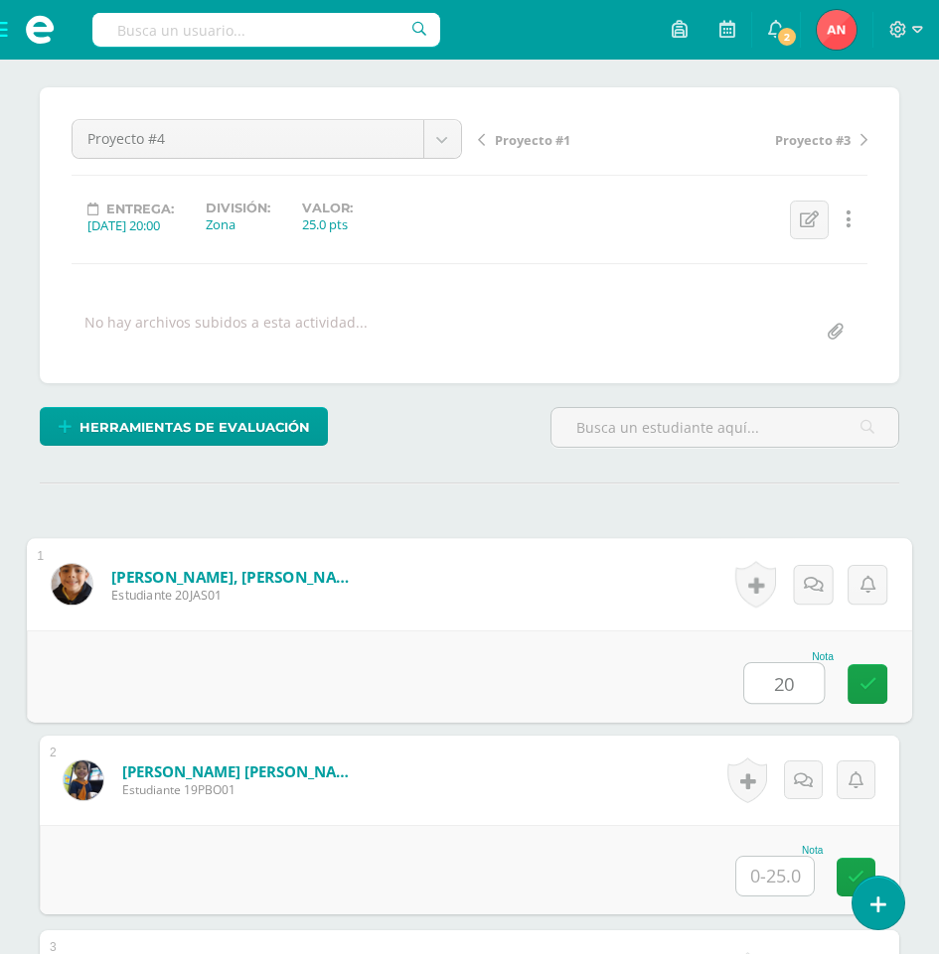
type input "20"
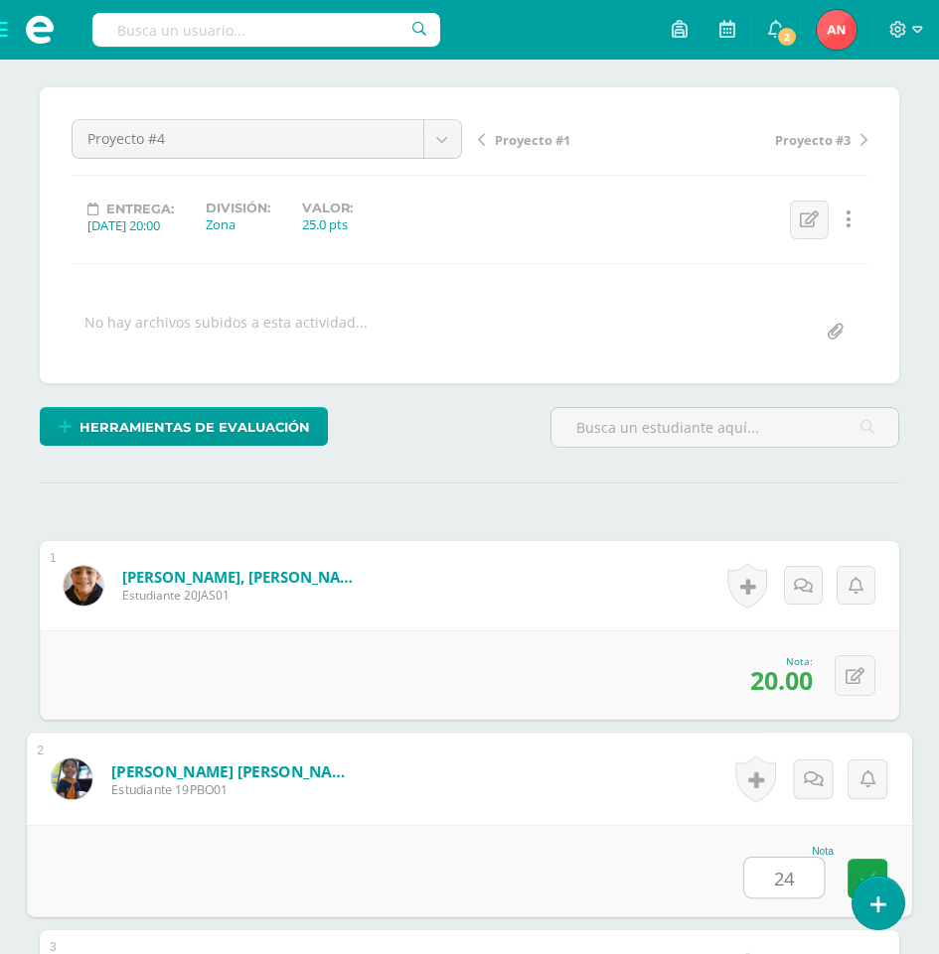
type input "24"
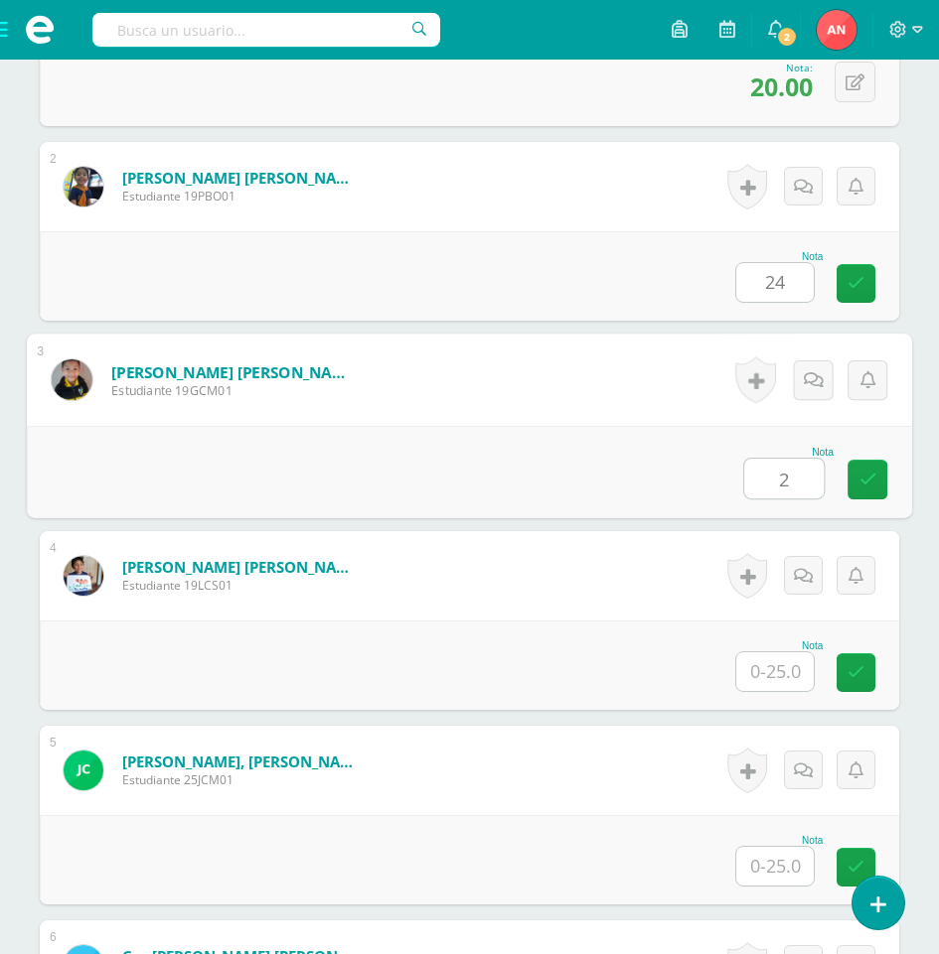
scroll to position [777, 0]
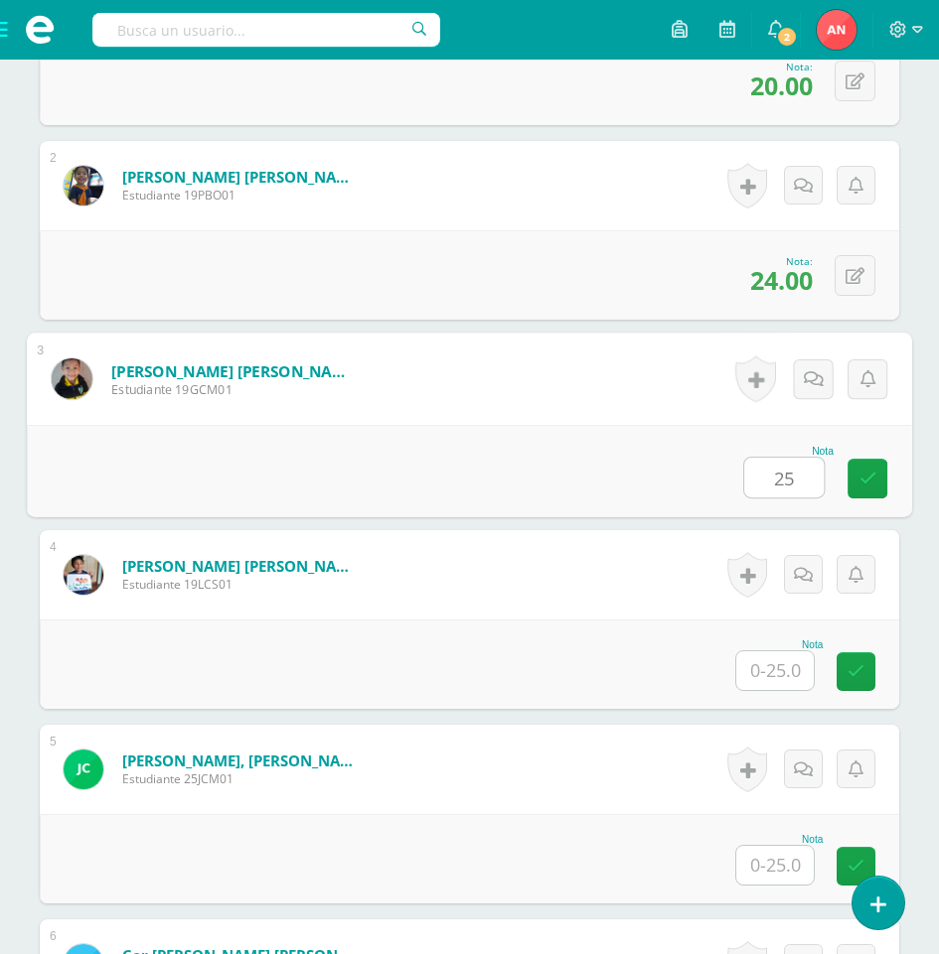
type input "25"
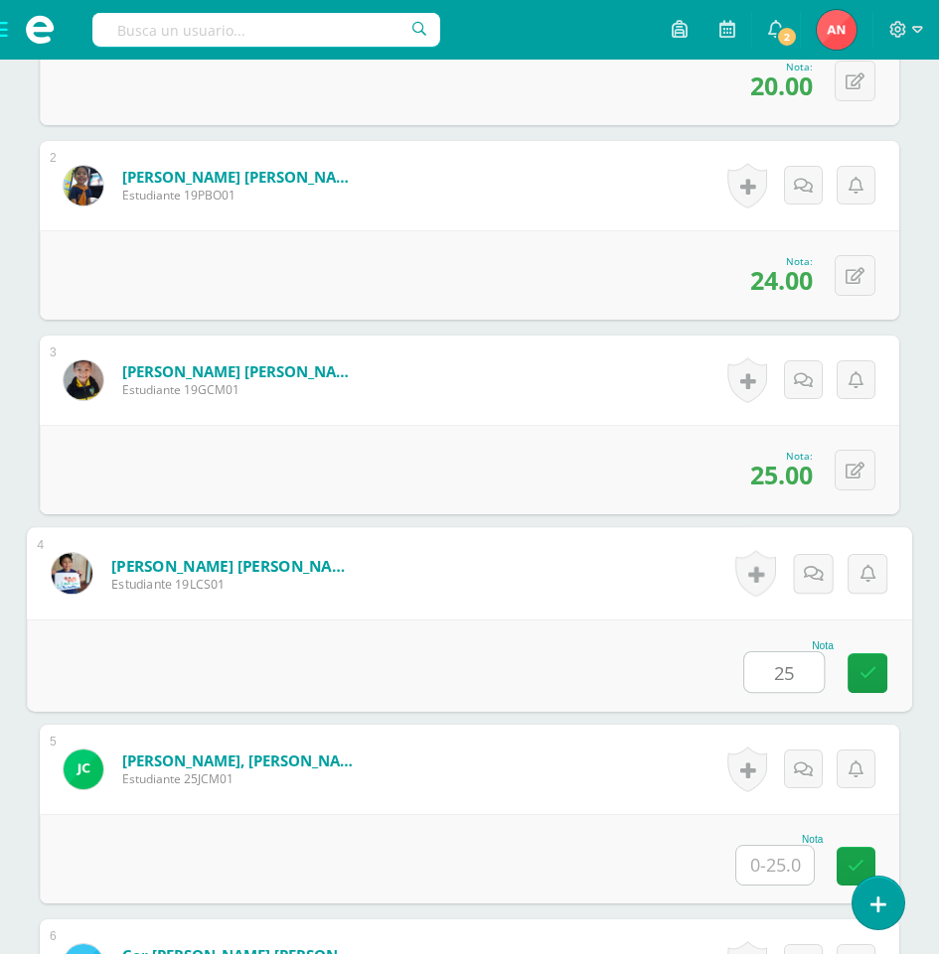
type input "25"
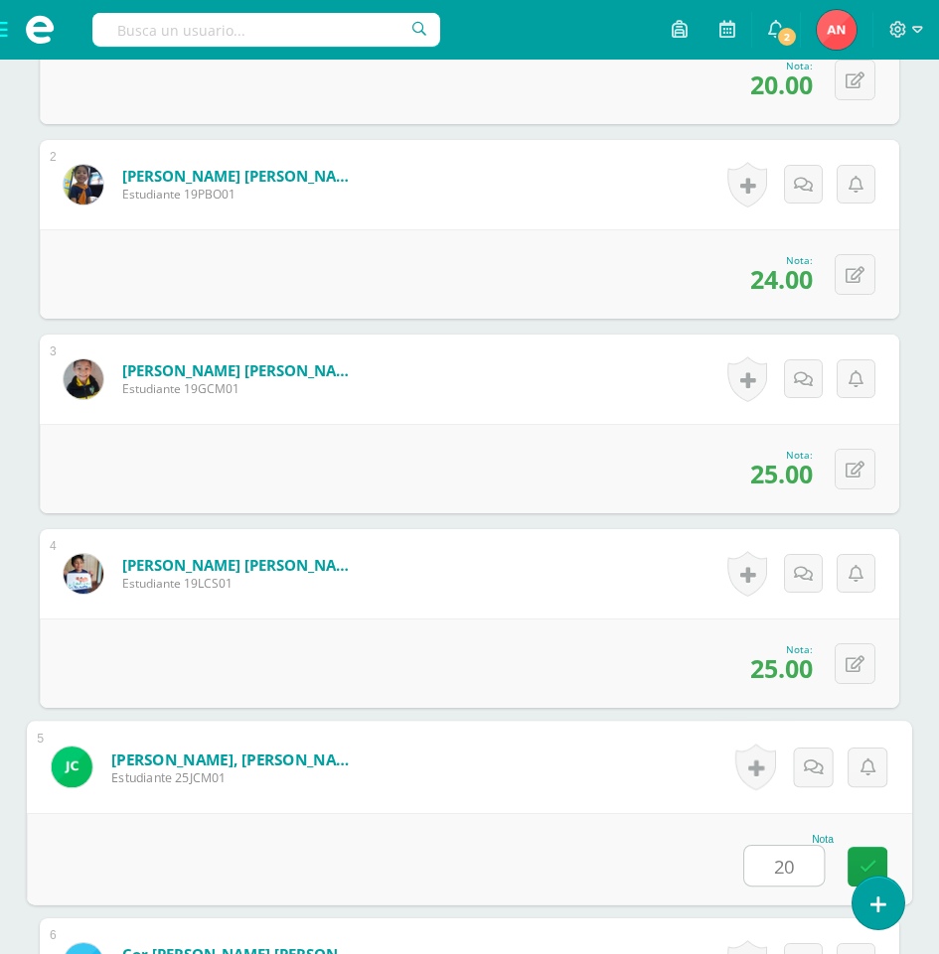
type input "20"
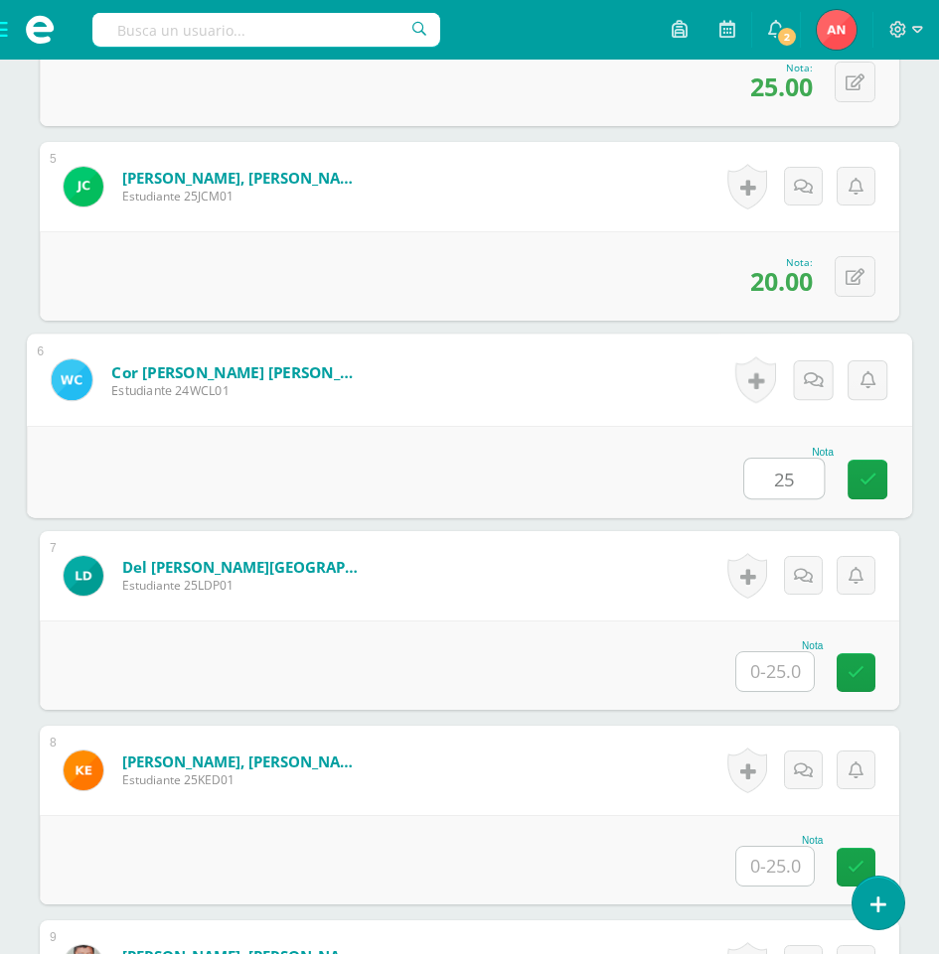
type input "25"
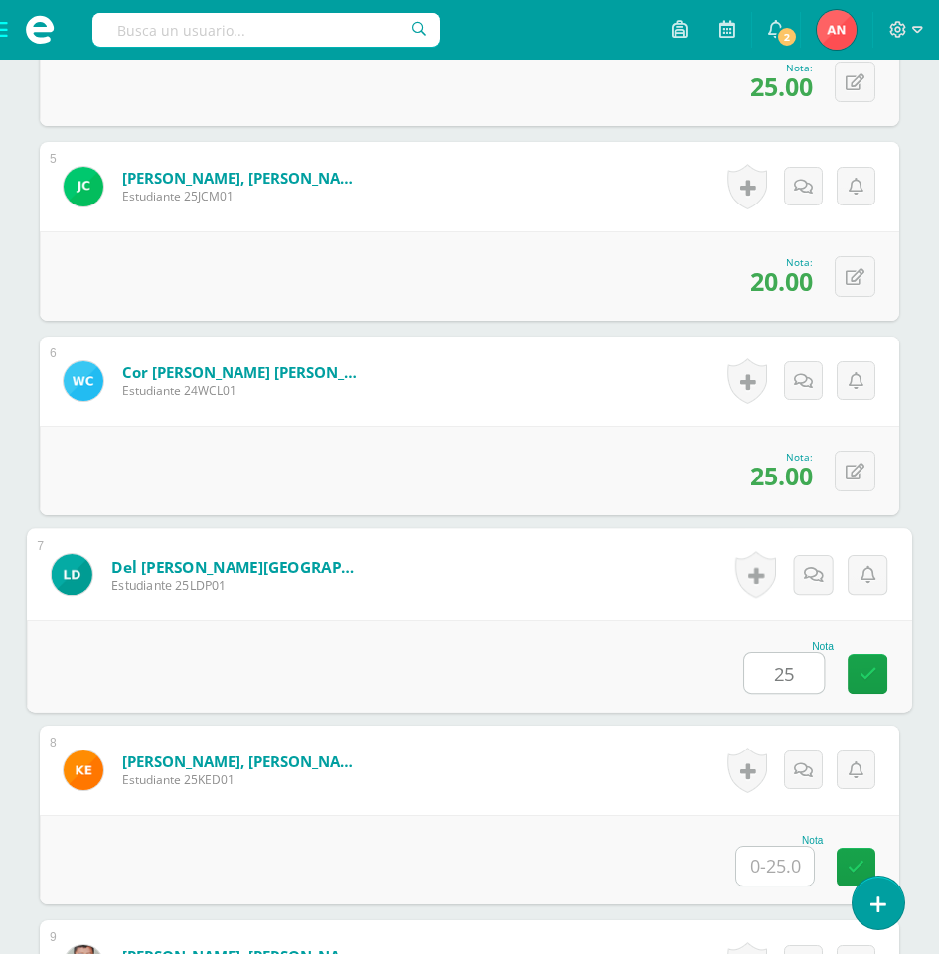
type input "25"
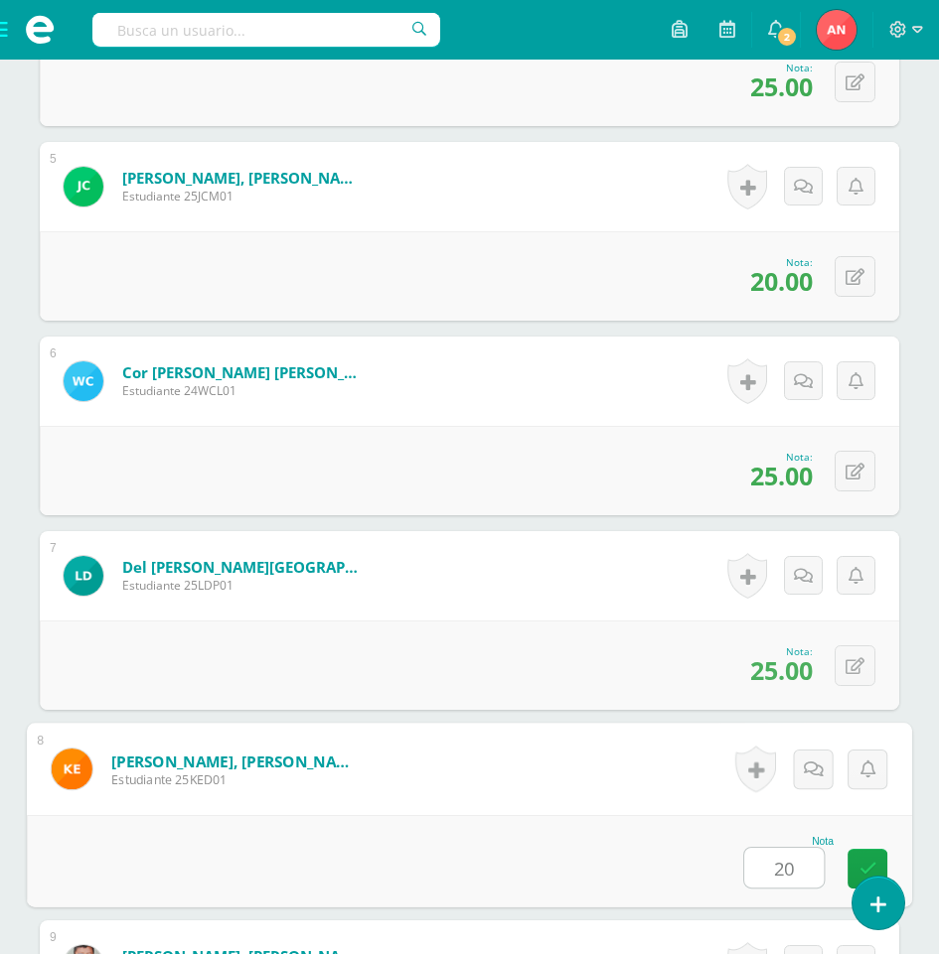
type input "20"
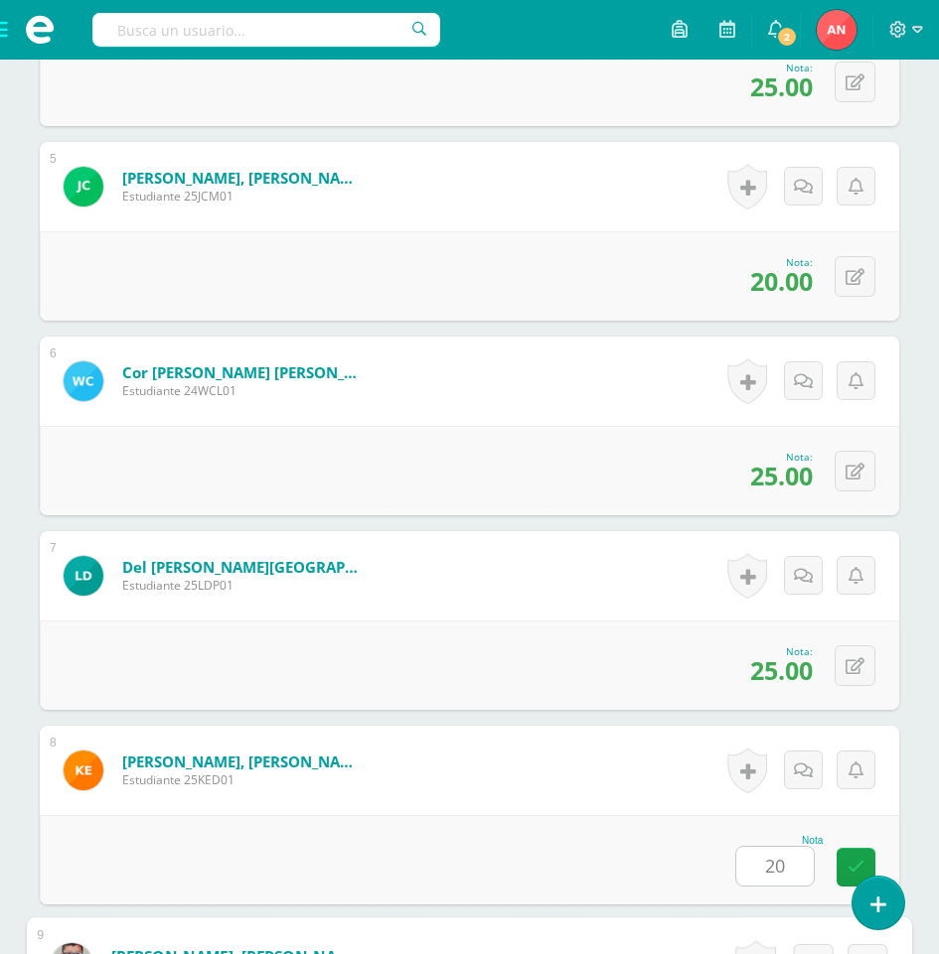
scroll to position [1944, 0]
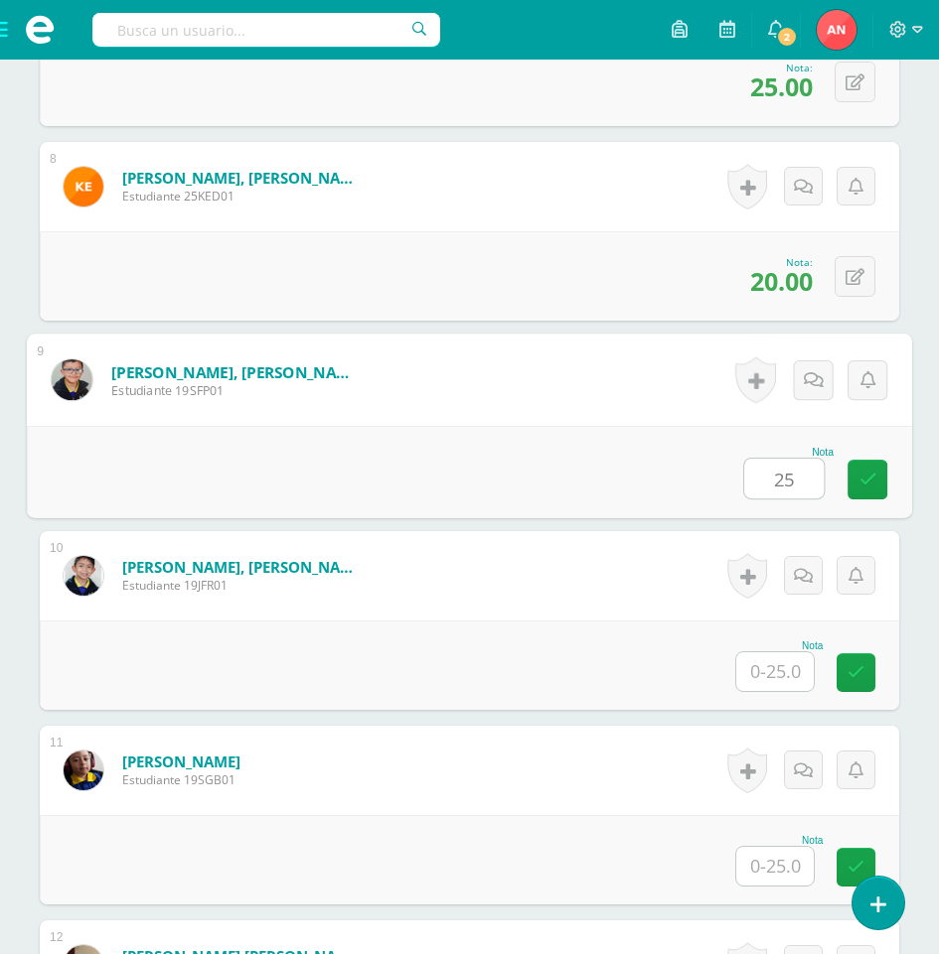
type input "25"
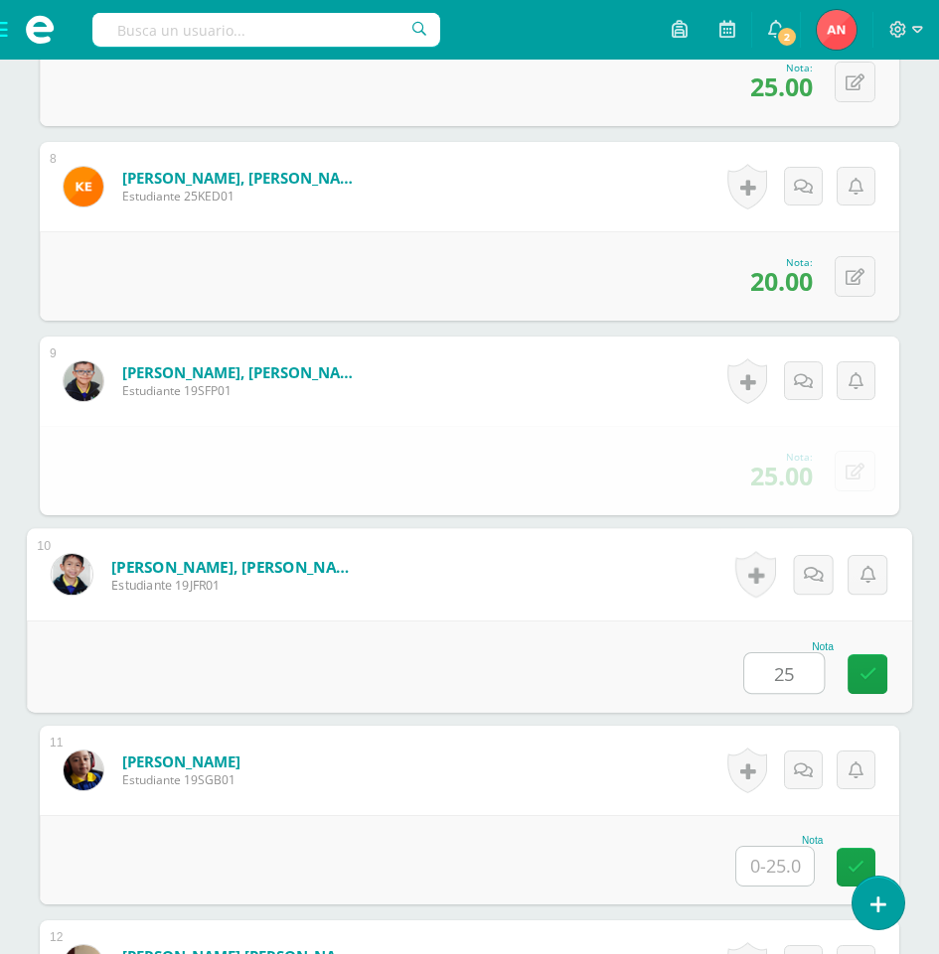
type input "25"
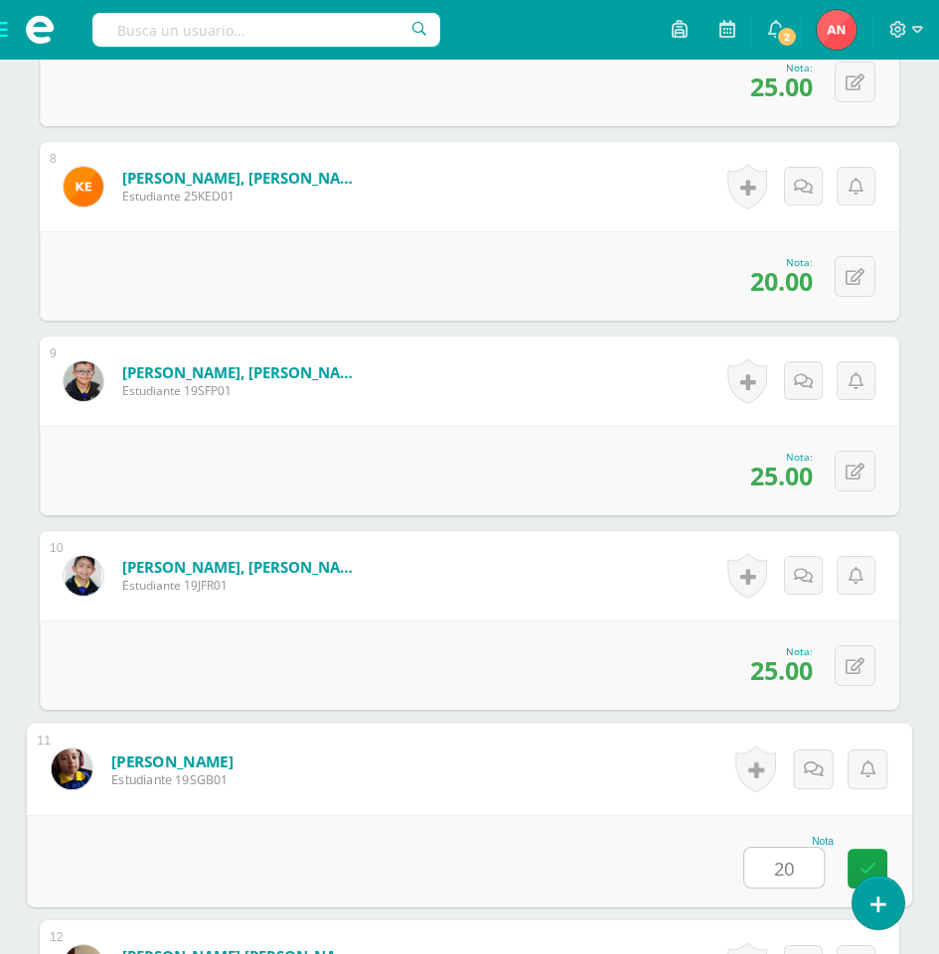
type input "20"
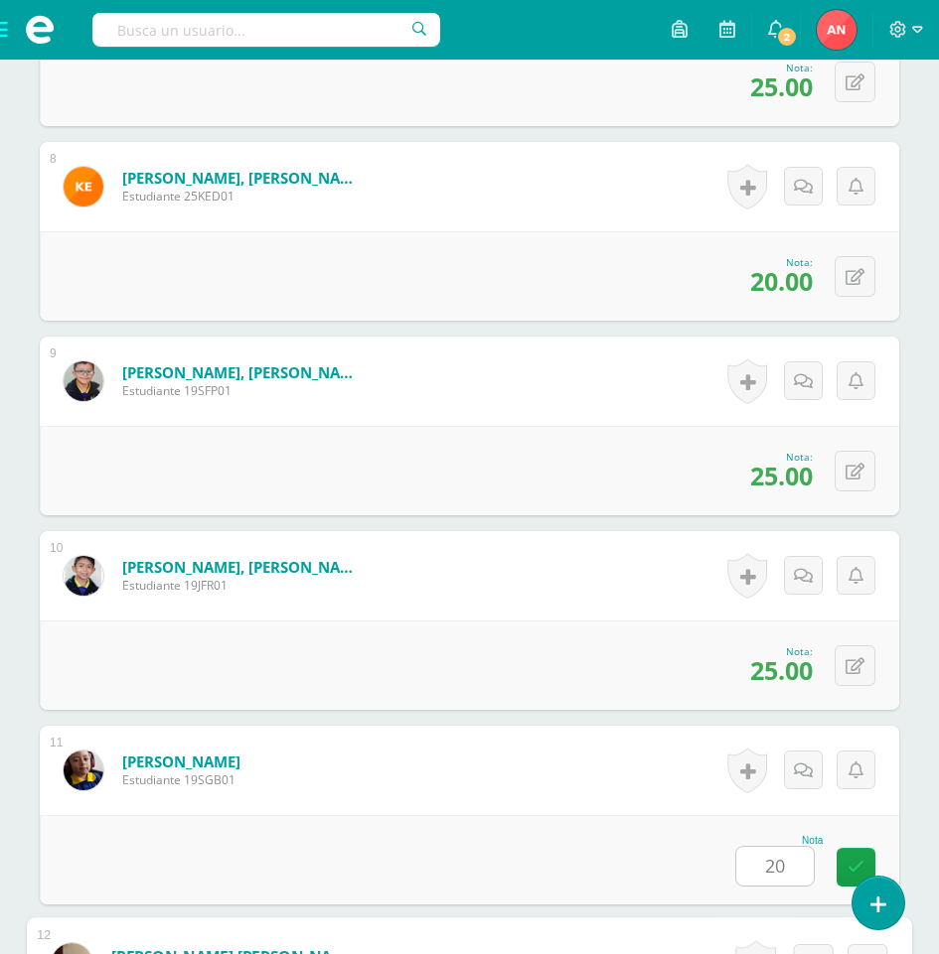
scroll to position [2528, 0]
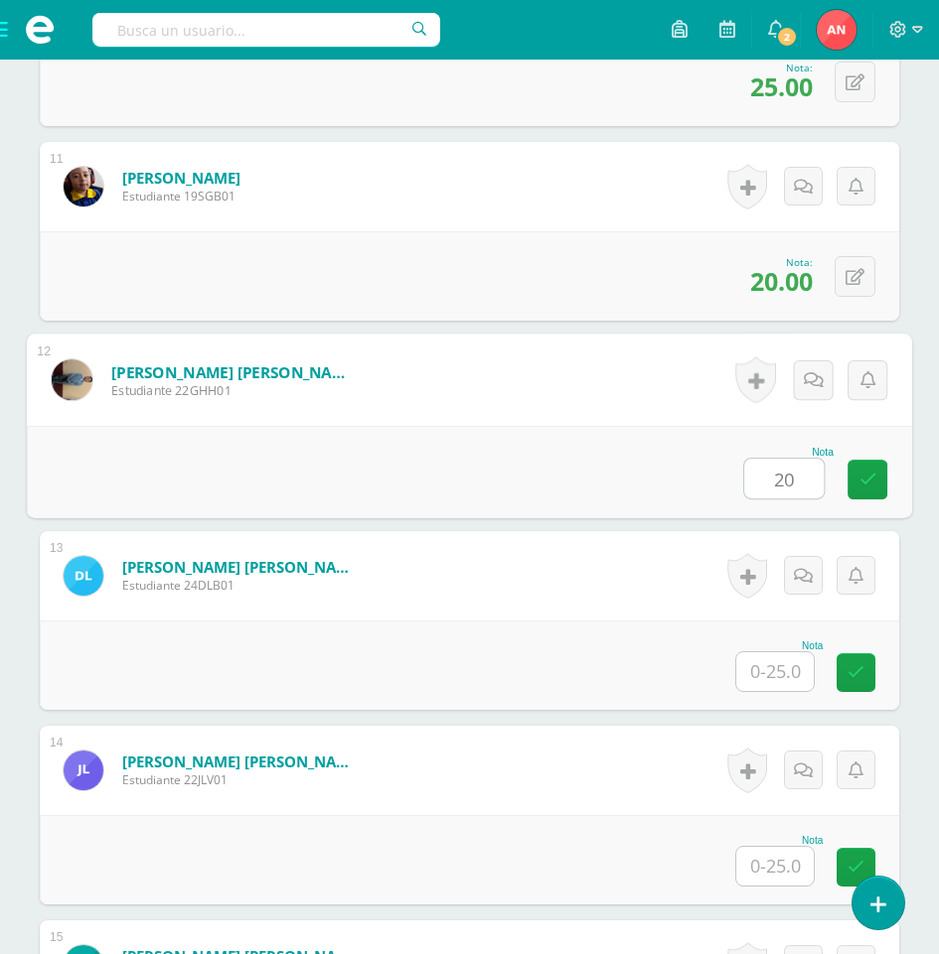
type input "20"
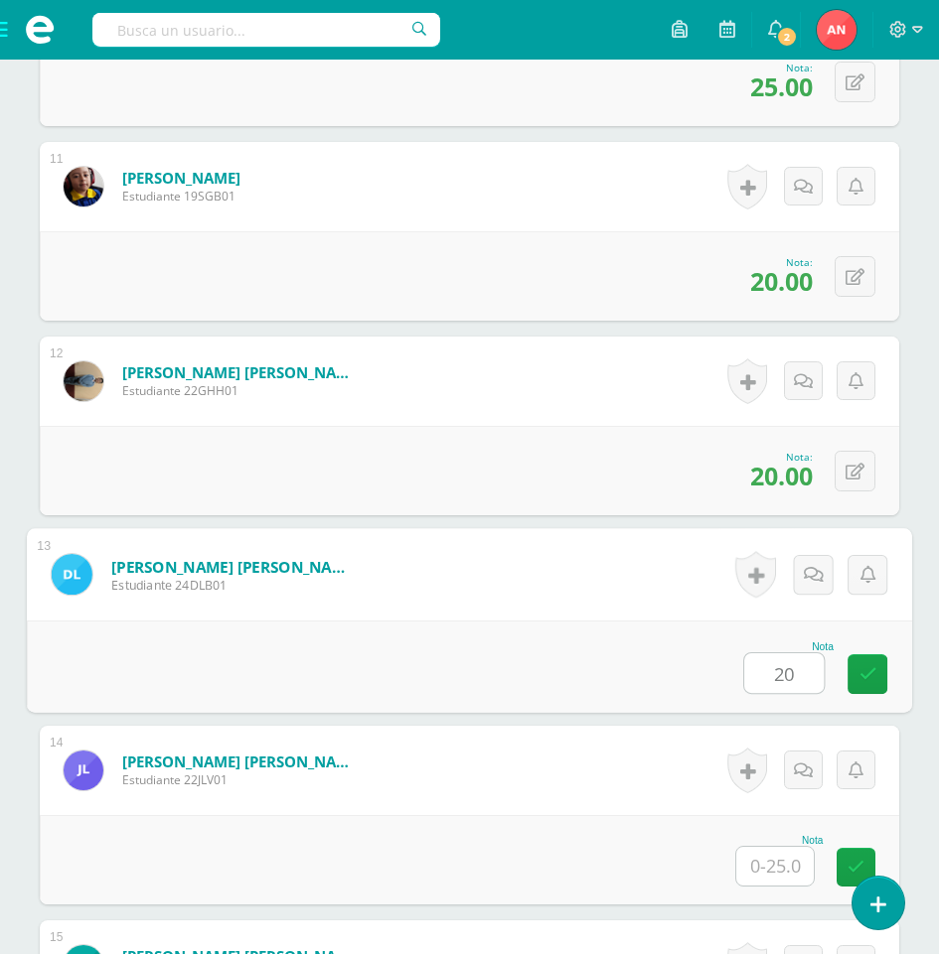
type input "20"
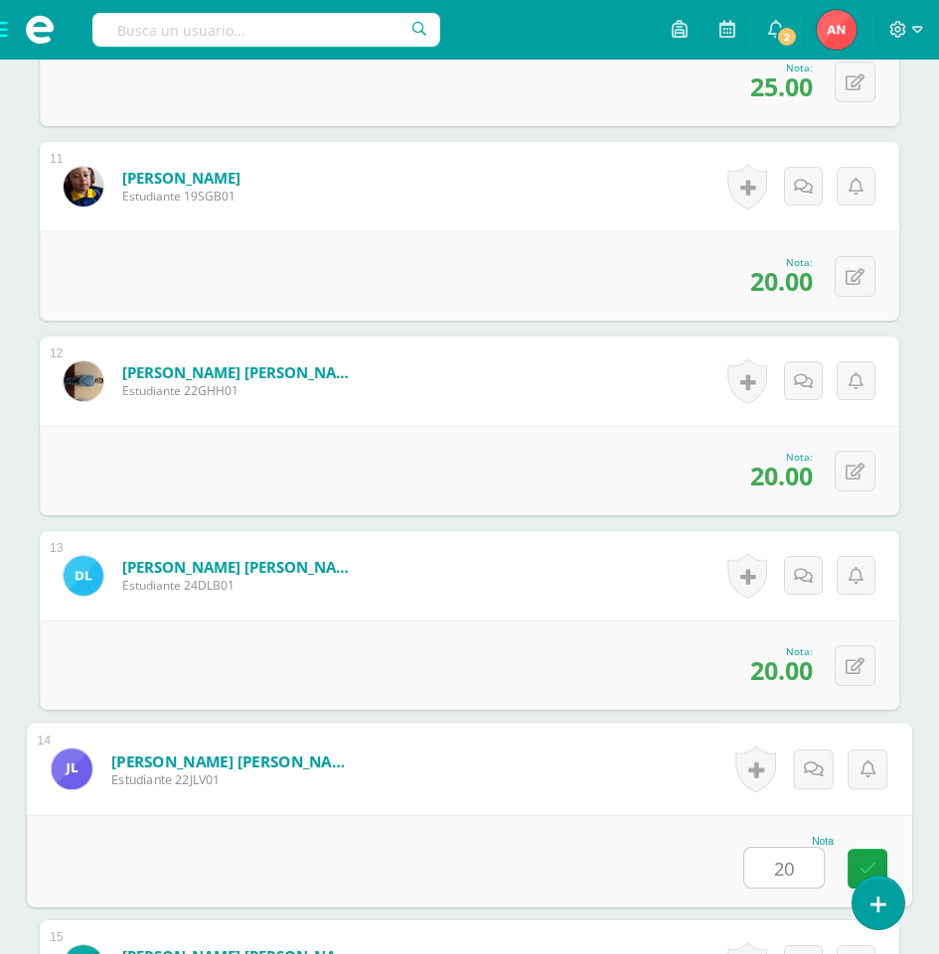
type input "20"
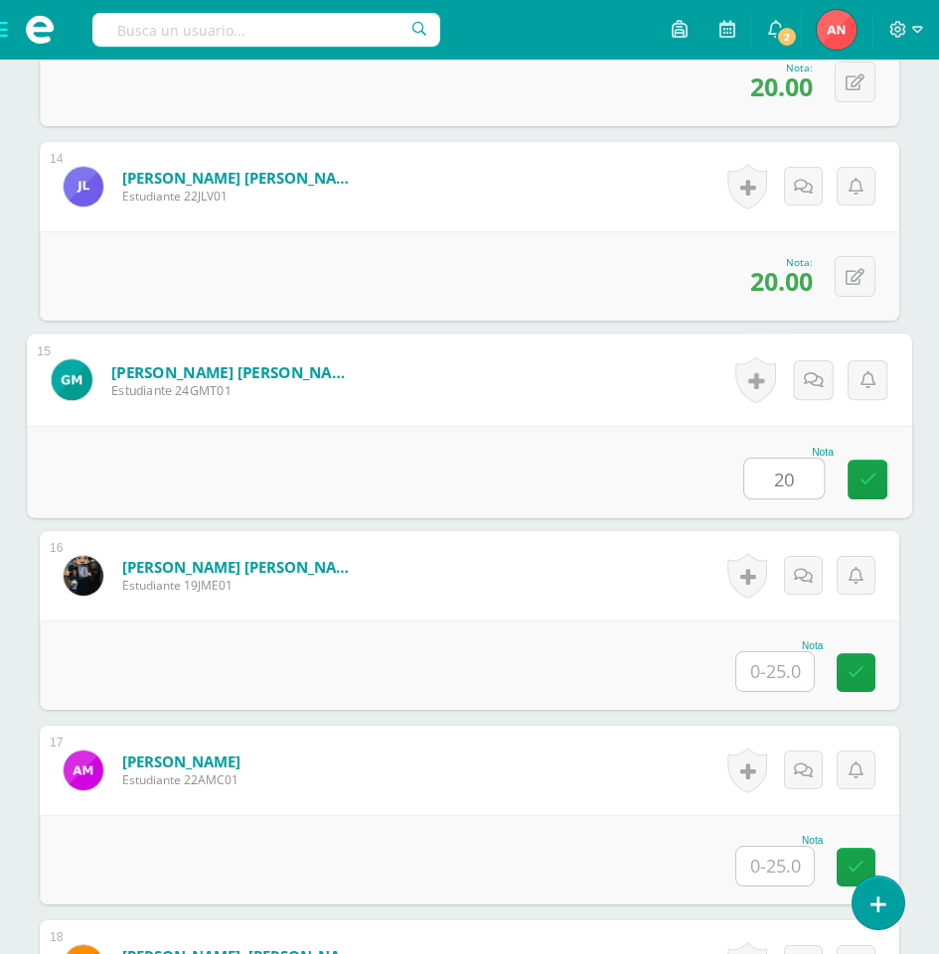
type input "20"
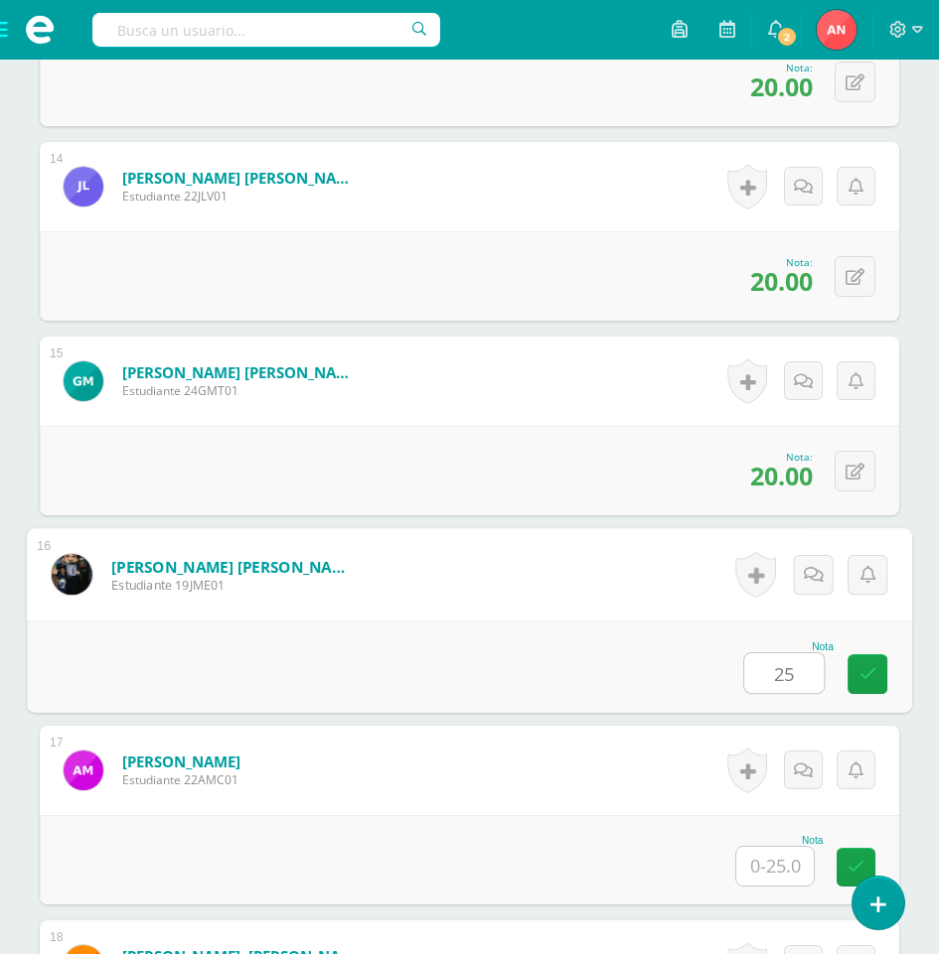
type input "25"
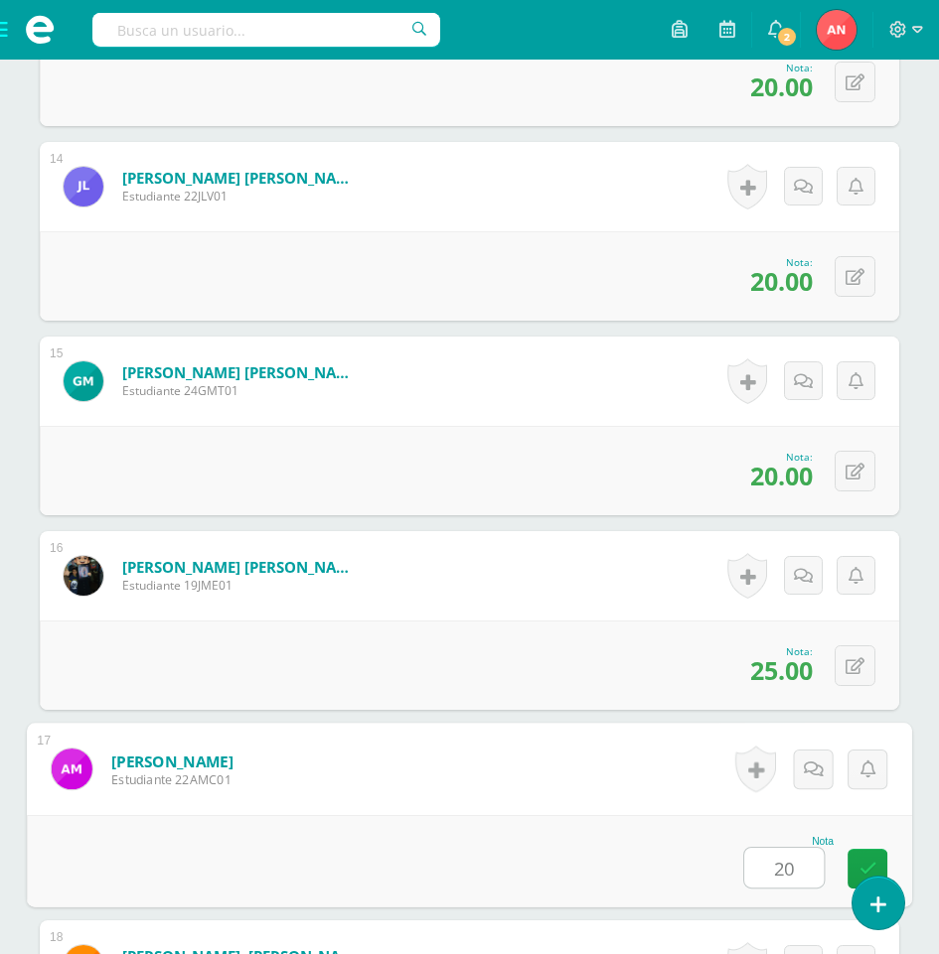
type input "20"
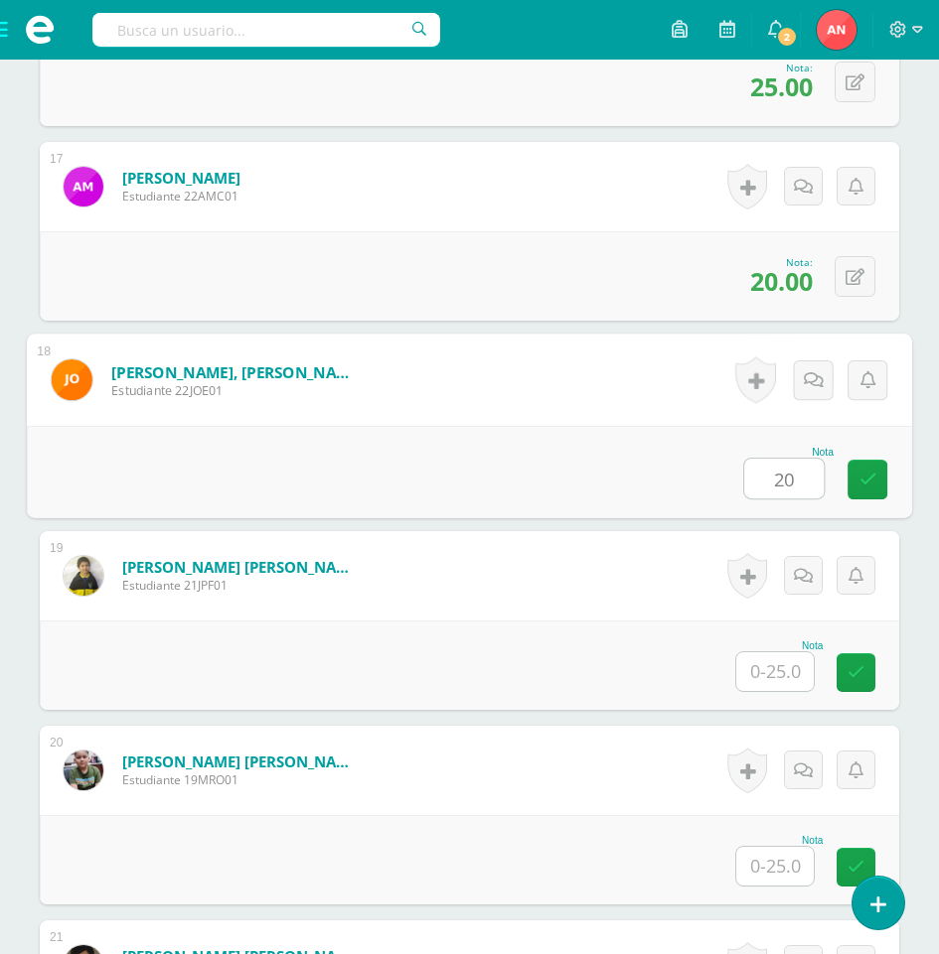
type input "20"
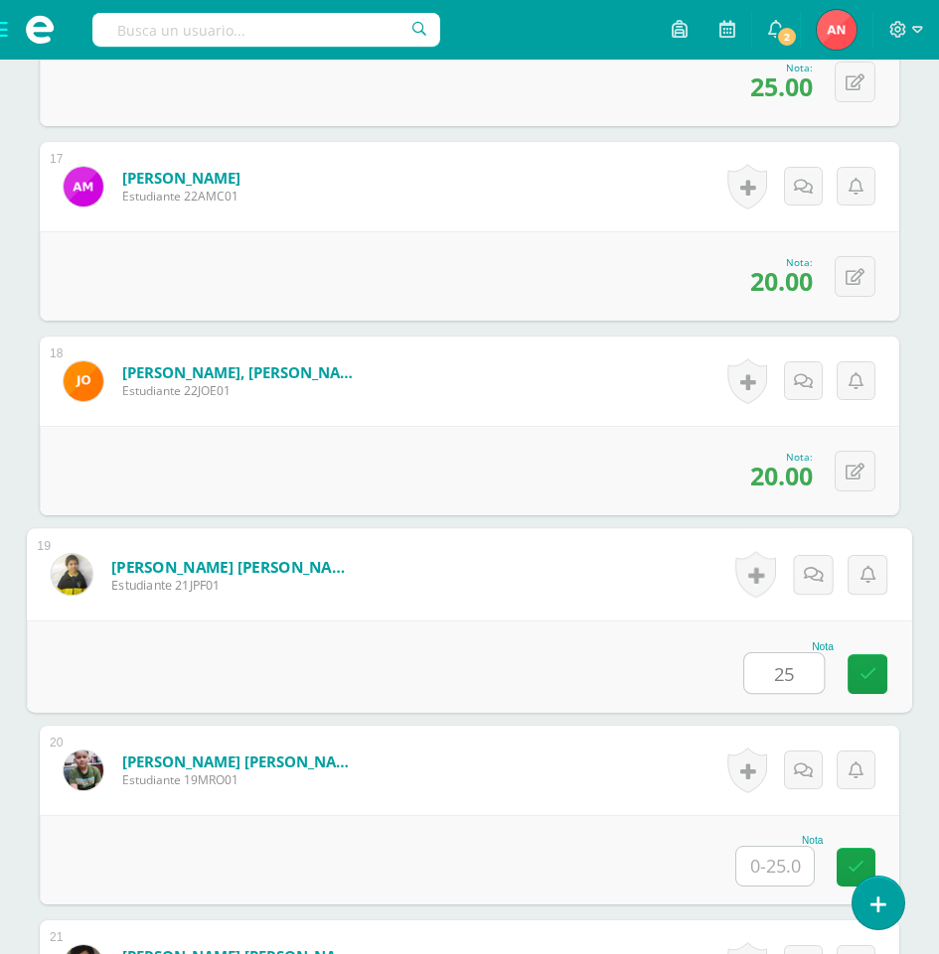
type input "25"
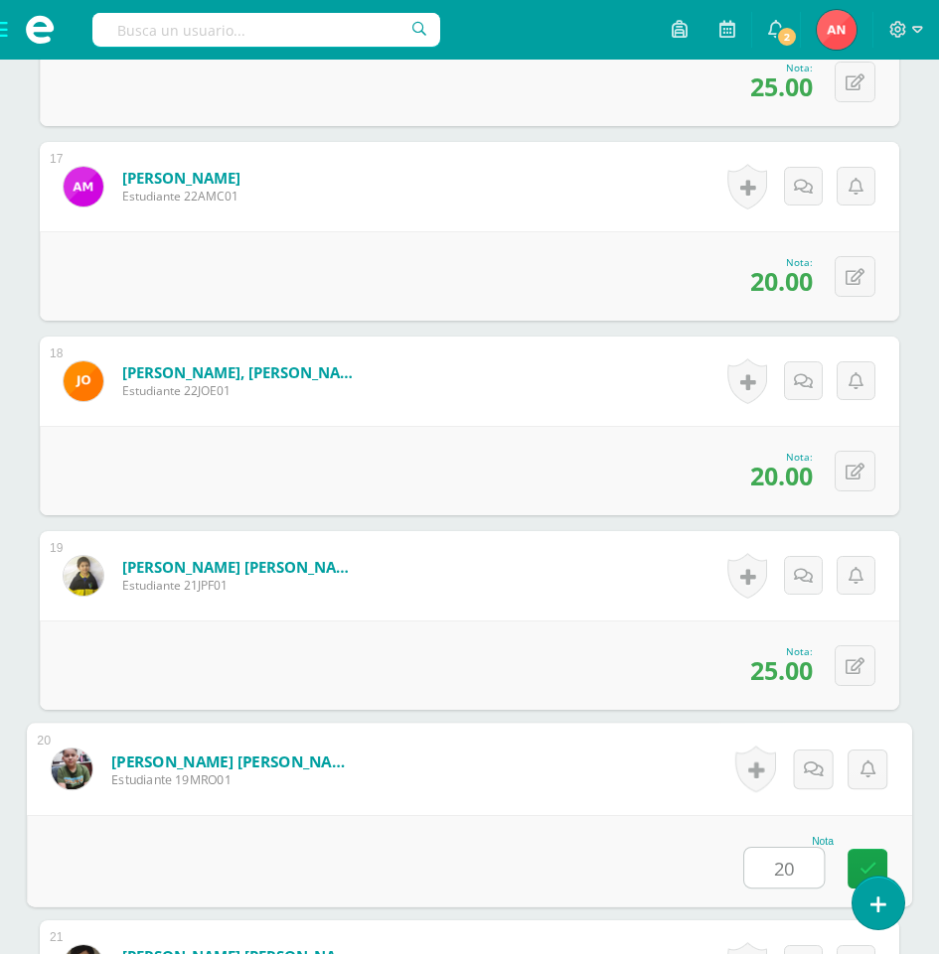
type input "20"
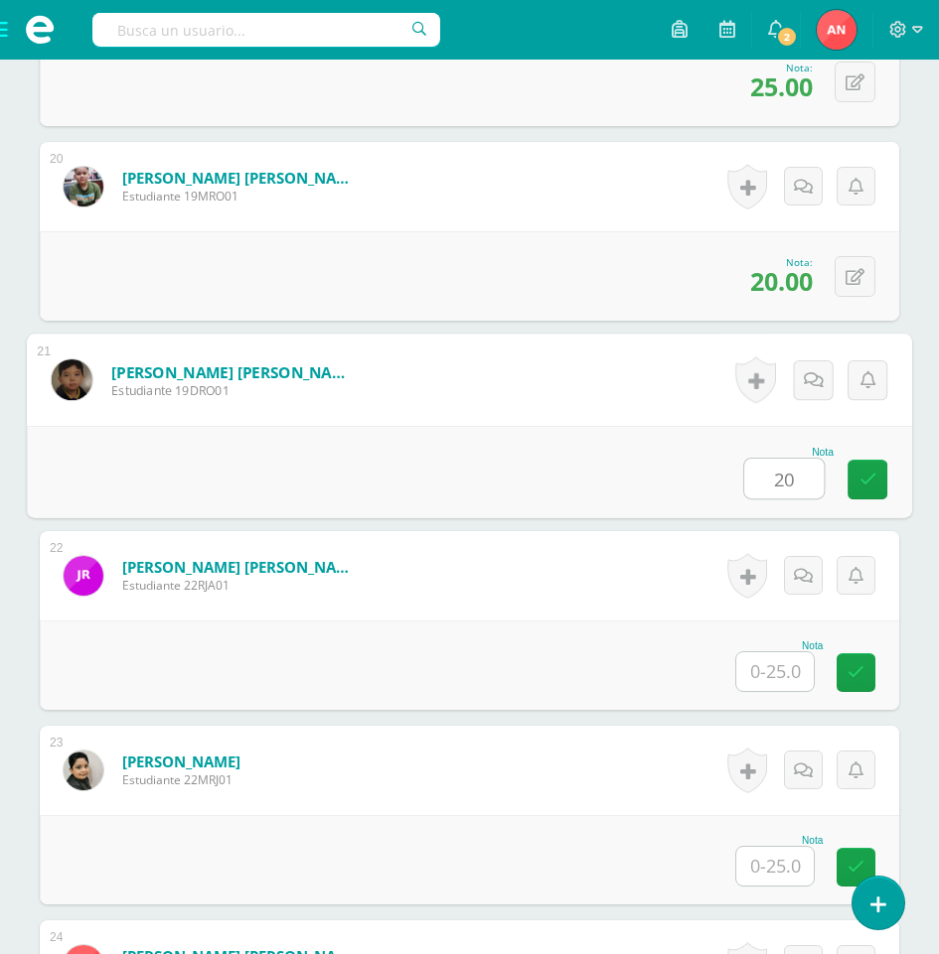
type input "20"
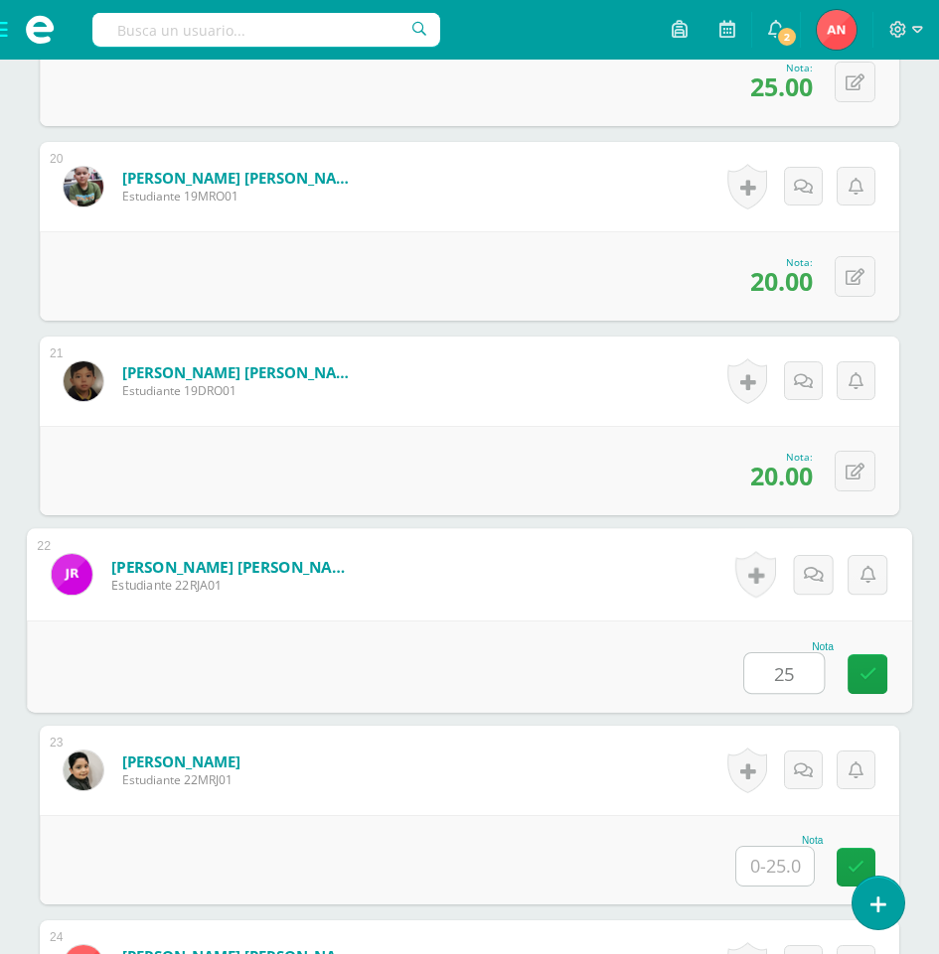
type input "25"
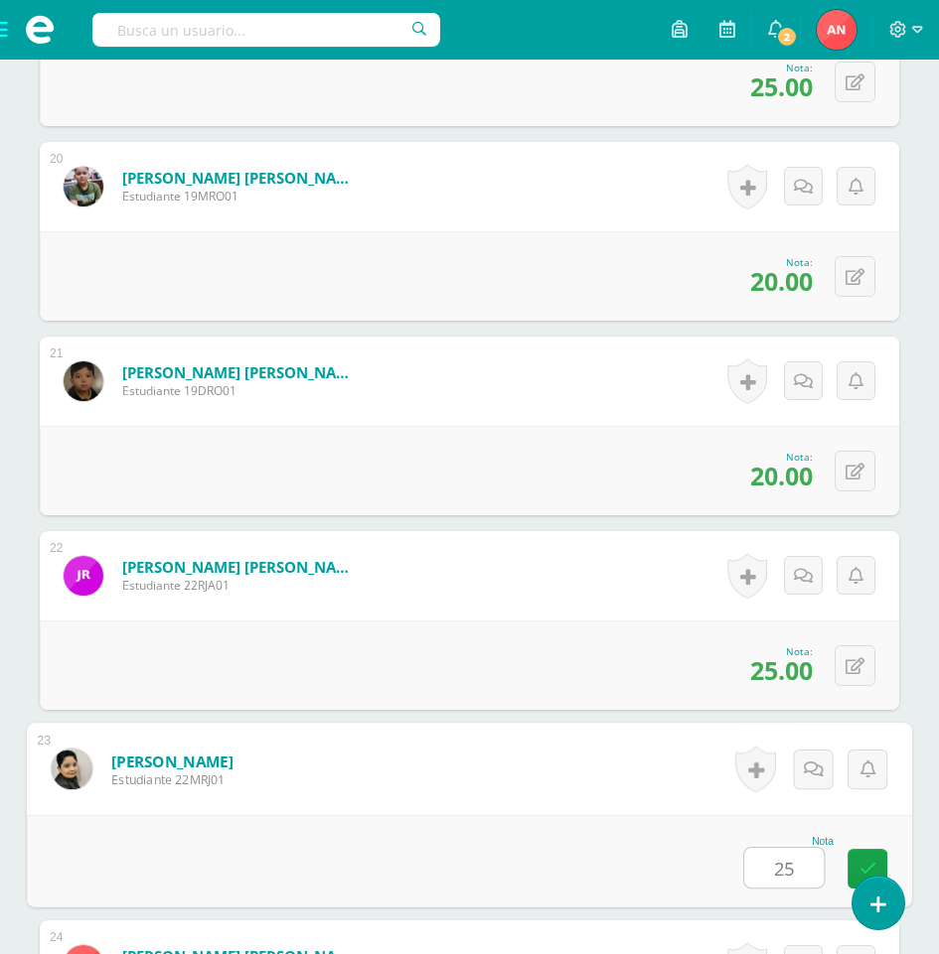
type input "25"
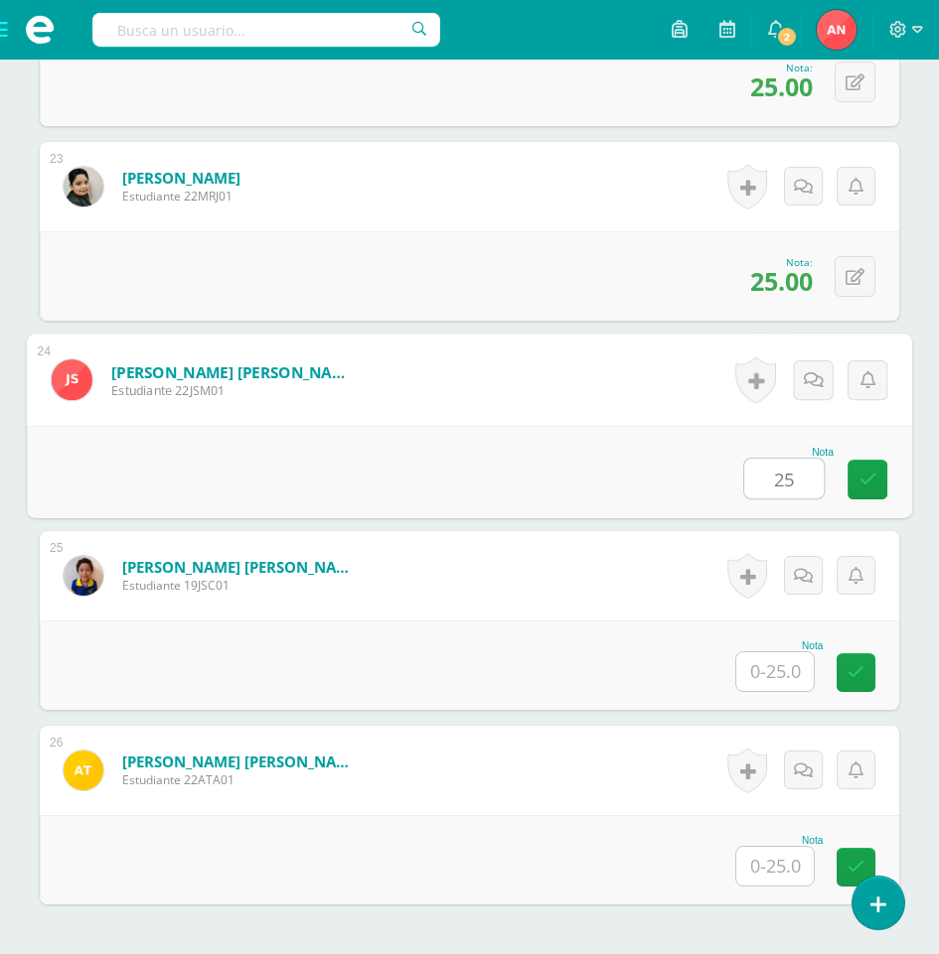
type input "25"
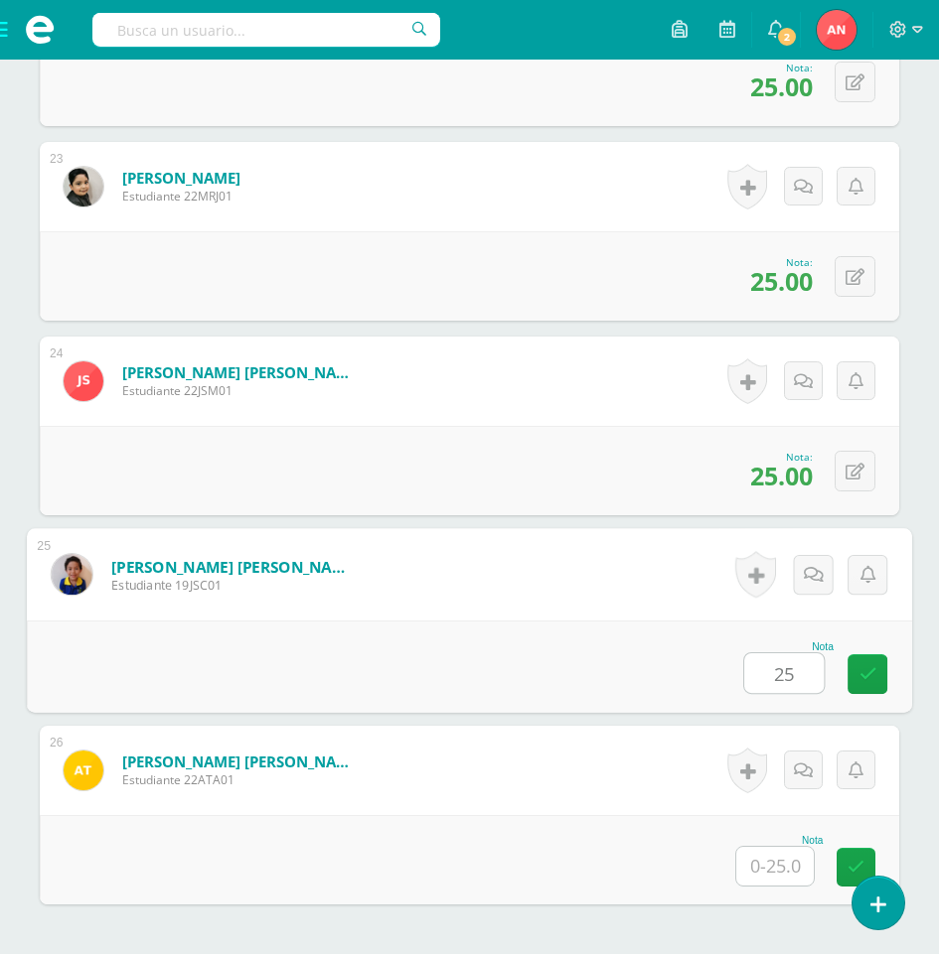
type input "25"
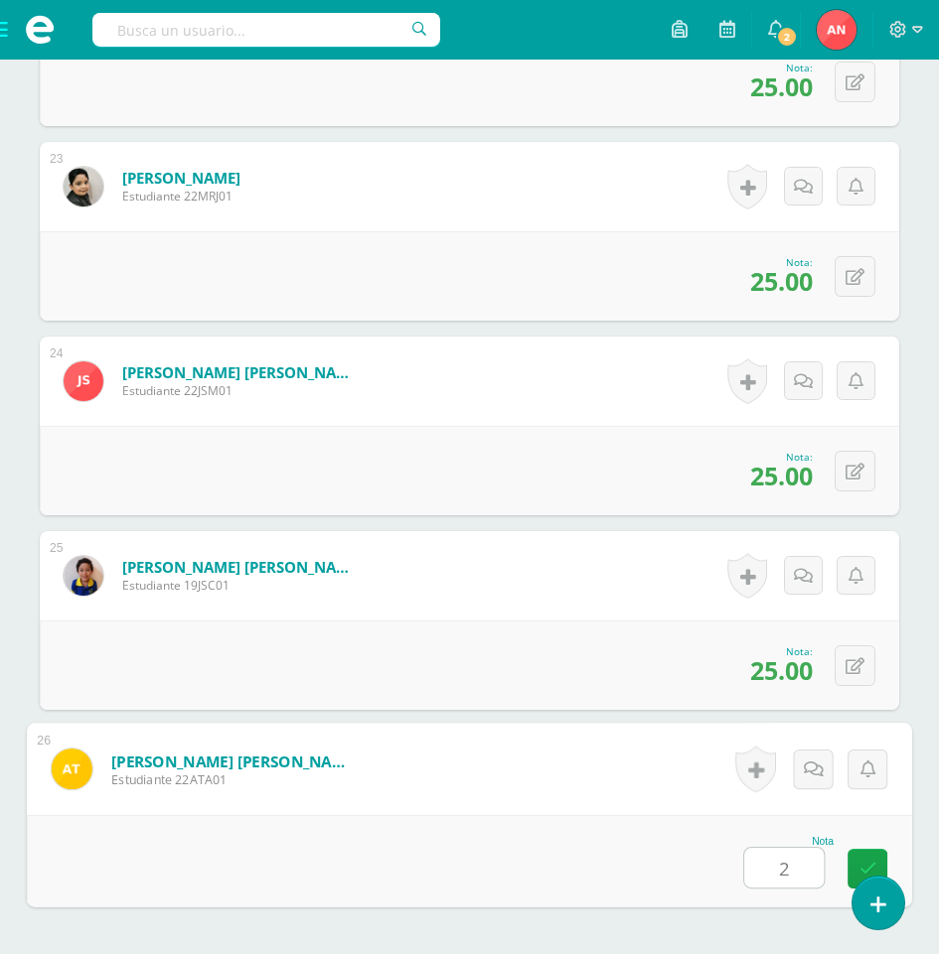
type input "25"
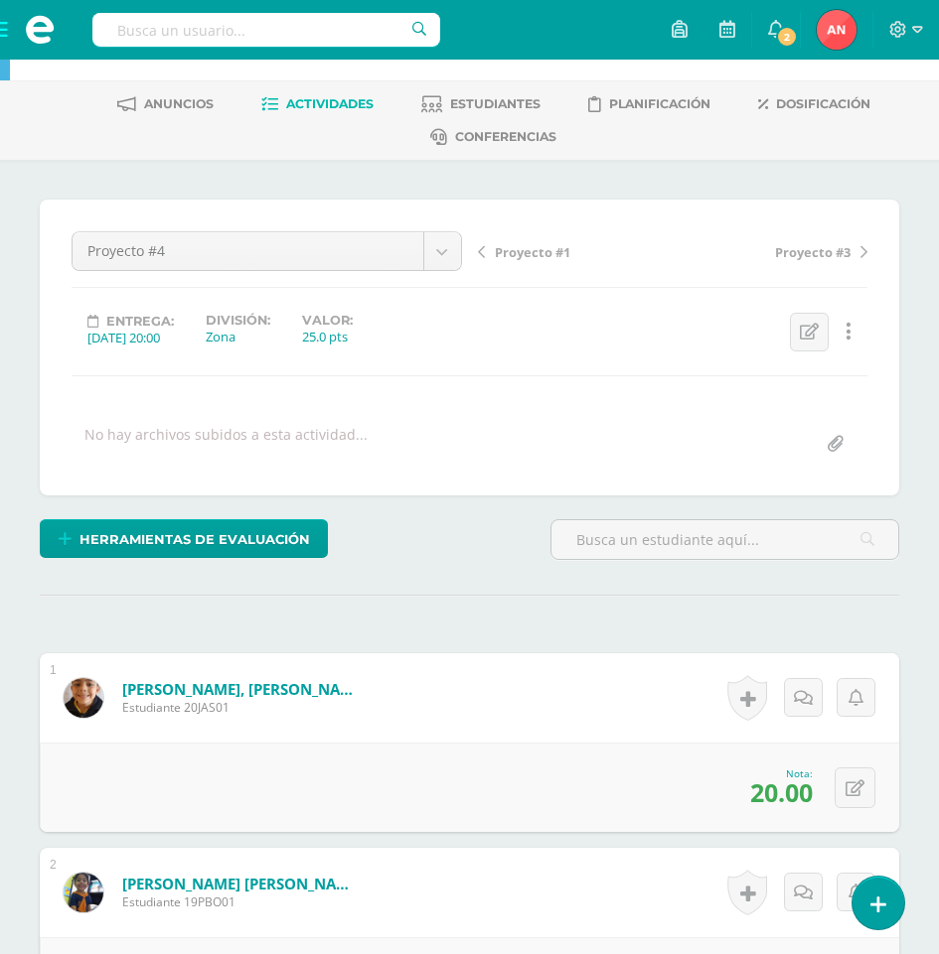
scroll to position [0, 0]
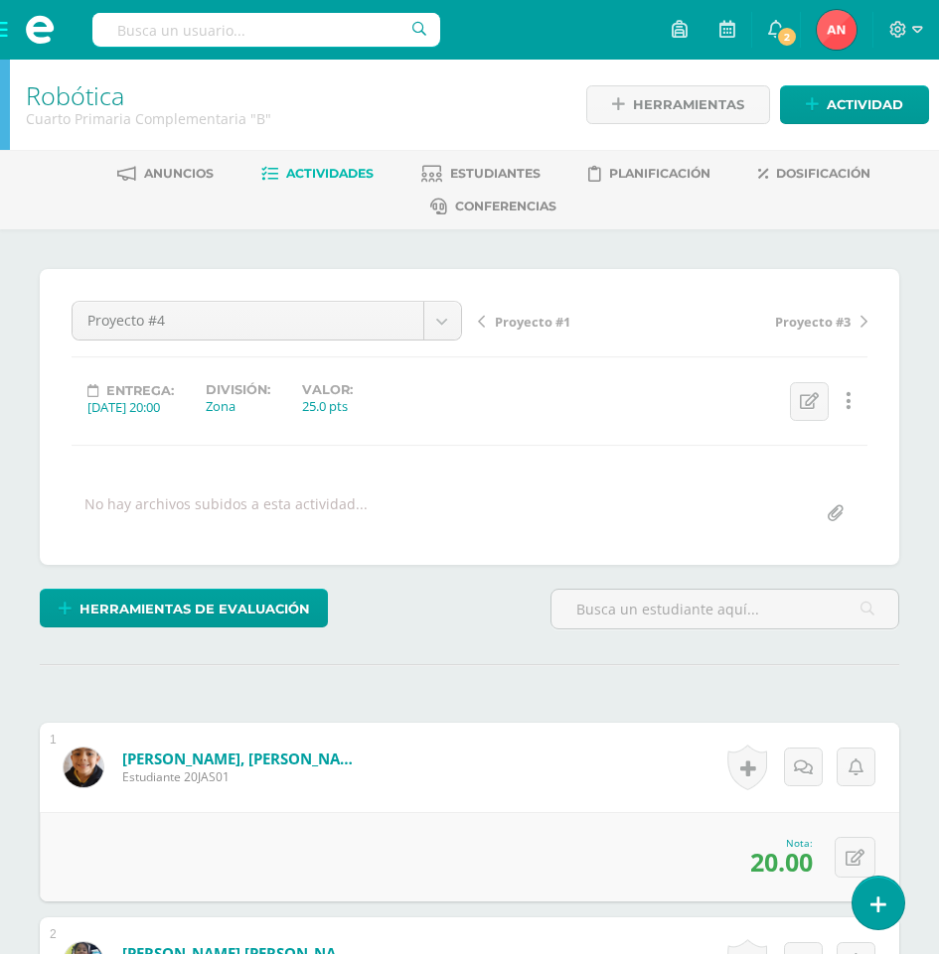
click at [9, 34] on span at bounding box center [39, 30] width 79 height 60
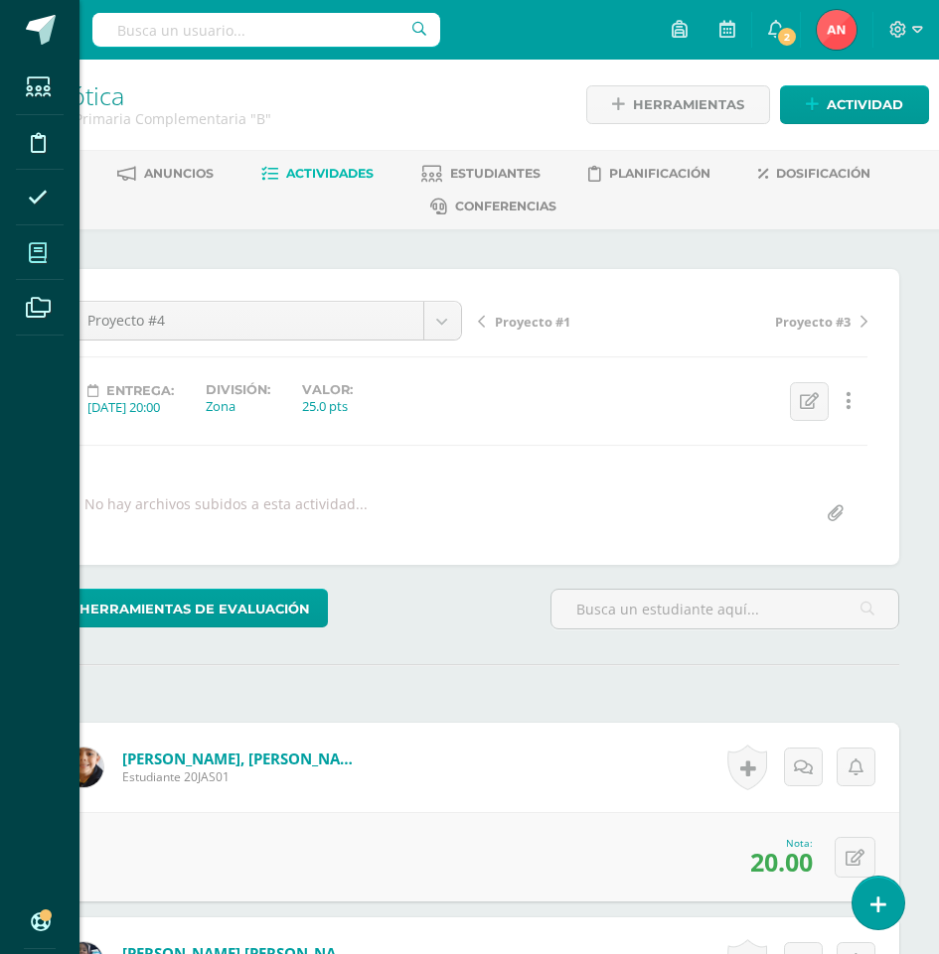
click at [34, 243] on icon at bounding box center [38, 253] width 18 height 20
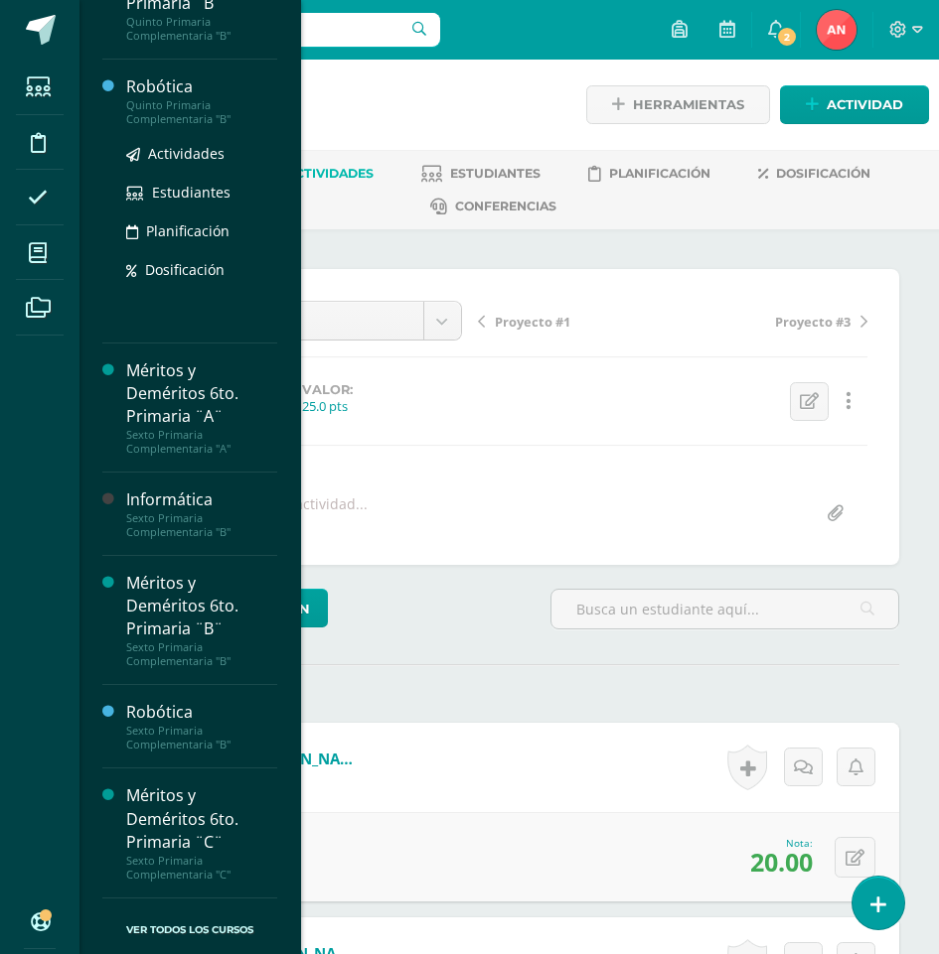
scroll to position [1296, 0]
click at [146, 98] on div "Quinto Primaria Complementaria "B"" at bounding box center [201, 112] width 151 height 28
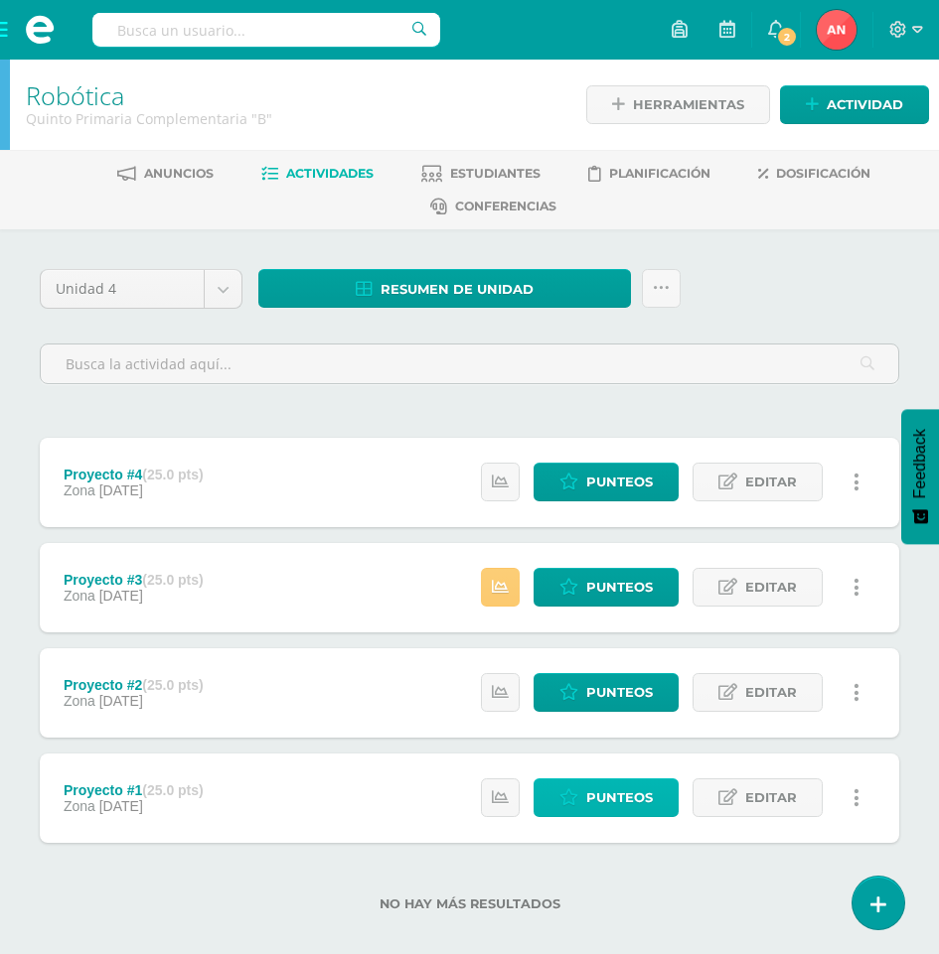
click at [614, 804] on span "Punteos" at bounding box center [619, 798] width 67 height 37
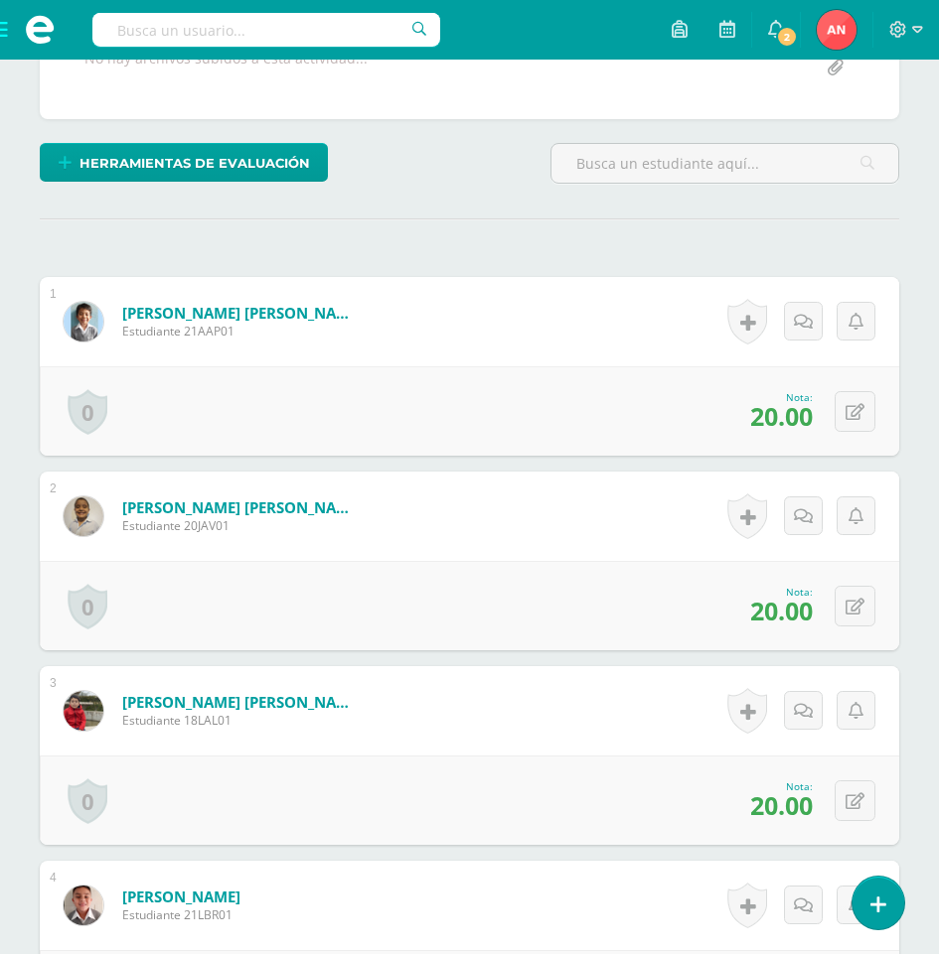
scroll to position [445, 0]
click at [847, 417] on button at bounding box center [854, 412] width 41 height 41
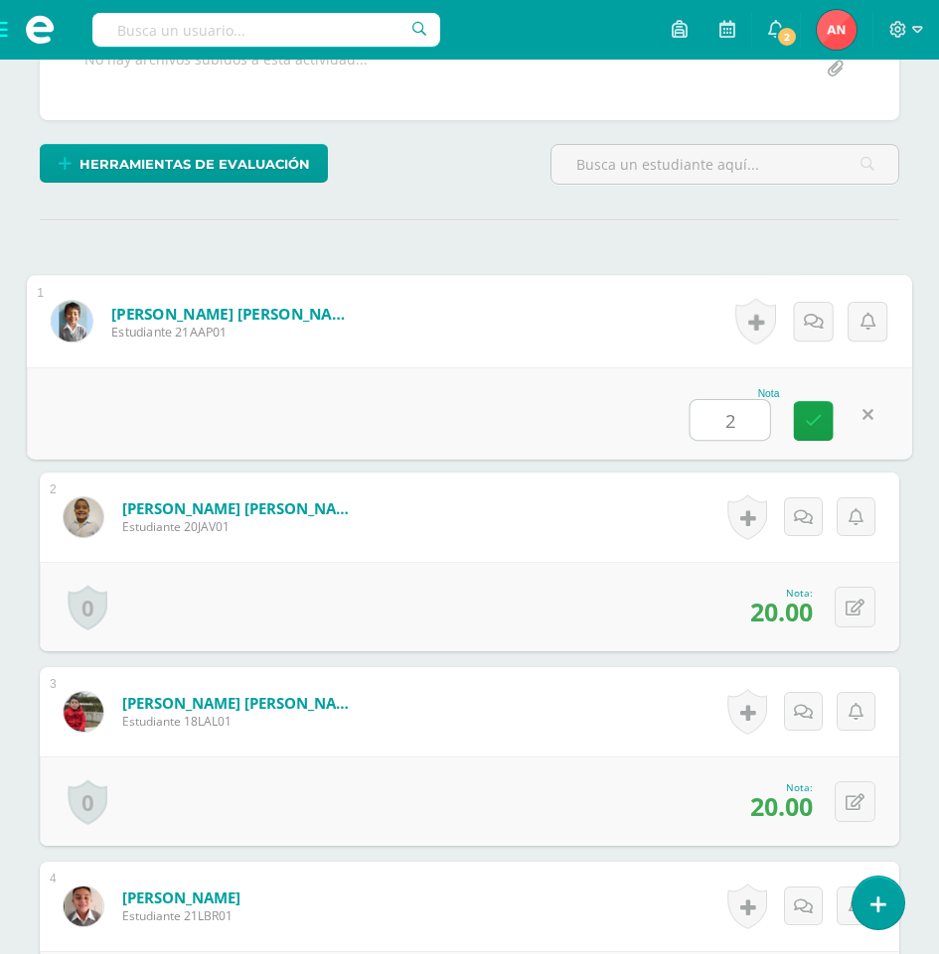
type input "24"
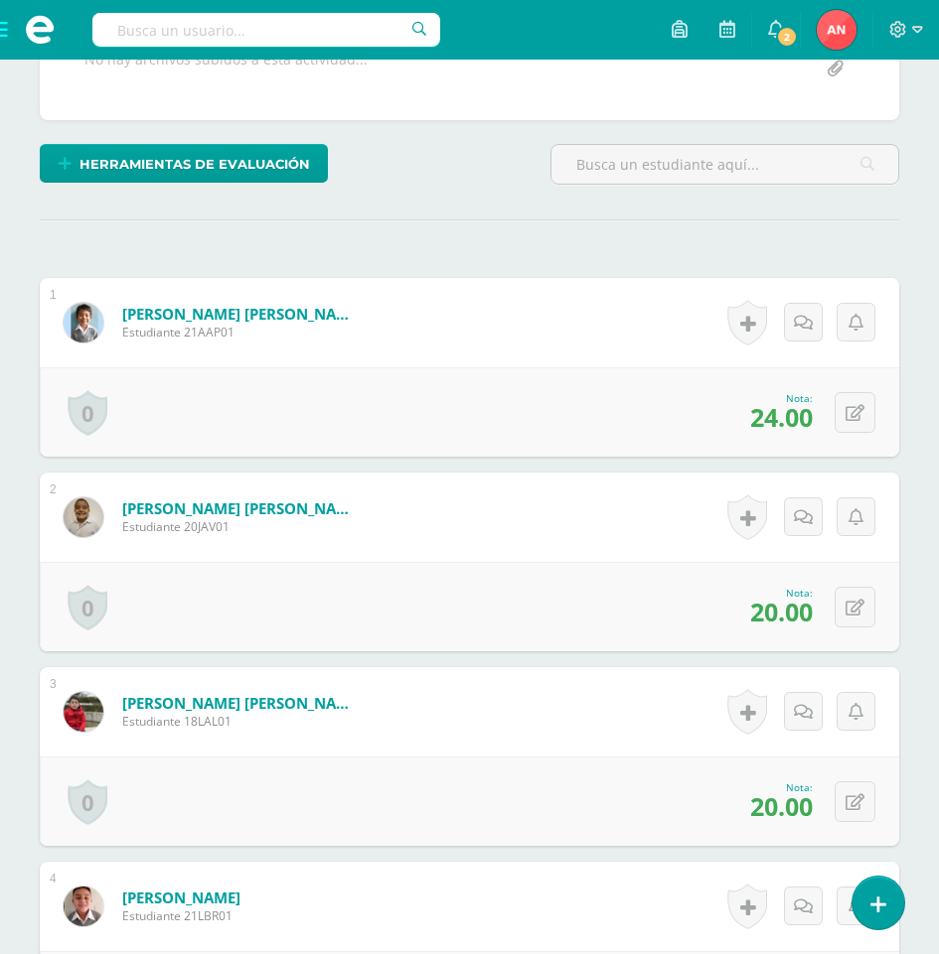
scroll to position [446, 0]
click at [860, 613] on icon at bounding box center [854, 607] width 19 height 17
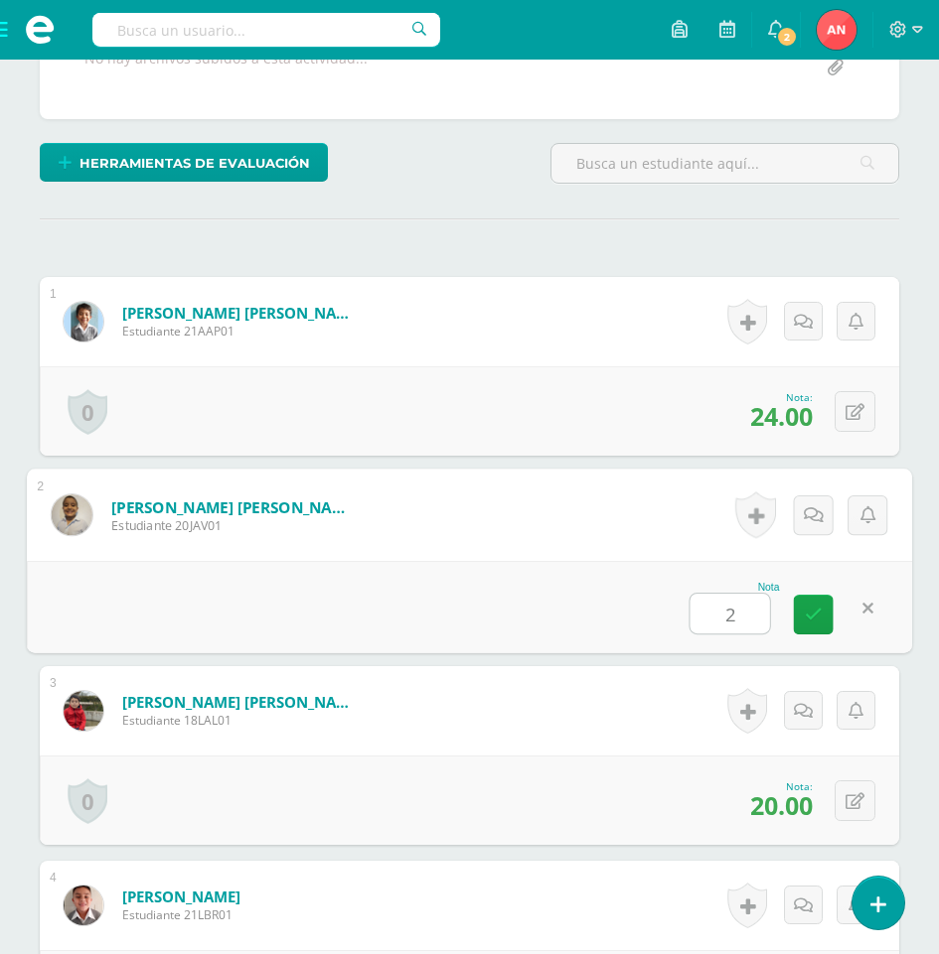
type input "20"
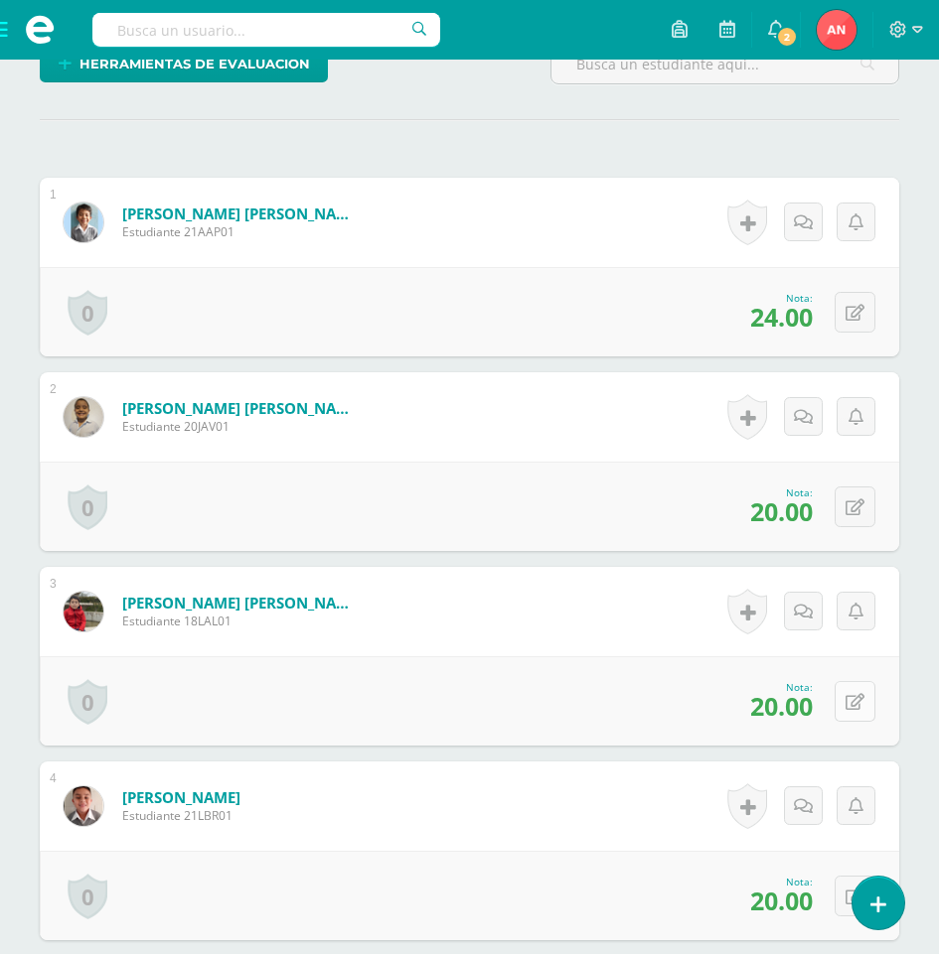
scroll to position [546, 0]
click at [854, 694] on button at bounding box center [854, 700] width 41 height 41
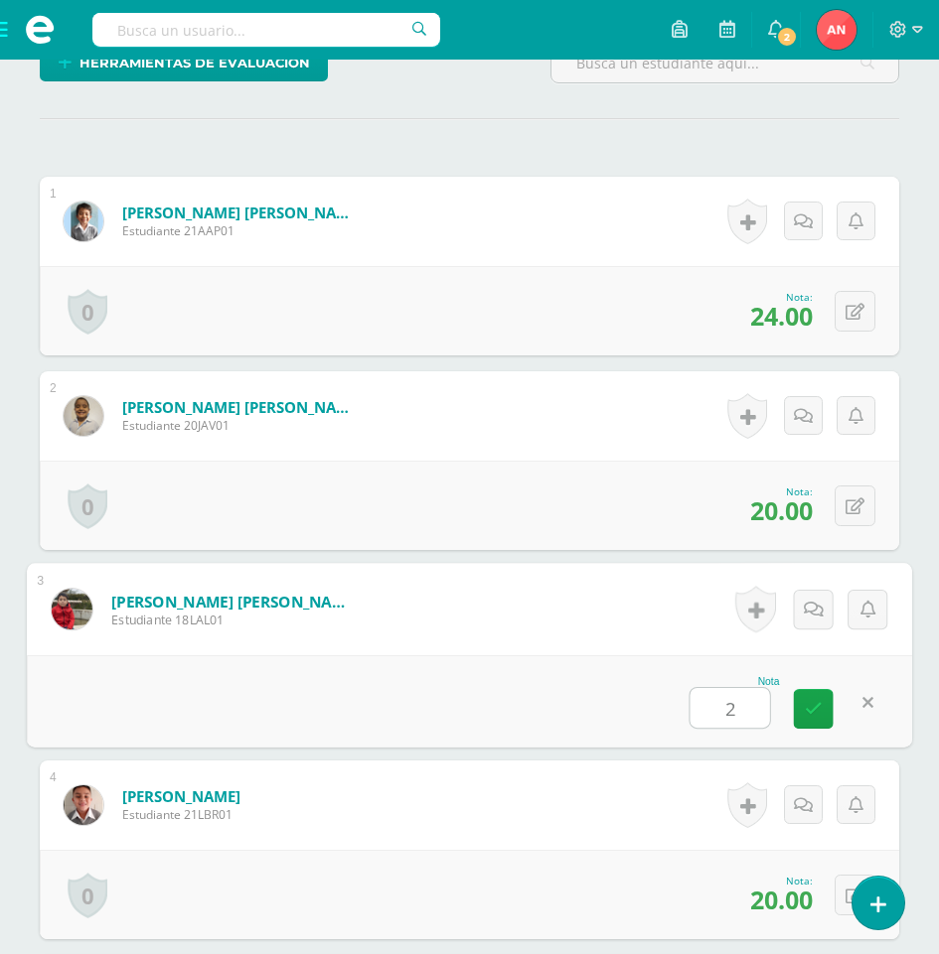
type input "25"
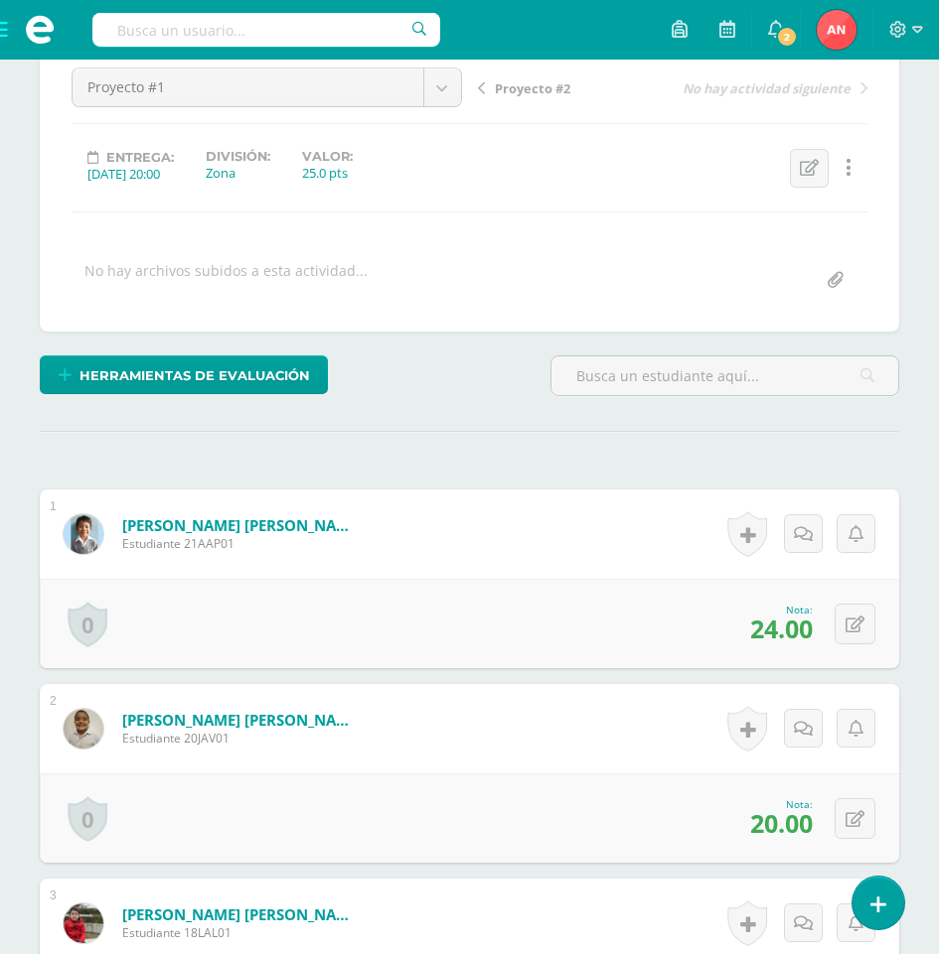
scroll to position [0, 0]
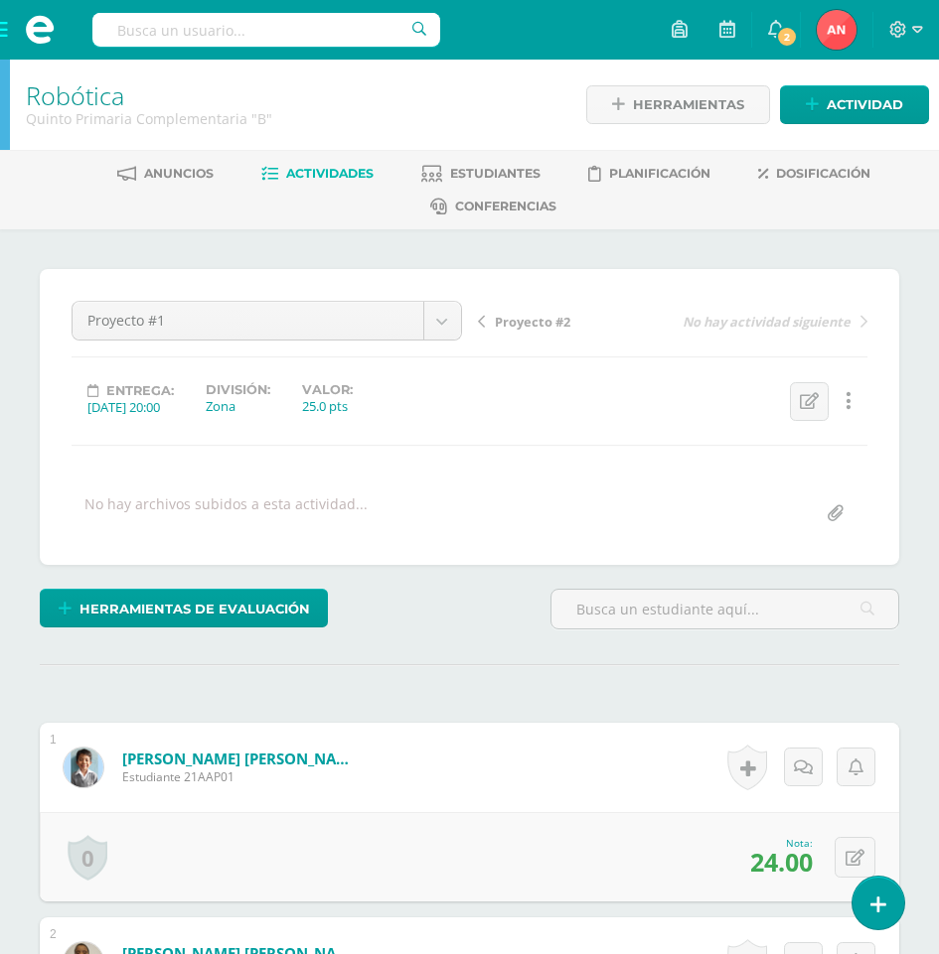
click at [73, 107] on link "Robótica" at bounding box center [75, 95] width 98 height 34
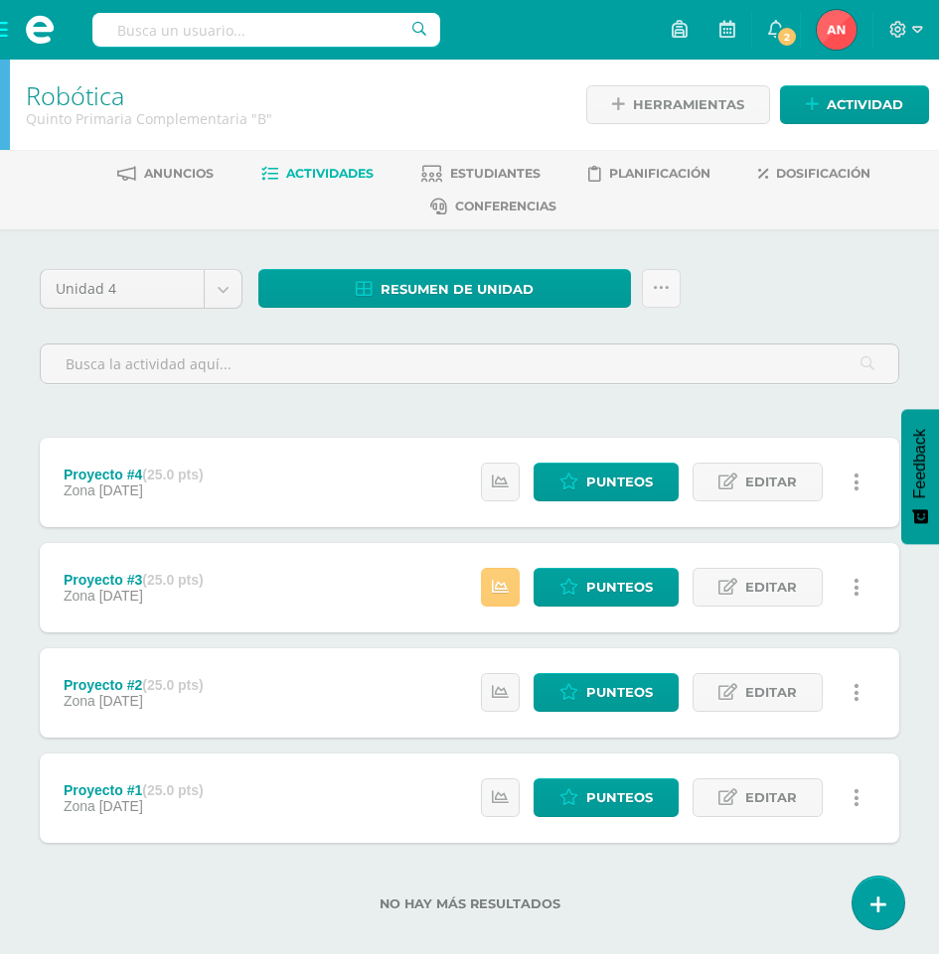
click at [858, 801] on link at bounding box center [855, 798] width 39 height 39
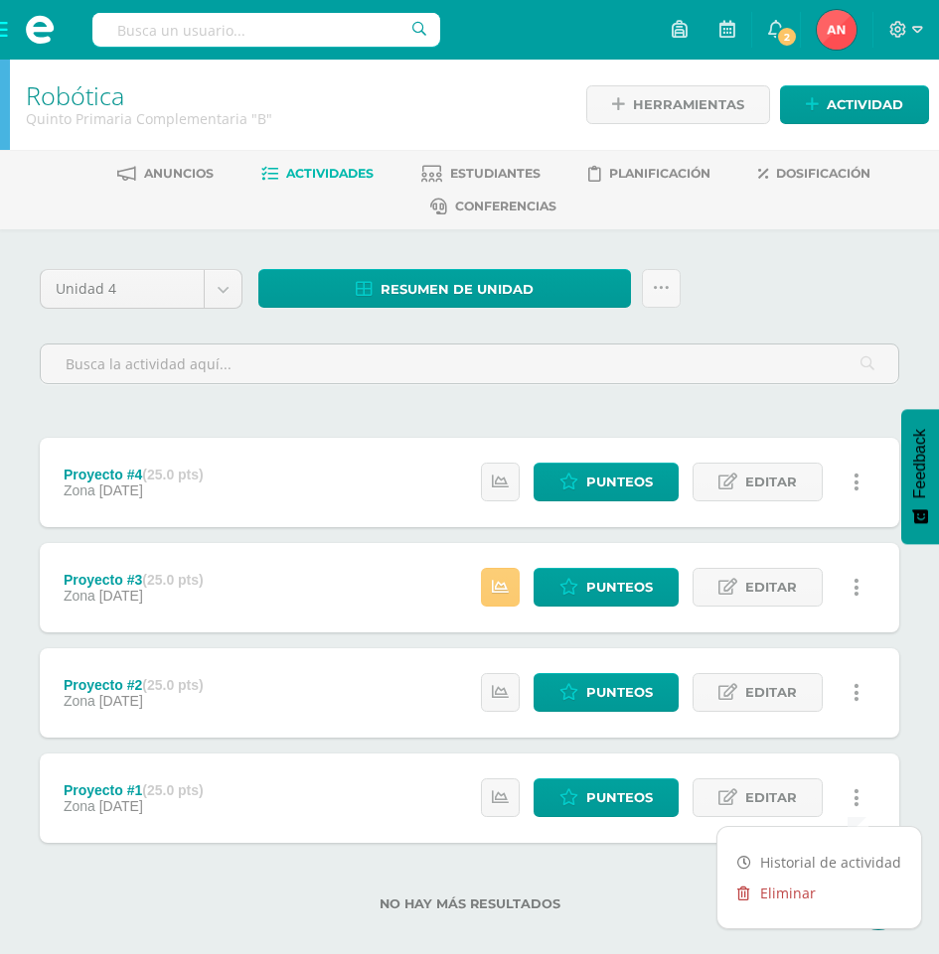
click at [803, 891] on link "Eliminar" at bounding box center [819, 893] width 204 height 31
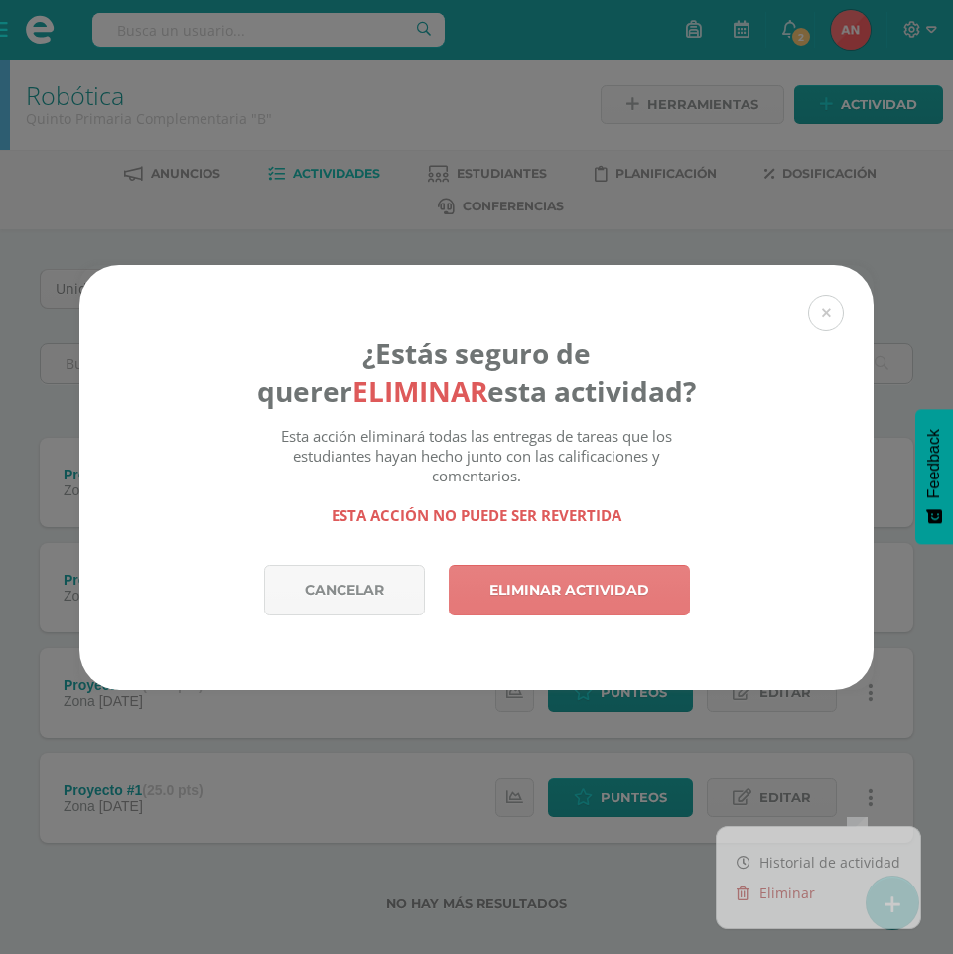
click at [618, 595] on link "Eliminar actividad" at bounding box center [569, 590] width 241 height 51
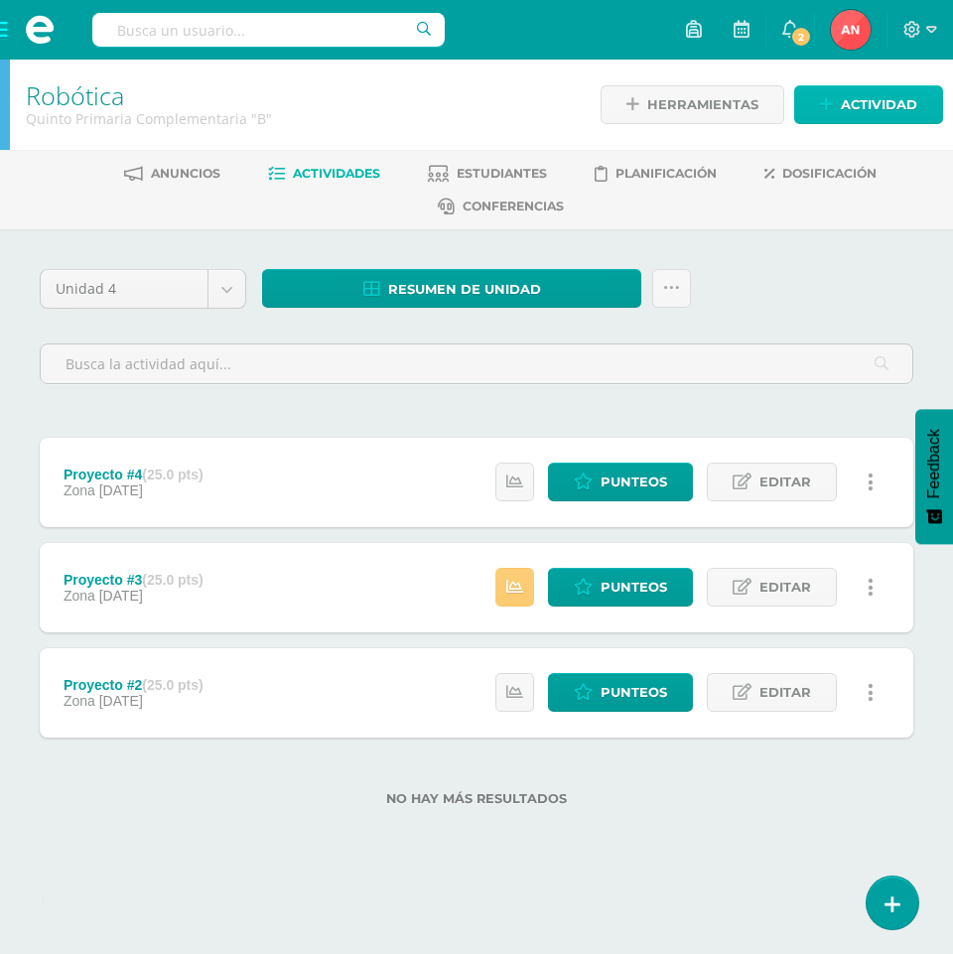
click at [859, 103] on span "Actividad" at bounding box center [879, 104] width 76 height 37
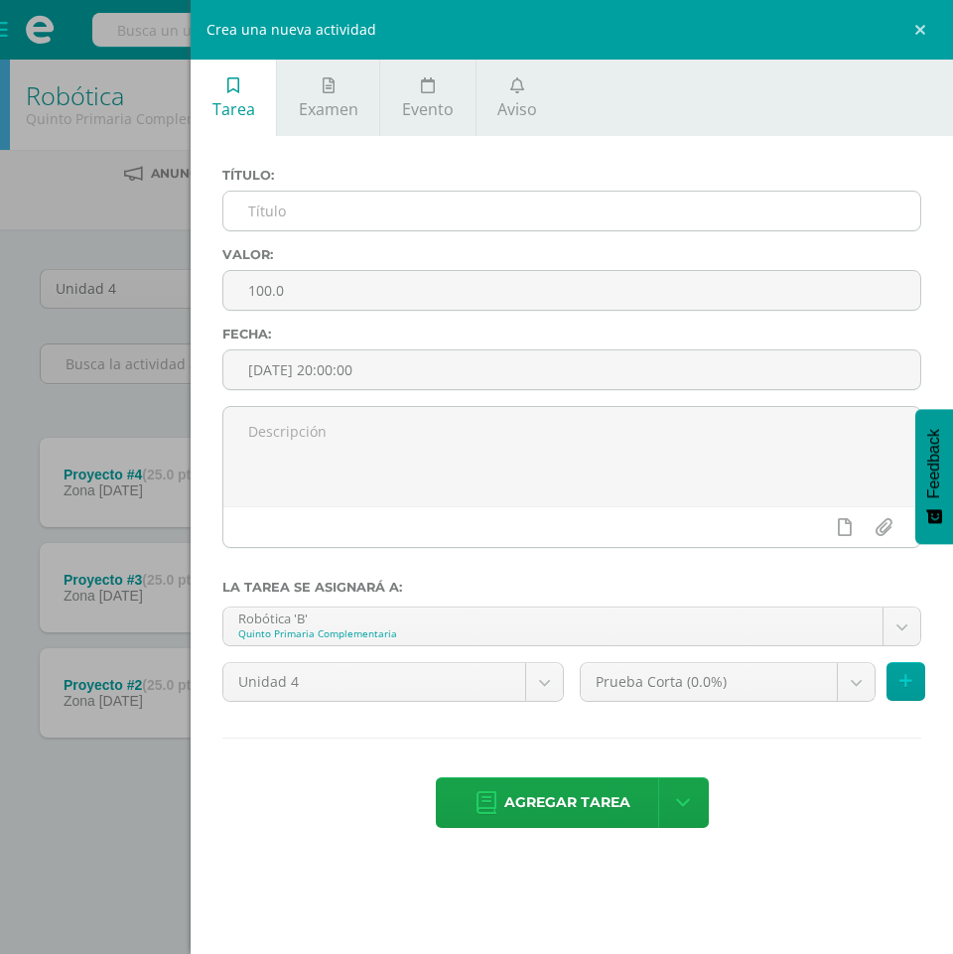
click at [374, 216] on input "text" at bounding box center [571, 211] width 697 height 39
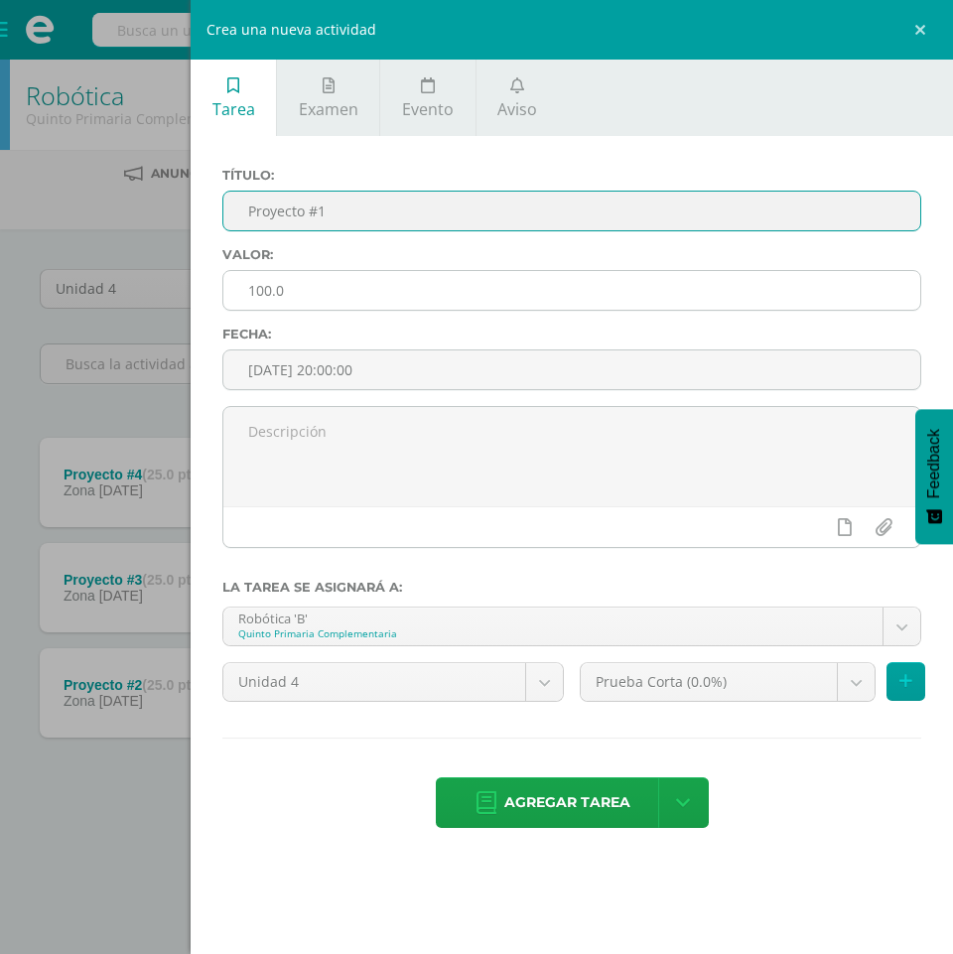
type input "Proyecto #1"
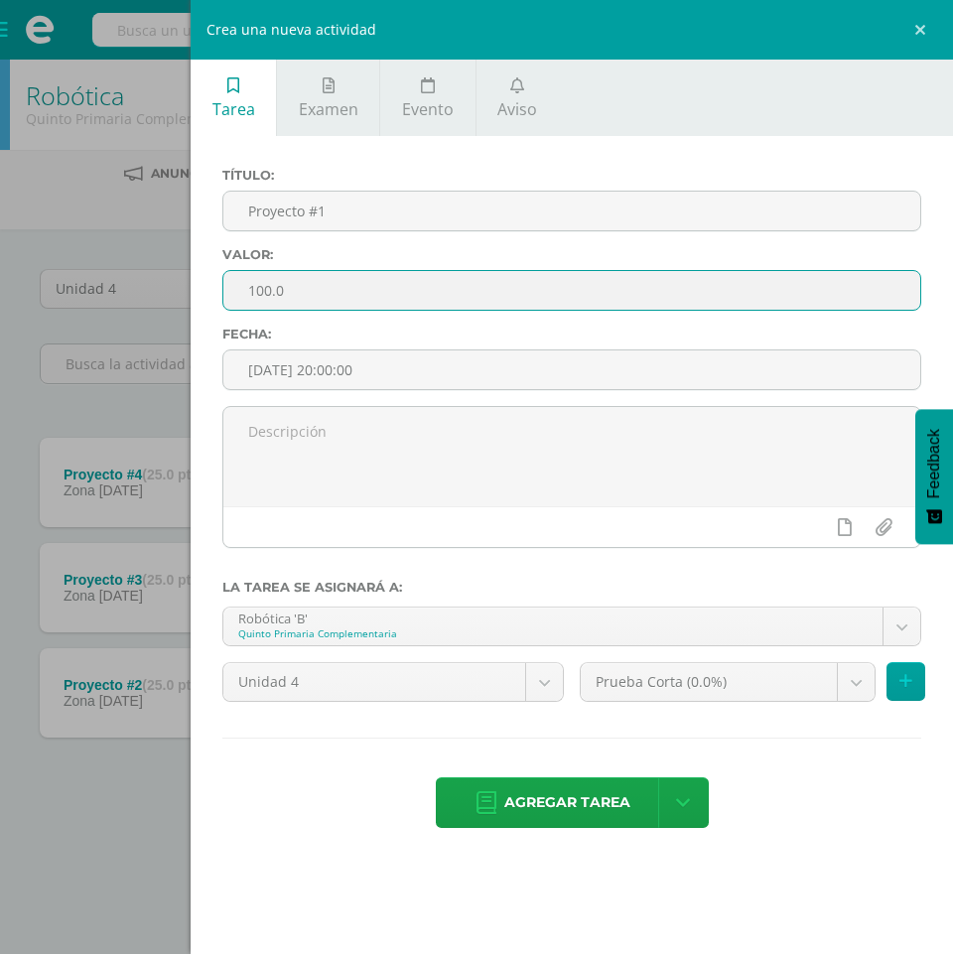
drag, startPoint x: 291, startPoint y: 296, endPoint x: 208, endPoint y: 293, distance: 83.5
click at [208, 293] on div "Título: Proyecto #1 Valor: 100.0 Fecha: 2025-10-09 20:00:00 La tarea se asignar…" at bounding box center [572, 500] width 763 height 728
type input "25"
click at [738, 675] on body "La tarea Proyecto #1 fue eliminada exitosamente. Estudiantes Disciplina Asisten…" at bounding box center [476, 435] width 953 height 870
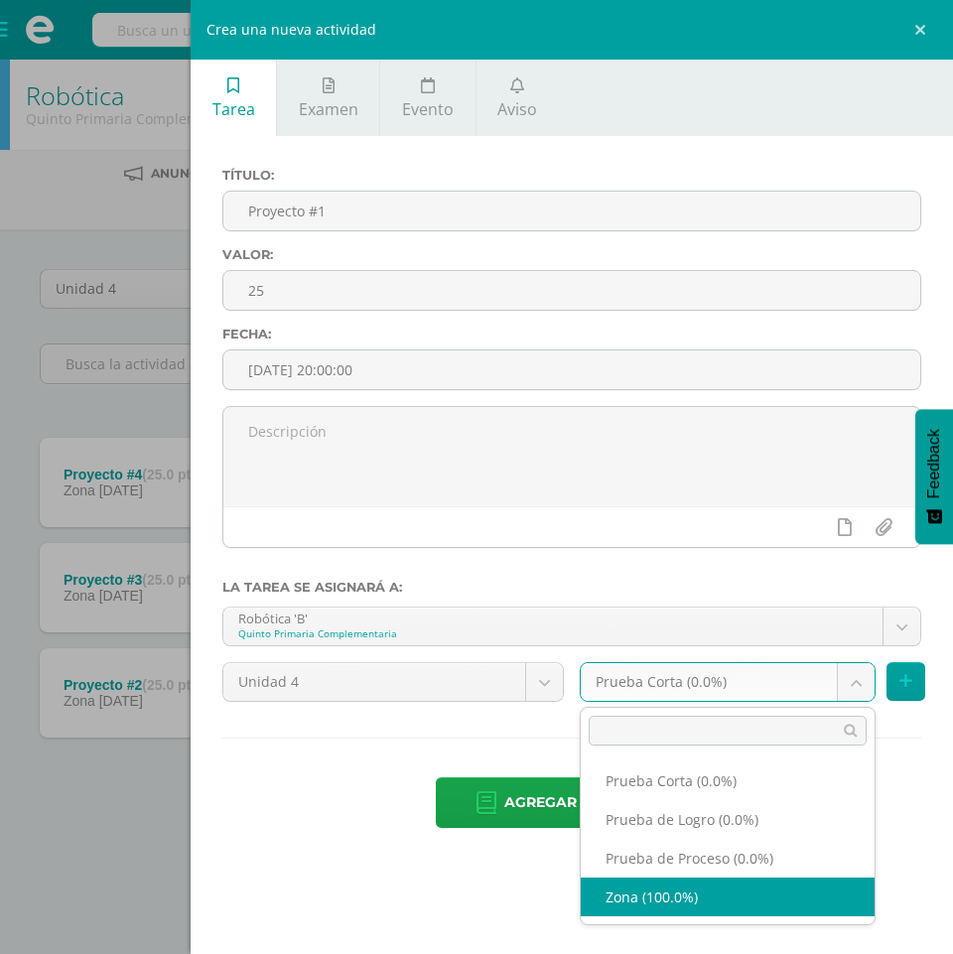
select select "155744"
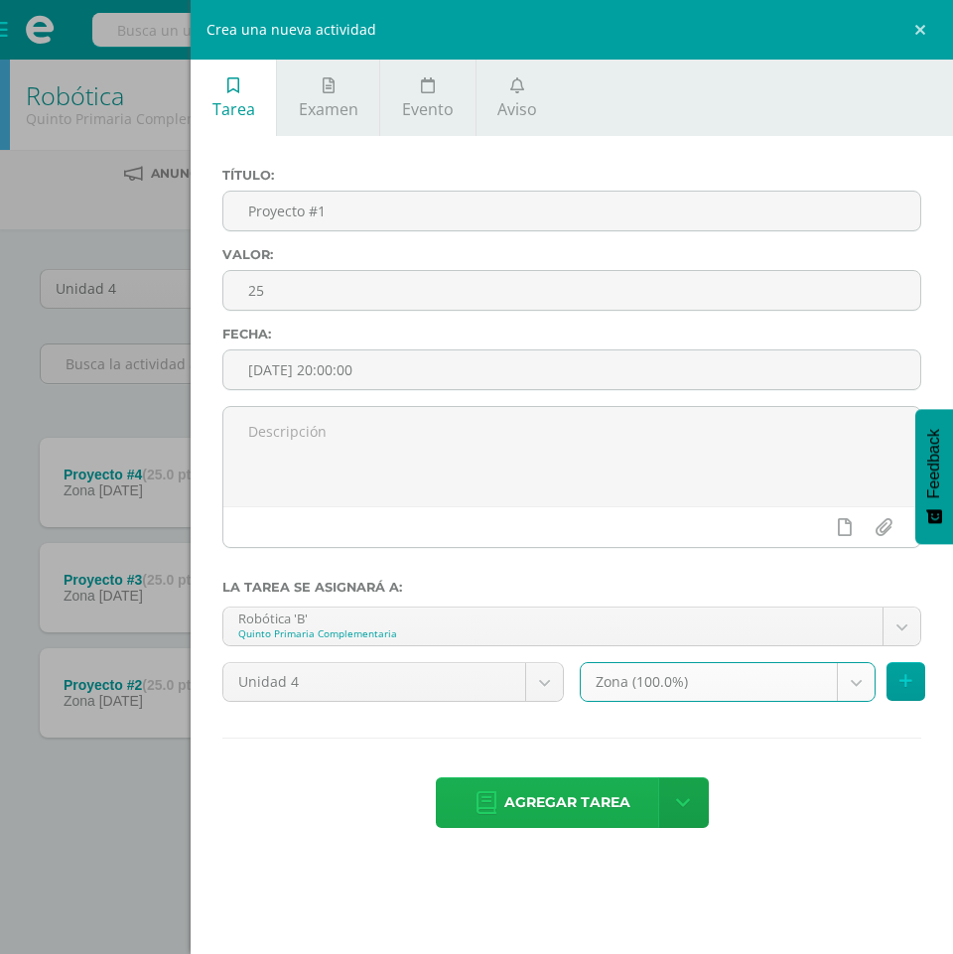
click at [569, 809] on span "Agregar tarea" at bounding box center [568, 803] width 126 height 49
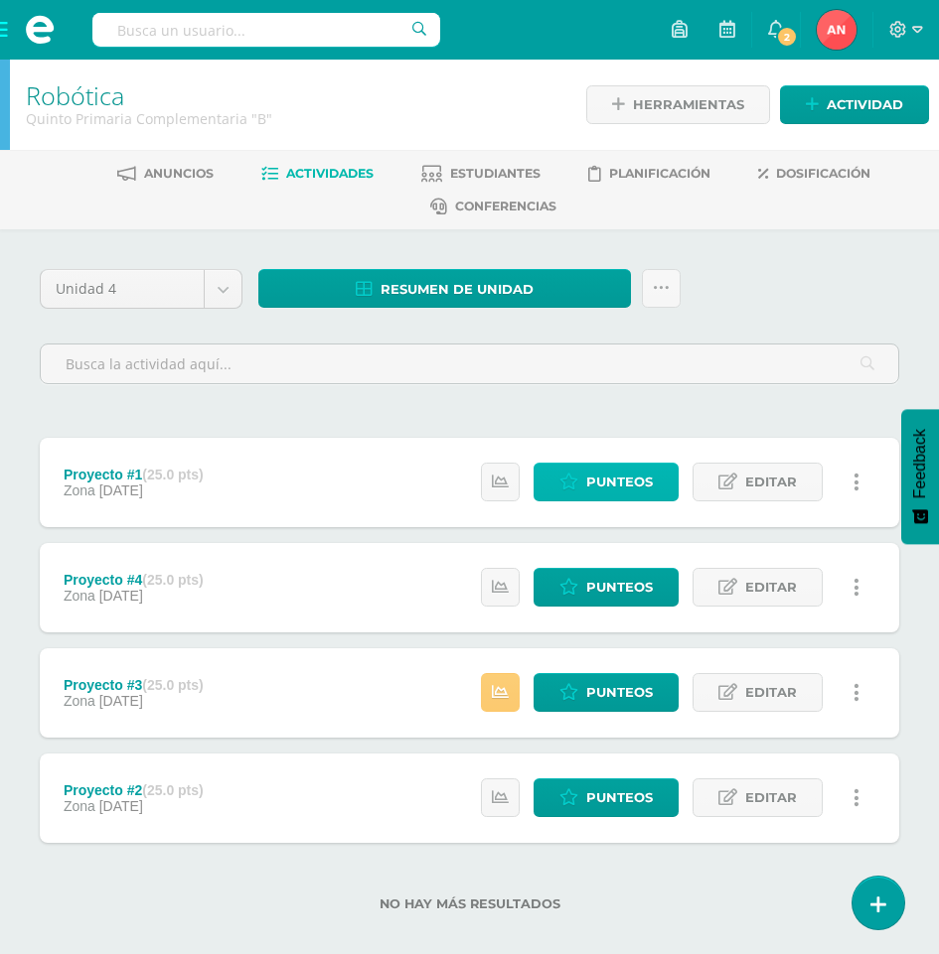
click at [623, 487] on span "Punteos" at bounding box center [619, 482] width 67 height 37
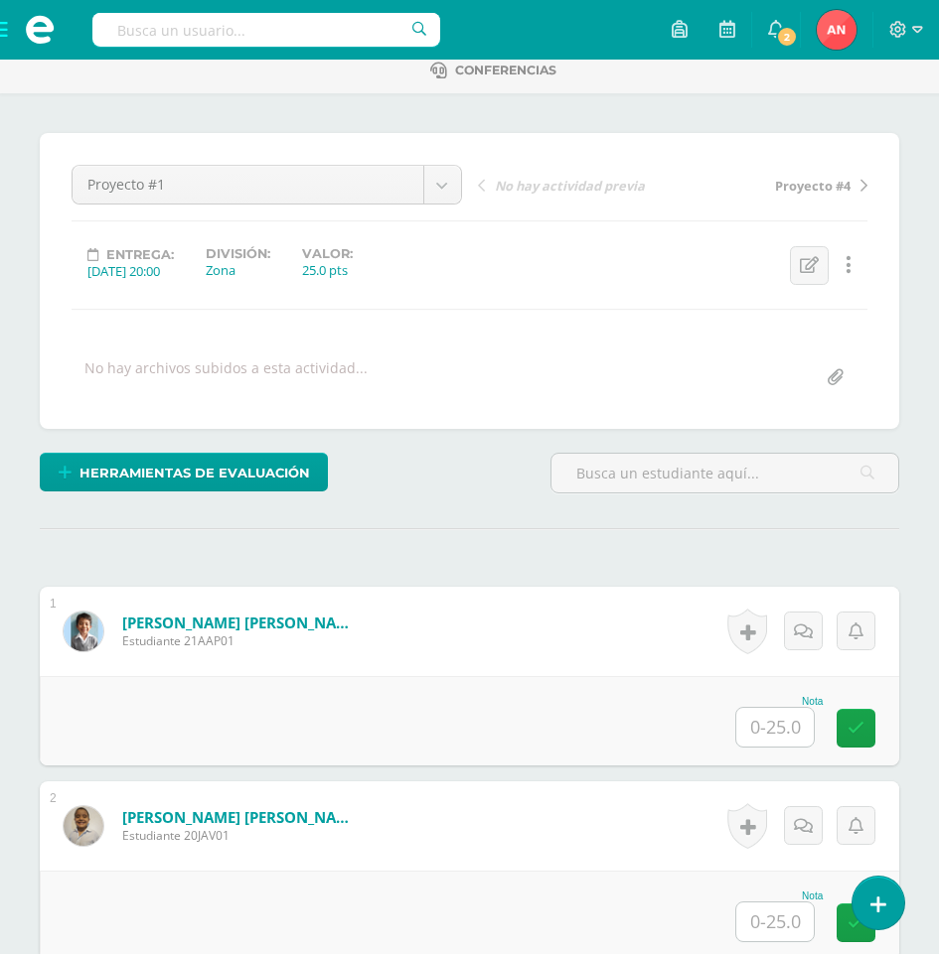
scroll to position [200, 0]
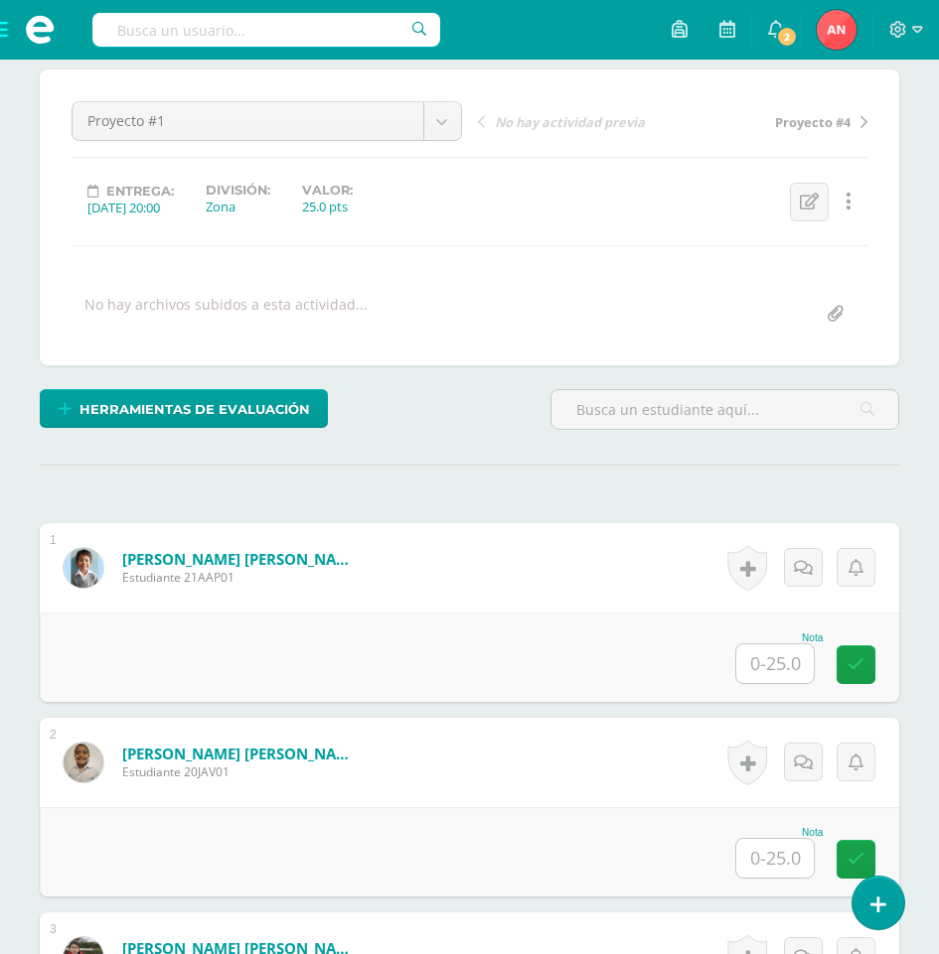
click at [774, 675] on input "text" at bounding box center [774, 664] width 77 height 39
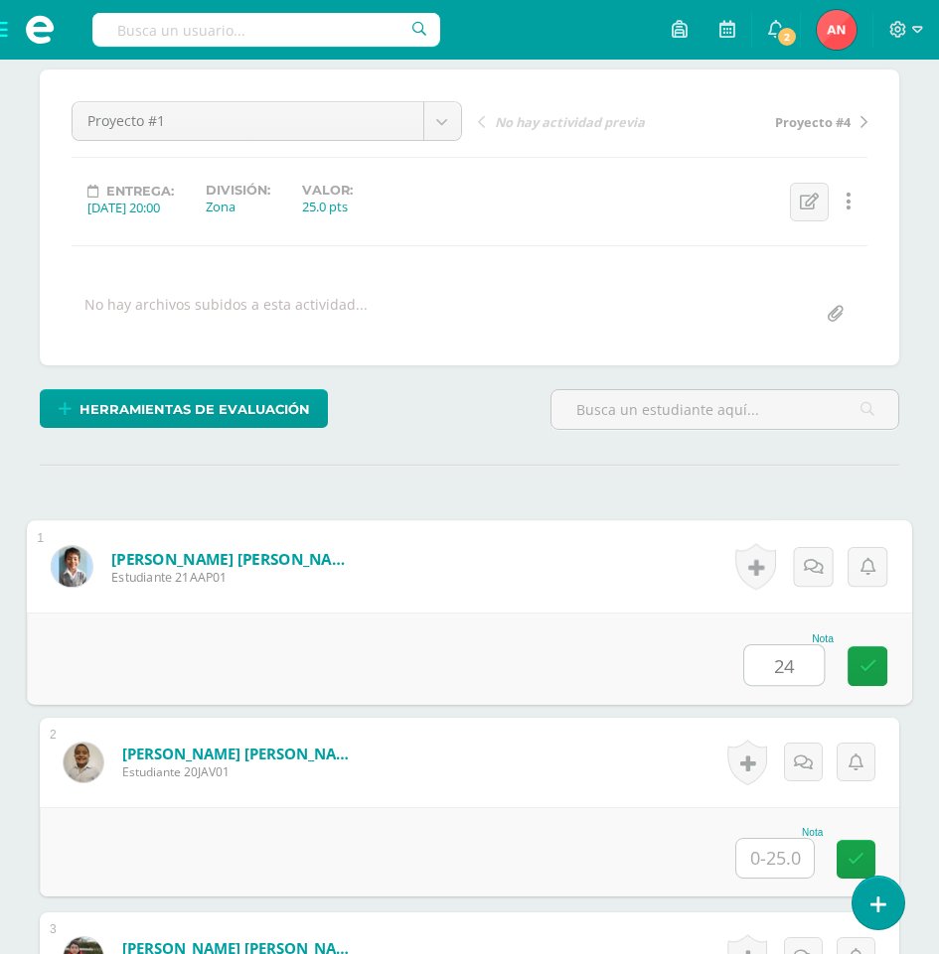
type input "24"
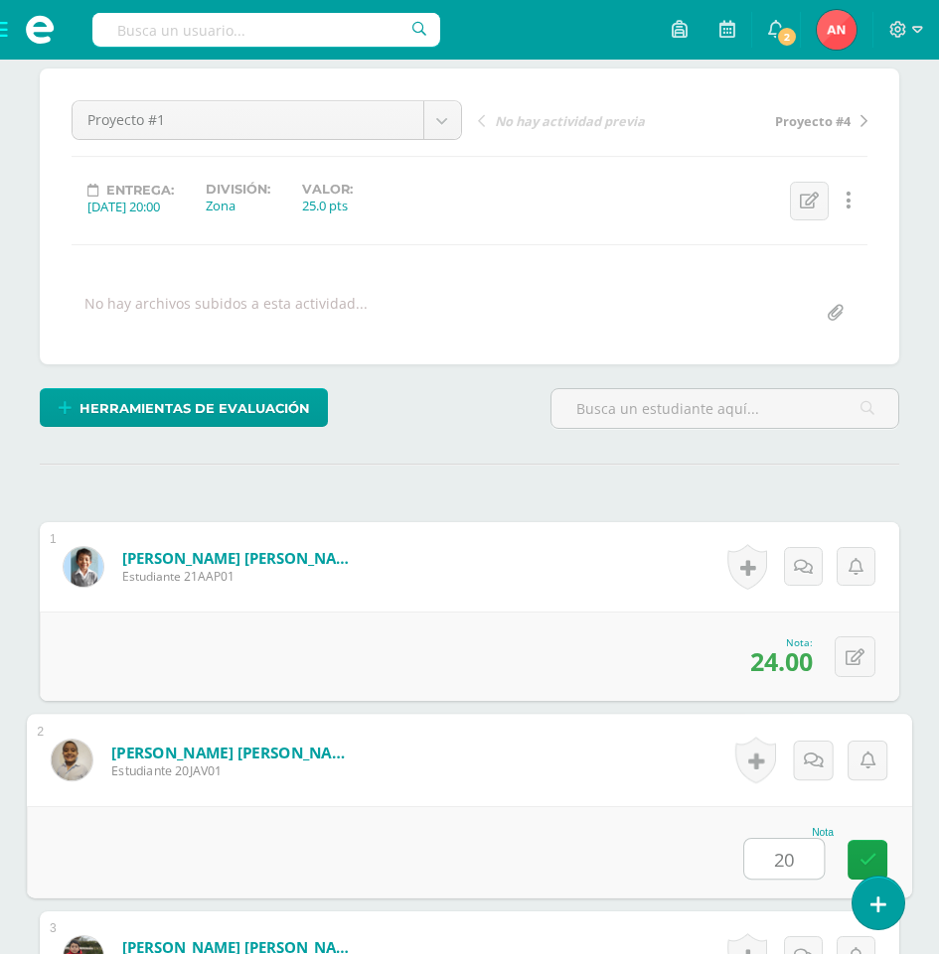
type input "20"
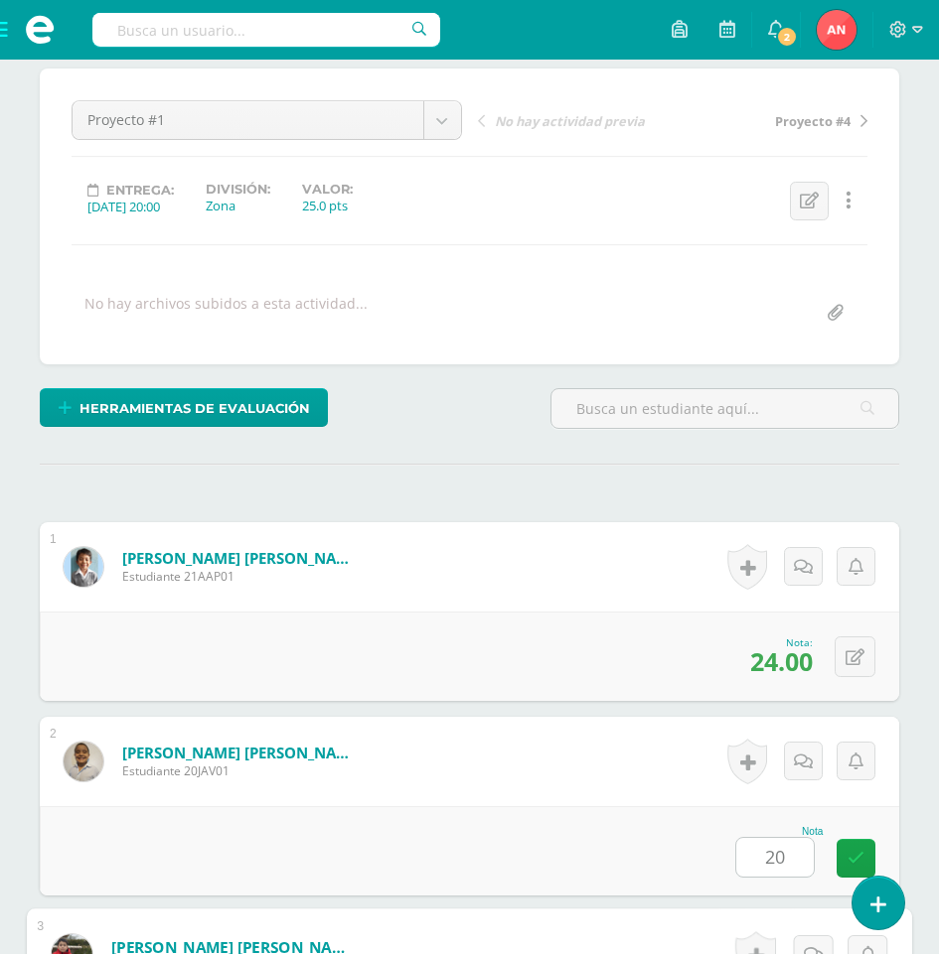
scroll to position [776, 0]
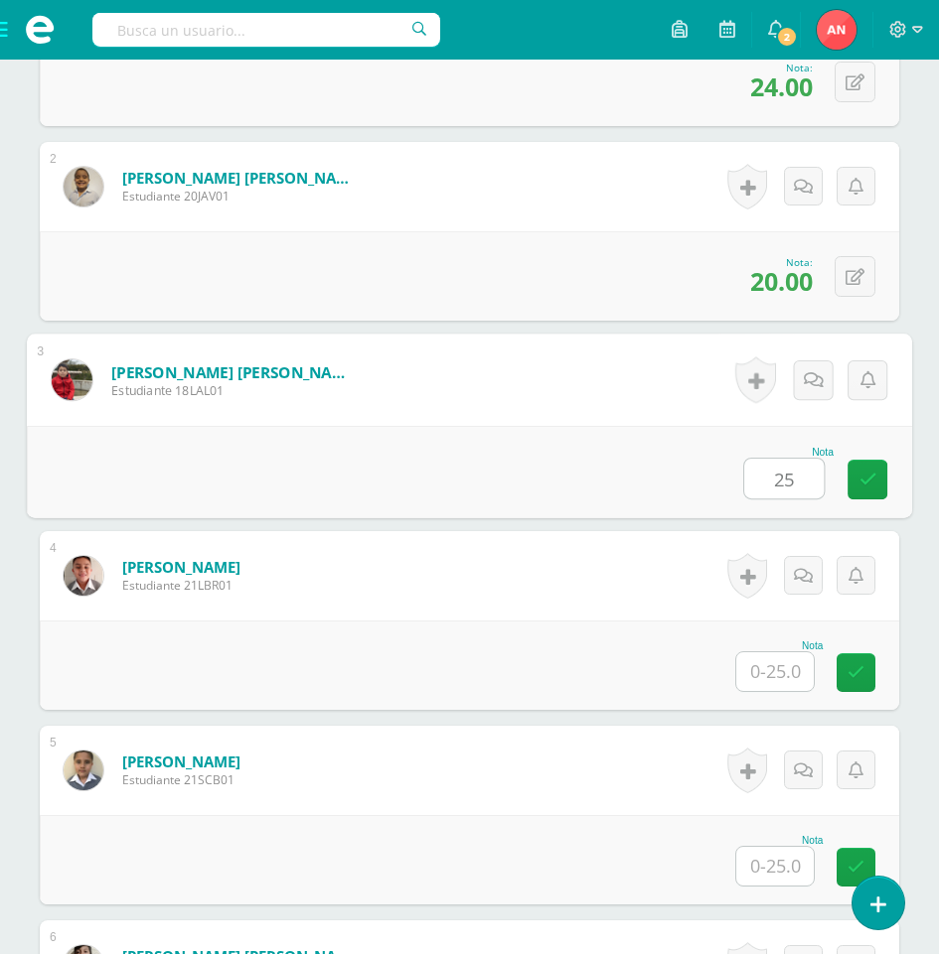
type input "25"
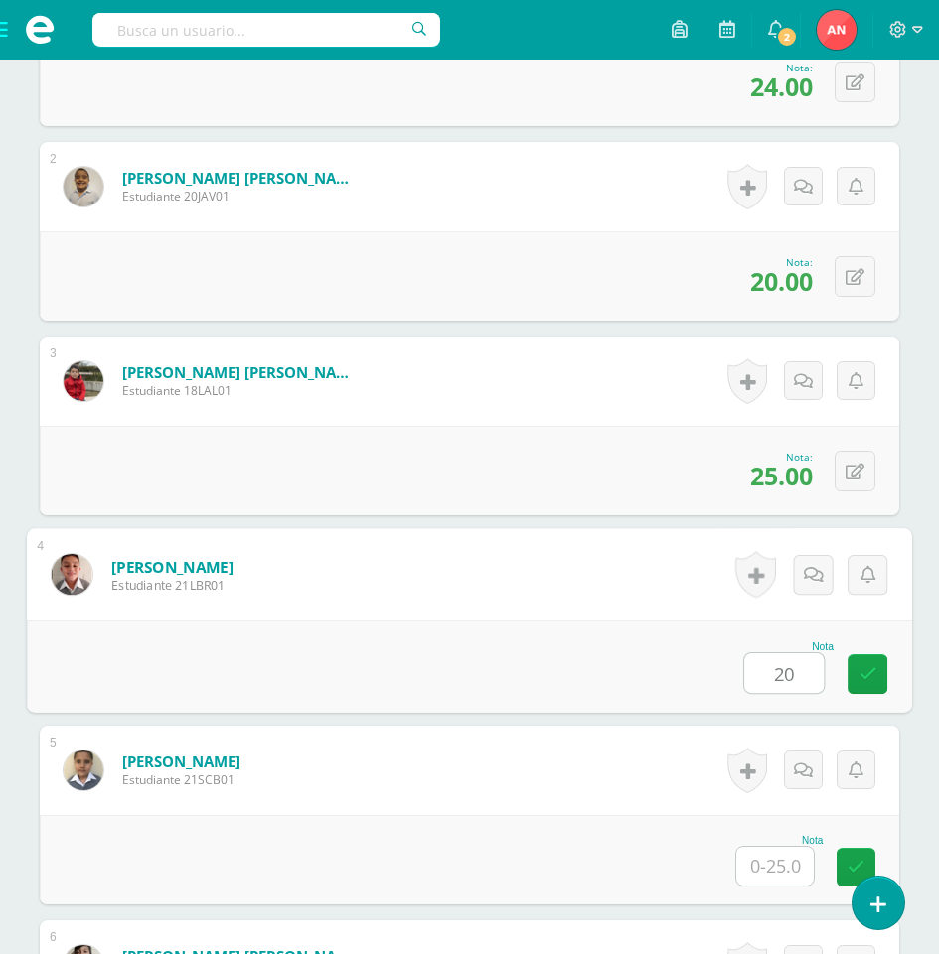
type input "20"
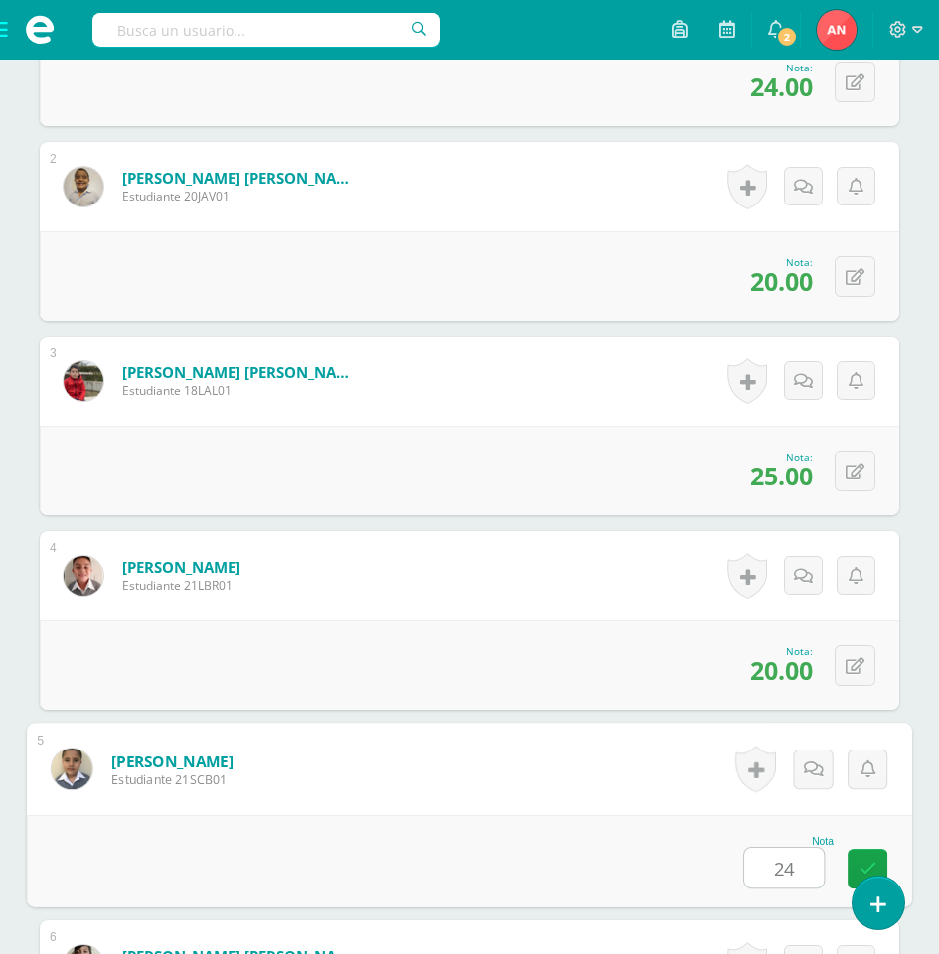
type input "24"
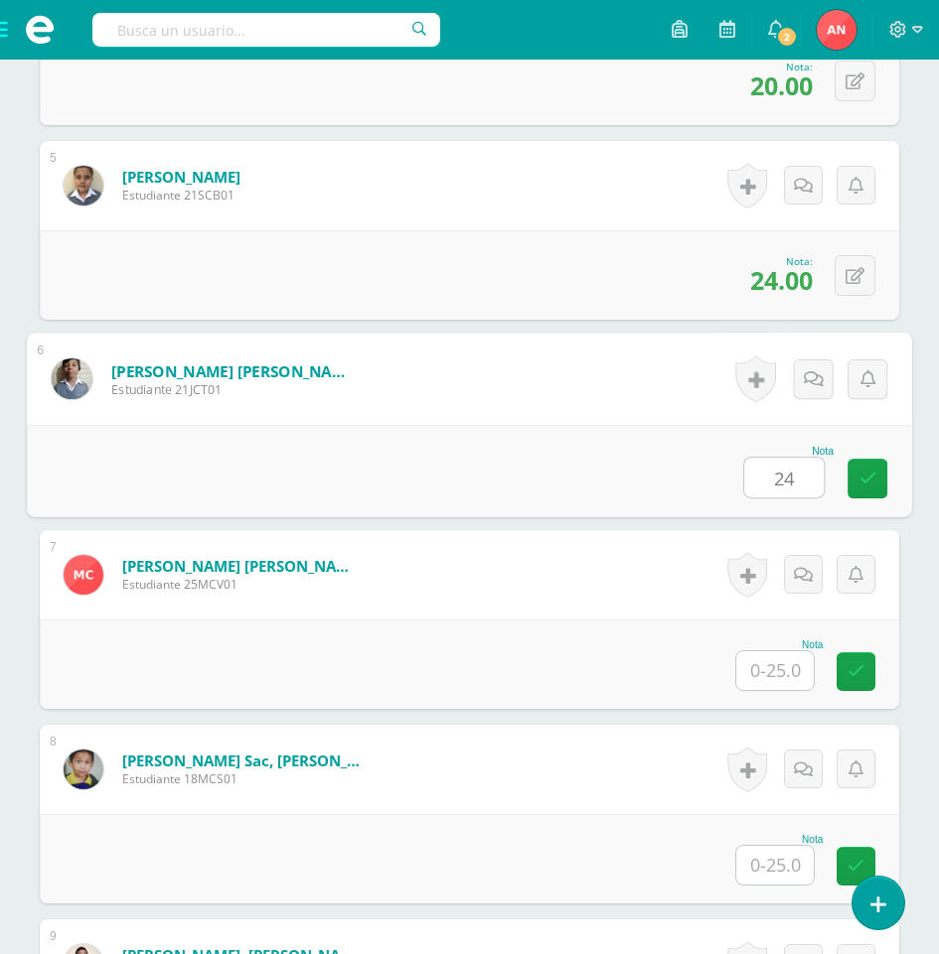
type input "24"
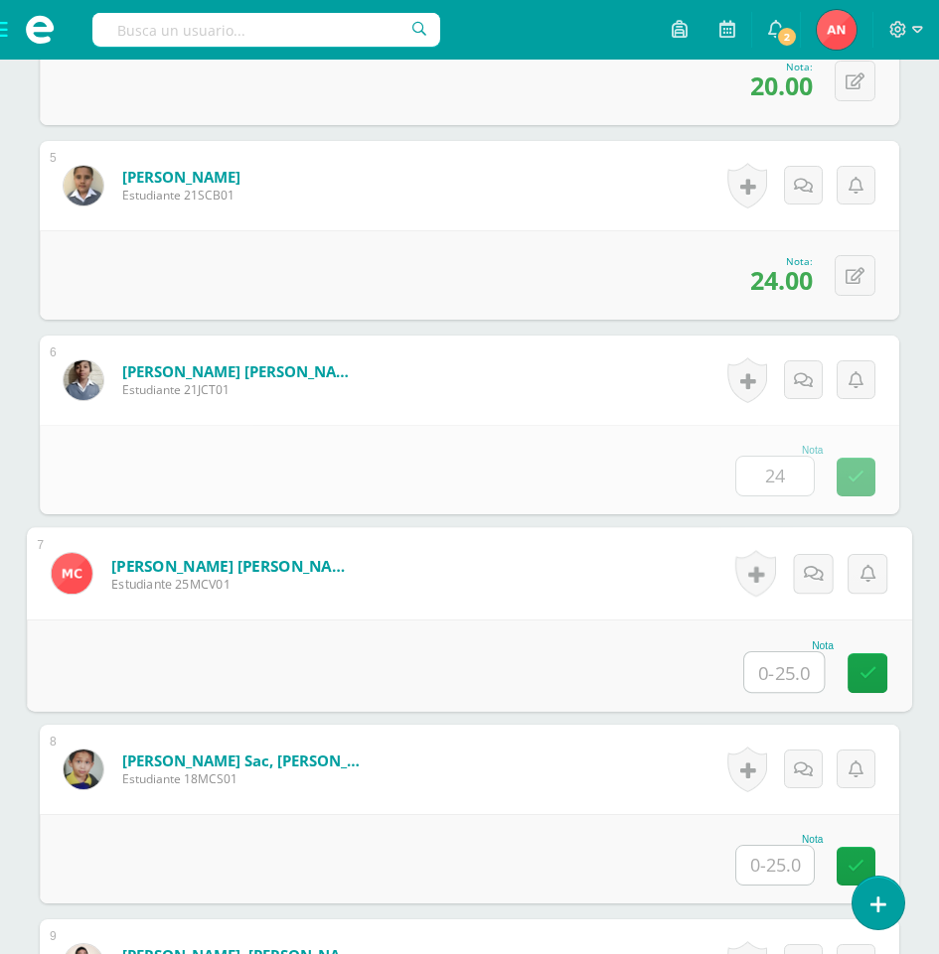
scroll to position [1362, 0]
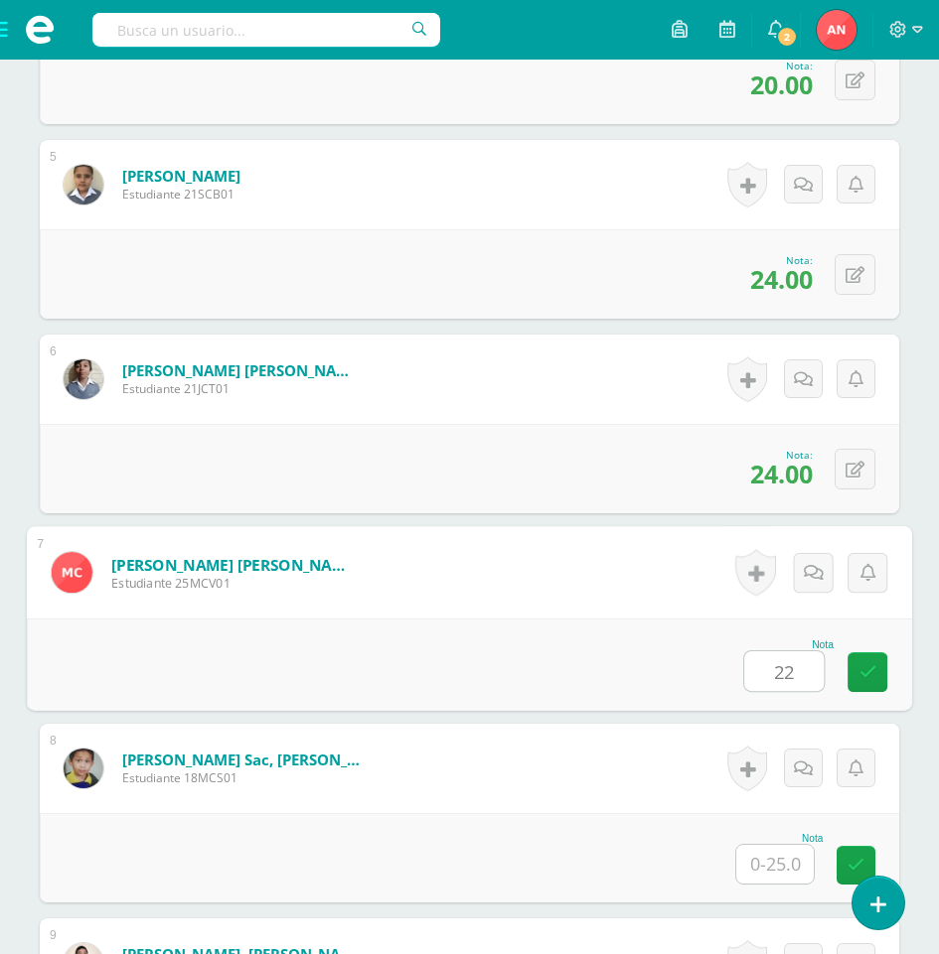
type input "22"
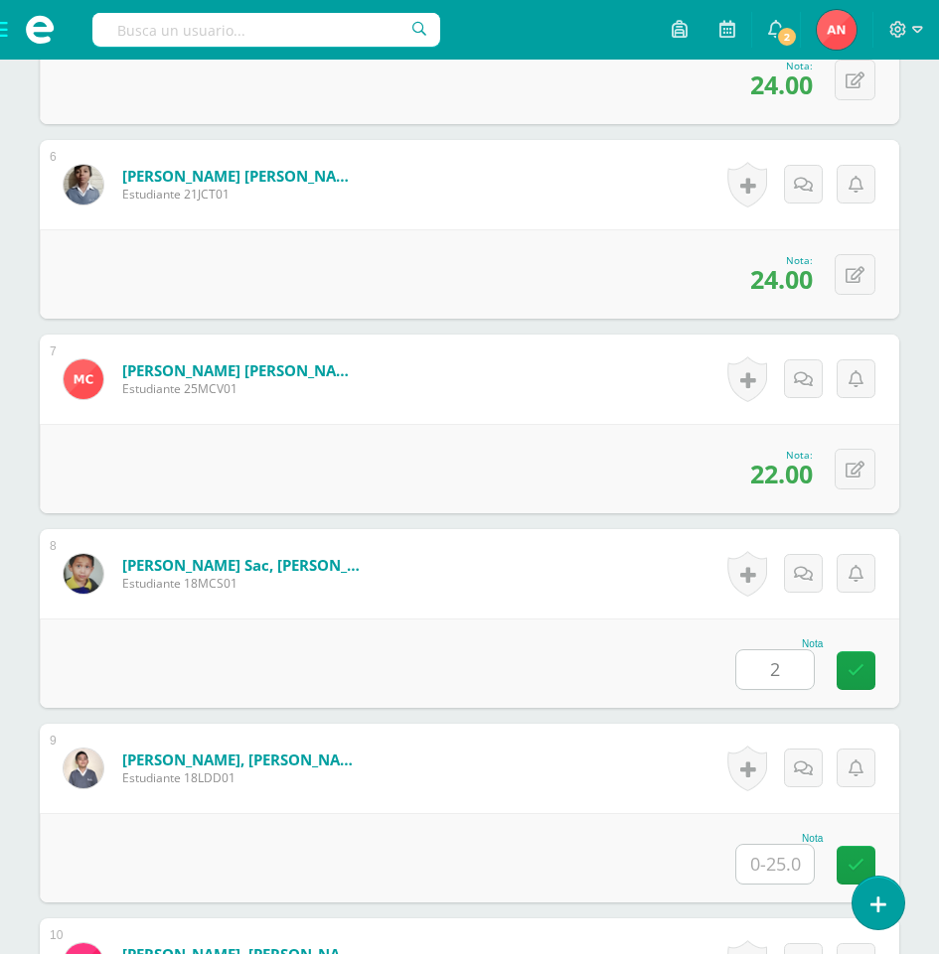
scroll to position [1560, 0]
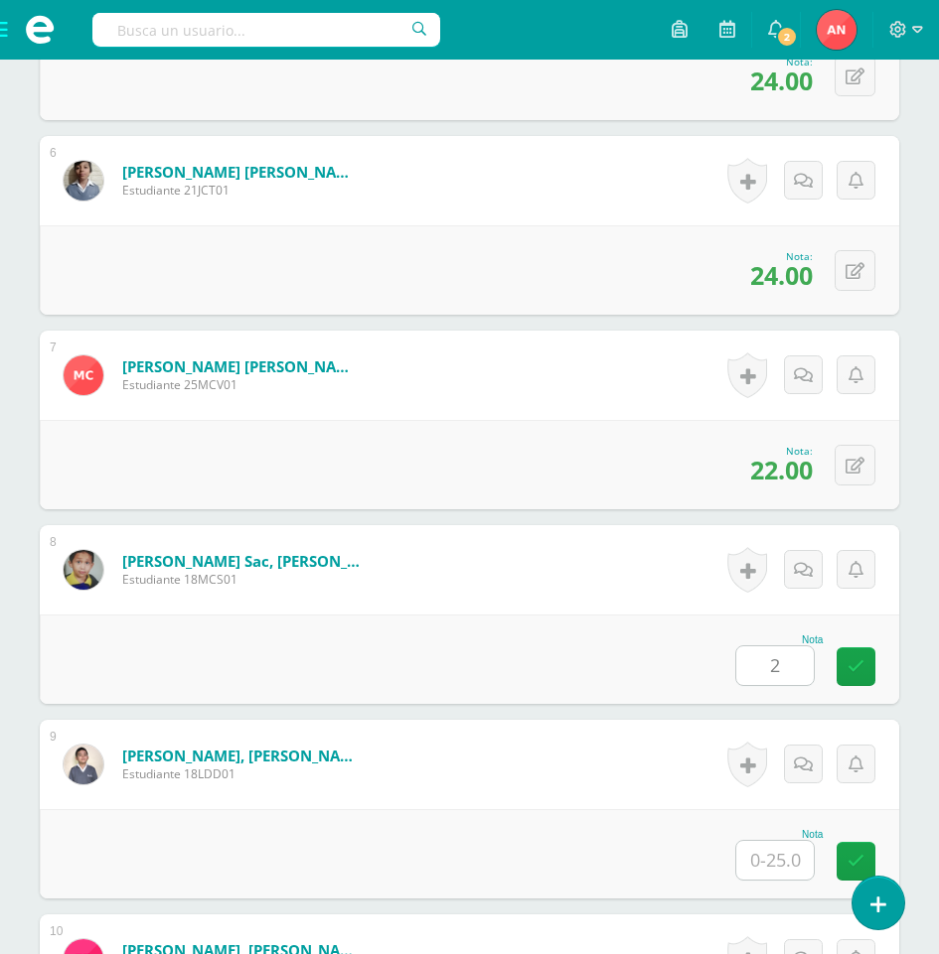
click at [790, 658] on input "2" at bounding box center [774, 666] width 77 height 39
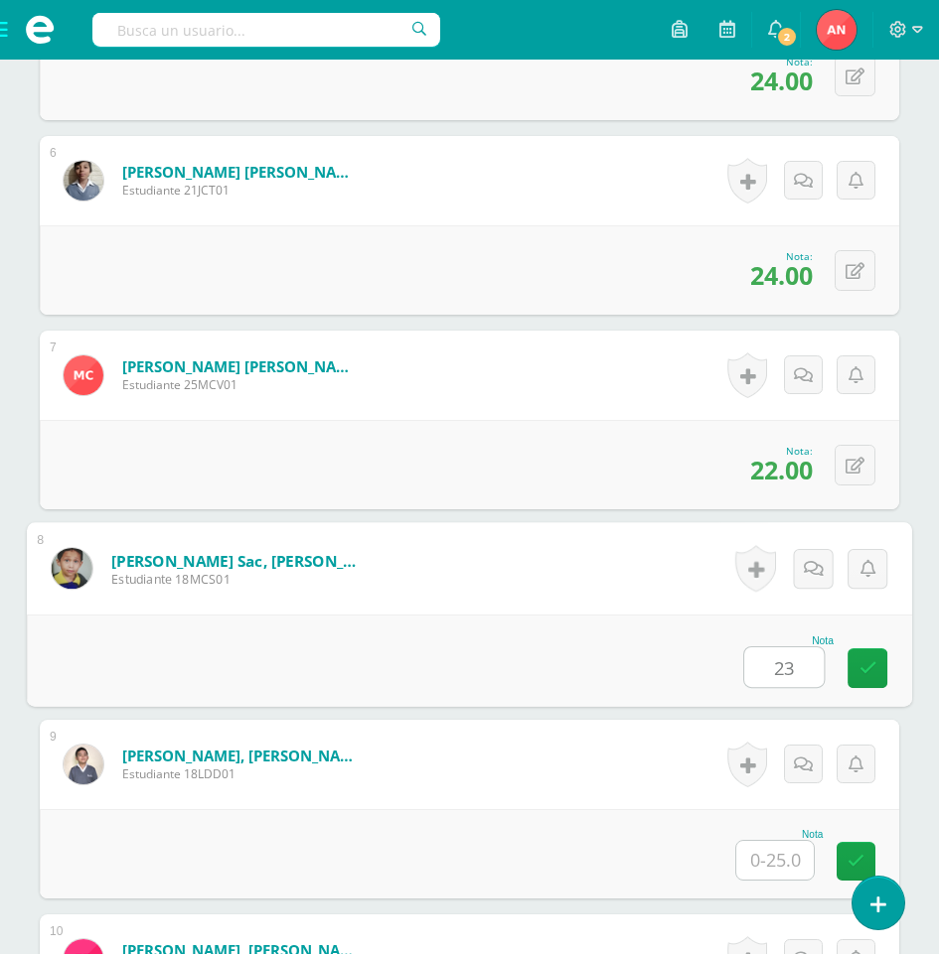
type input "23"
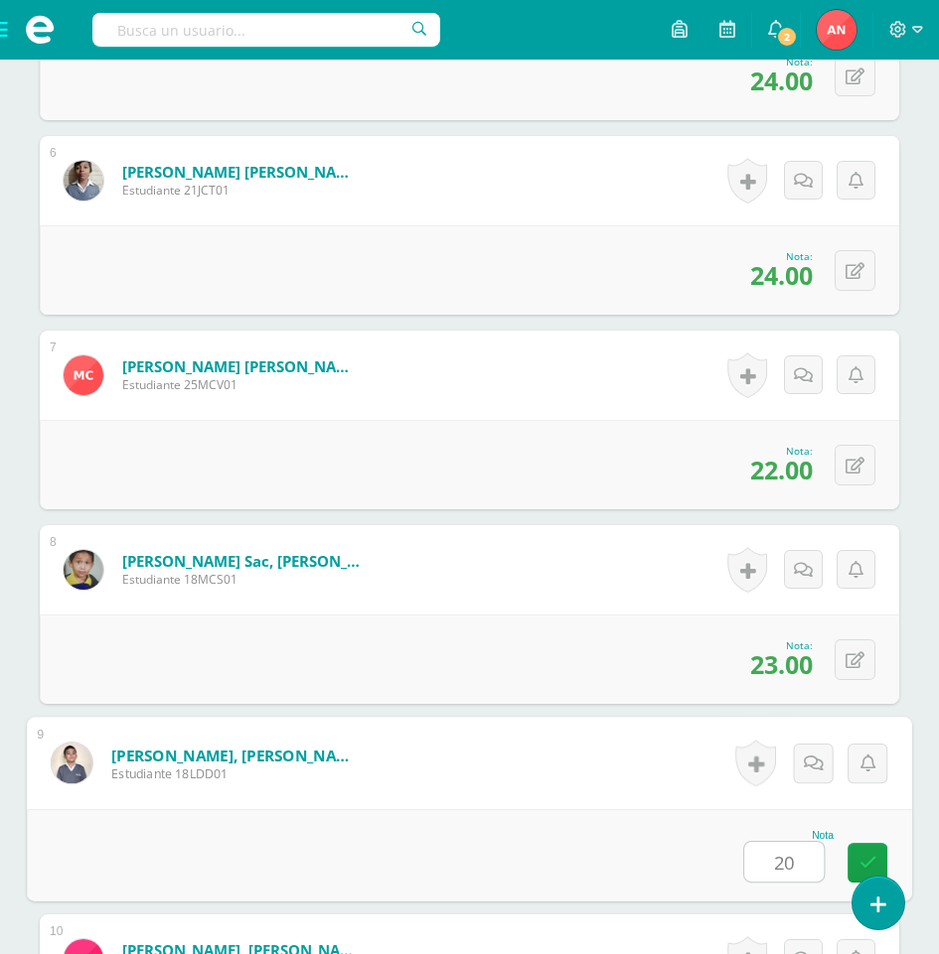
type input "20"
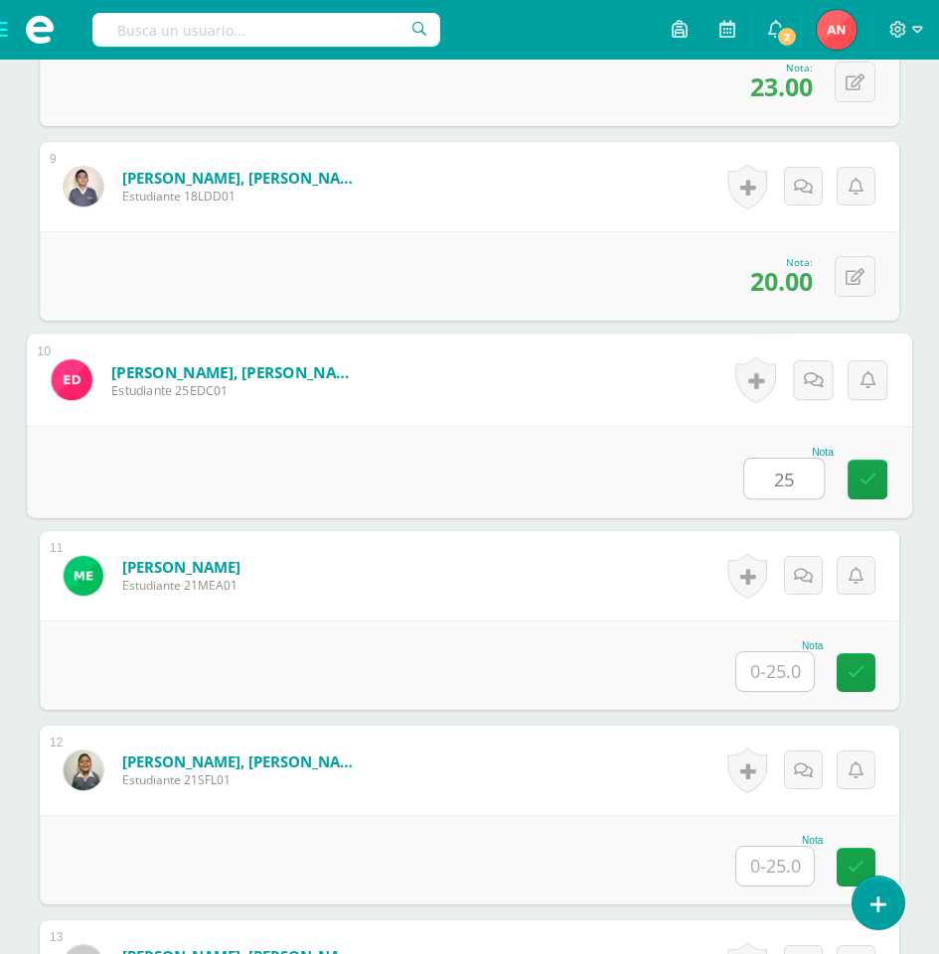
type input "25"
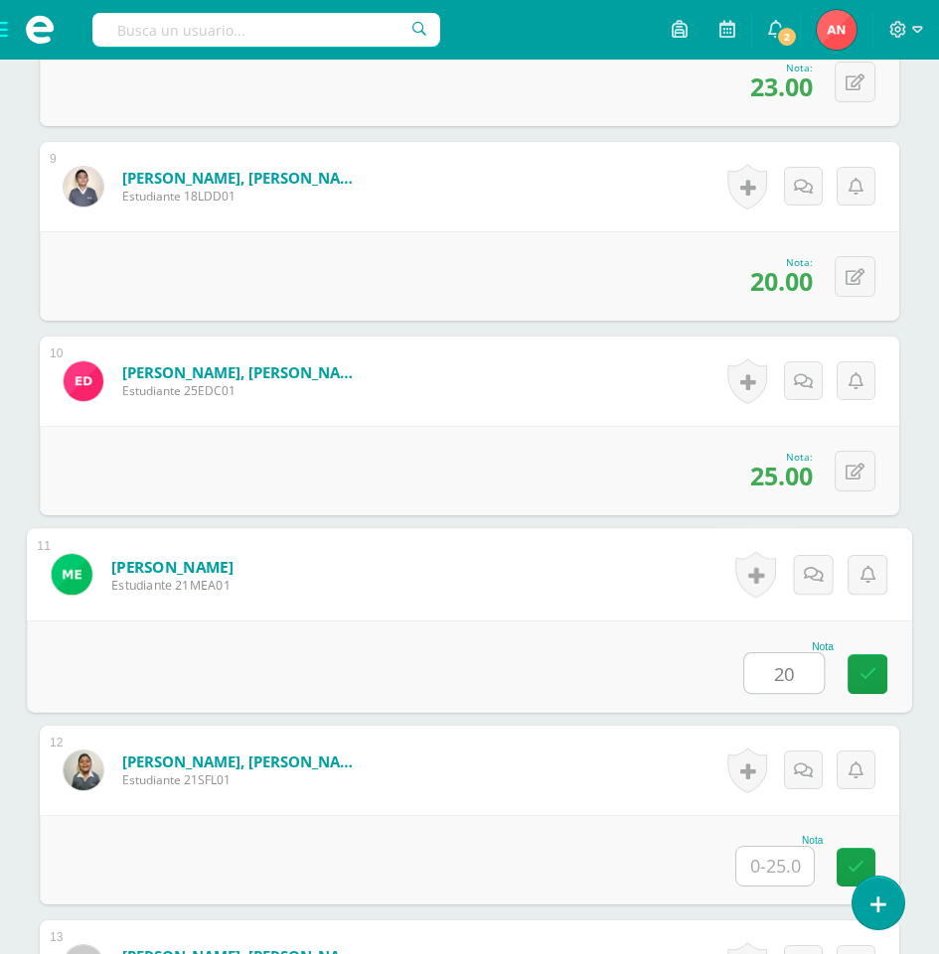
type input "20"
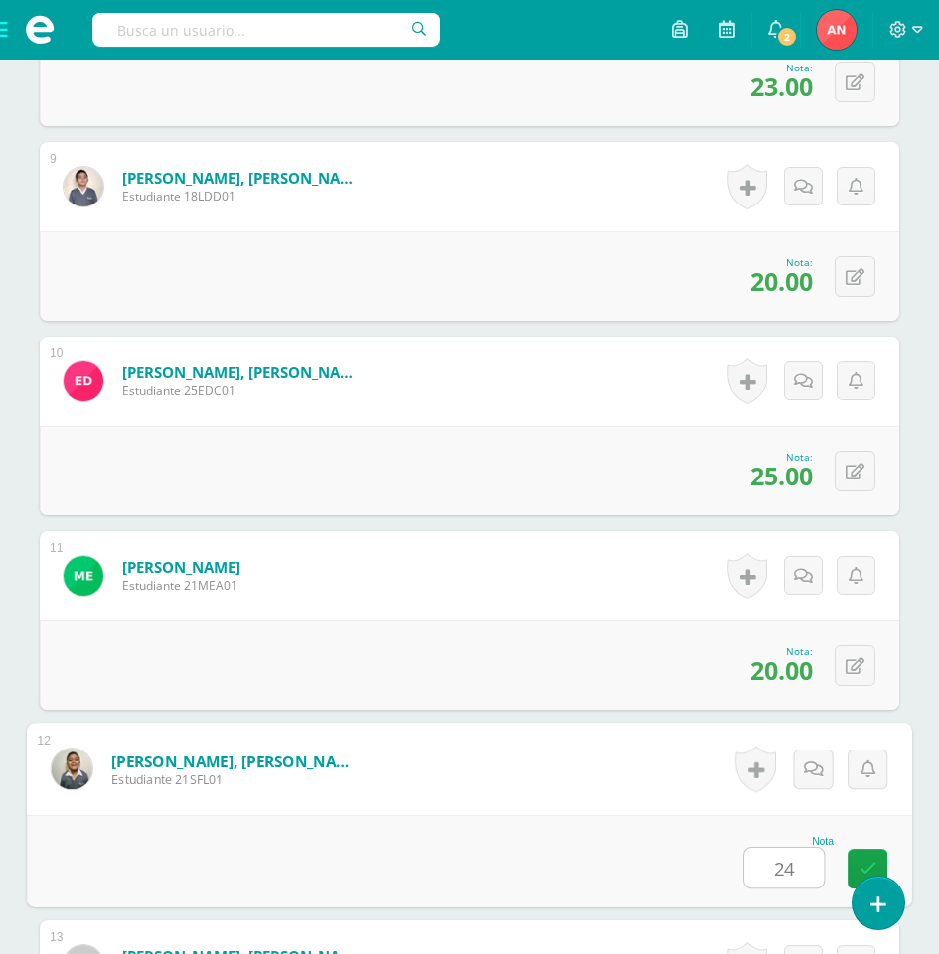
type input "24"
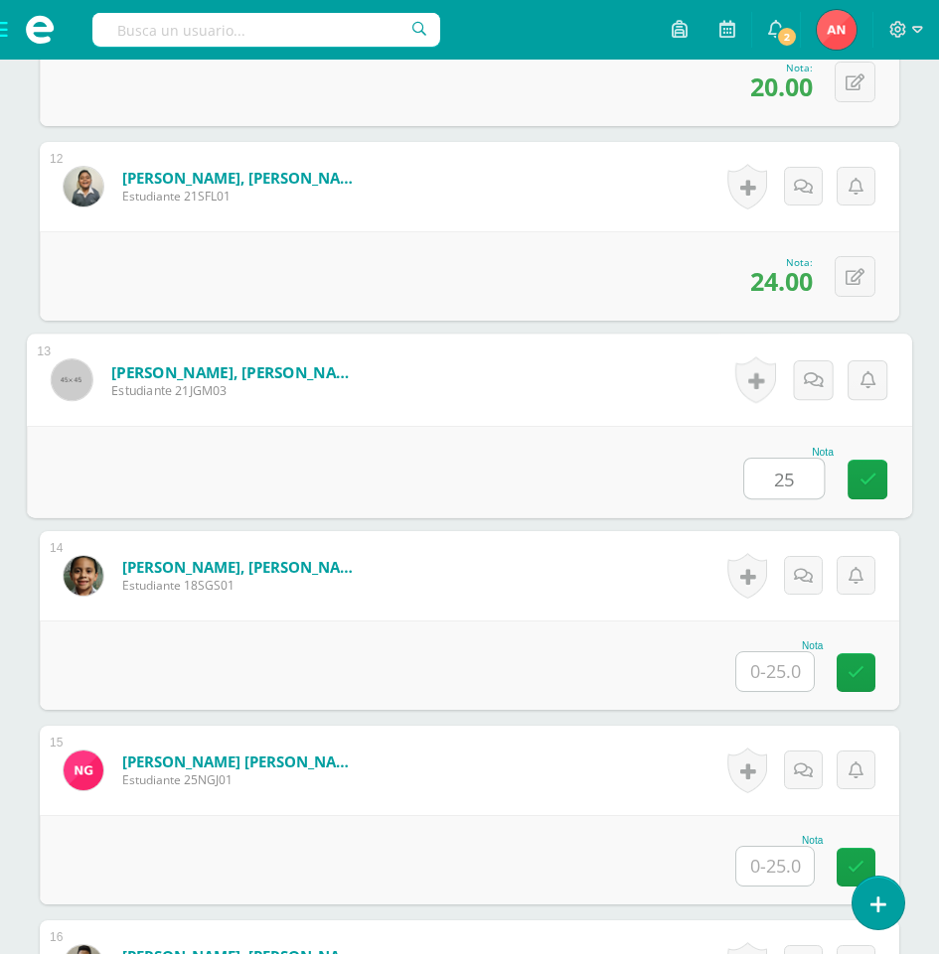
type input "25"
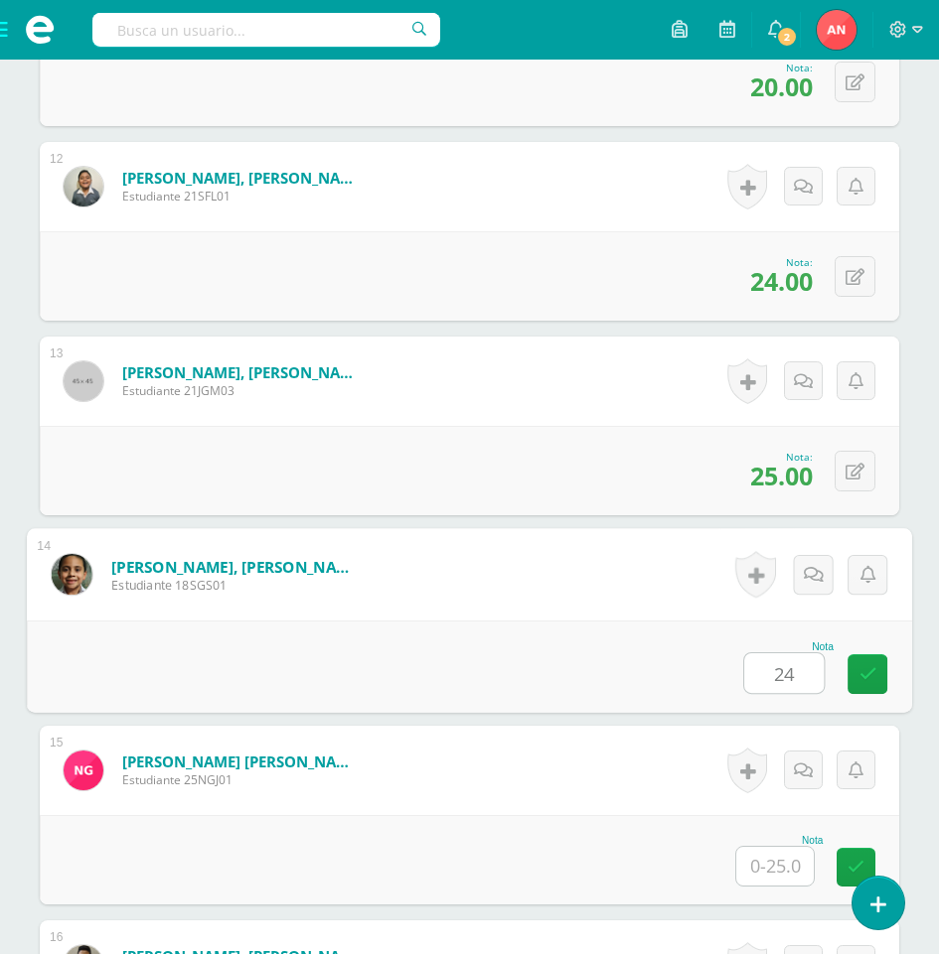
type input "24"
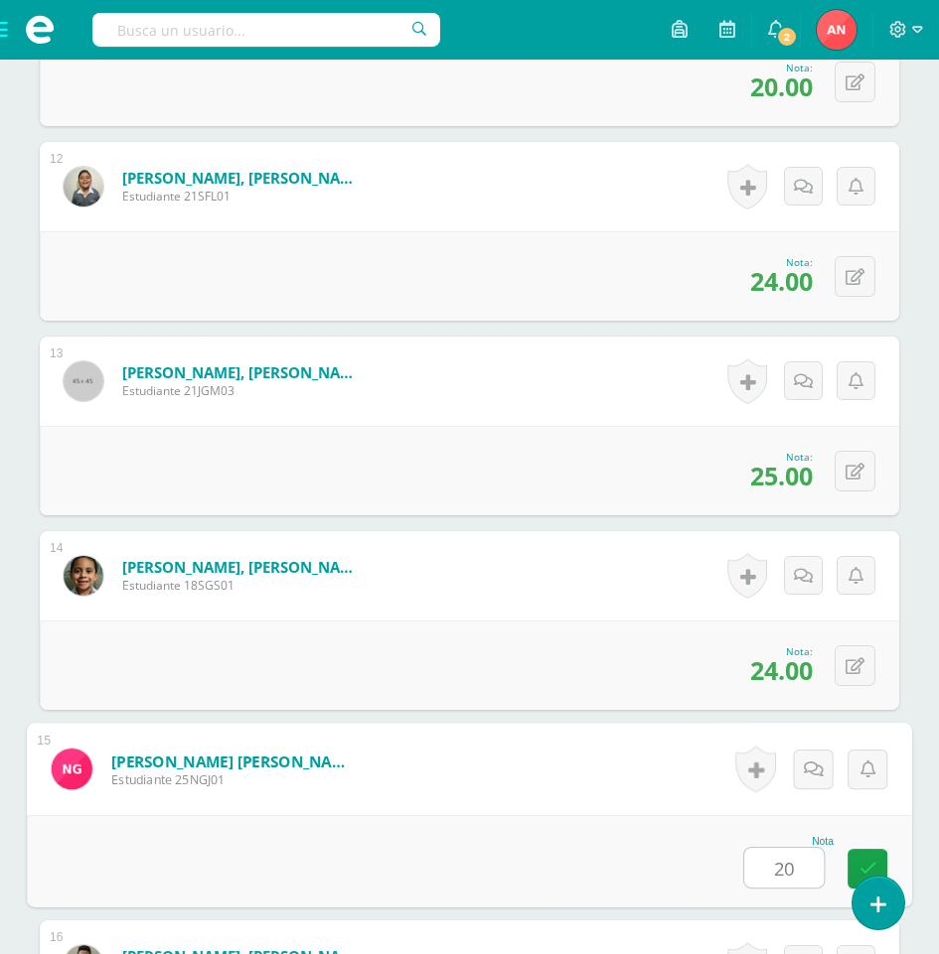
type input "20"
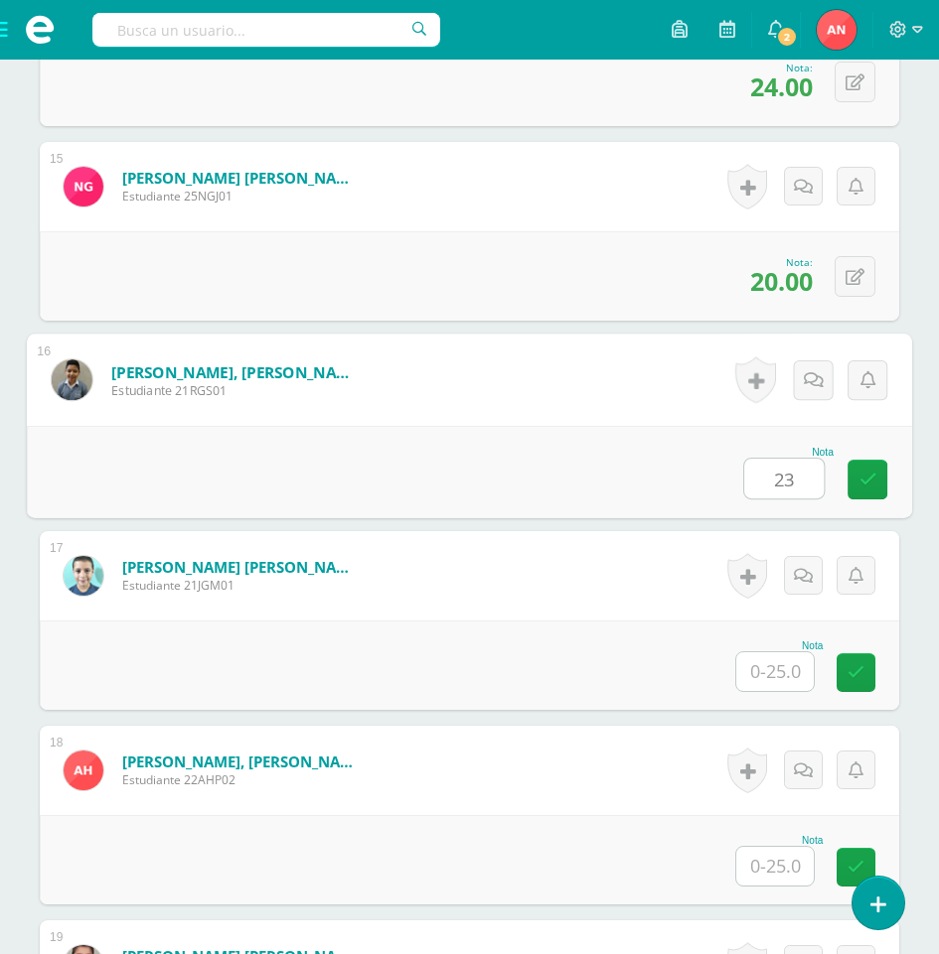
type input "23"
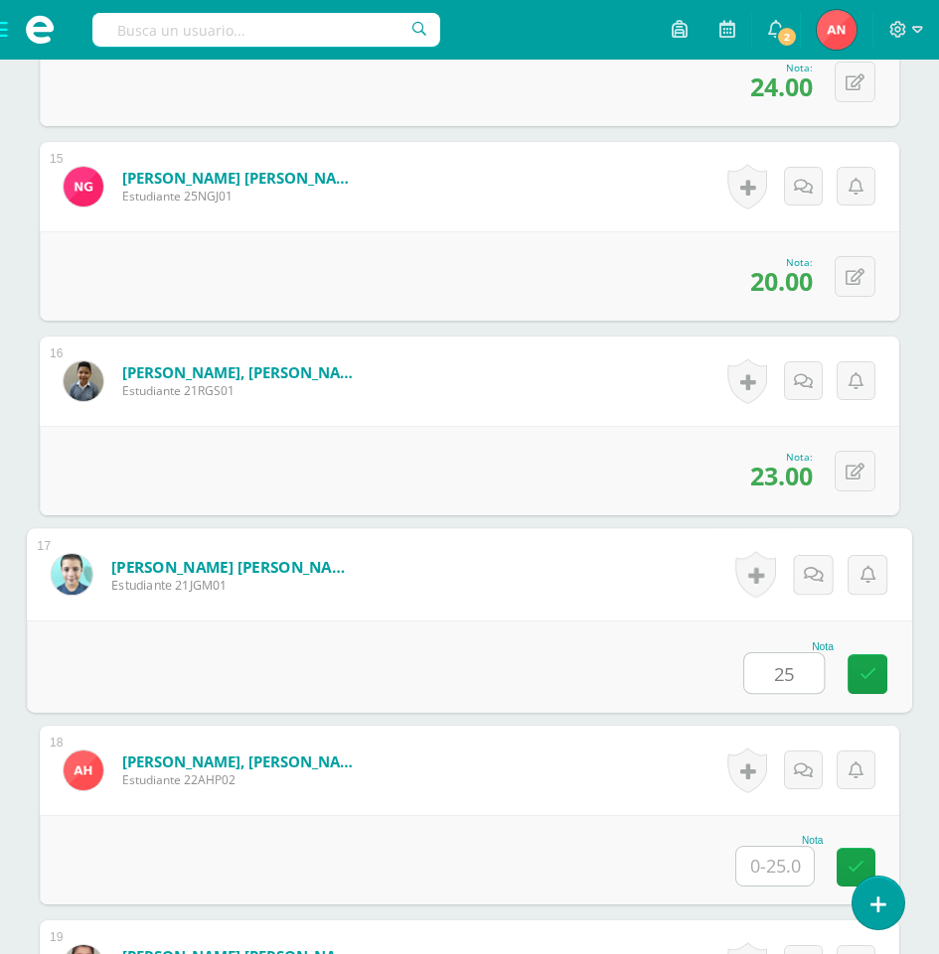
type input "25"
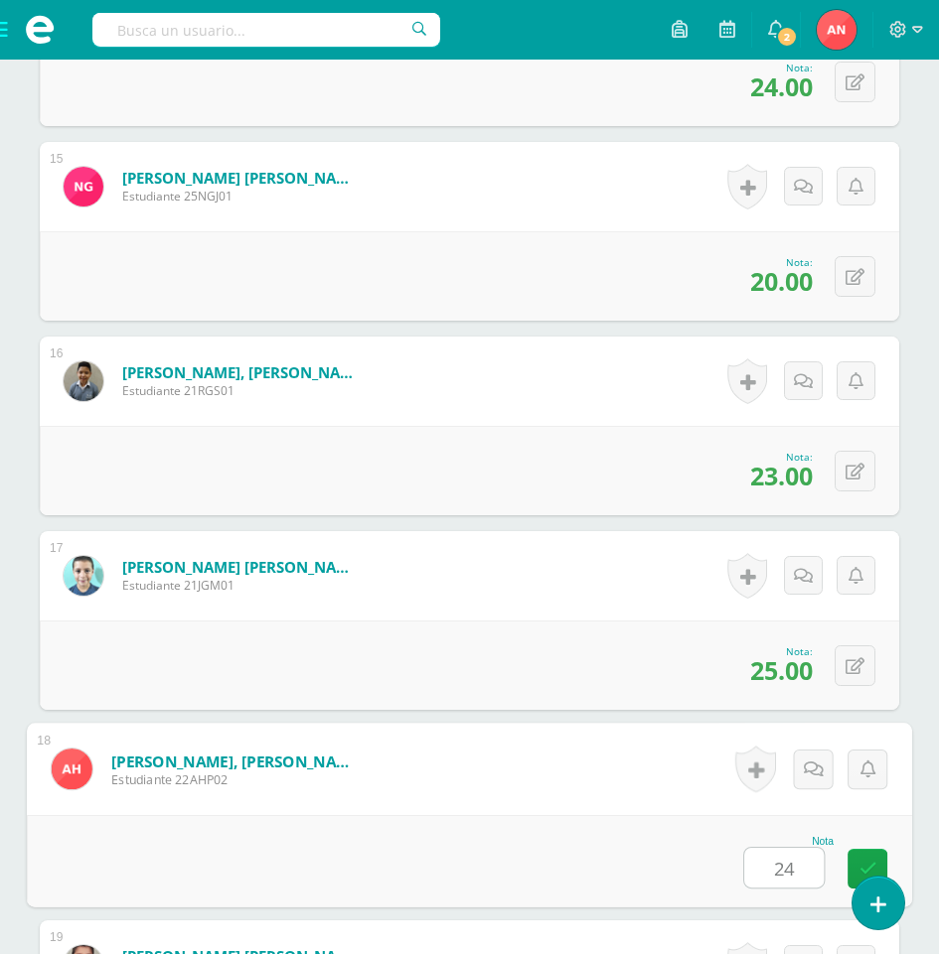
type input "24"
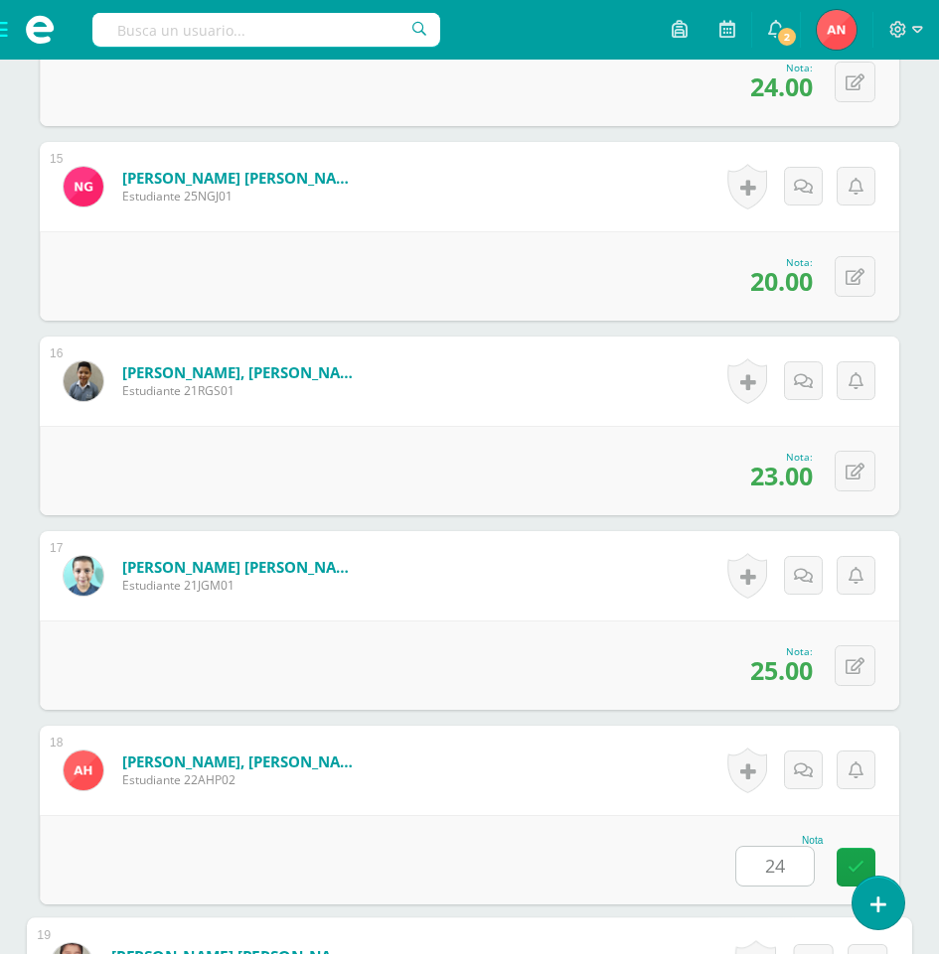
scroll to position [3890, 0]
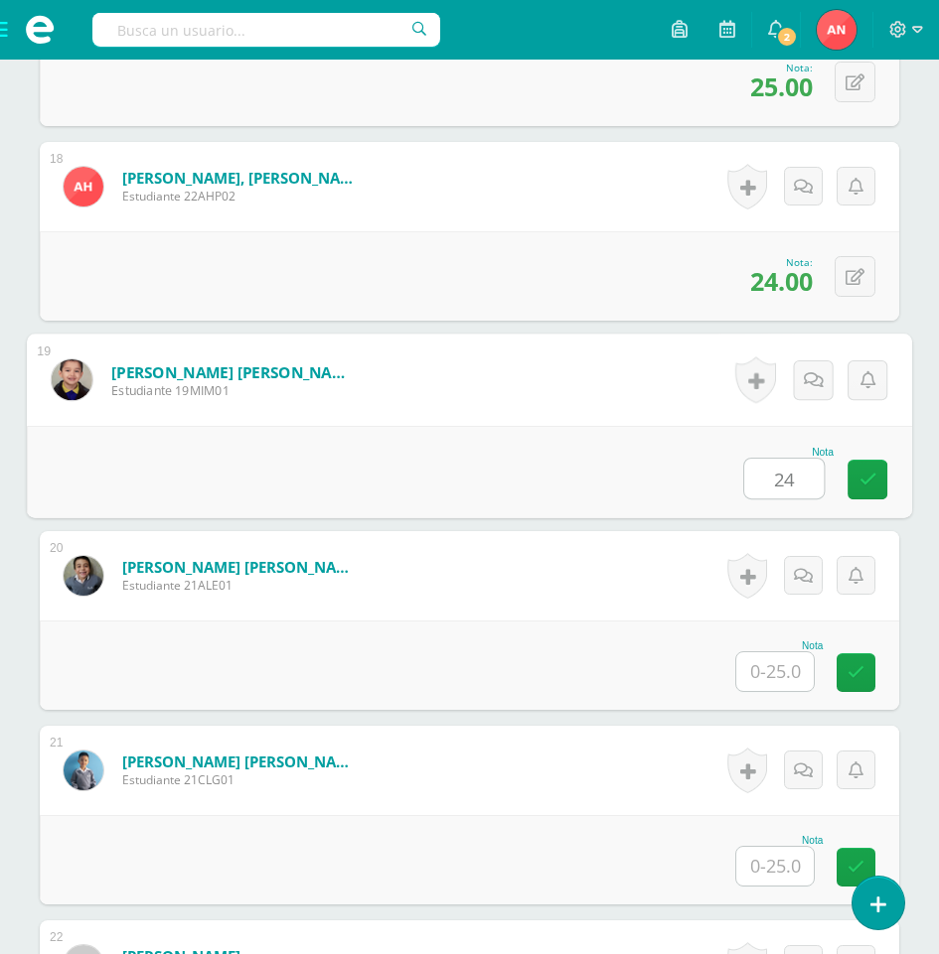
type input "24"
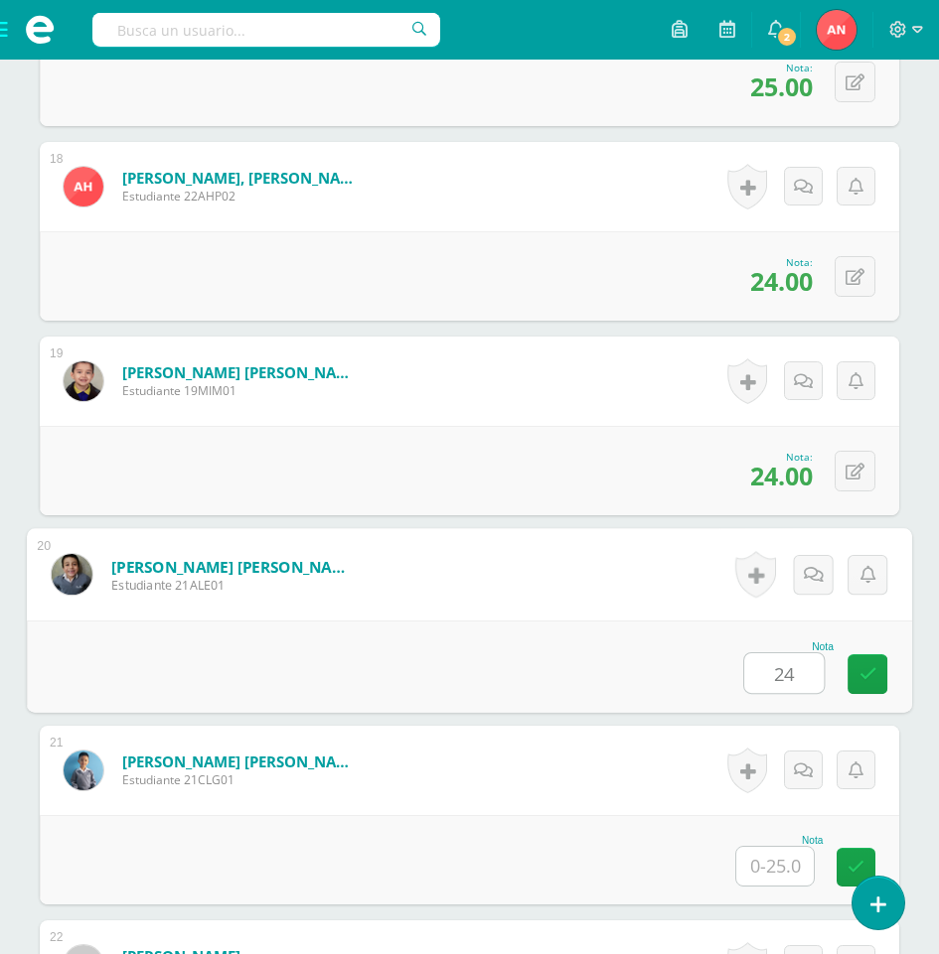
type input "24"
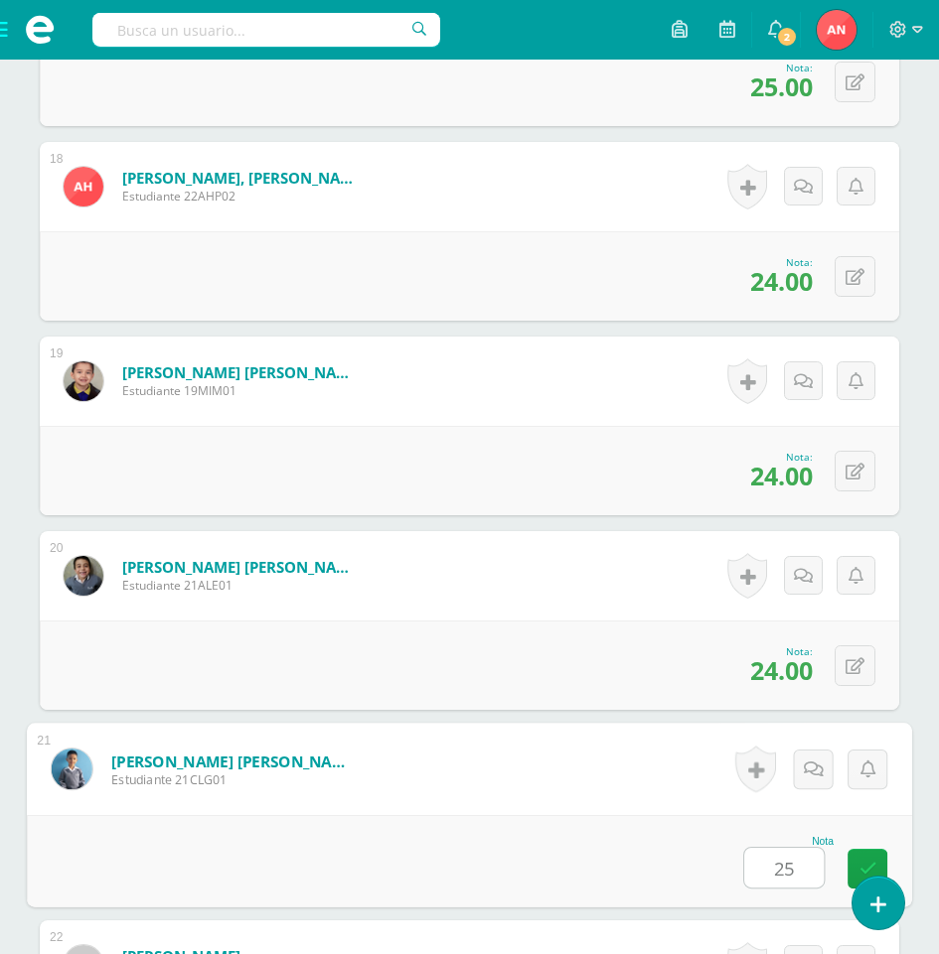
type input "25"
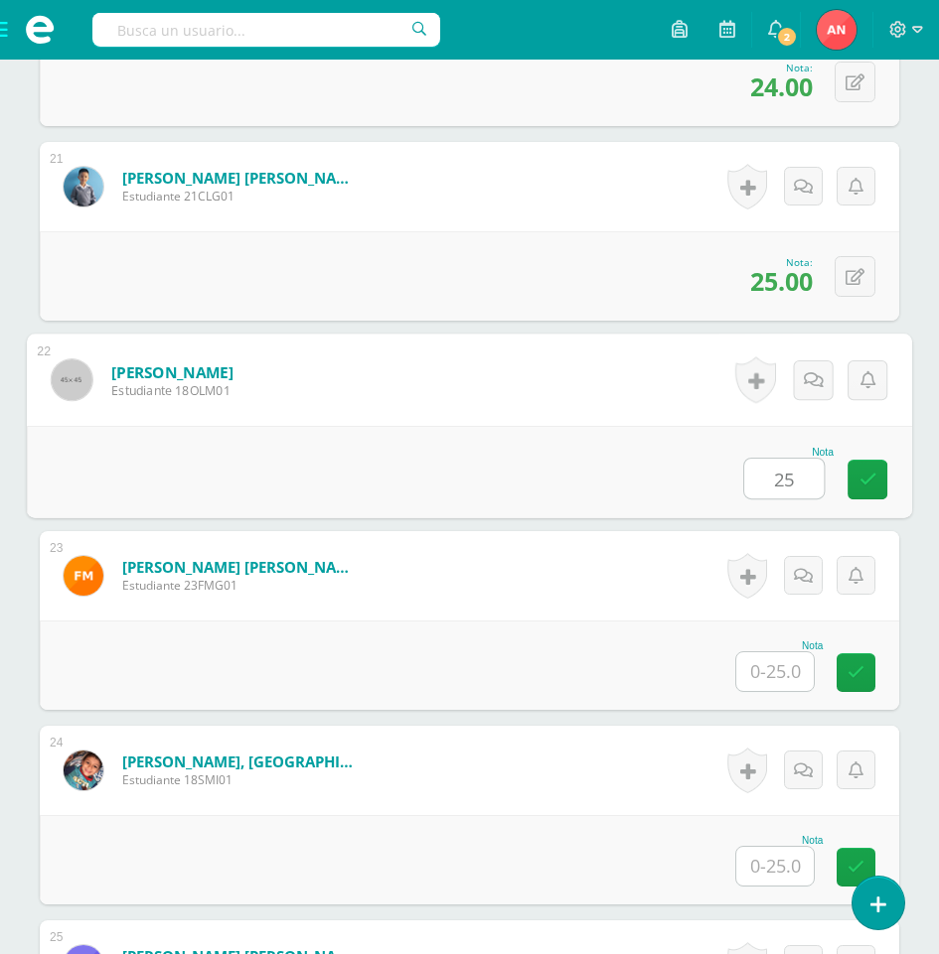
type input "25"
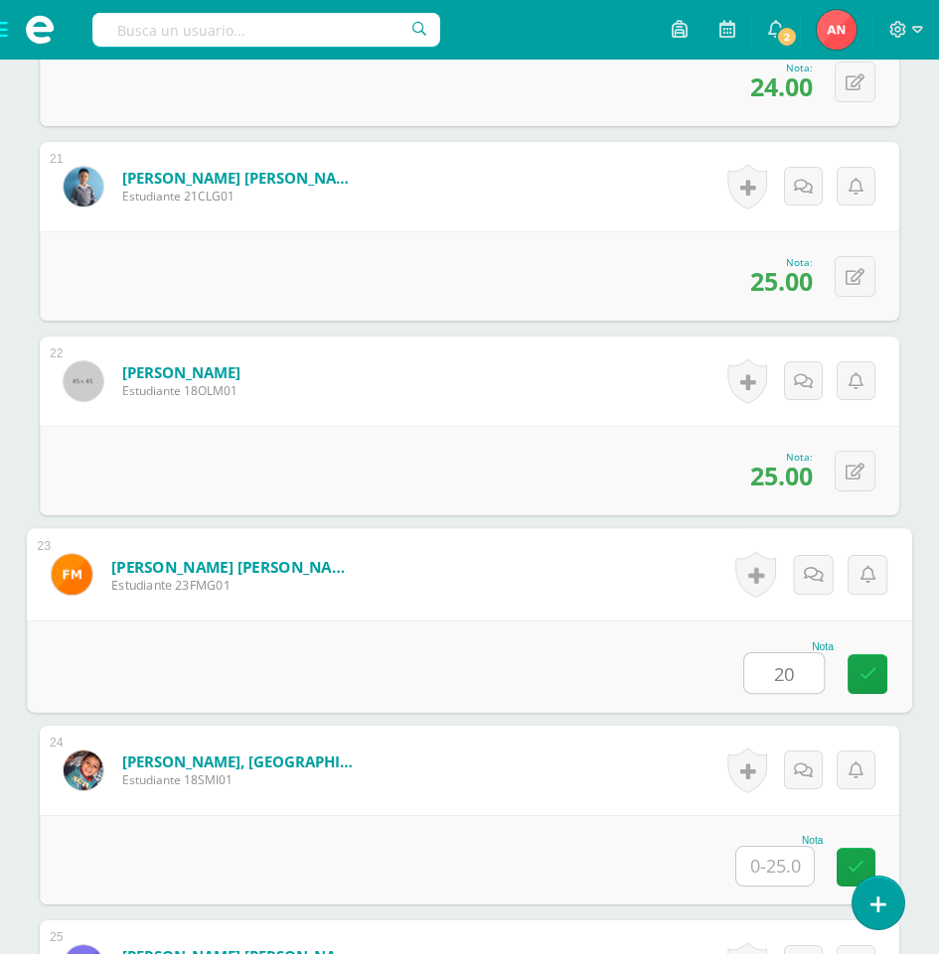
type input "20"
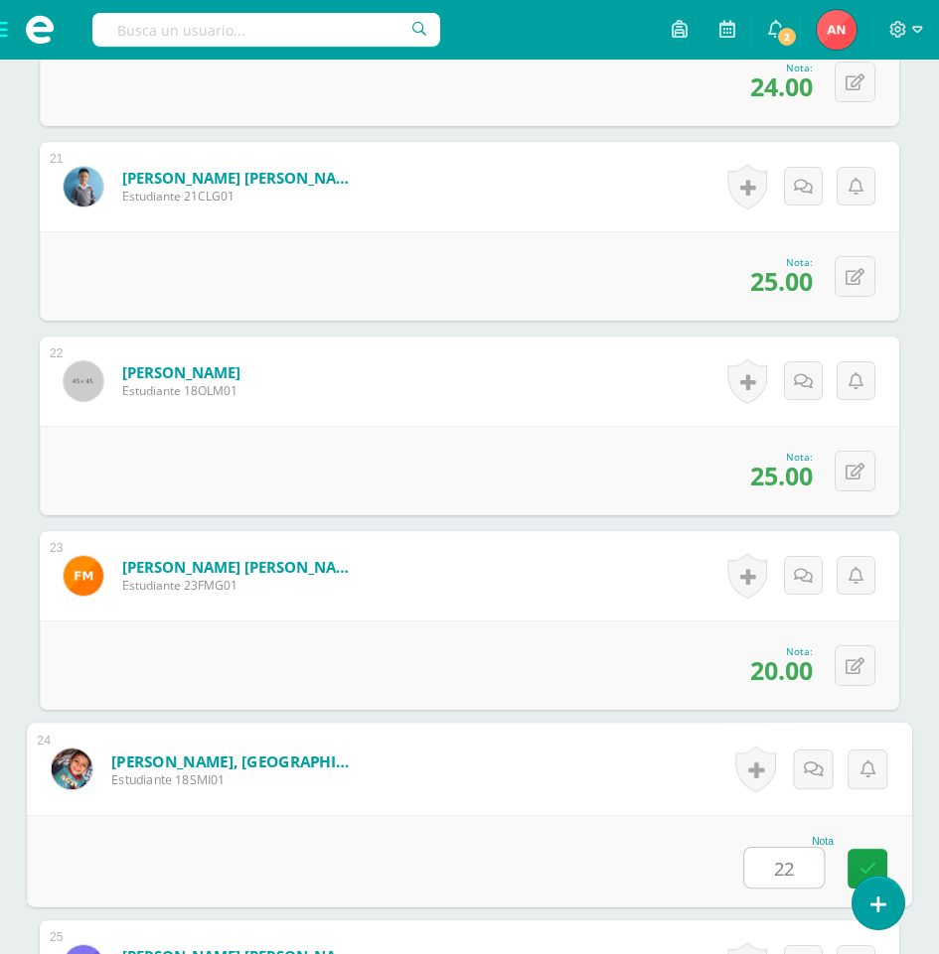
type input "22"
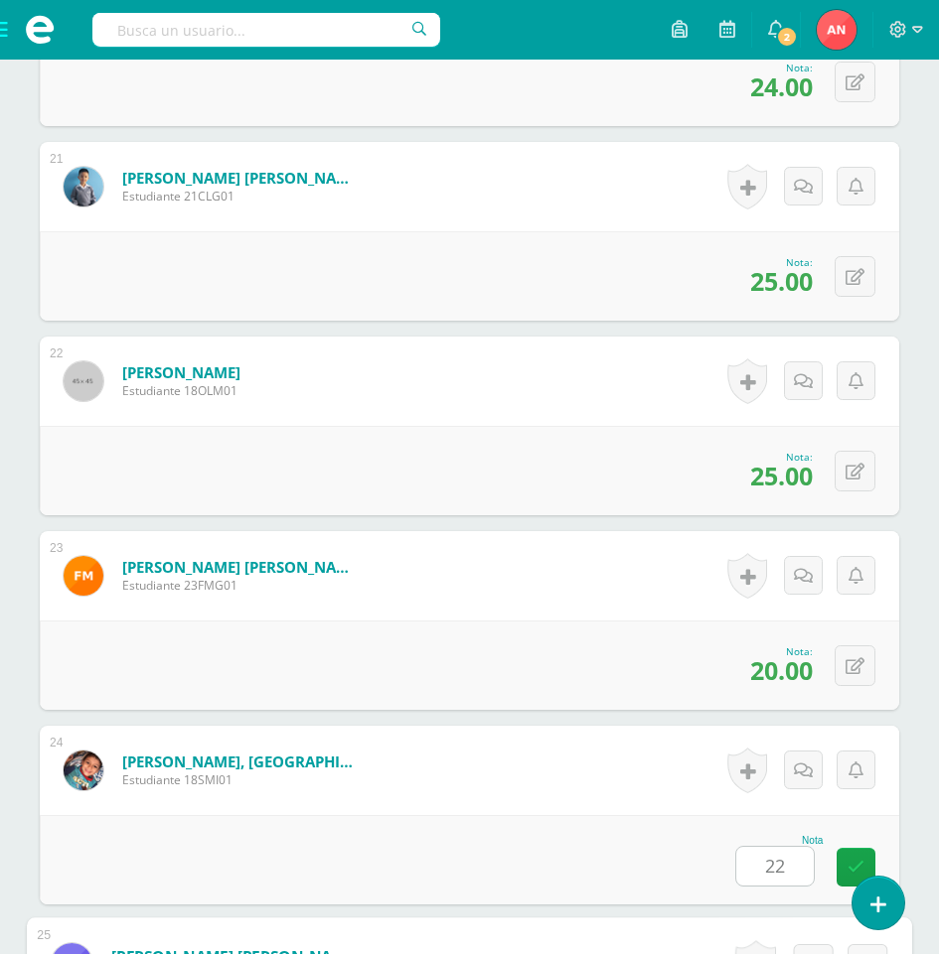
scroll to position [5058, 0]
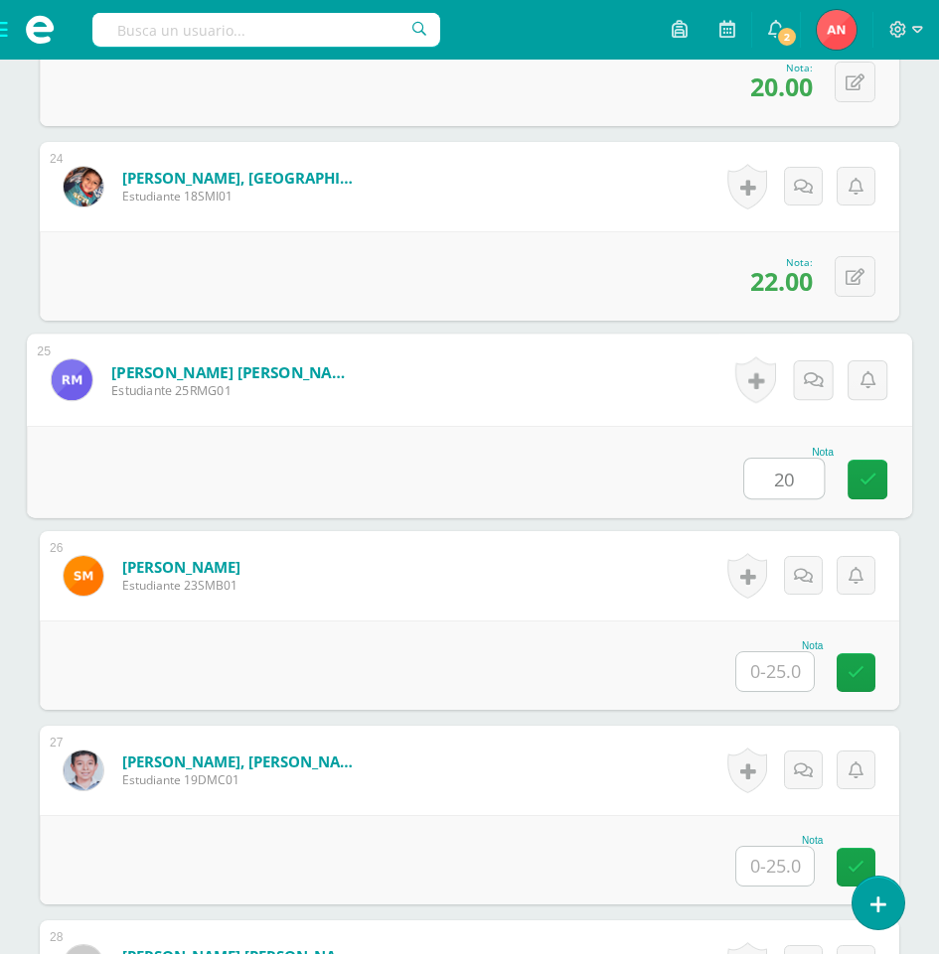
type input "20"
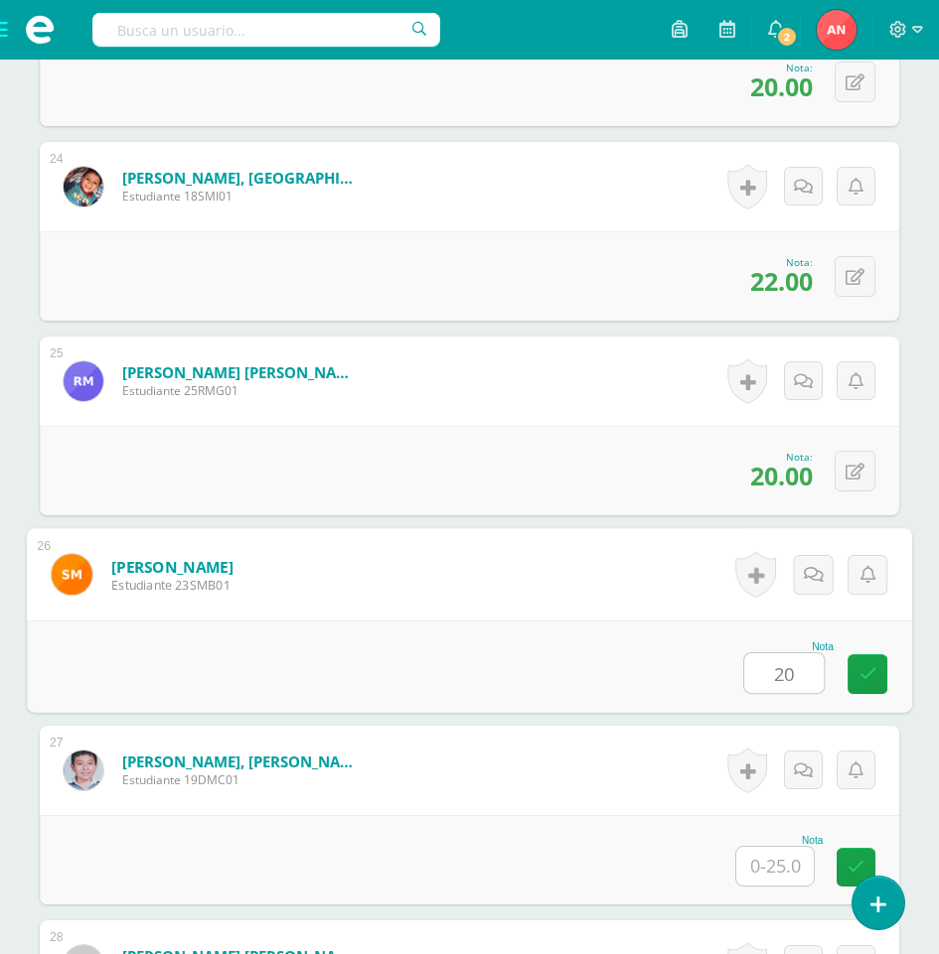
type input "20"
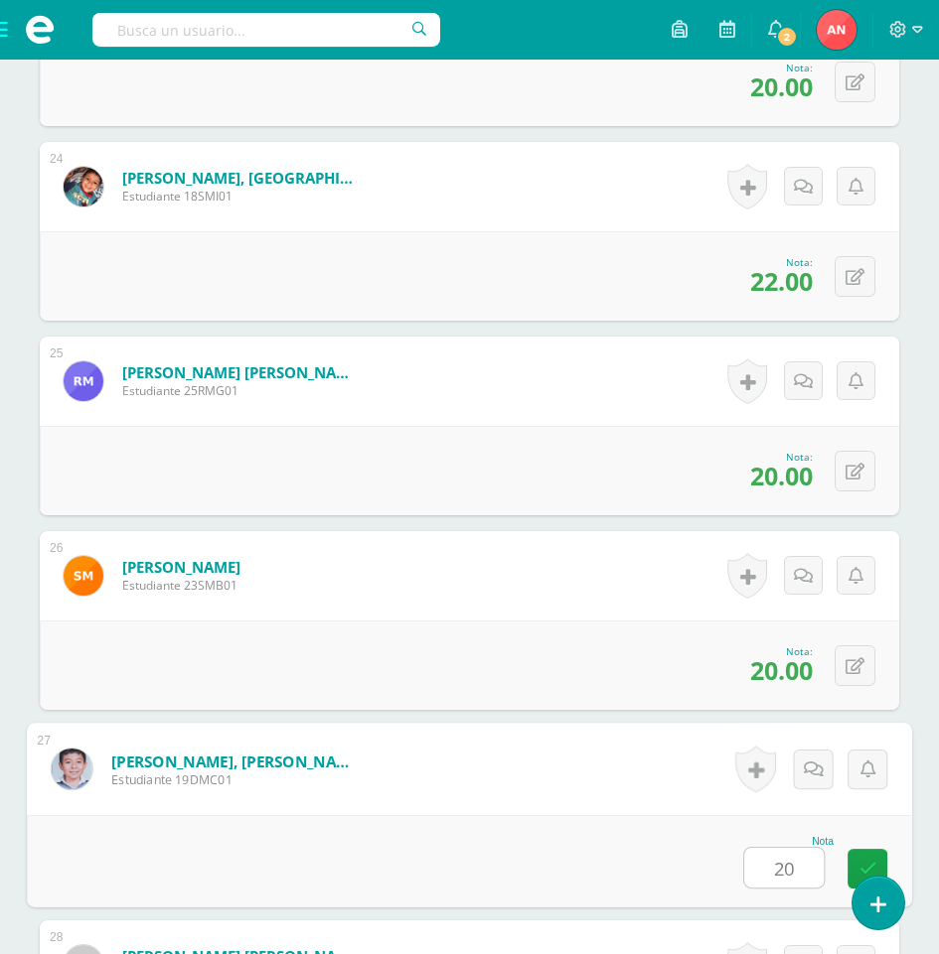
type input "20"
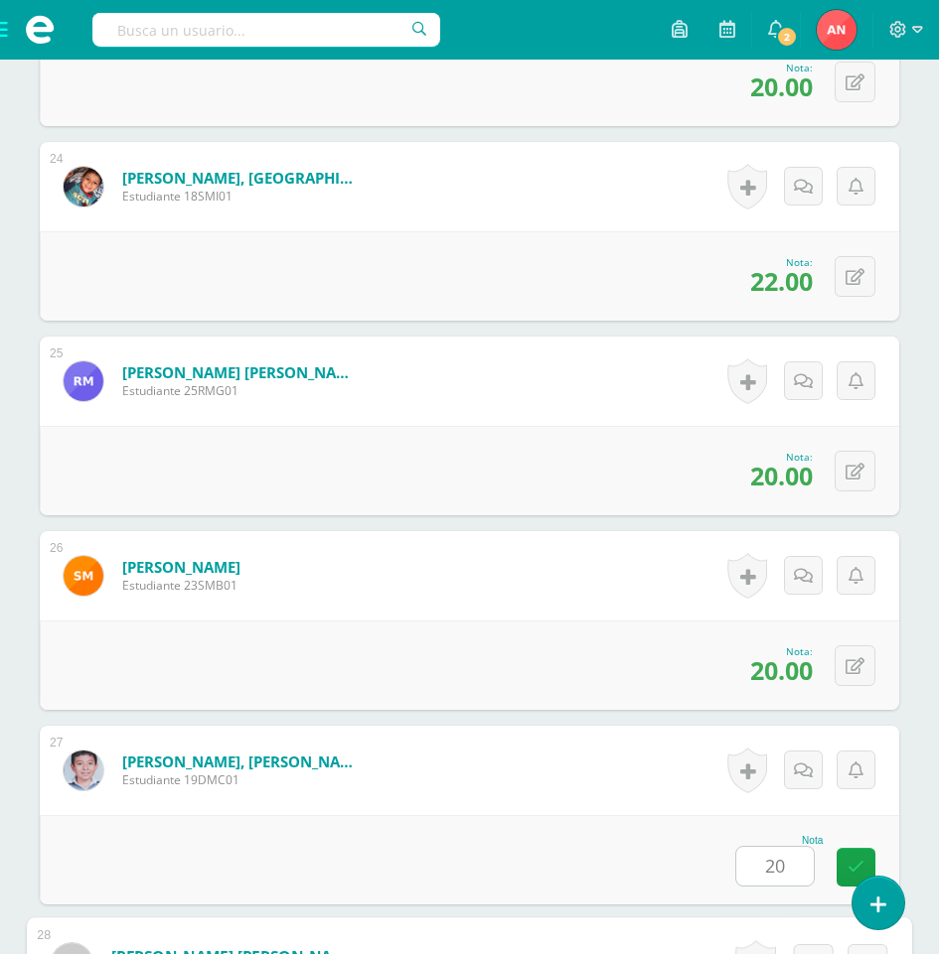
scroll to position [5642, 0]
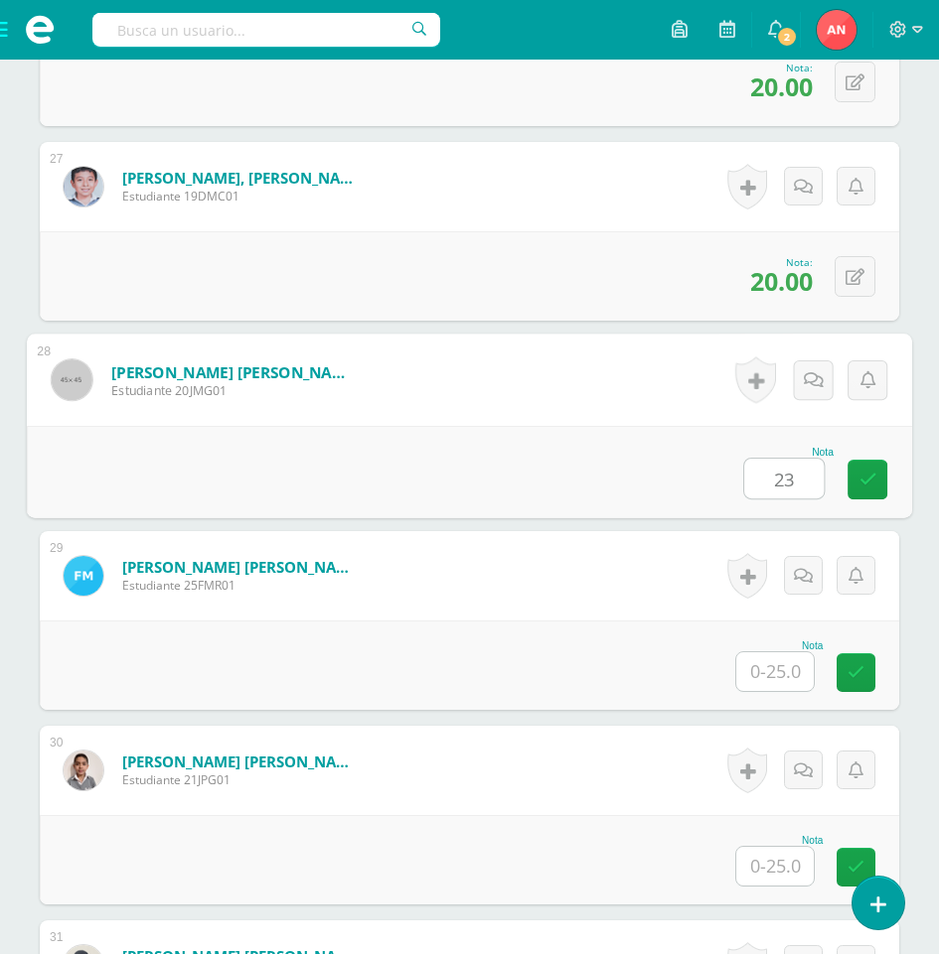
type input "23"
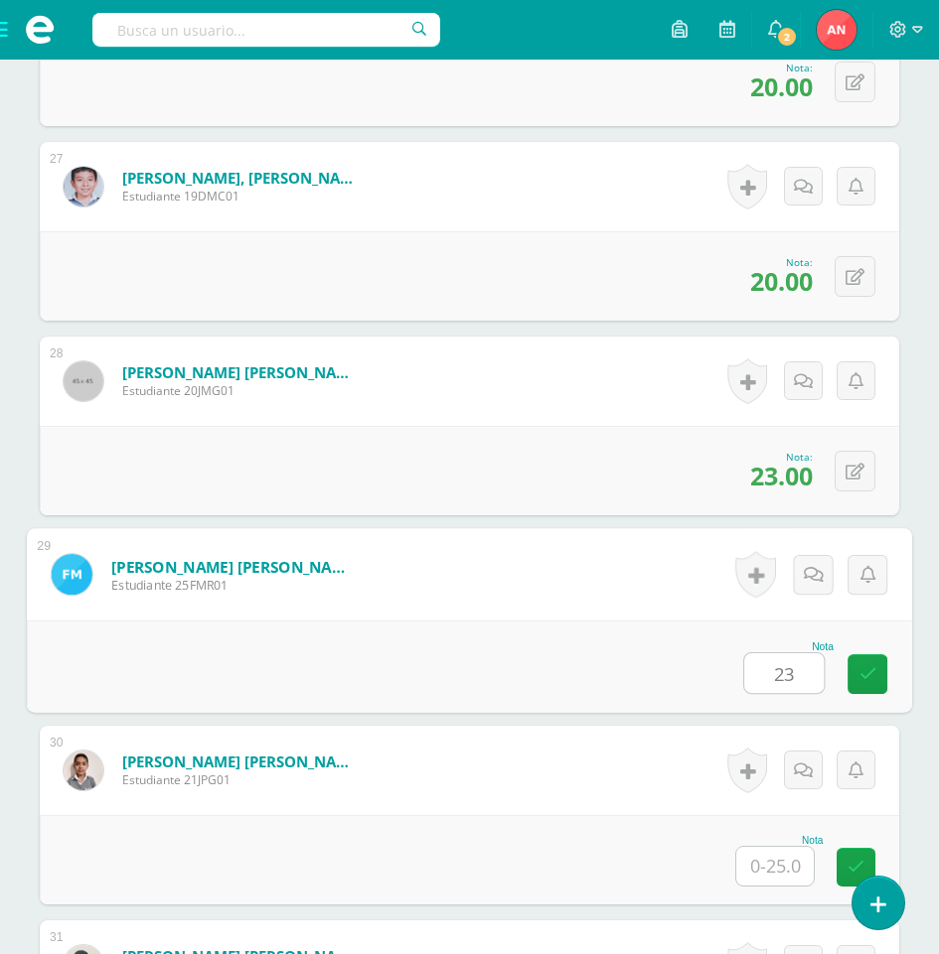
type input "23"
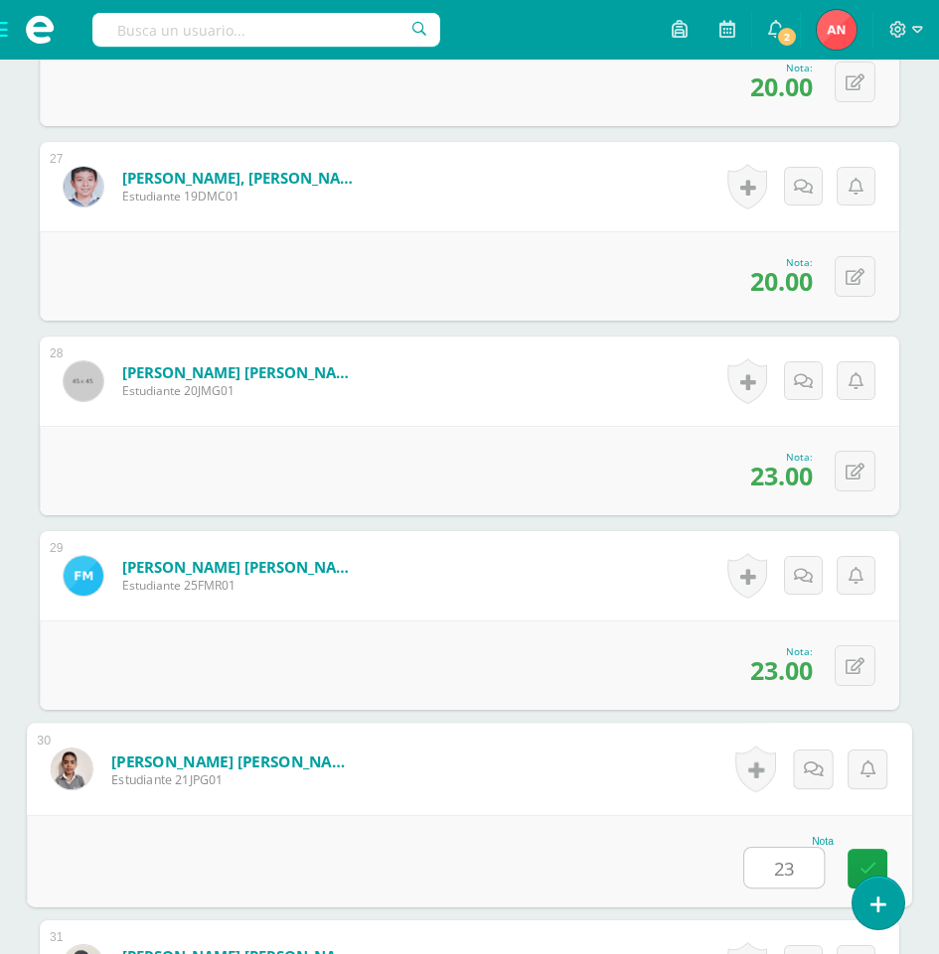
type input "23"
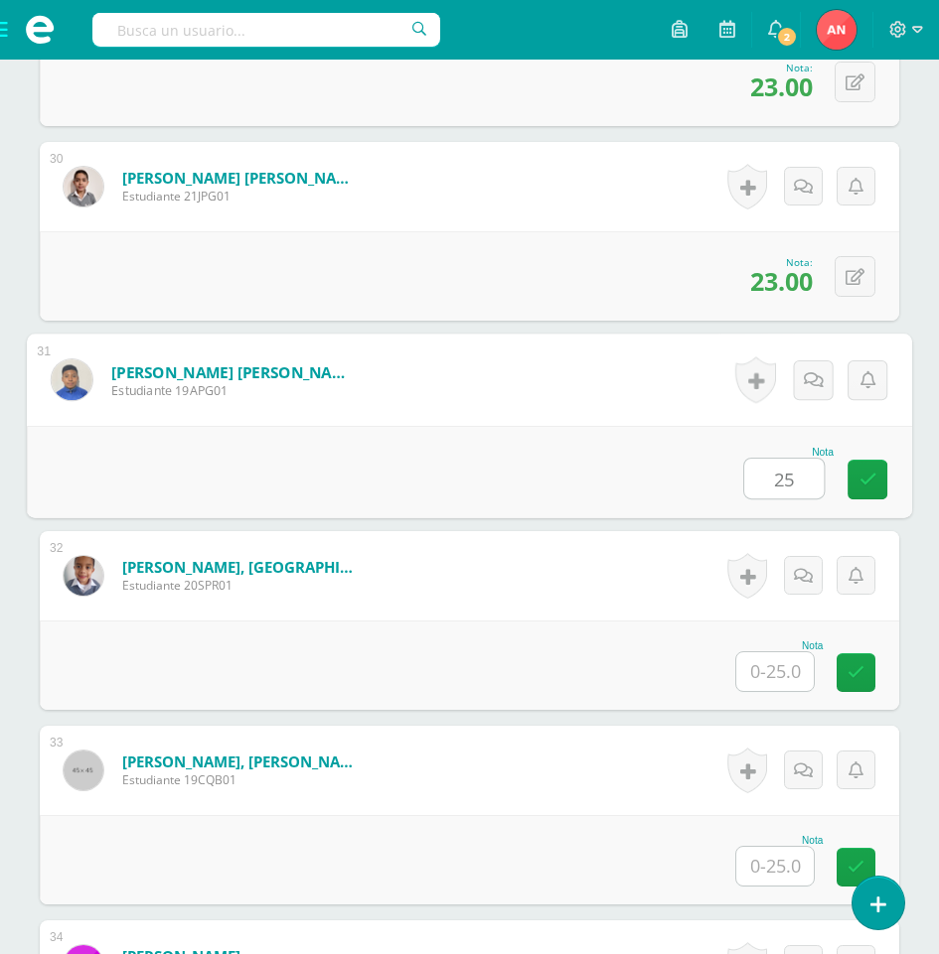
type input "25"
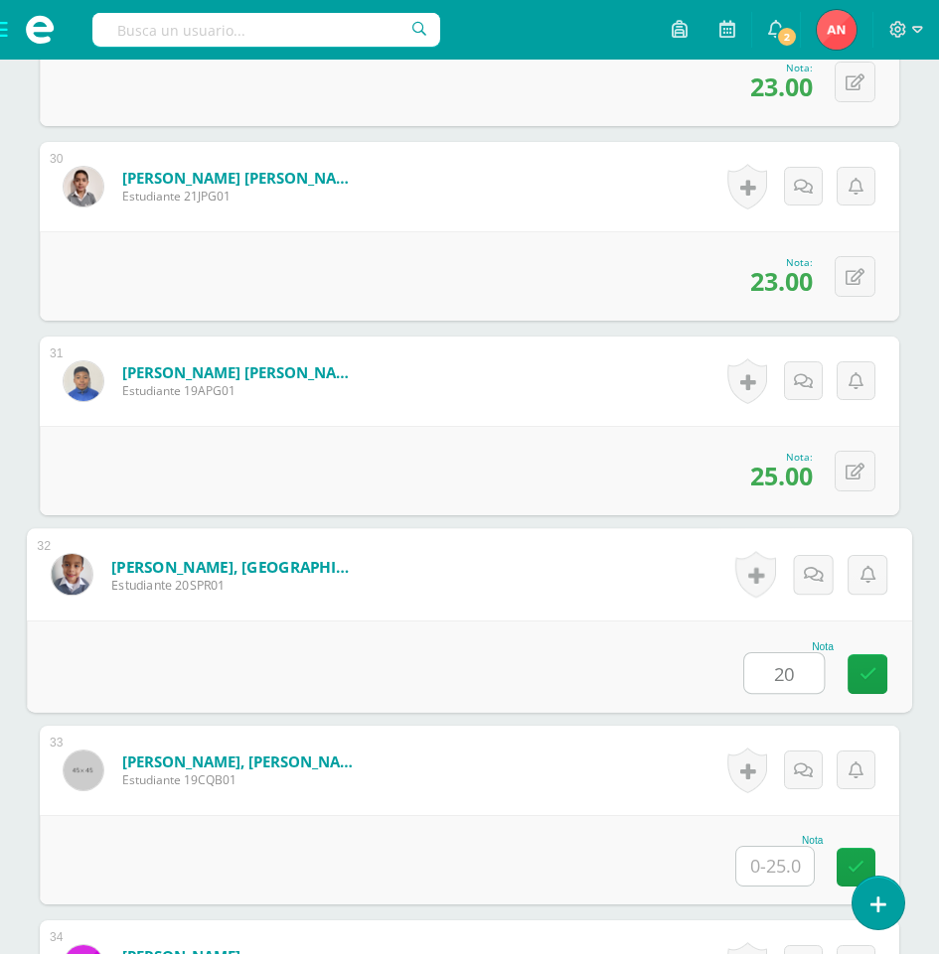
type input "20"
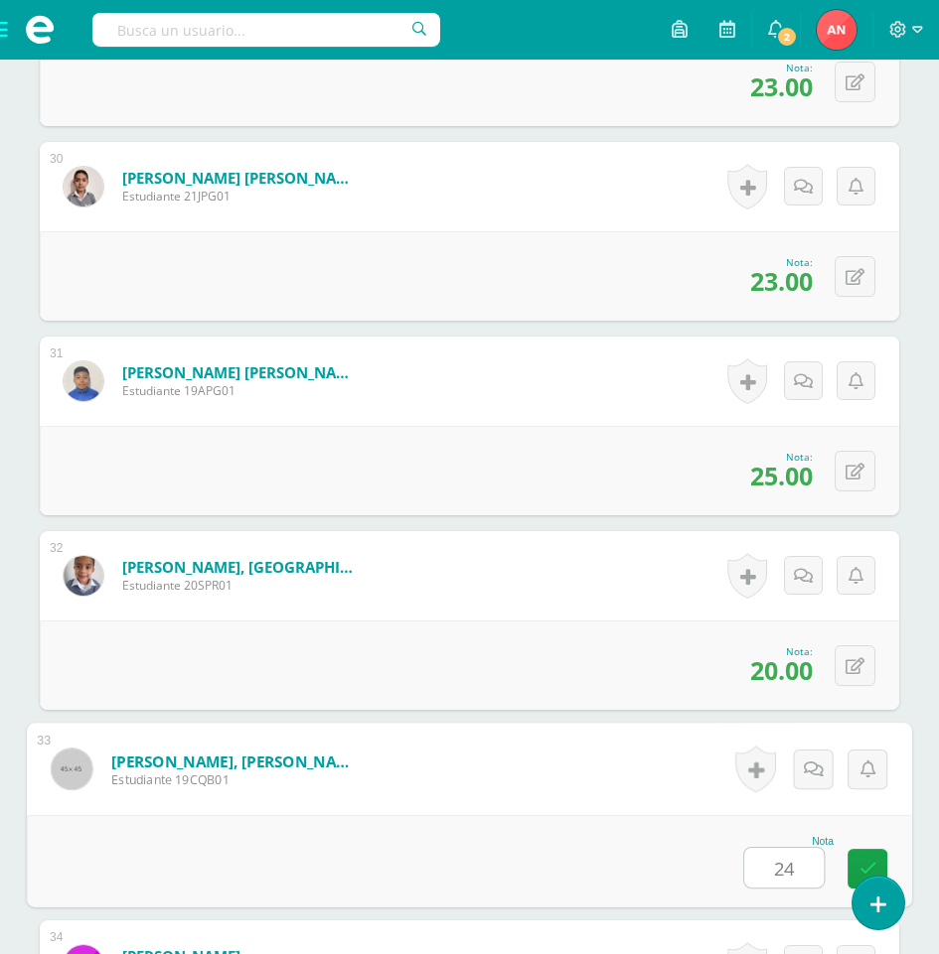
type input "24"
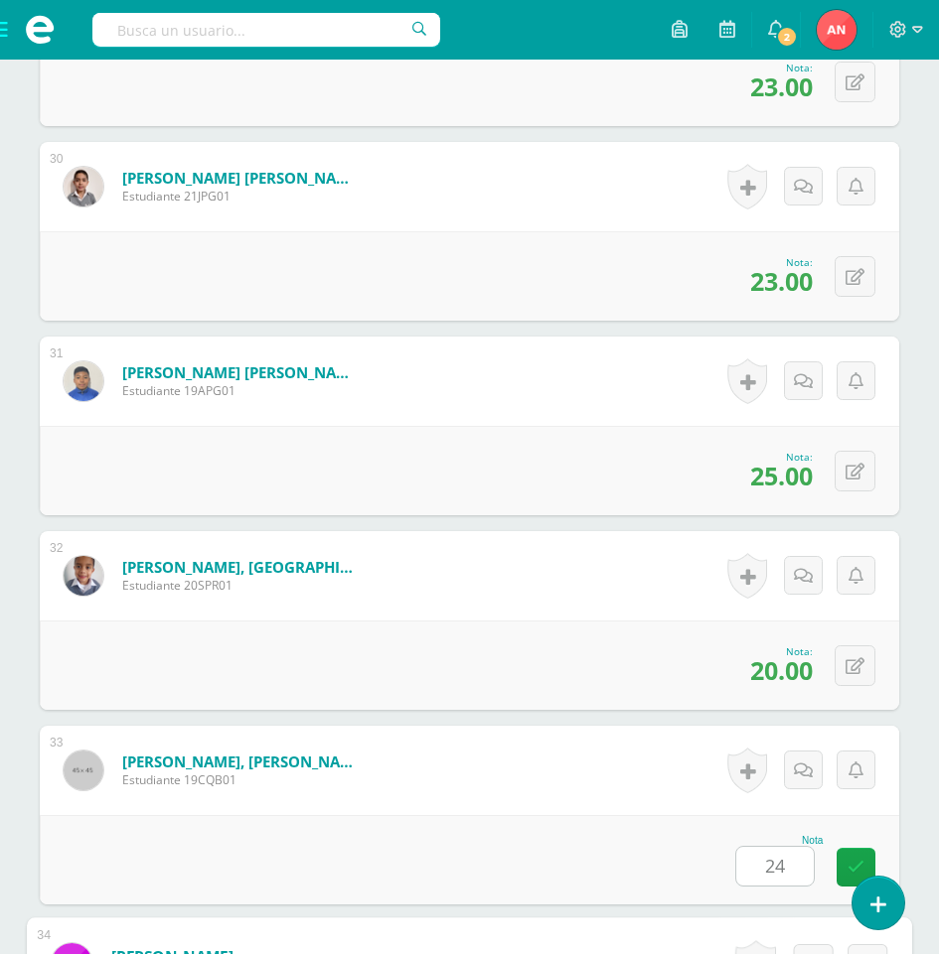
scroll to position [6810, 0]
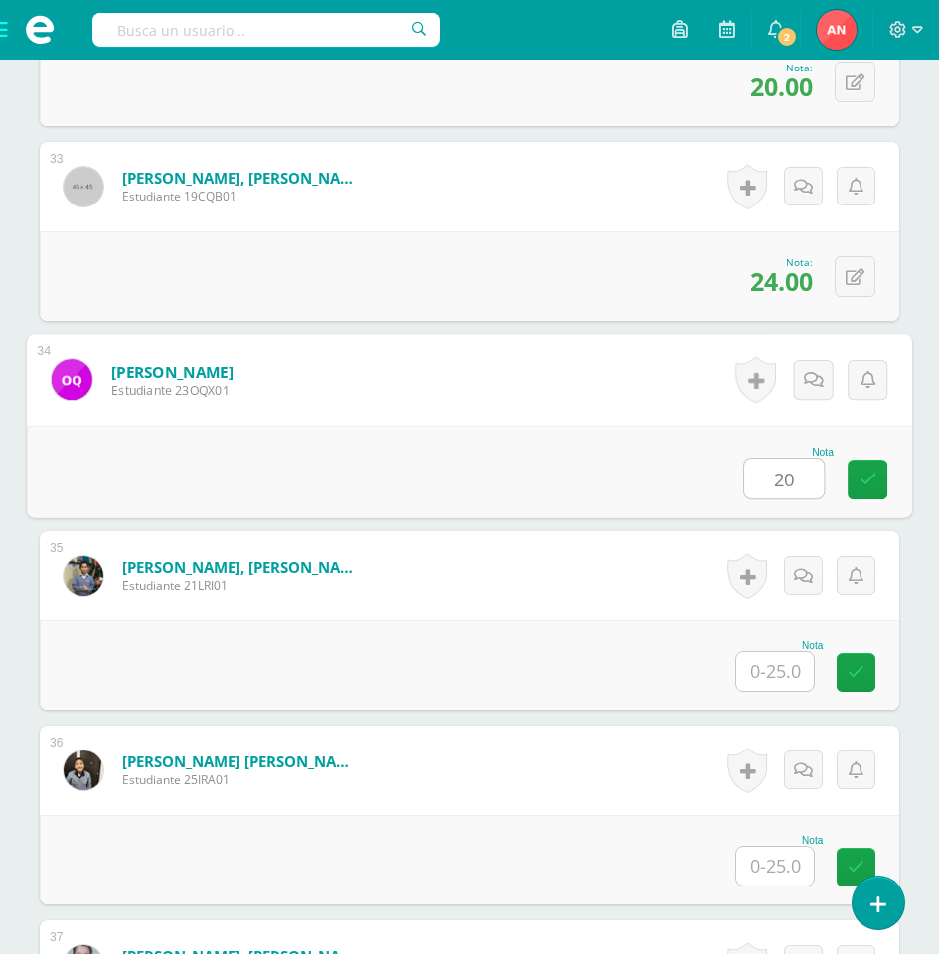
type input "20"
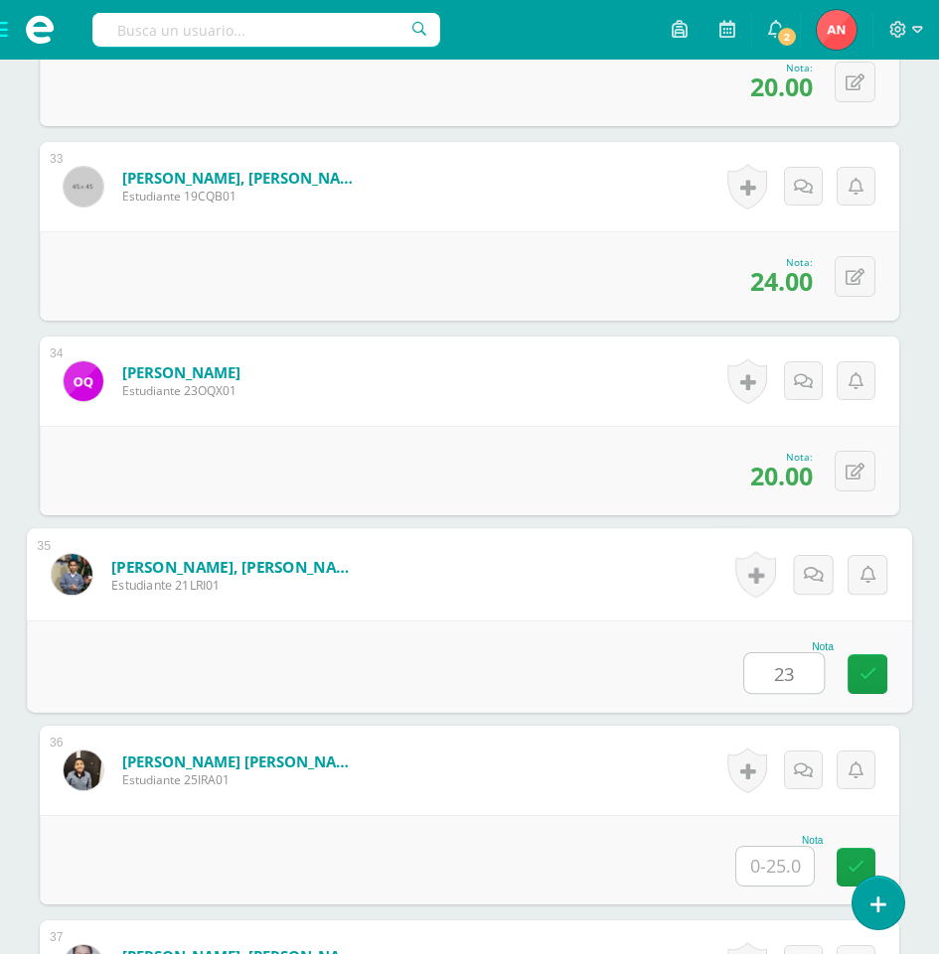
type input "23"
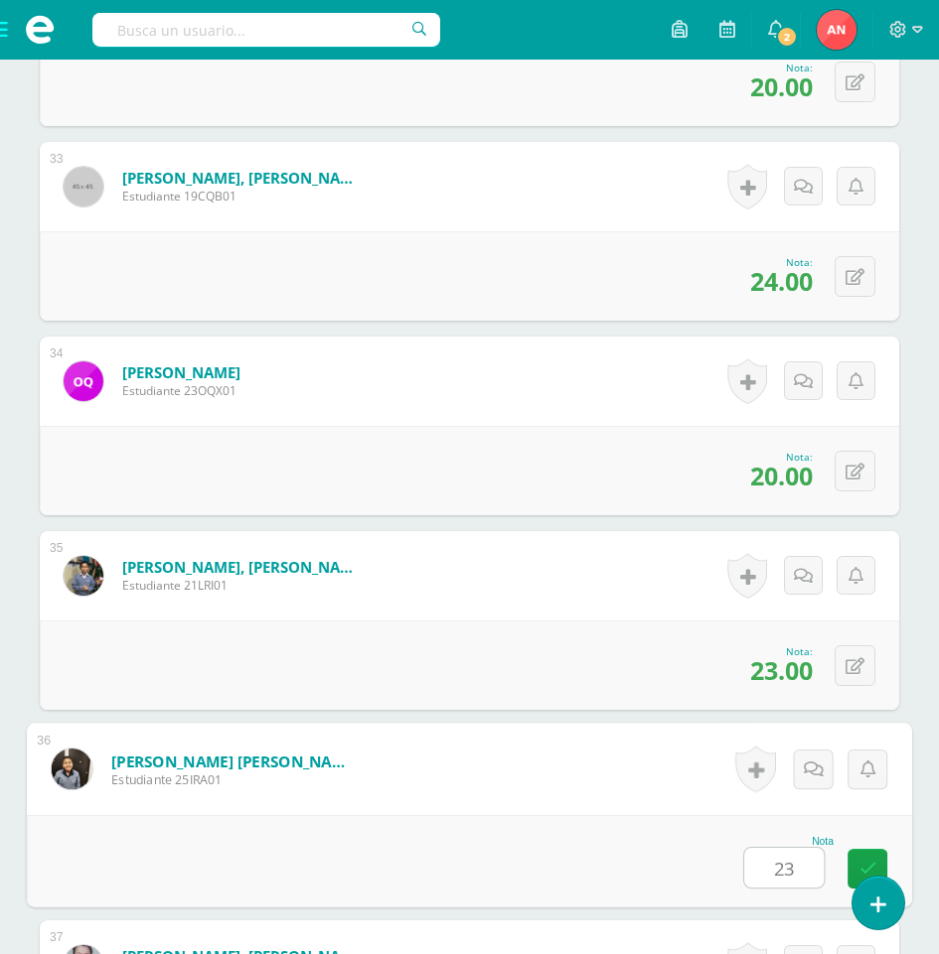
type input "23"
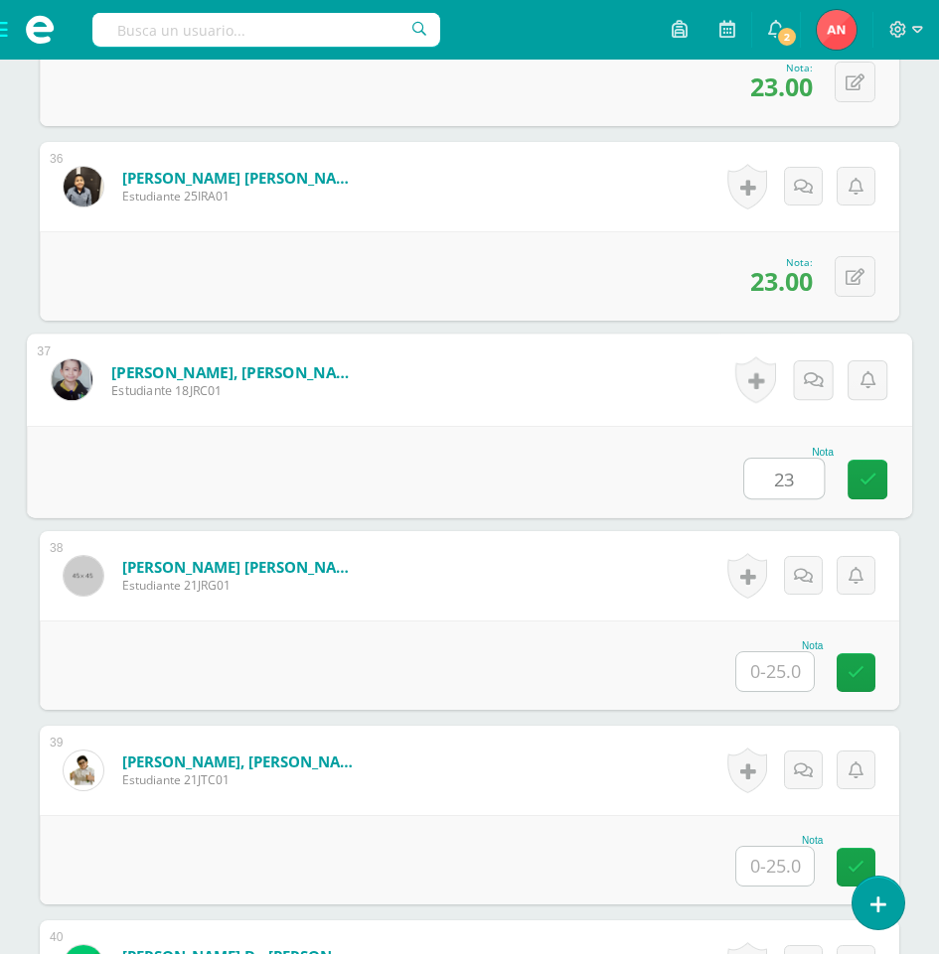
type input "23"
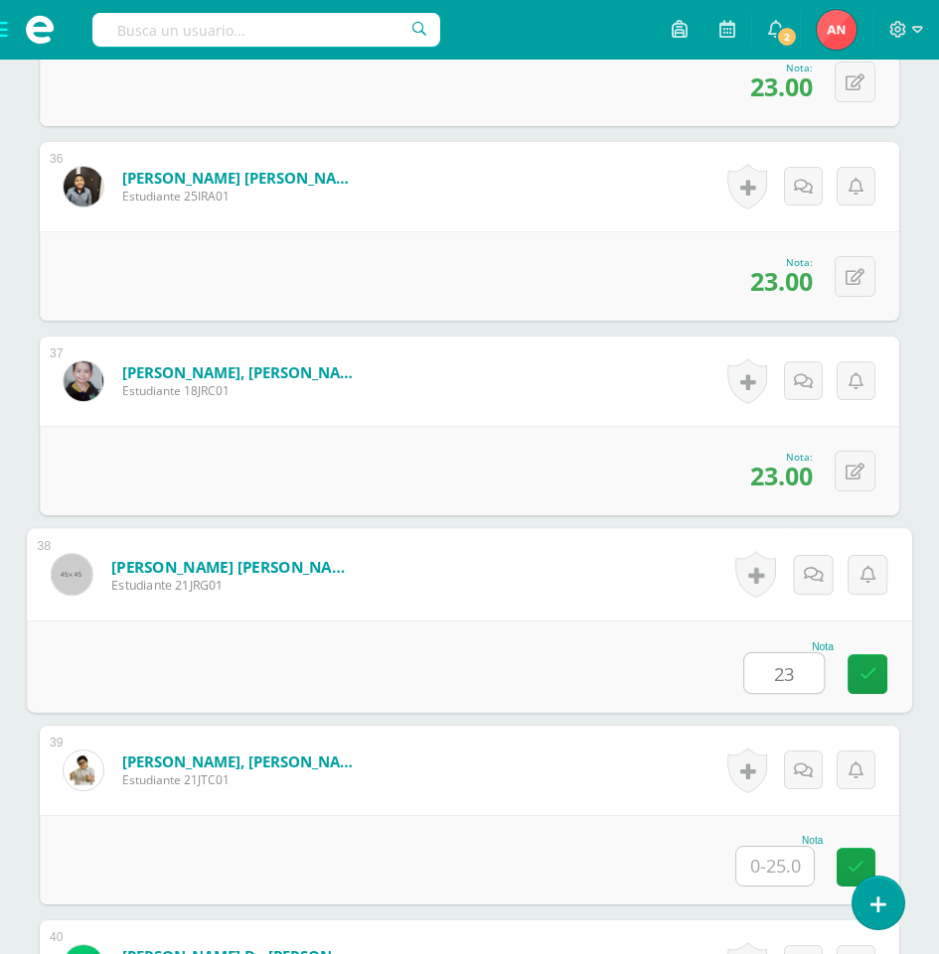
type input "23"
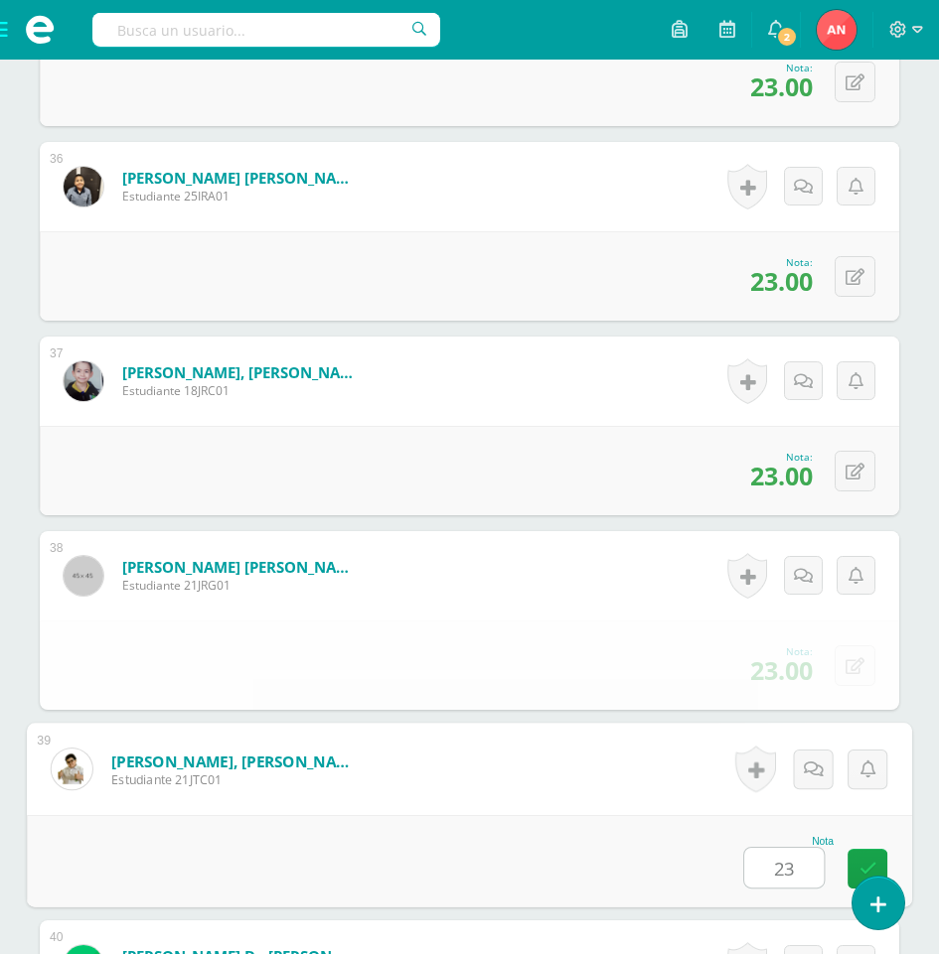
type input "23"
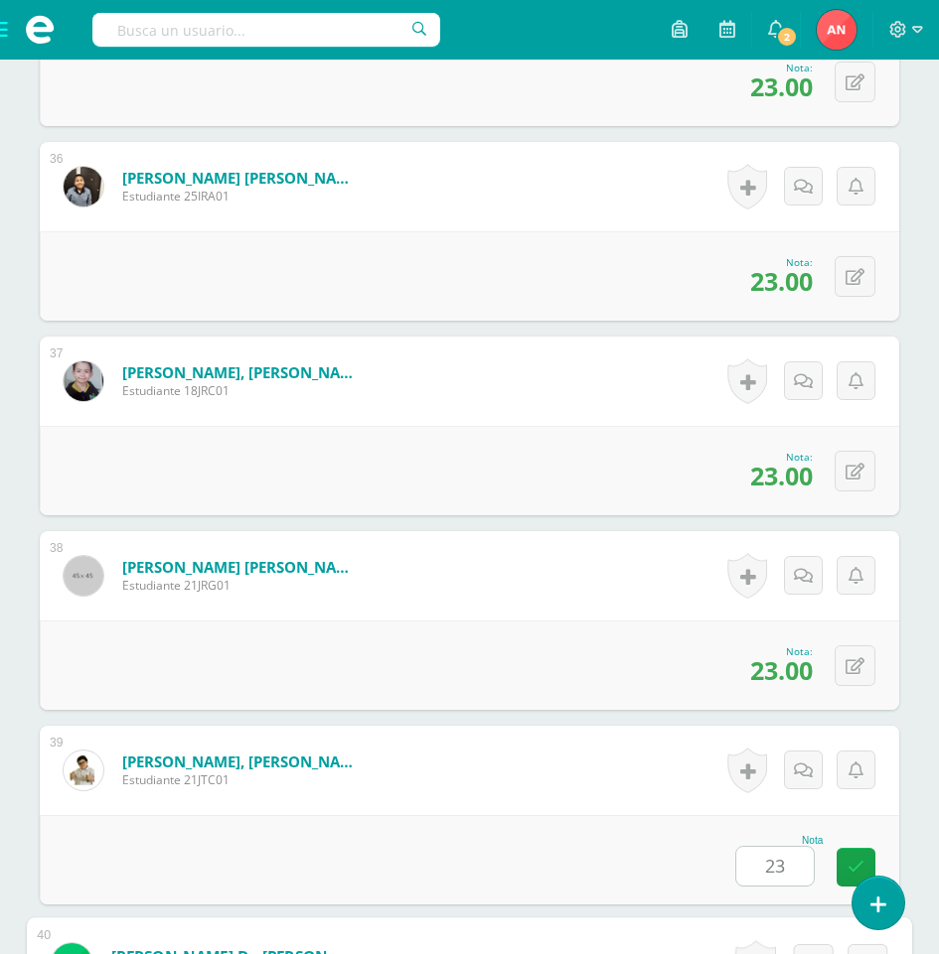
scroll to position [7767, 0]
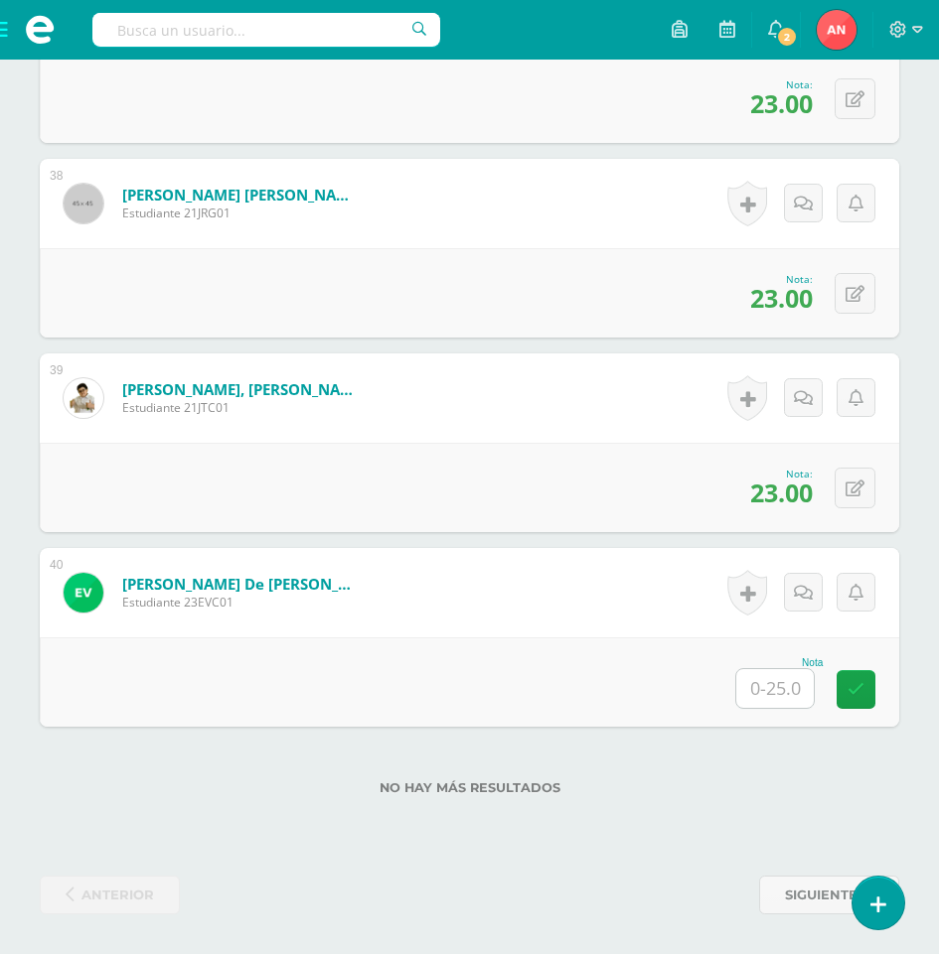
click at [772, 691] on input "text" at bounding box center [774, 688] width 77 height 39
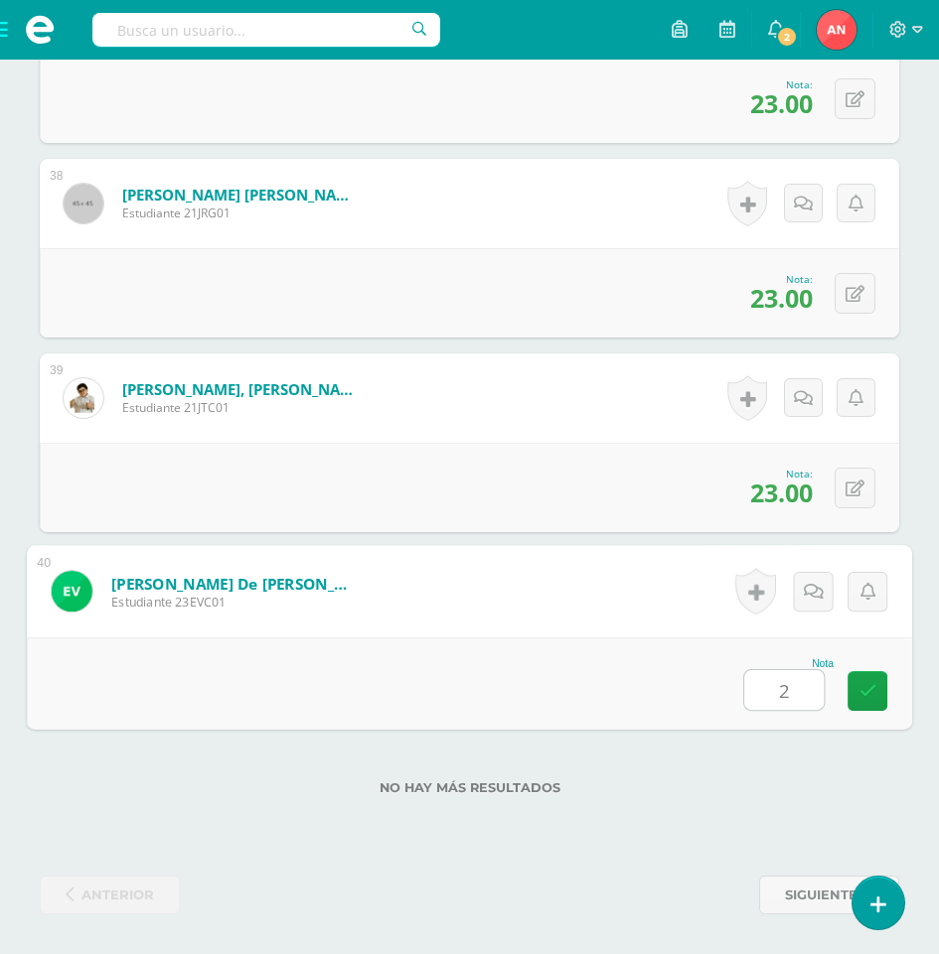
type input "25"
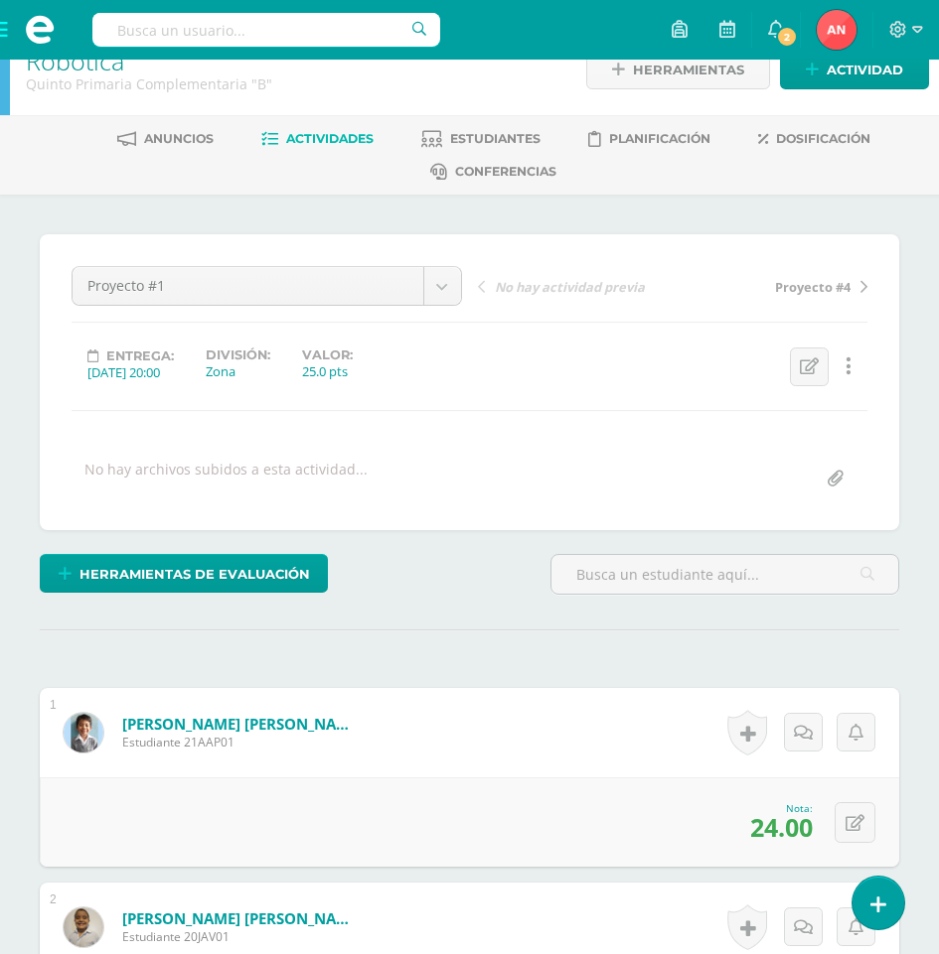
scroll to position [0, 0]
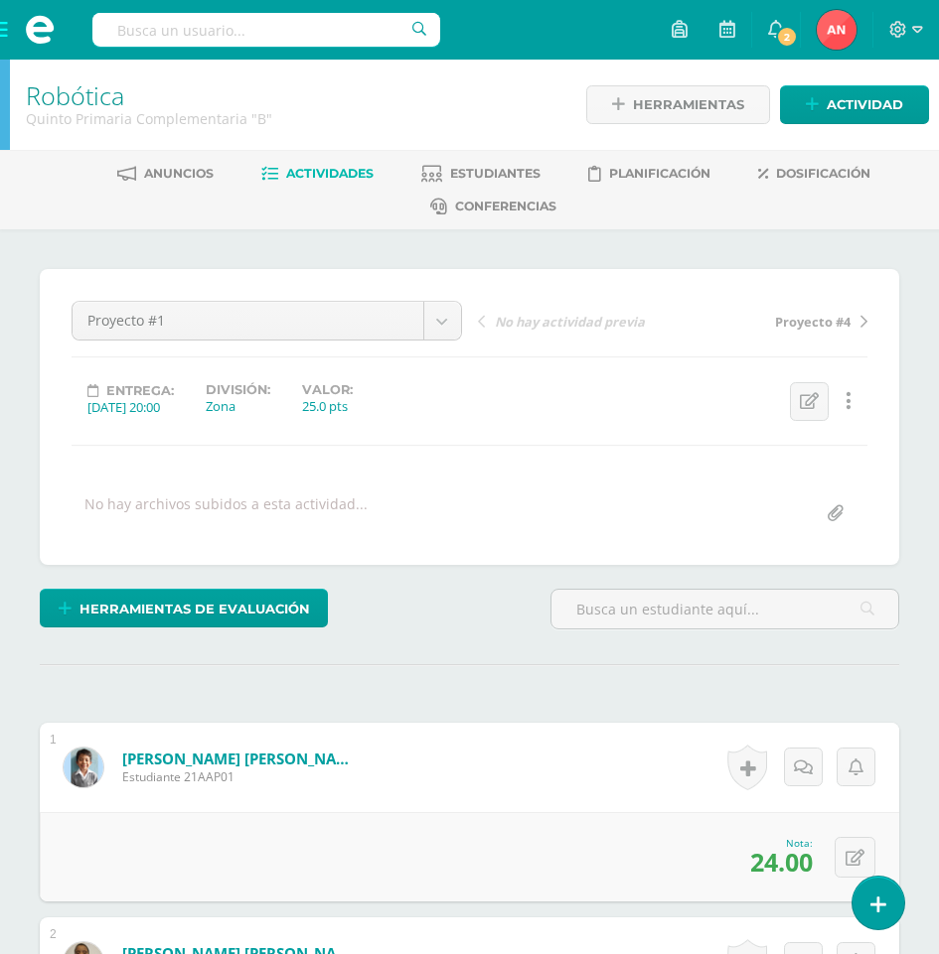
click at [96, 98] on link "Robótica" at bounding box center [75, 95] width 98 height 34
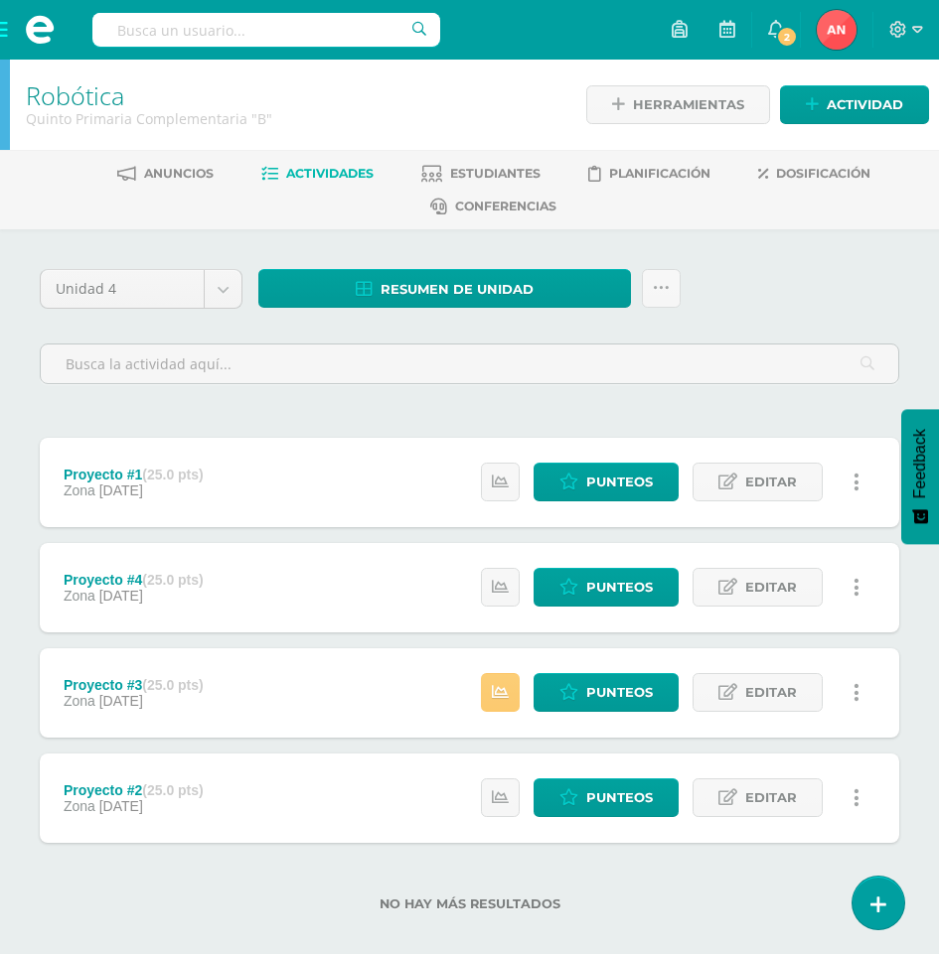
click at [853, 793] on icon at bounding box center [856, 799] width 6 height 22
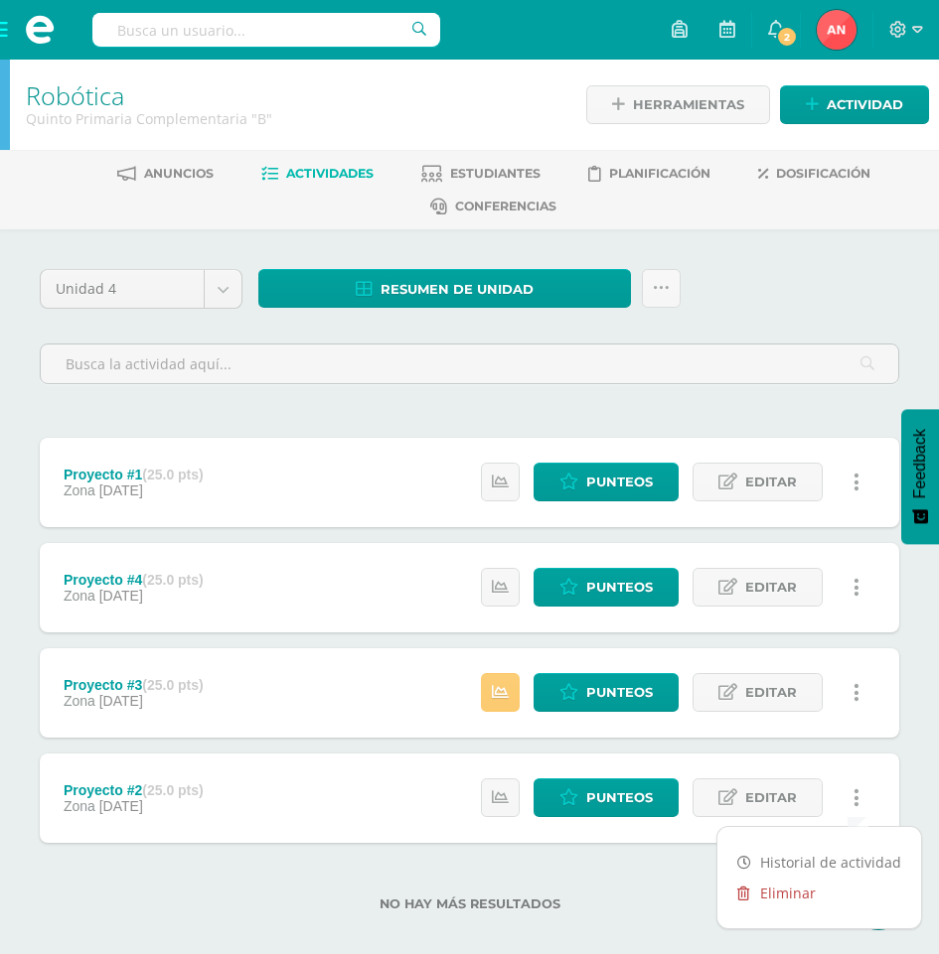
click at [797, 898] on link "Eliminar" at bounding box center [819, 893] width 204 height 31
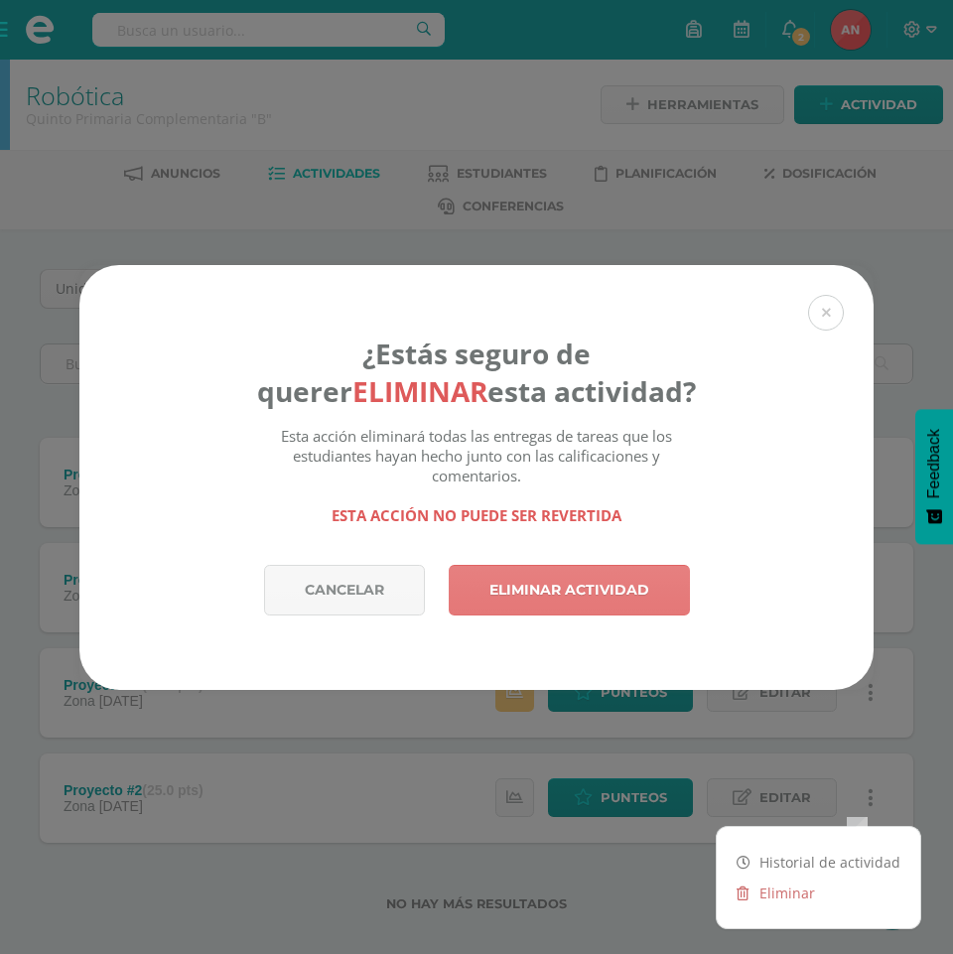
click at [562, 598] on link "Eliminar actividad" at bounding box center [569, 590] width 241 height 51
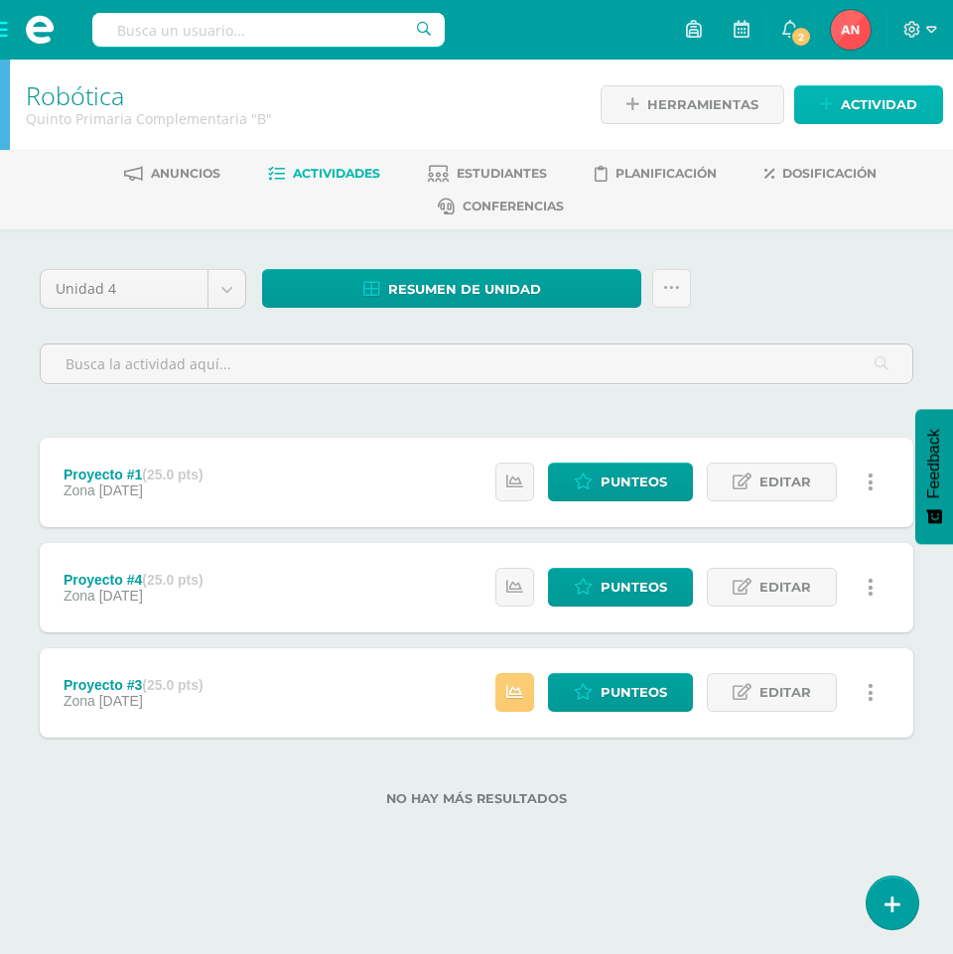
click at [854, 102] on span "Actividad" at bounding box center [879, 104] width 76 height 37
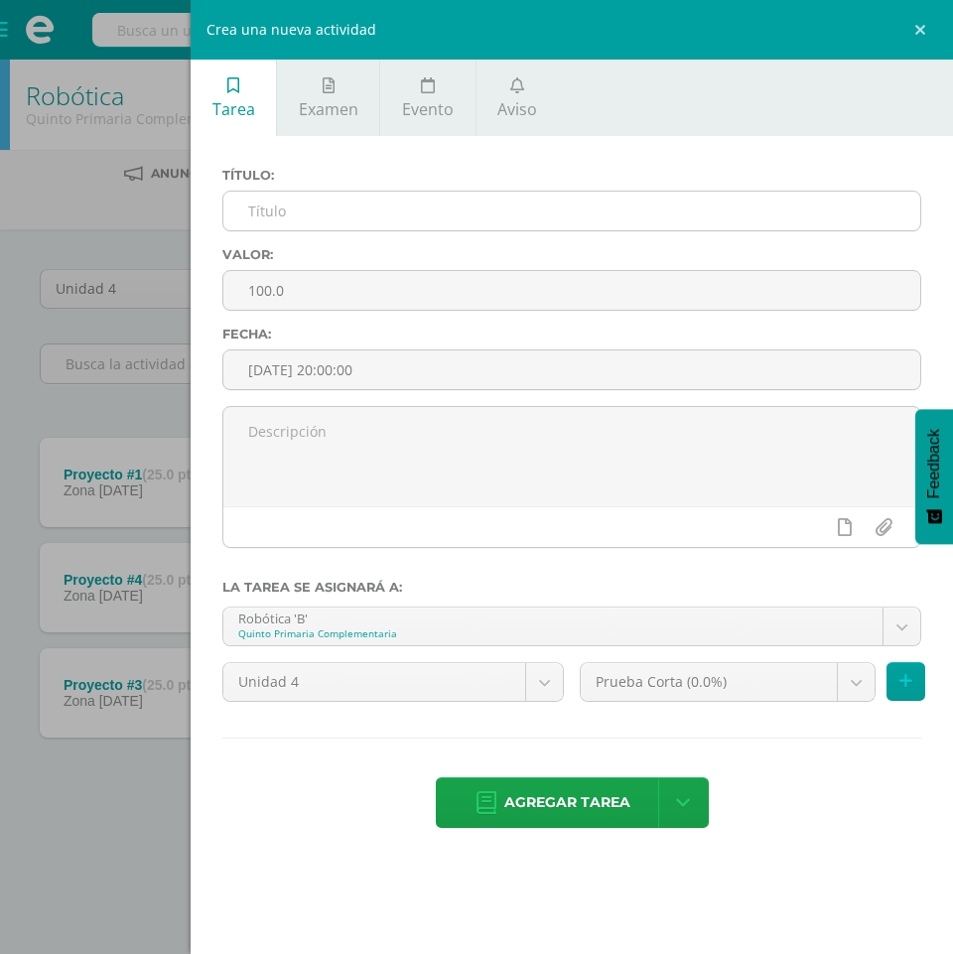
click at [515, 219] on input "text" at bounding box center [571, 211] width 697 height 39
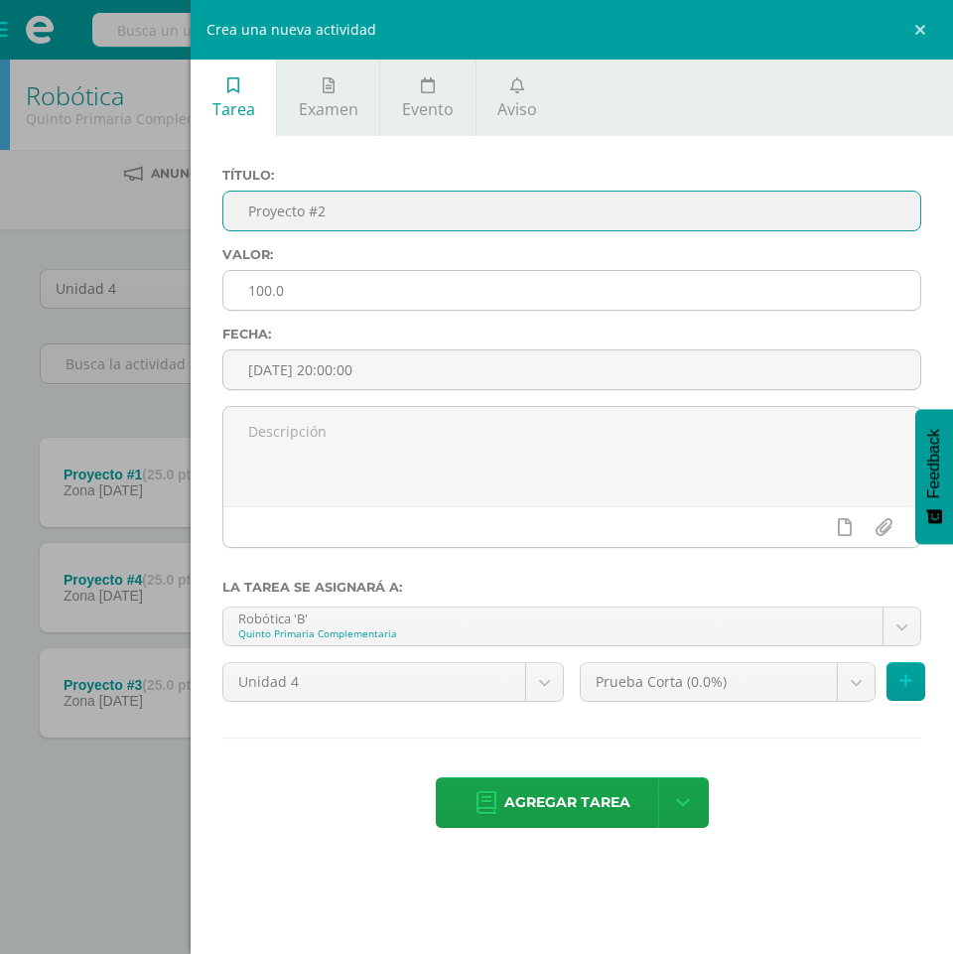
type input "Proyecto #2"
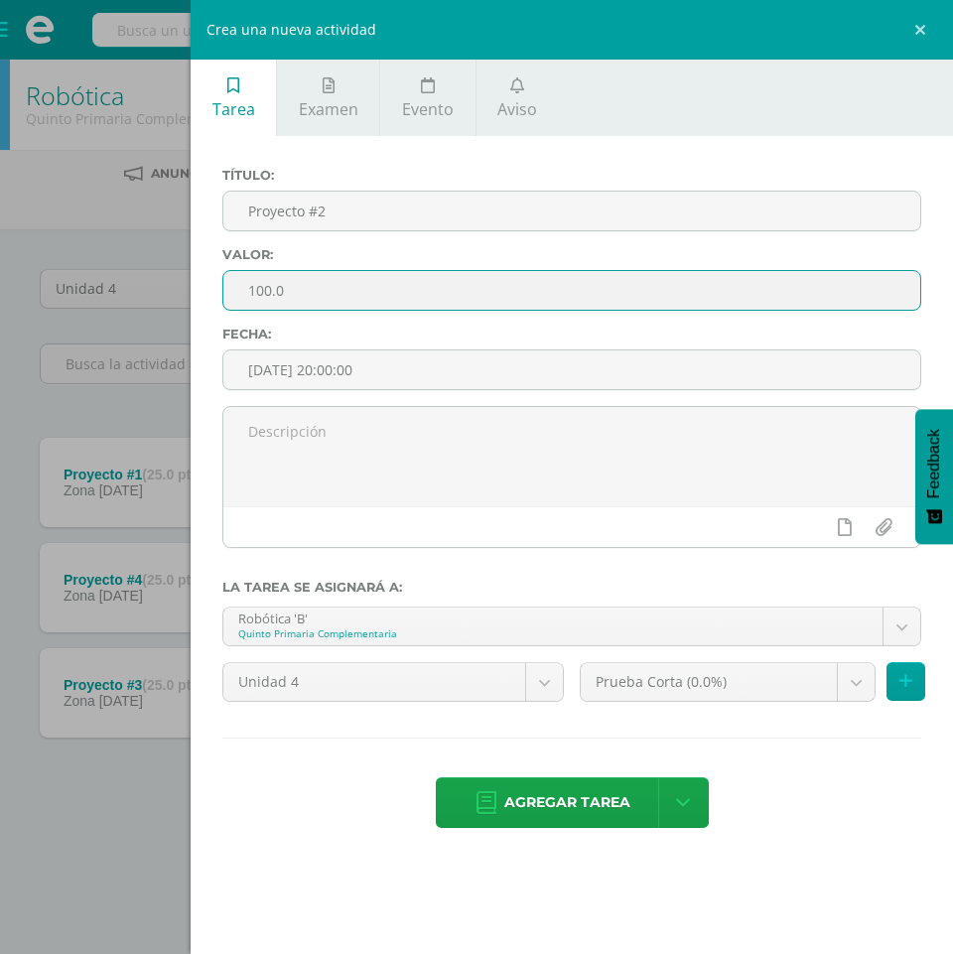
drag, startPoint x: 348, startPoint y: 282, endPoint x: 164, endPoint y: 281, distance: 183.7
click at [164, 281] on div "Crea una nueva actividad Tarea Examen Evento Aviso Título: Proyecto #2 Valor: 1…" at bounding box center [476, 477] width 953 height 954
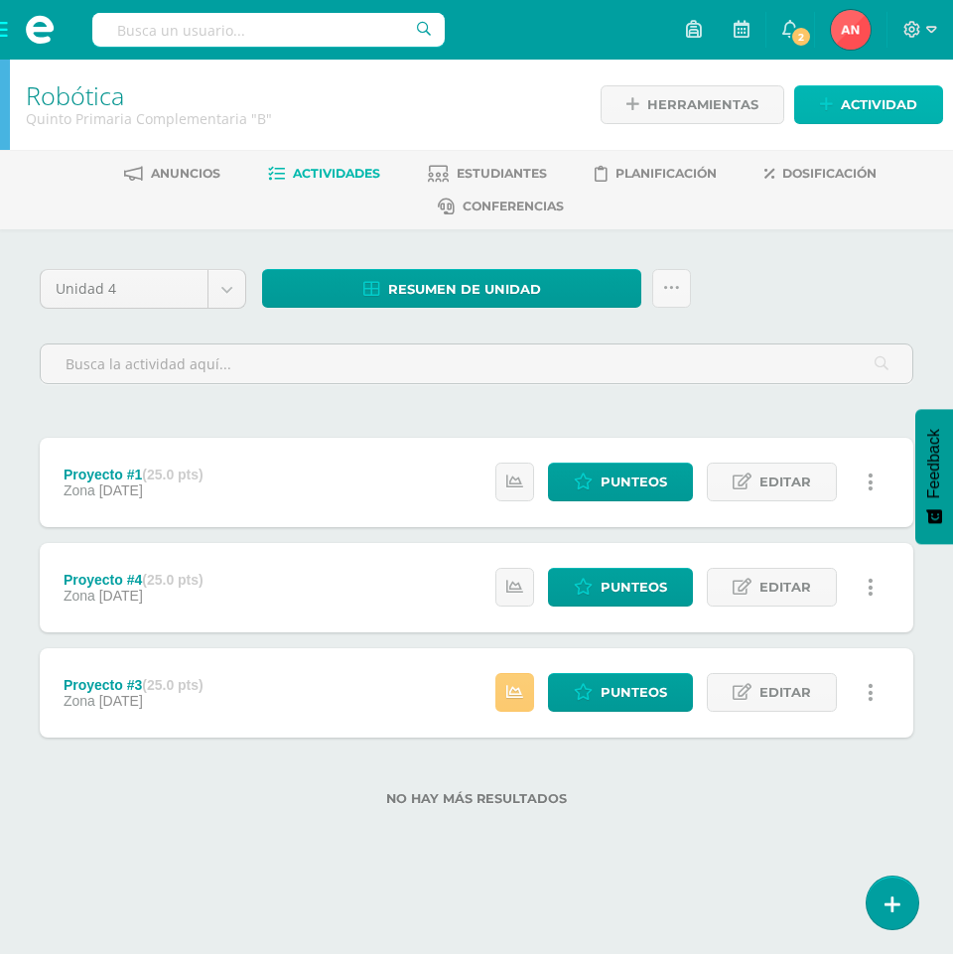
click at [848, 103] on span "Actividad" at bounding box center [879, 104] width 76 height 37
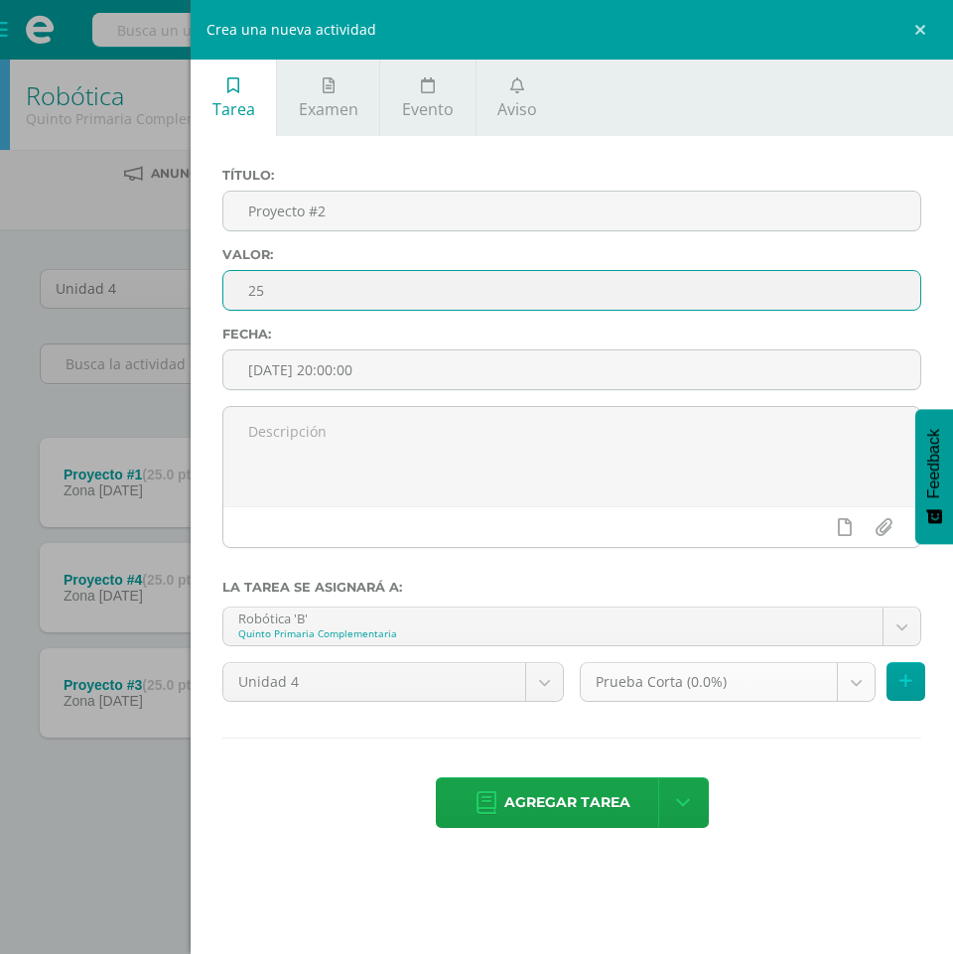
type input "25"
click at [847, 683] on body "La tarea Proyecto #2 fue eliminada exitosamente. Estudiantes Disciplina Asisten…" at bounding box center [476, 435] width 953 height 870
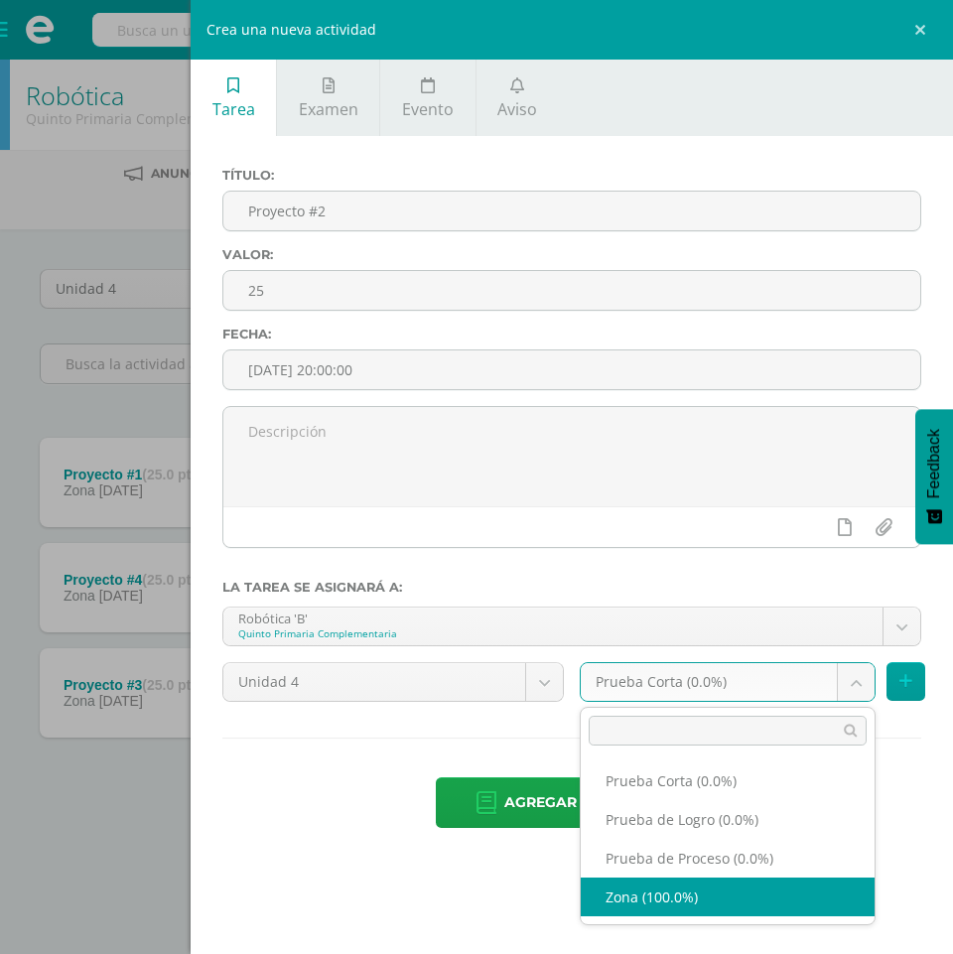
select select "155744"
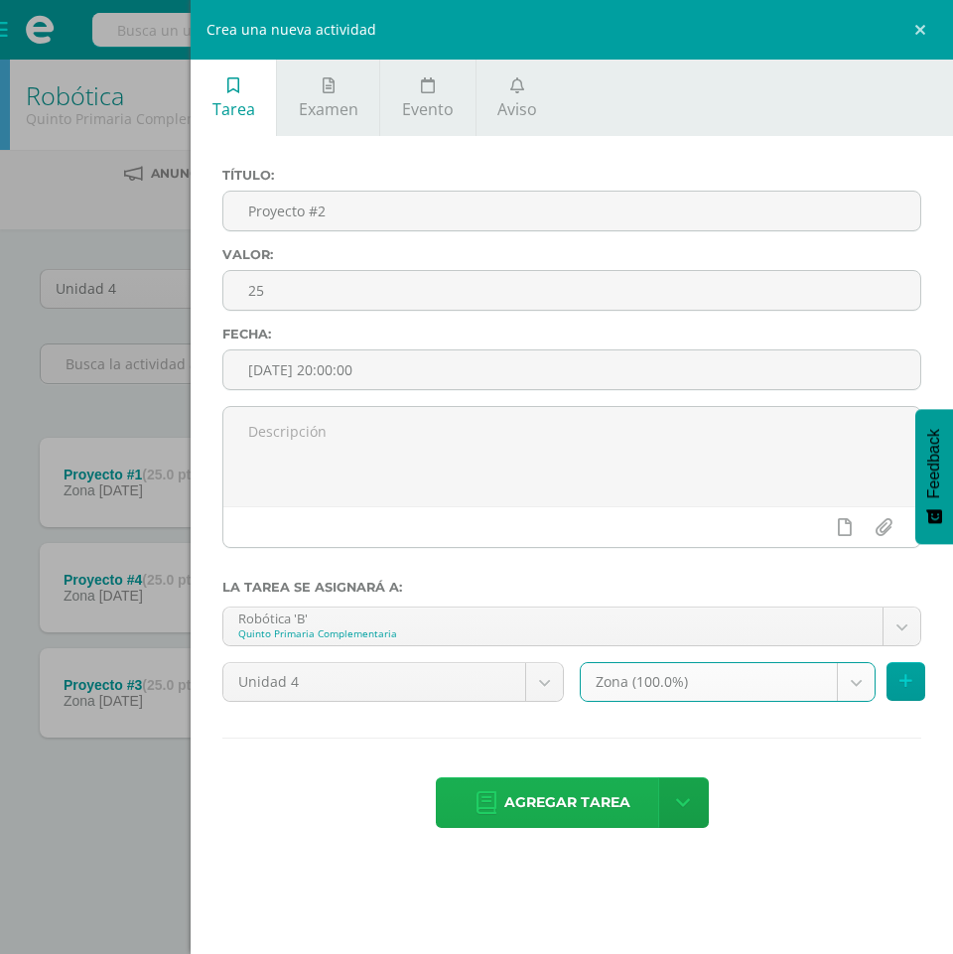
click at [562, 801] on span "Agregar tarea" at bounding box center [568, 803] width 126 height 49
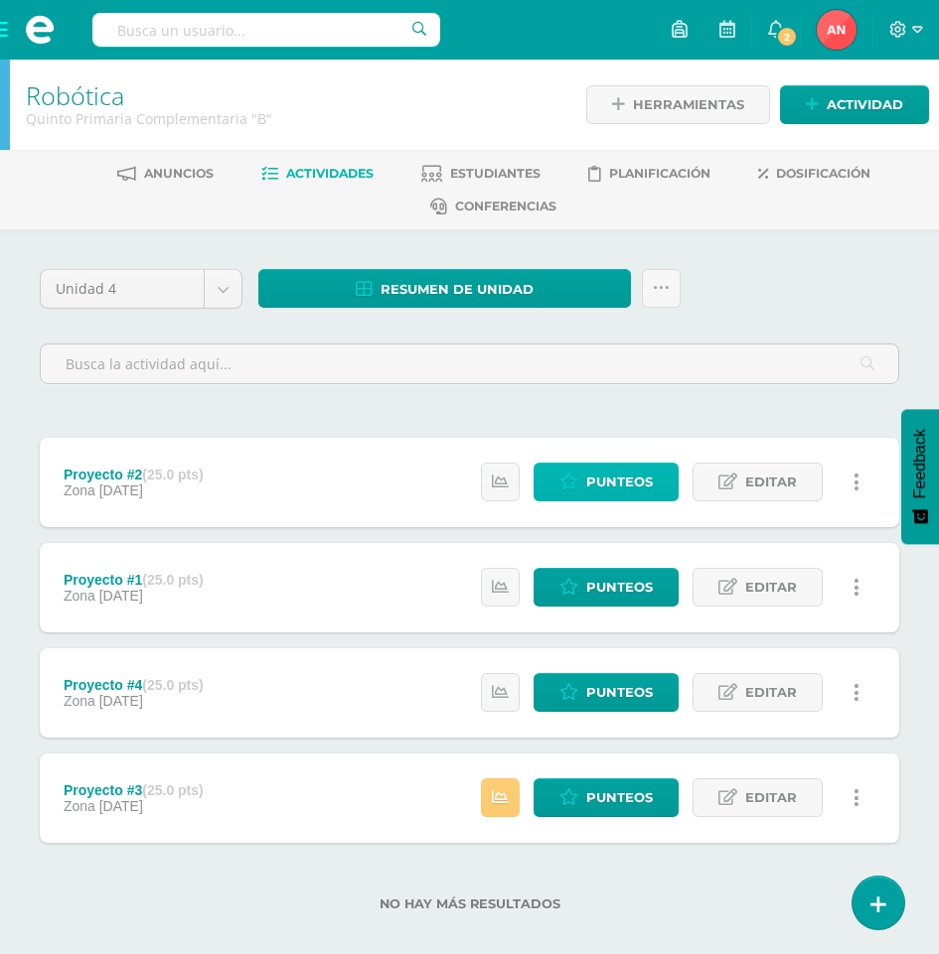
click at [637, 488] on span "Punteos" at bounding box center [619, 482] width 67 height 37
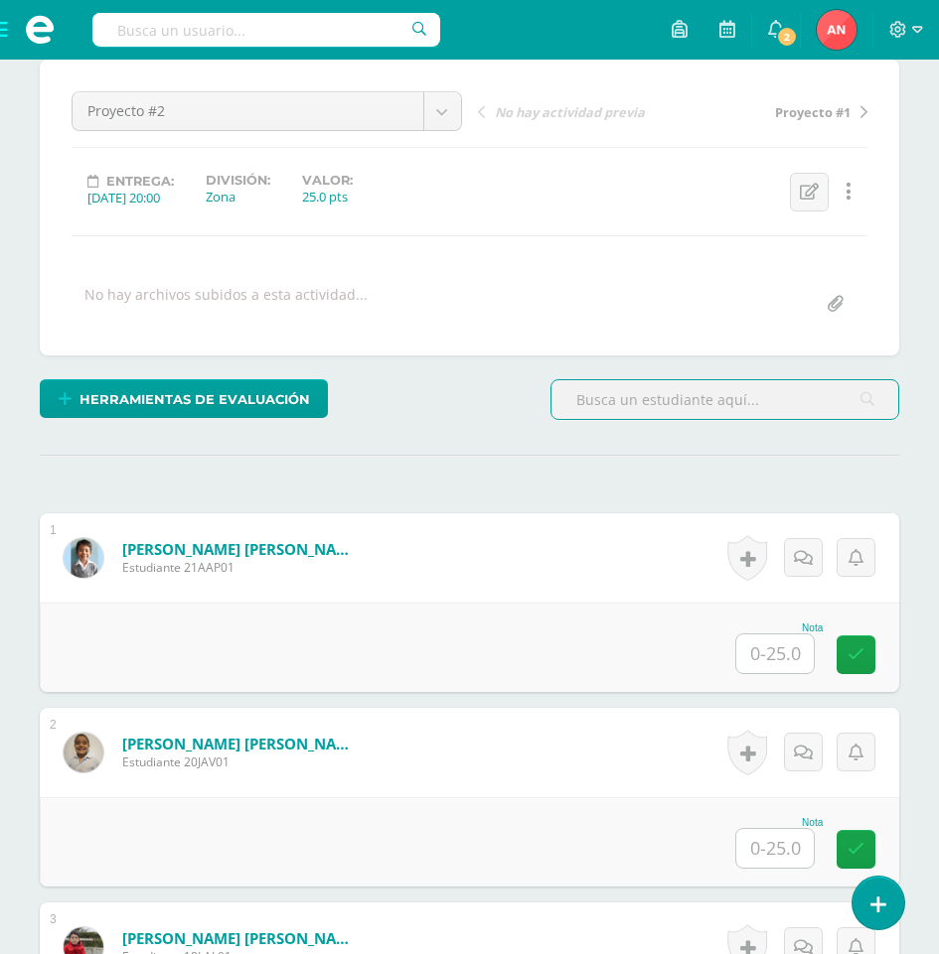
scroll to position [205, 0]
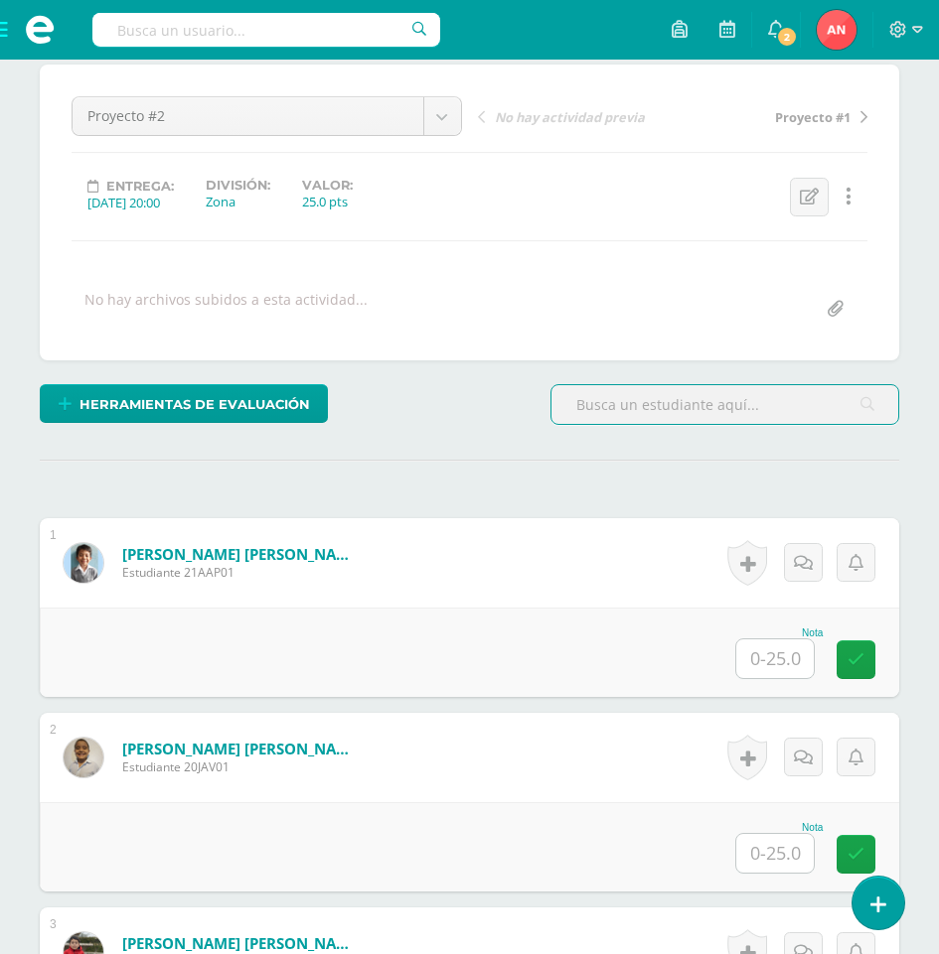
click at [791, 656] on input "text" at bounding box center [774, 659] width 77 height 39
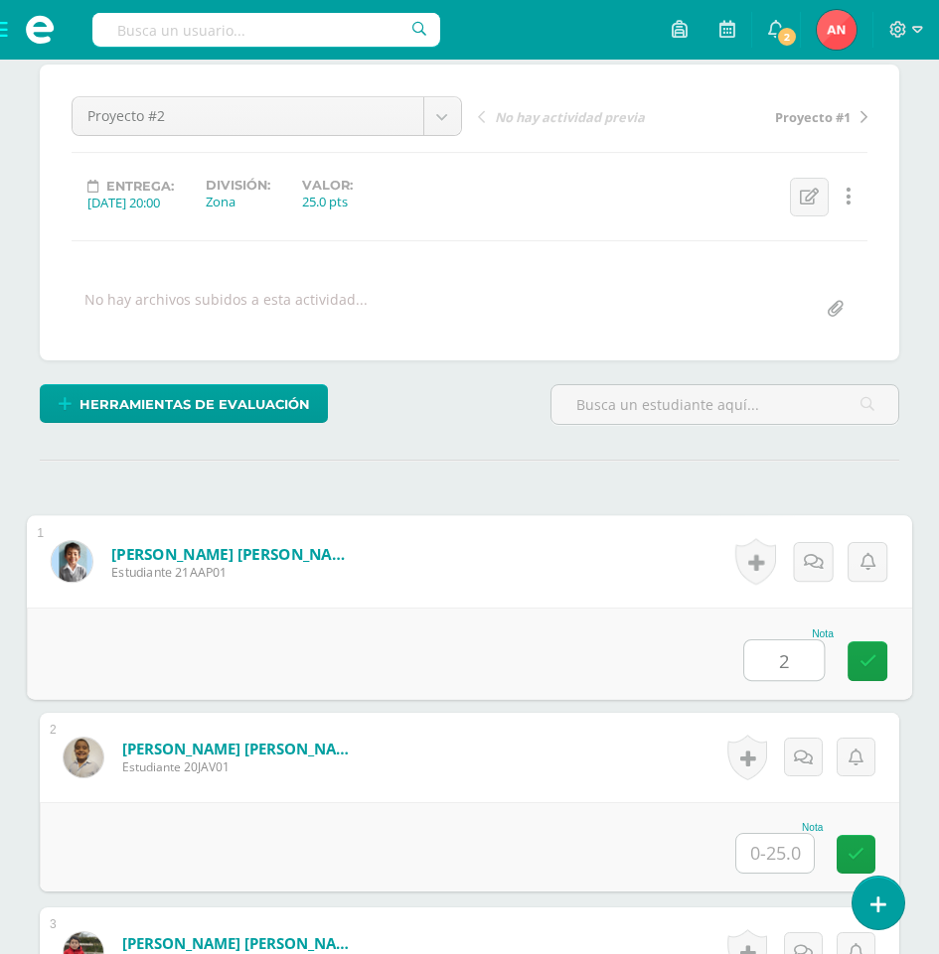
scroll to position [206, 0]
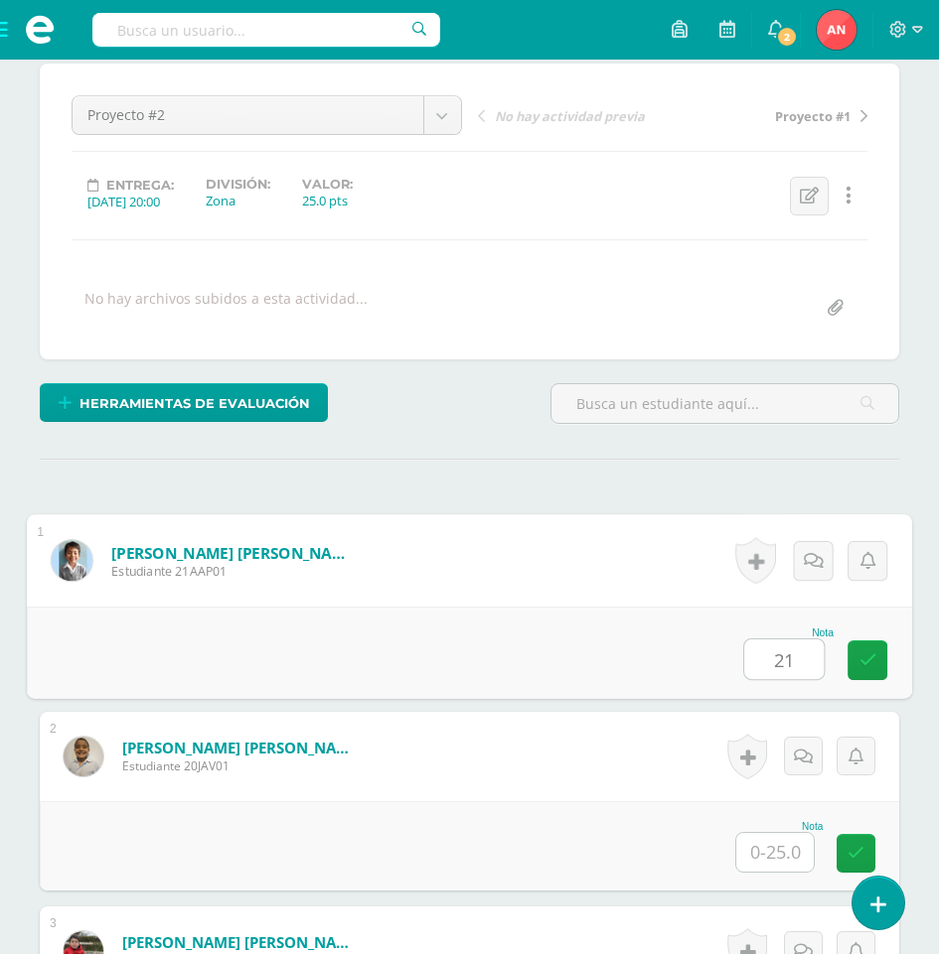
type input "21"
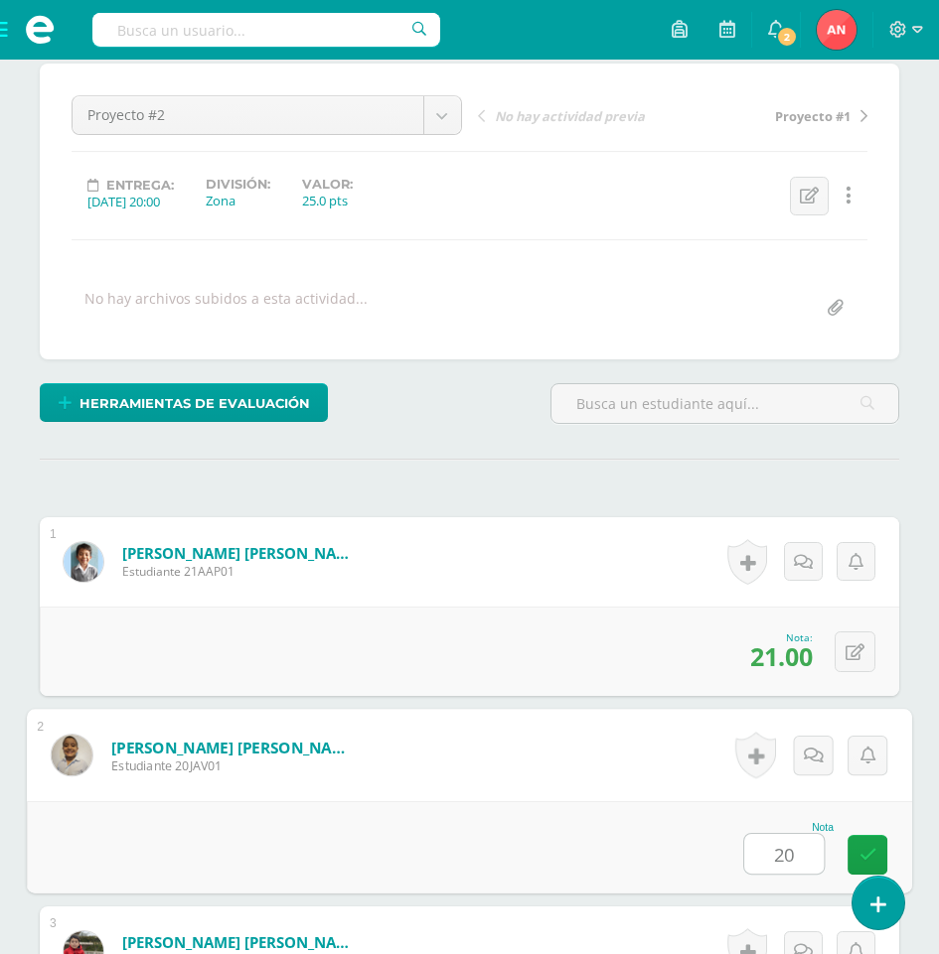
type input "20"
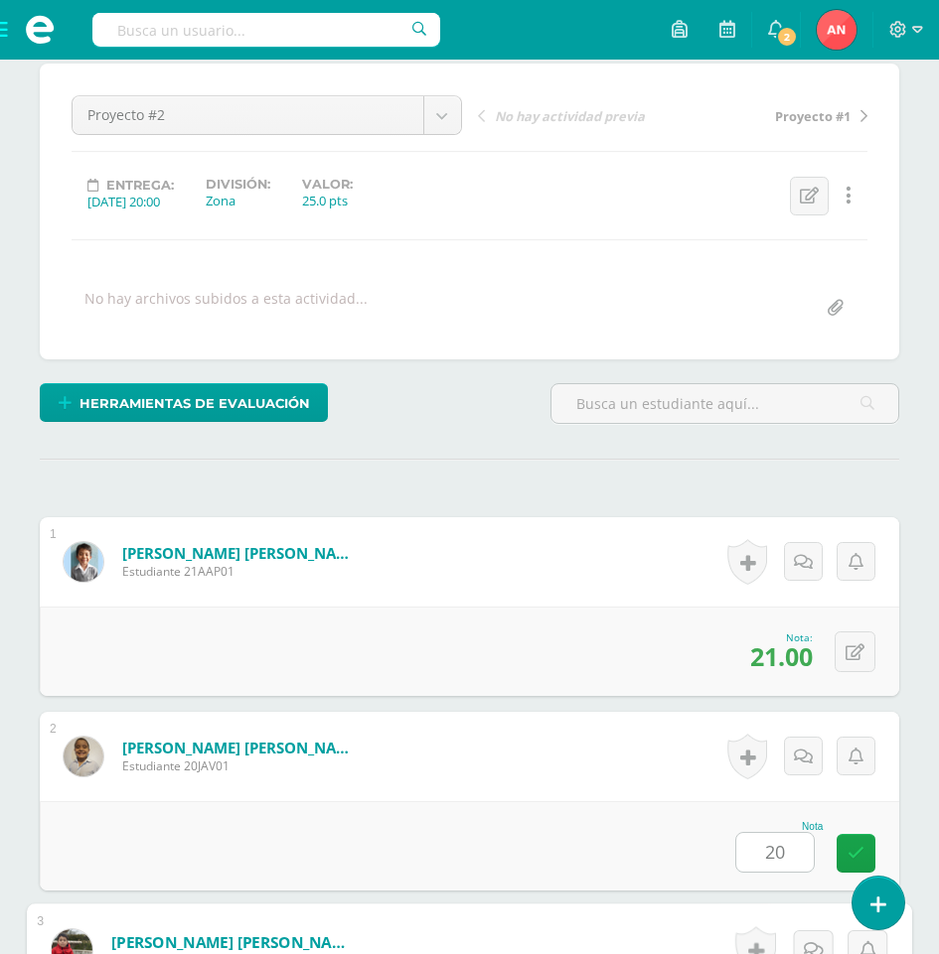
scroll to position [776, 0]
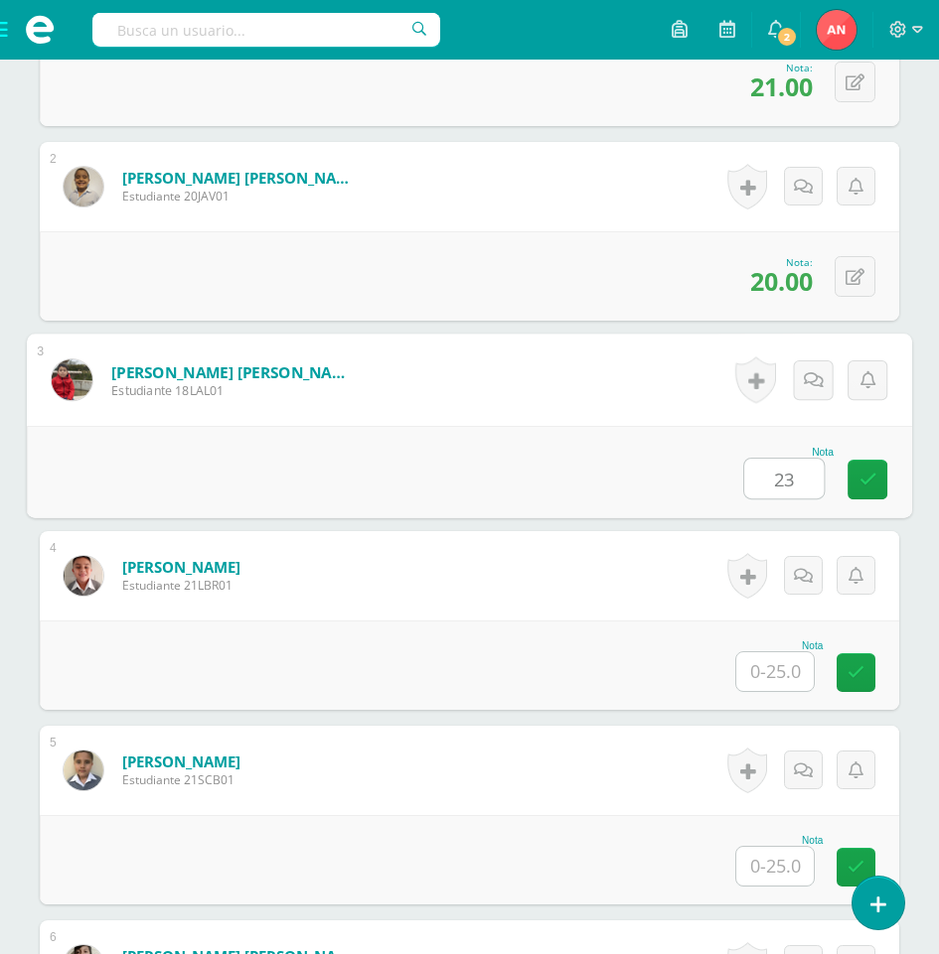
type input "23"
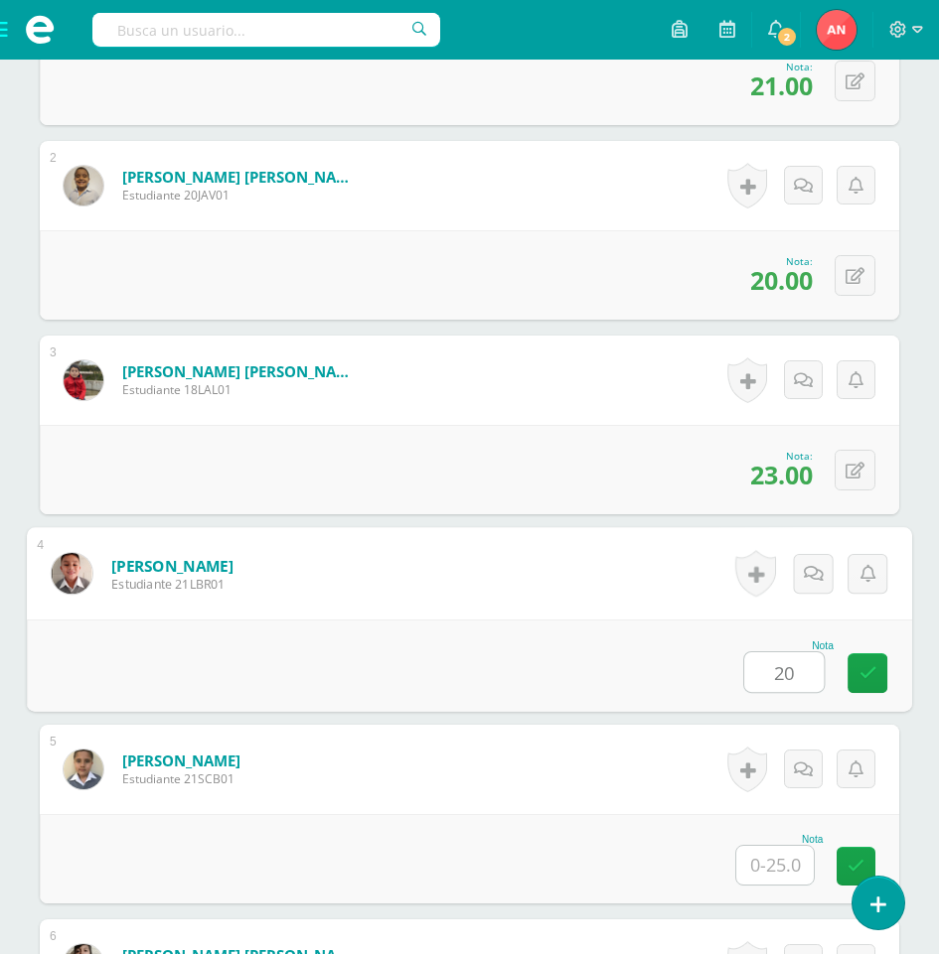
type input "20"
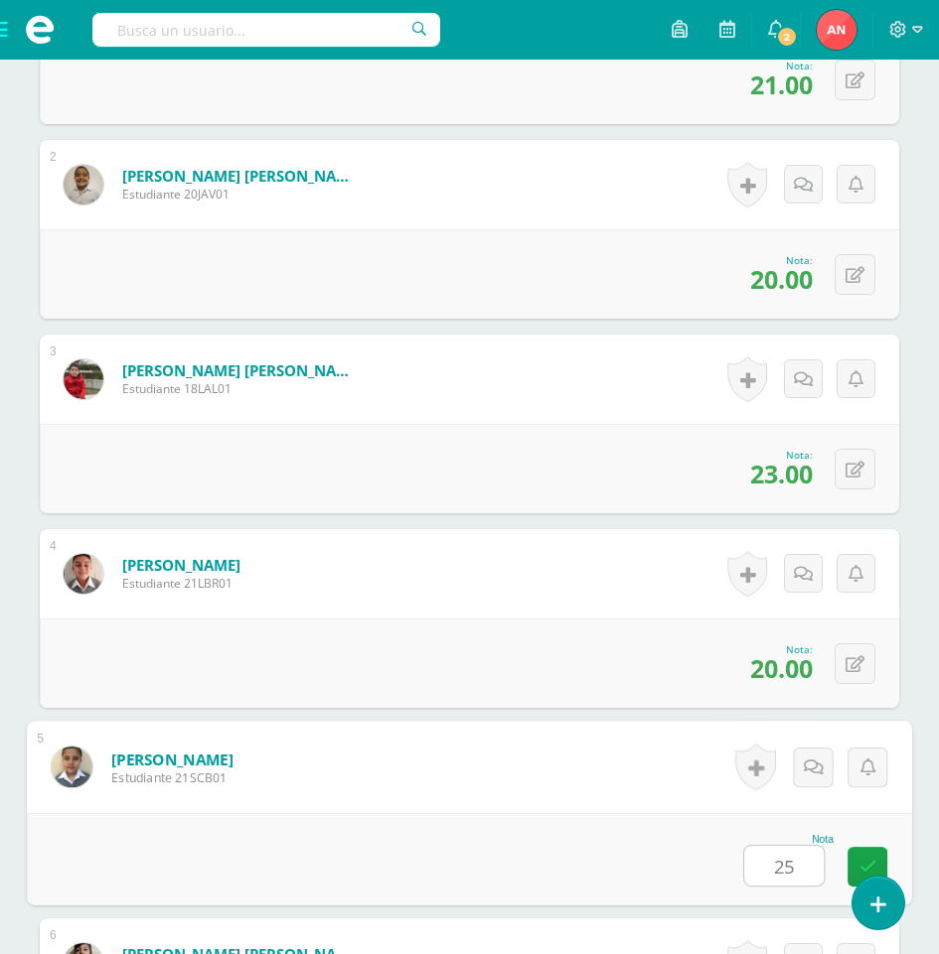
type input "25"
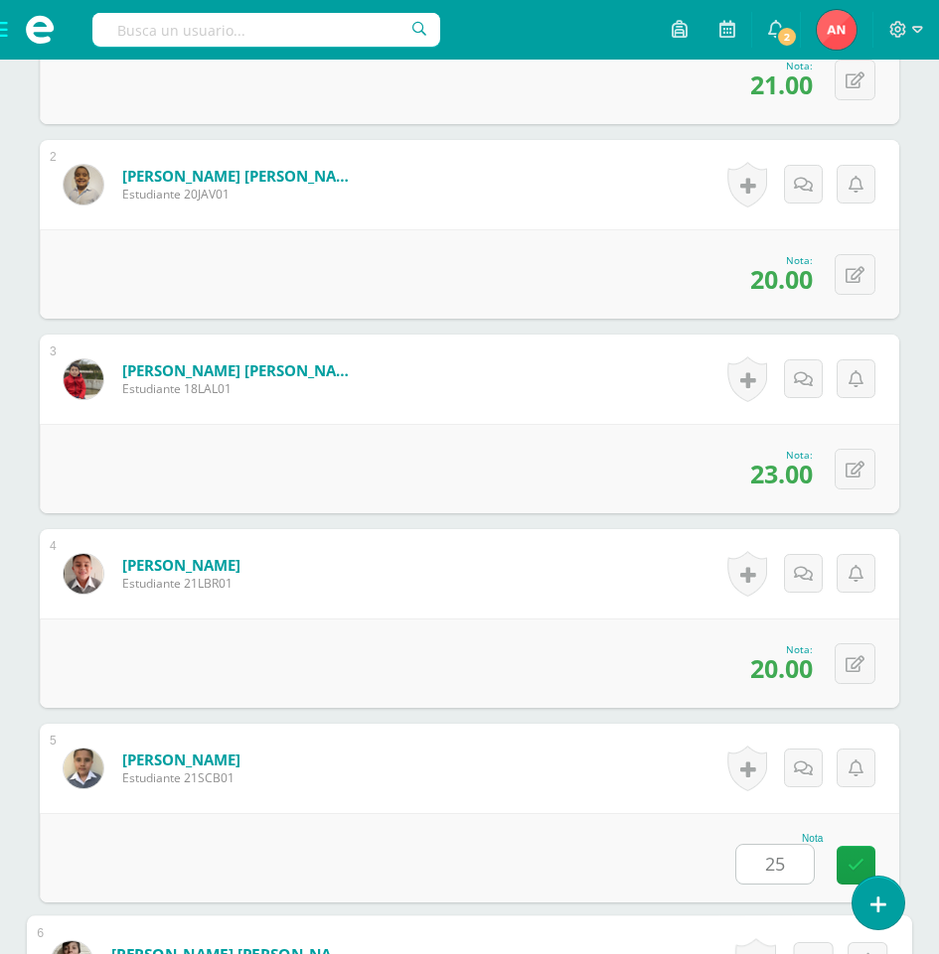
scroll to position [1360, 0]
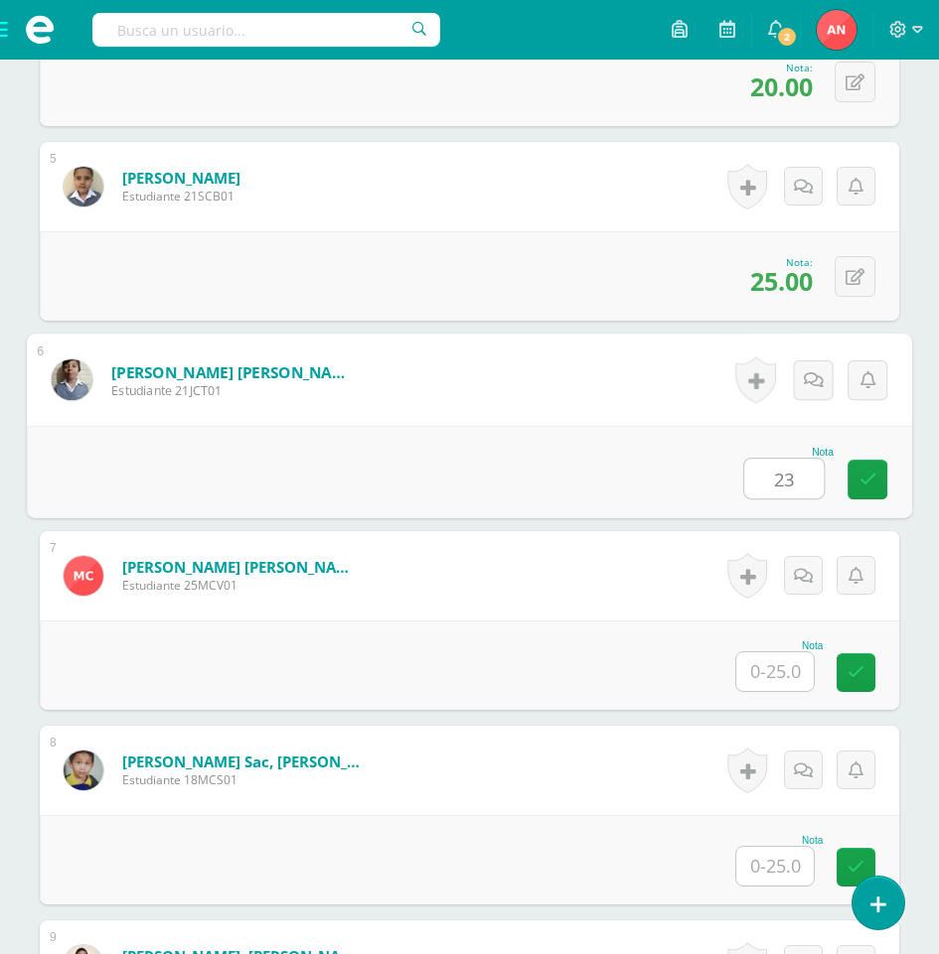
type input "23"
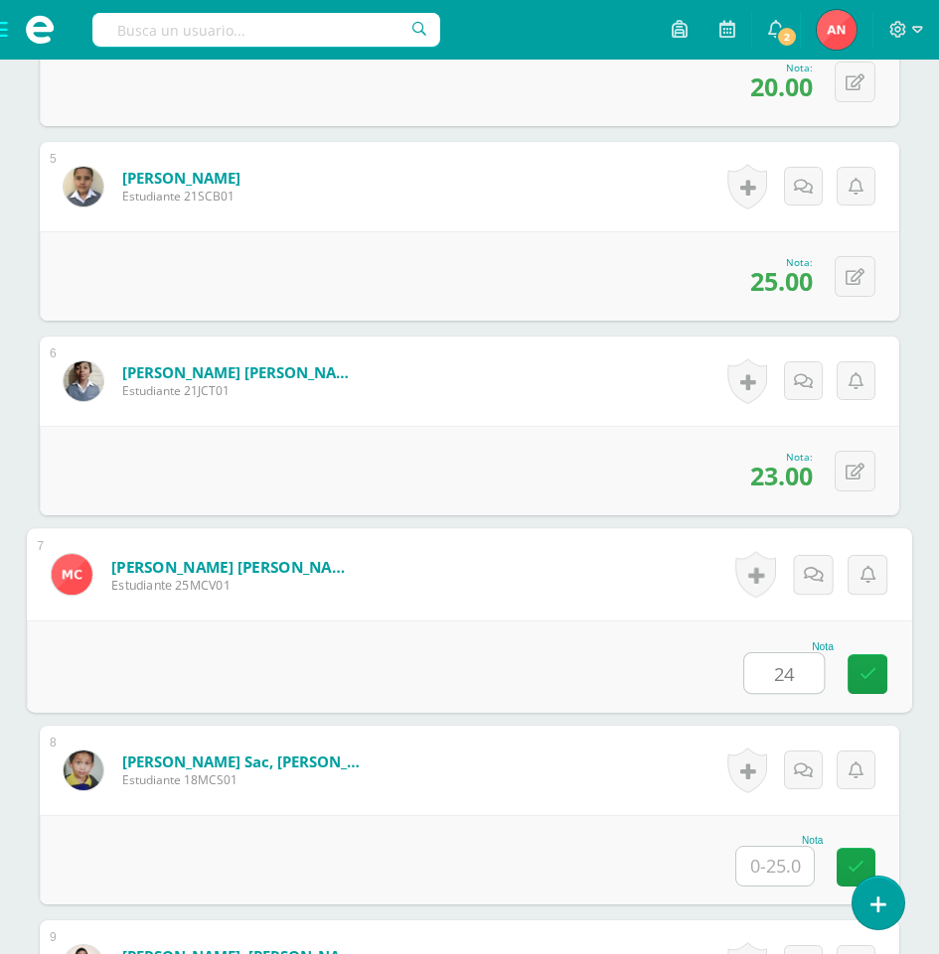
type input "24"
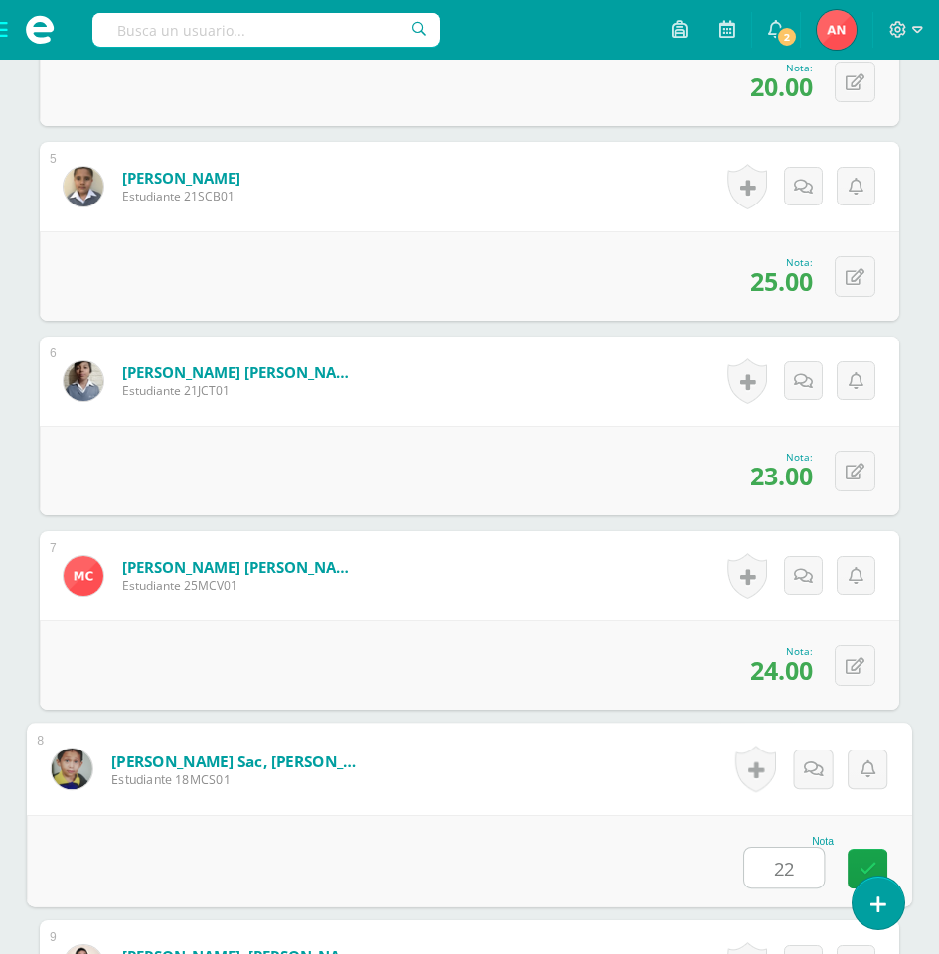
type input "22"
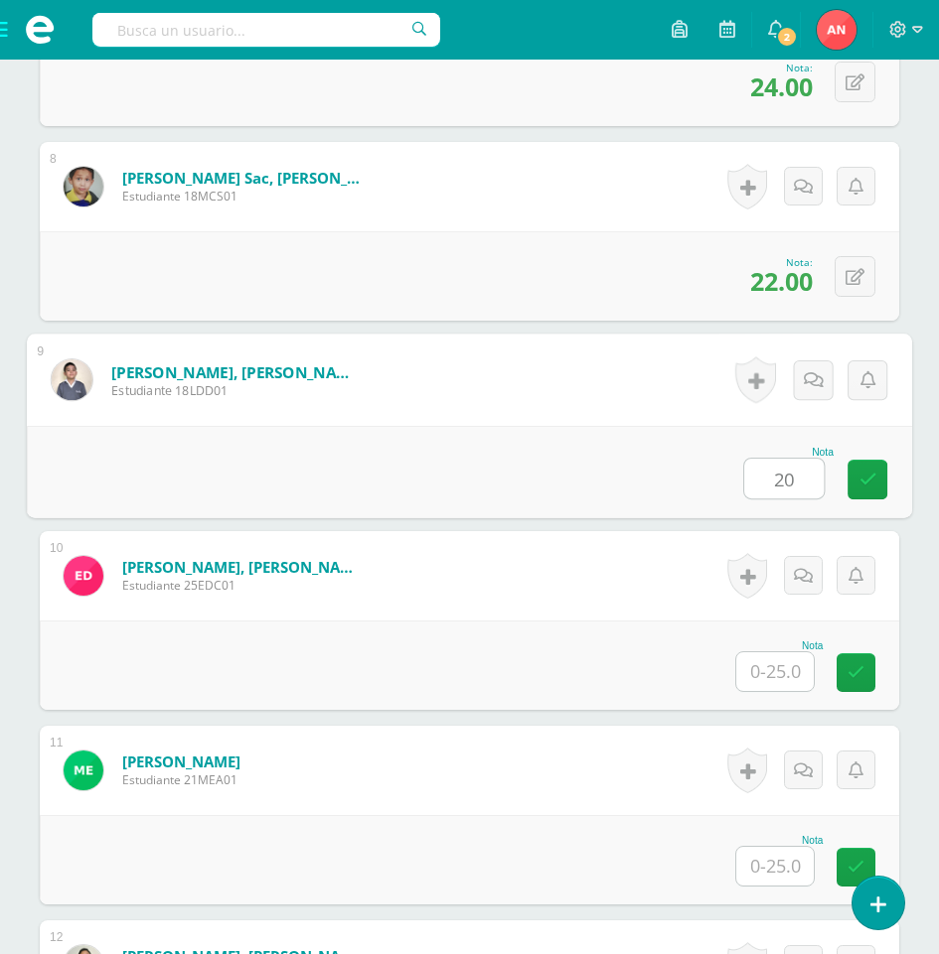
type input "20"
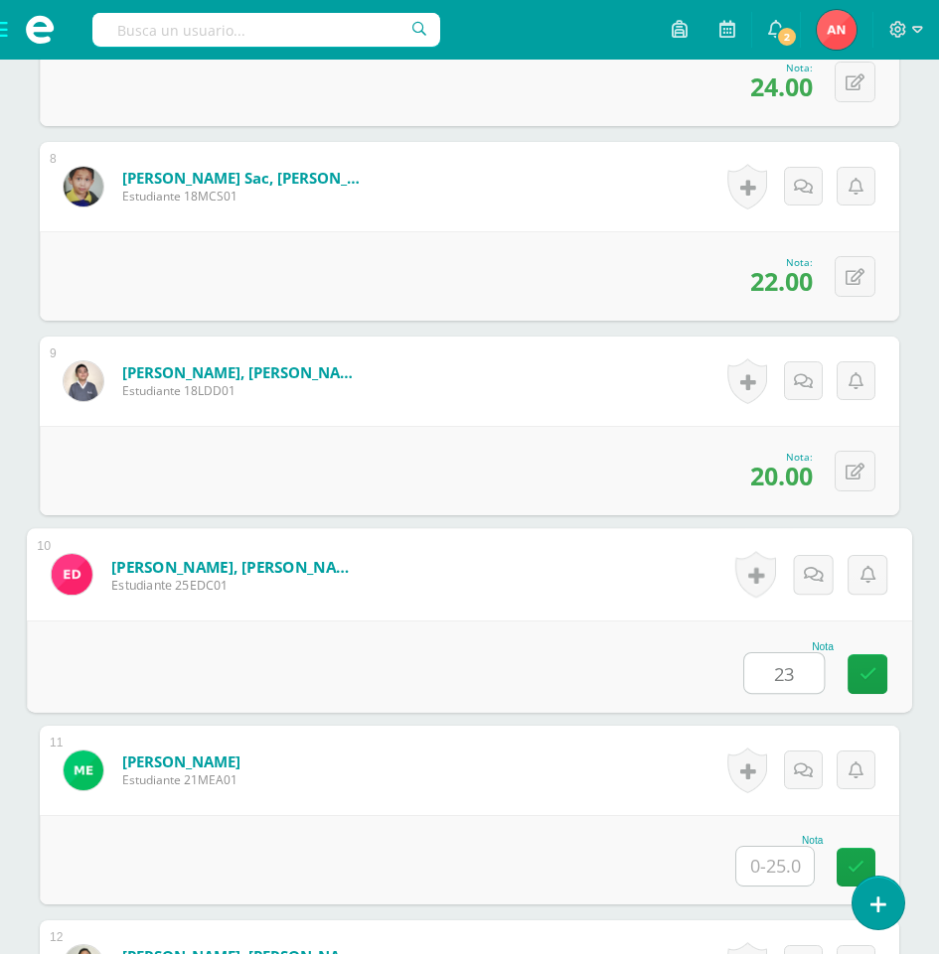
type input "23"
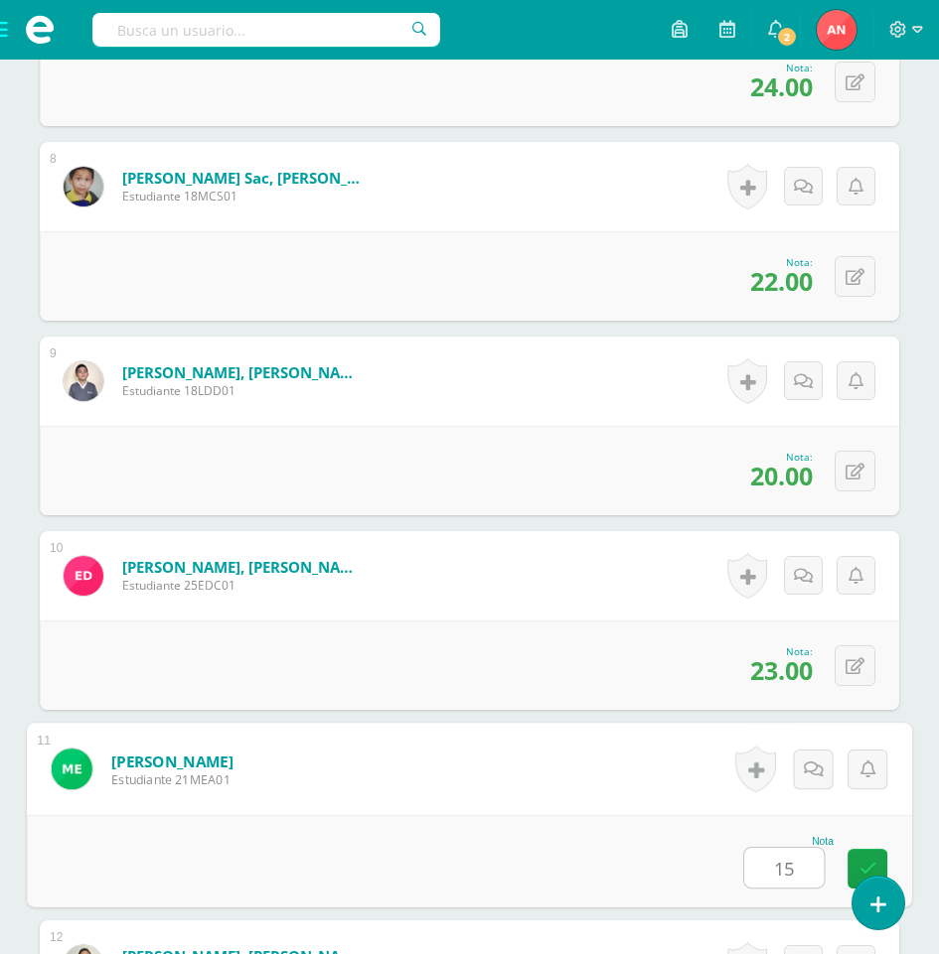
type input "15"
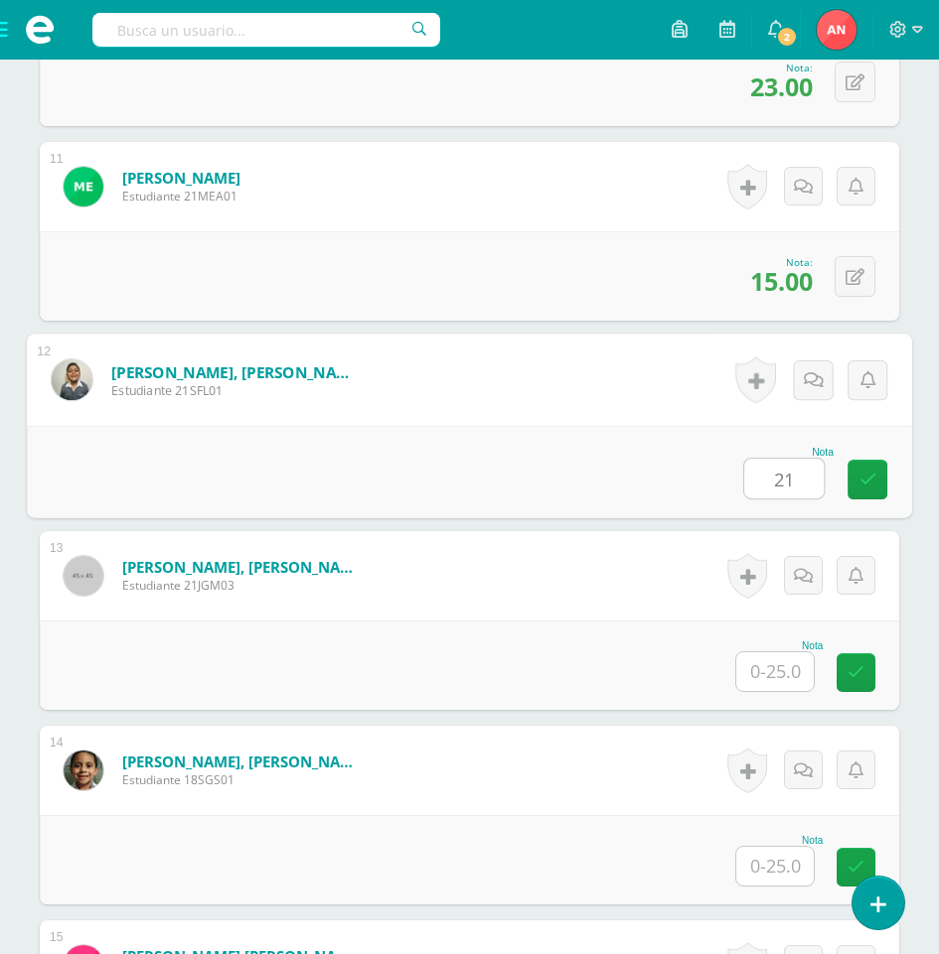
type input "21"
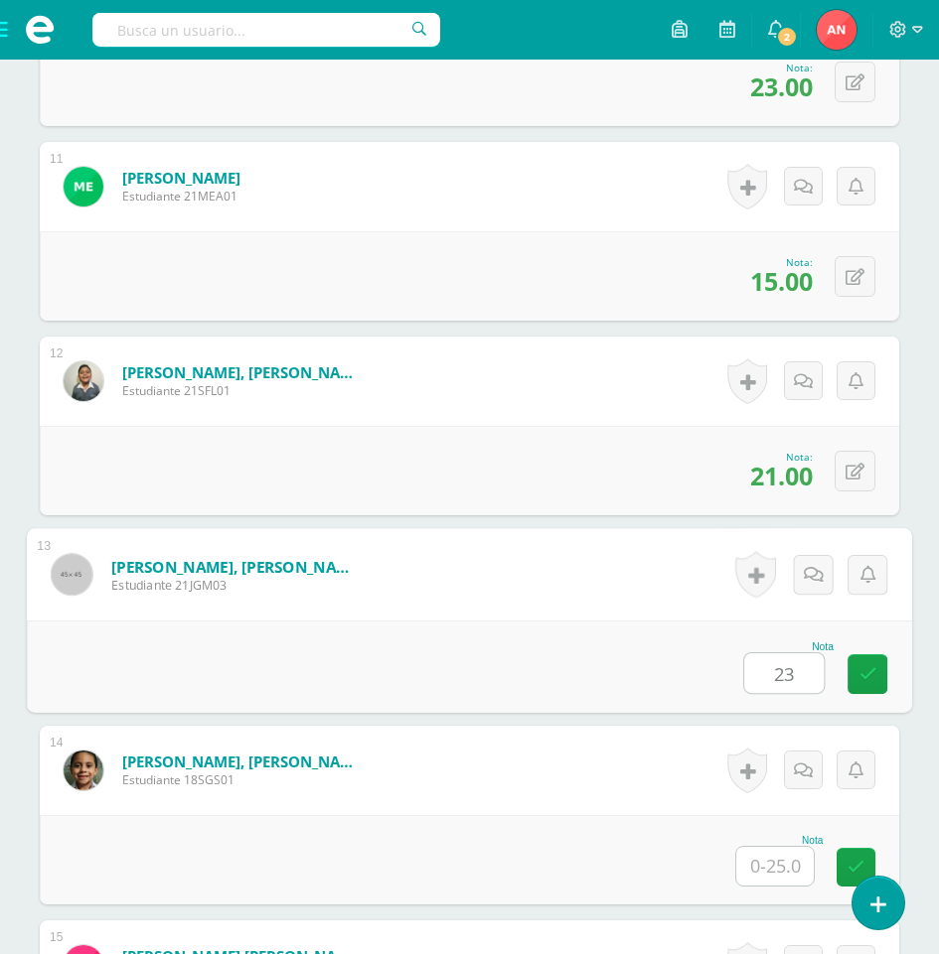
type input "23"
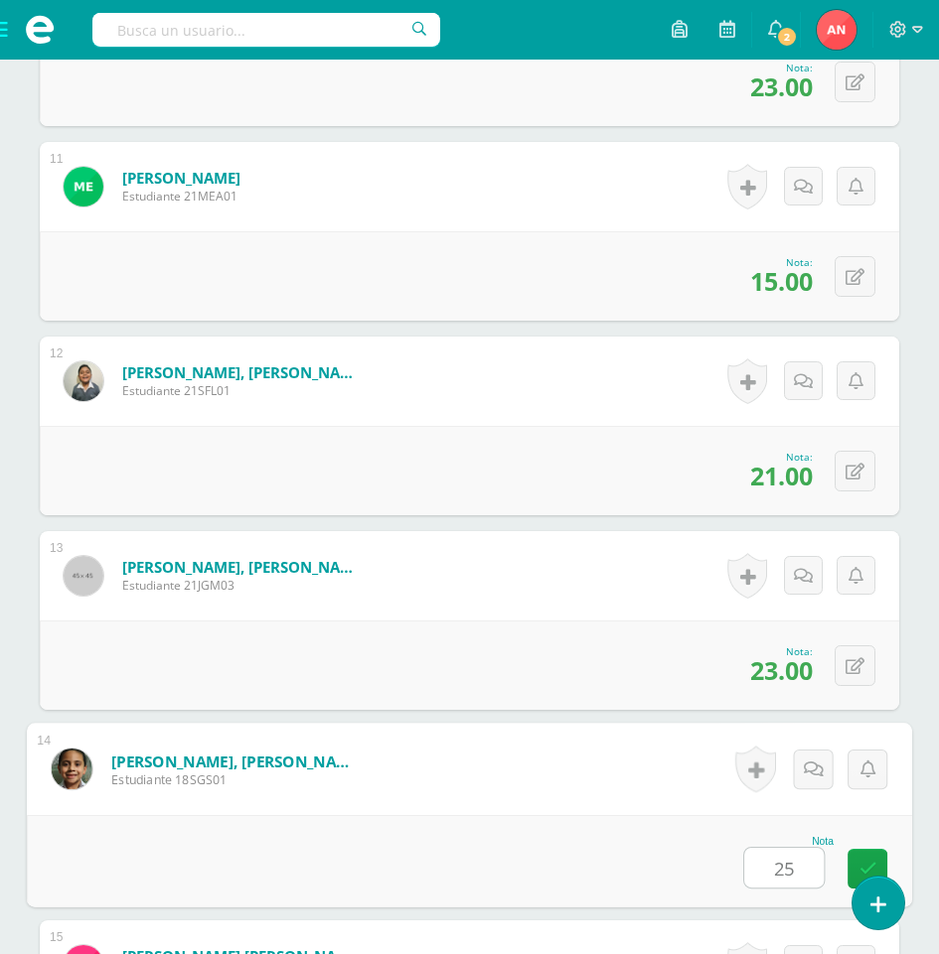
type input "25"
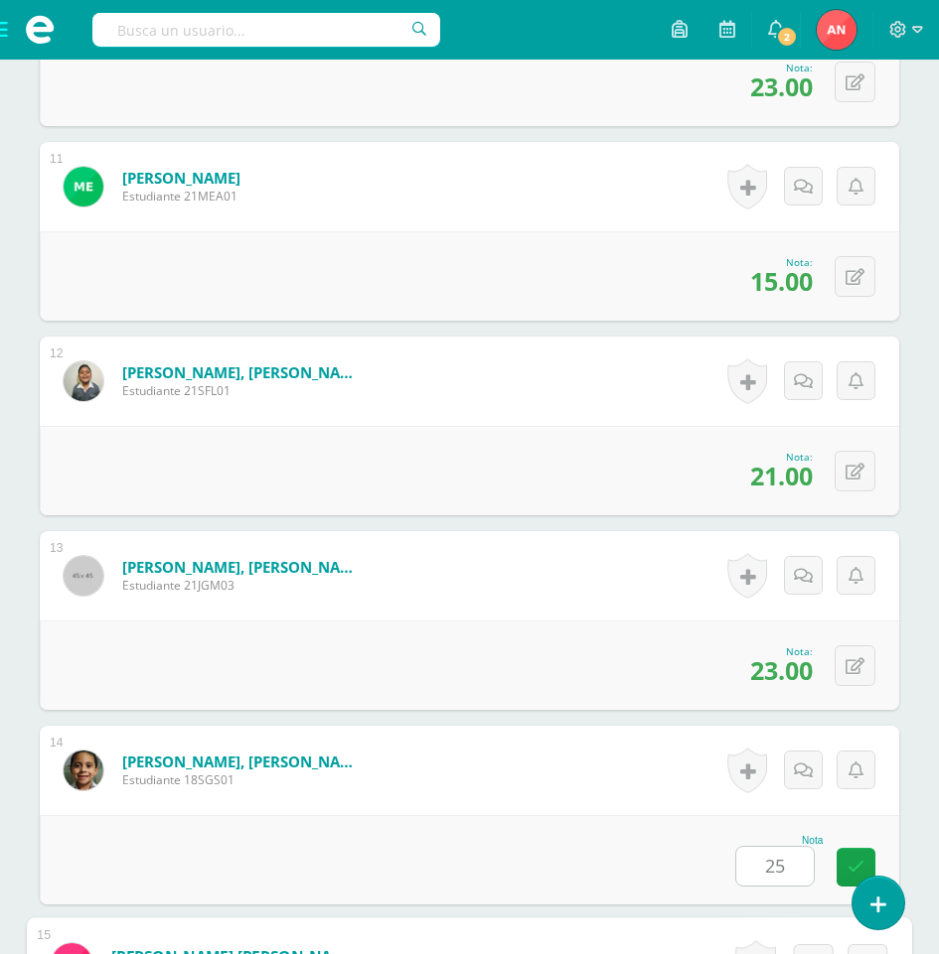
scroll to position [3112, 0]
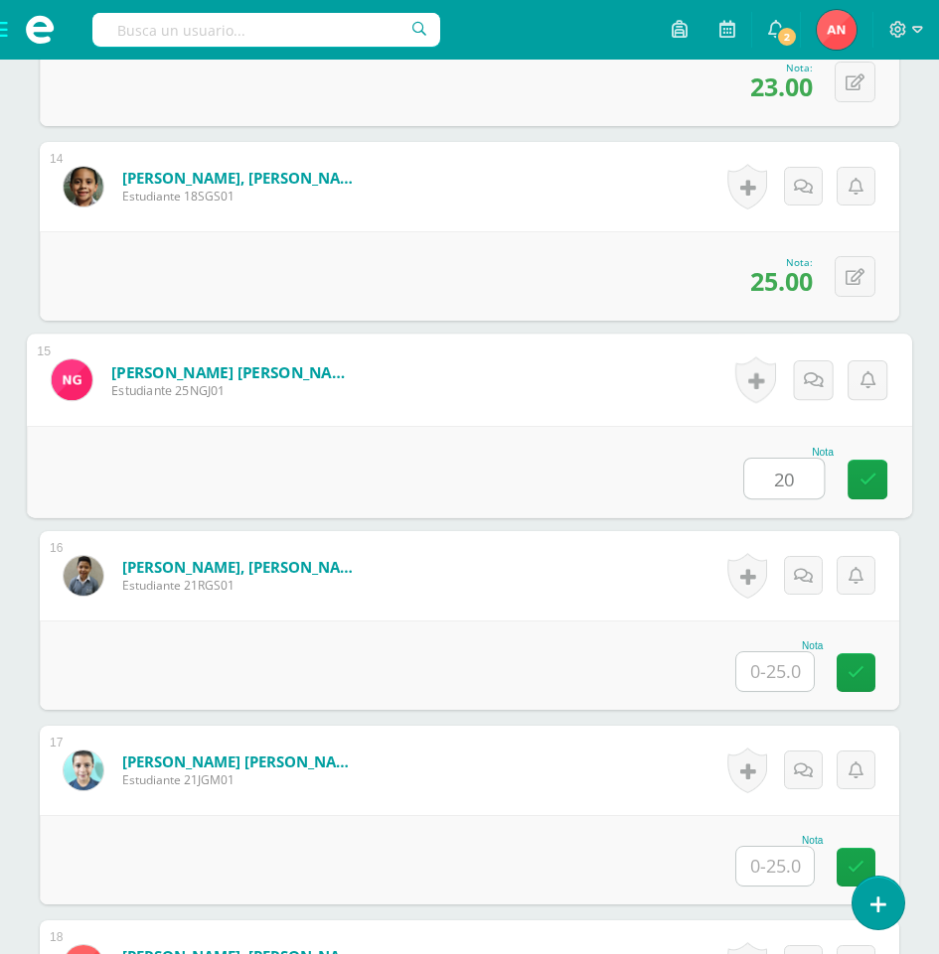
type input "20"
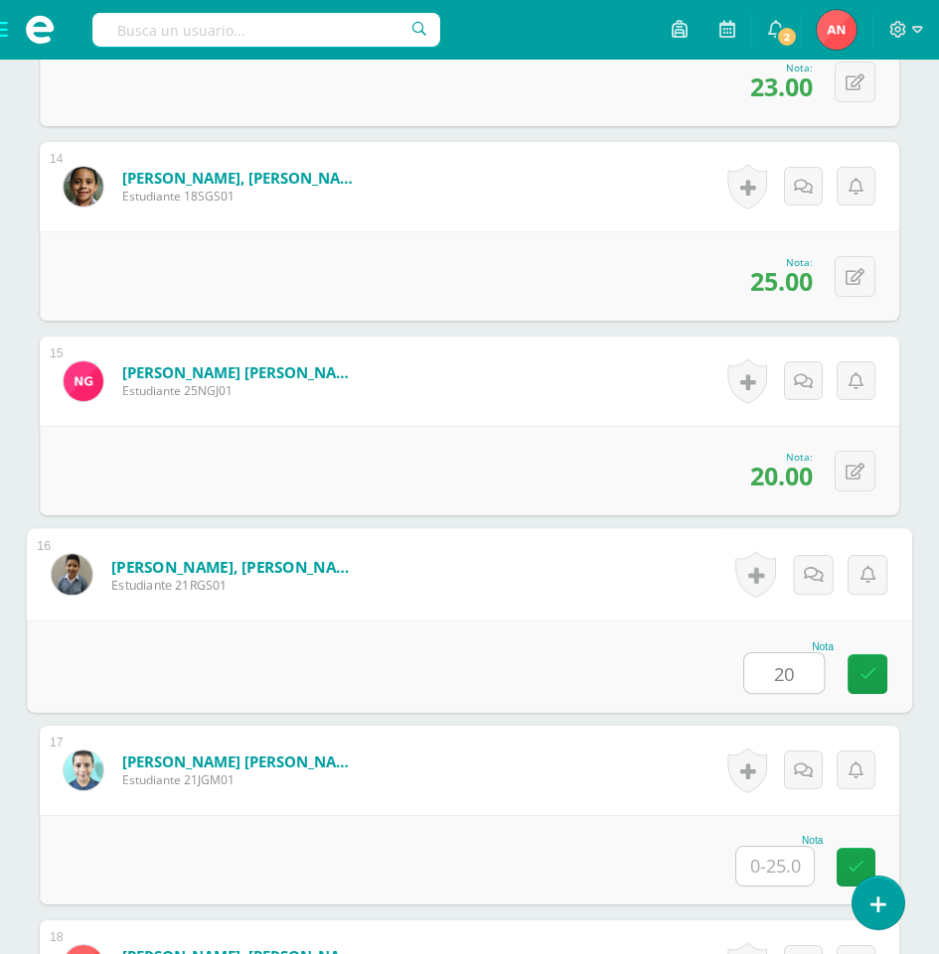
type input "20"
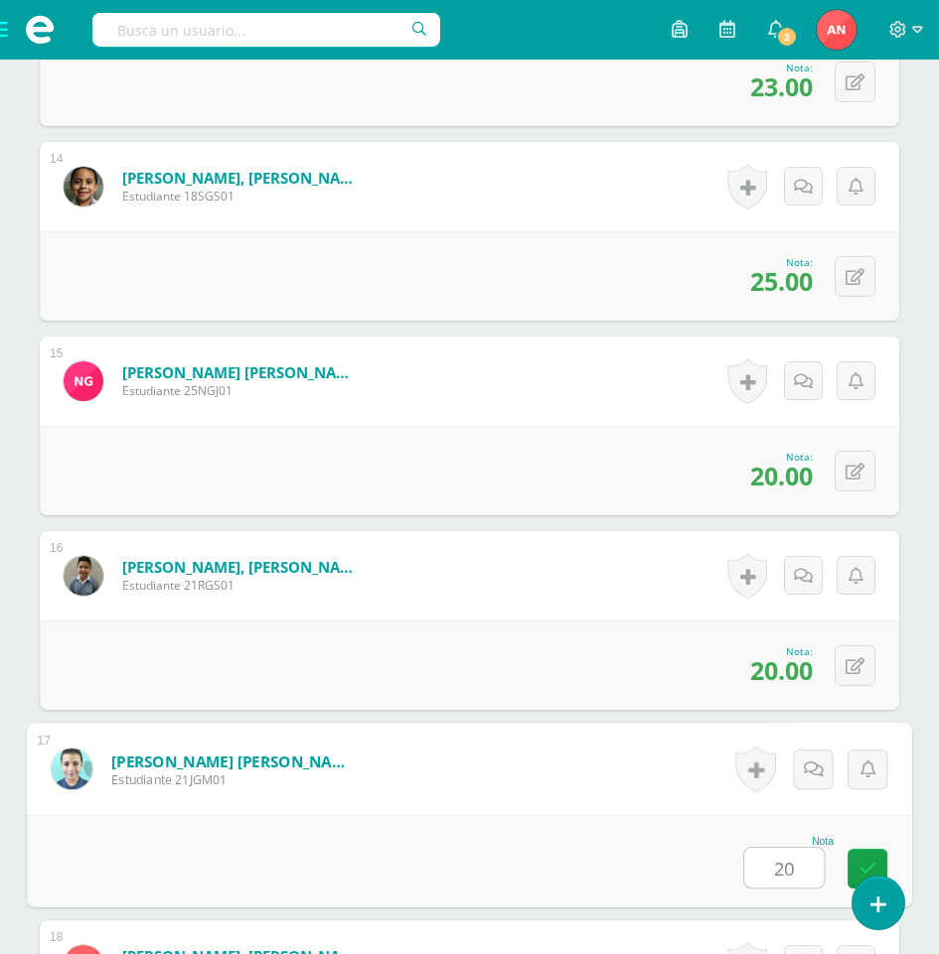
type input "20"
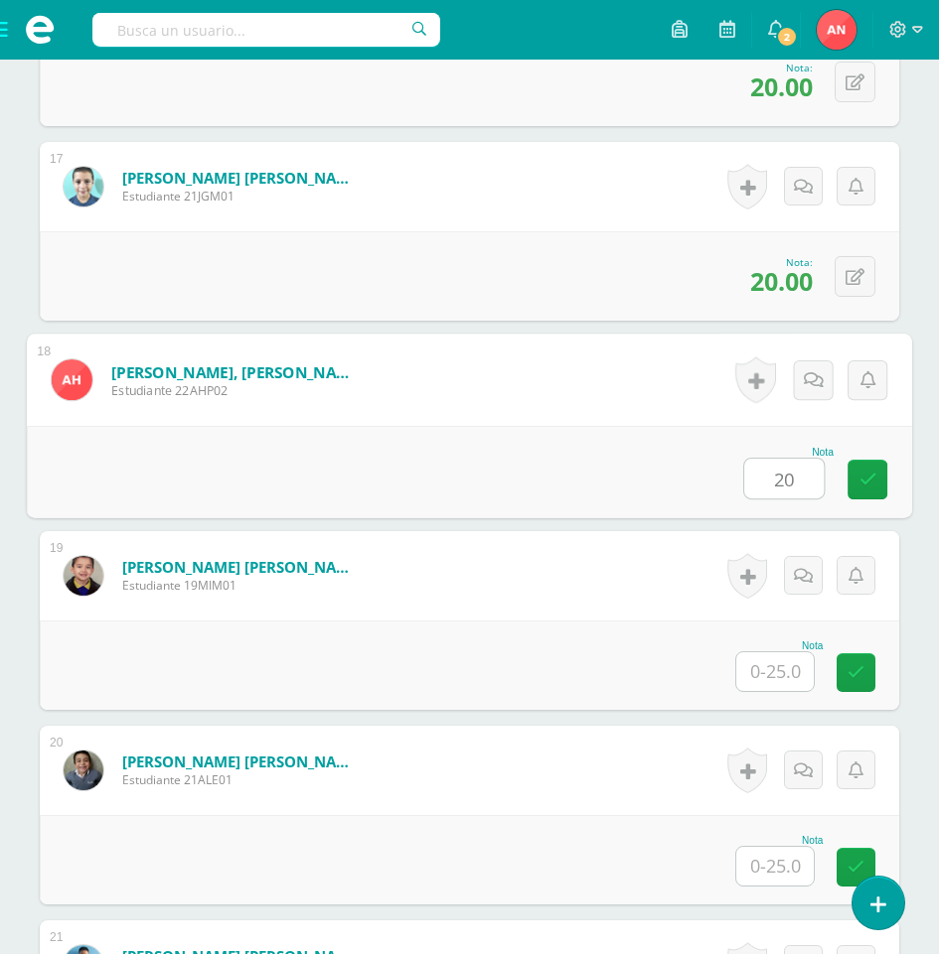
type input "20"
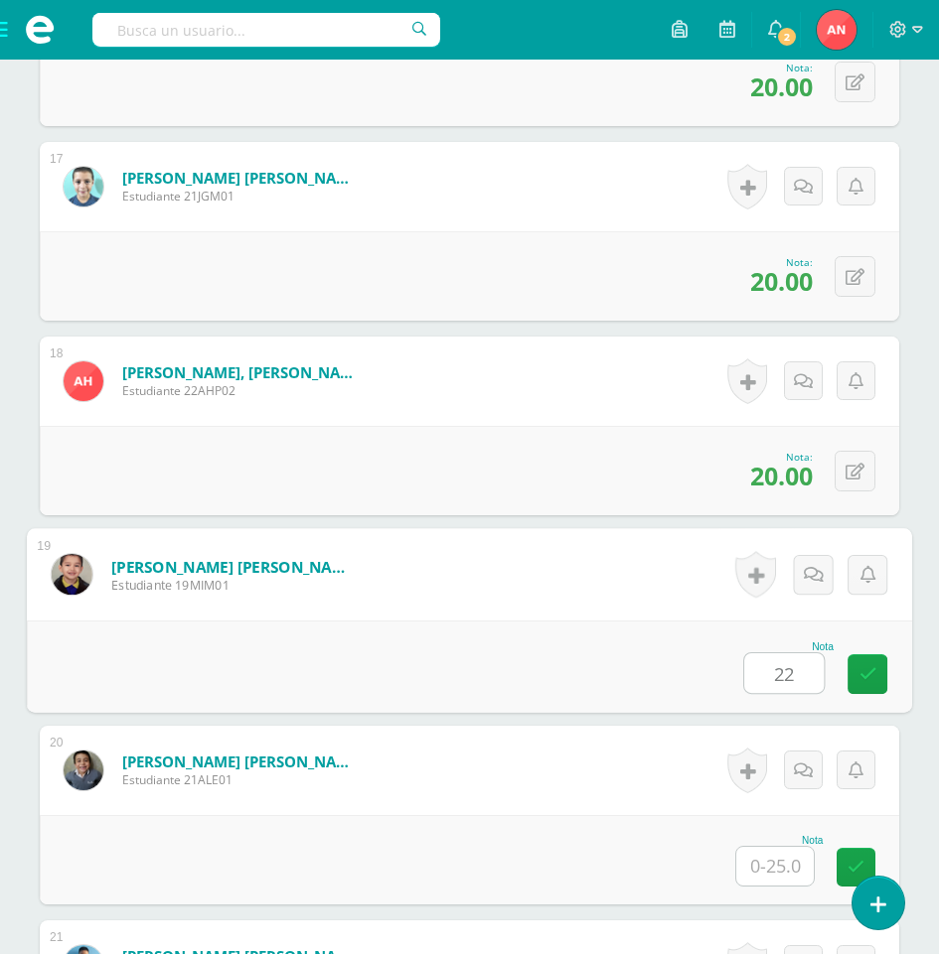
type input "22"
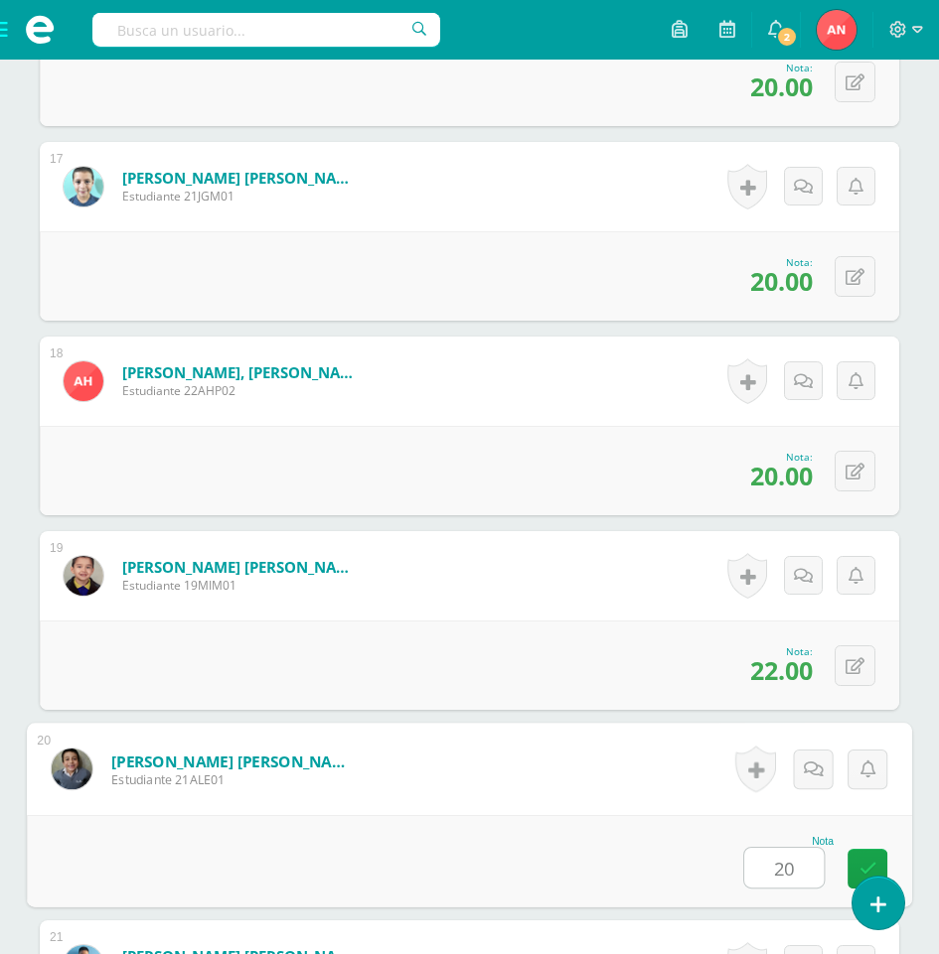
type input "20"
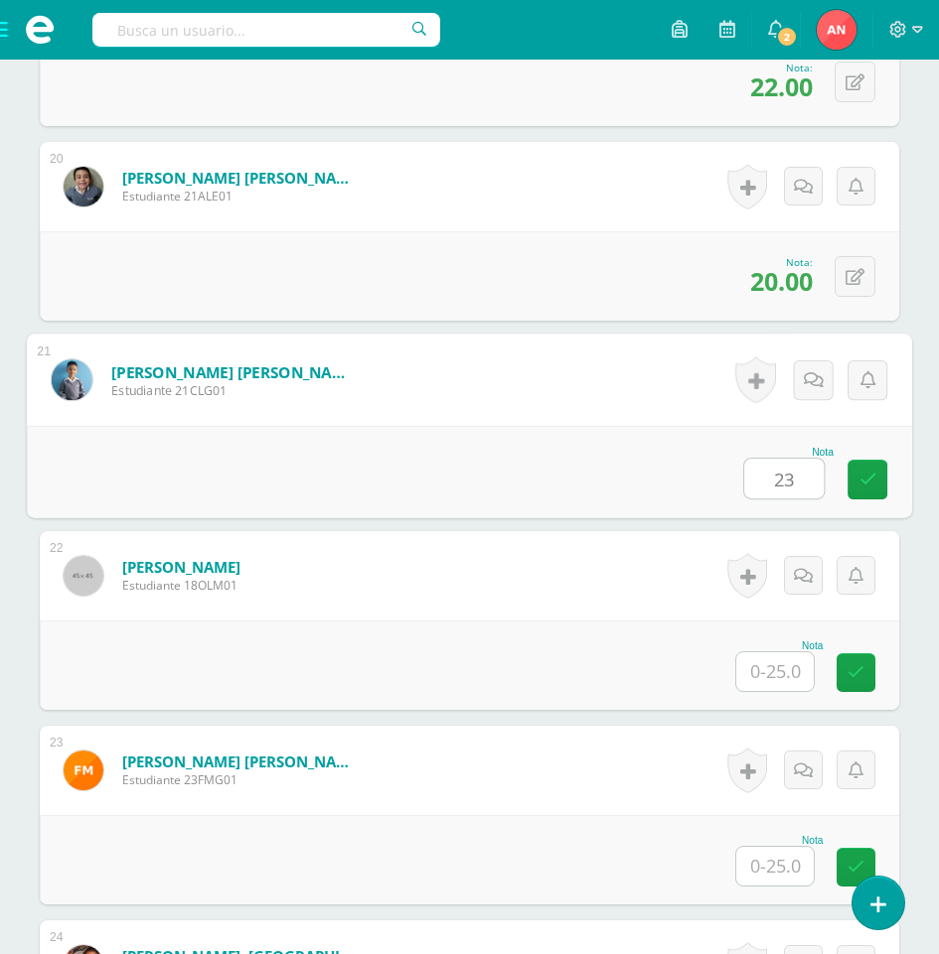
type input "23"
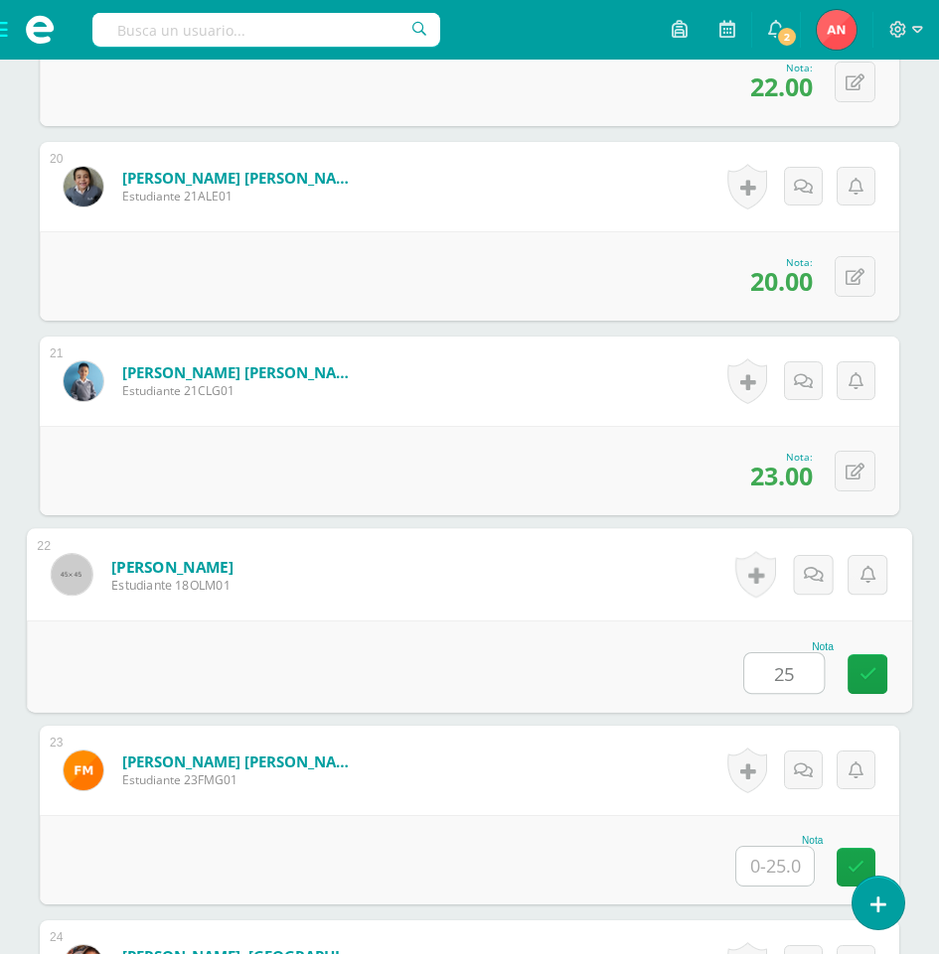
type input "25"
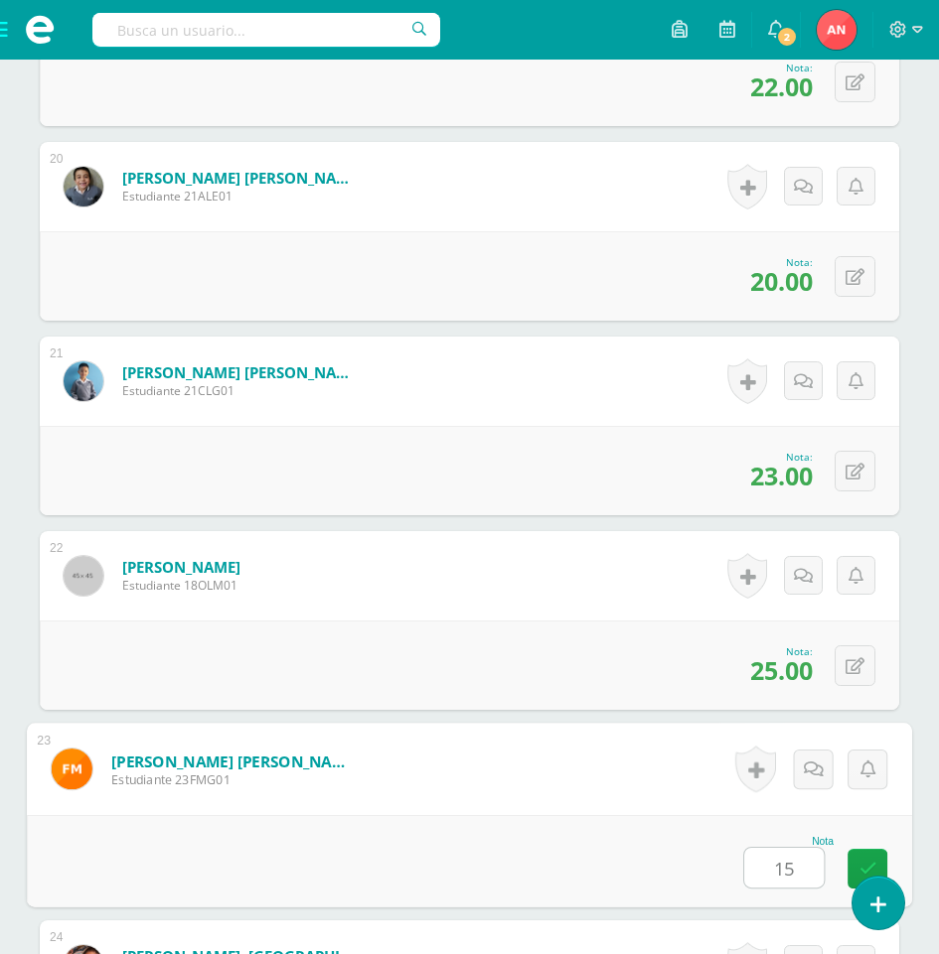
type input "15"
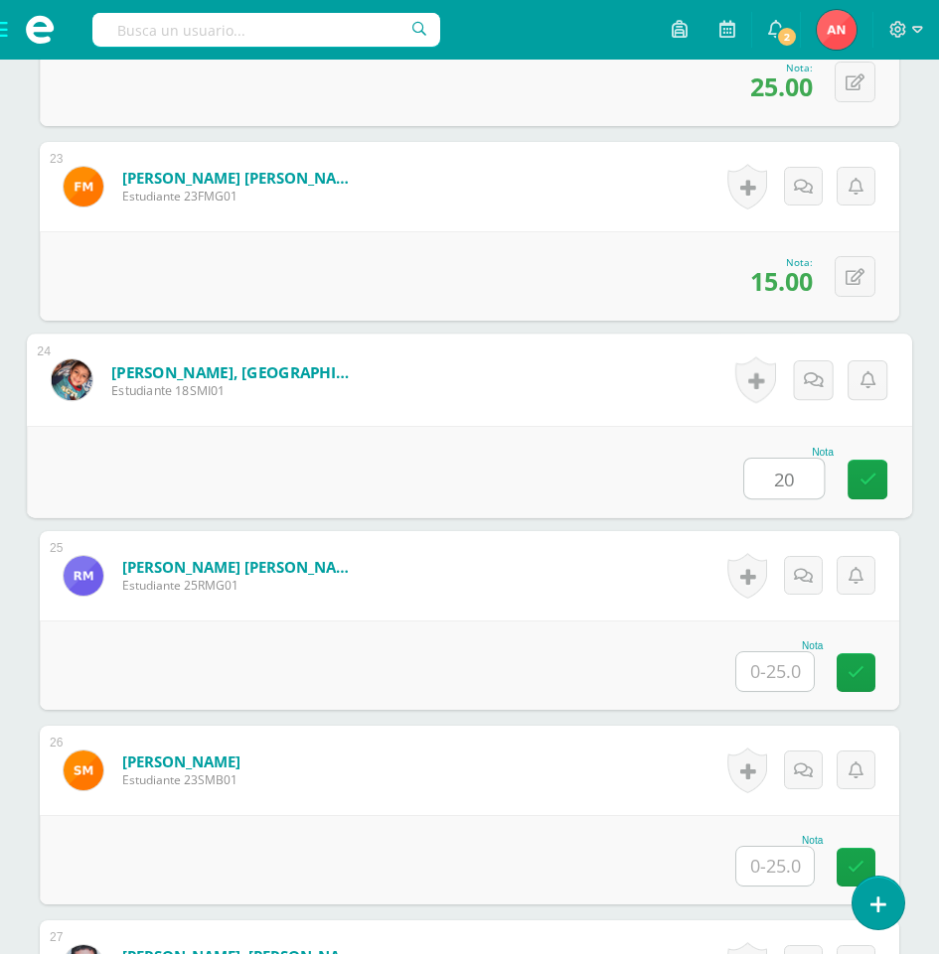
type input "20"
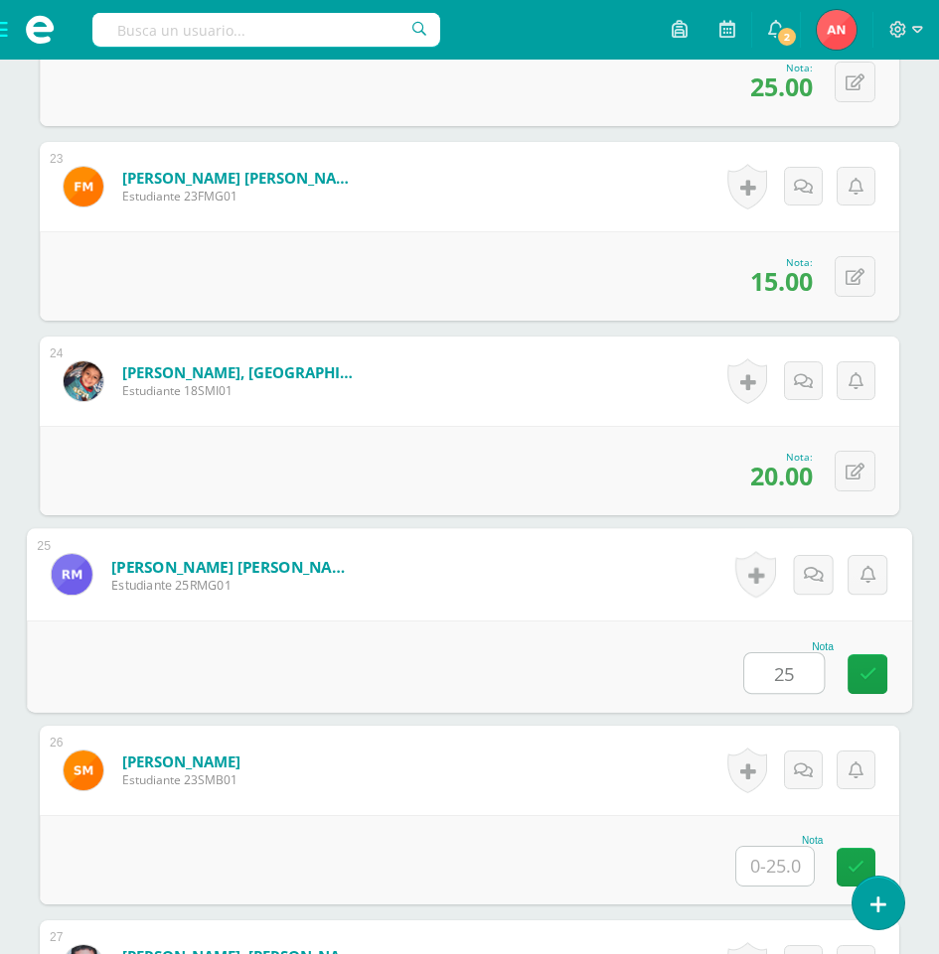
type input "25"
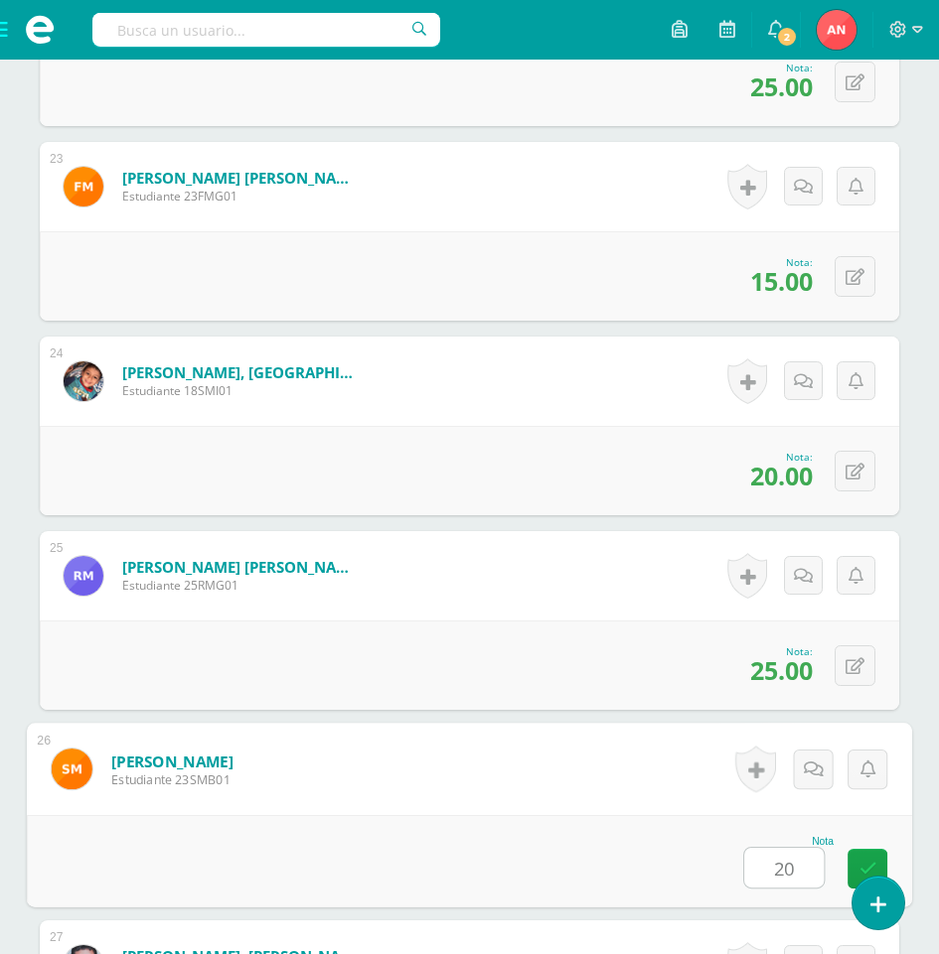
type input "20"
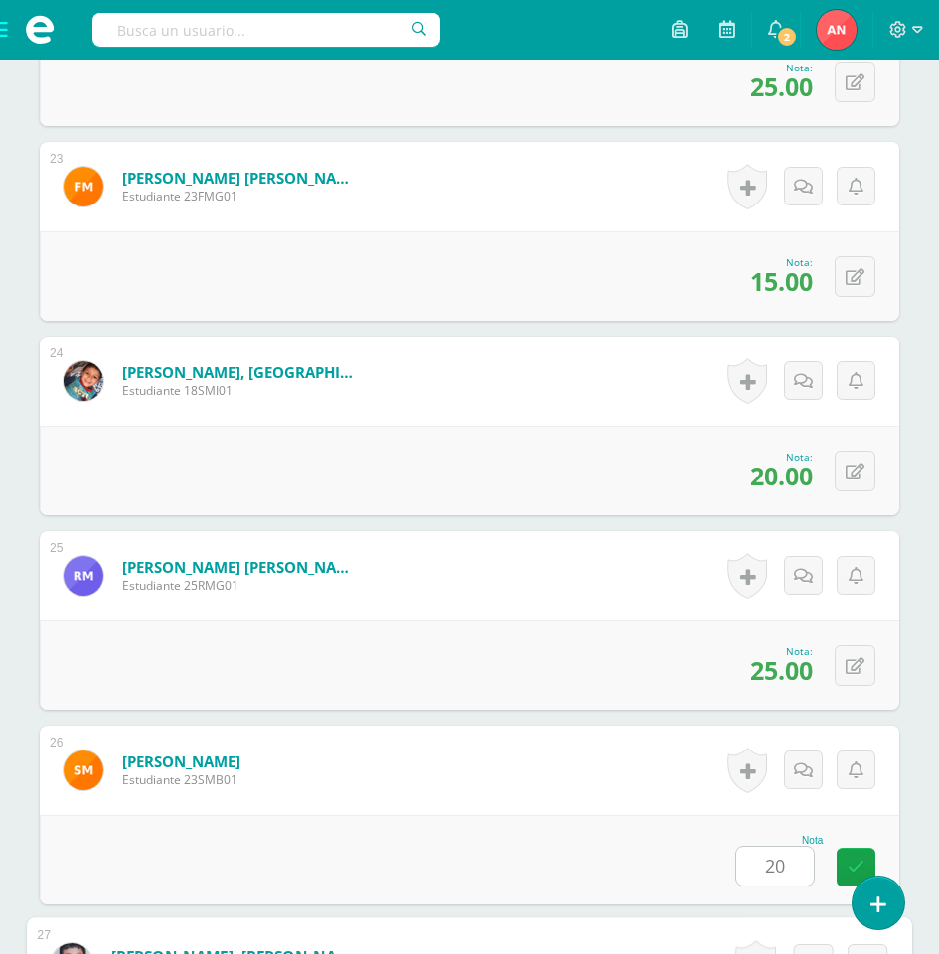
scroll to position [5448, 0]
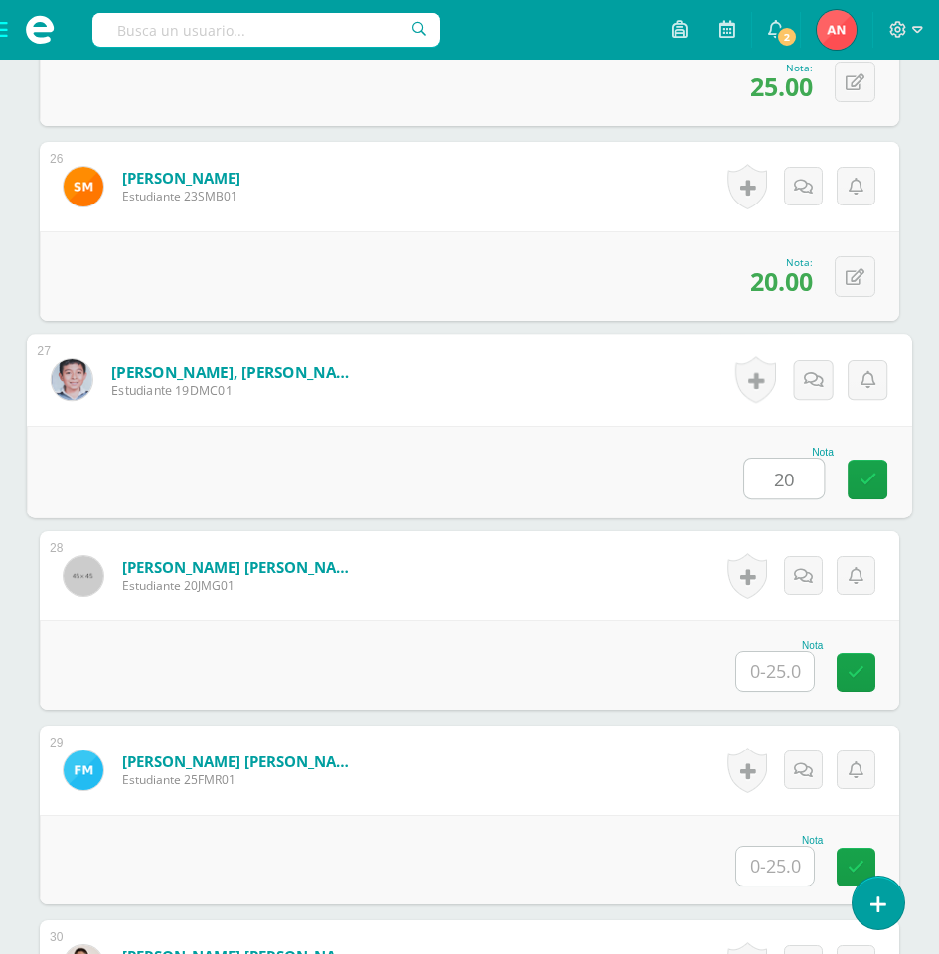
type input "20"
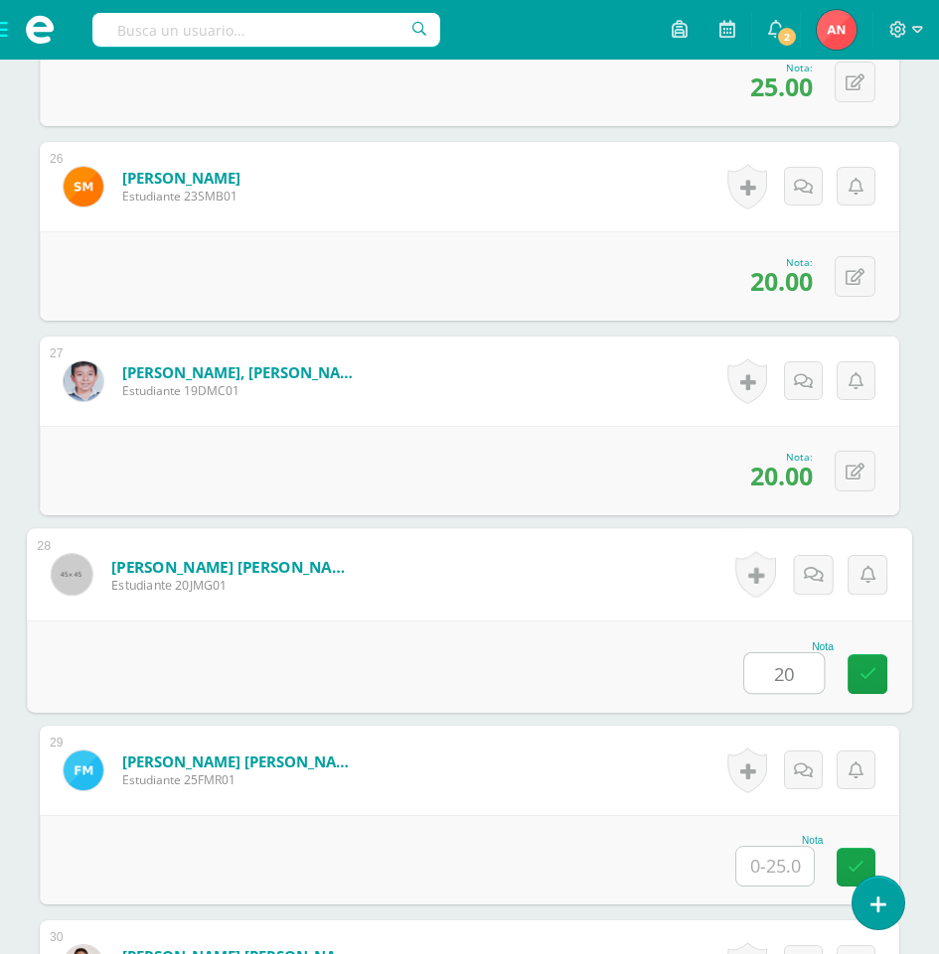
type input "20"
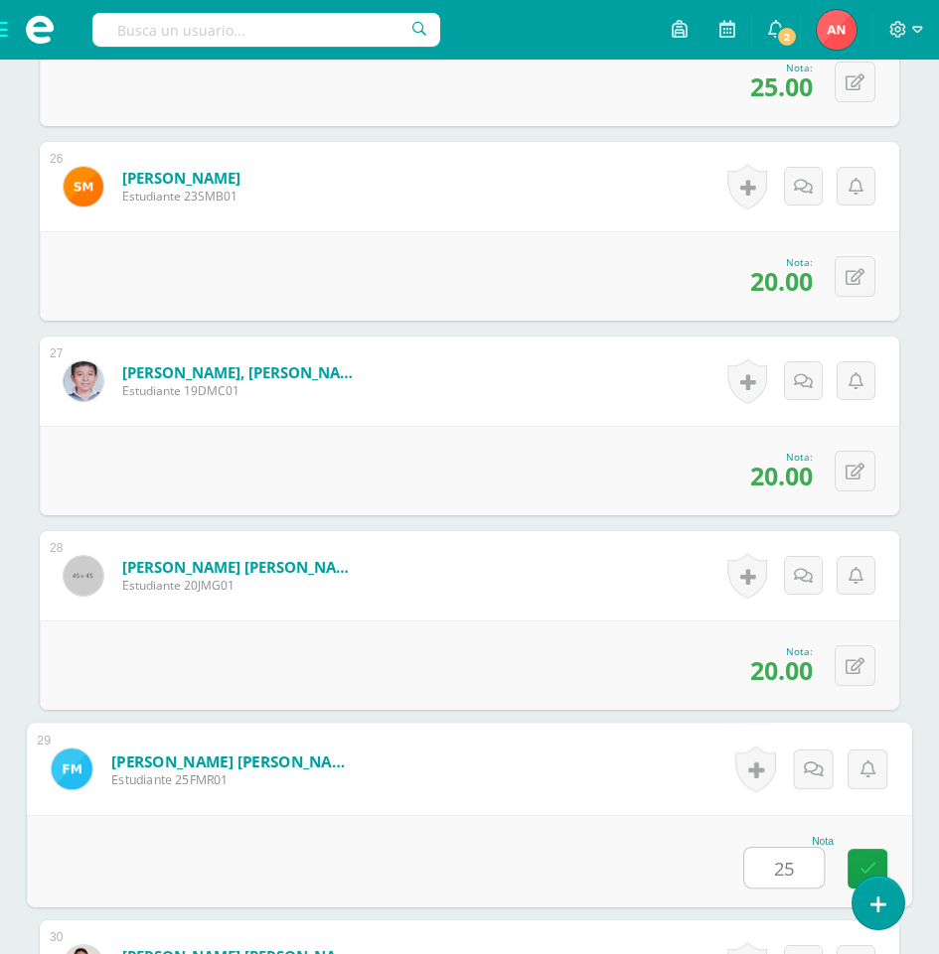
type input "25"
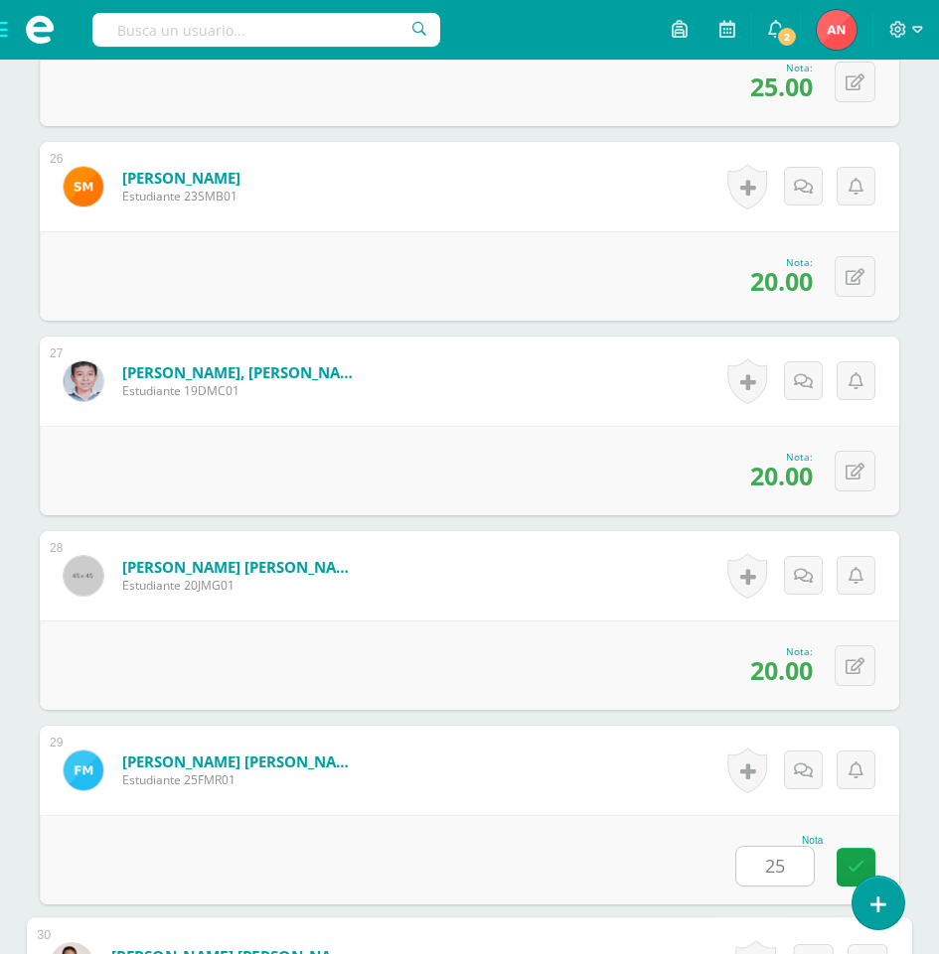
scroll to position [6032, 0]
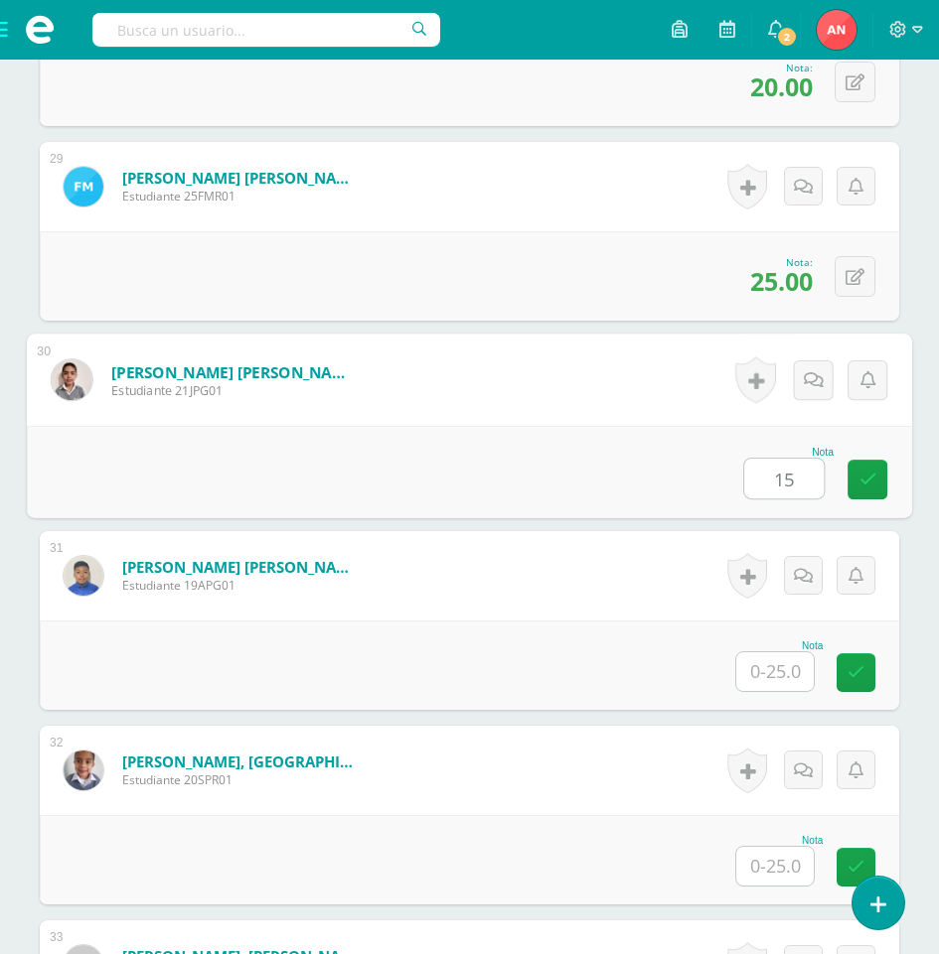
type input "15"
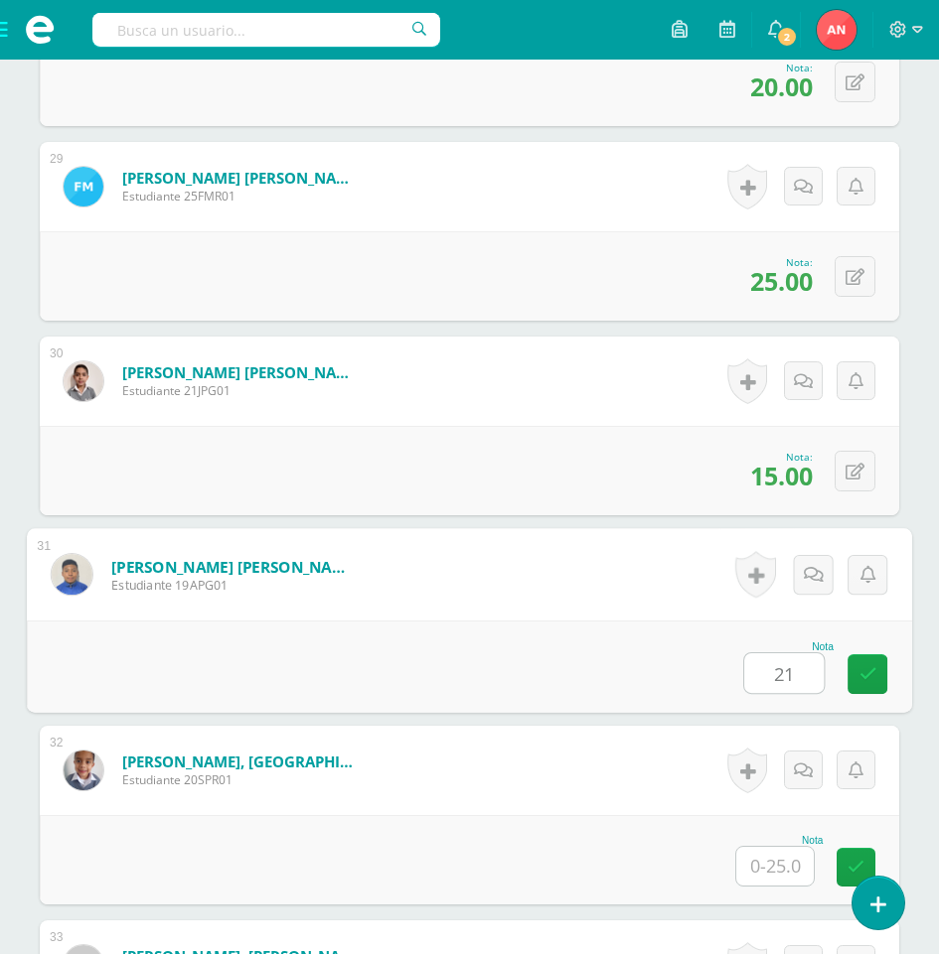
type input "21"
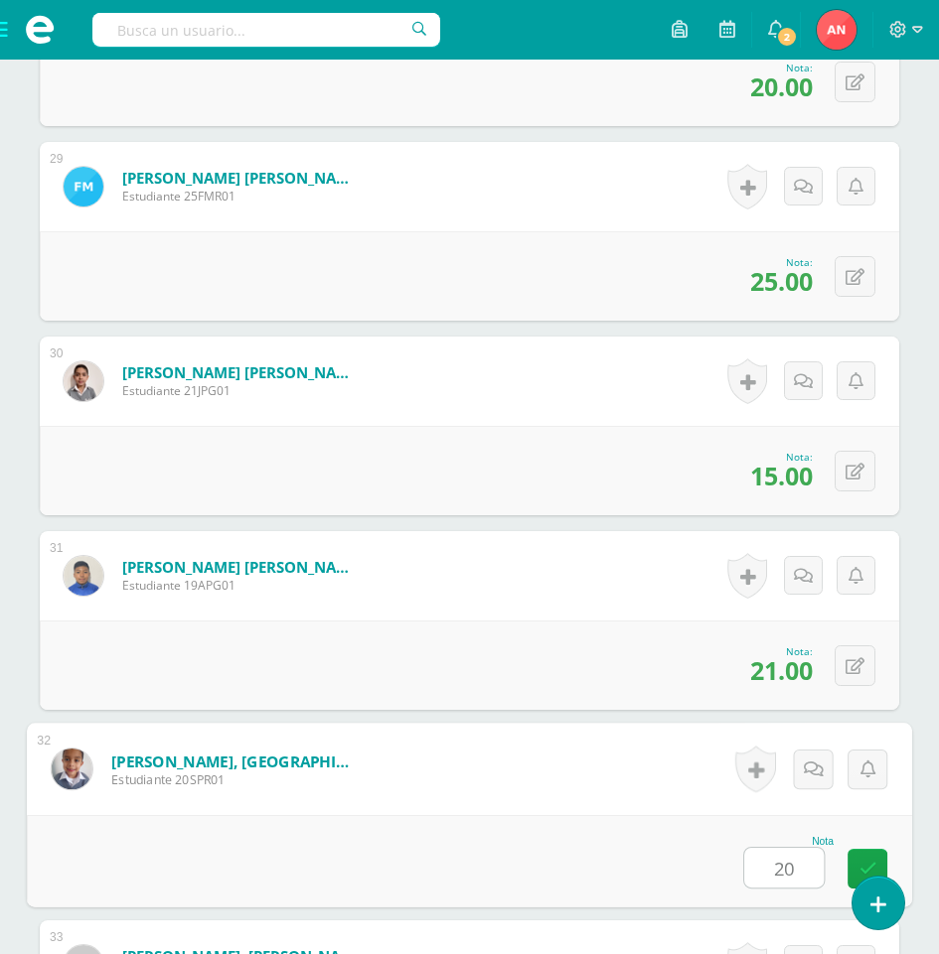
type input "20"
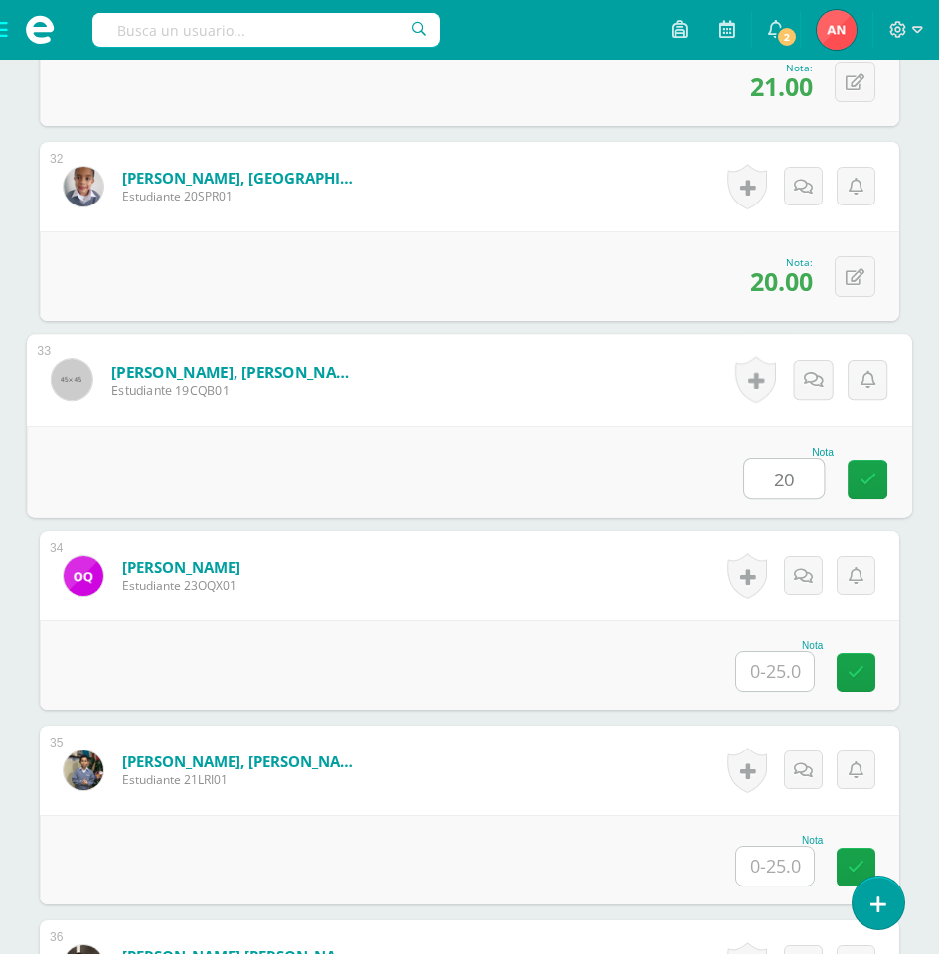
type input "20"
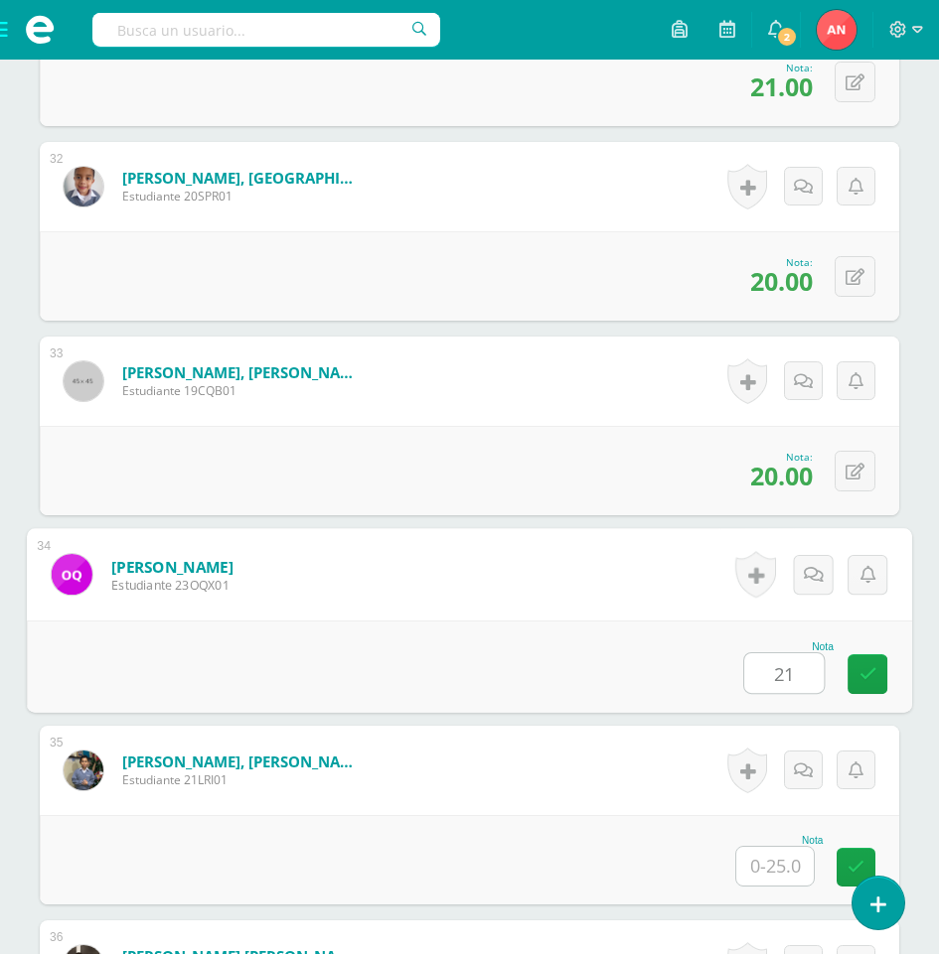
type input "21"
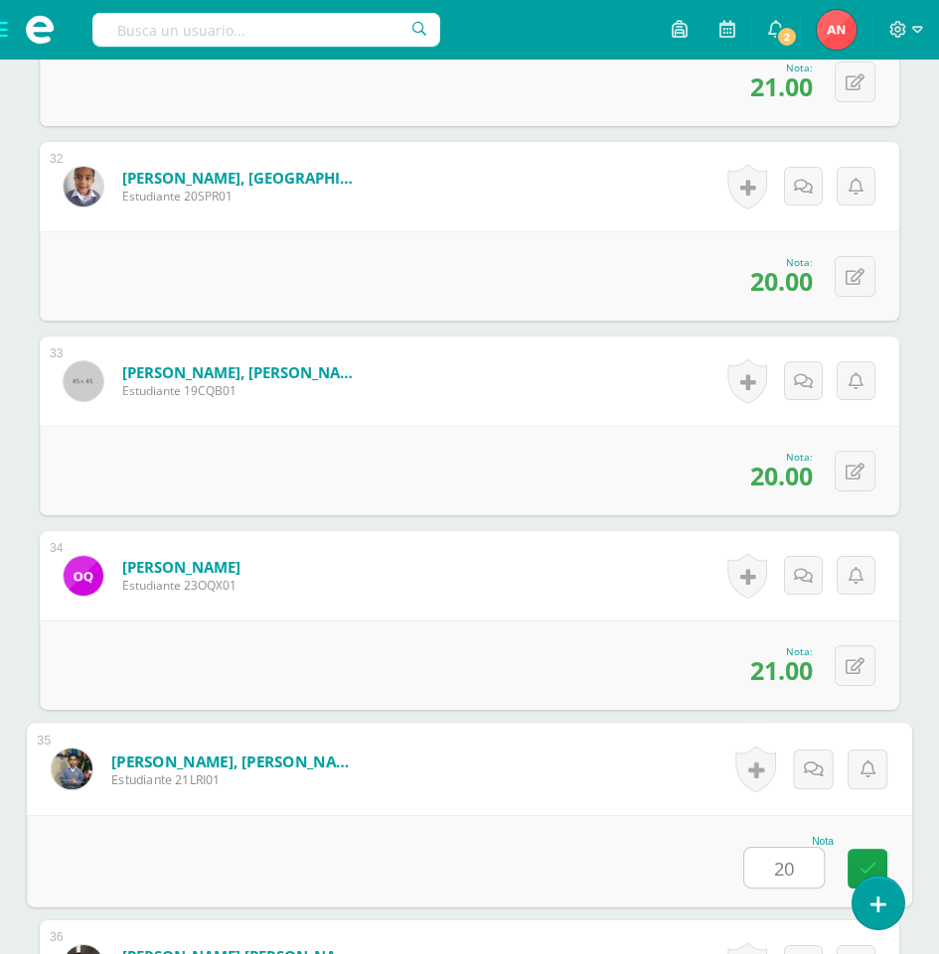
type input "20"
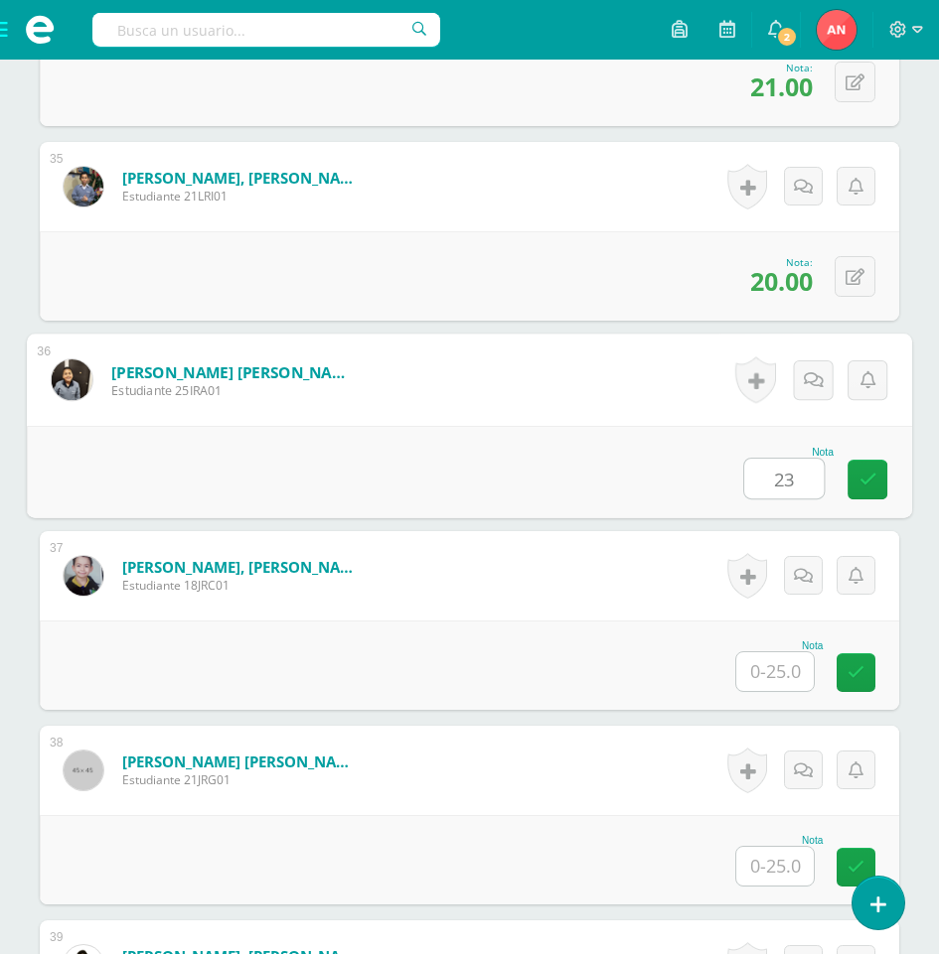
type input "23"
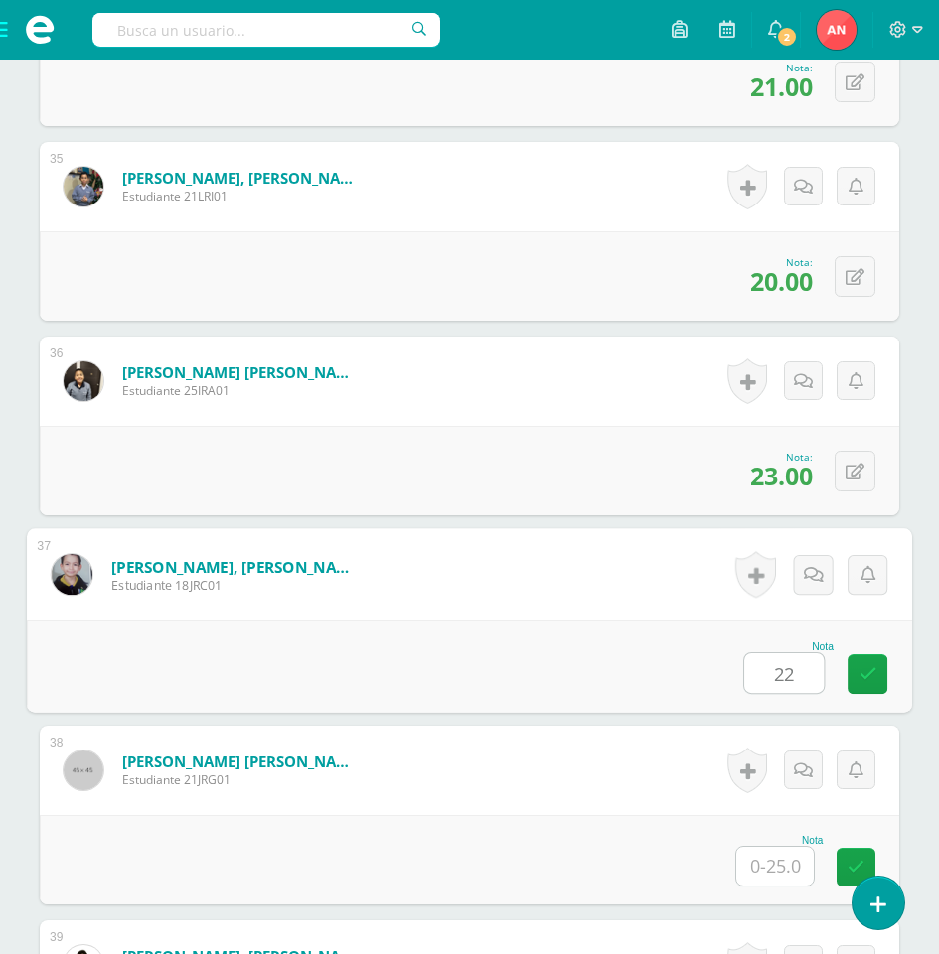
type input "22"
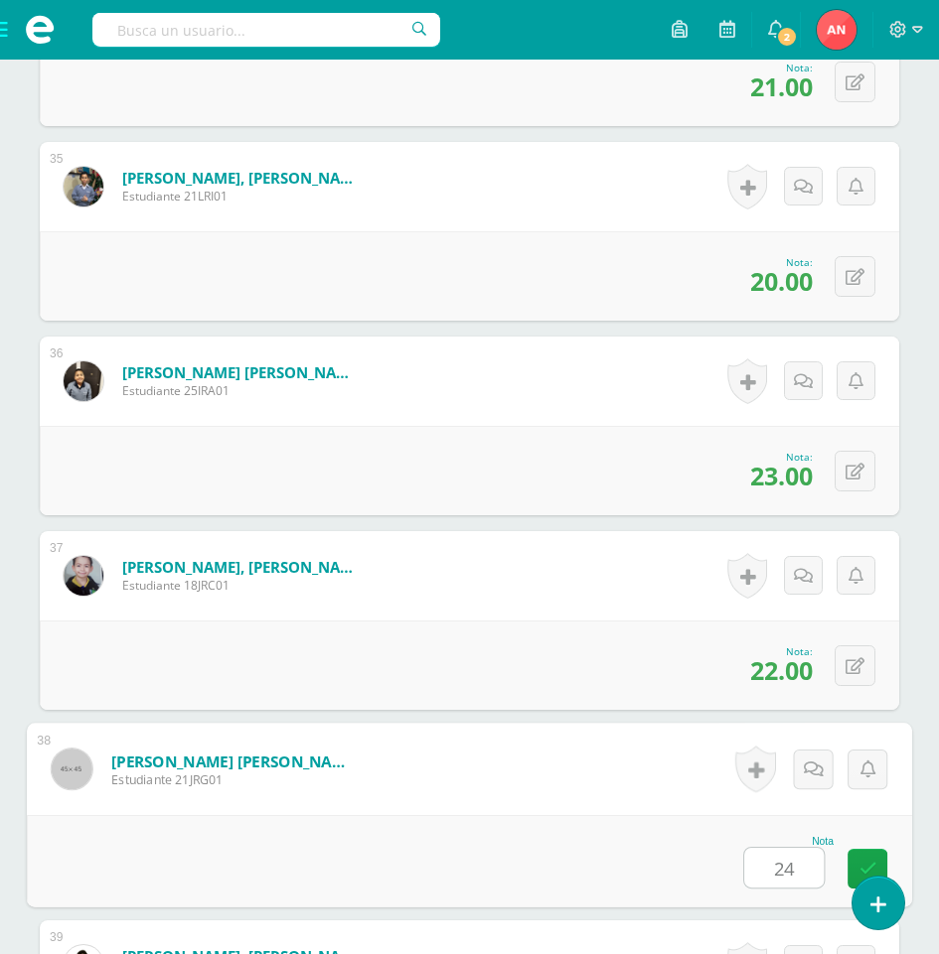
type input "24"
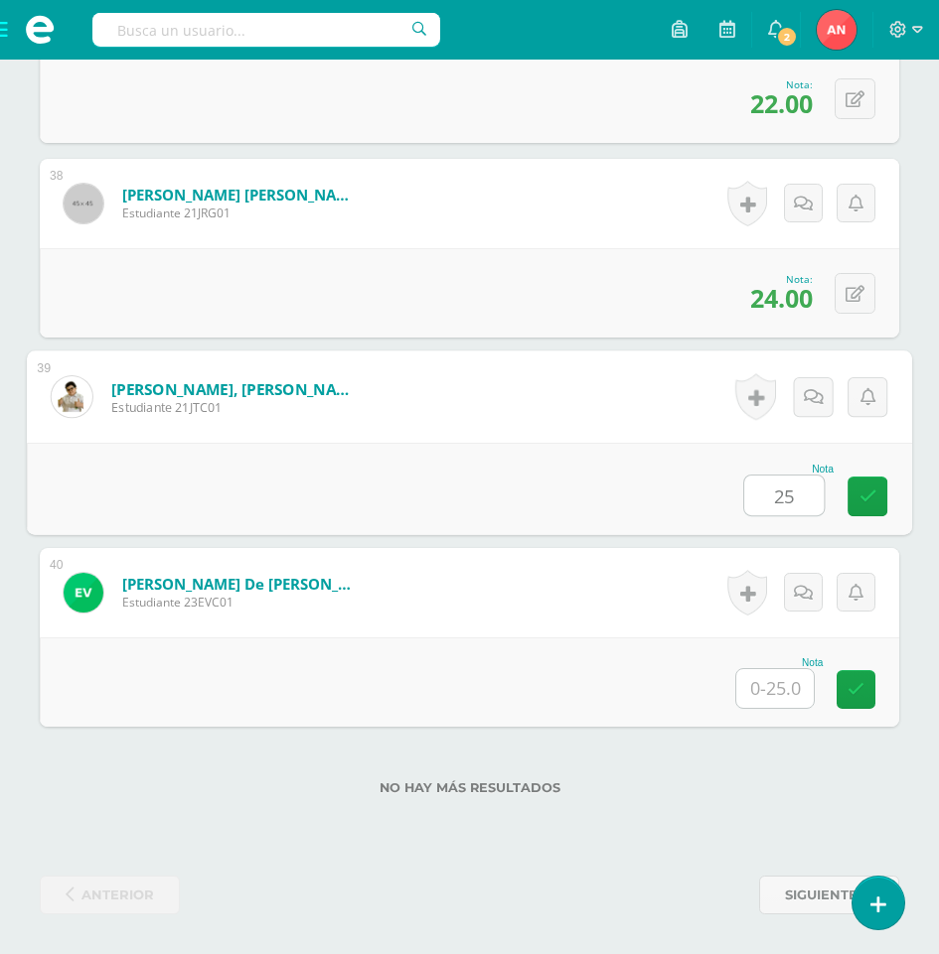
type input "25"
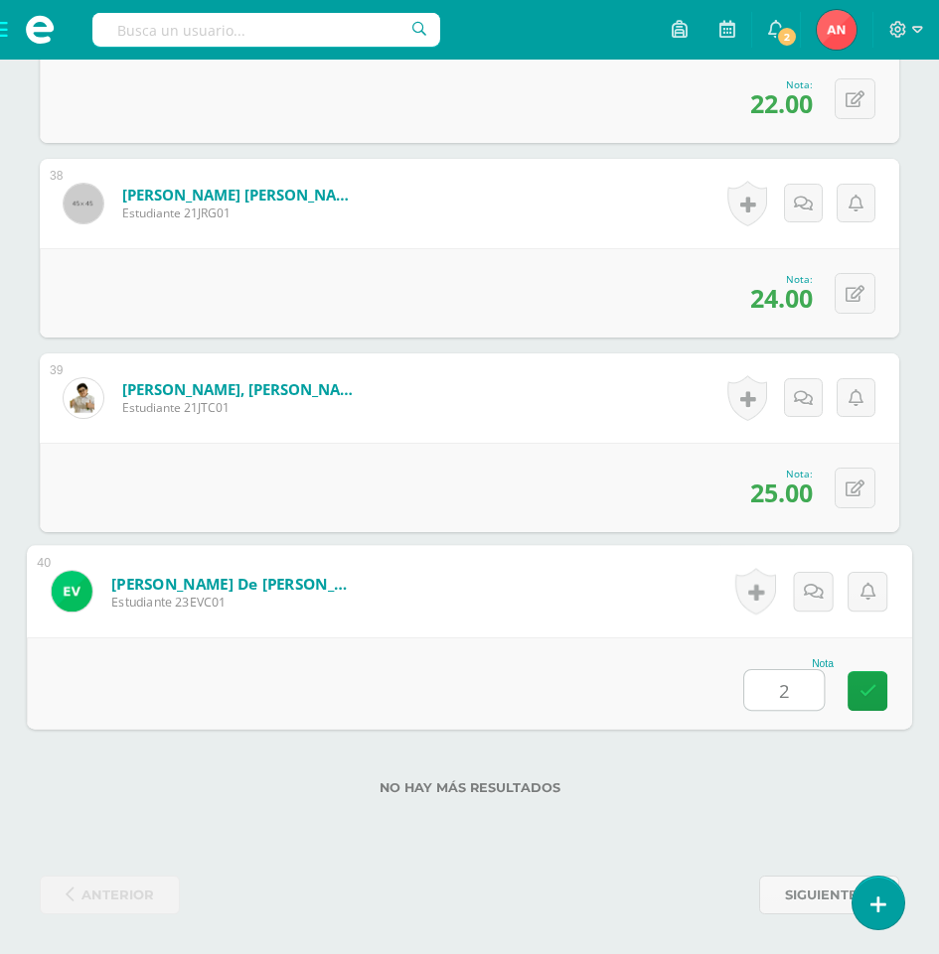
type input "25"
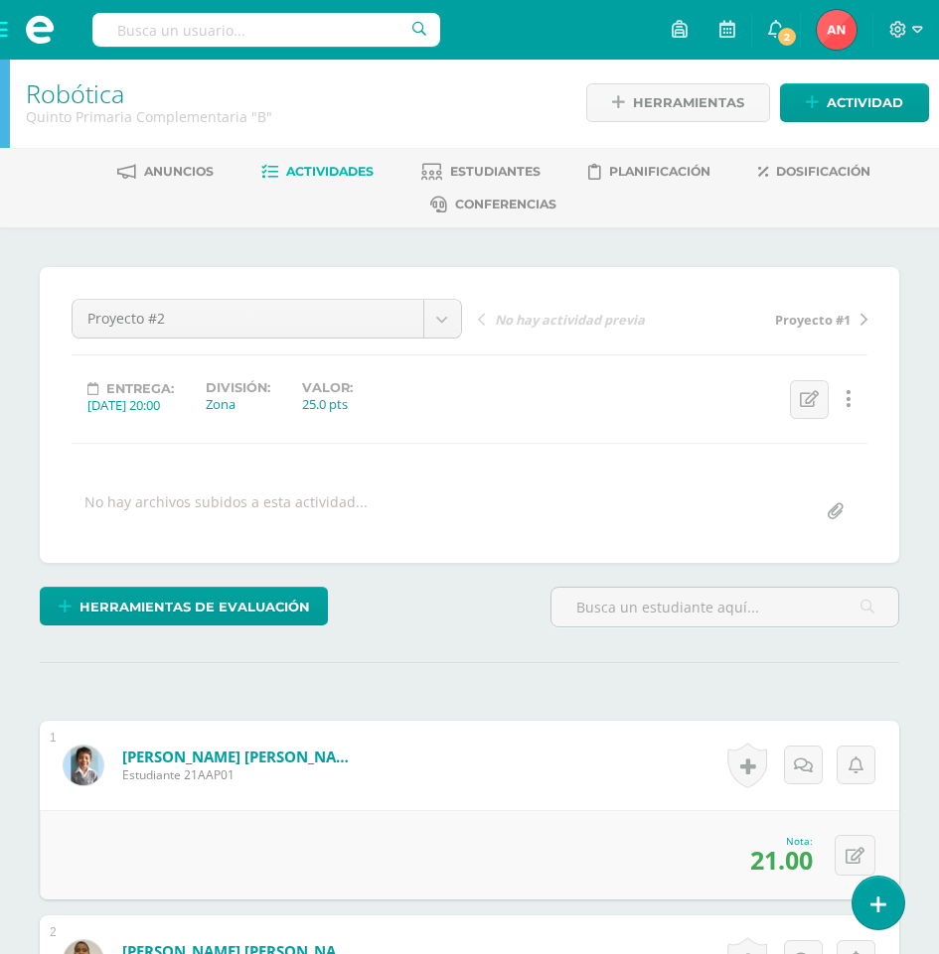
scroll to position [0, 0]
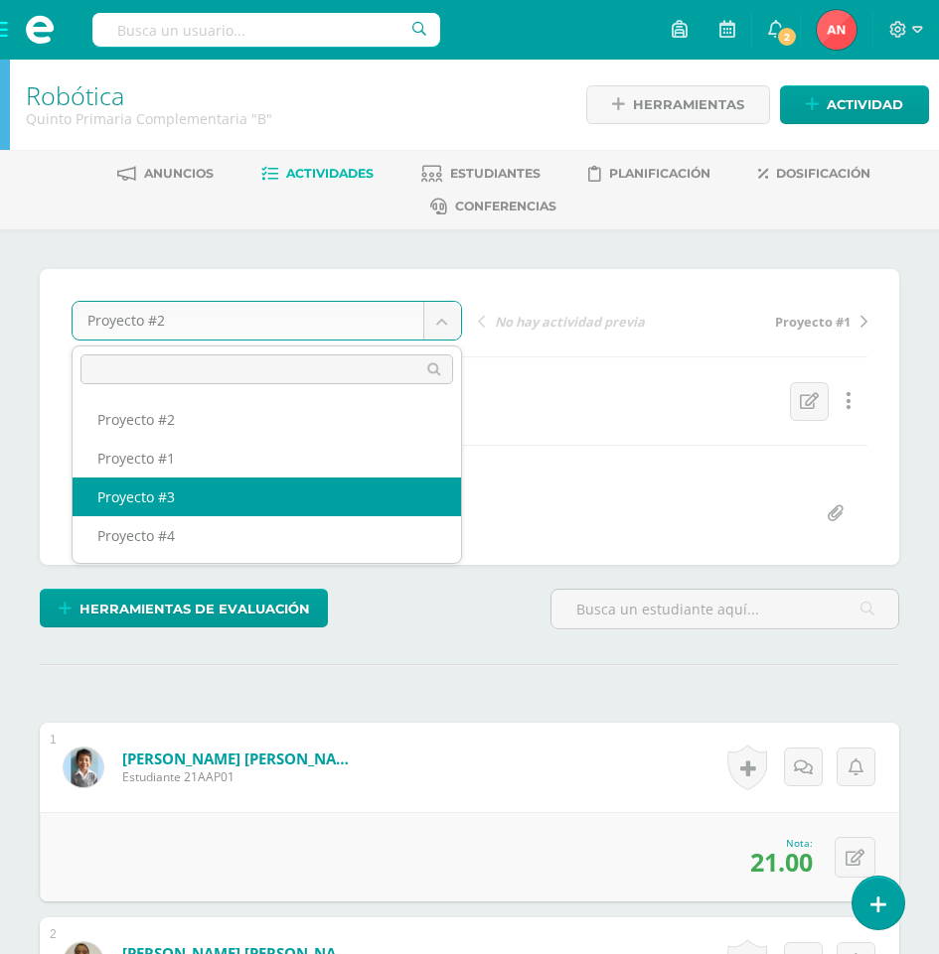
select select "/dashboard/teacher/grade-activity/180749/"
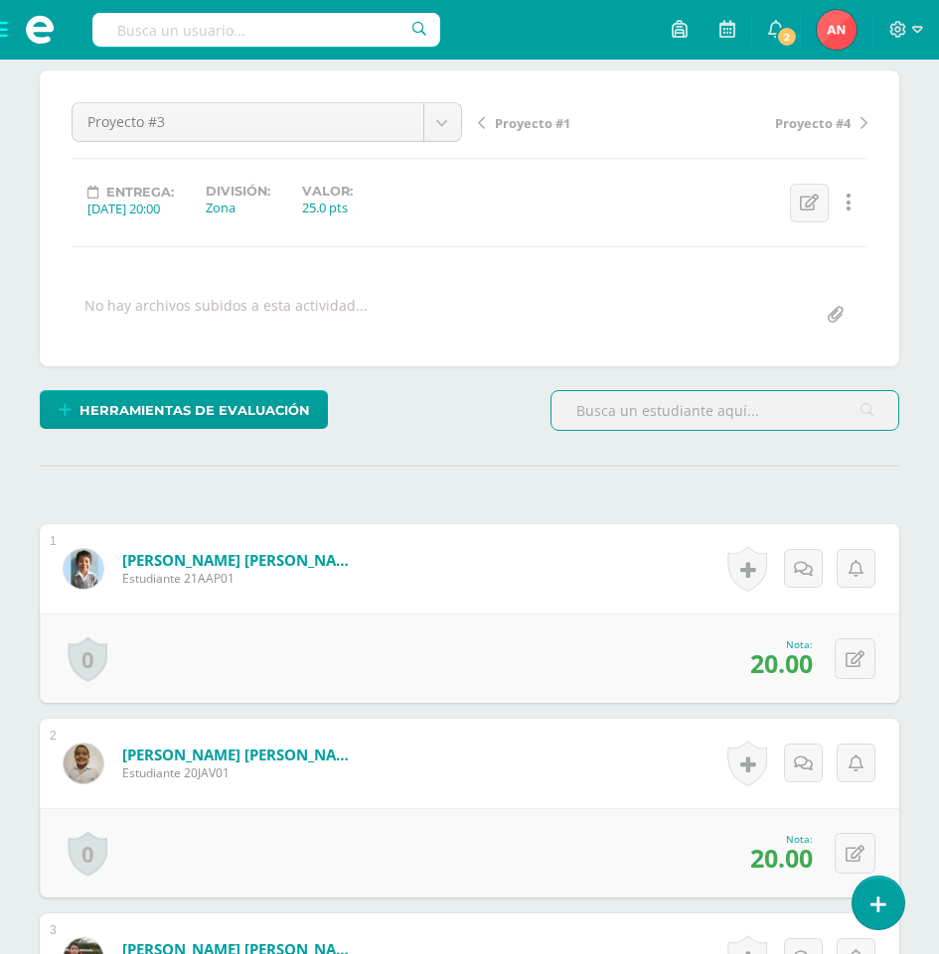
scroll to position [200, 0]
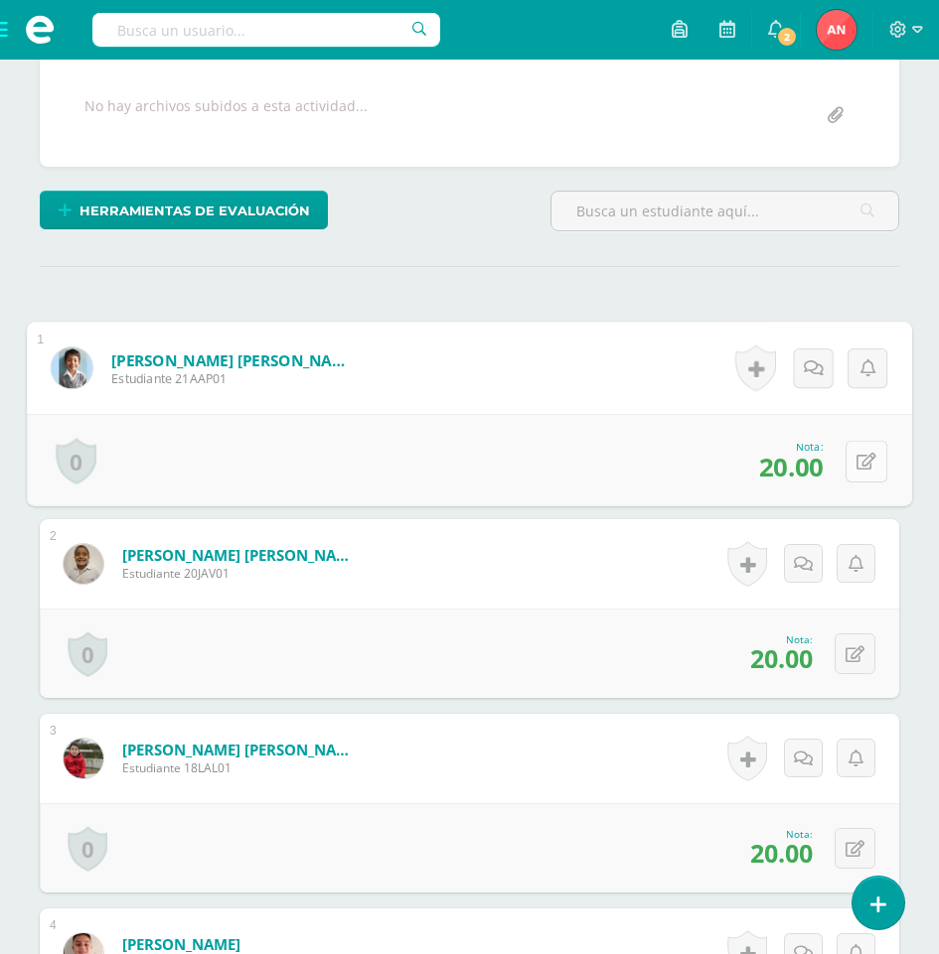
click at [867, 461] on button at bounding box center [866, 461] width 42 height 42
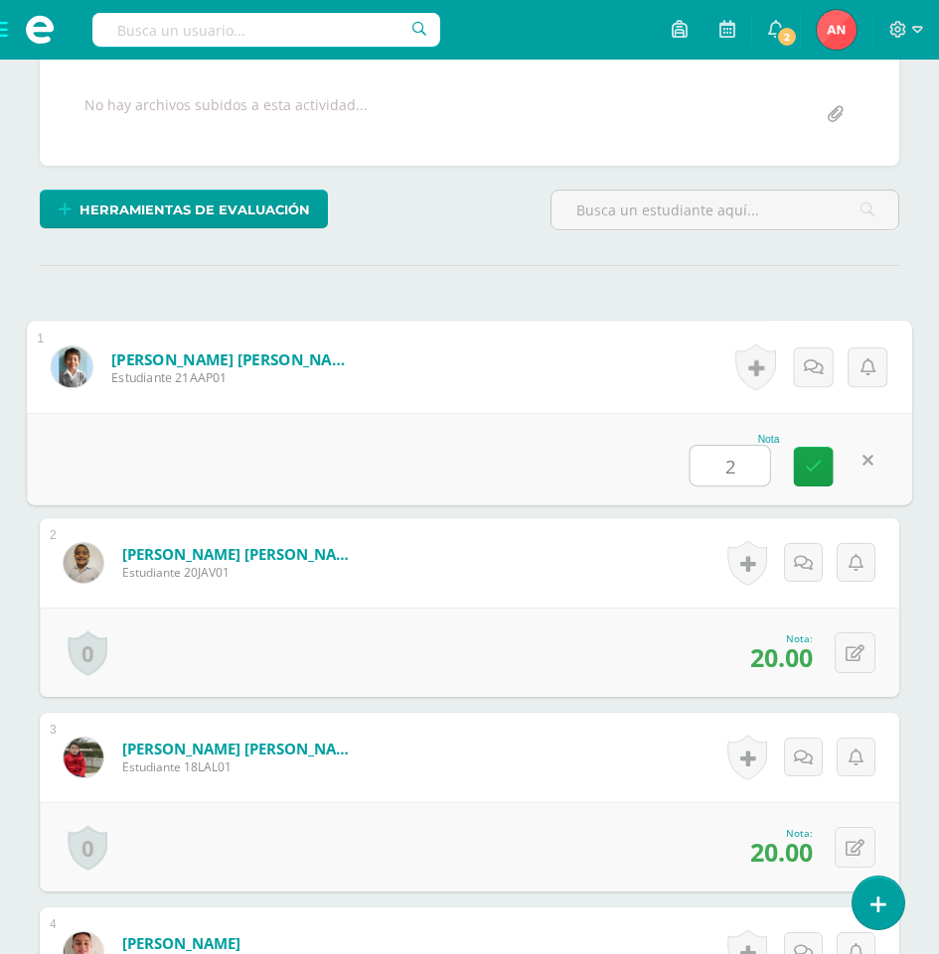
type input "24"
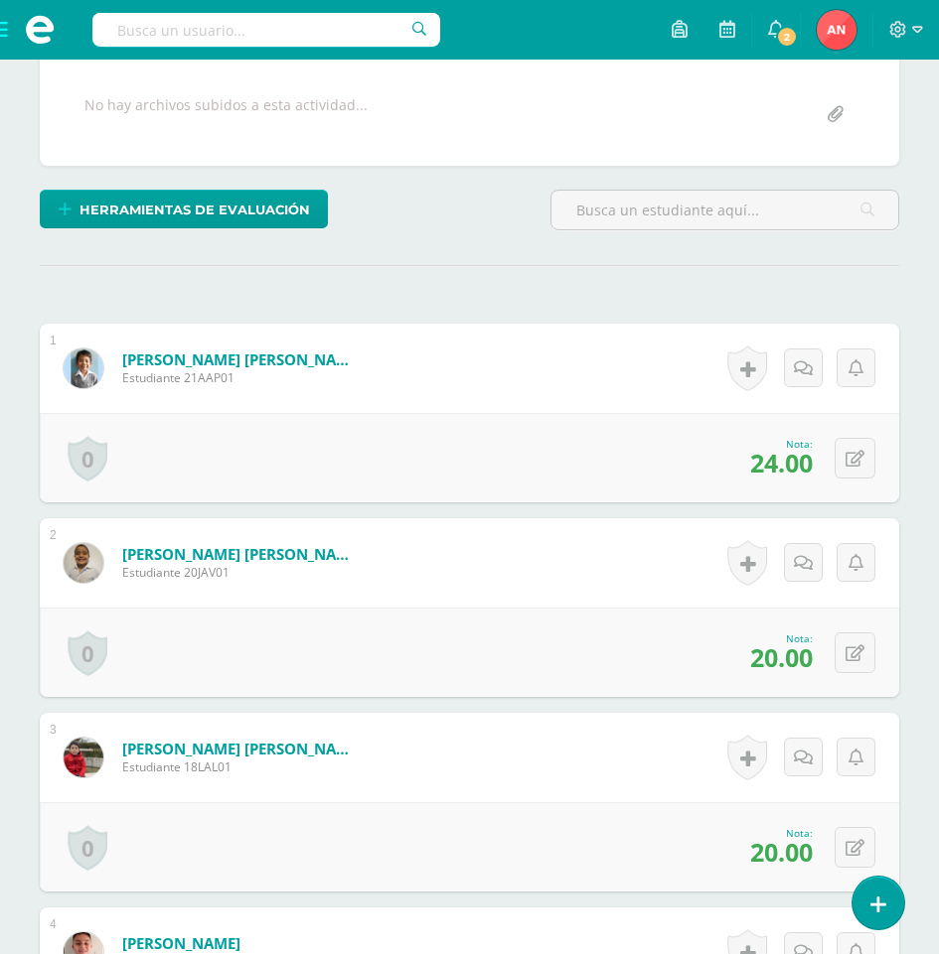
scroll to position [400, 0]
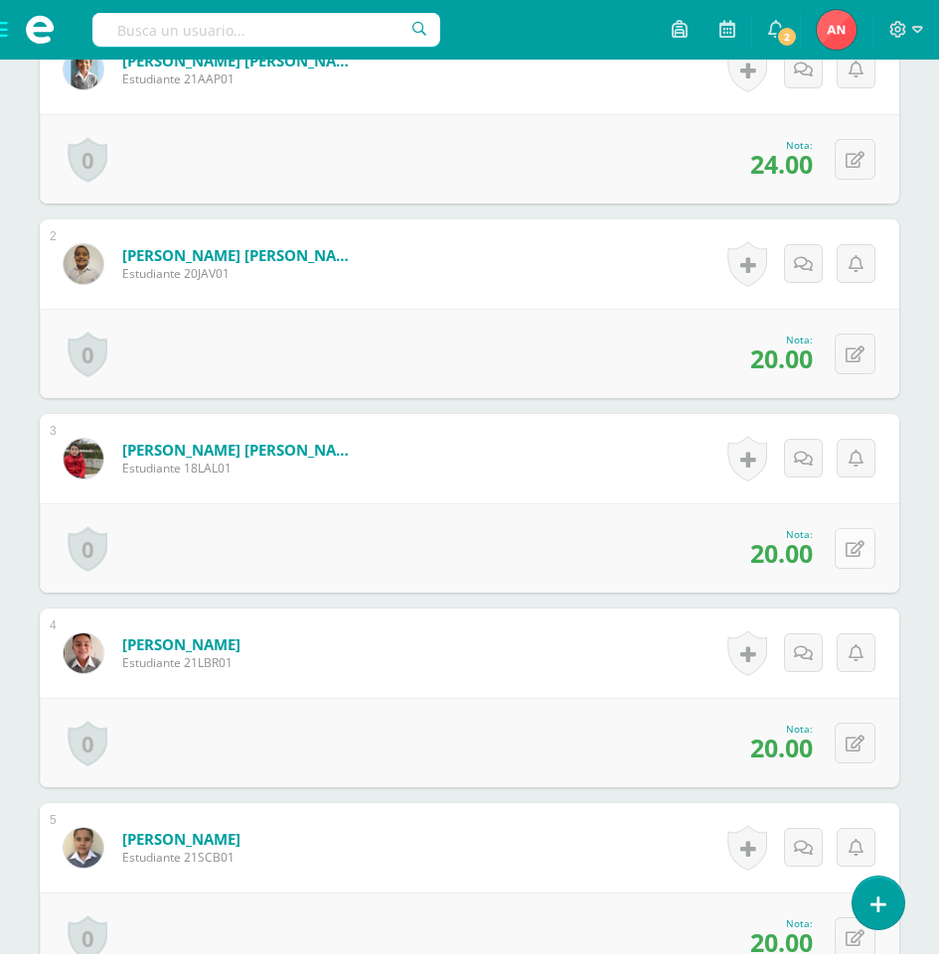
click at [856, 547] on icon at bounding box center [854, 549] width 19 height 17
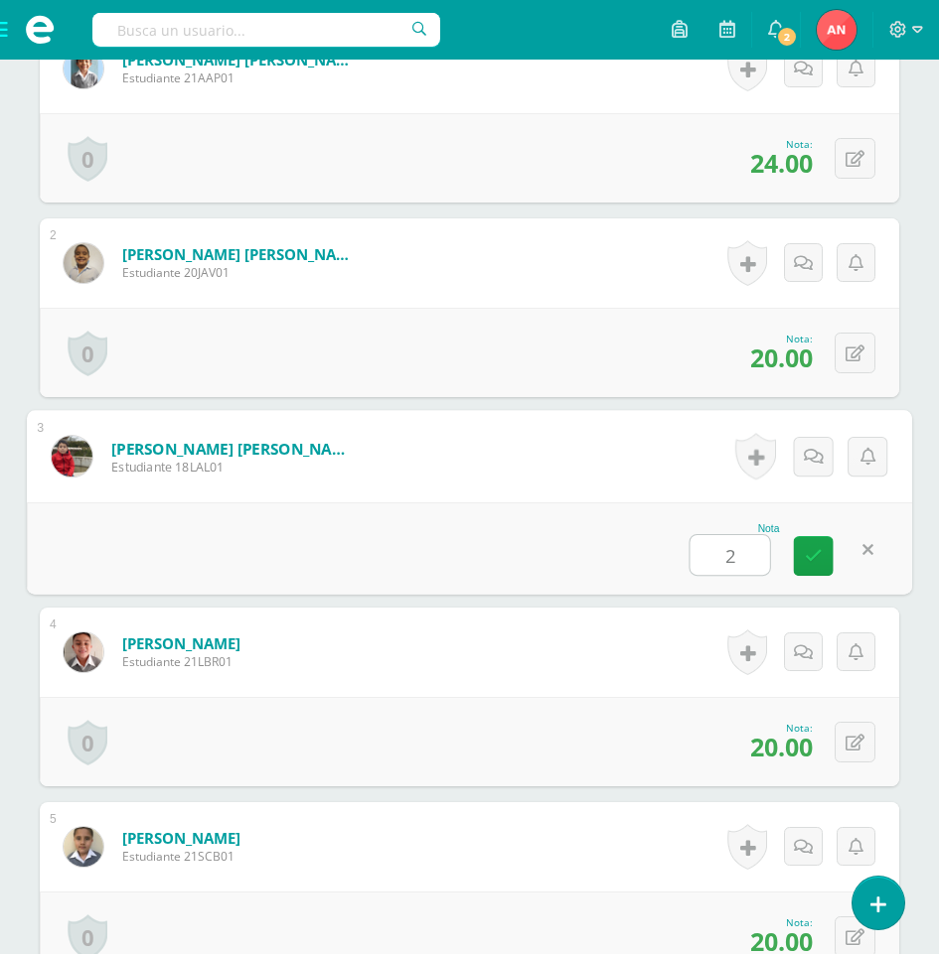
type input "22"
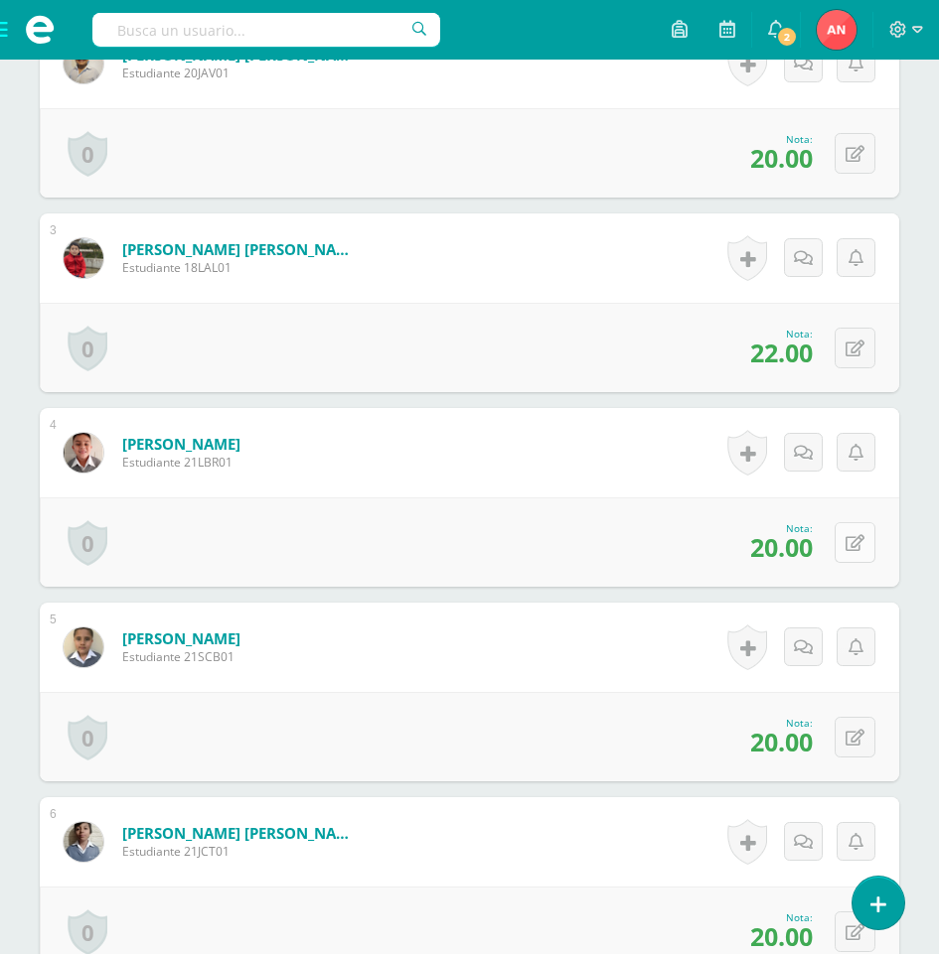
scroll to position [998, 0]
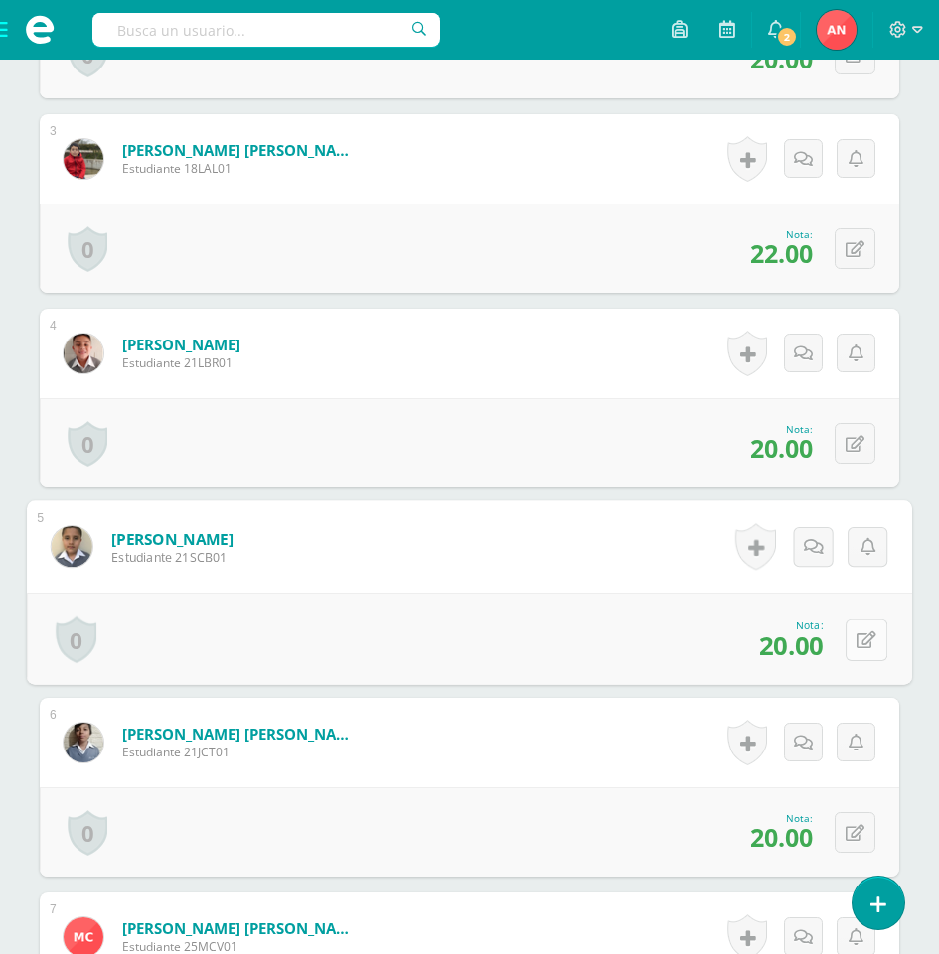
click at [850, 632] on button at bounding box center [866, 640] width 42 height 42
type input "25"
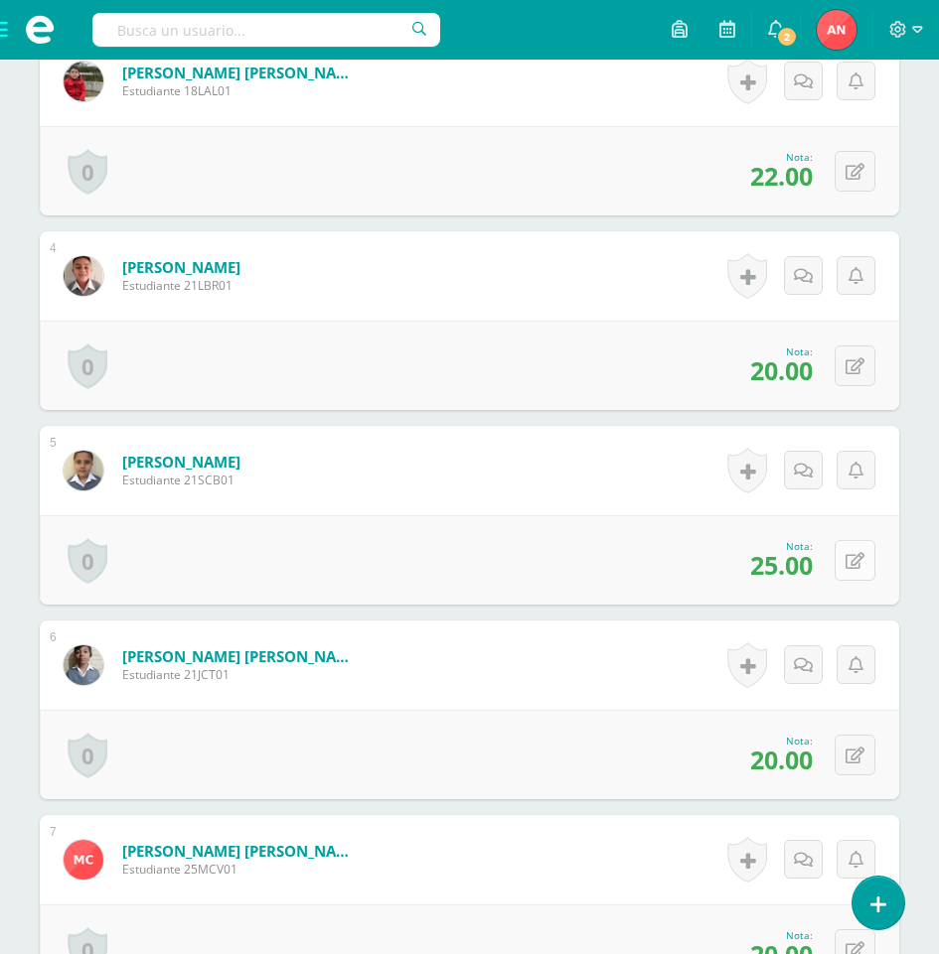
scroll to position [1197, 0]
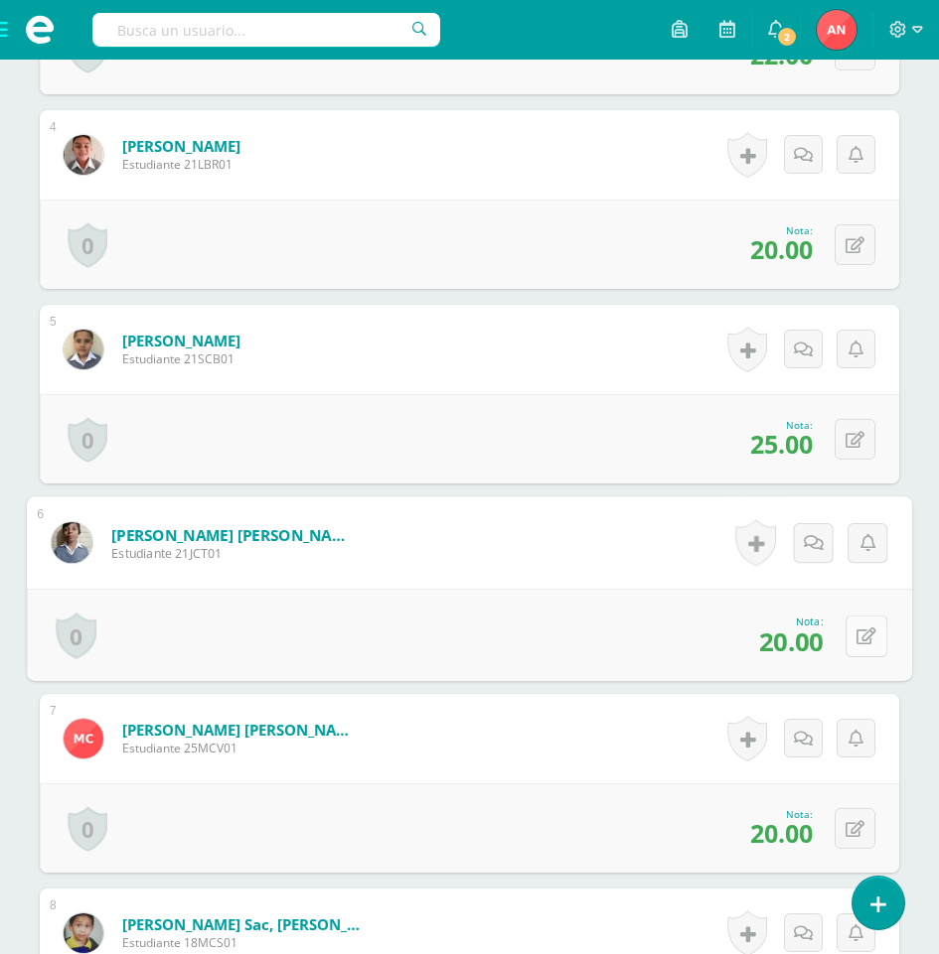
click at [858, 635] on icon at bounding box center [866, 636] width 20 height 17
type input "23"
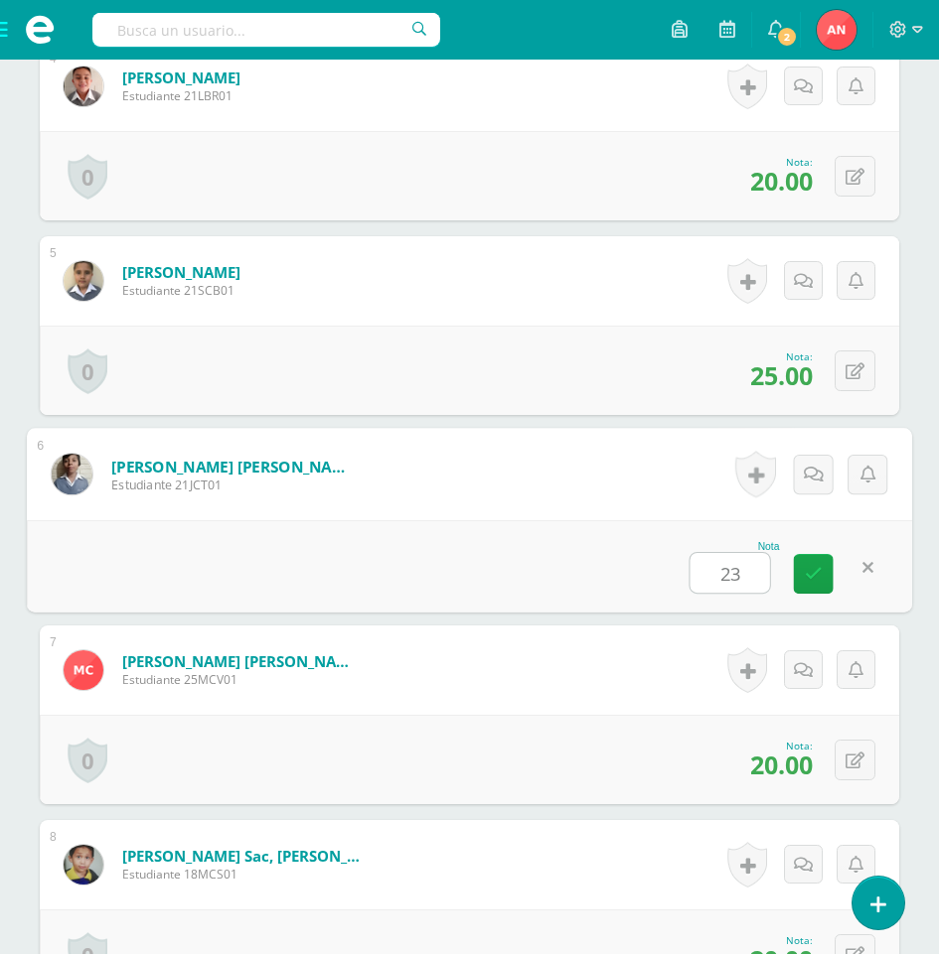
scroll to position [1395, 0]
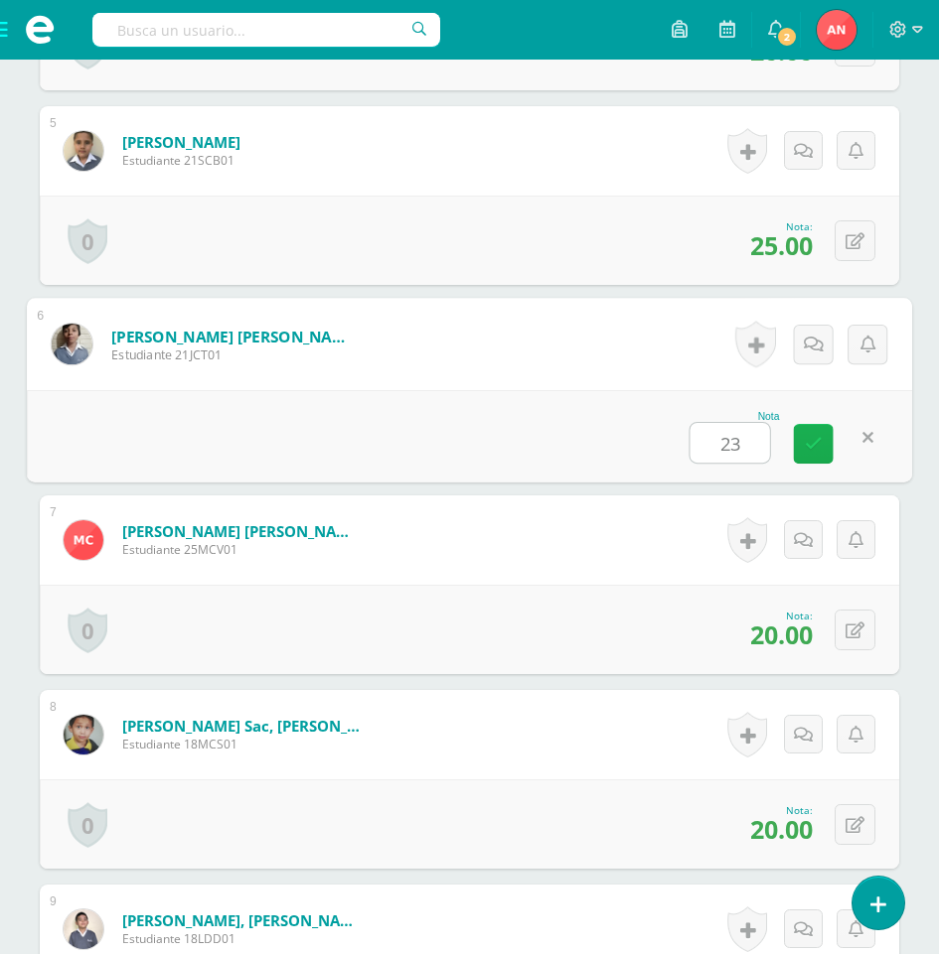
click at [820, 446] on icon at bounding box center [813, 443] width 18 height 17
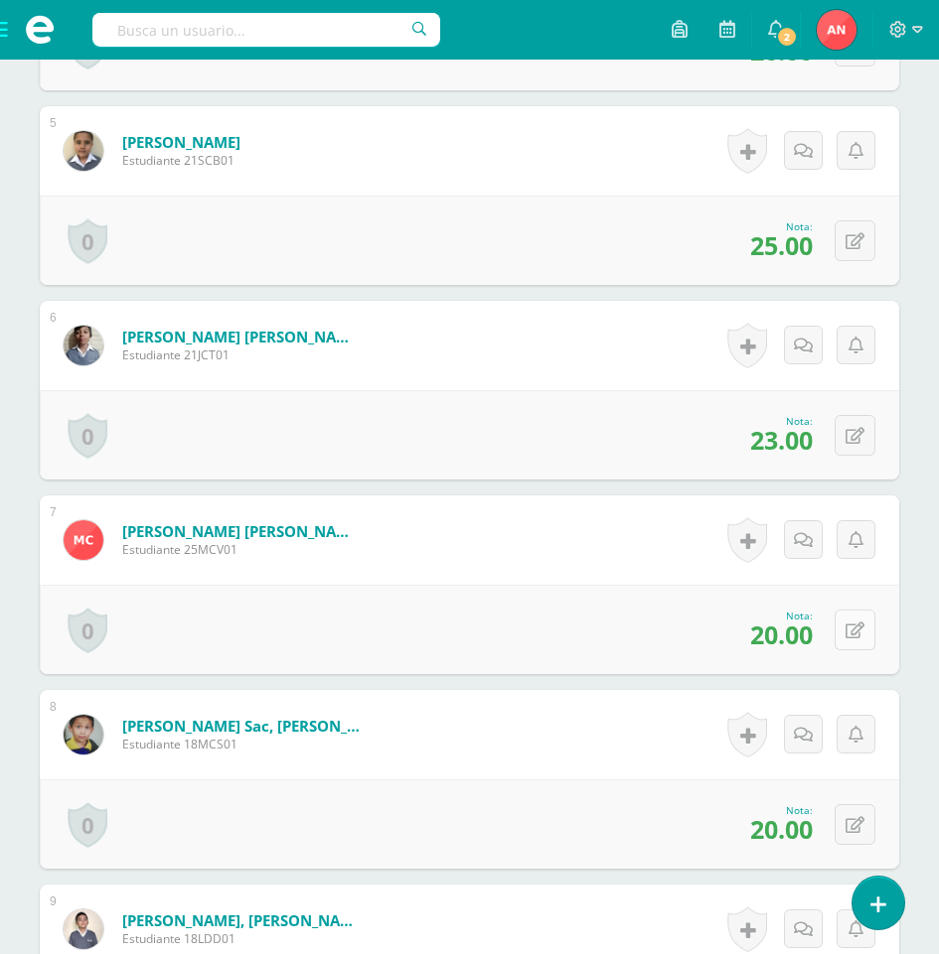
click at [859, 633] on icon at bounding box center [854, 631] width 19 height 17
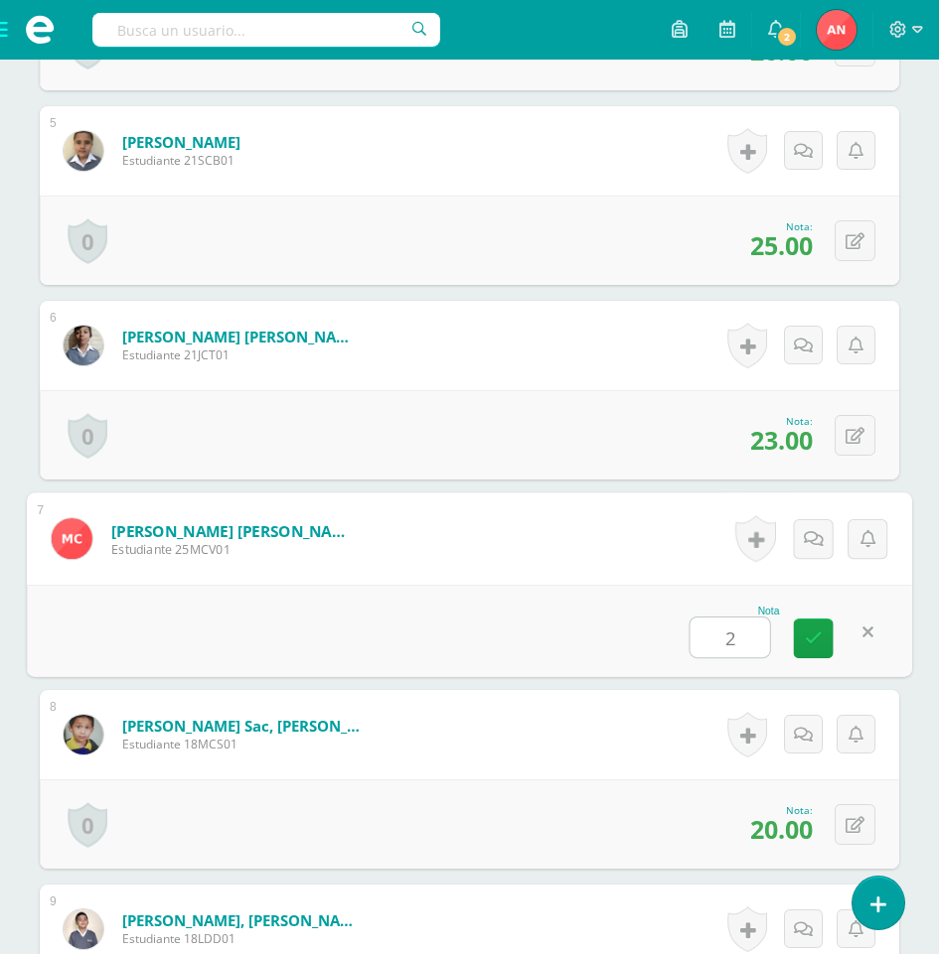
type input "24"
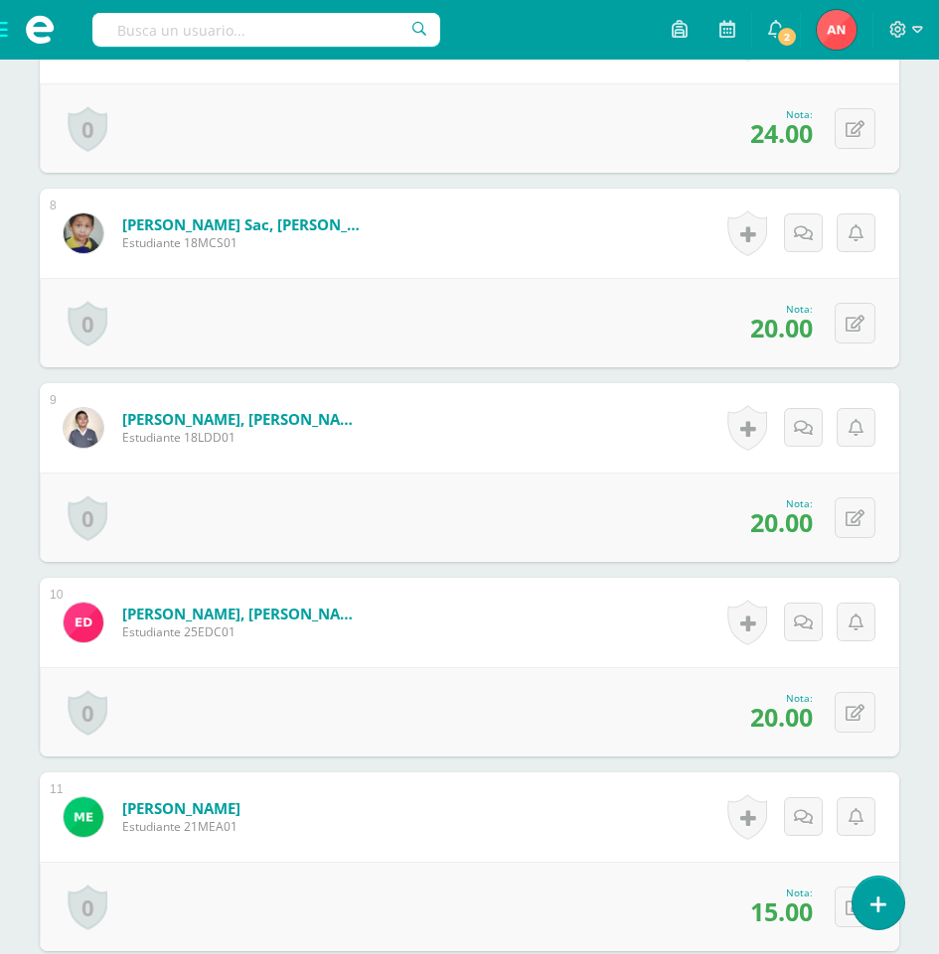
scroll to position [1991, 0]
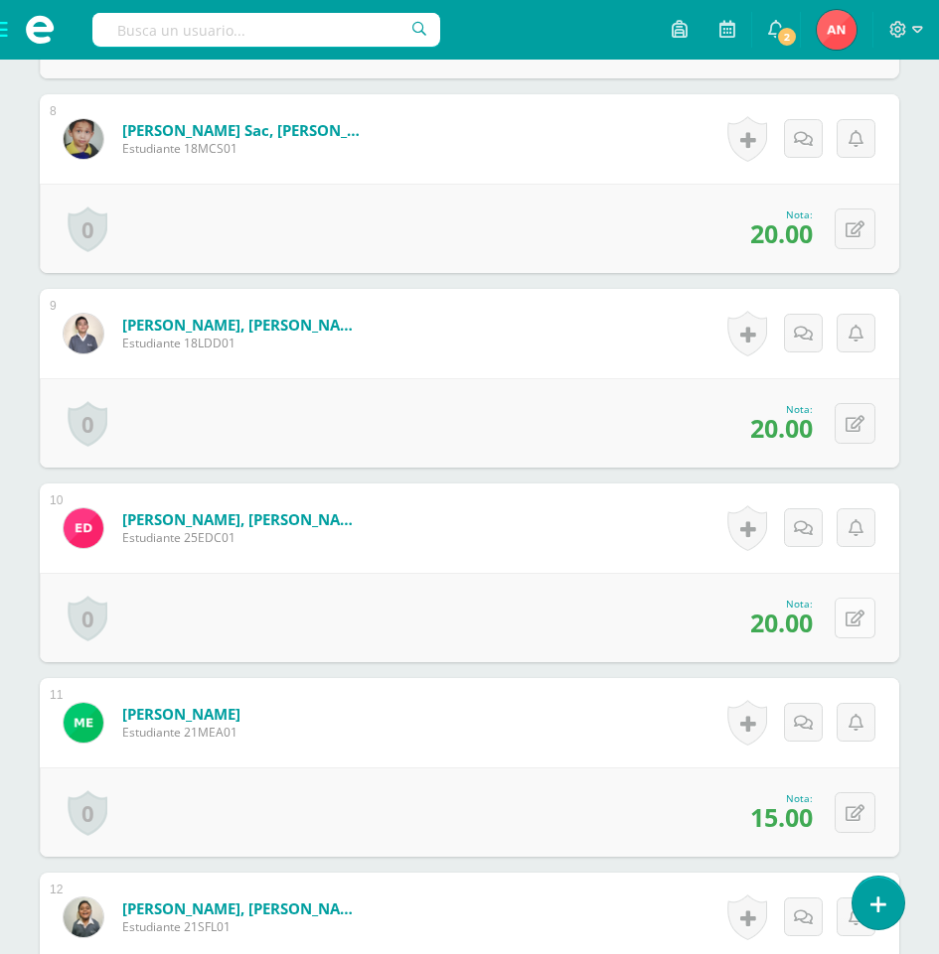
click at [855, 622] on icon at bounding box center [854, 619] width 19 height 17
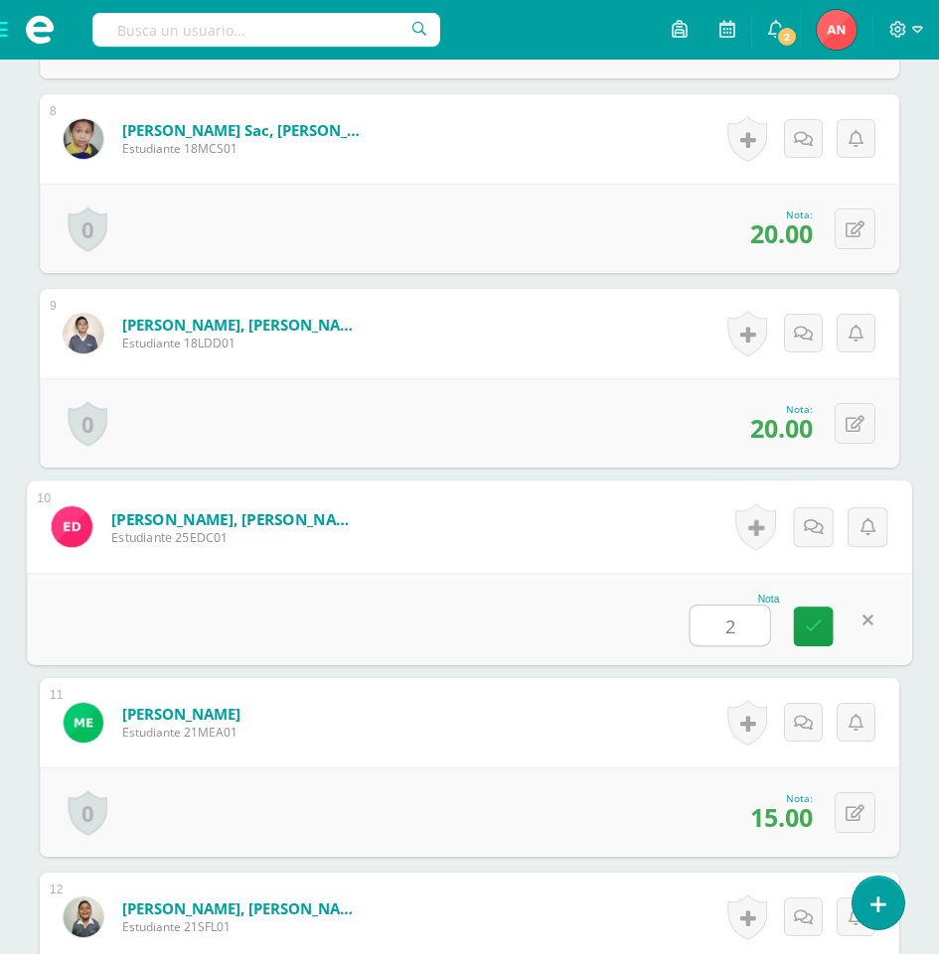
type input "24"
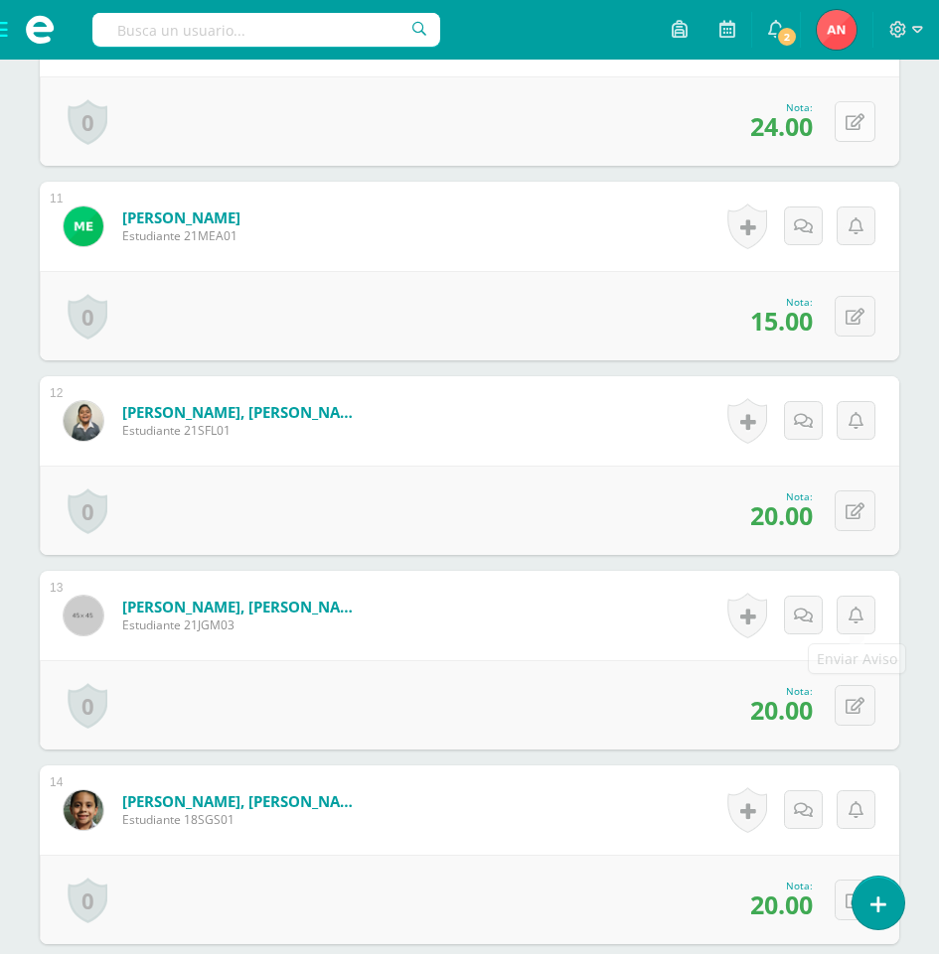
scroll to position [2587, 0]
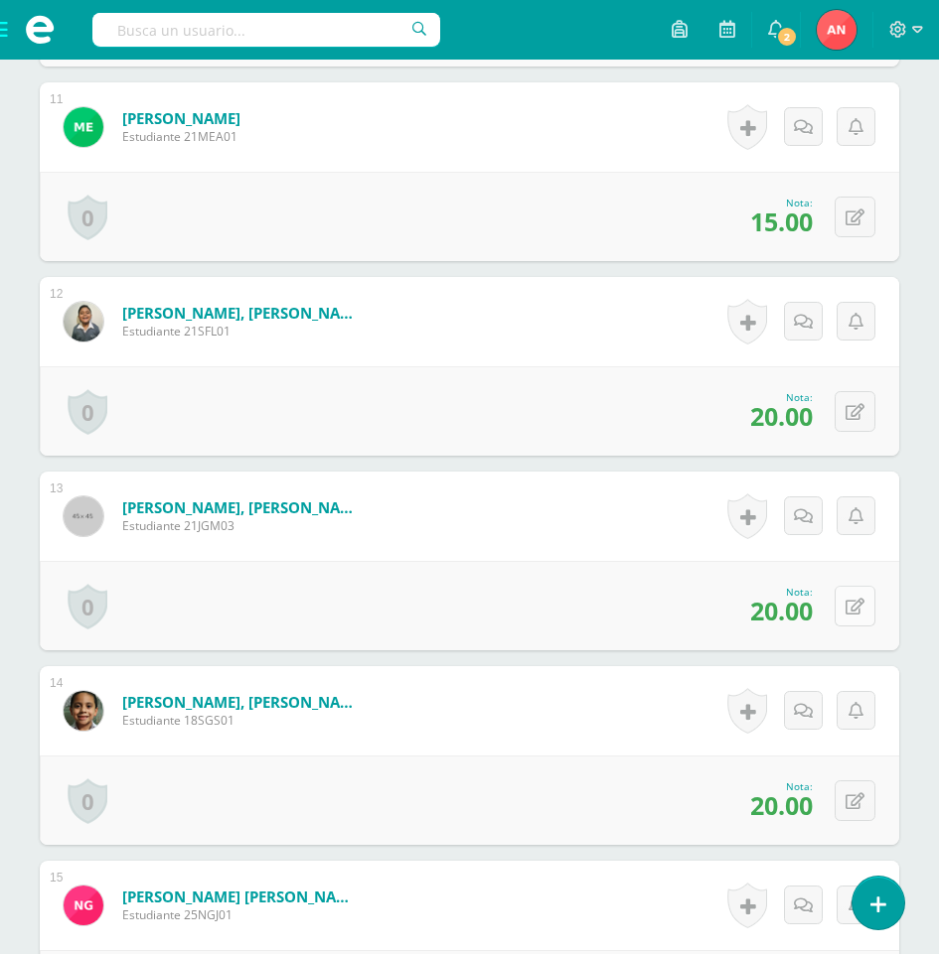
click at [855, 608] on icon at bounding box center [854, 607] width 19 height 17
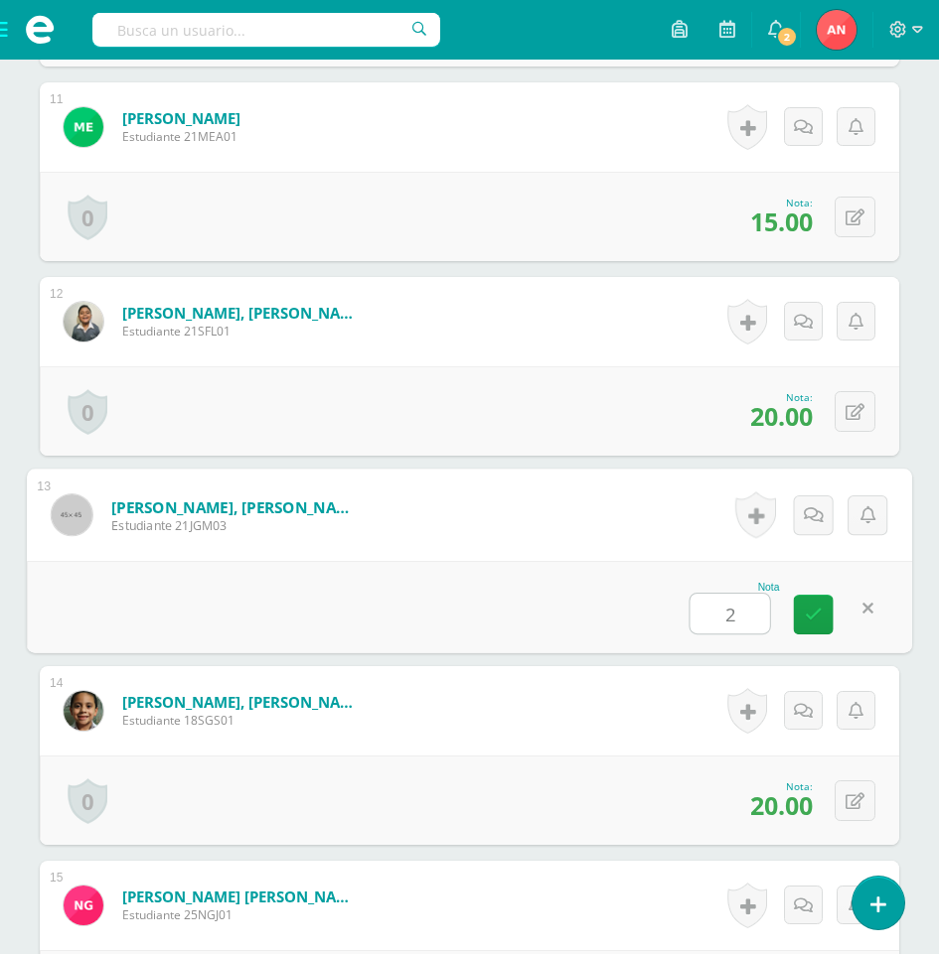
type input "25"
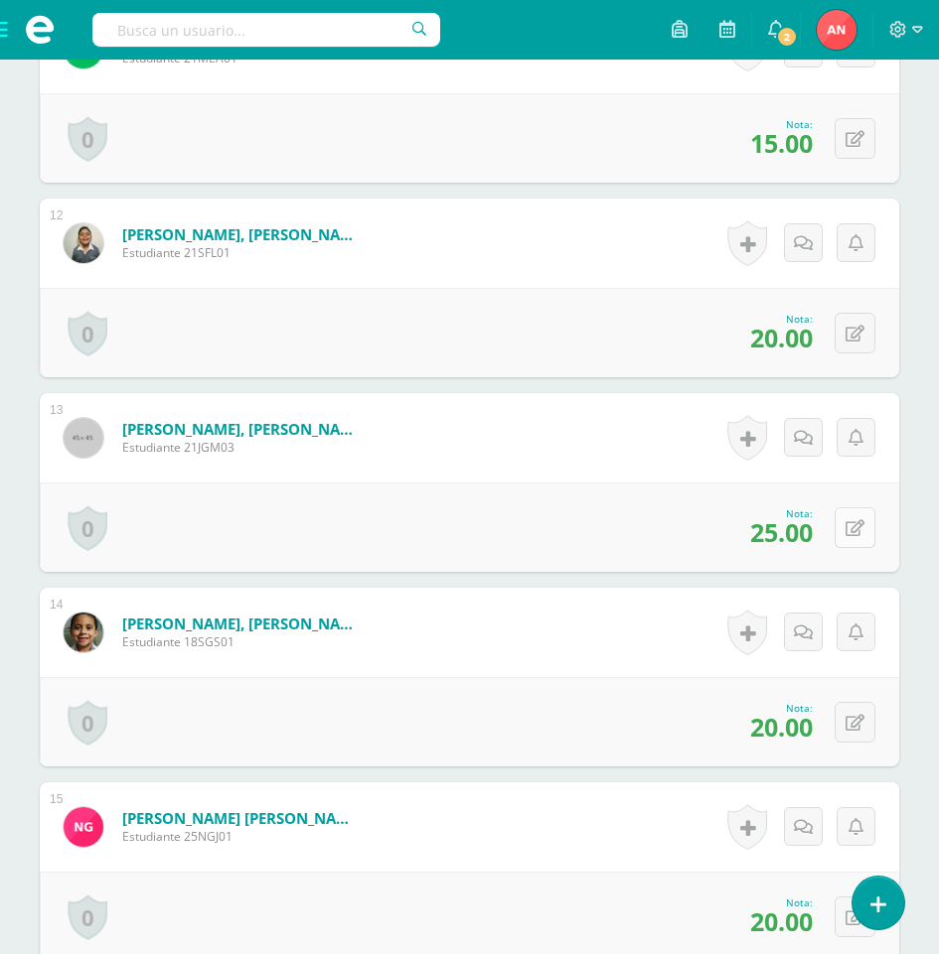
scroll to position [2687, 0]
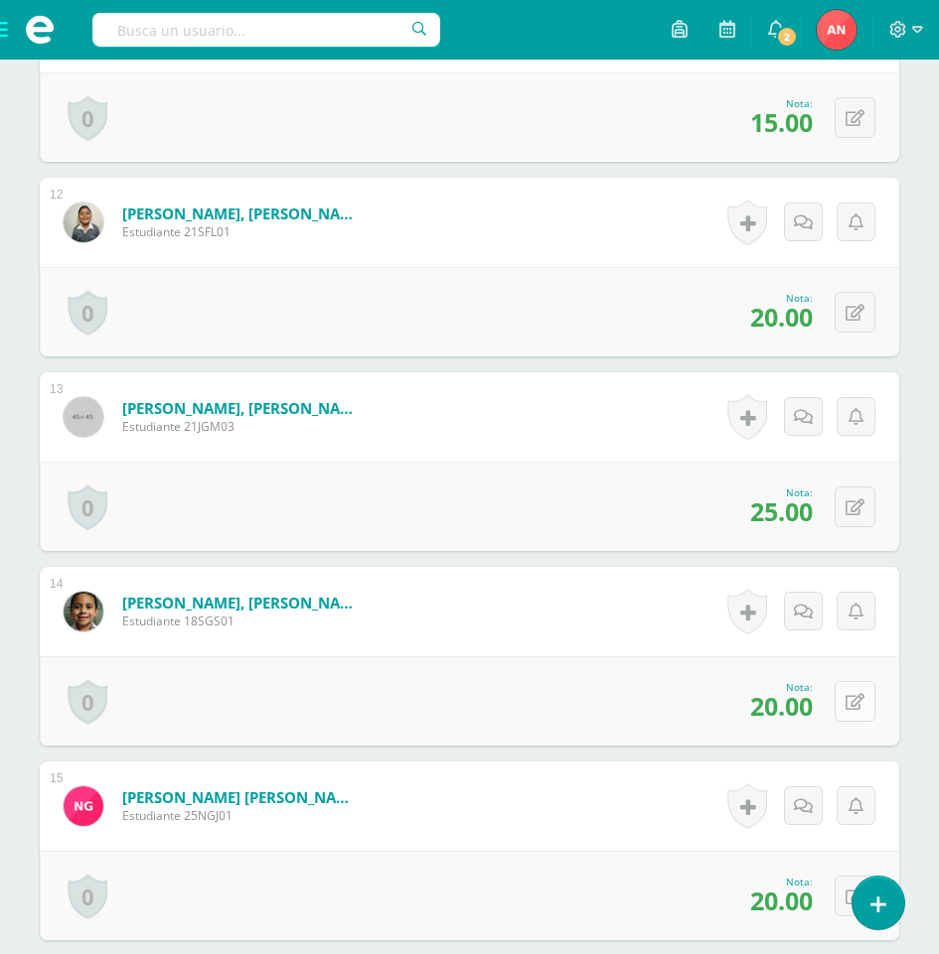
click at [854, 699] on button at bounding box center [854, 701] width 41 height 41
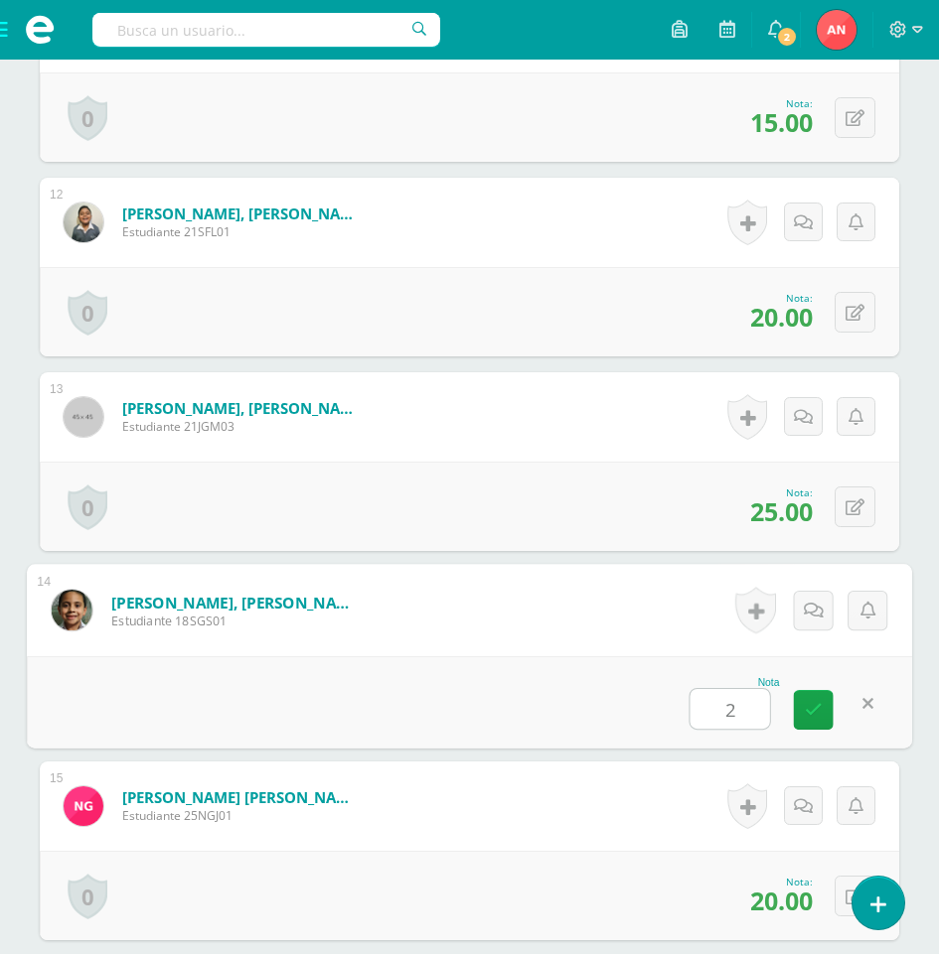
type input "25"
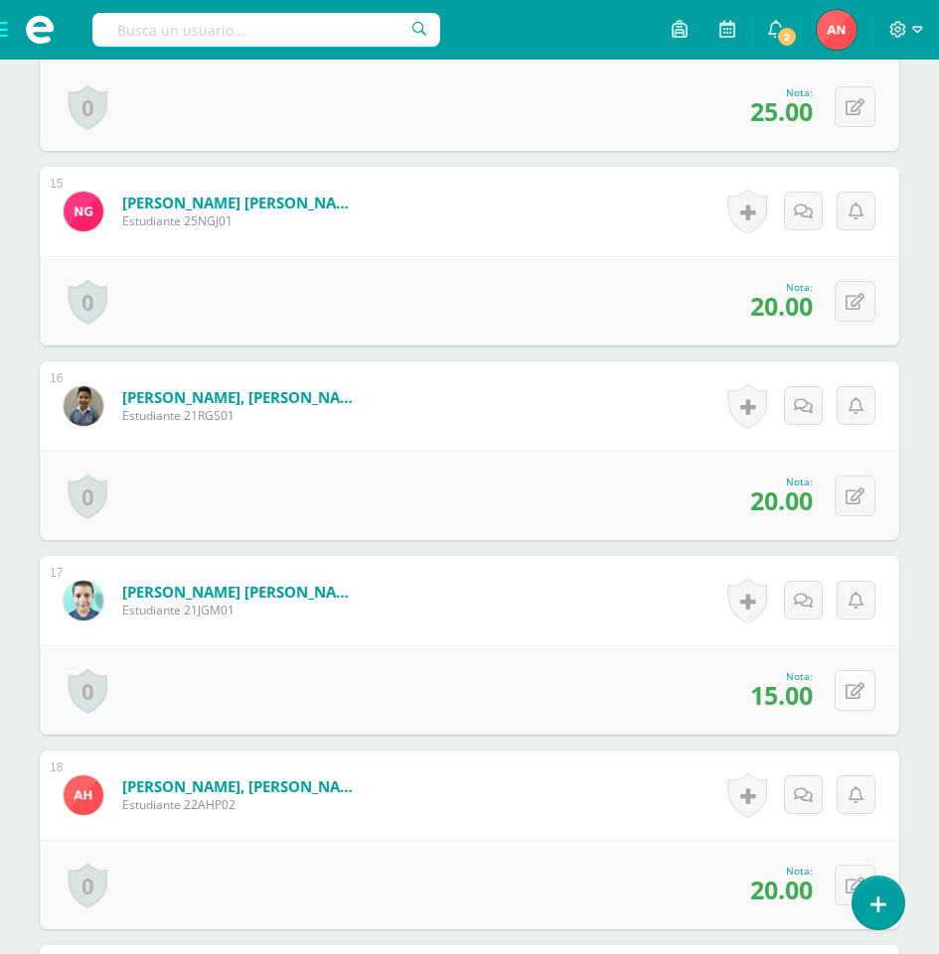
scroll to position [3282, 0]
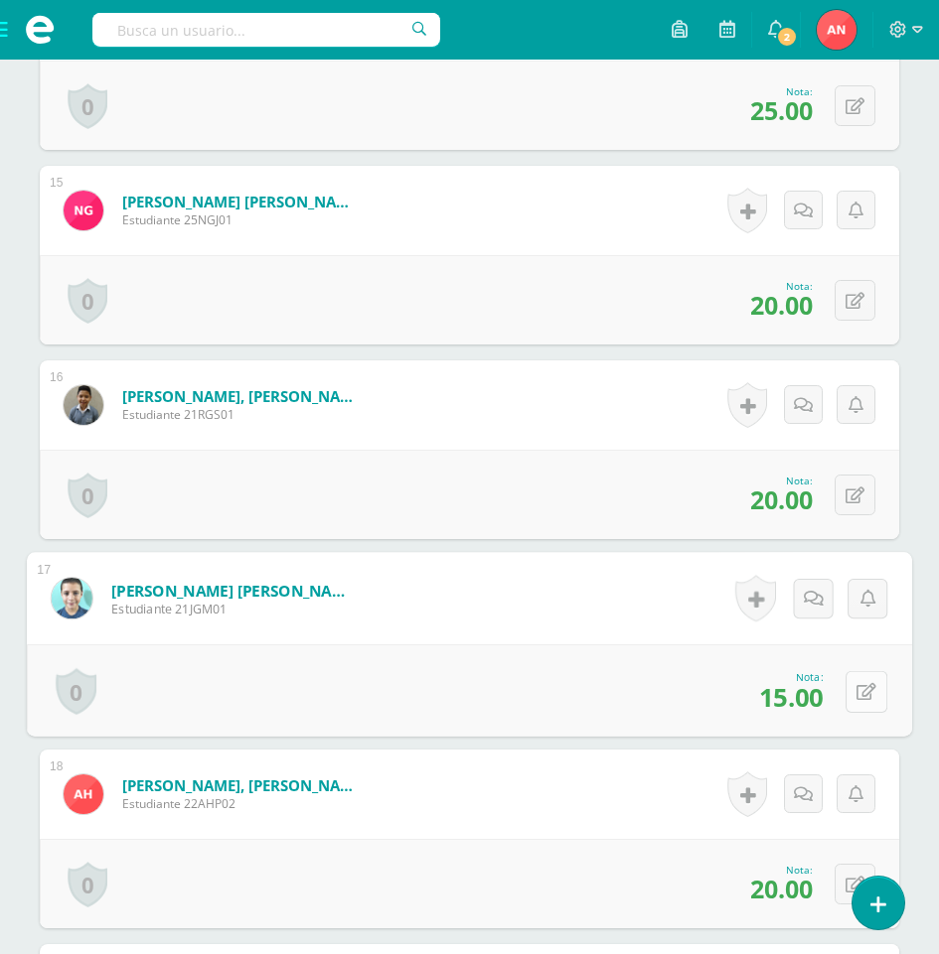
click at [864, 692] on button at bounding box center [866, 691] width 42 height 42
type input "20"
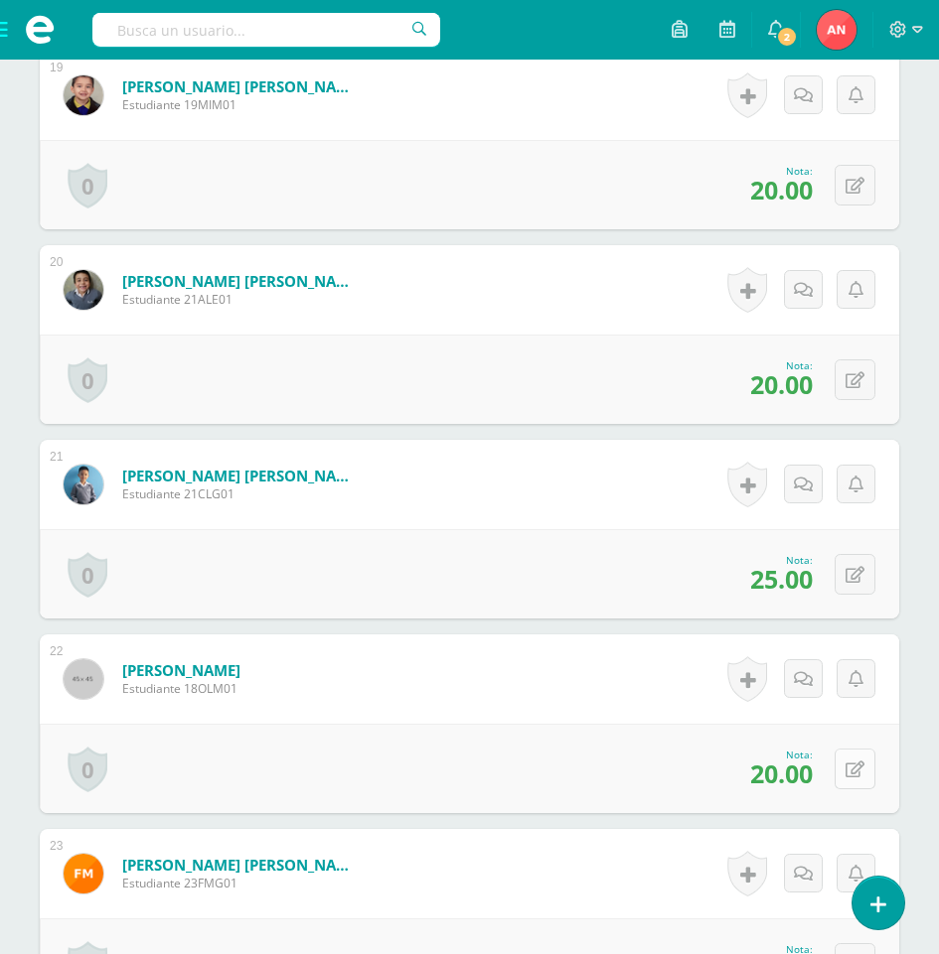
scroll to position [4276, 0]
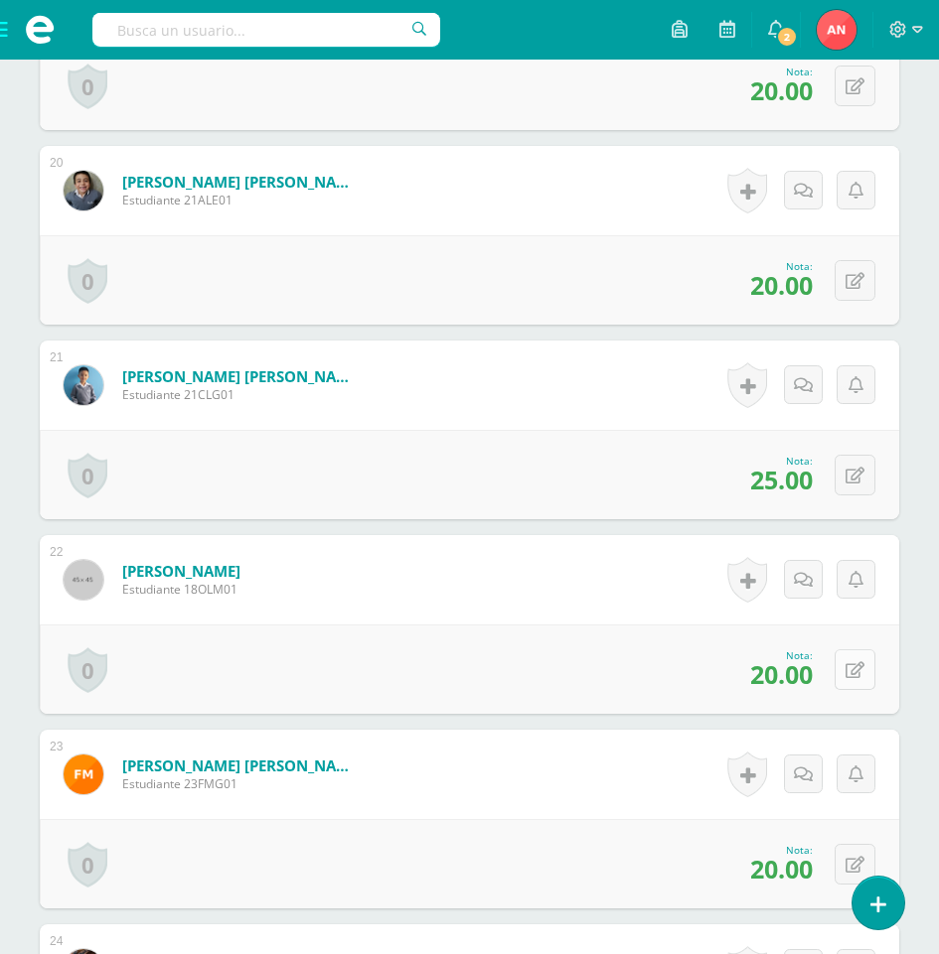
click at [863, 680] on button at bounding box center [854, 670] width 41 height 41
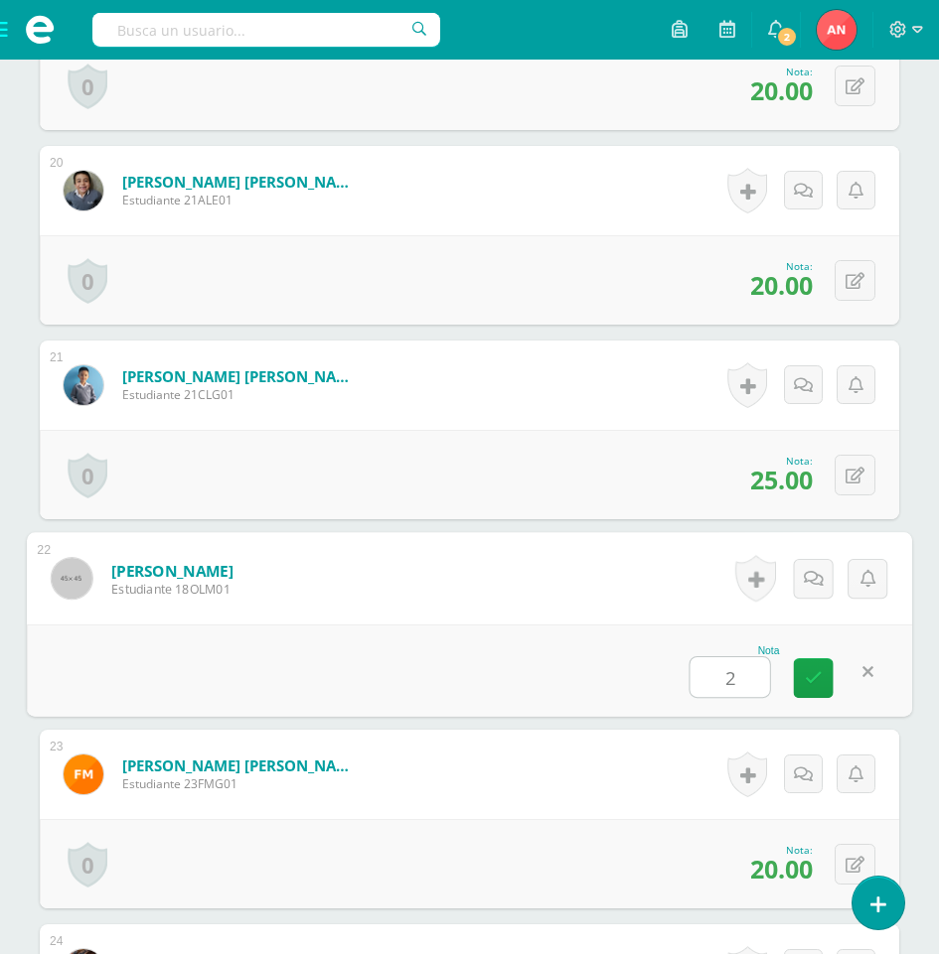
type input "25"
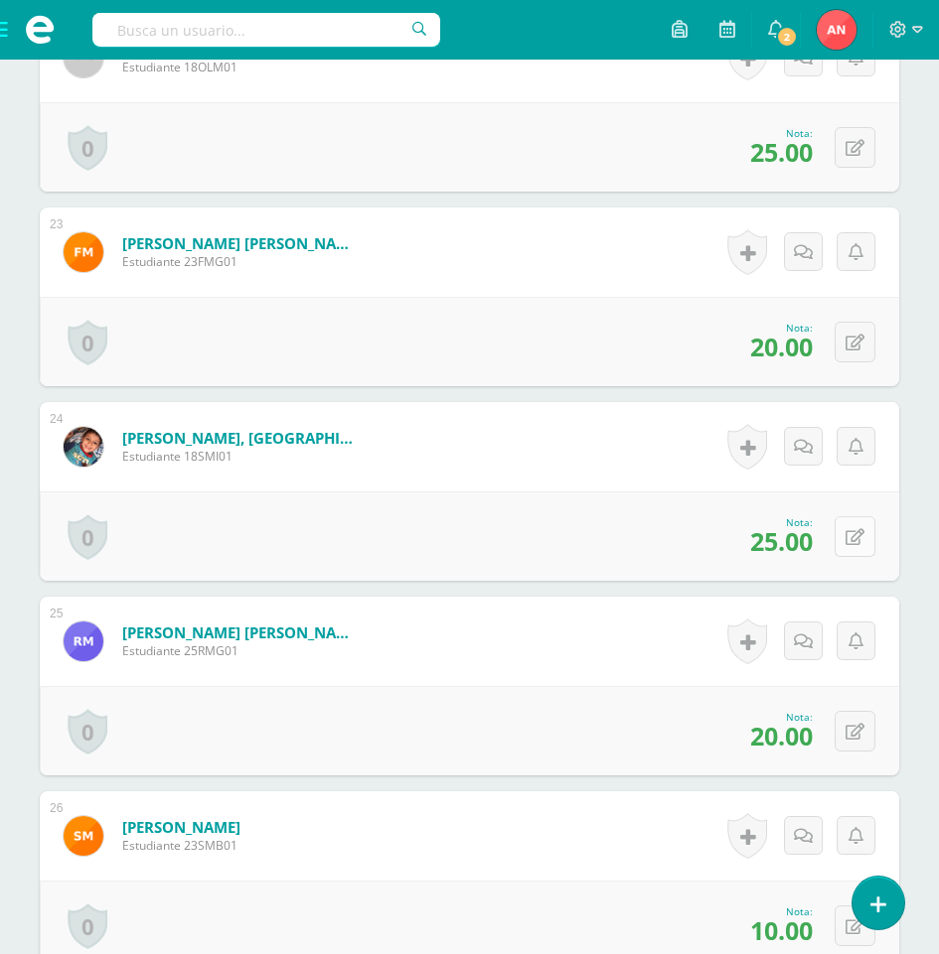
scroll to position [4872, 0]
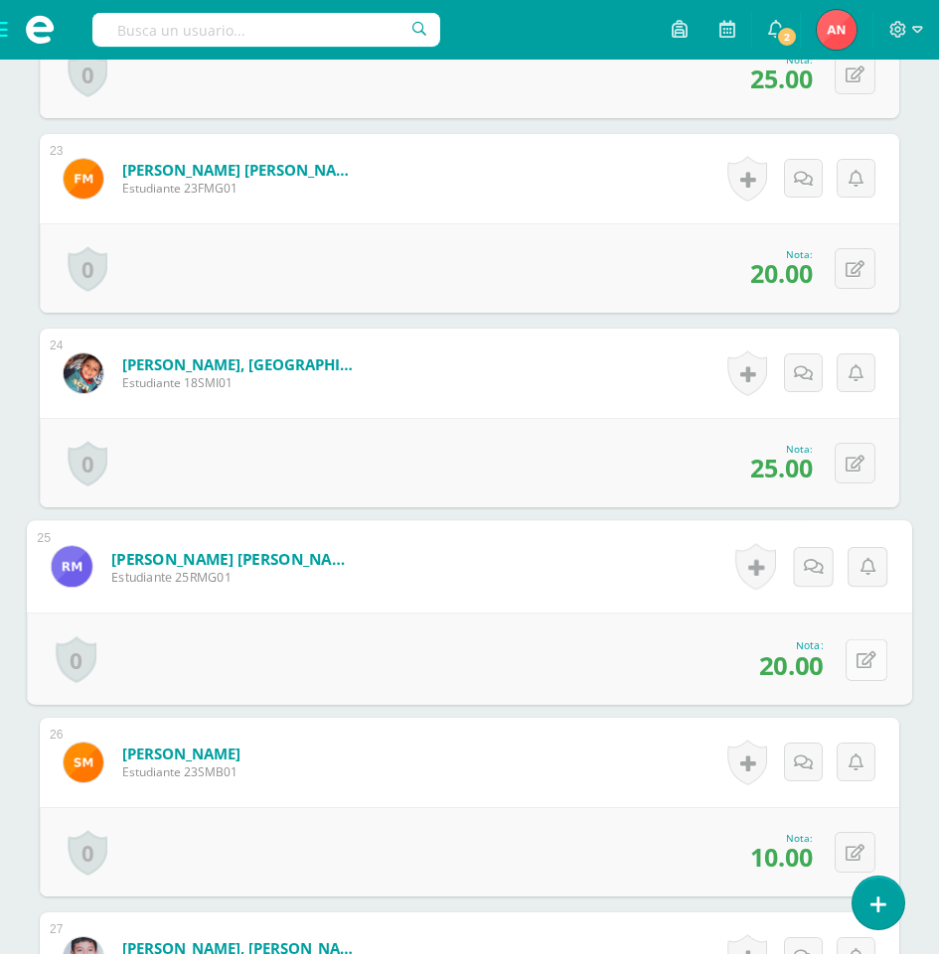
click at [860, 667] on button at bounding box center [866, 660] width 42 height 42
type input "25"
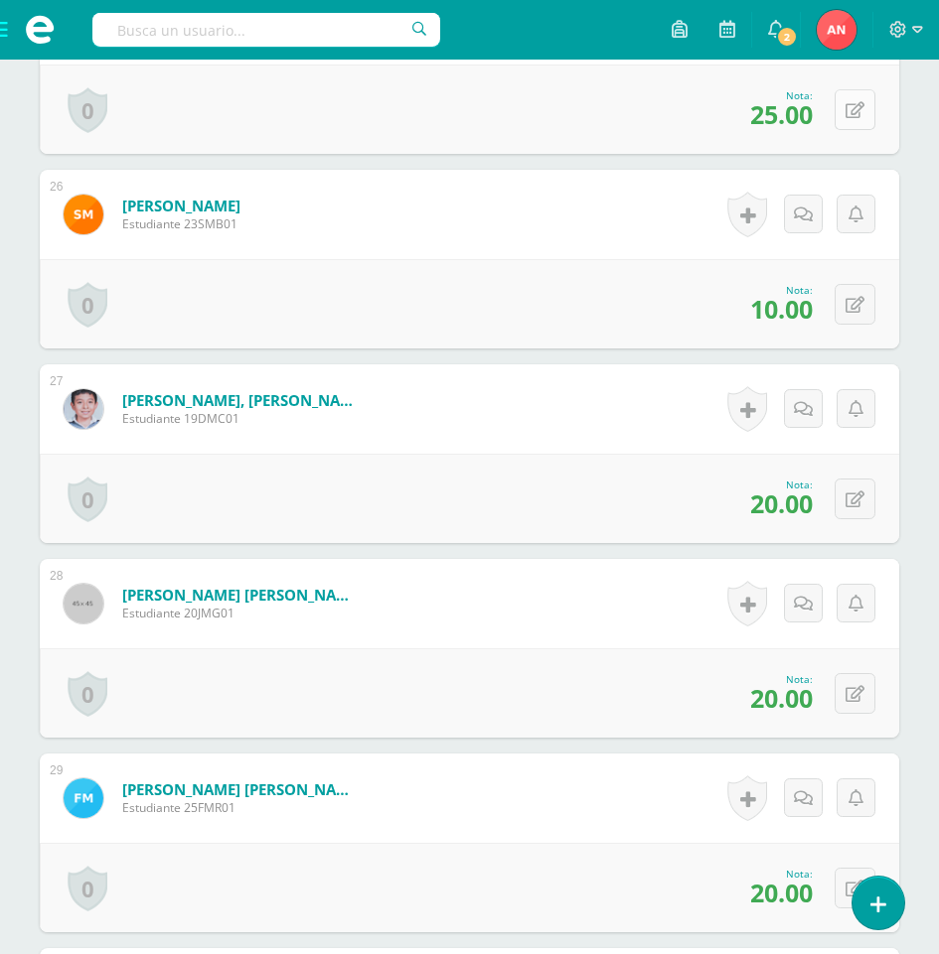
scroll to position [5468, 0]
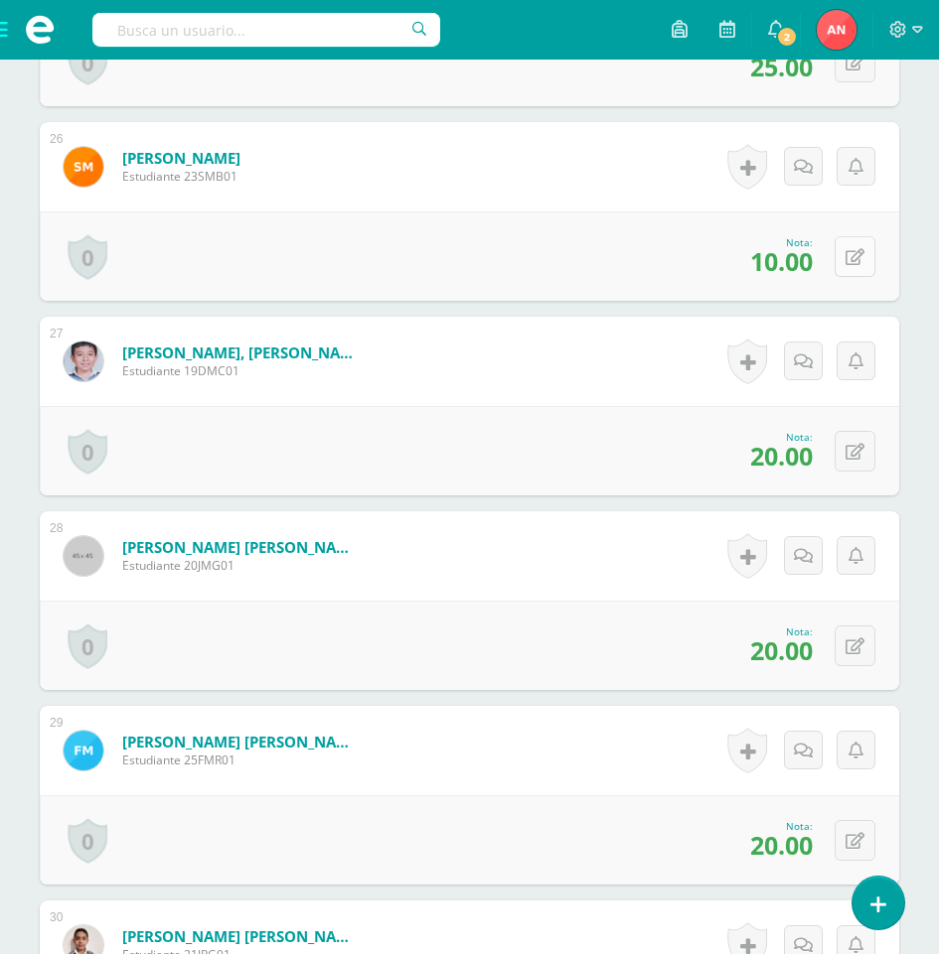
drag, startPoint x: 839, startPoint y: 271, endPoint x: 857, endPoint y: 267, distance: 18.3
click at [839, 271] on div "0 Logros Logros obtenidos Aún no hay logros agregados Nota: 10.00" at bounding box center [469, 256] width 859 height 89
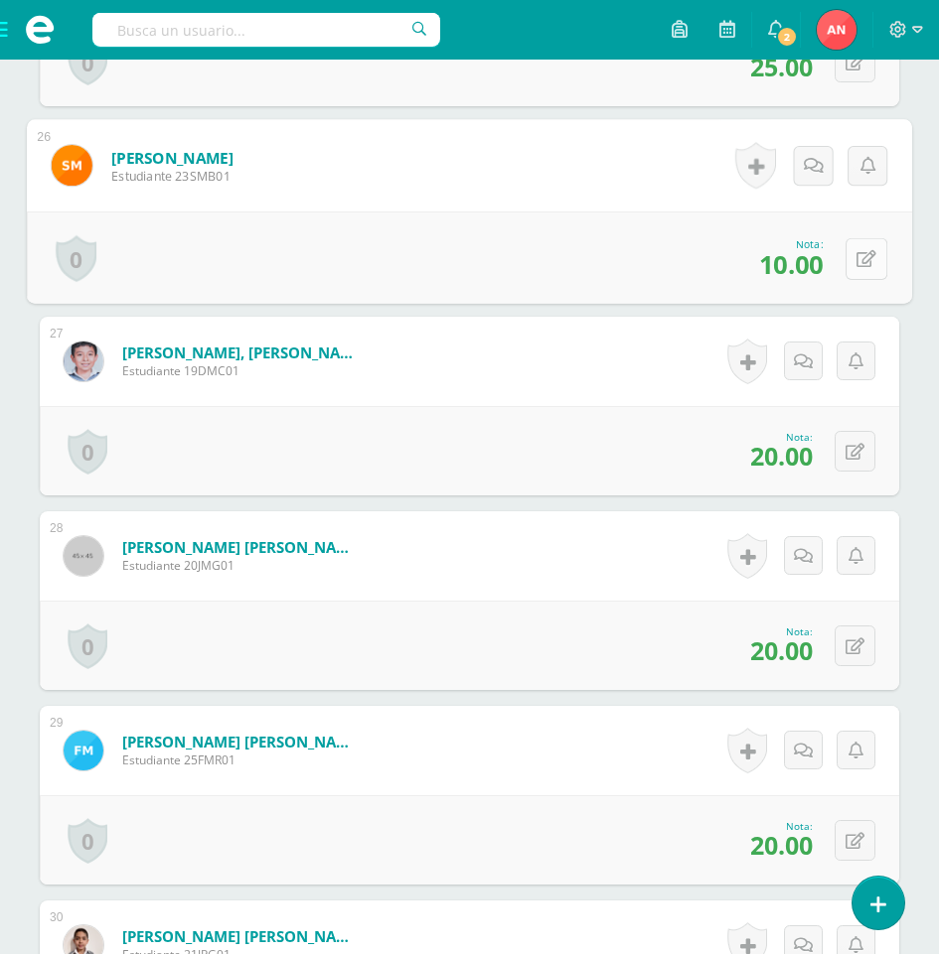
click at [863, 259] on icon at bounding box center [866, 258] width 20 height 17
type input "15"
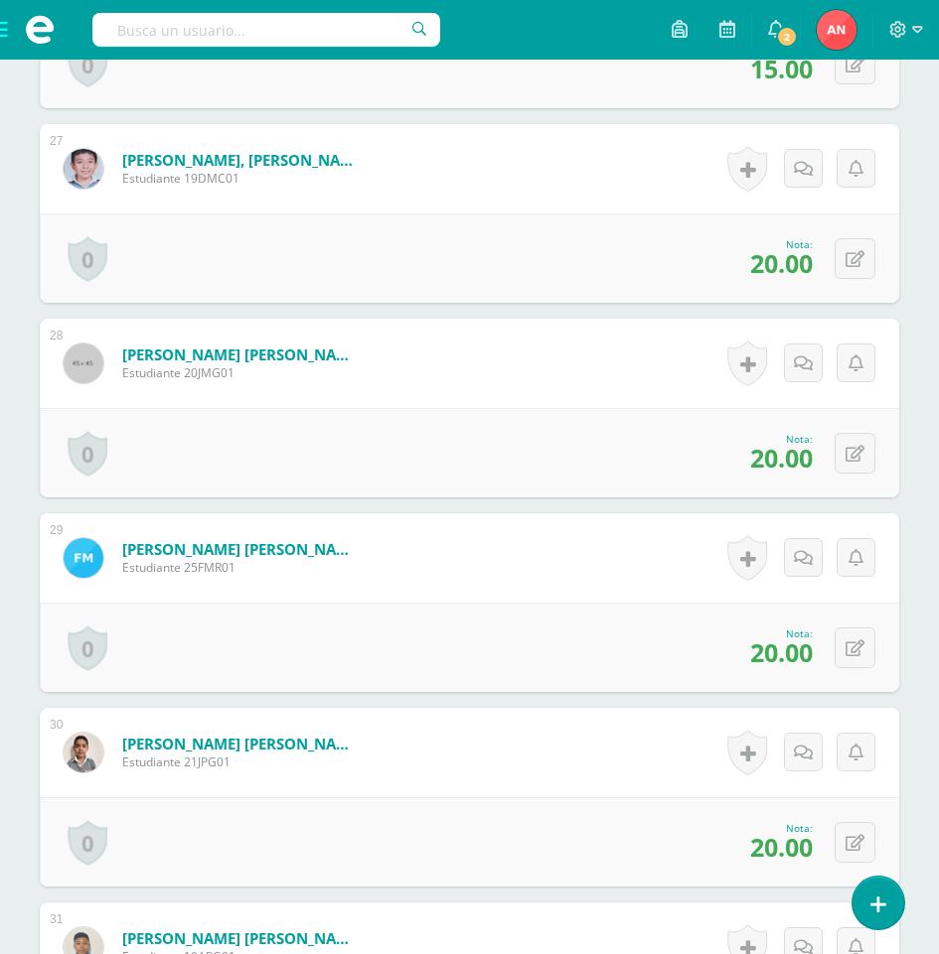
scroll to position [5666, 0]
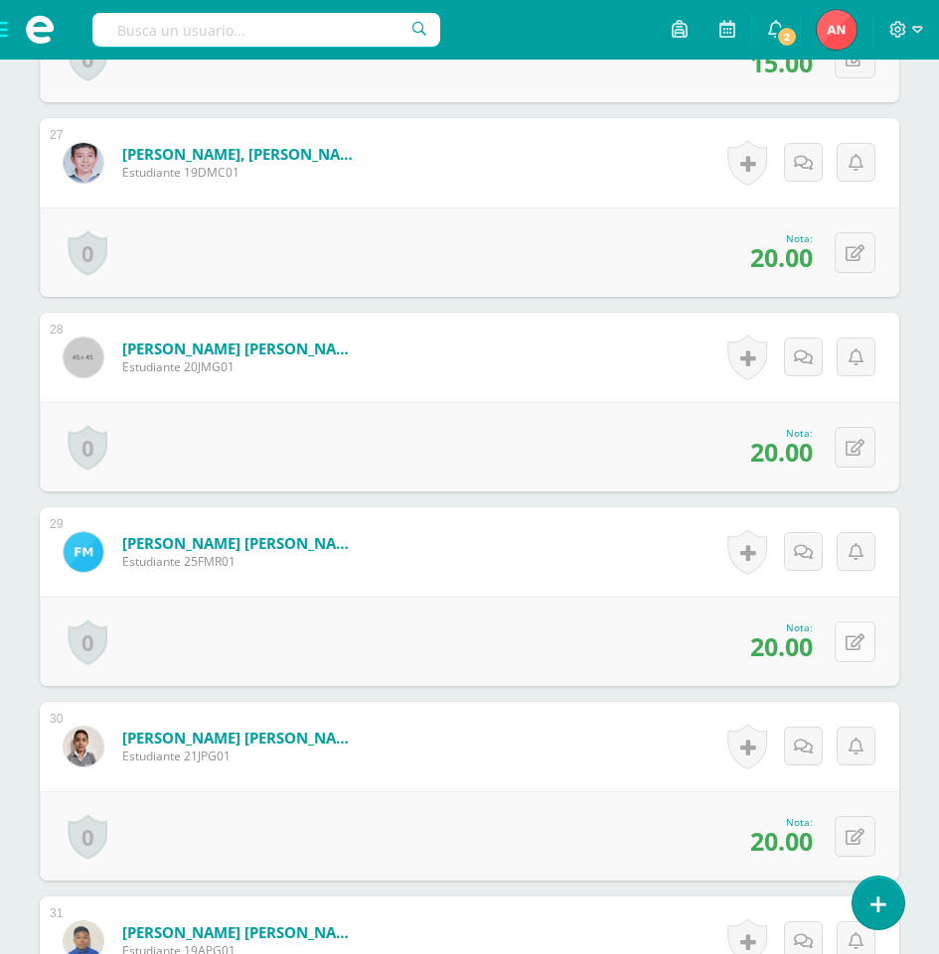
click at [845, 647] on button at bounding box center [854, 642] width 41 height 41
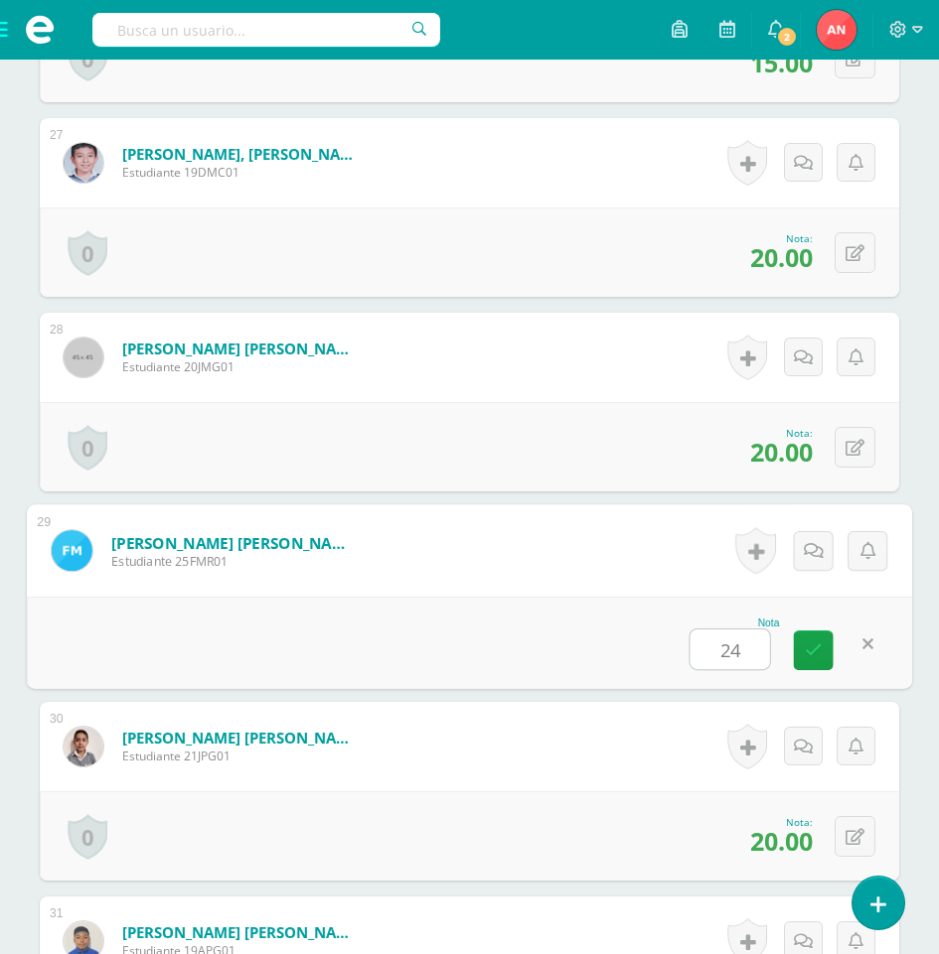
type input "243"
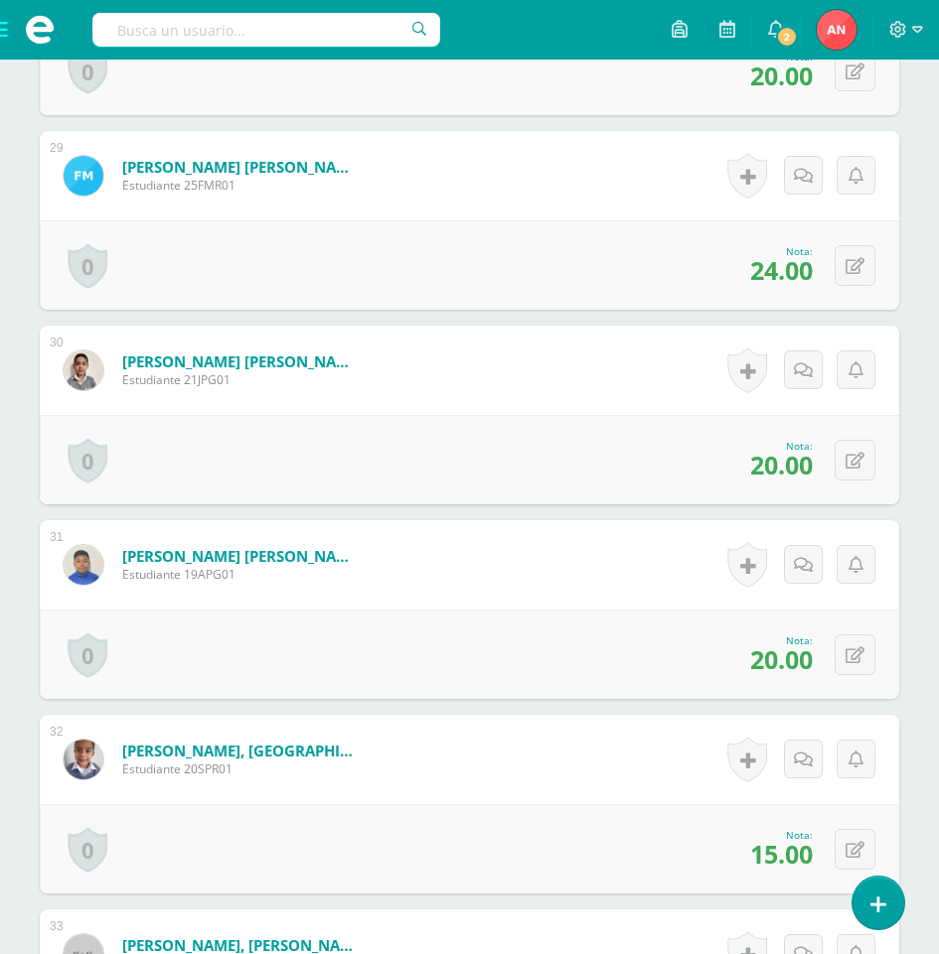
scroll to position [6063, 0]
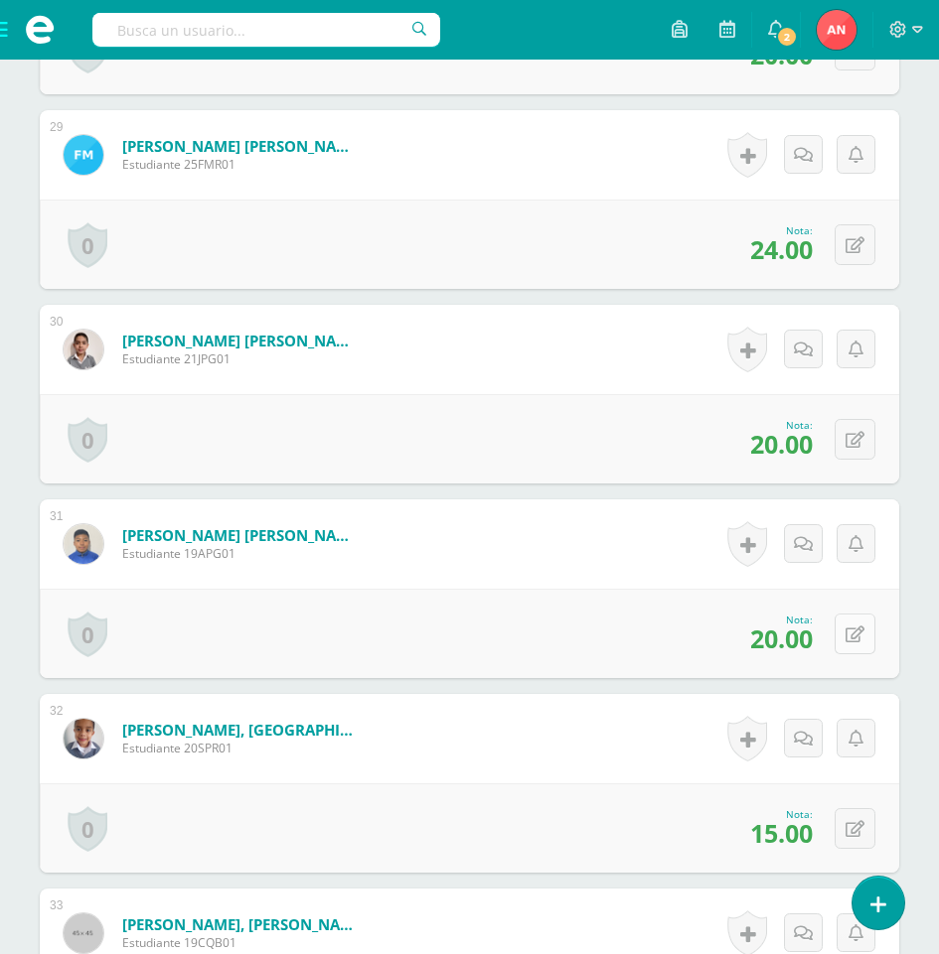
click at [851, 627] on button at bounding box center [854, 634] width 41 height 41
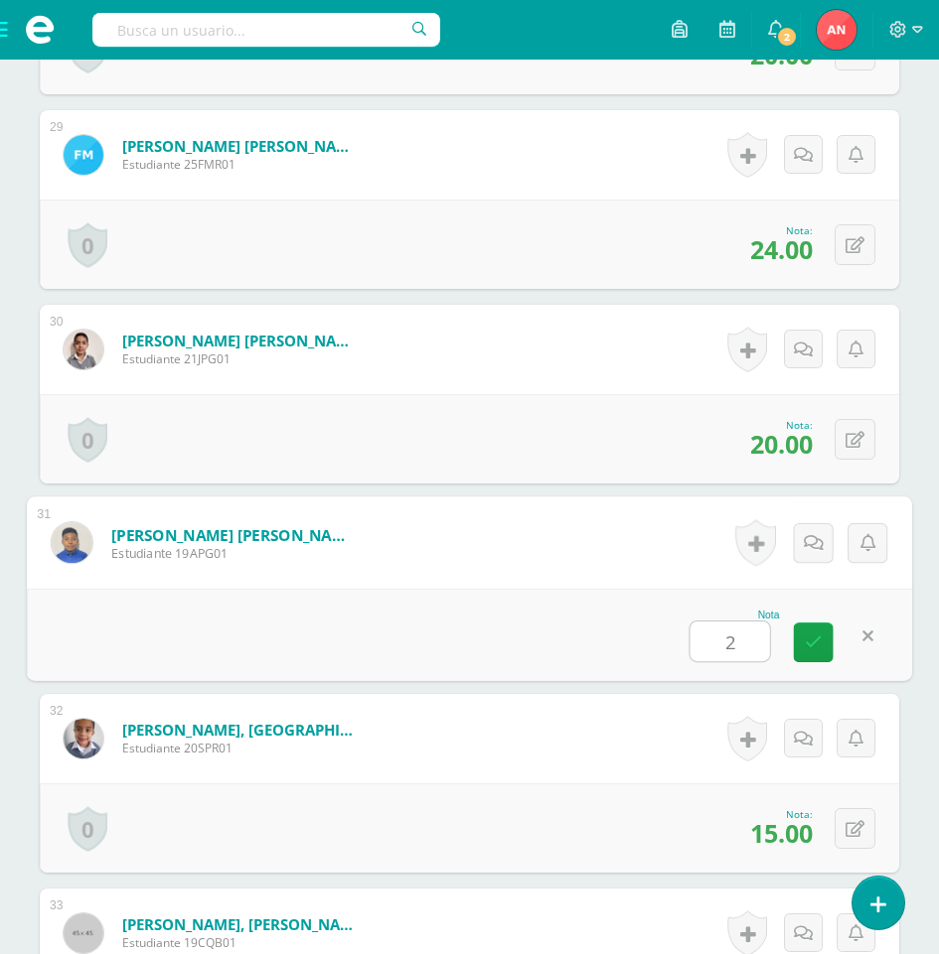
type input "22"
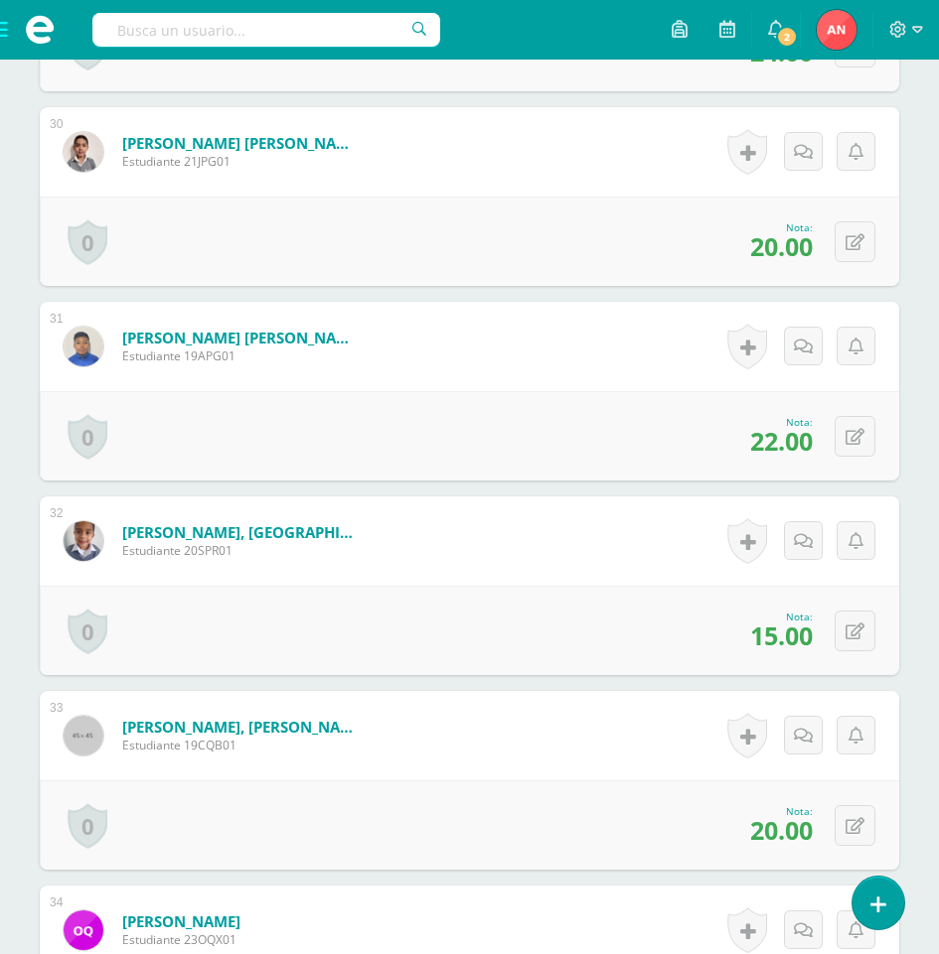
scroll to position [6262, 0]
click at [858, 635] on icon at bounding box center [854, 631] width 19 height 17
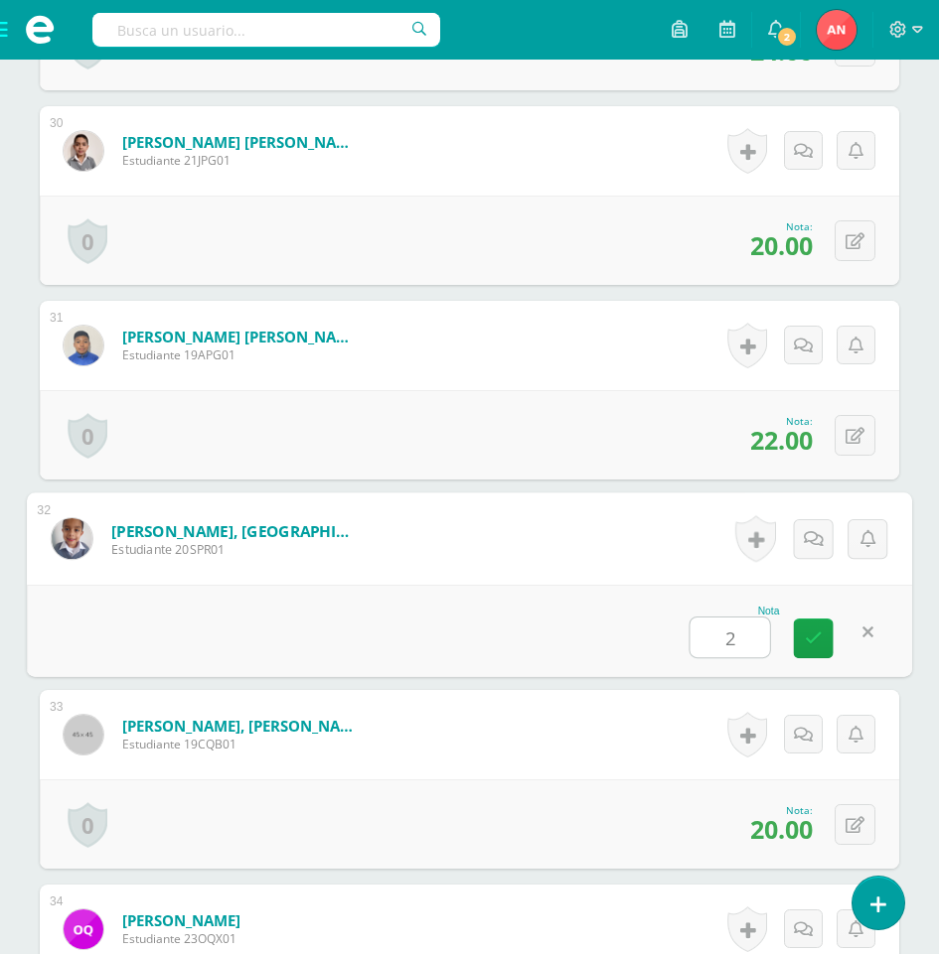
type input "20"
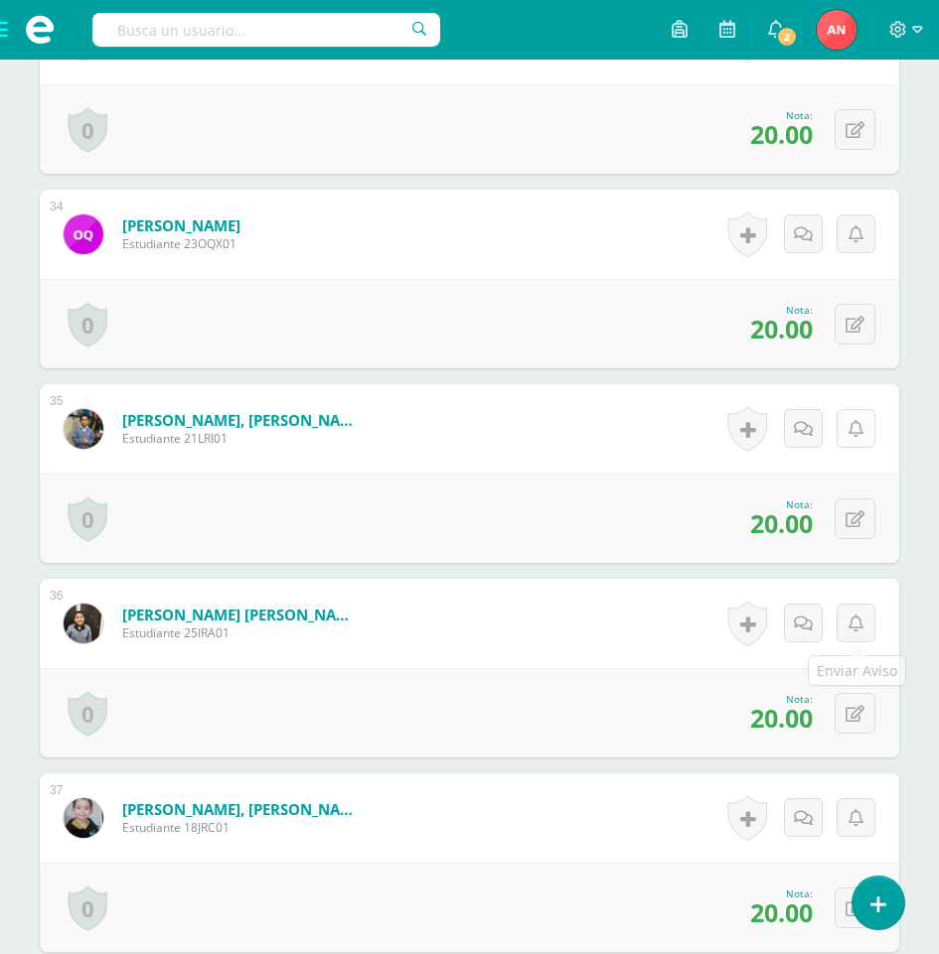
scroll to position [7057, 0]
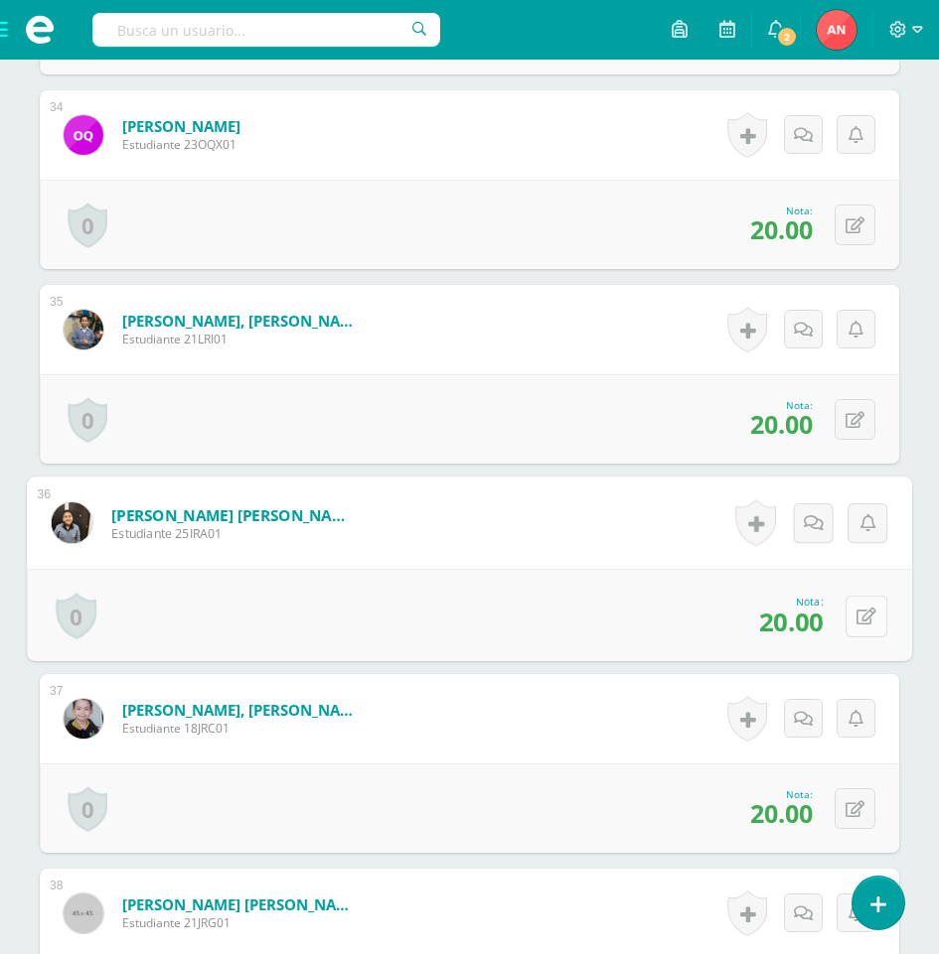
click at [865, 629] on button at bounding box center [866, 616] width 42 height 42
type input "25"
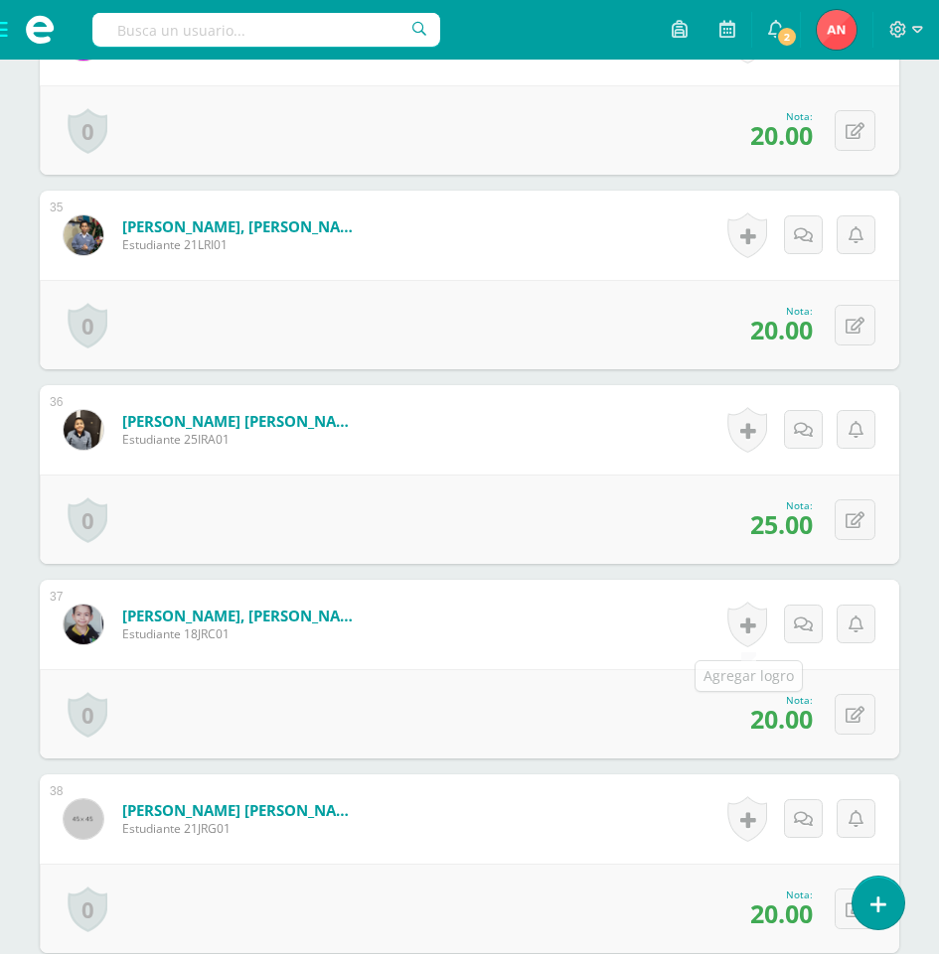
scroll to position [7156, 0]
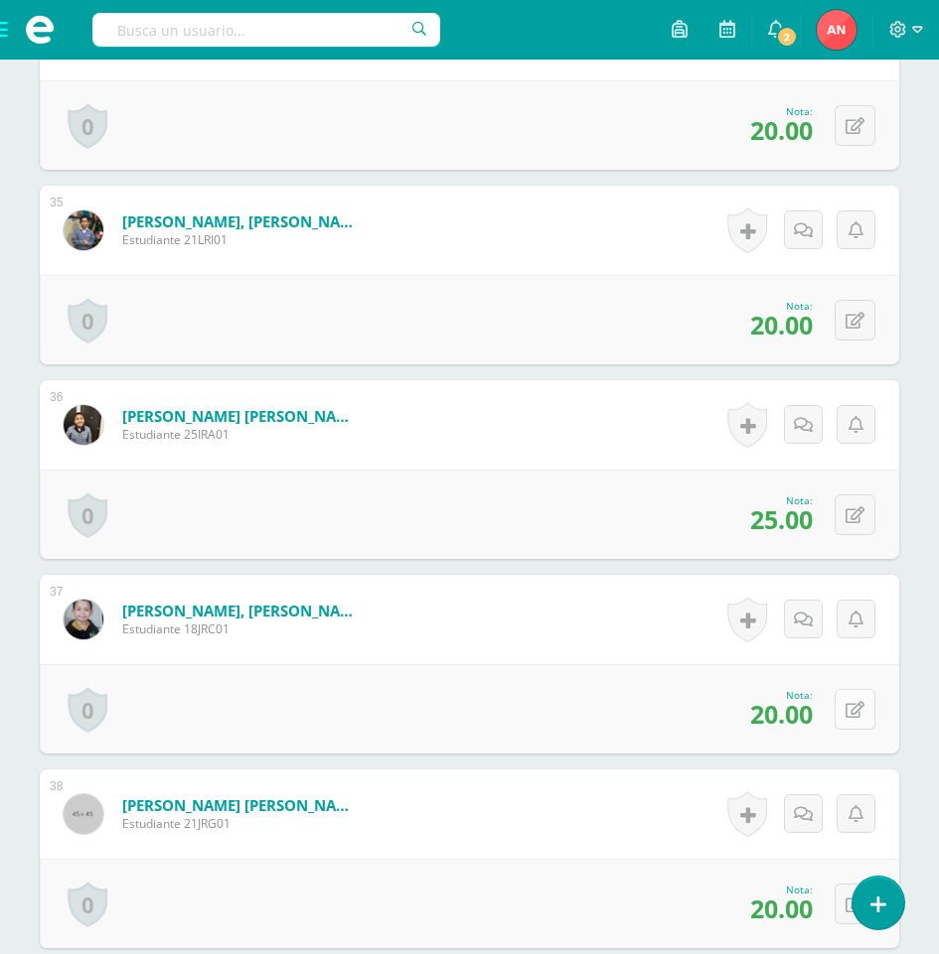
click at [861, 708] on icon at bounding box center [854, 710] width 19 height 17
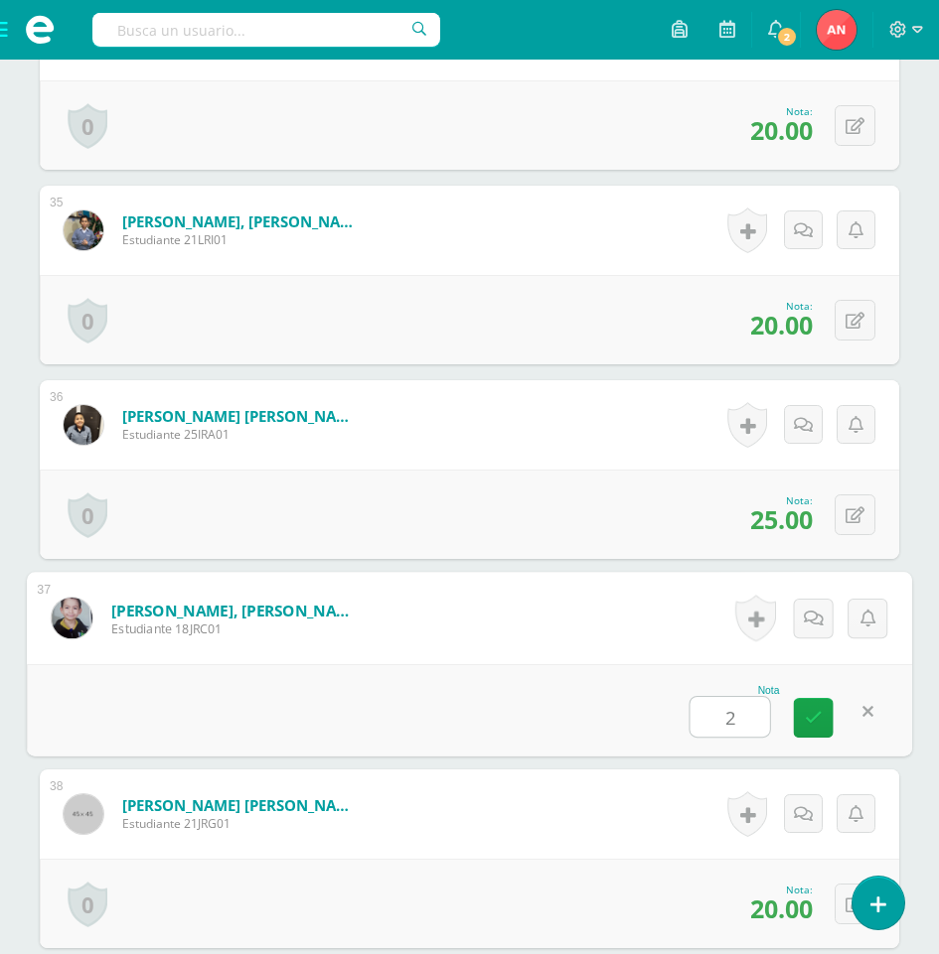
type input "25"
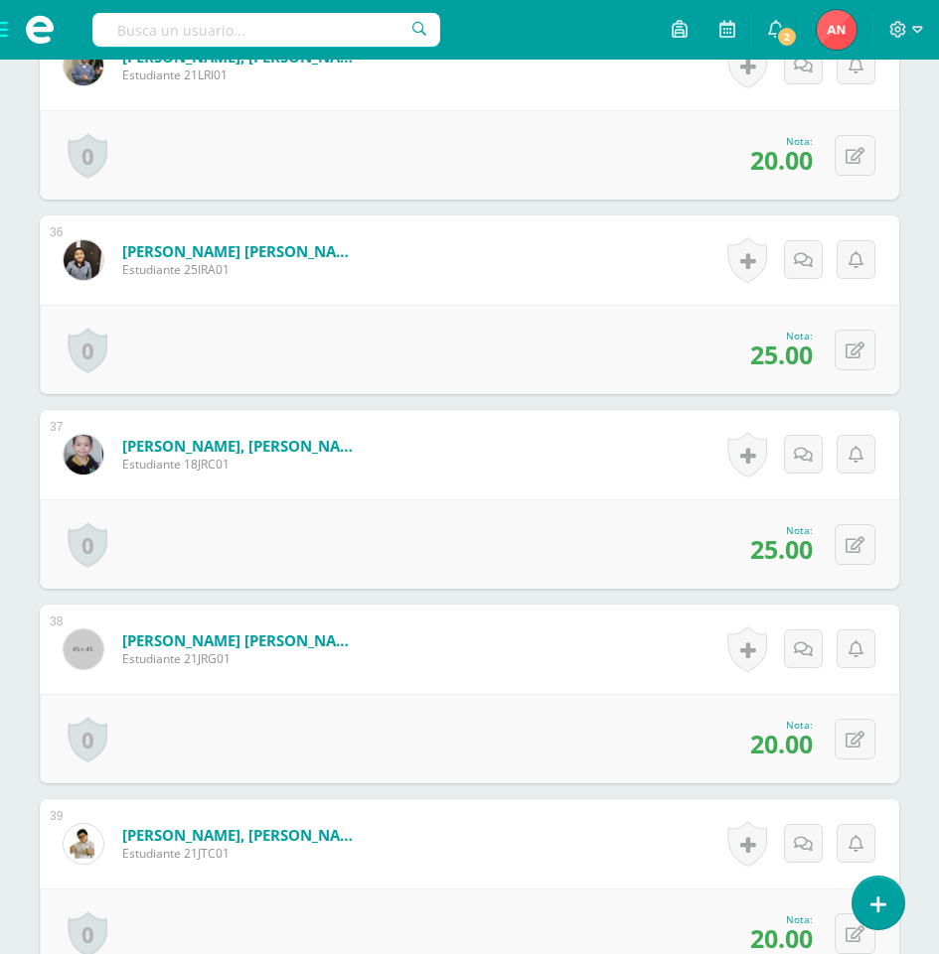
scroll to position [7355, 0]
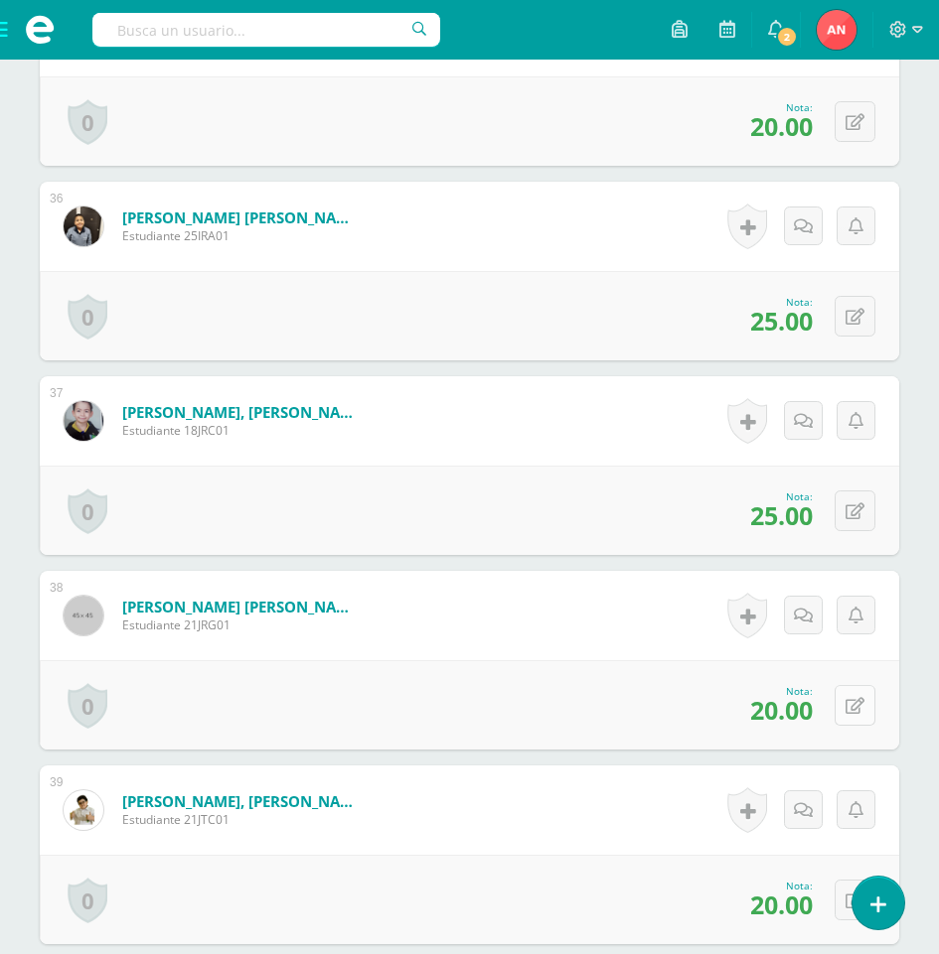
click at [846, 702] on button at bounding box center [854, 705] width 41 height 41
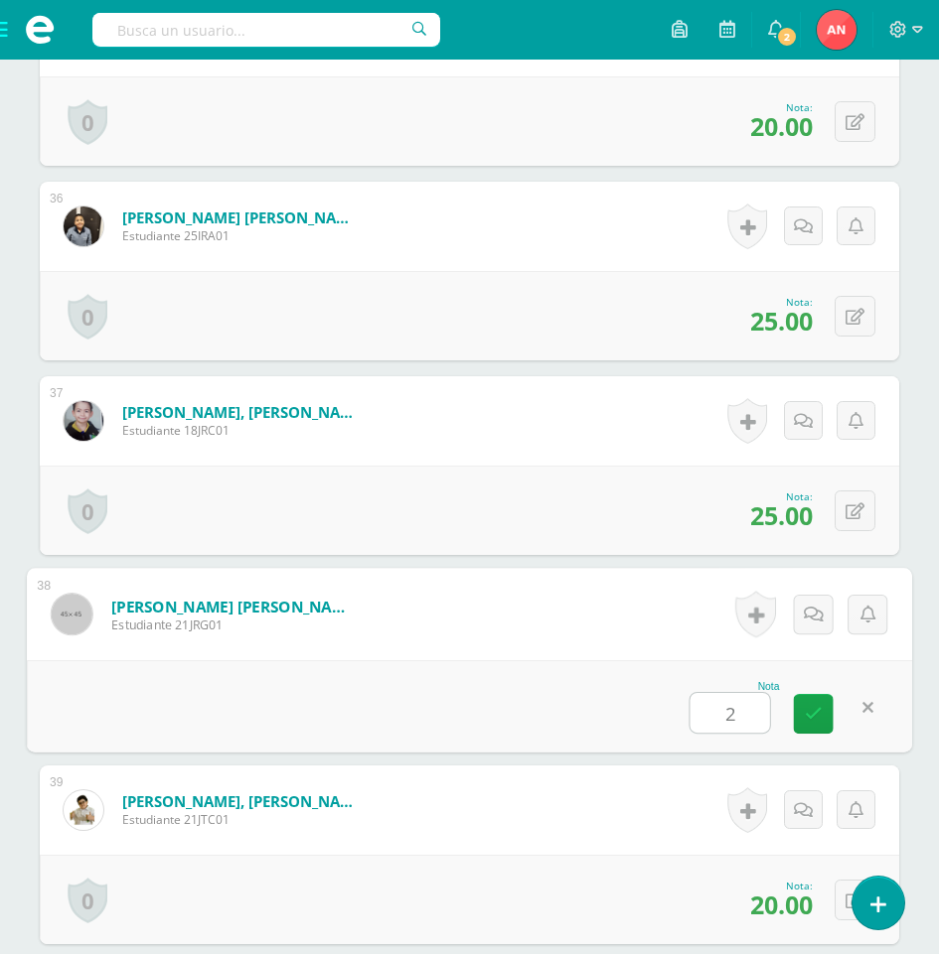
type input "24"
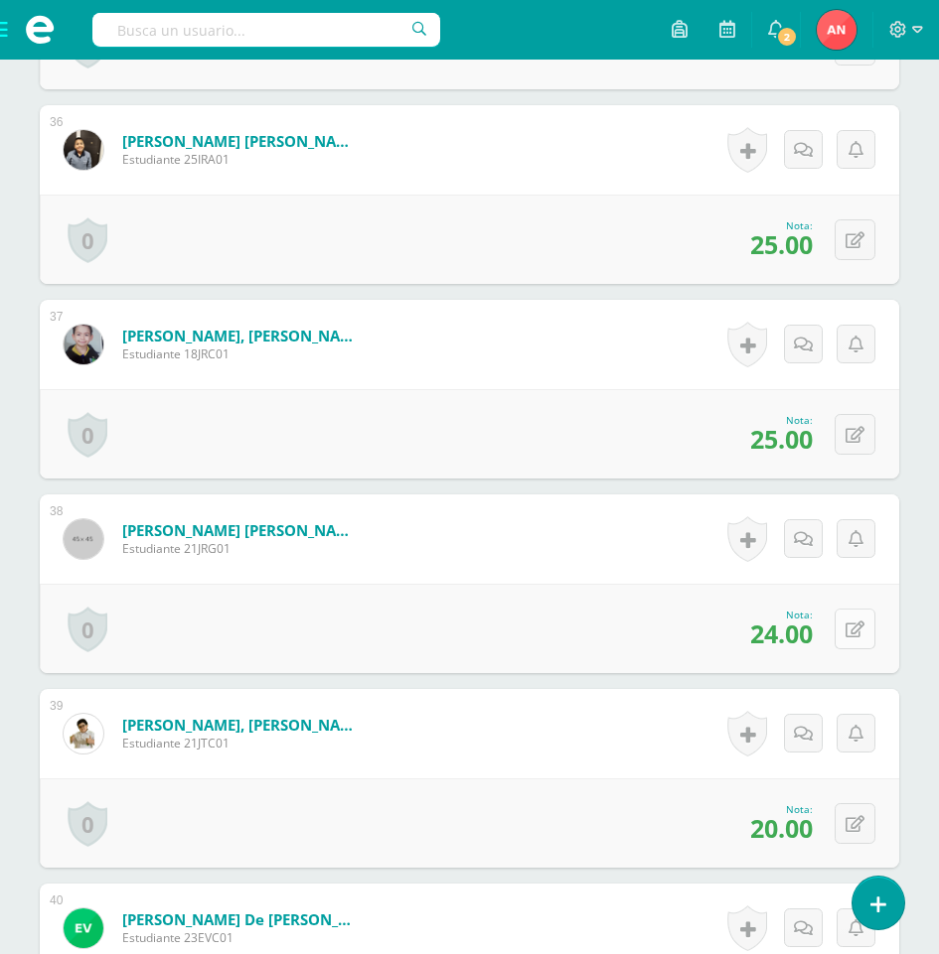
scroll to position [7553, 0]
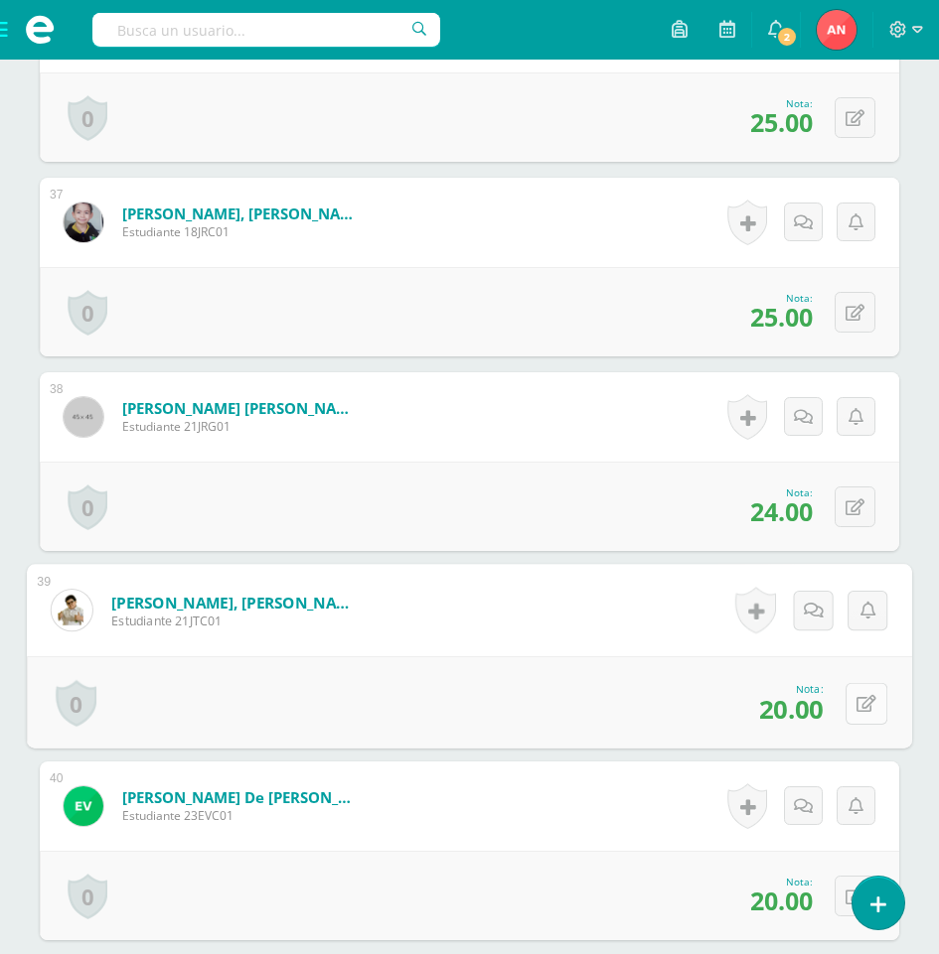
click at [846, 700] on button at bounding box center [866, 703] width 42 height 42
type input "23"
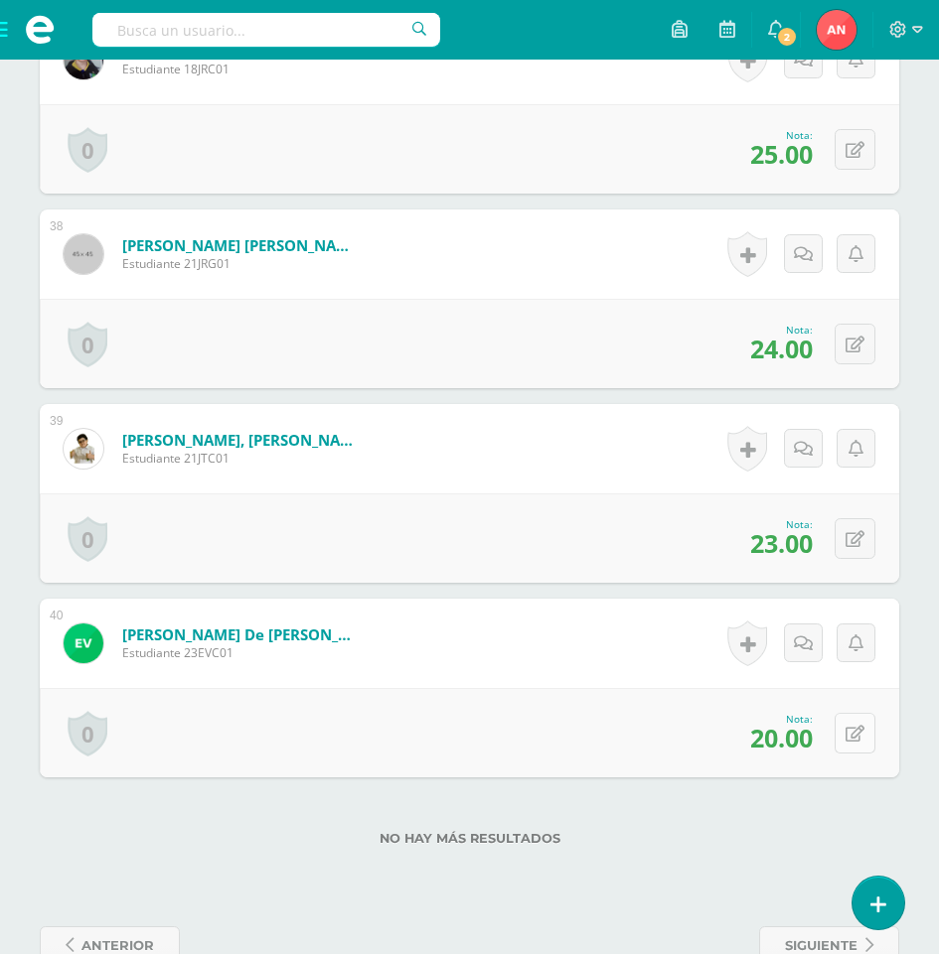
scroll to position [7752, 0]
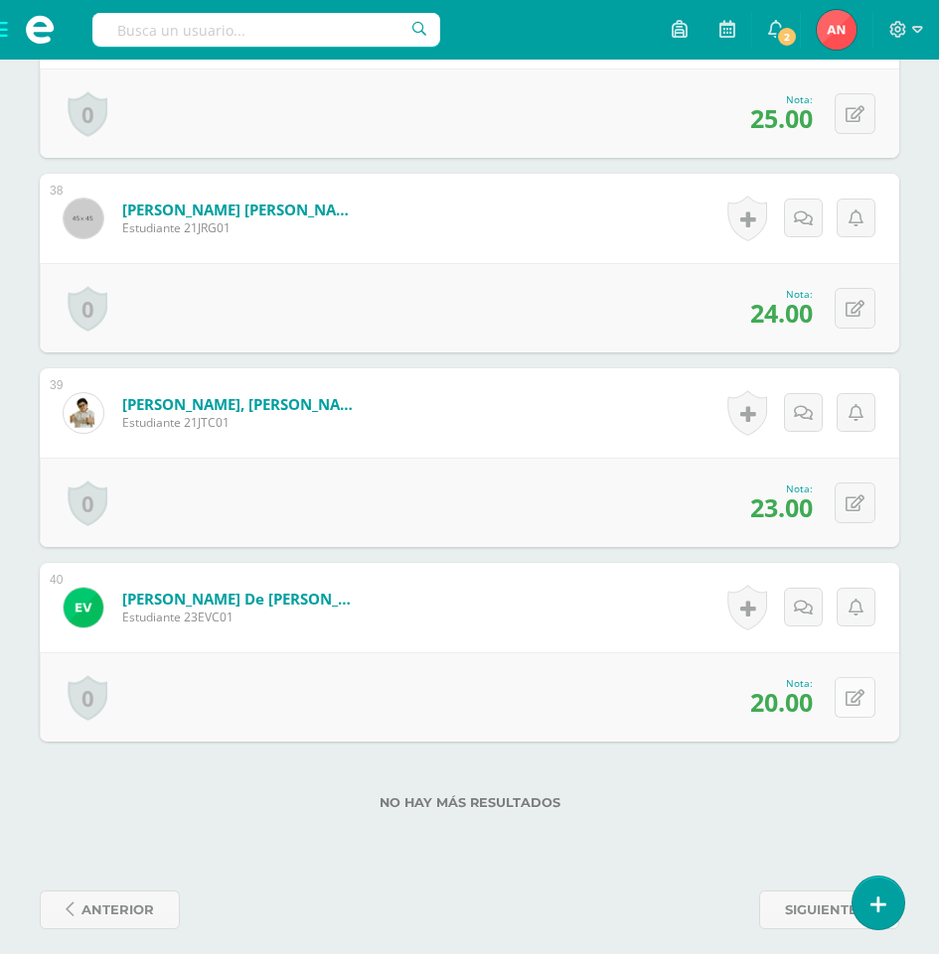
click at [854, 708] on button at bounding box center [854, 697] width 41 height 41
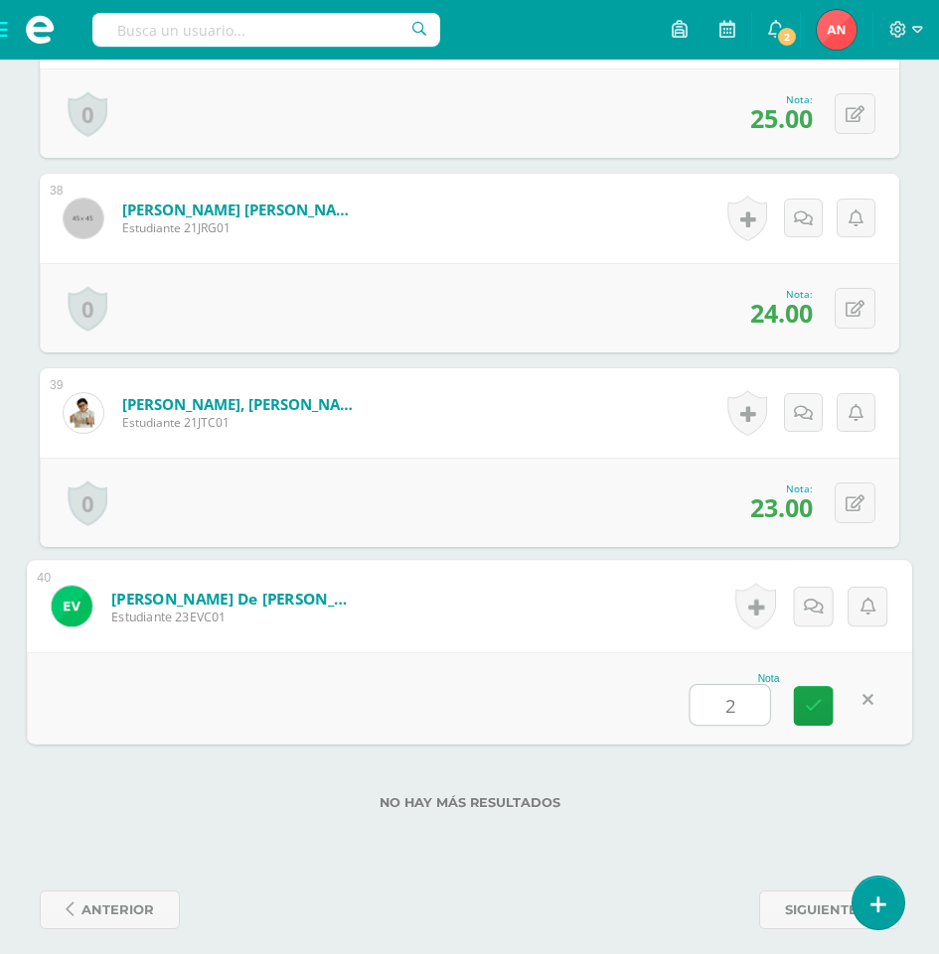
type input "25"
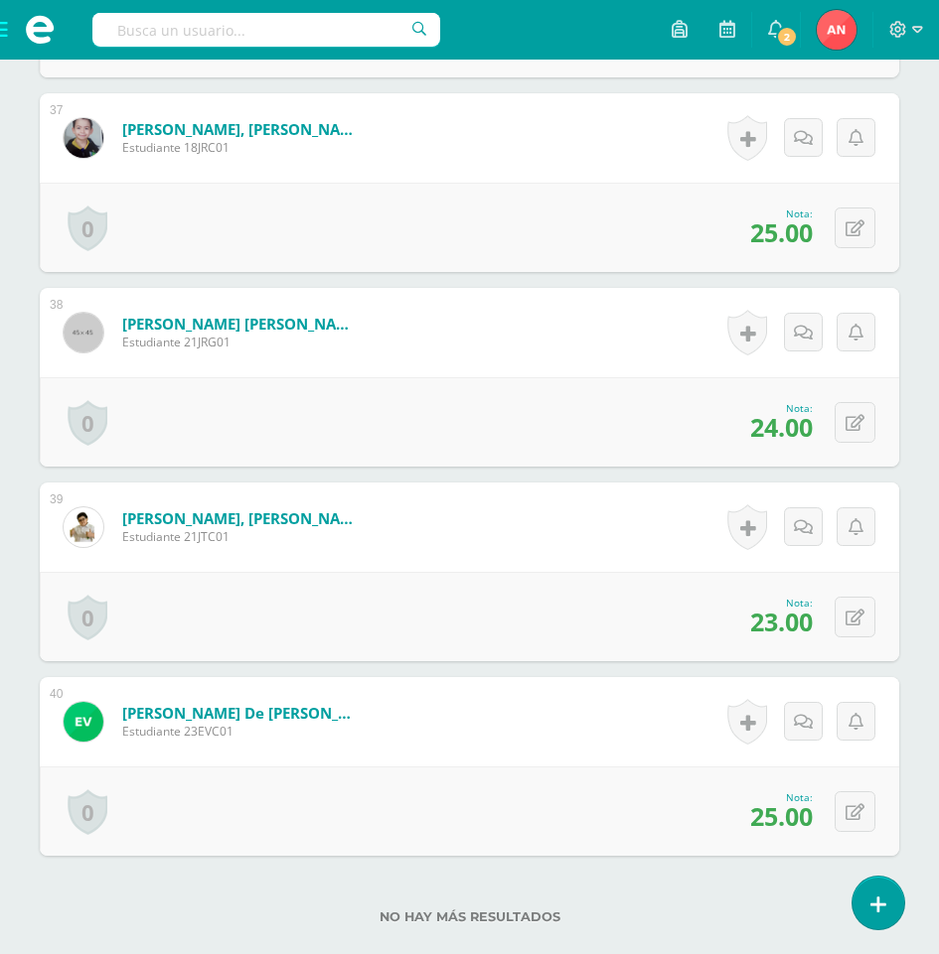
scroll to position [7767, 0]
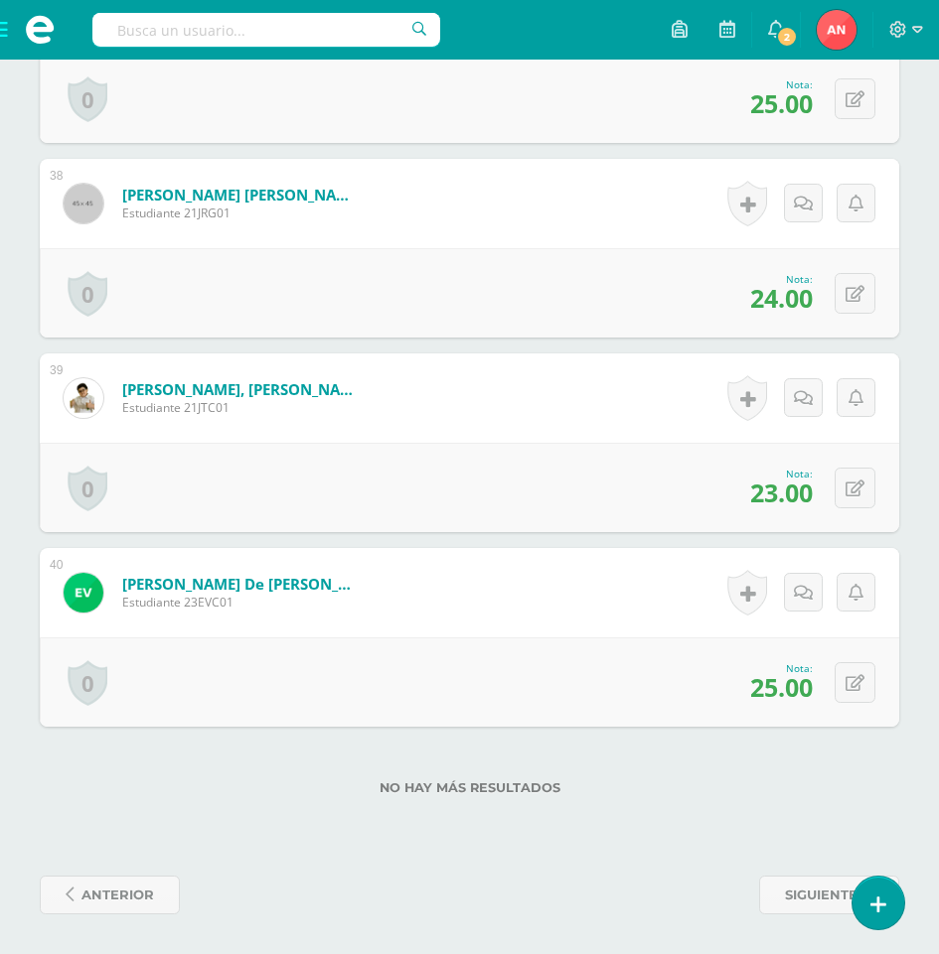
click at [594, 757] on div "No hay más resultados" at bounding box center [469, 773] width 859 height 92
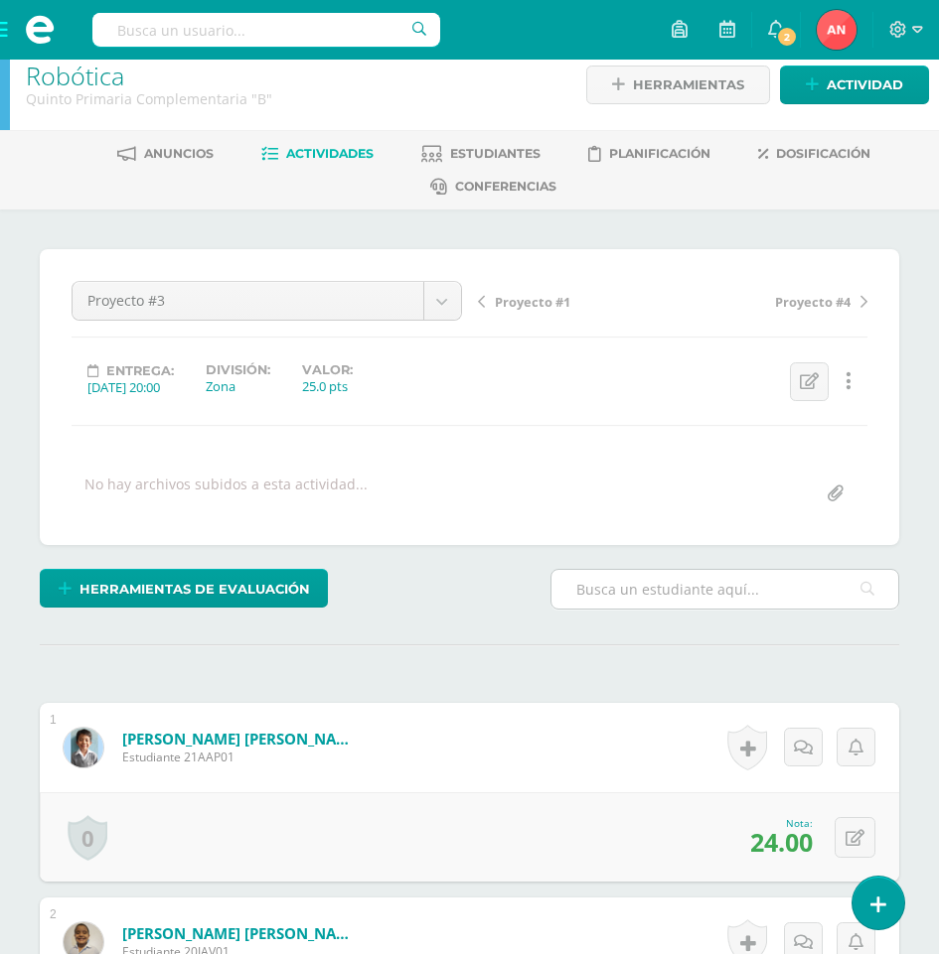
scroll to position [0, 0]
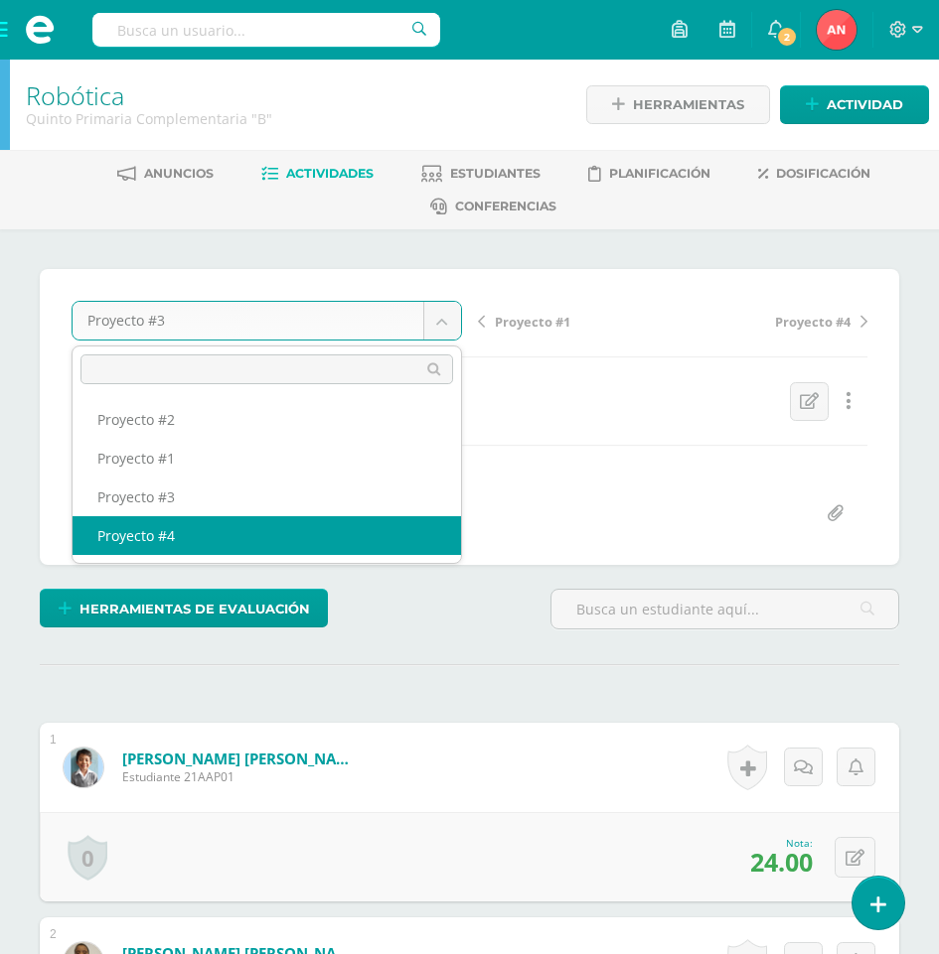
select select "/dashboard/teacher/grade-activity/180751/"
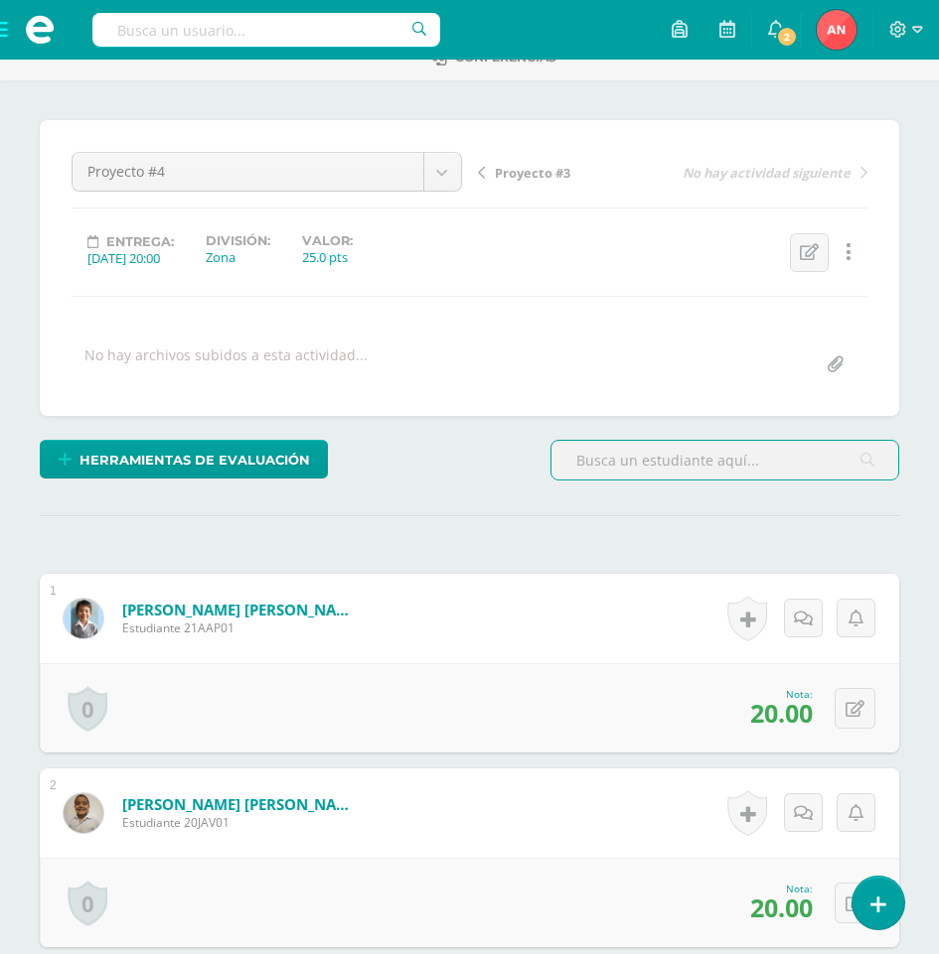
scroll to position [248, 0]
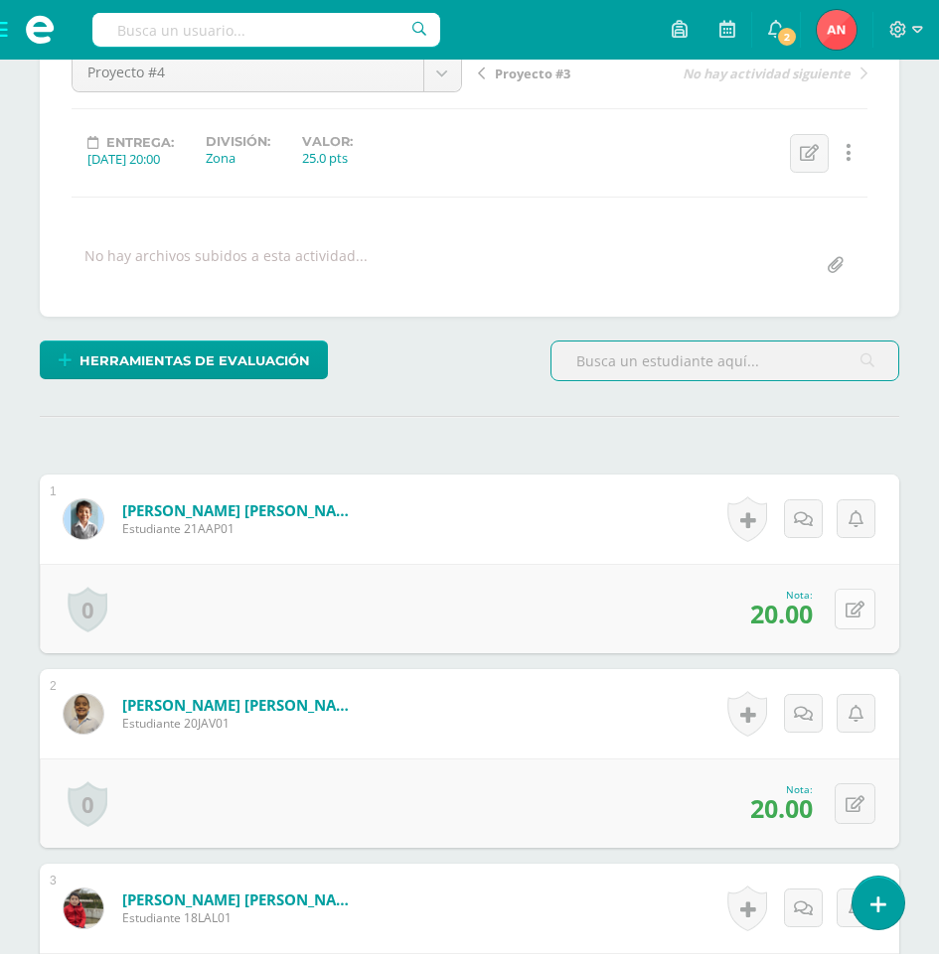
click at [869, 616] on button at bounding box center [854, 609] width 41 height 41
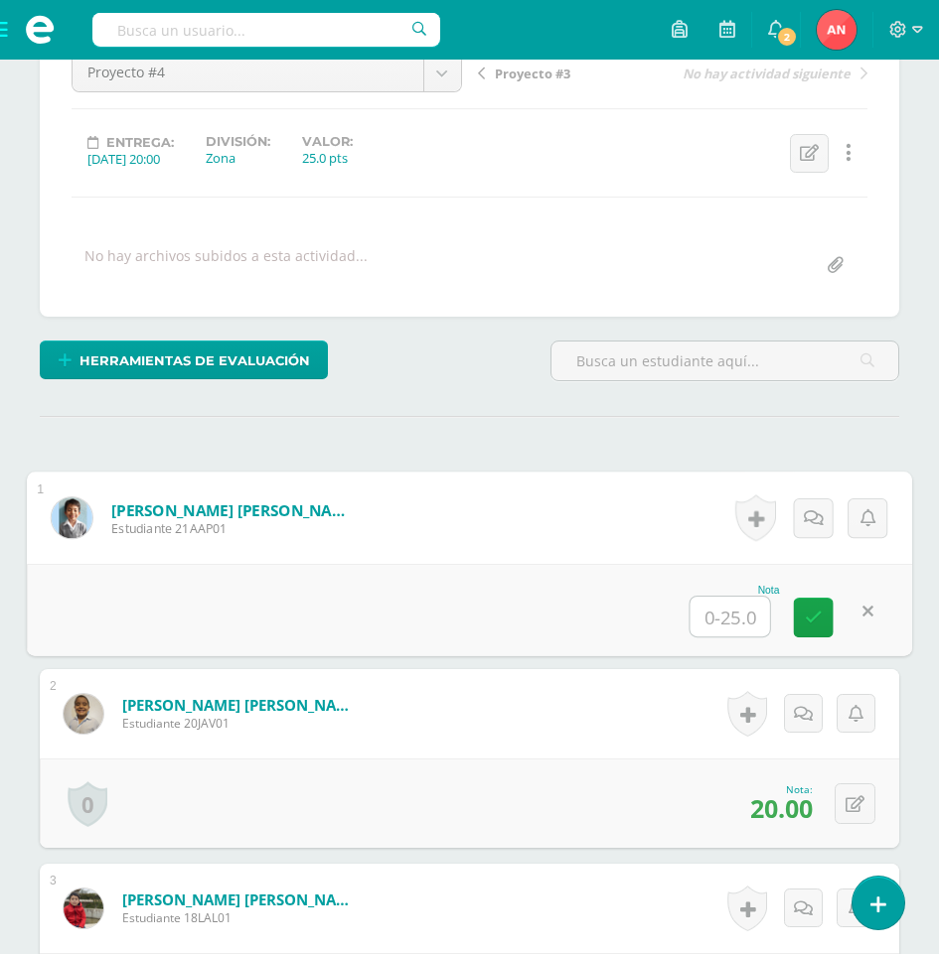
scroll to position [249, 0]
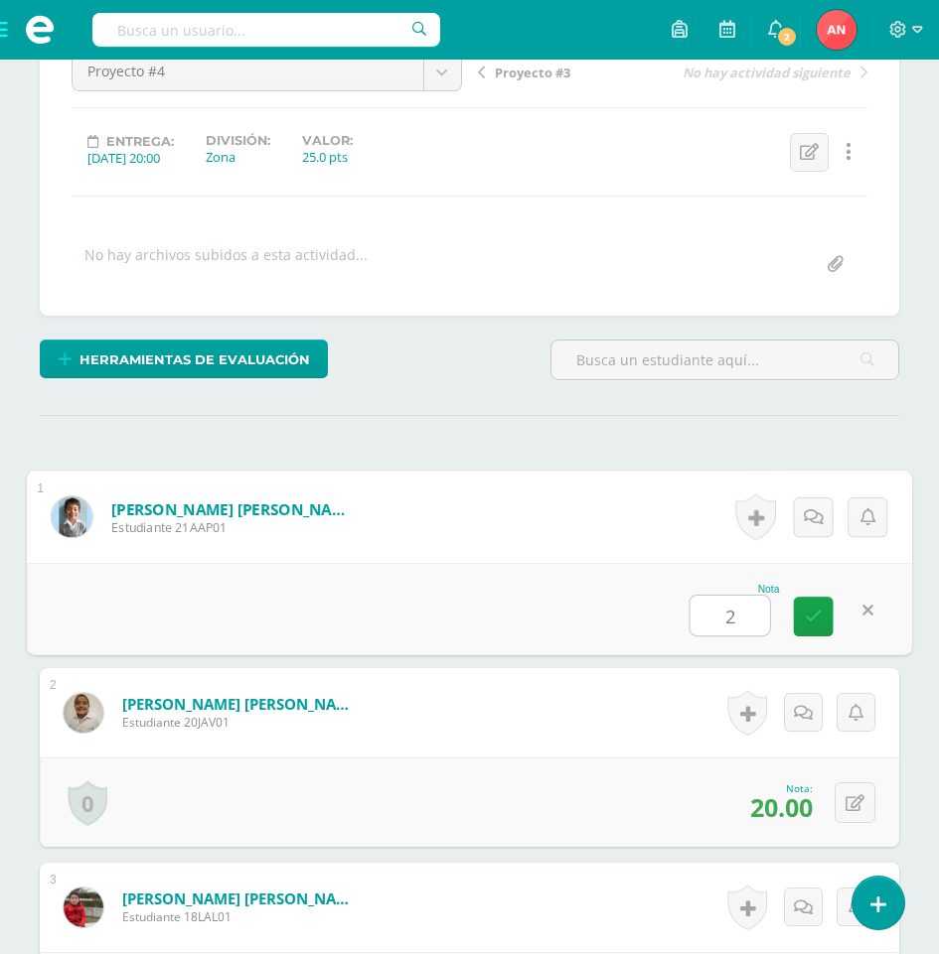
type input "23"
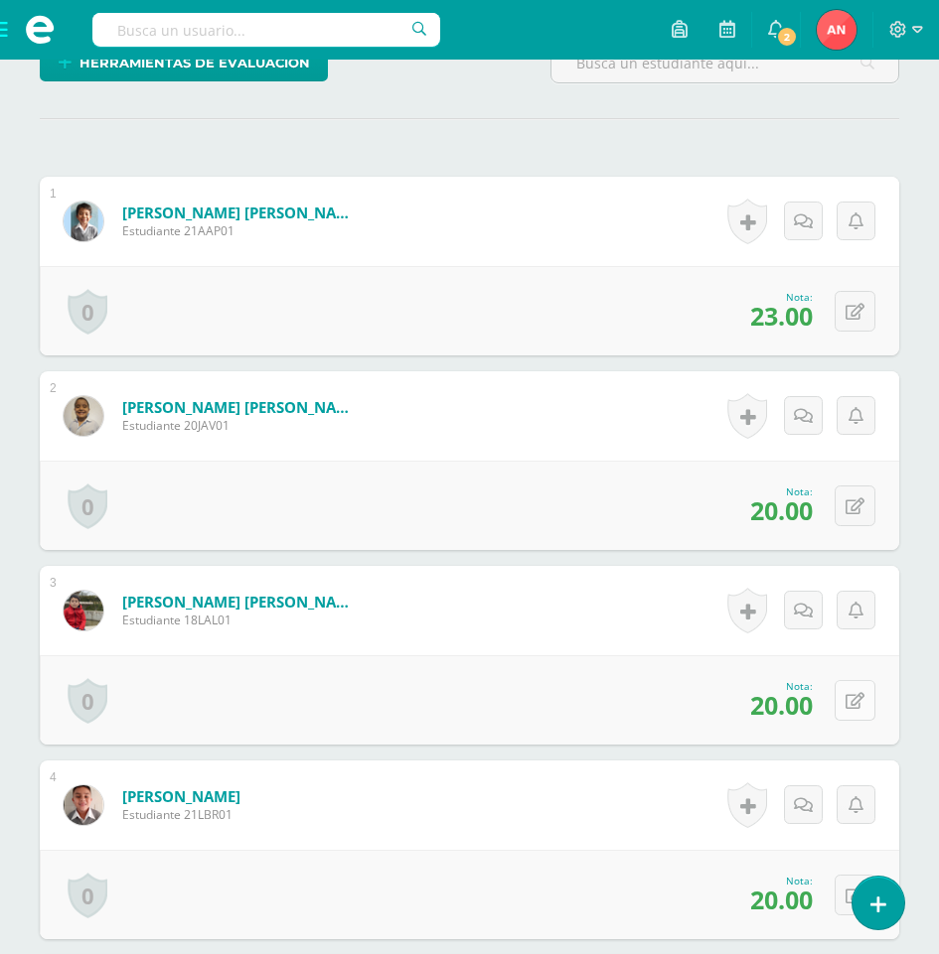
scroll to position [548, 0]
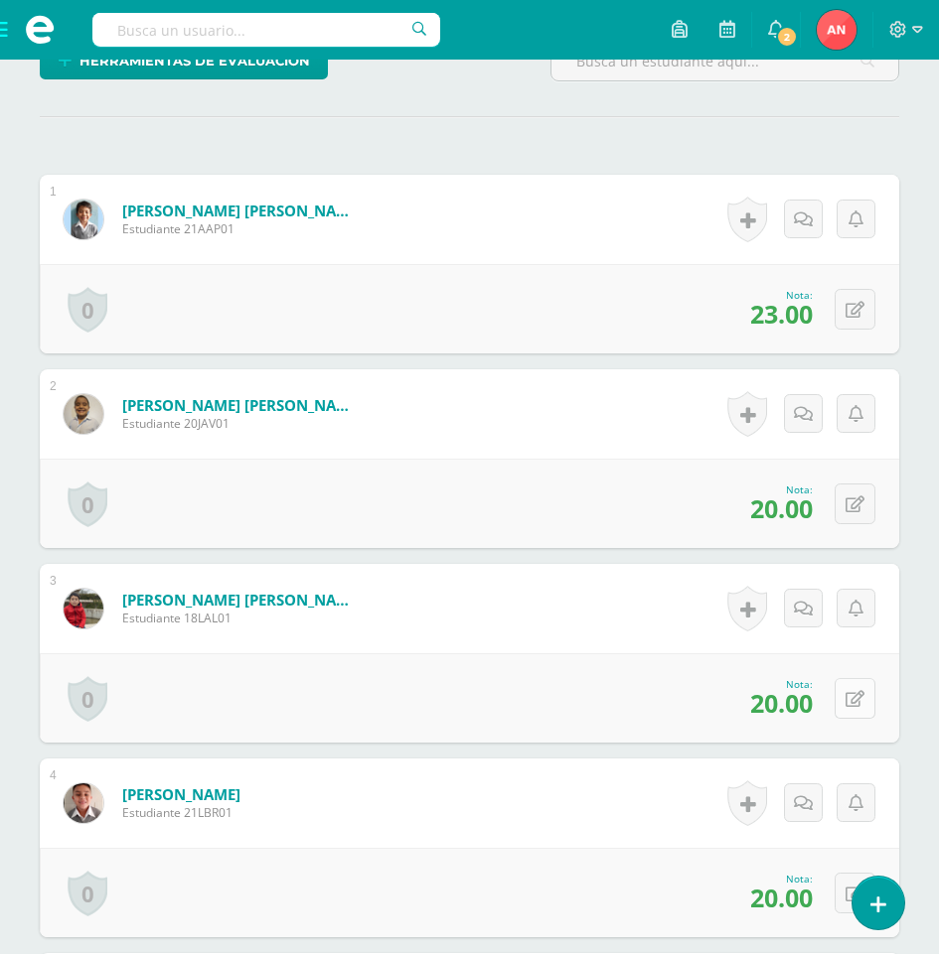
click at [858, 704] on icon at bounding box center [854, 699] width 19 height 17
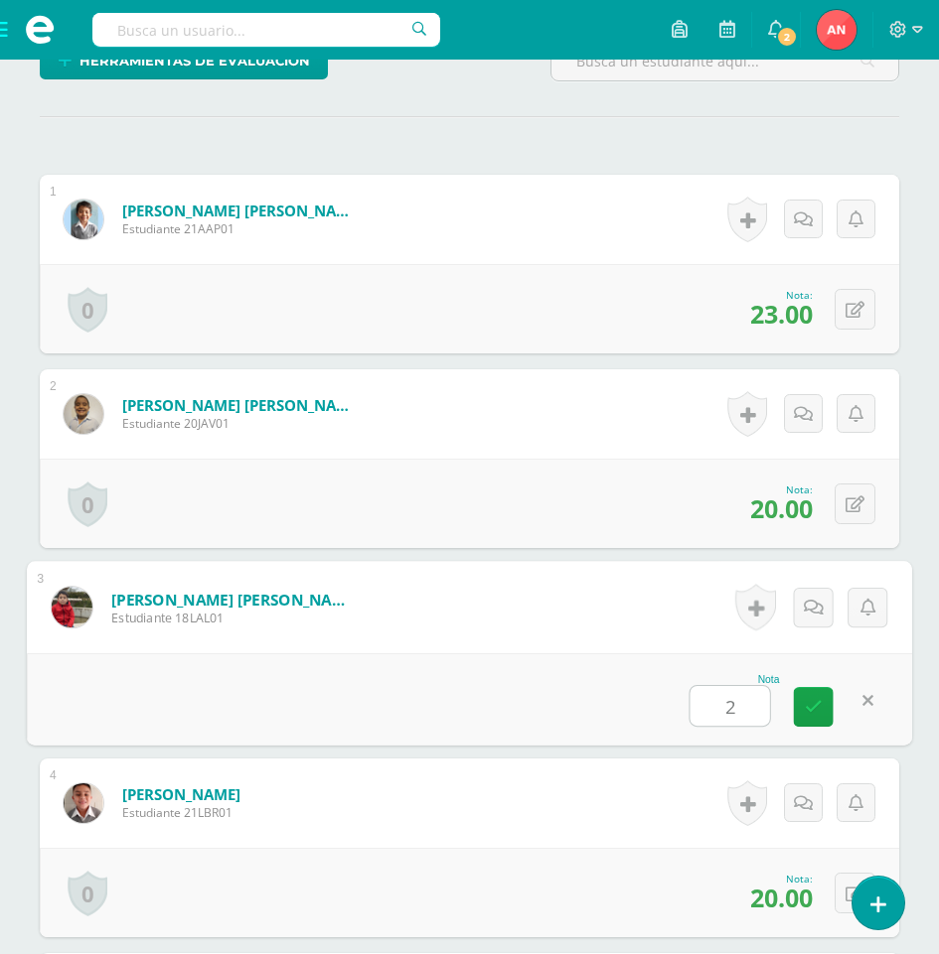
type input "22"
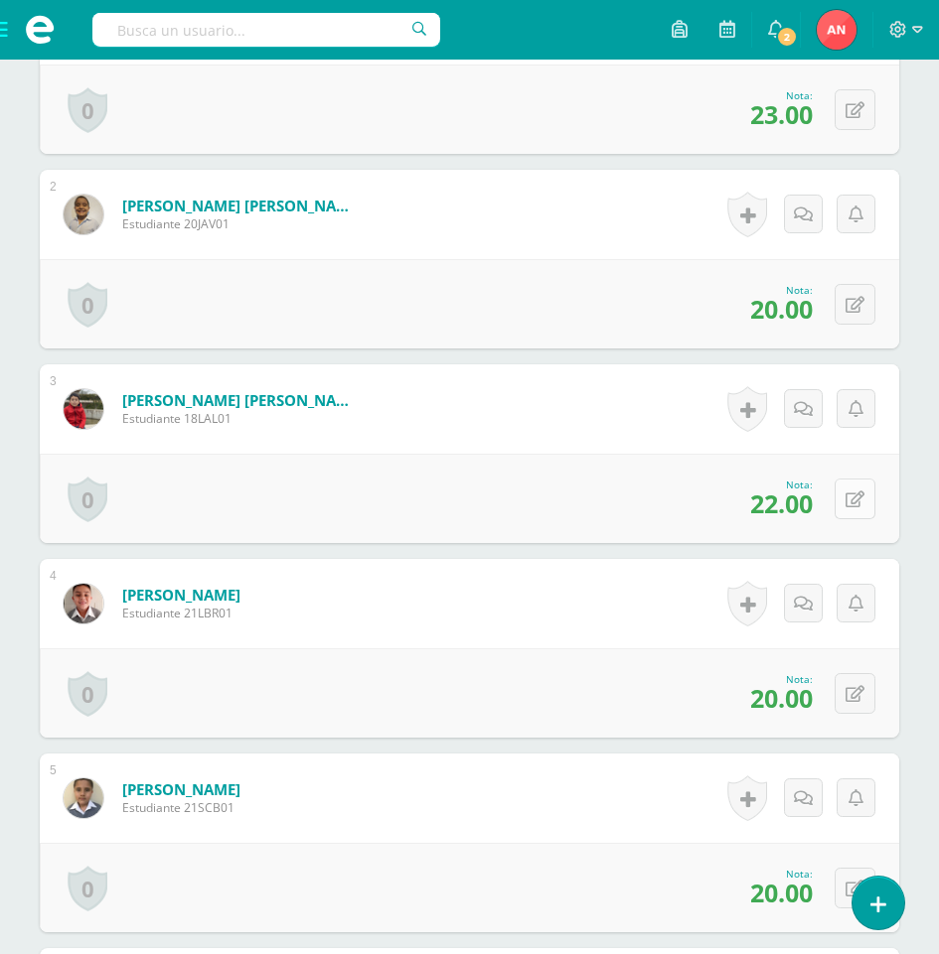
scroll to position [848, 0]
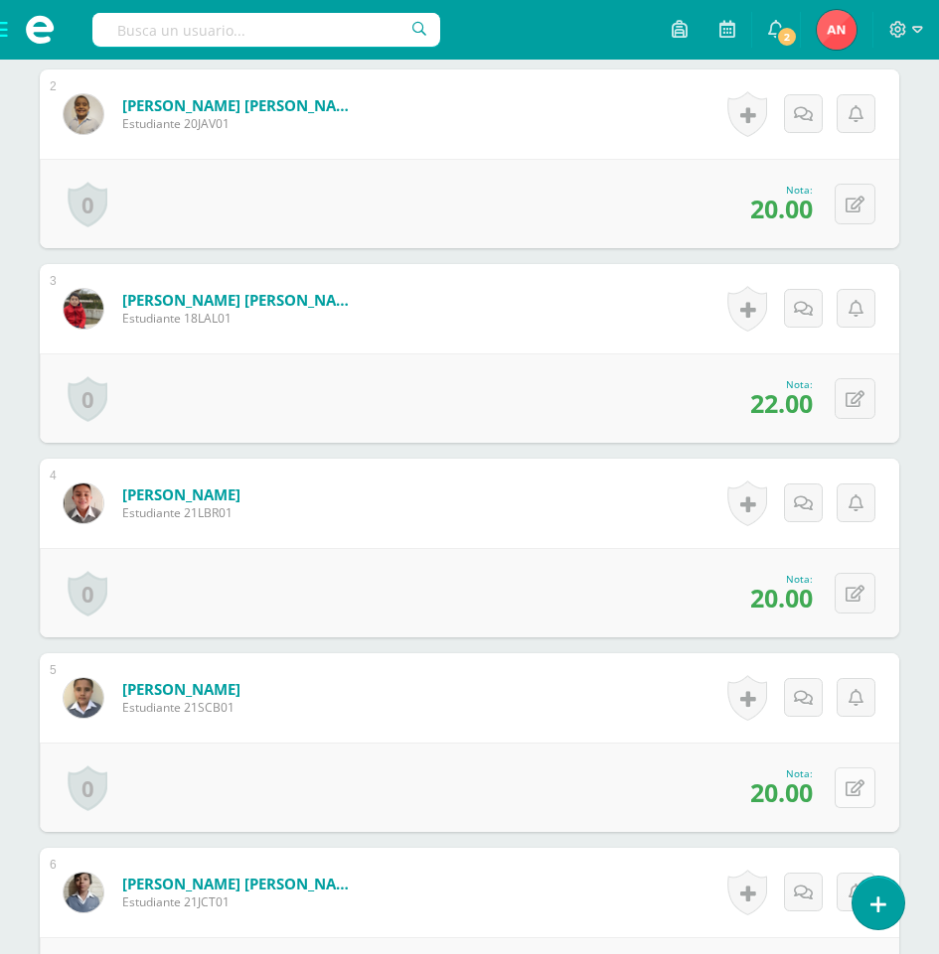
click at [858, 788] on icon at bounding box center [854, 789] width 19 height 17
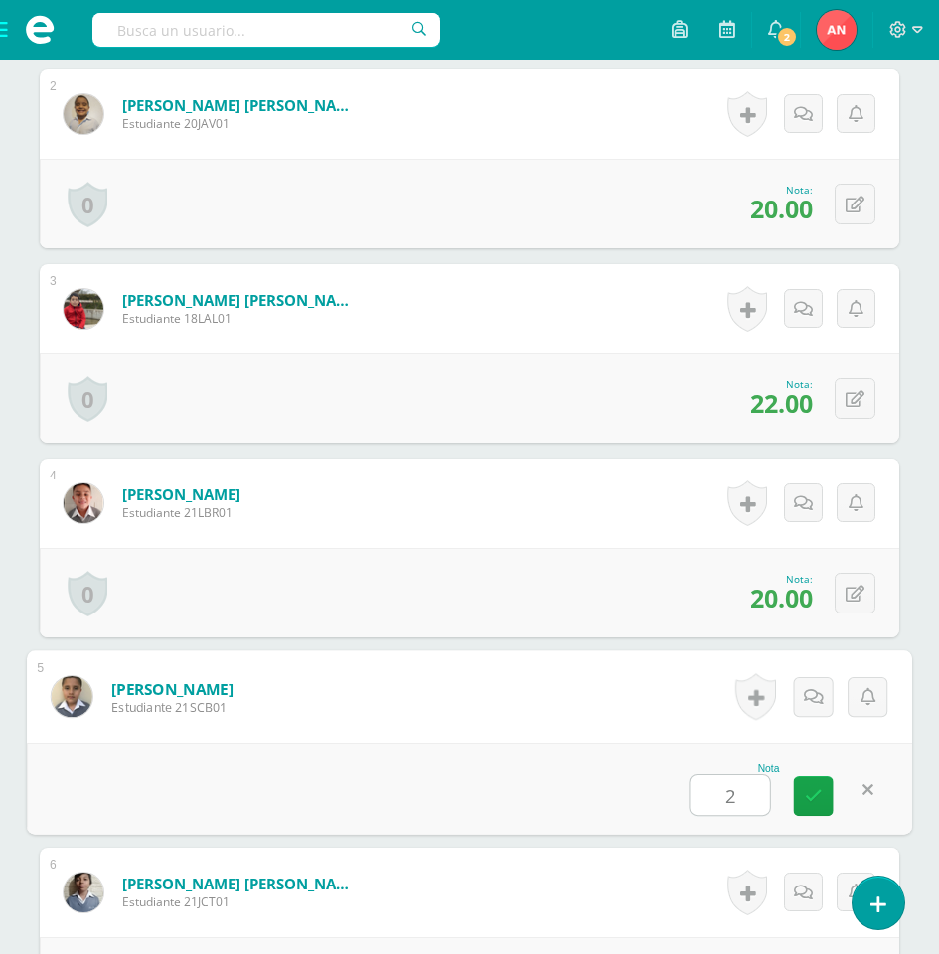
type input "25"
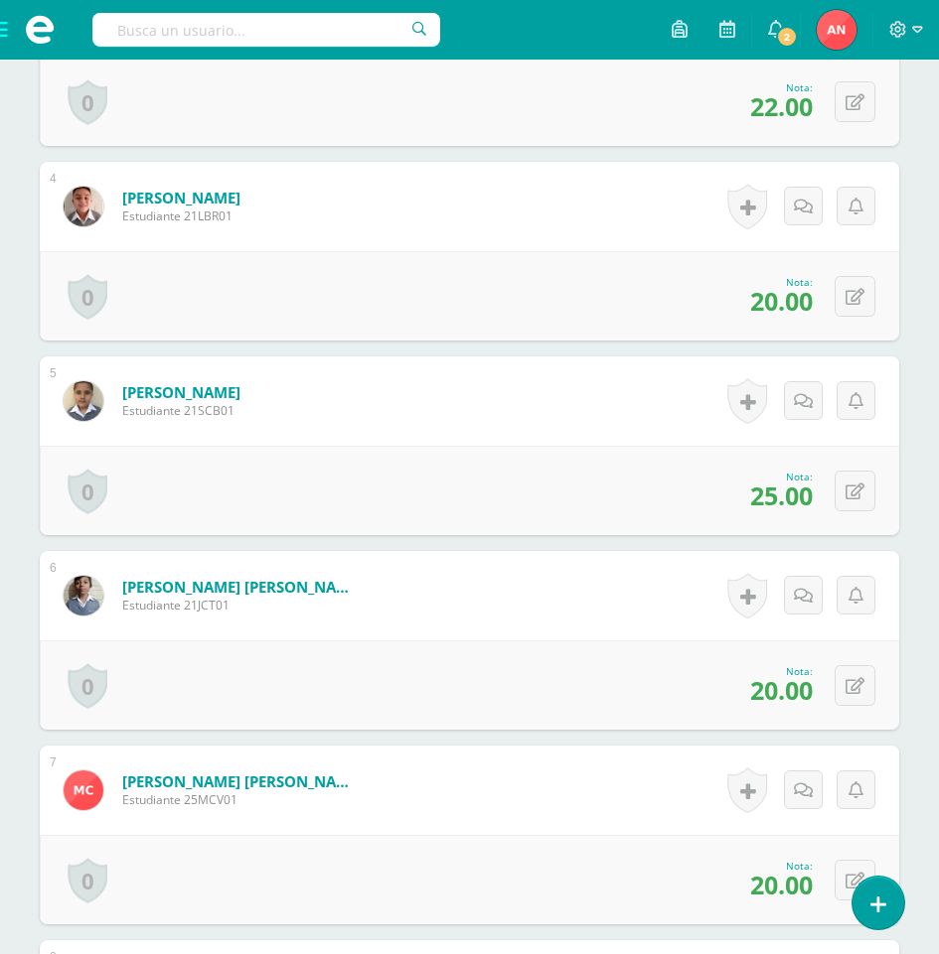
scroll to position [1146, 0]
click at [857, 686] on icon at bounding box center [854, 685] width 19 height 17
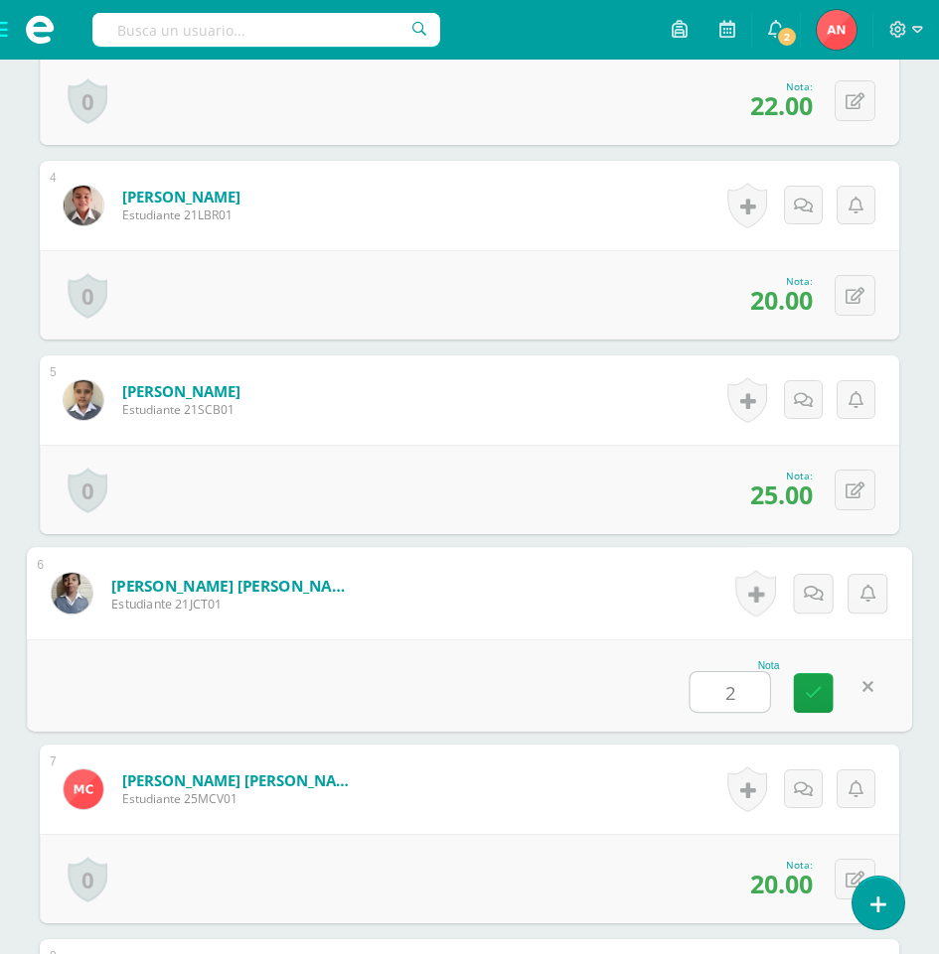
type input "22"
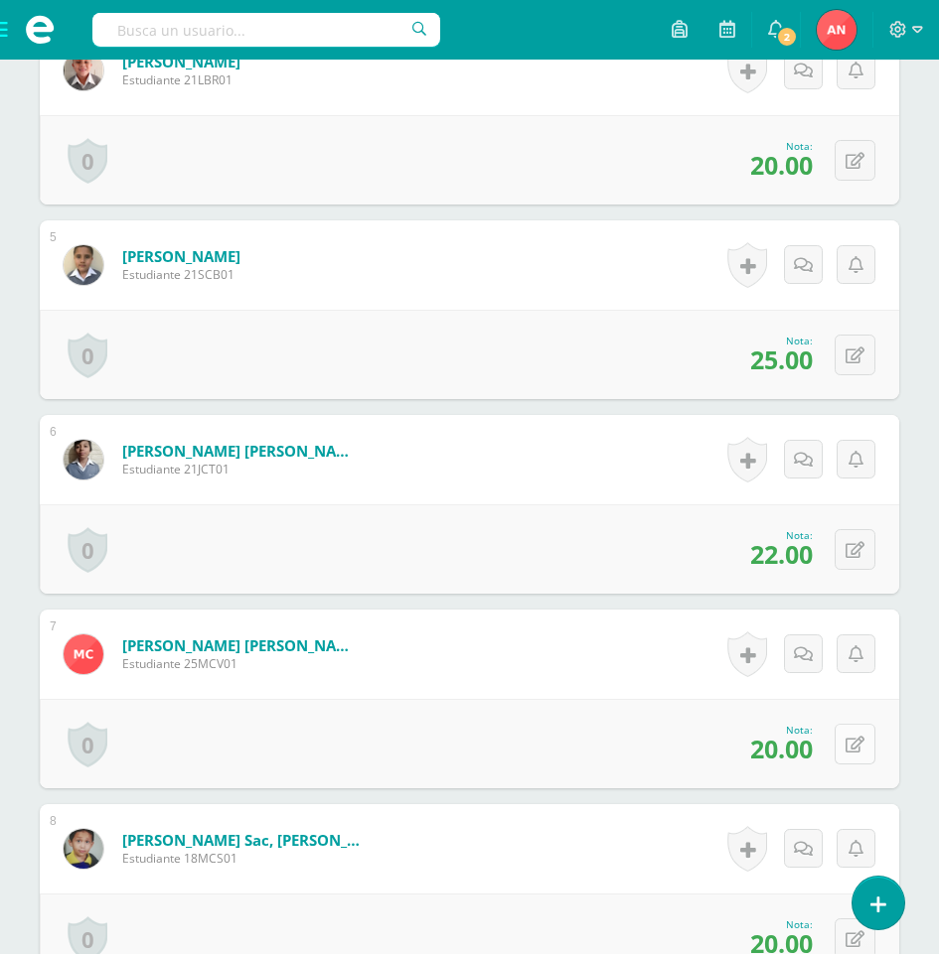
scroll to position [1345, 0]
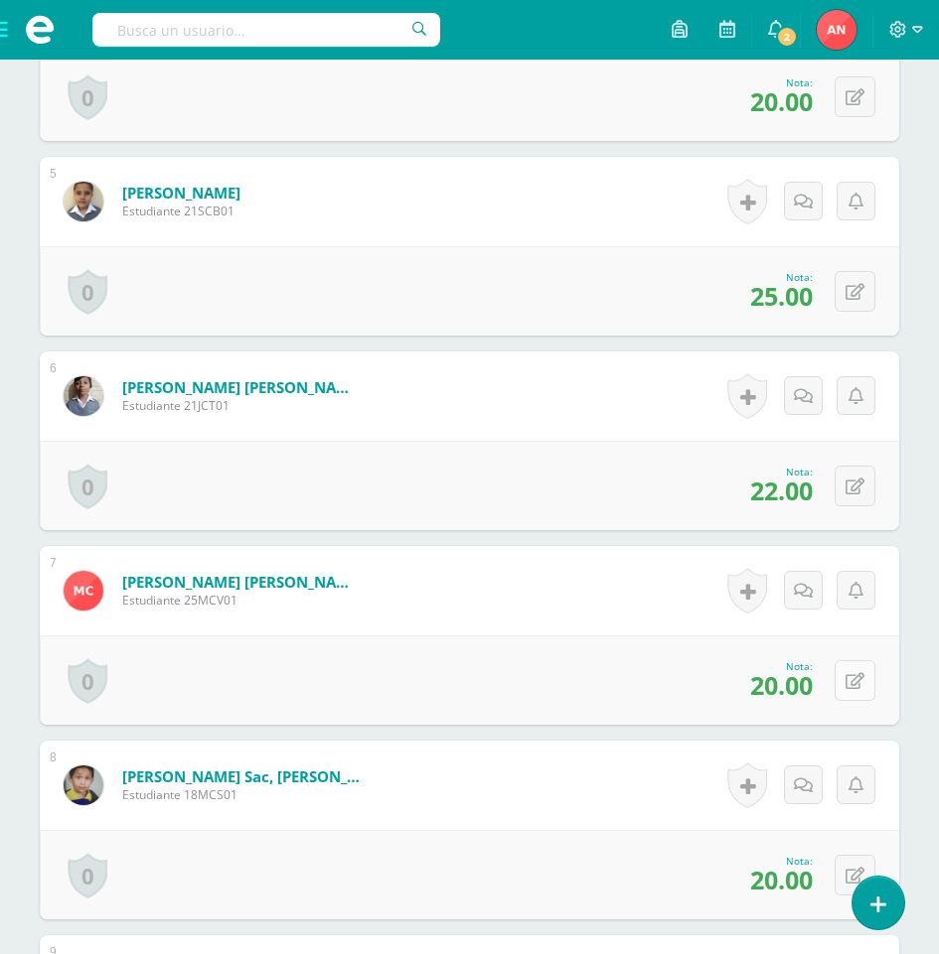
click at [847, 672] on button at bounding box center [854, 680] width 41 height 41
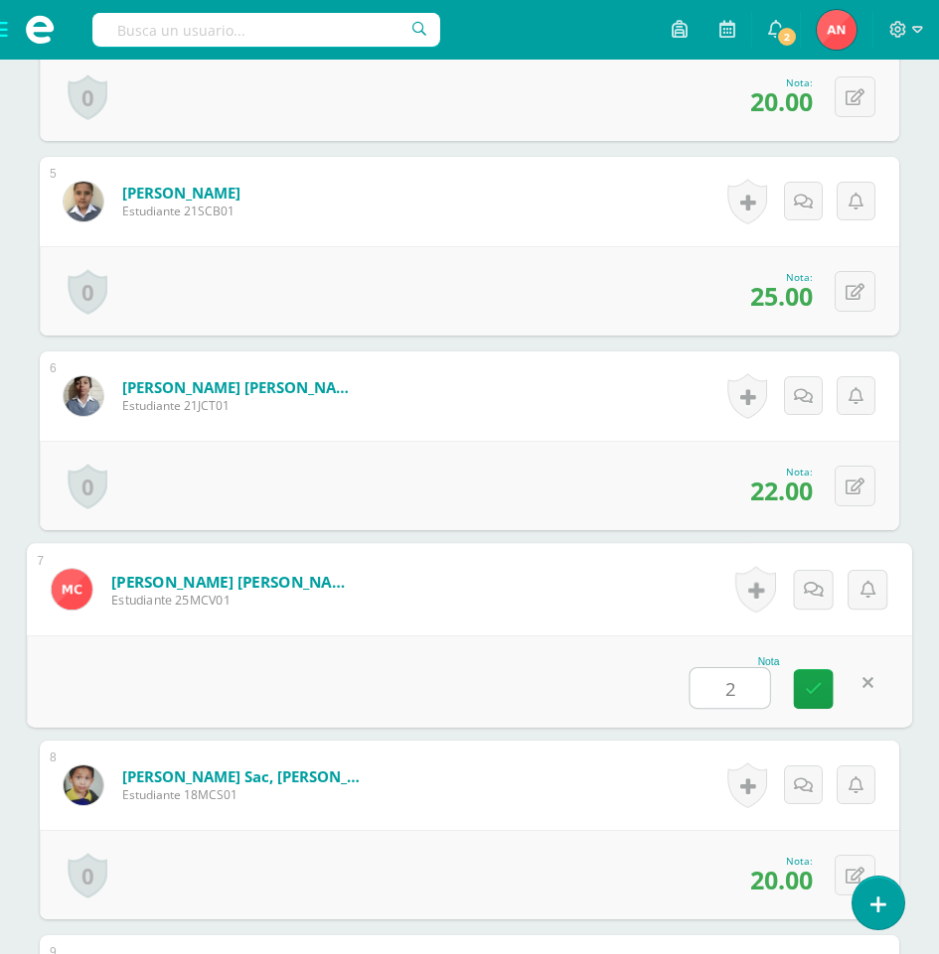
type input "22"
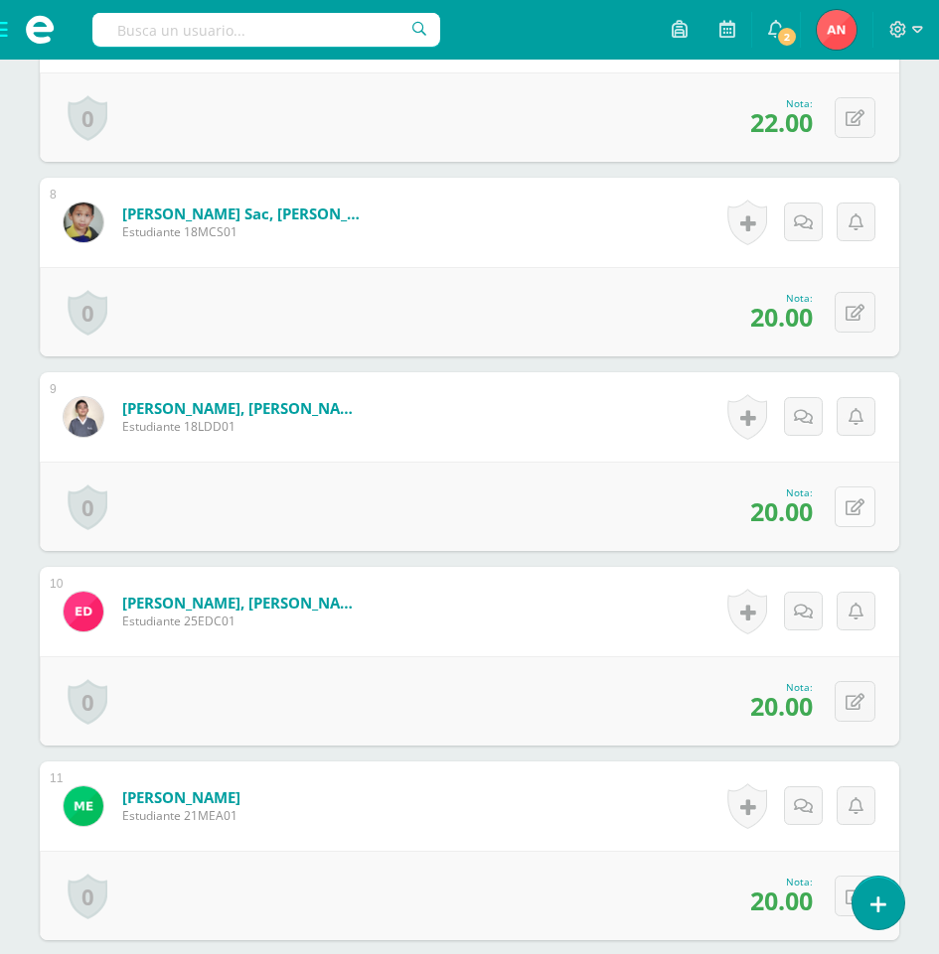
scroll to position [1941, 0]
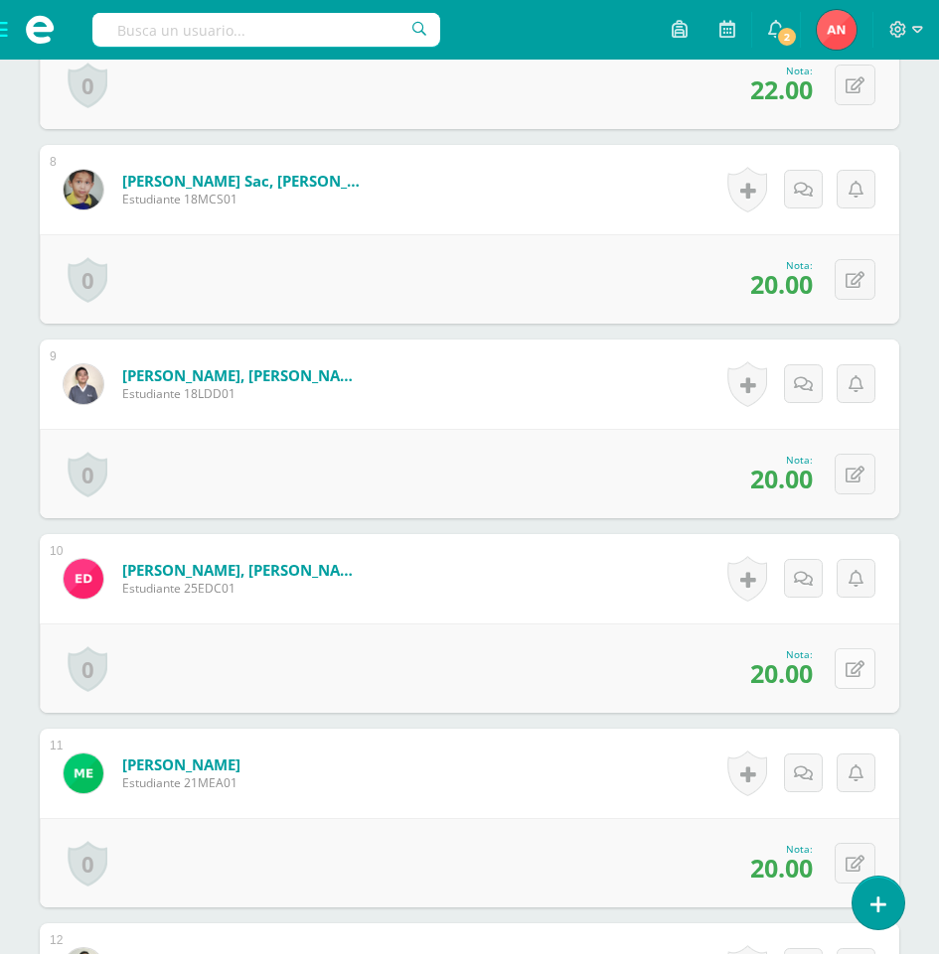
click at [850, 680] on button at bounding box center [854, 669] width 41 height 41
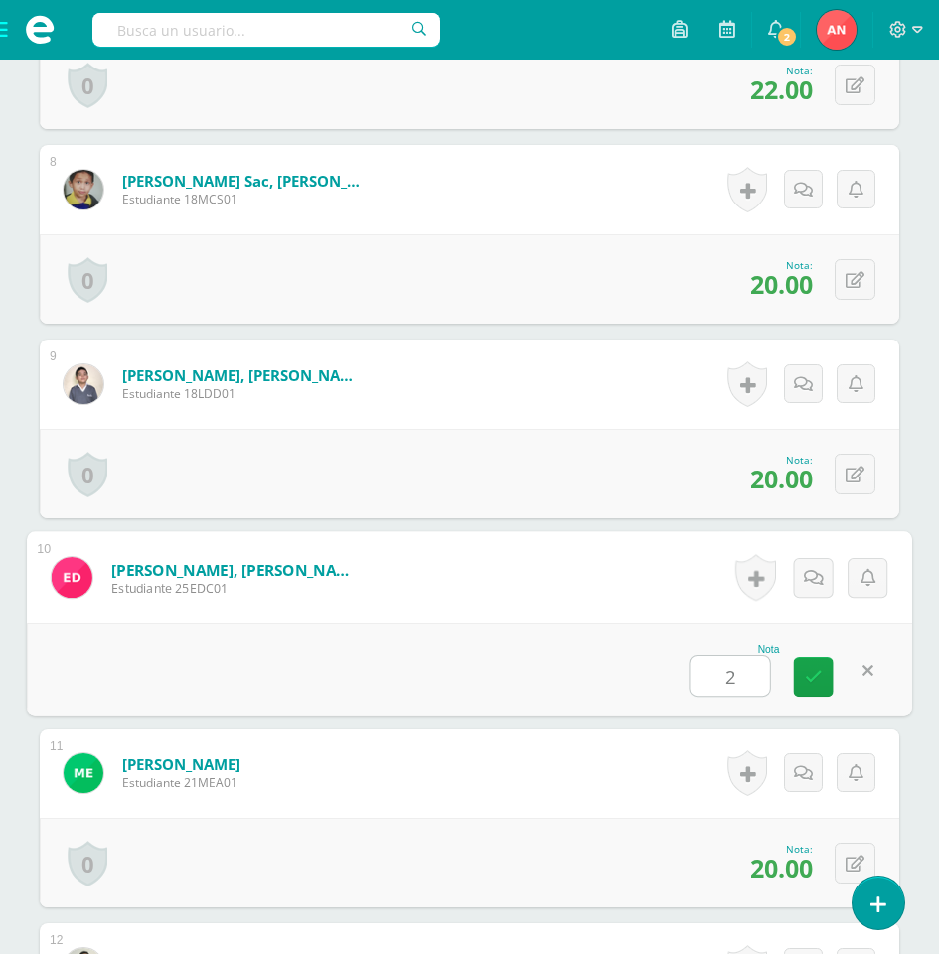
type input "24"
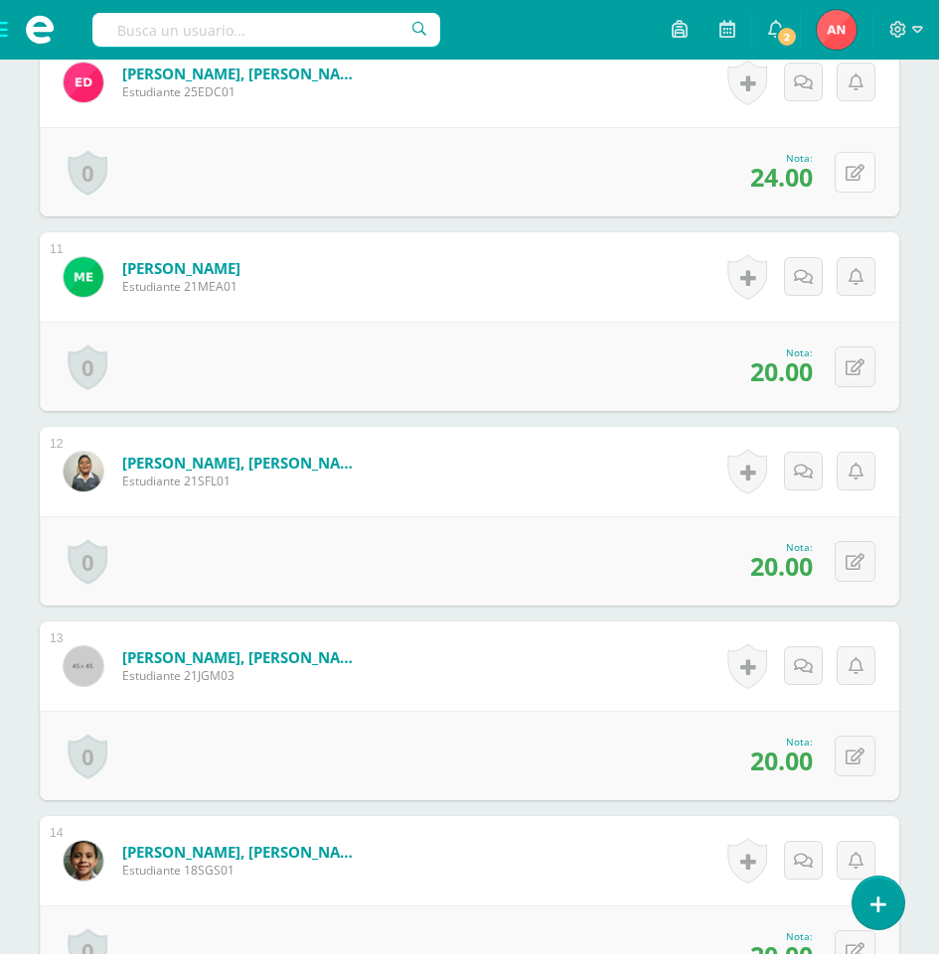
scroll to position [2537, 0]
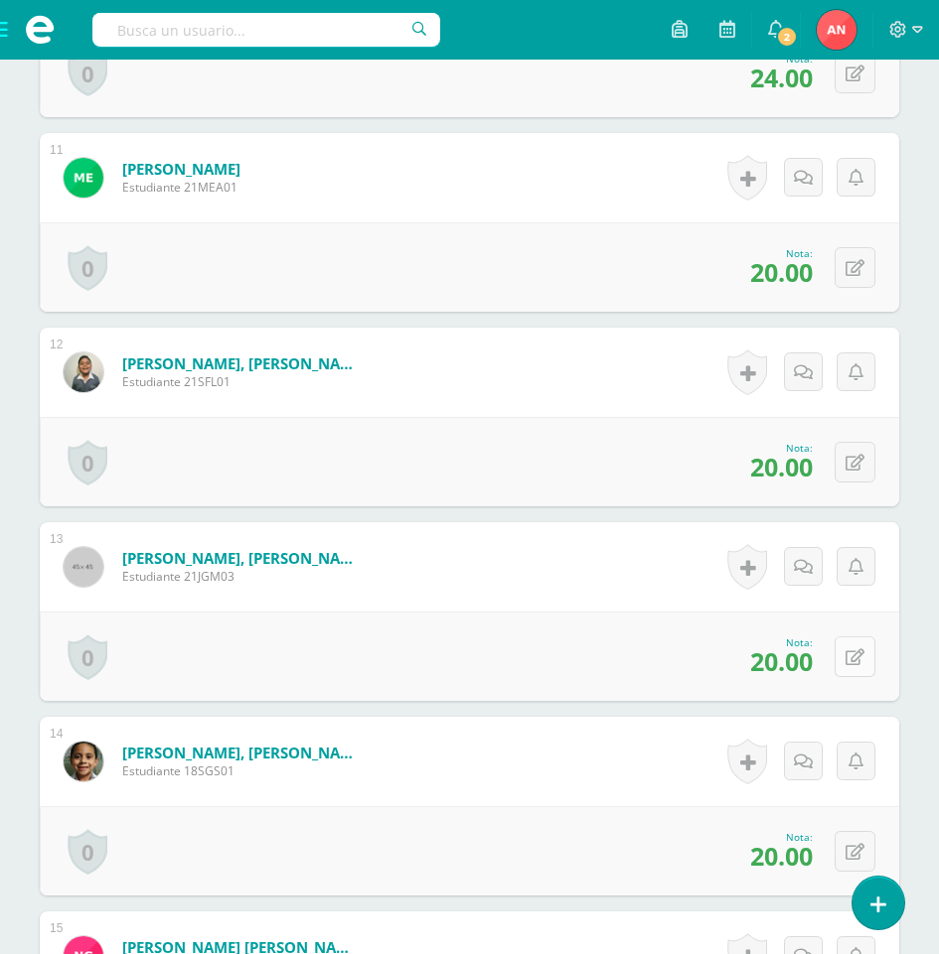
click at [863, 659] on icon at bounding box center [854, 658] width 19 height 17
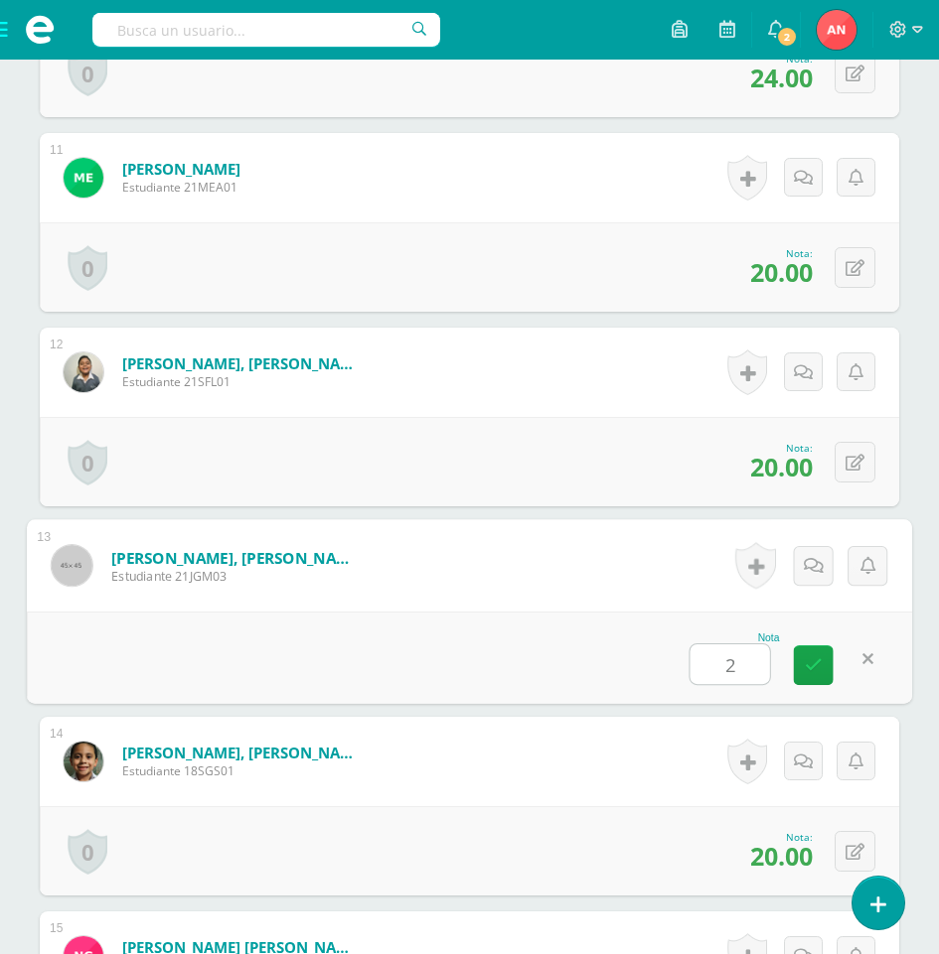
type input "25"
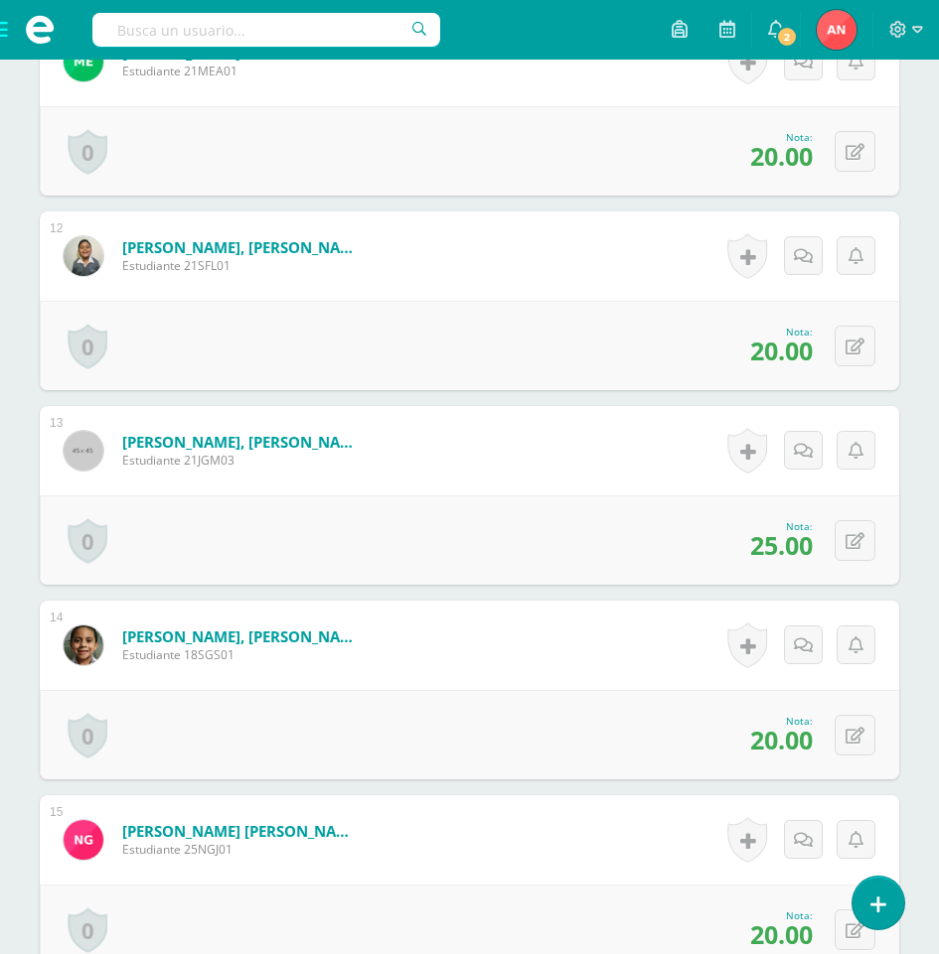
scroll to position [2735, 0]
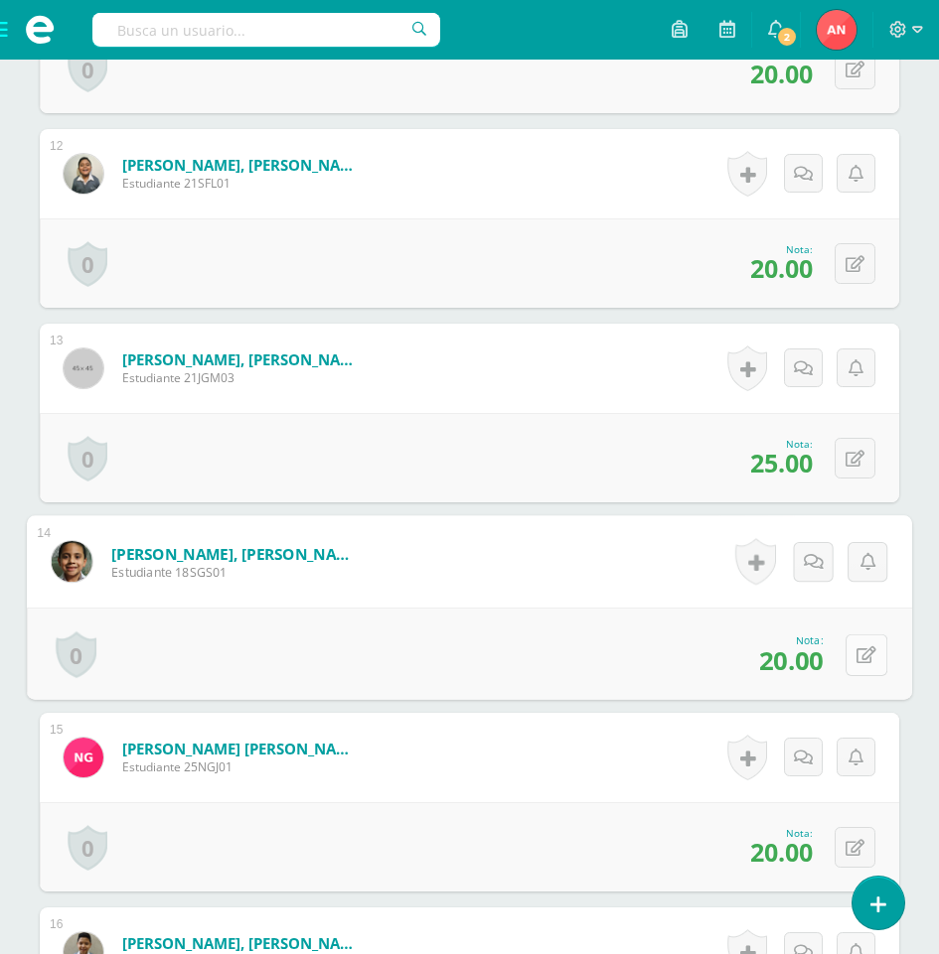
click at [856, 656] on icon at bounding box center [866, 655] width 20 height 17
type input "25"
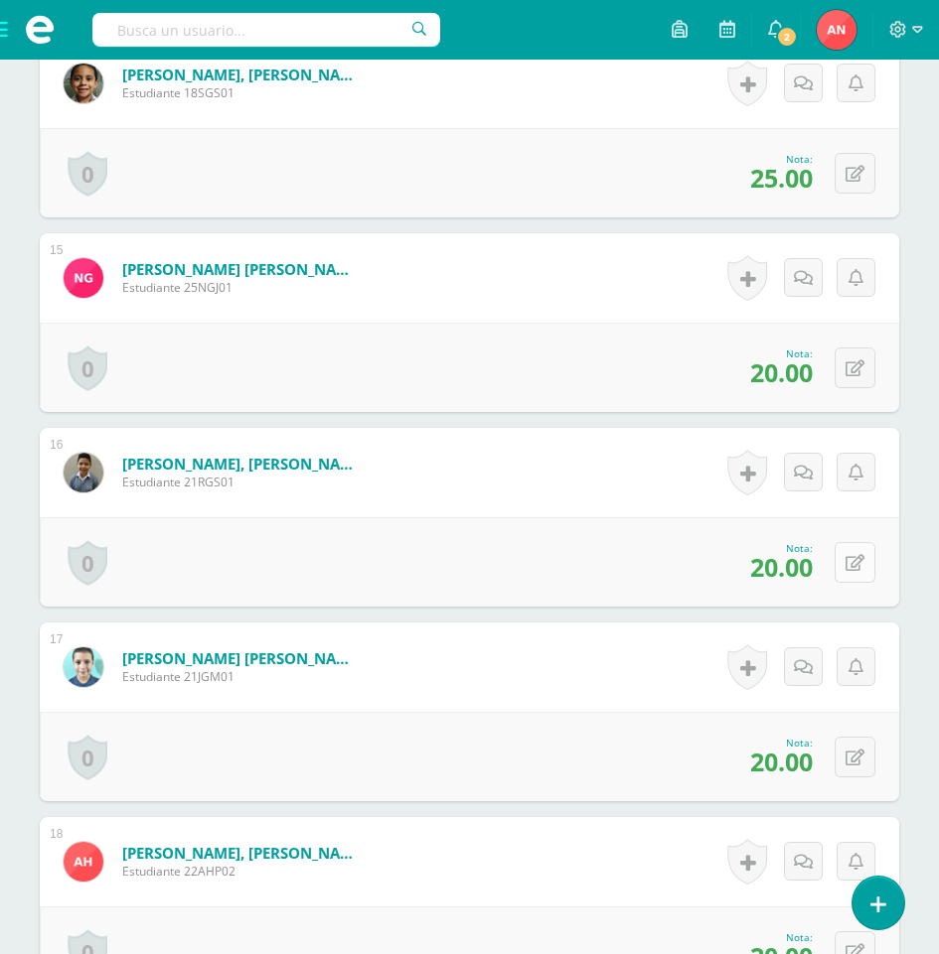
scroll to position [3232, 0]
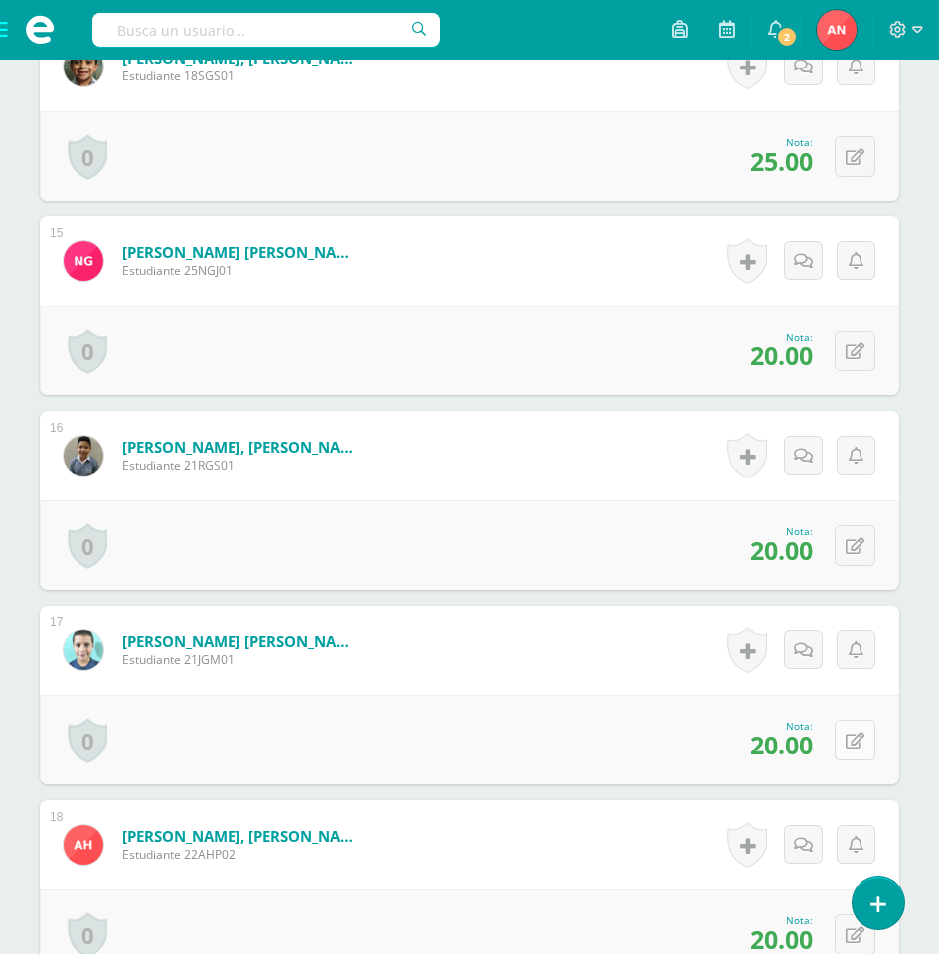
click at [850, 734] on button at bounding box center [854, 740] width 41 height 41
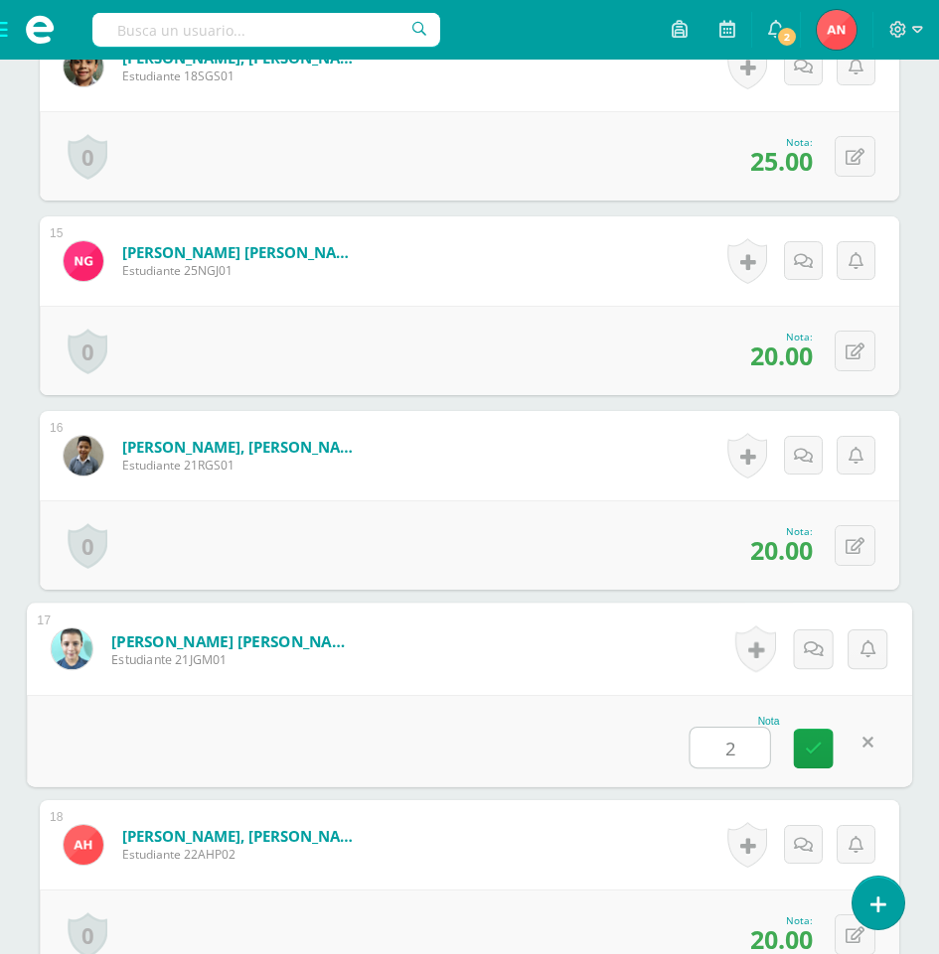
type input "25"
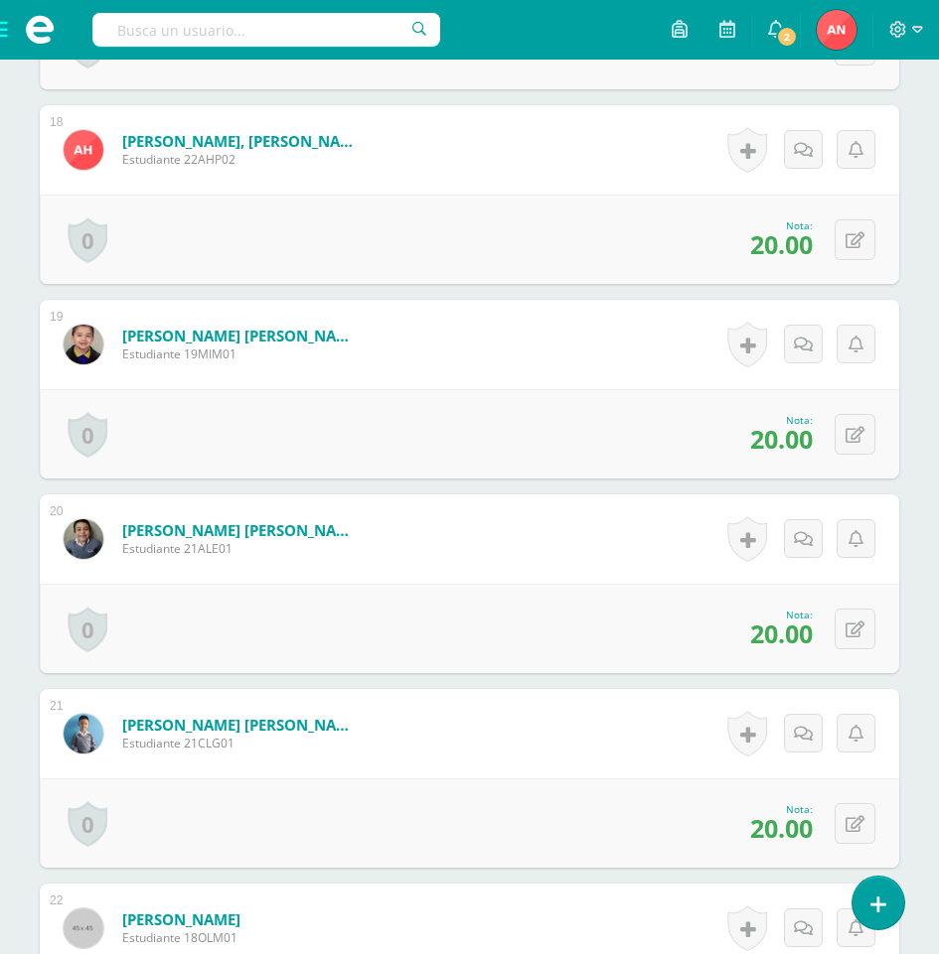
scroll to position [4026, 0]
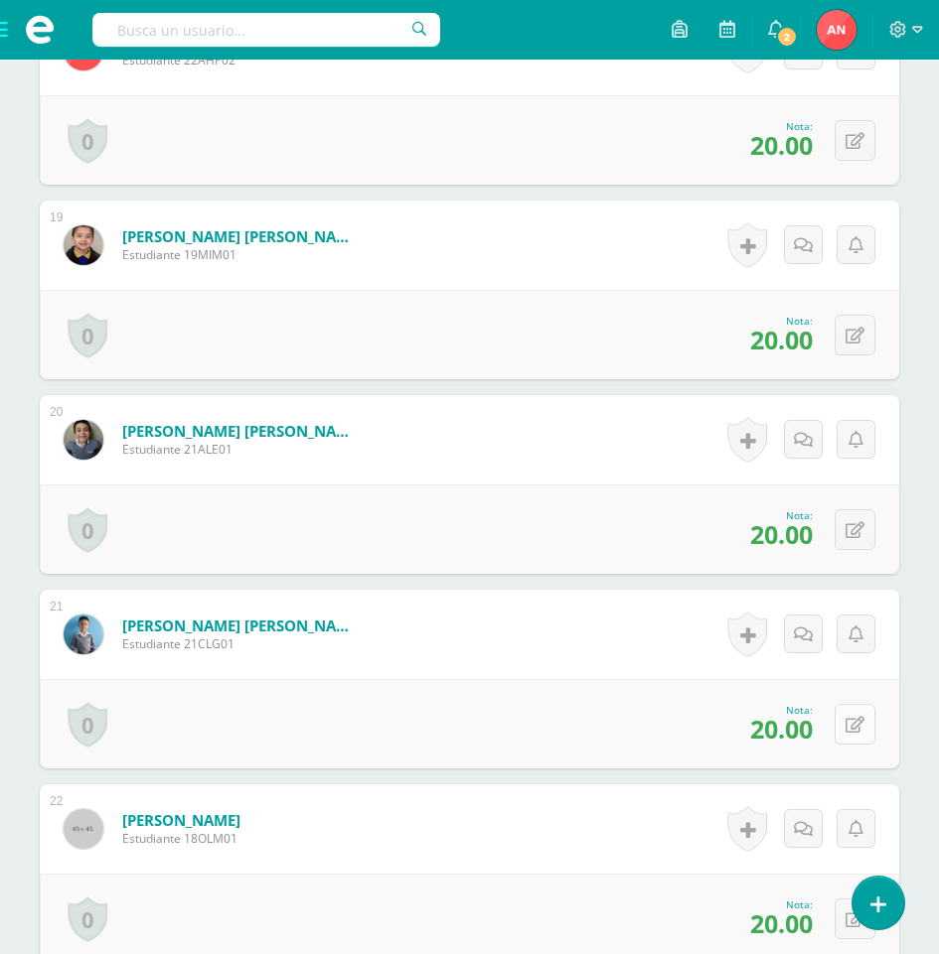
click at [855, 728] on icon at bounding box center [854, 725] width 19 height 17
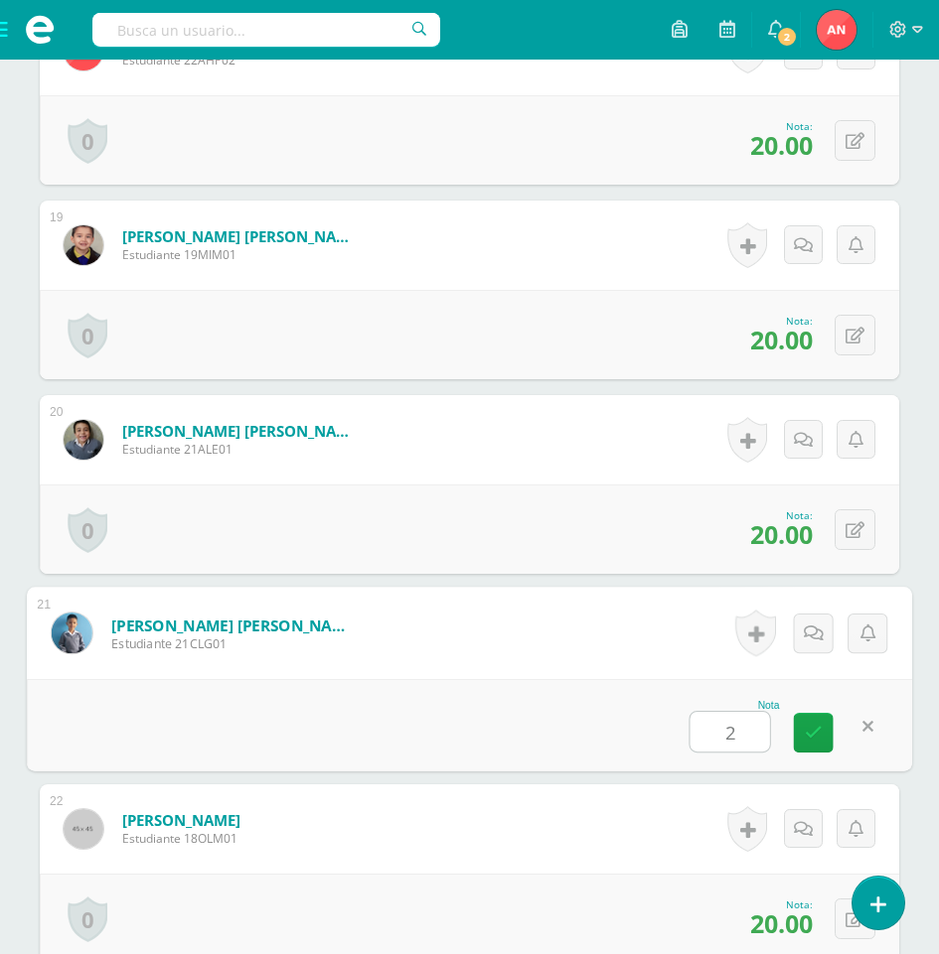
type input "23"
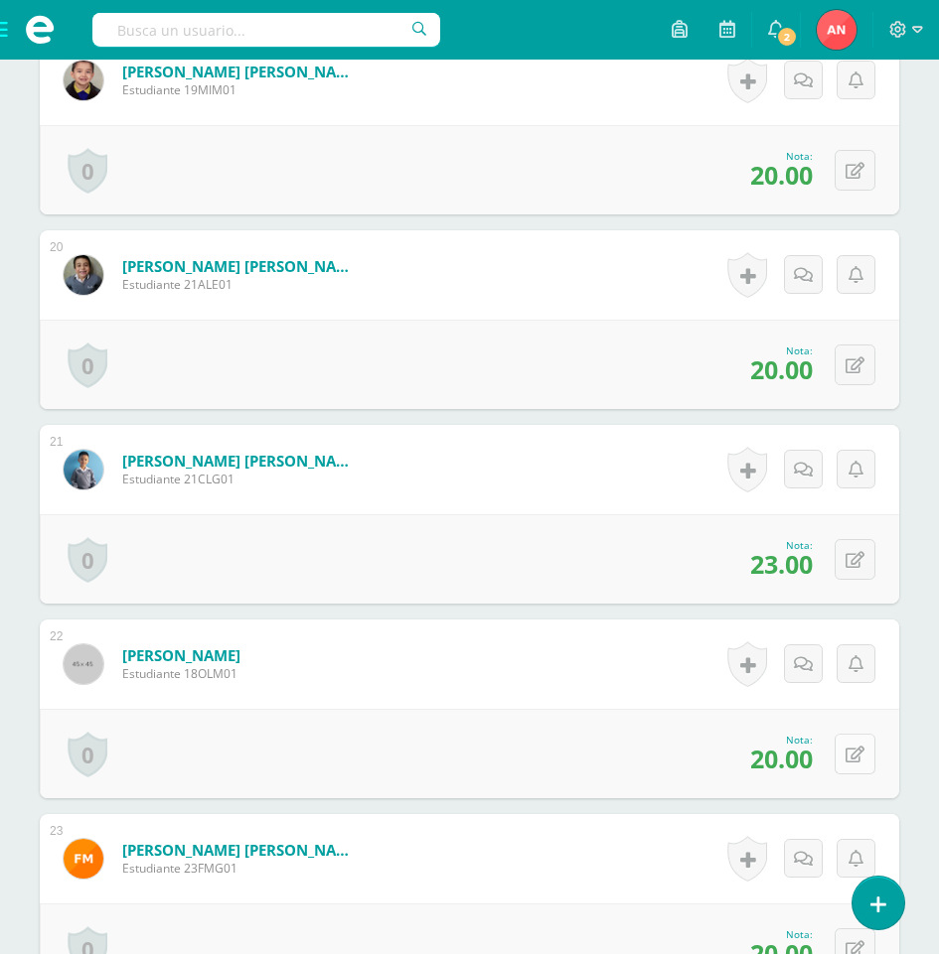
scroll to position [4225, 0]
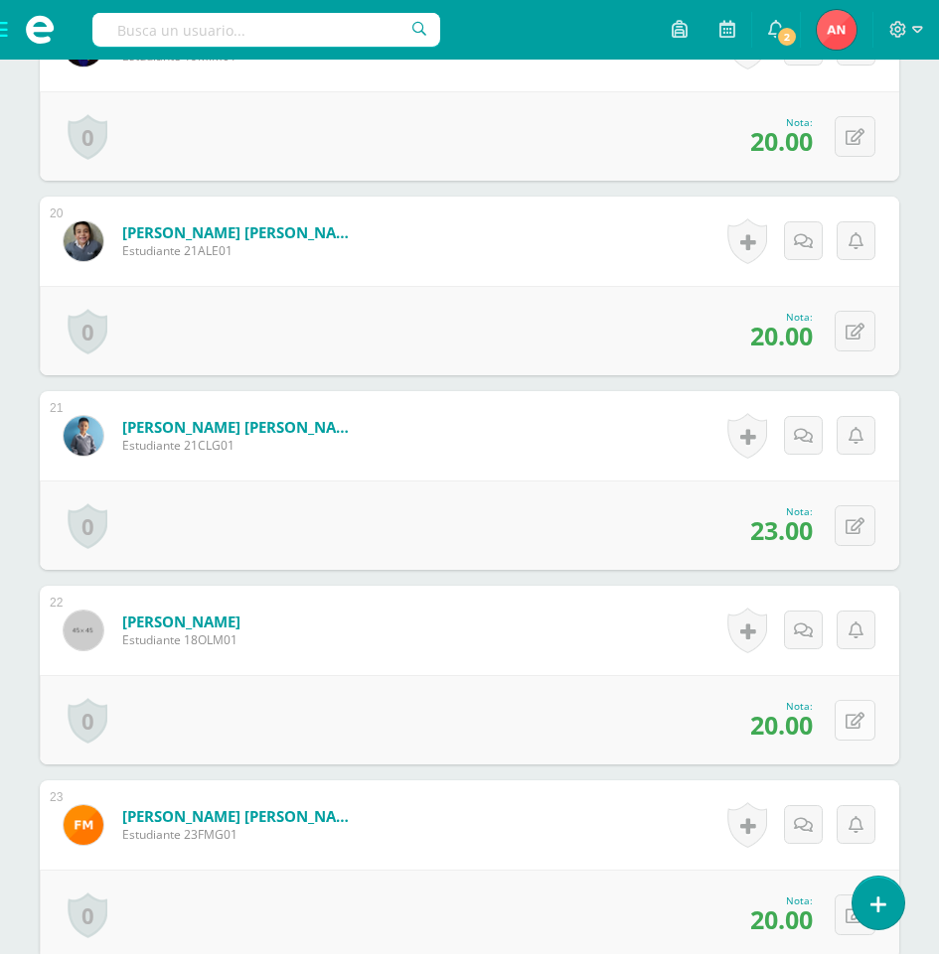
click at [860, 718] on icon at bounding box center [854, 721] width 19 height 17
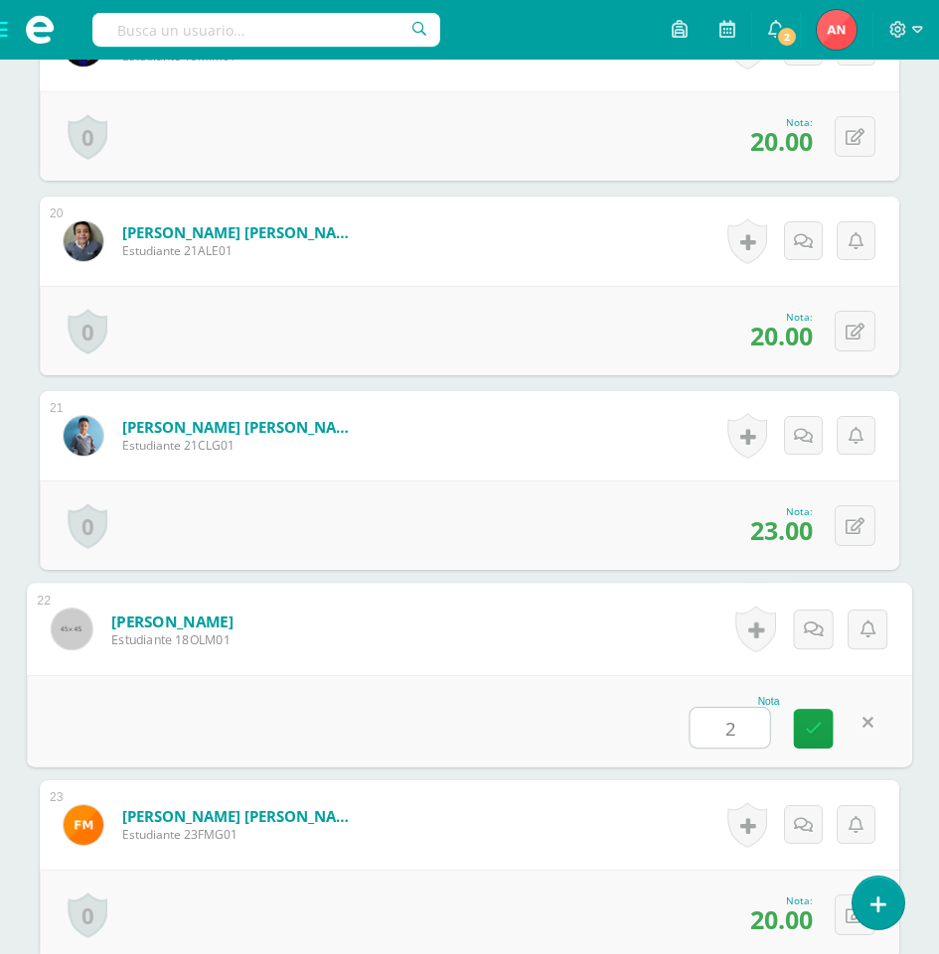
type input "25"
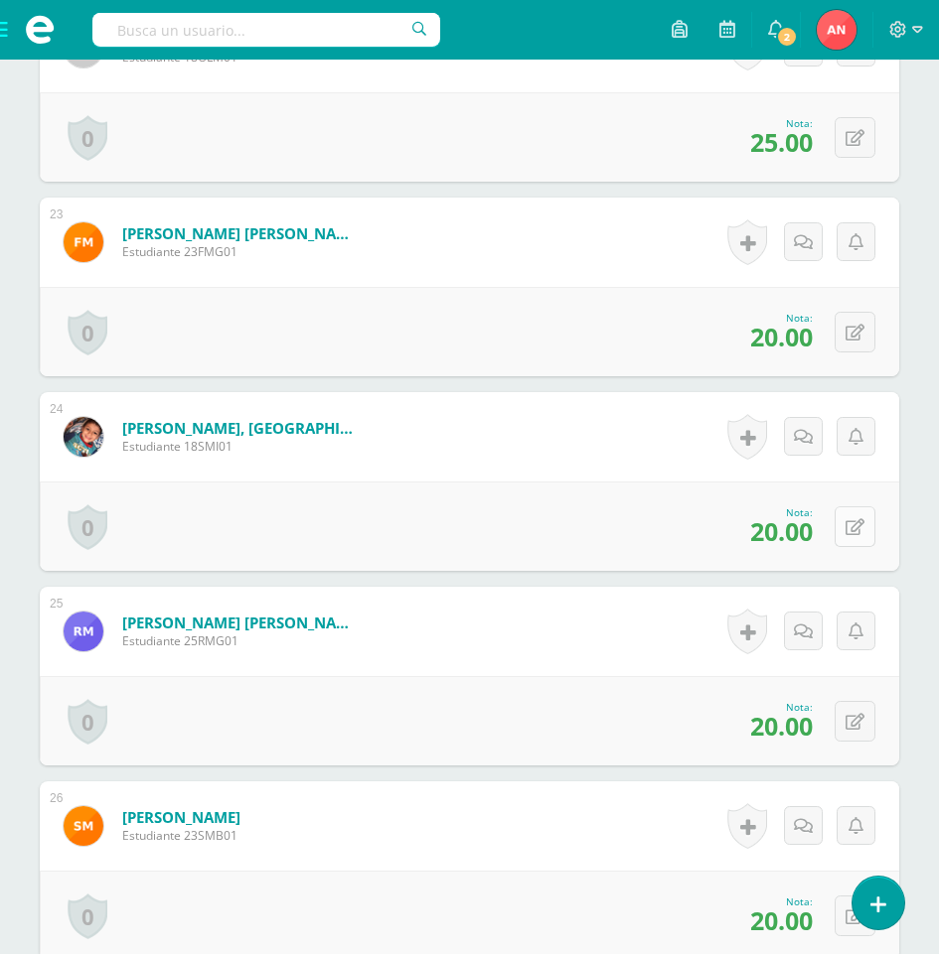
scroll to position [4821, 0]
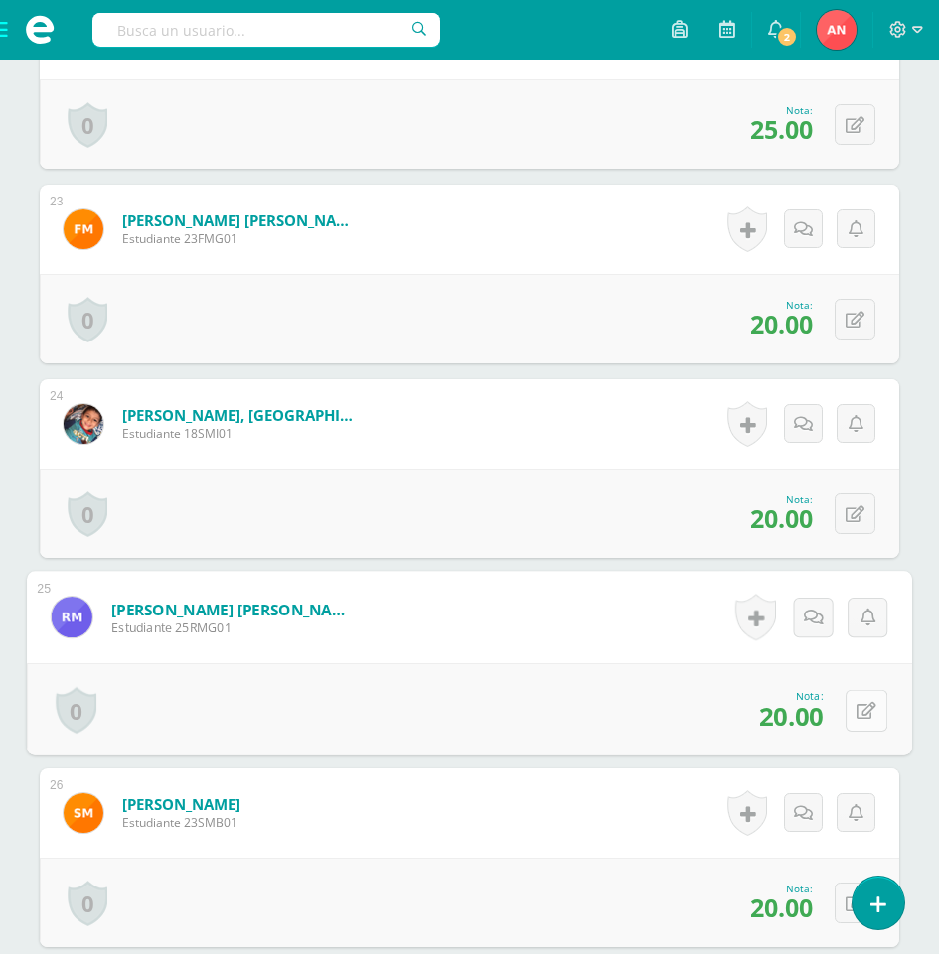
click at [849, 709] on button at bounding box center [866, 710] width 42 height 42
type input "24"
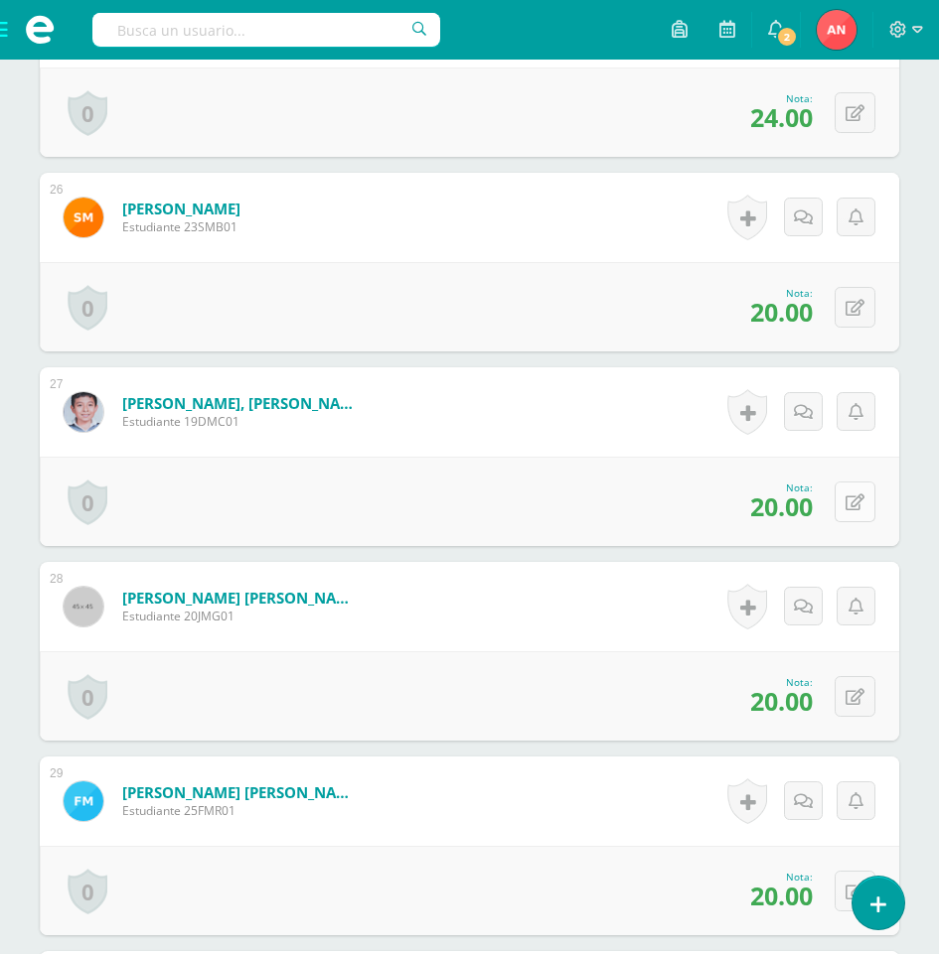
scroll to position [5516, 0]
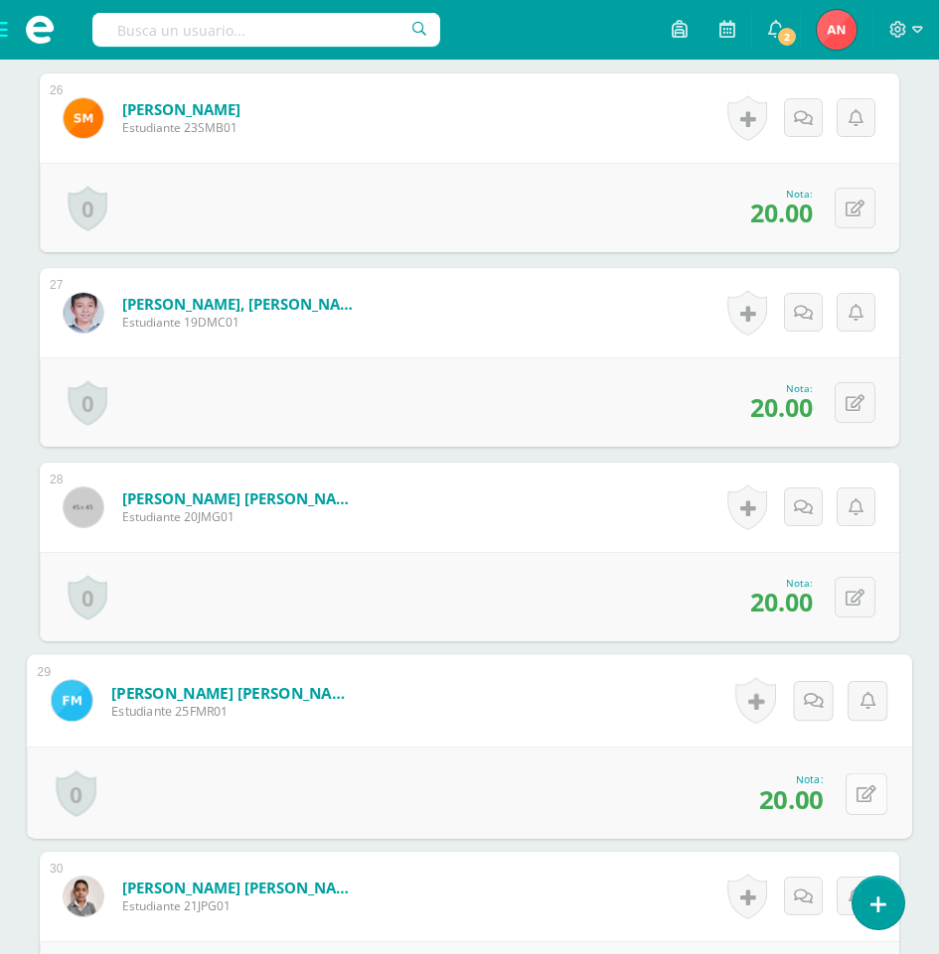
click at [856, 794] on icon at bounding box center [866, 794] width 20 height 17
type input "23"
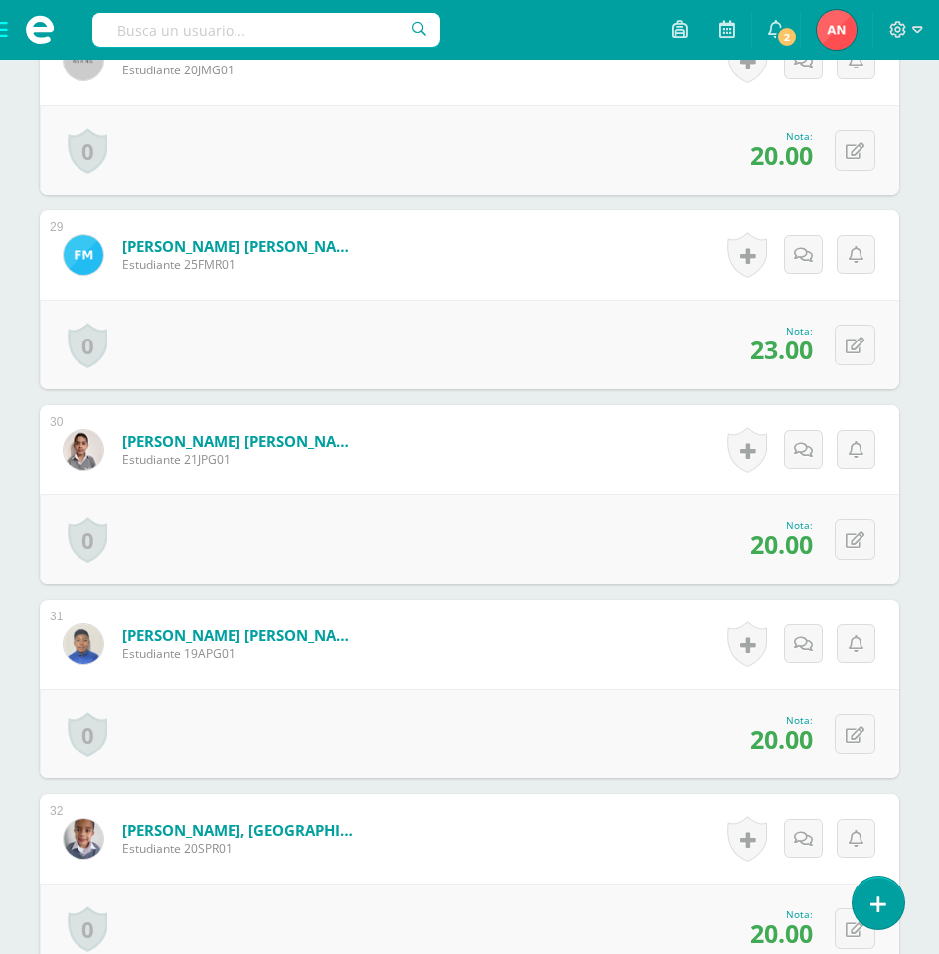
scroll to position [6013, 0]
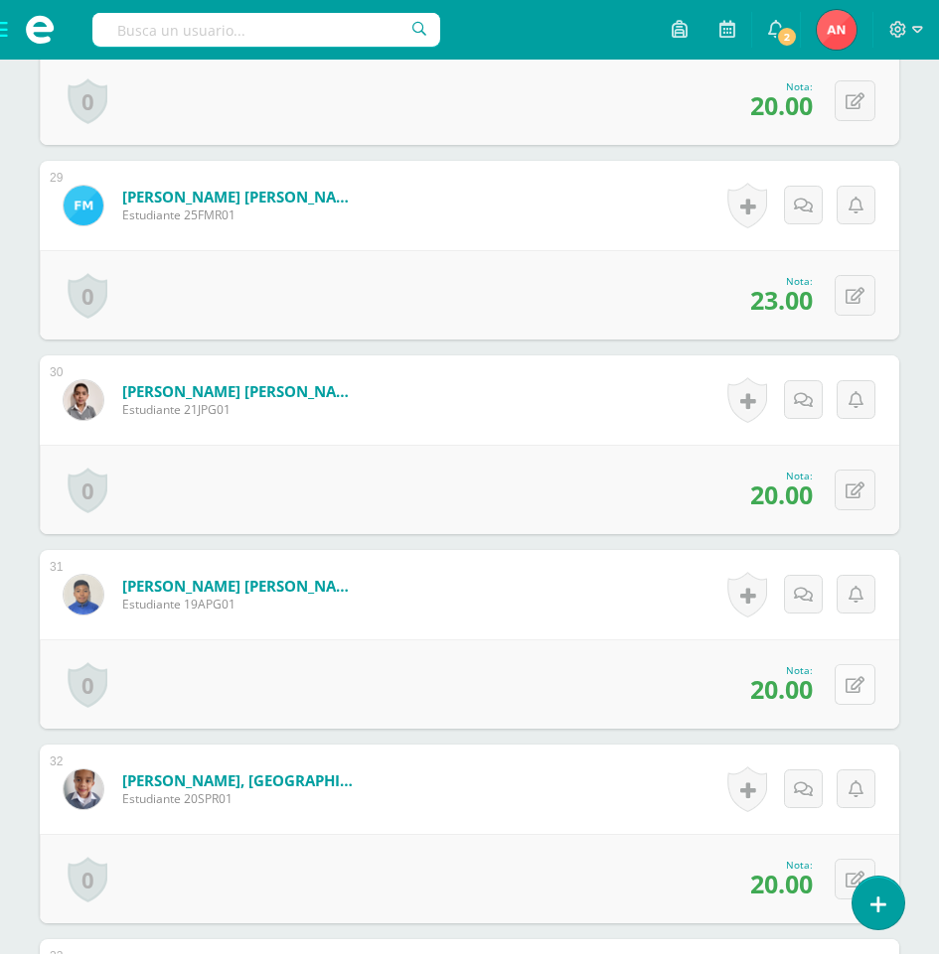
click at [855, 686] on icon at bounding box center [854, 685] width 19 height 17
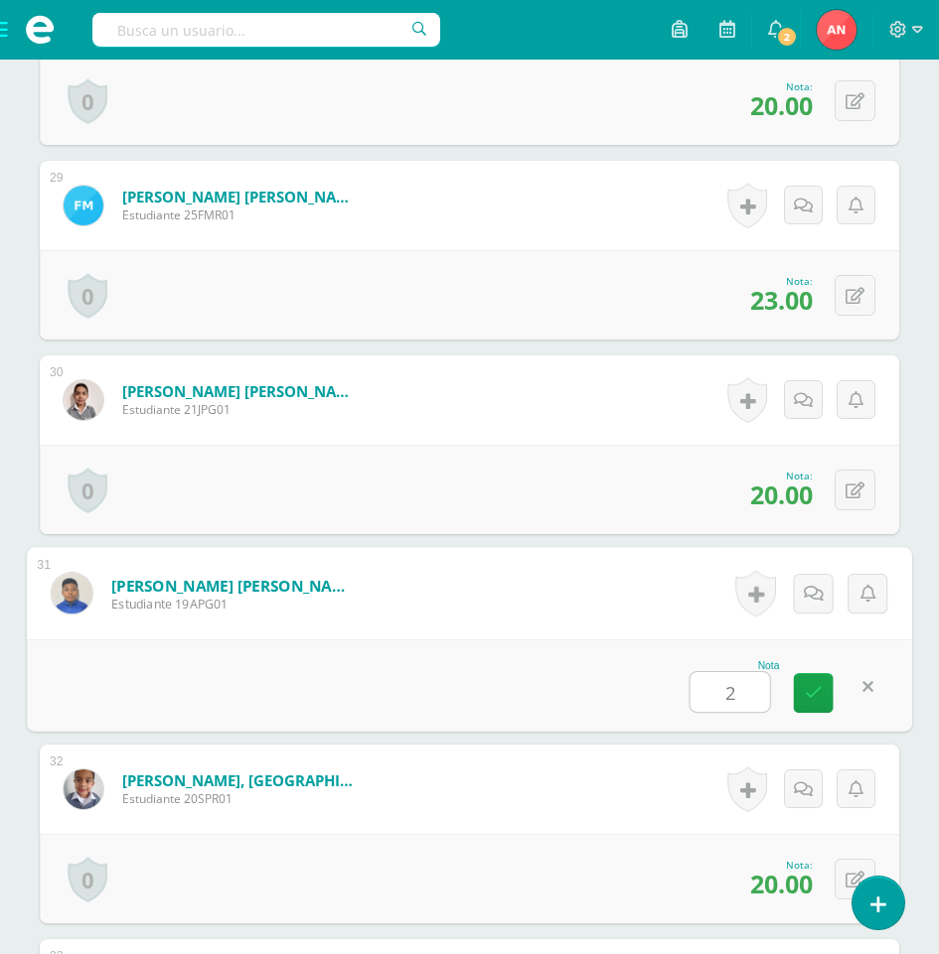
type input "23"
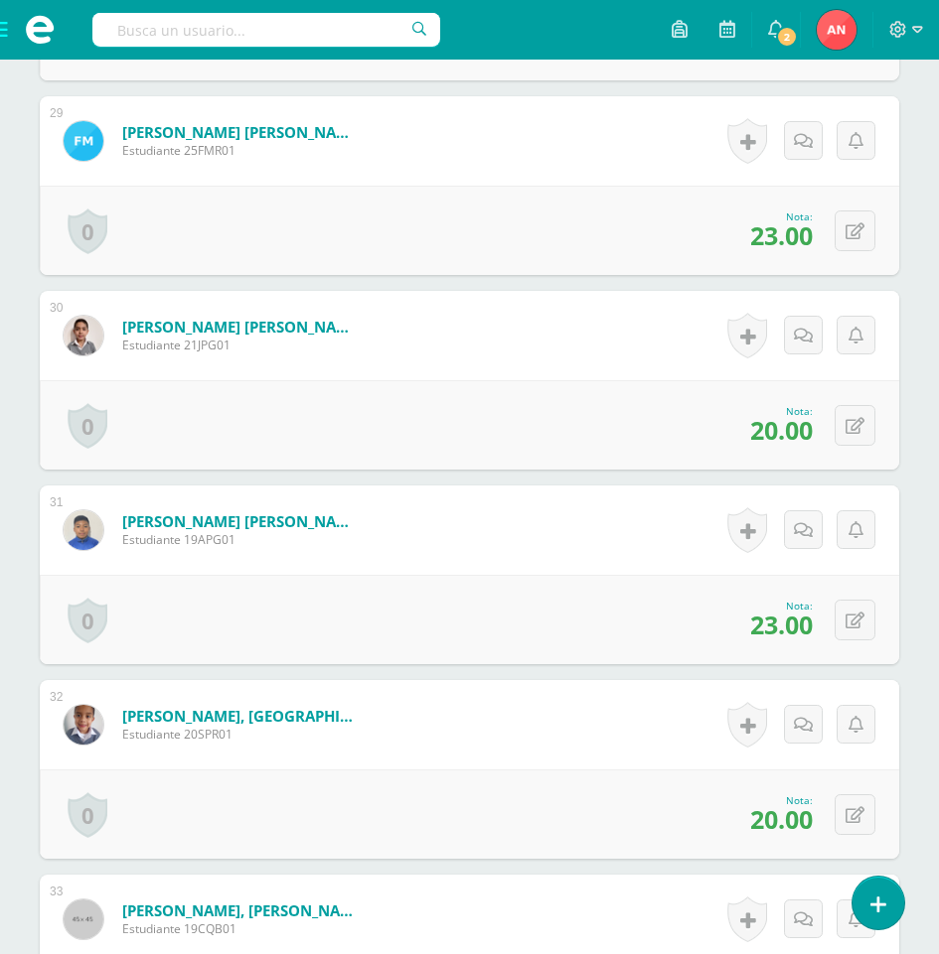
scroll to position [6211, 0]
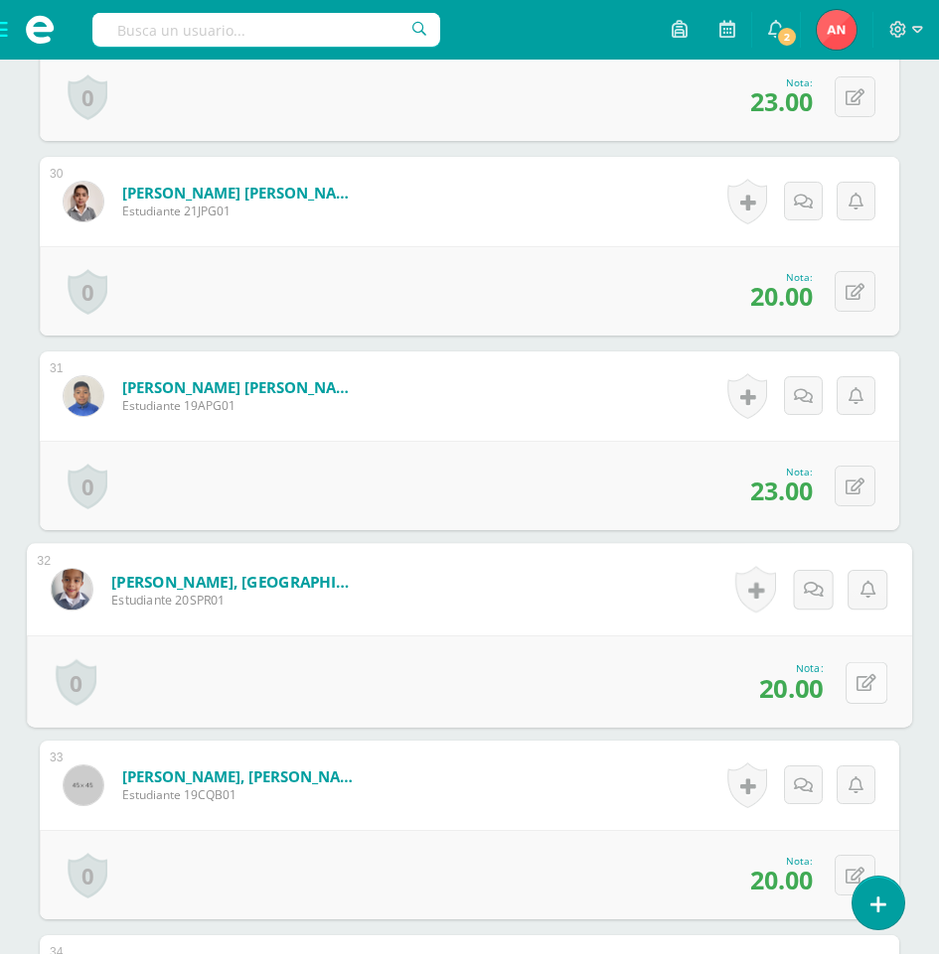
click at [856, 682] on icon at bounding box center [866, 682] width 20 height 17
type input "23"
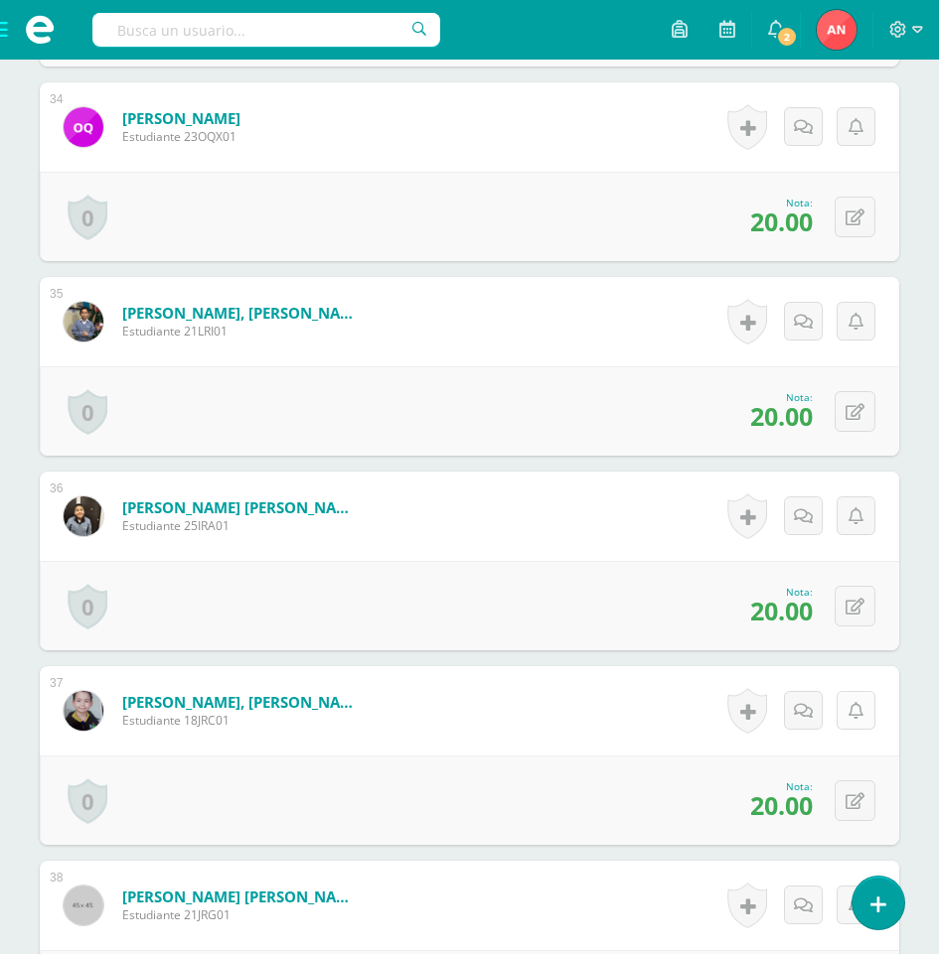
scroll to position [7105, 0]
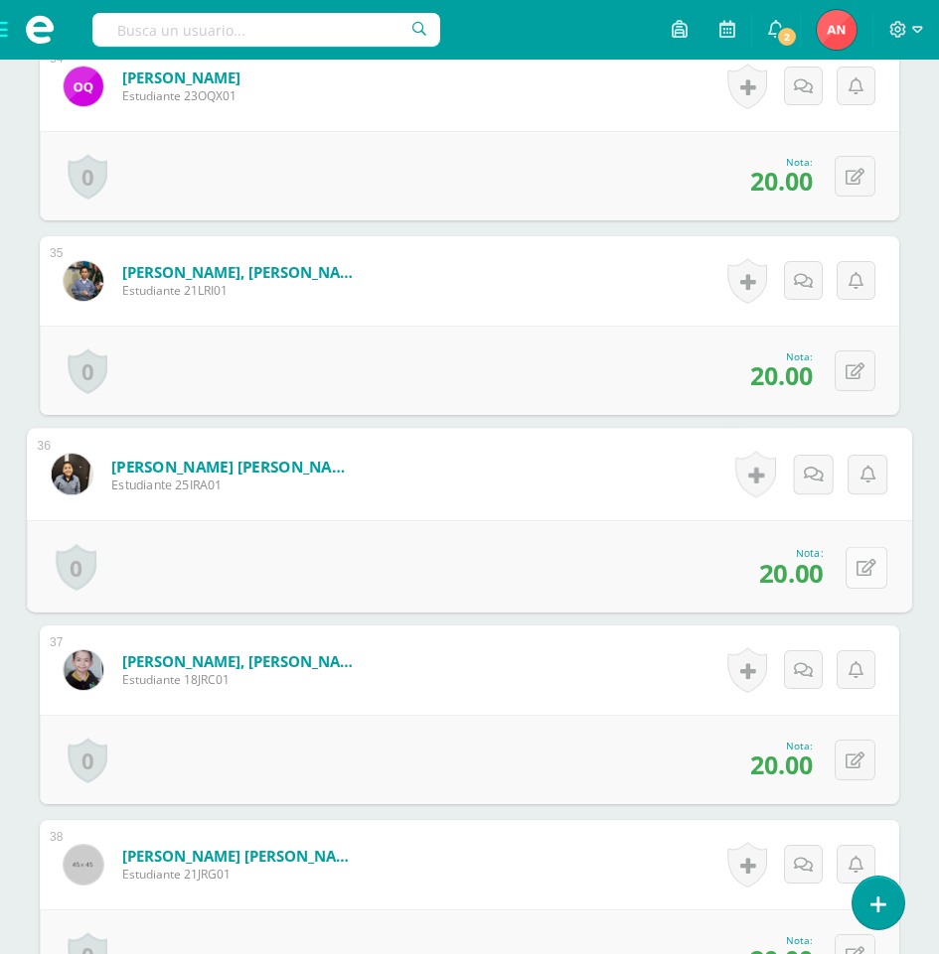
click at [845, 566] on button at bounding box center [866, 567] width 42 height 42
type input "24"
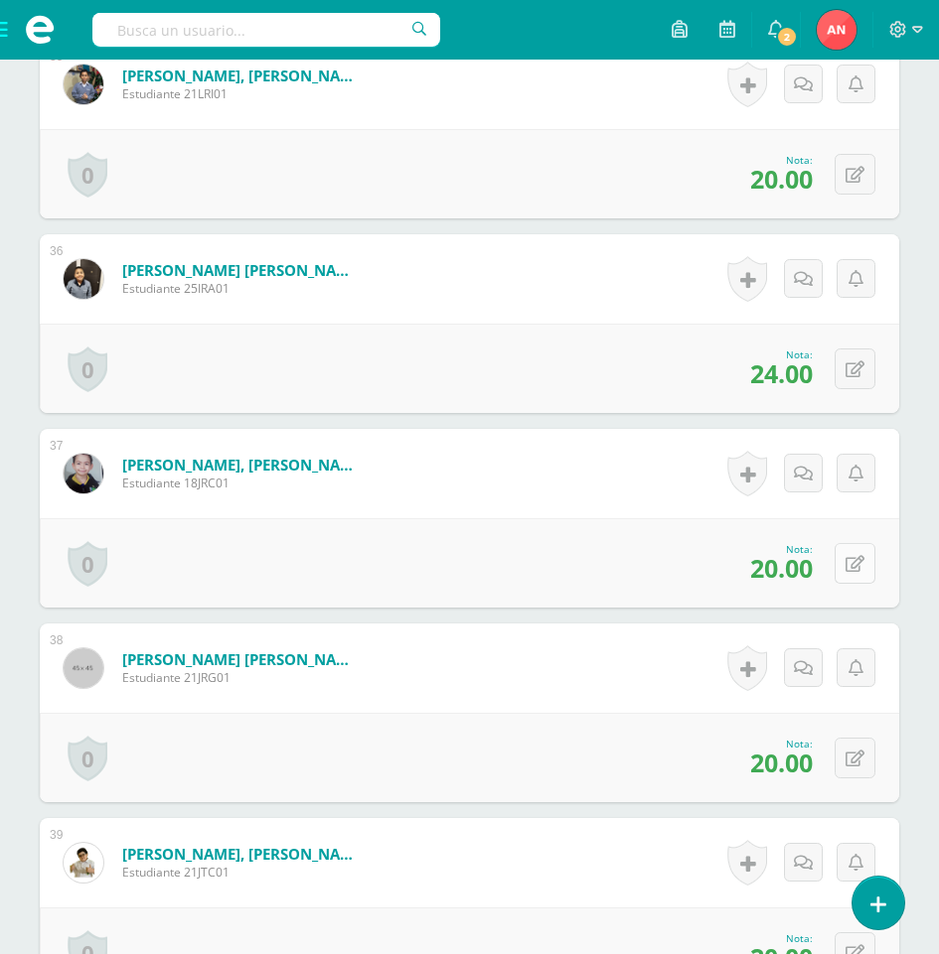
scroll to position [7304, 0]
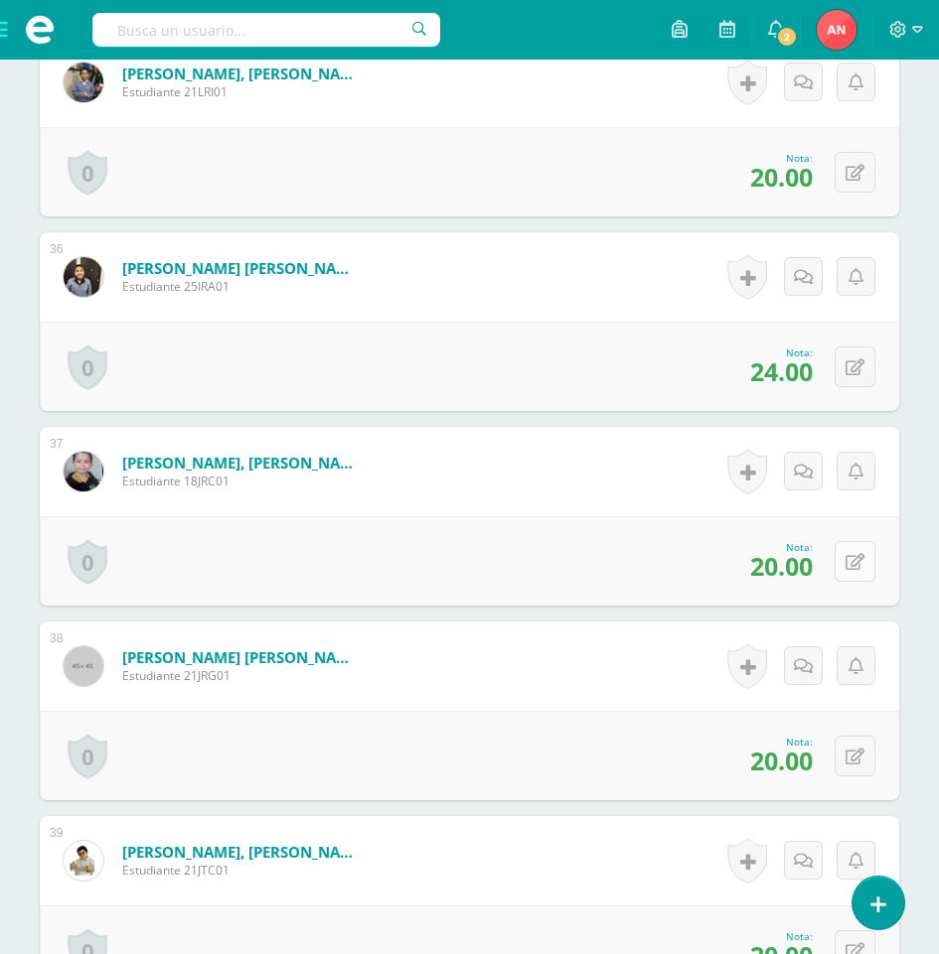
click at [850, 558] on button at bounding box center [854, 561] width 41 height 41
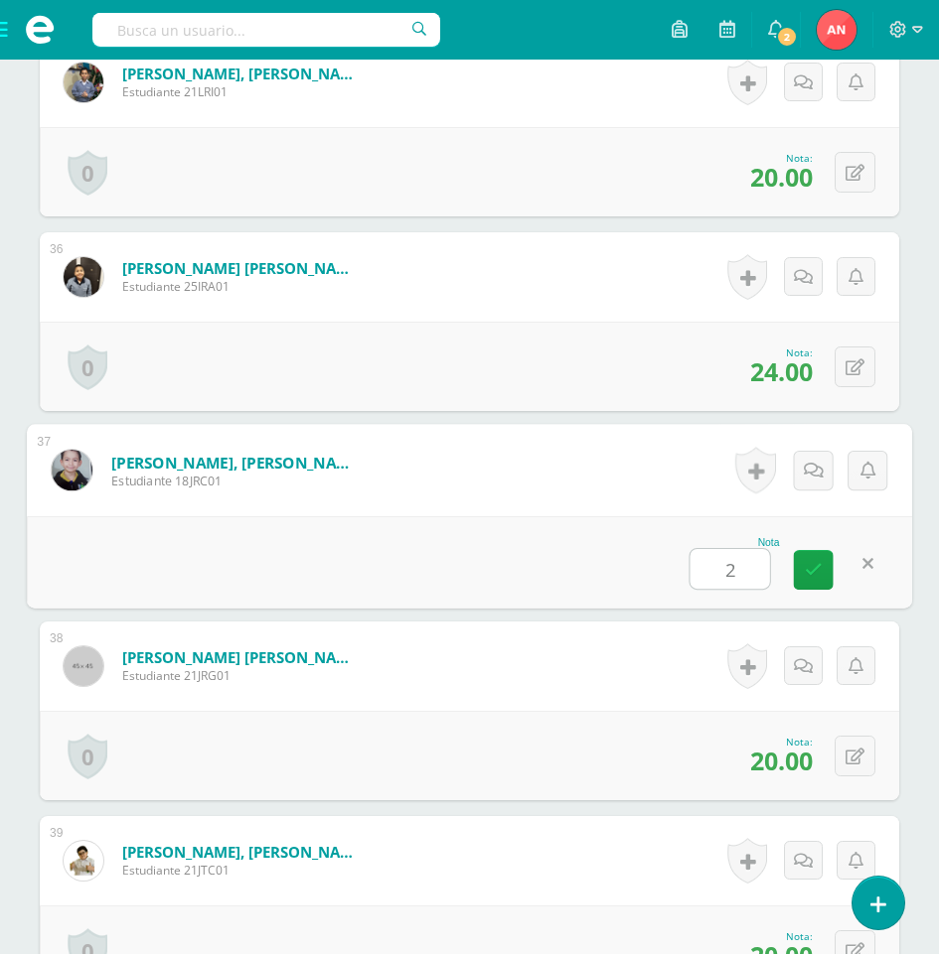
type input "22"
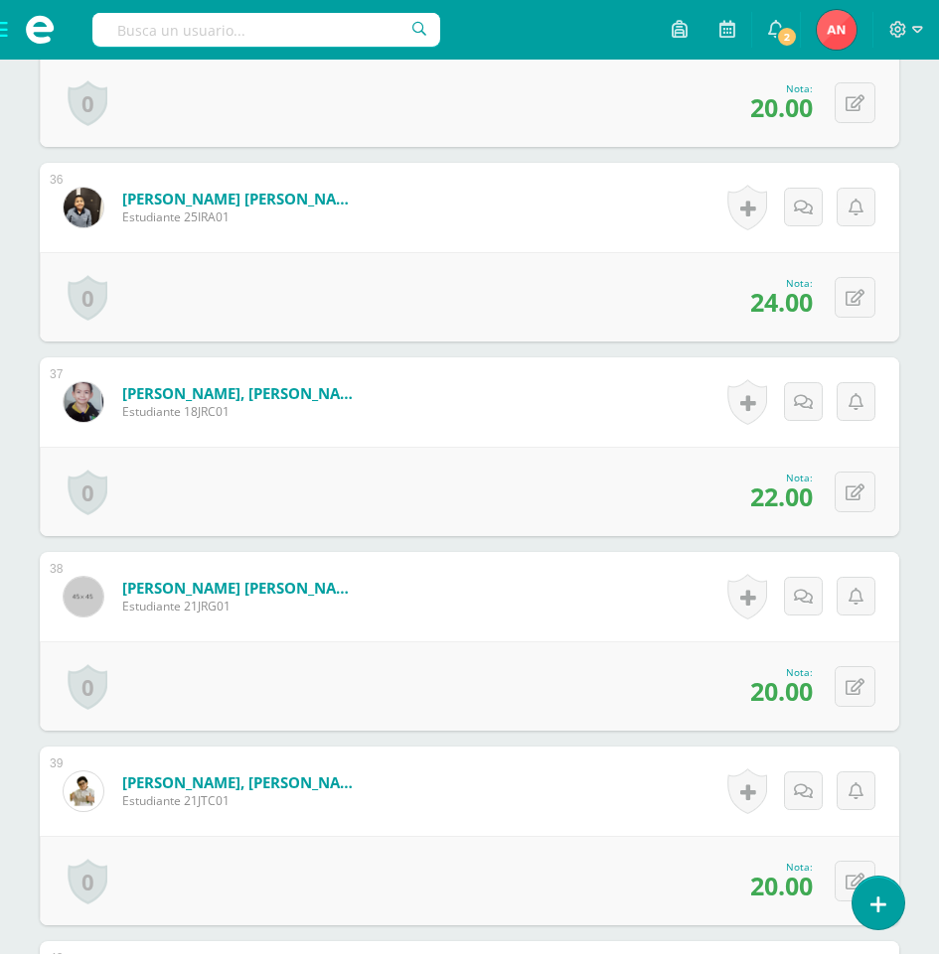
scroll to position [7403, 0]
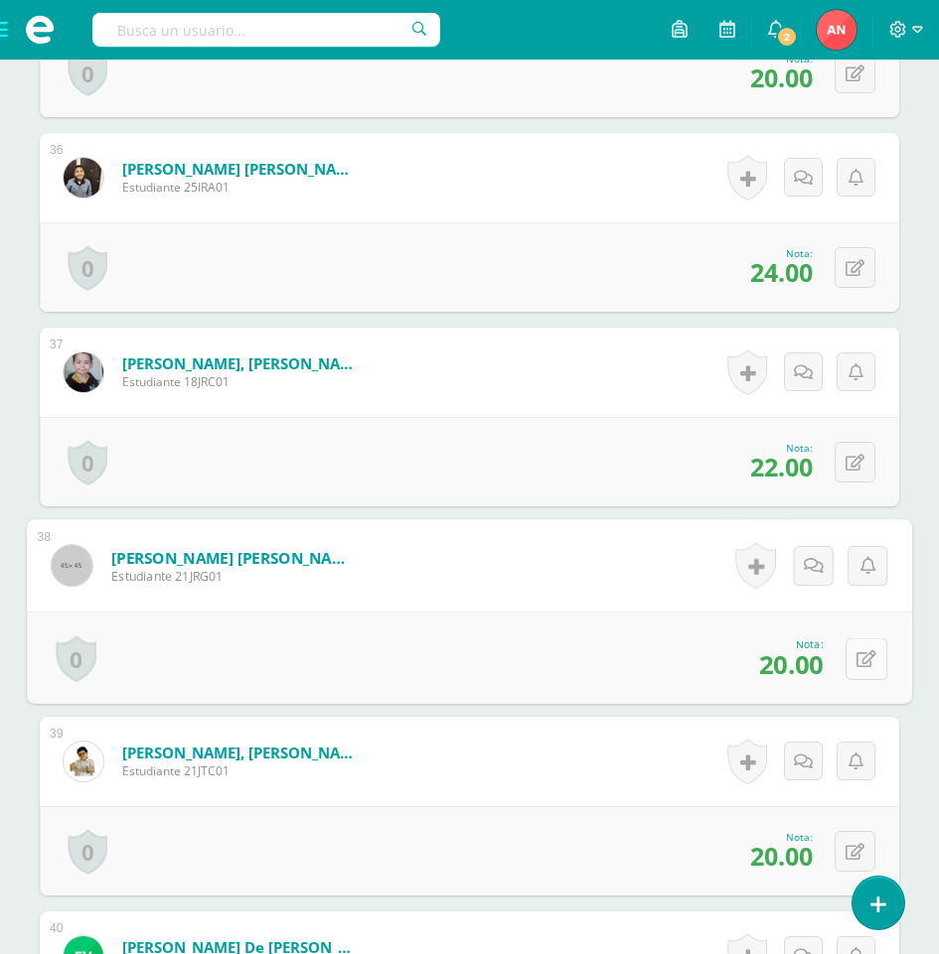
click at [858, 662] on icon at bounding box center [866, 659] width 20 height 17
type input "21"
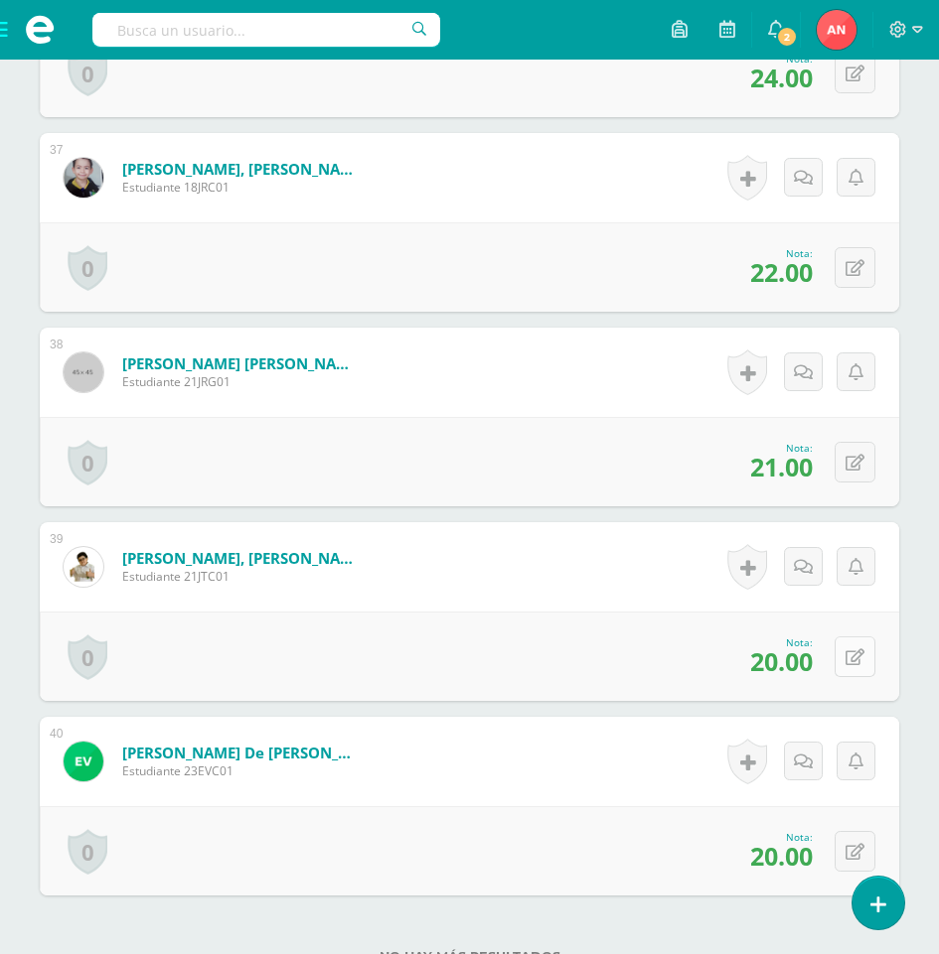
scroll to position [7602, 0]
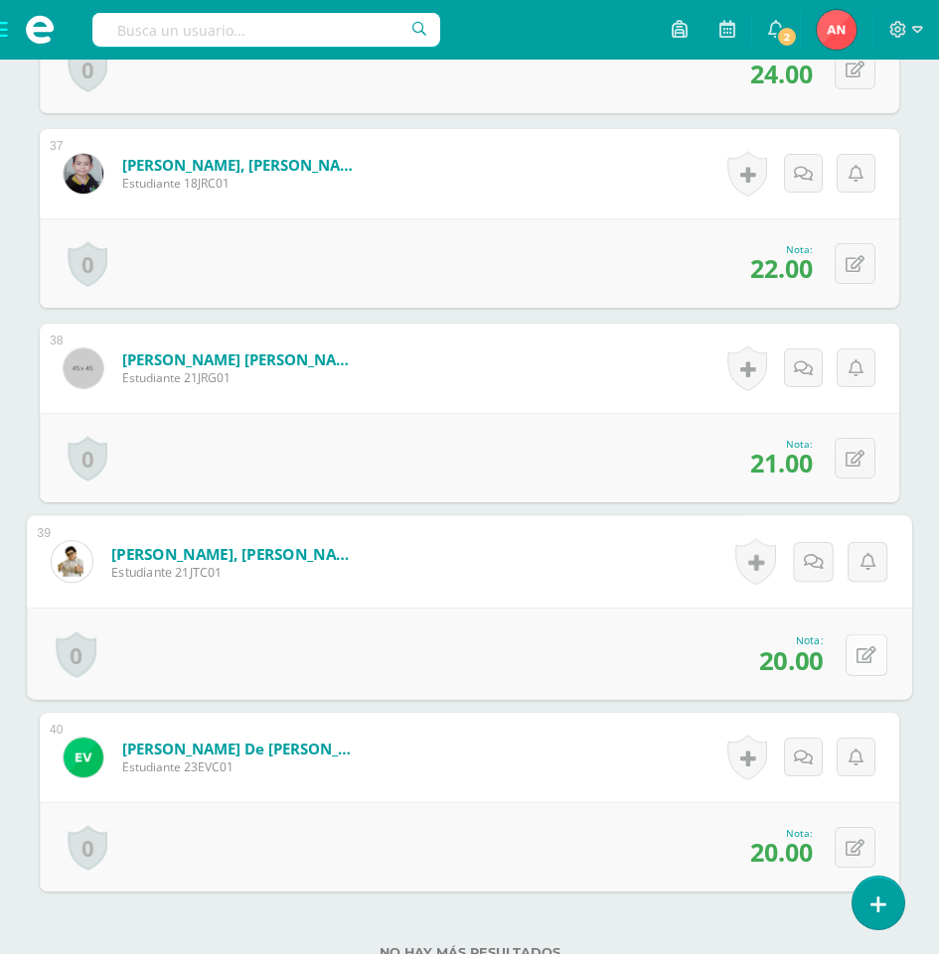
click at [861, 658] on icon at bounding box center [866, 655] width 20 height 17
type input "1"
type input "22"
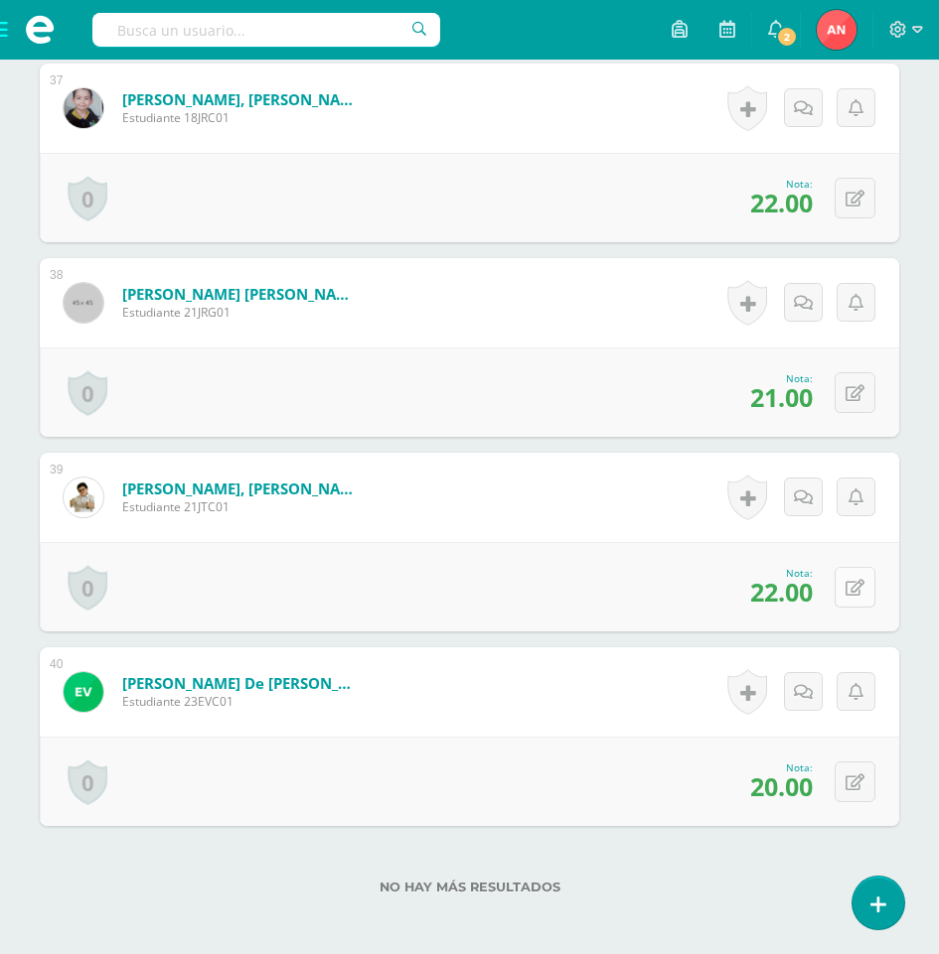
scroll to position [7701, 0]
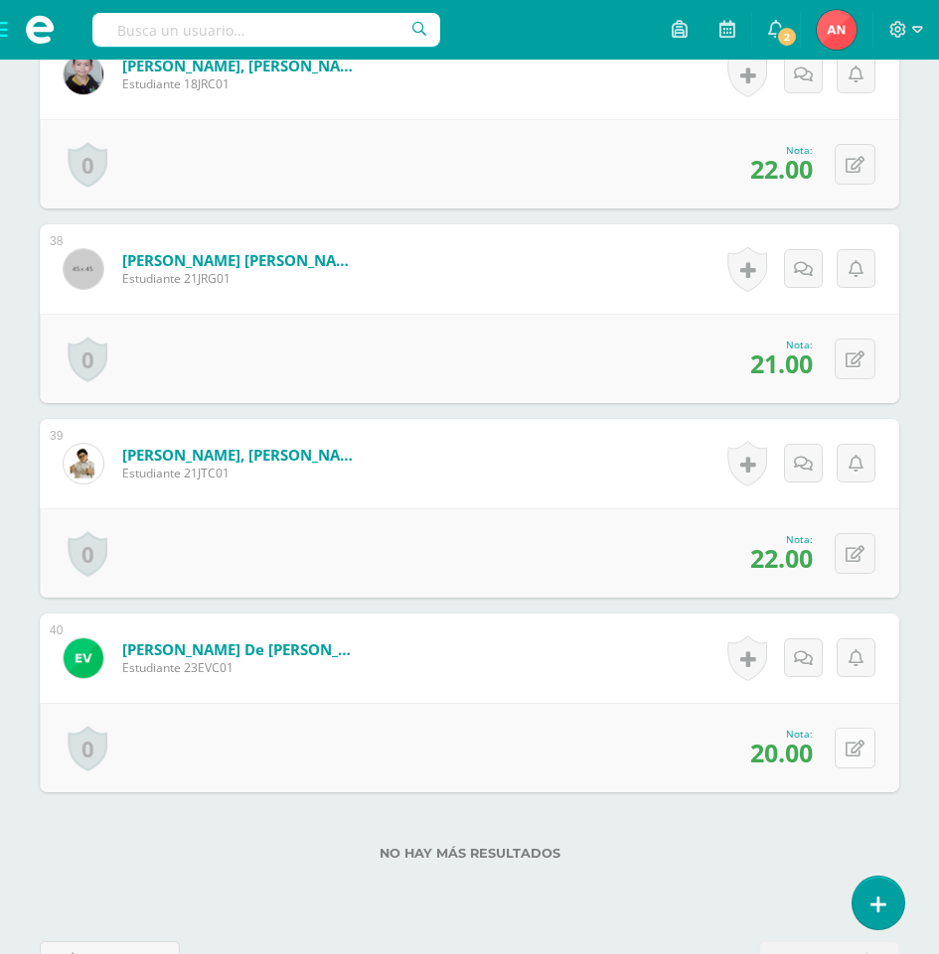
click at [865, 749] on button at bounding box center [854, 748] width 41 height 41
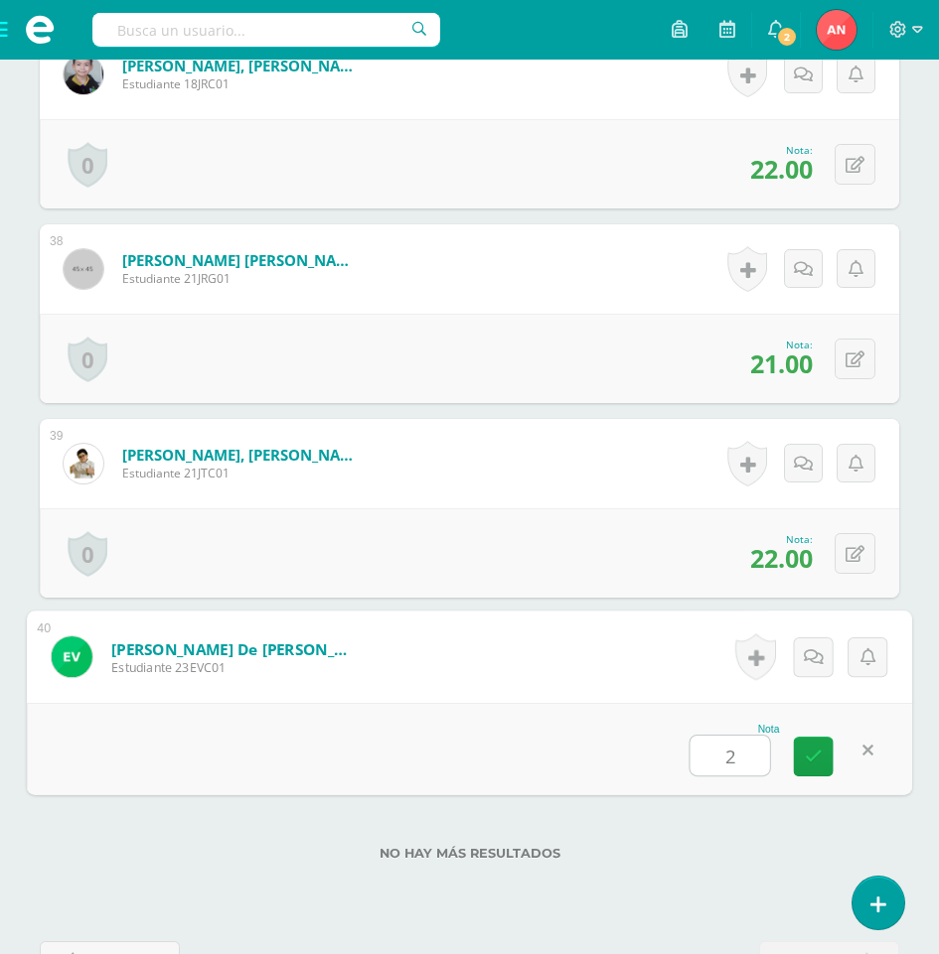
type input "25"
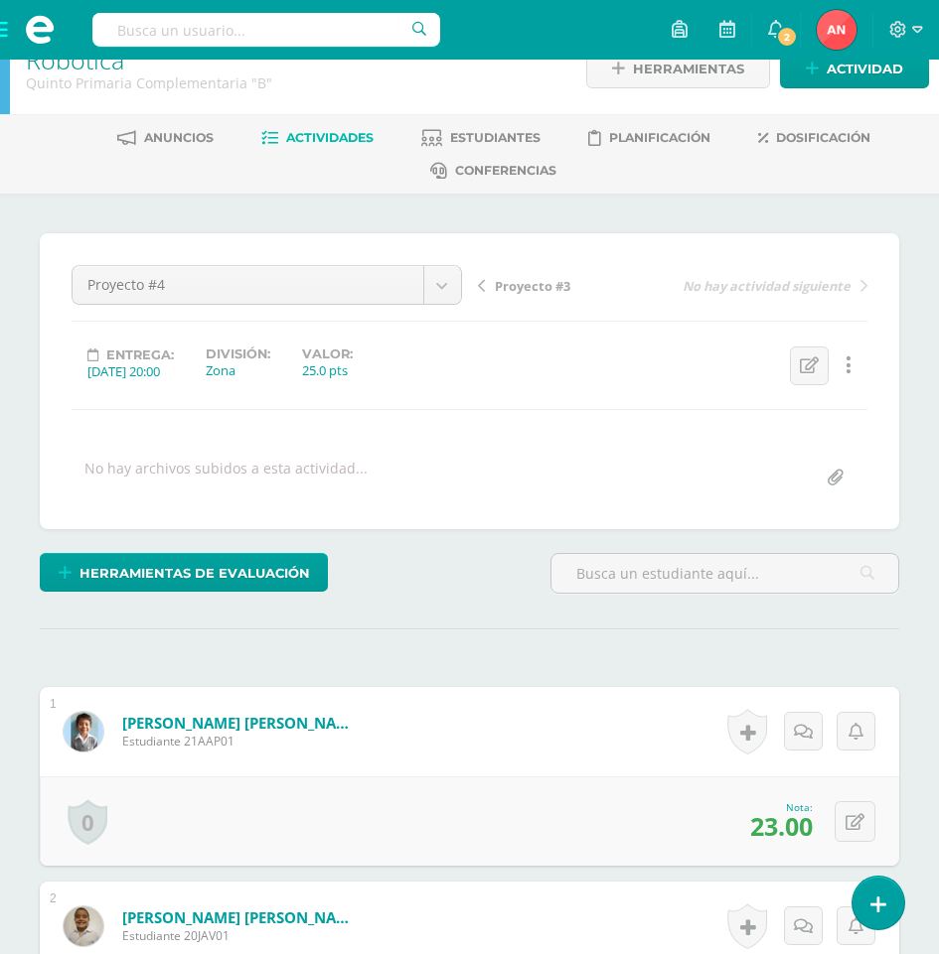
scroll to position [0, 0]
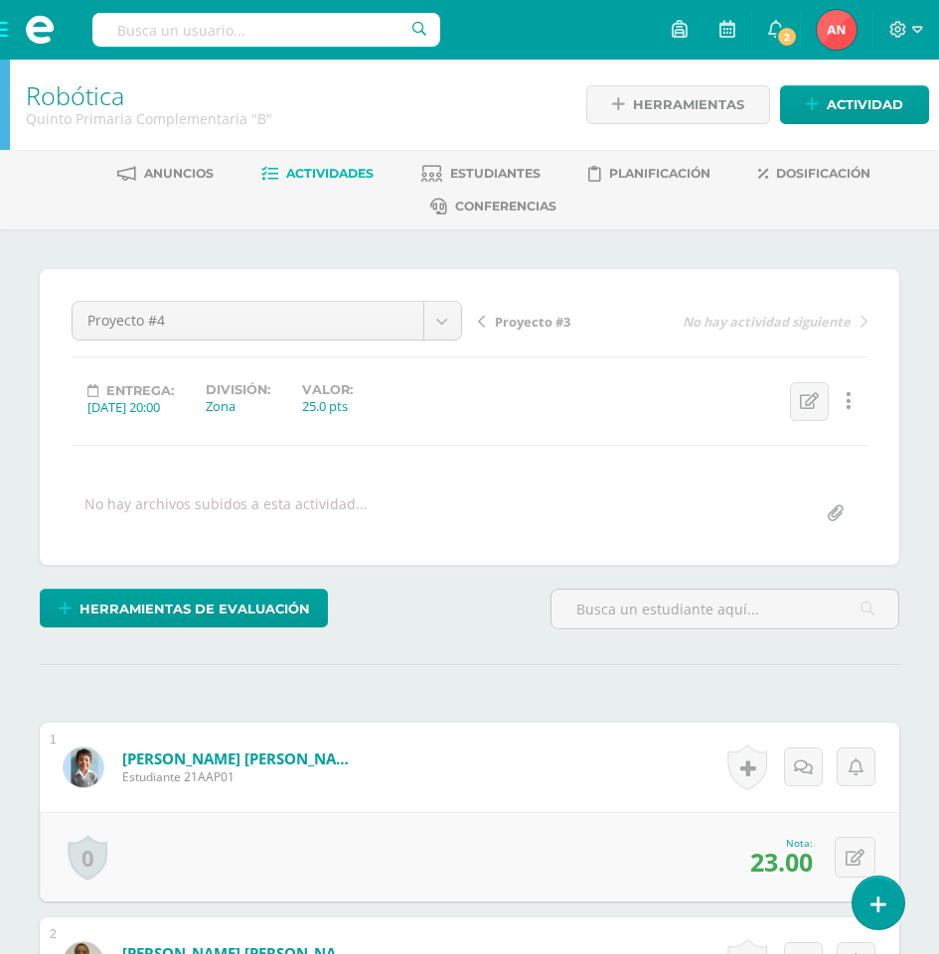
click at [3, 30] on span at bounding box center [39, 30] width 79 height 60
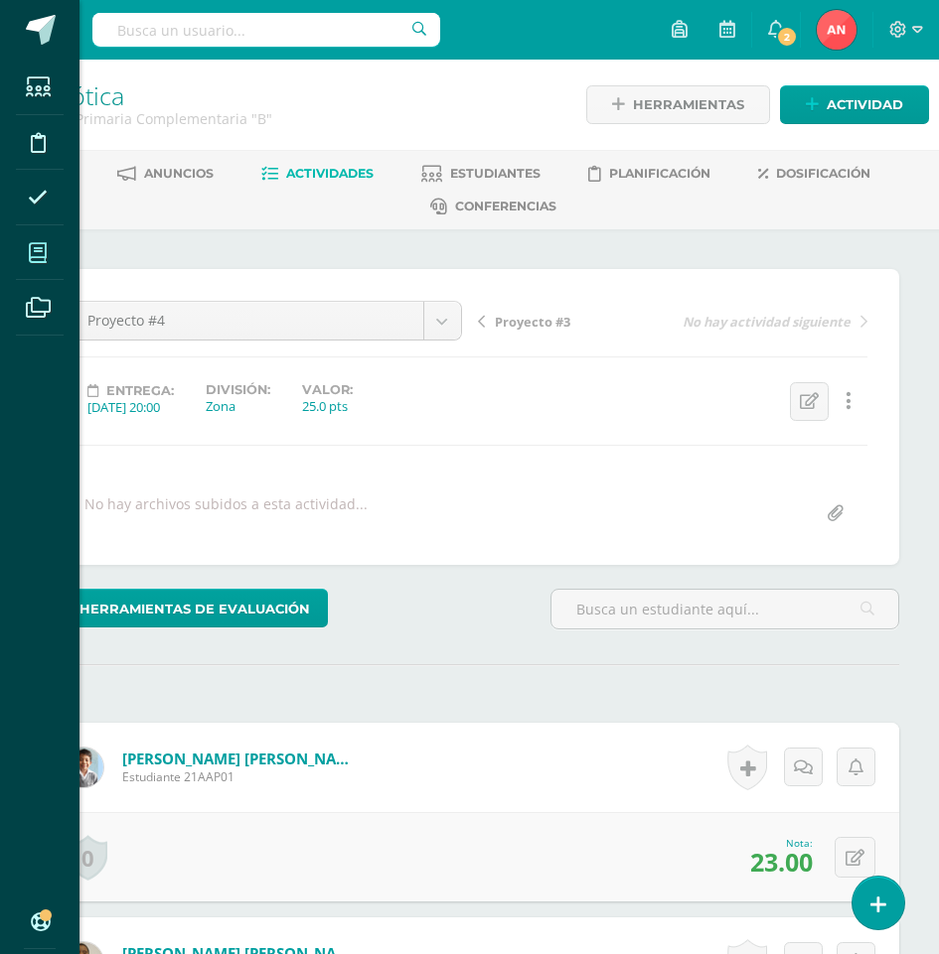
click at [39, 251] on icon at bounding box center [38, 253] width 18 height 20
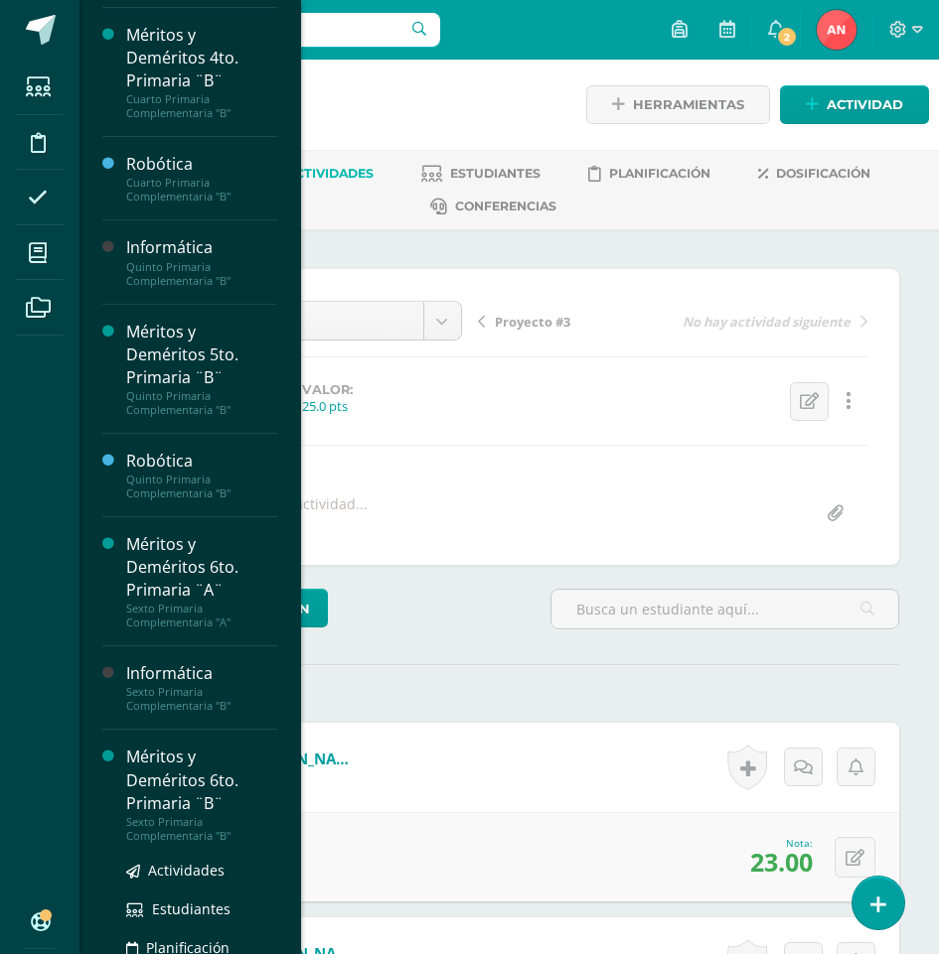
scroll to position [1273, 0]
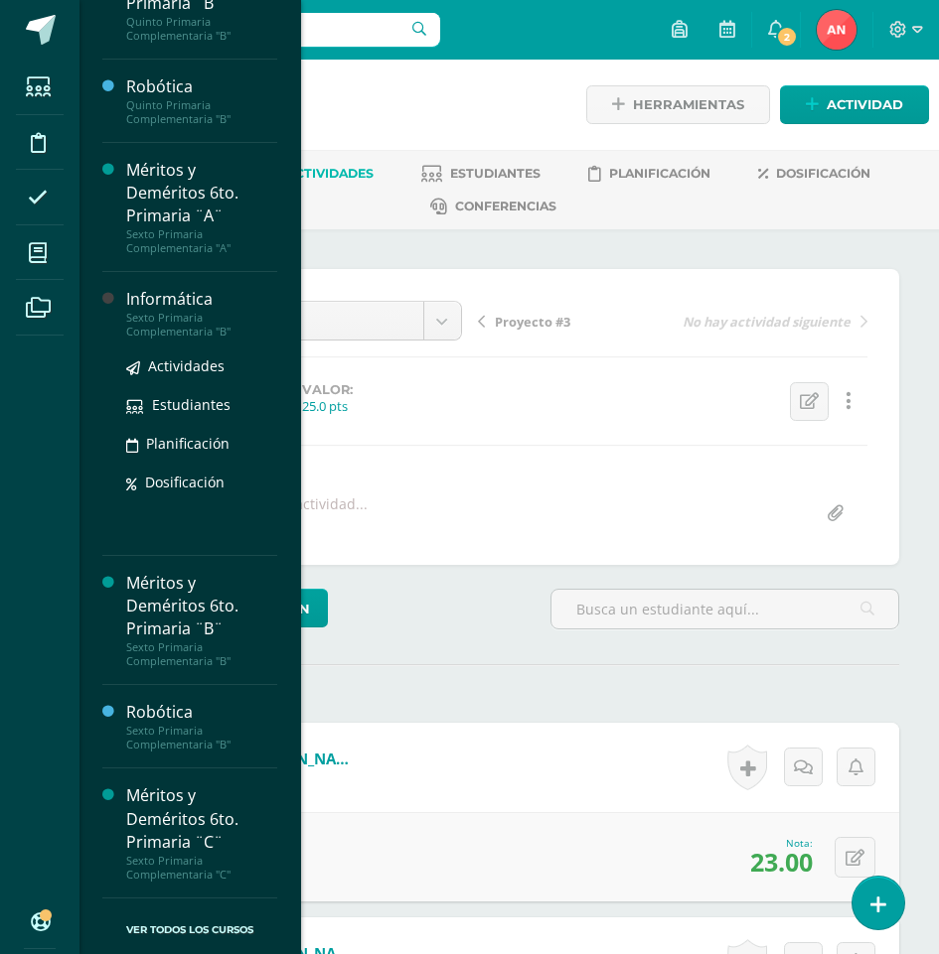
click at [153, 311] on div "Informática" at bounding box center [201, 299] width 151 height 23
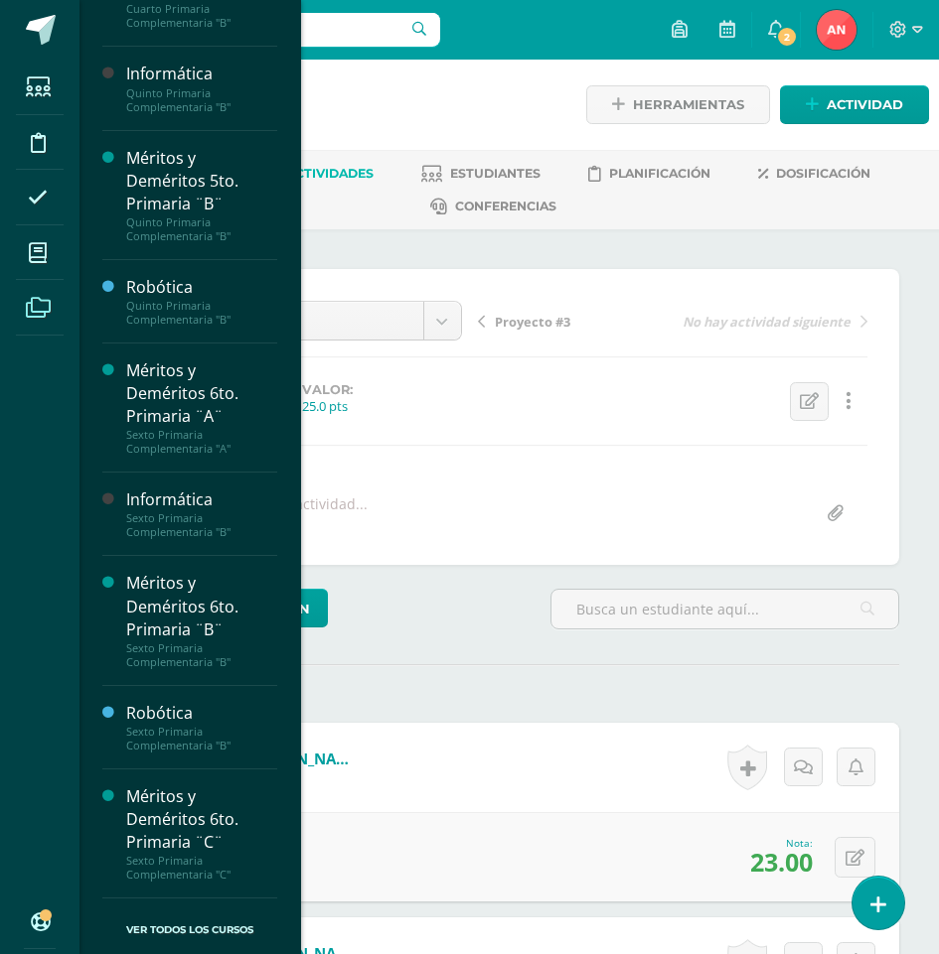
scroll to position [1095, 0]
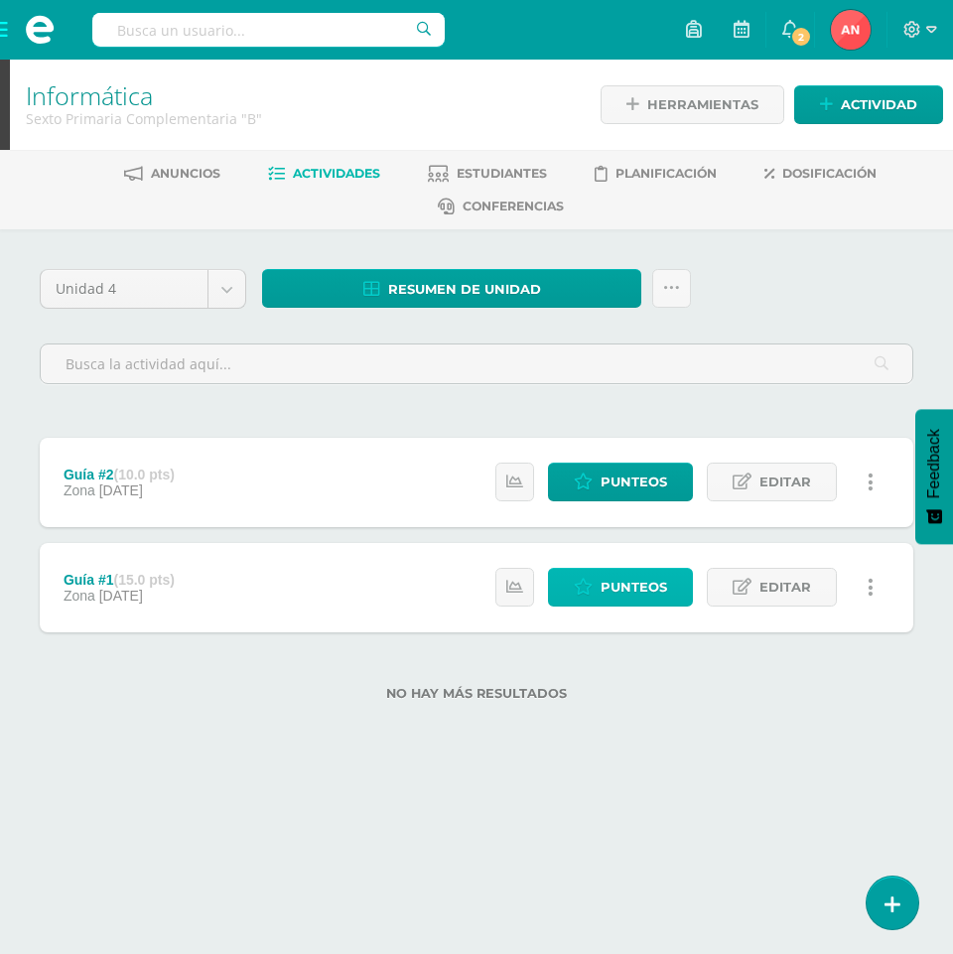
click at [637, 582] on span "Punteos" at bounding box center [634, 587] width 67 height 37
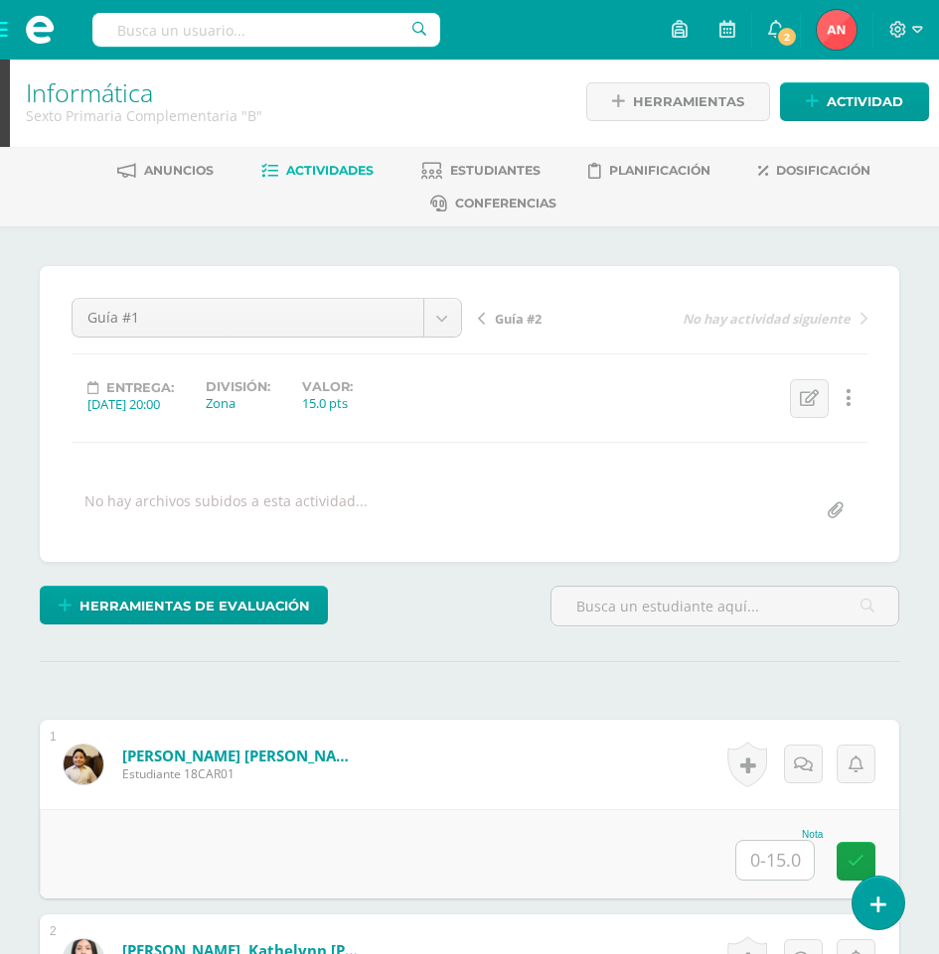
scroll to position [4, 0]
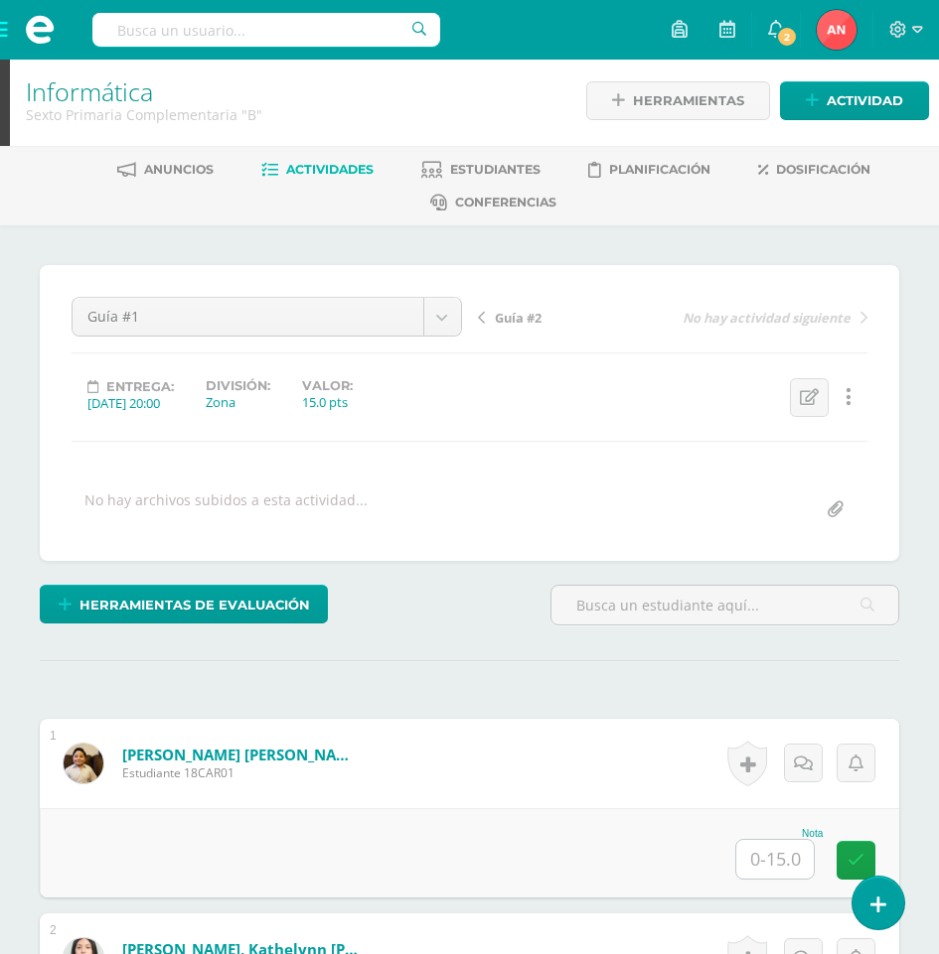
click at [923, 28] on div at bounding box center [906, 30] width 66 height 60
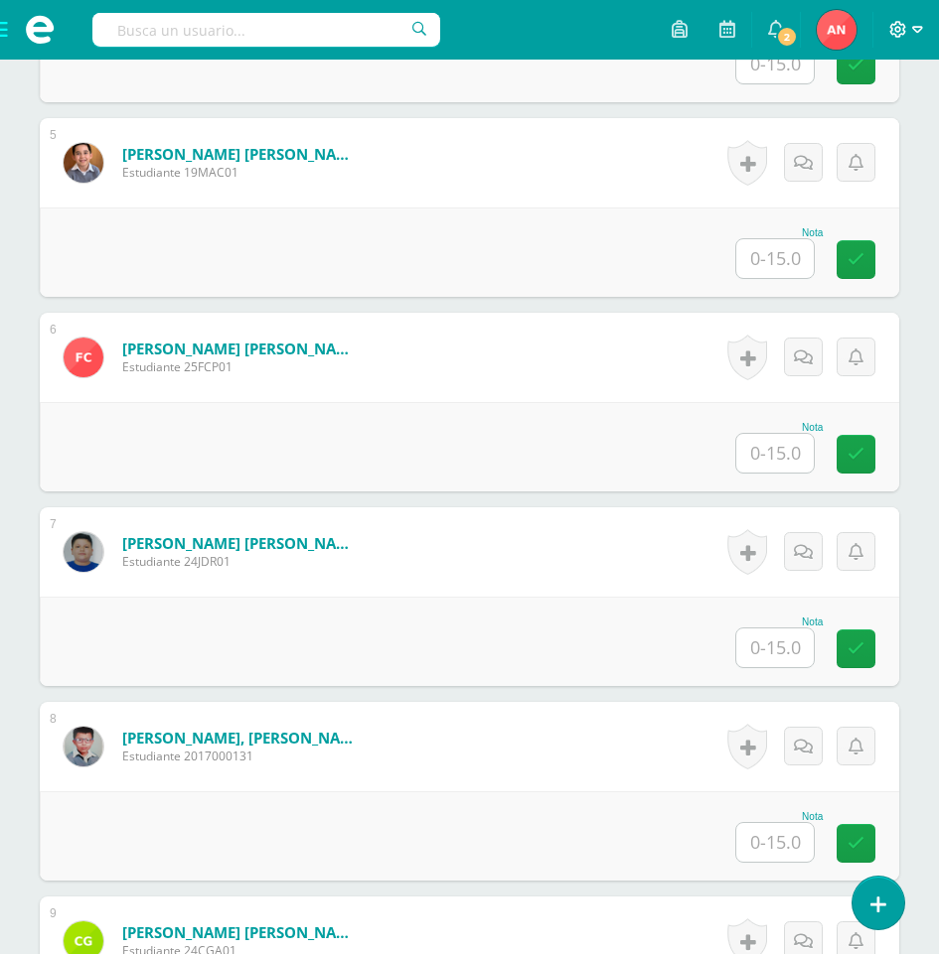
click at [910, 28] on span at bounding box center [906, 30] width 34 height 22
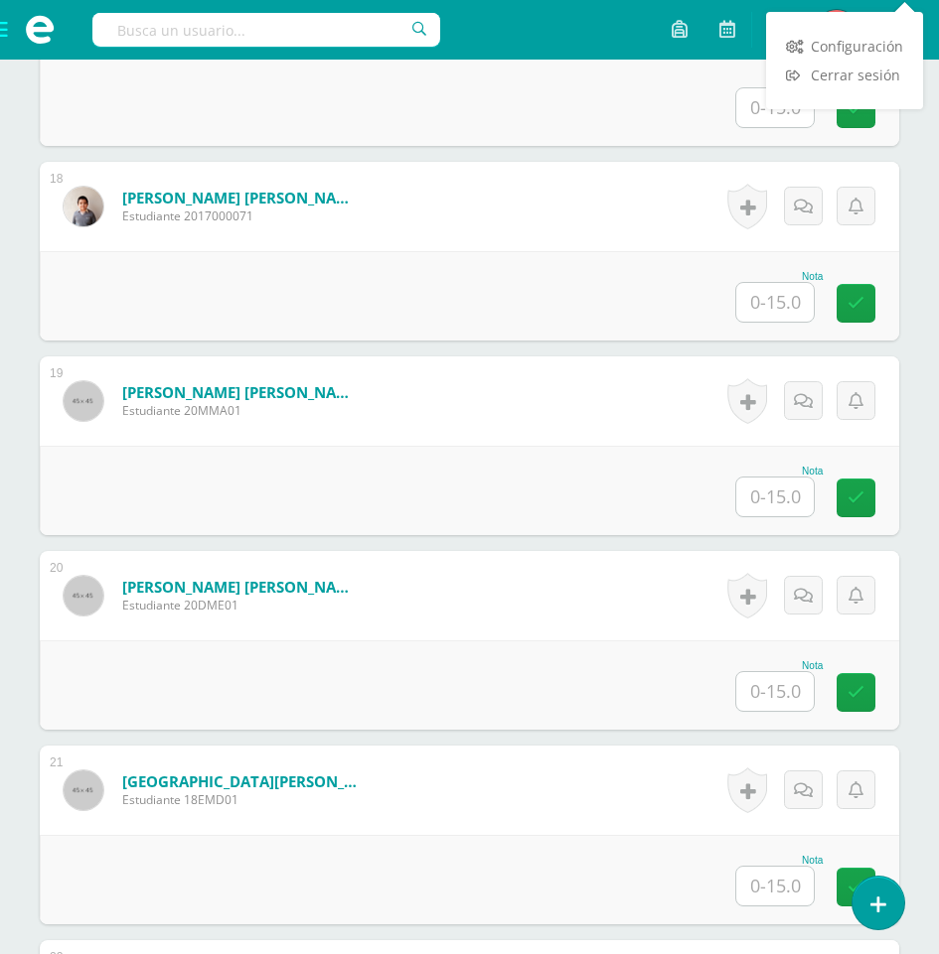
scroll to position [4045, 0]
